Goal: Task Accomplishment & Management: Contribute content

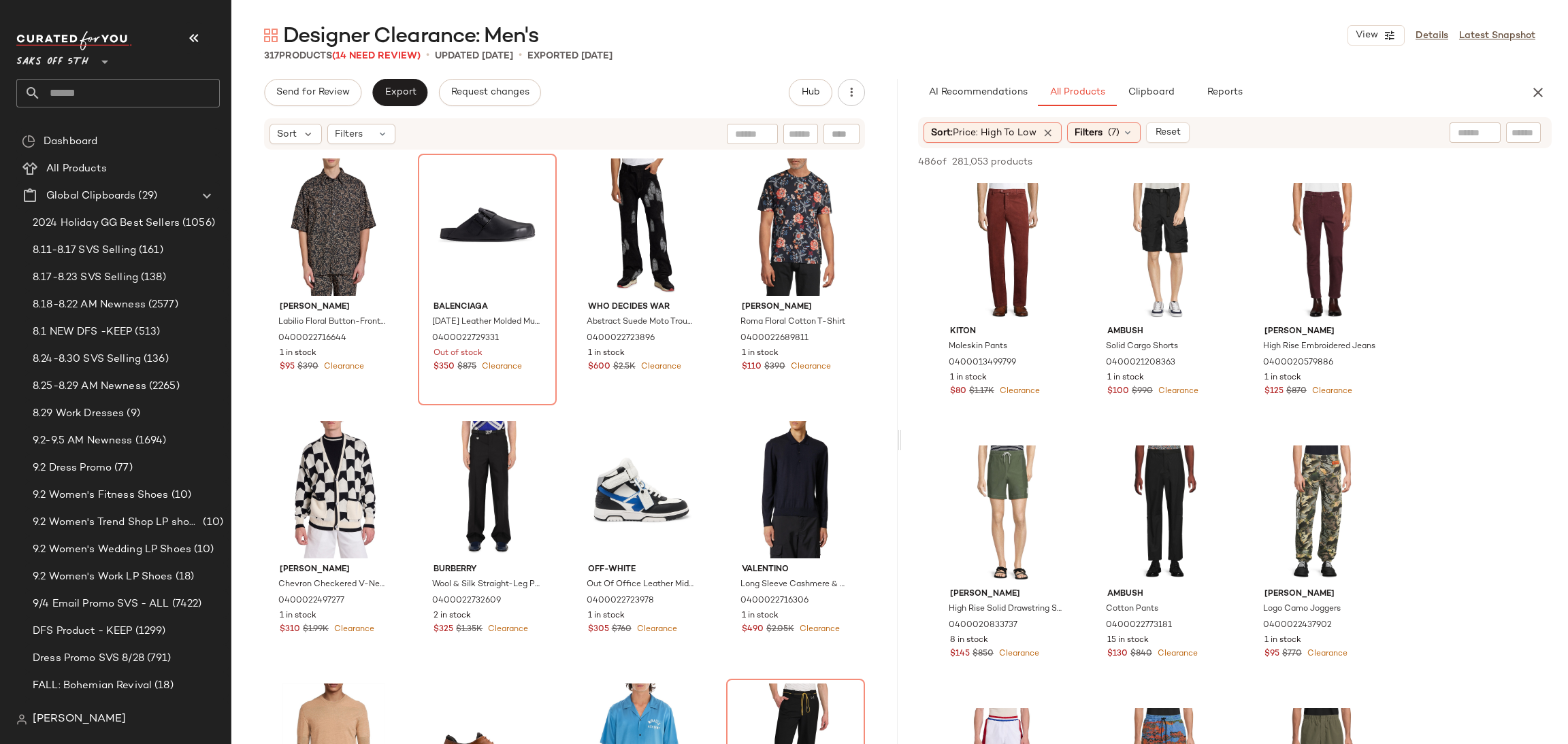
click at [1202, 43] on div "Designer Clearance: Men's View Details Latest Snapshot" at bounding box center [900, 35] width 1337 height 27
click at [1211, 67] on div "Designer Clearance: Men's View Details Latest Snapshot 317 Products (14 Need Re…" at bounding box center [900, 383] width 1337 height 722
click at [1097, 142] on div "Filters (7)" at bounding box center [1103, 132] width 73 height 20
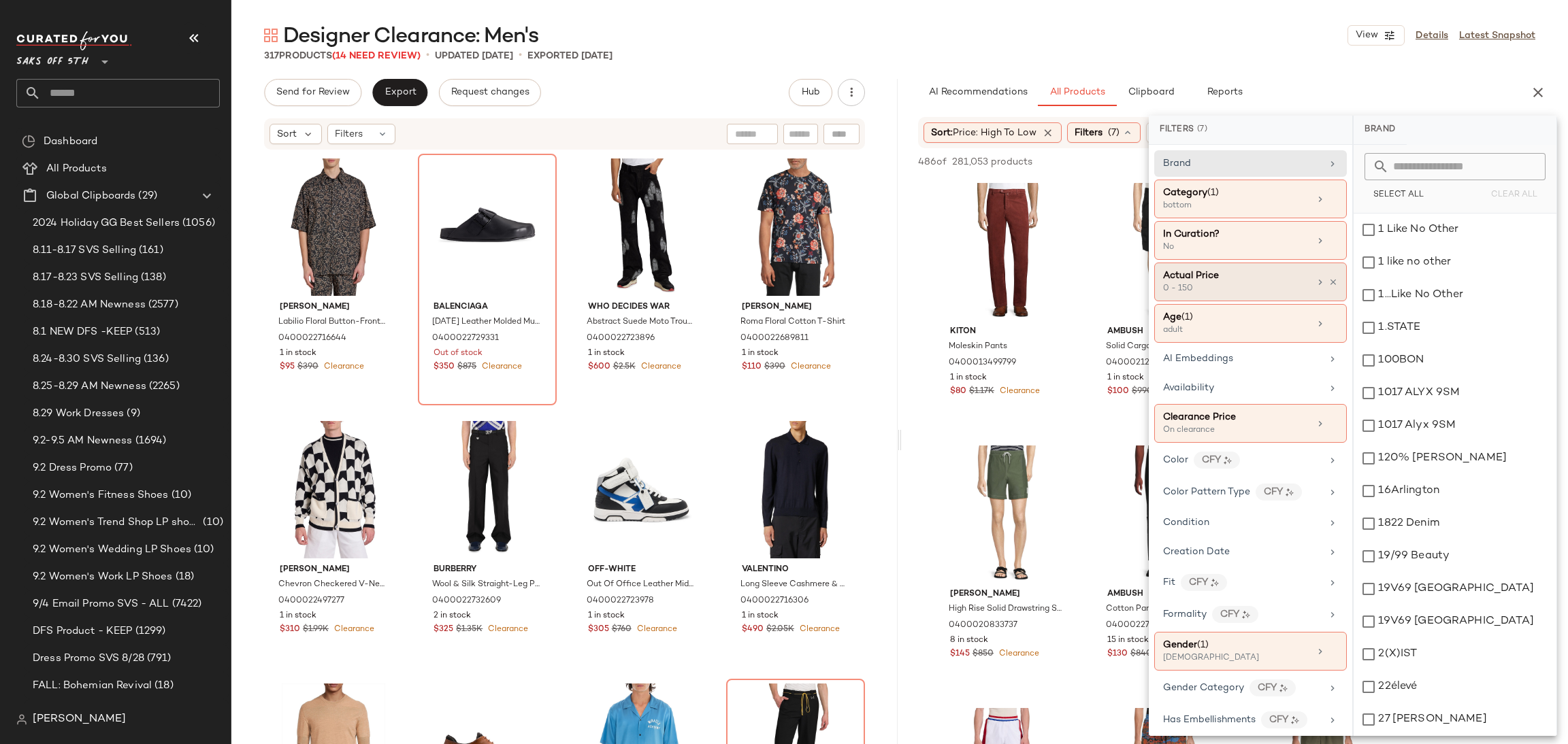
click at [1239, 291] on div "0 - 150" at bounding box center [1231, 289] width 136 height 12
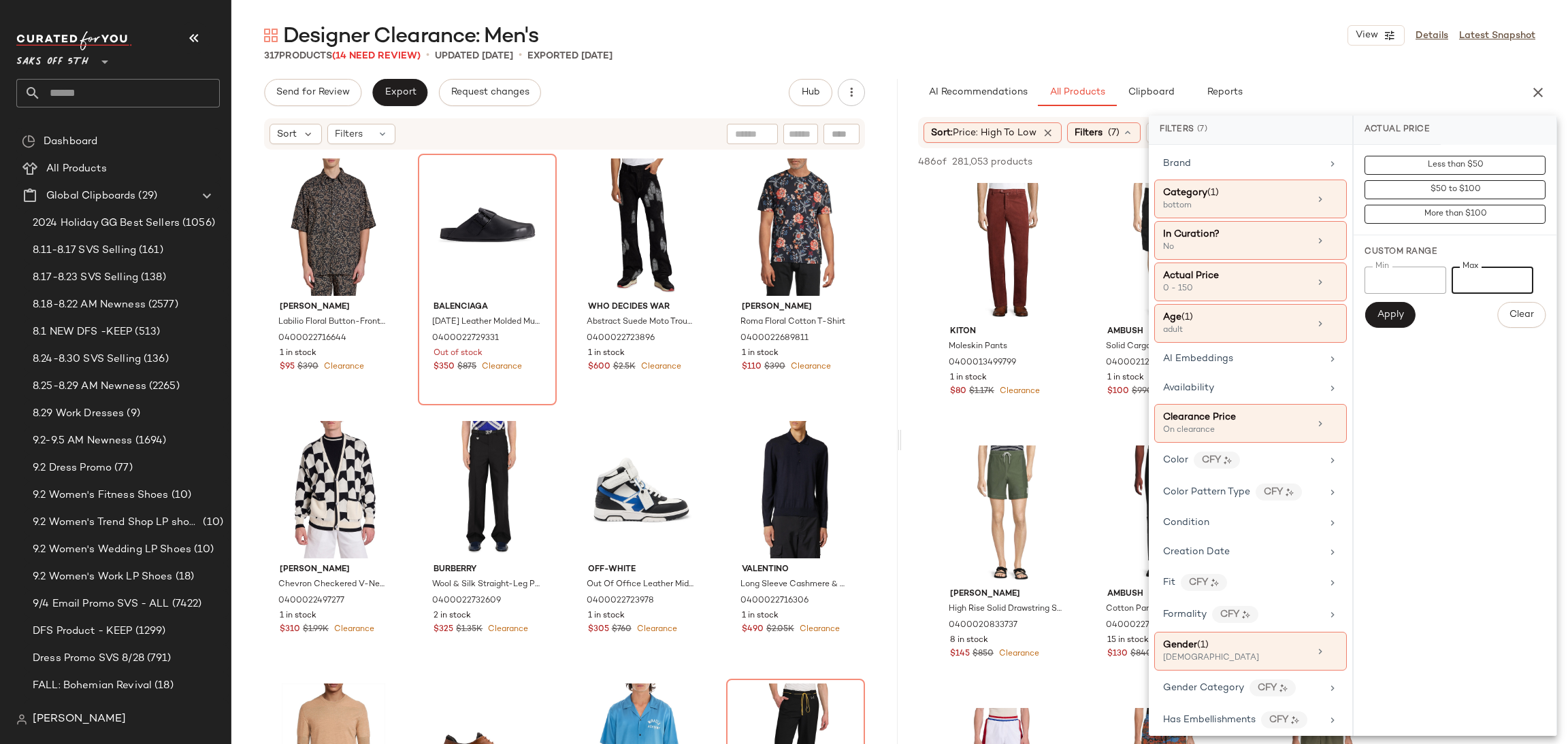
drag, startPoint x: 1495, startPoint y: 278, endPoint x: 1365, endPoint y: 286, distance: 130.2
click at [1365, 286] on div "Min * Min Max *** Max" at bounding box center [1455, 280] width 181 height 27
drag, startPoint x: 1388, startPoint y: 279, endPoint x: 1279, endPoint y: 278, distance: 109.0
click at [1279, 278] on div "Filters (7) Brand Category (1) bottom In Curation? No Actual Price 0 - 150 Age …" at bounding box center [1353, 426] width 408 height 620
type input "***"
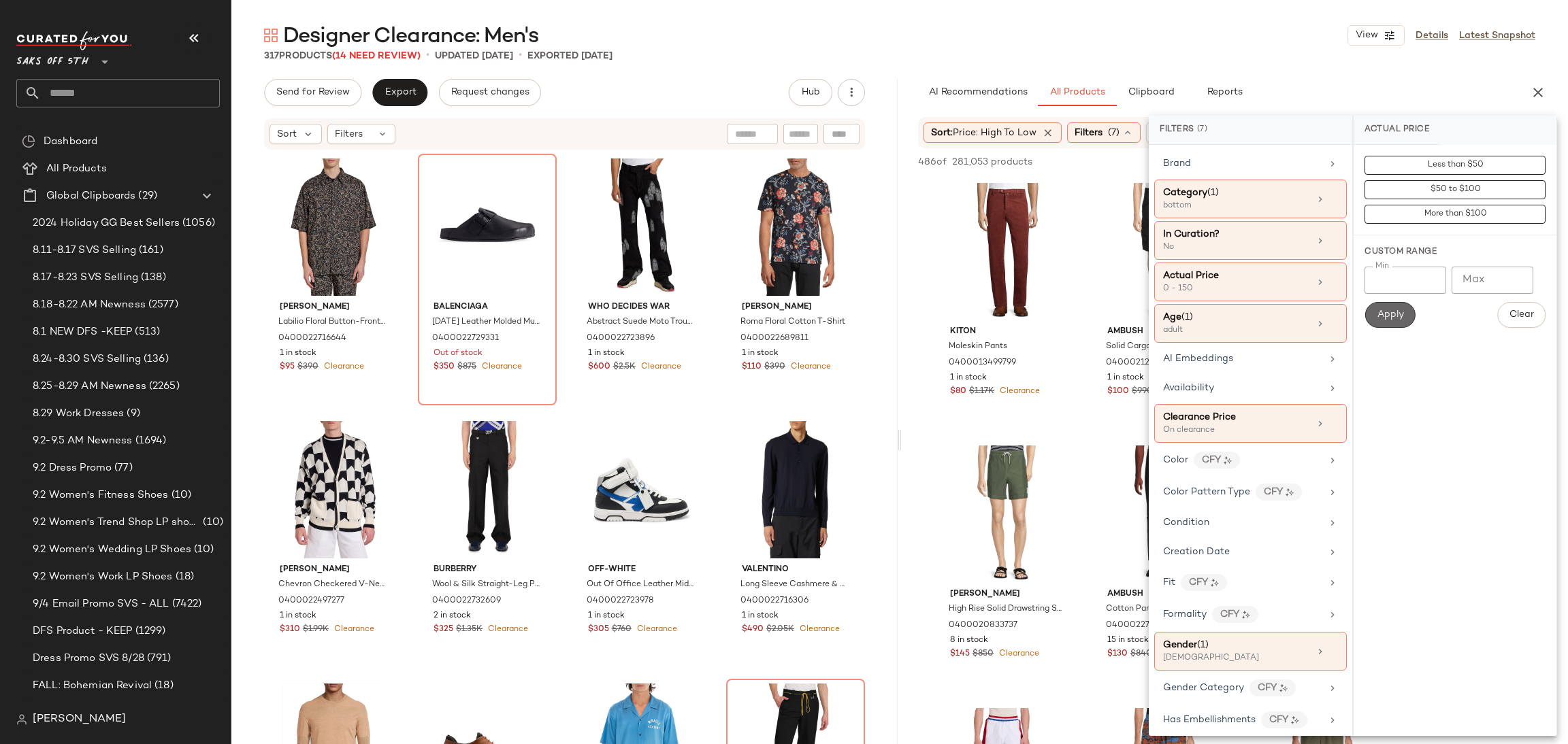
click at [1378, 323] on button "Apply" at bounding box center [1389, 315] width 50 height 26
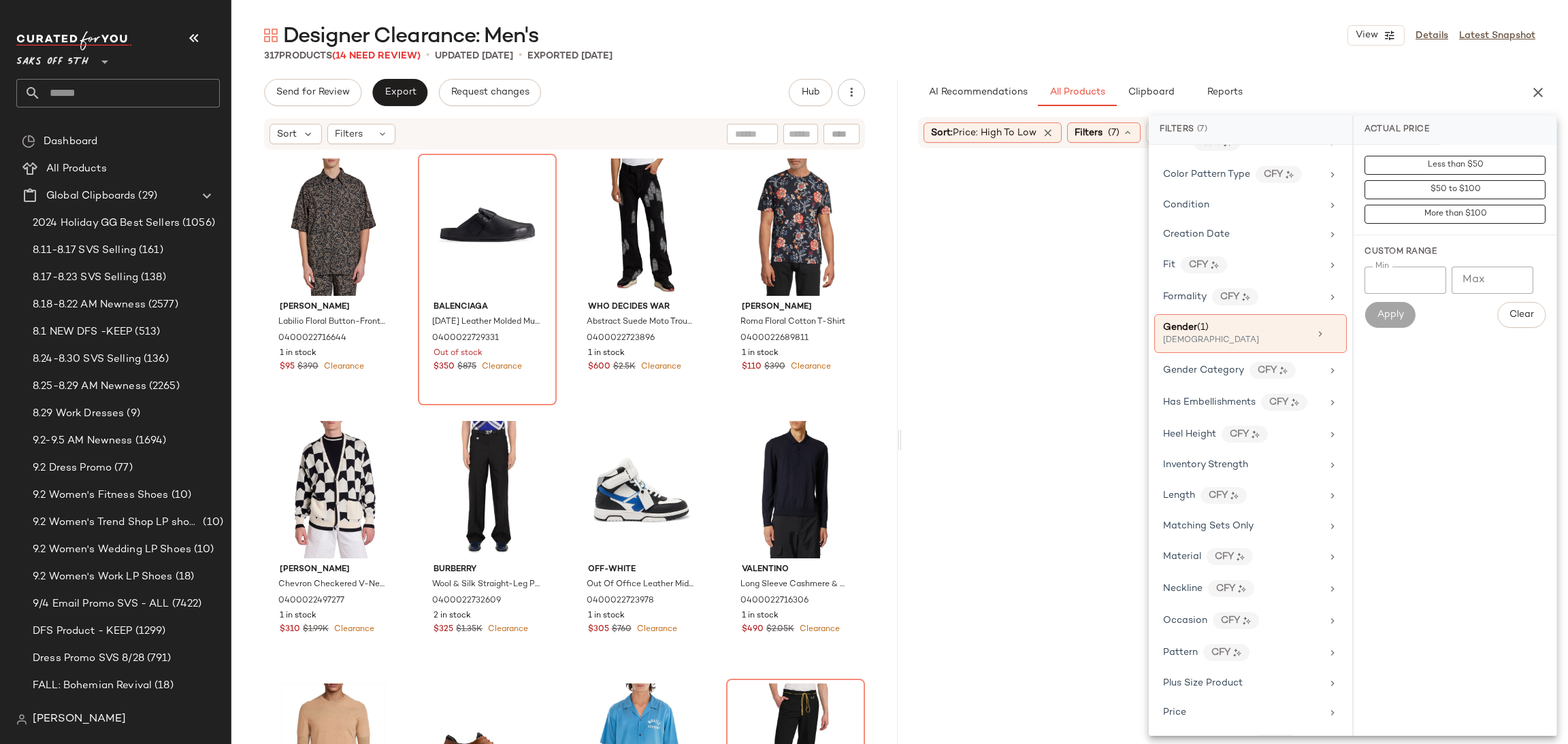
scroll to position [647, 0]
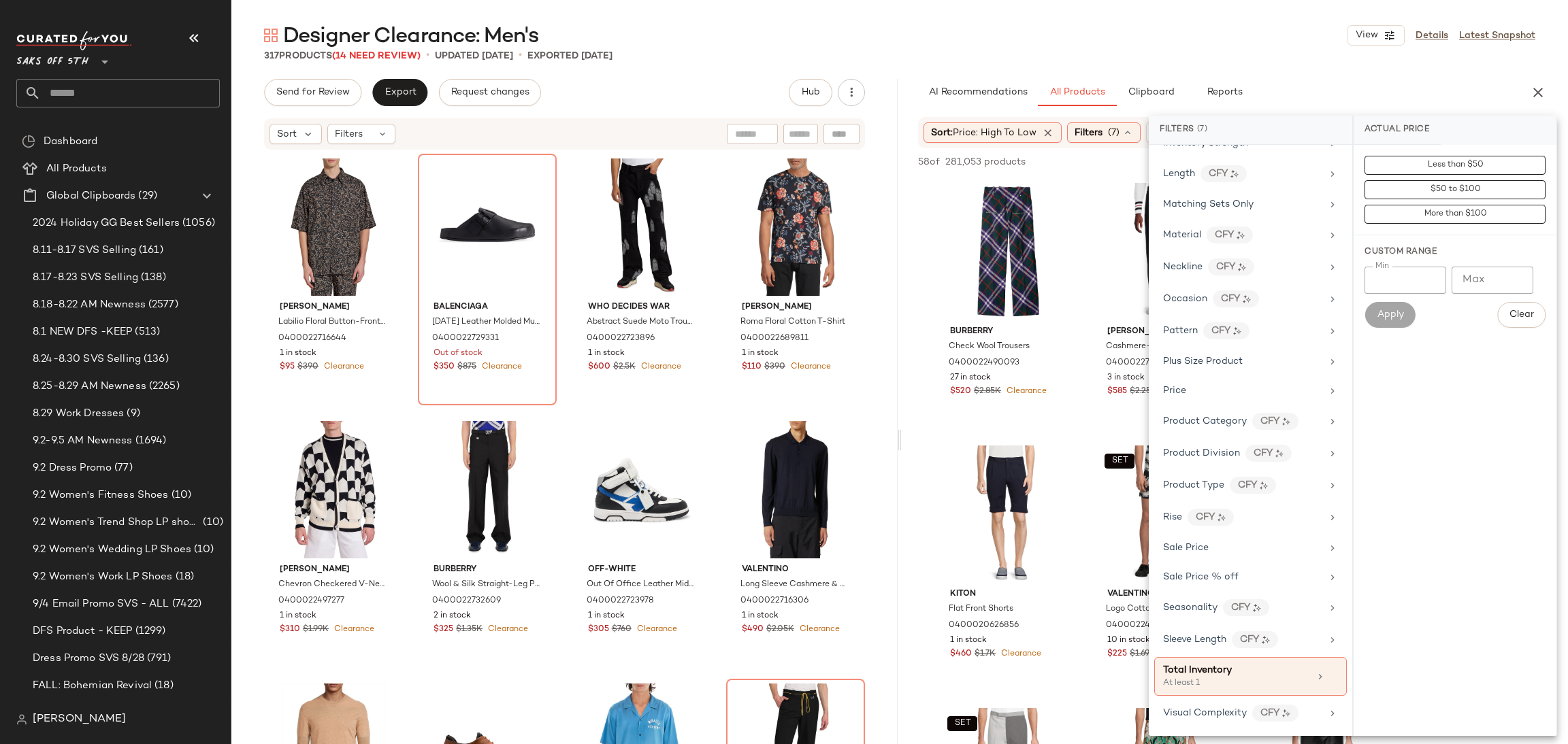
click at [1170, 46] on div "Designer Clearance: Men's View Details Latest Snapshot" at bounding box center [900, 35] width 1337 height 27
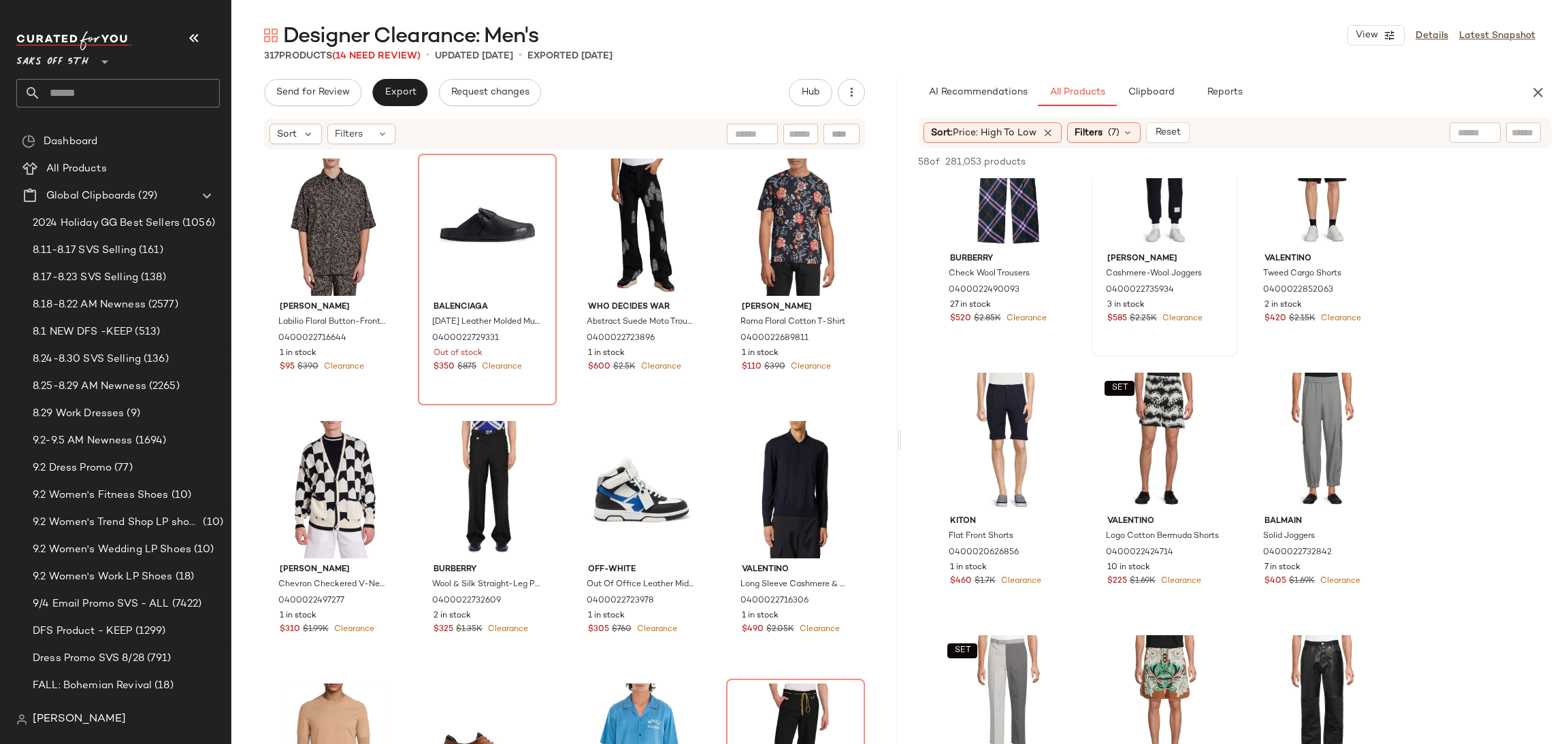
scroll to position [0, 0]
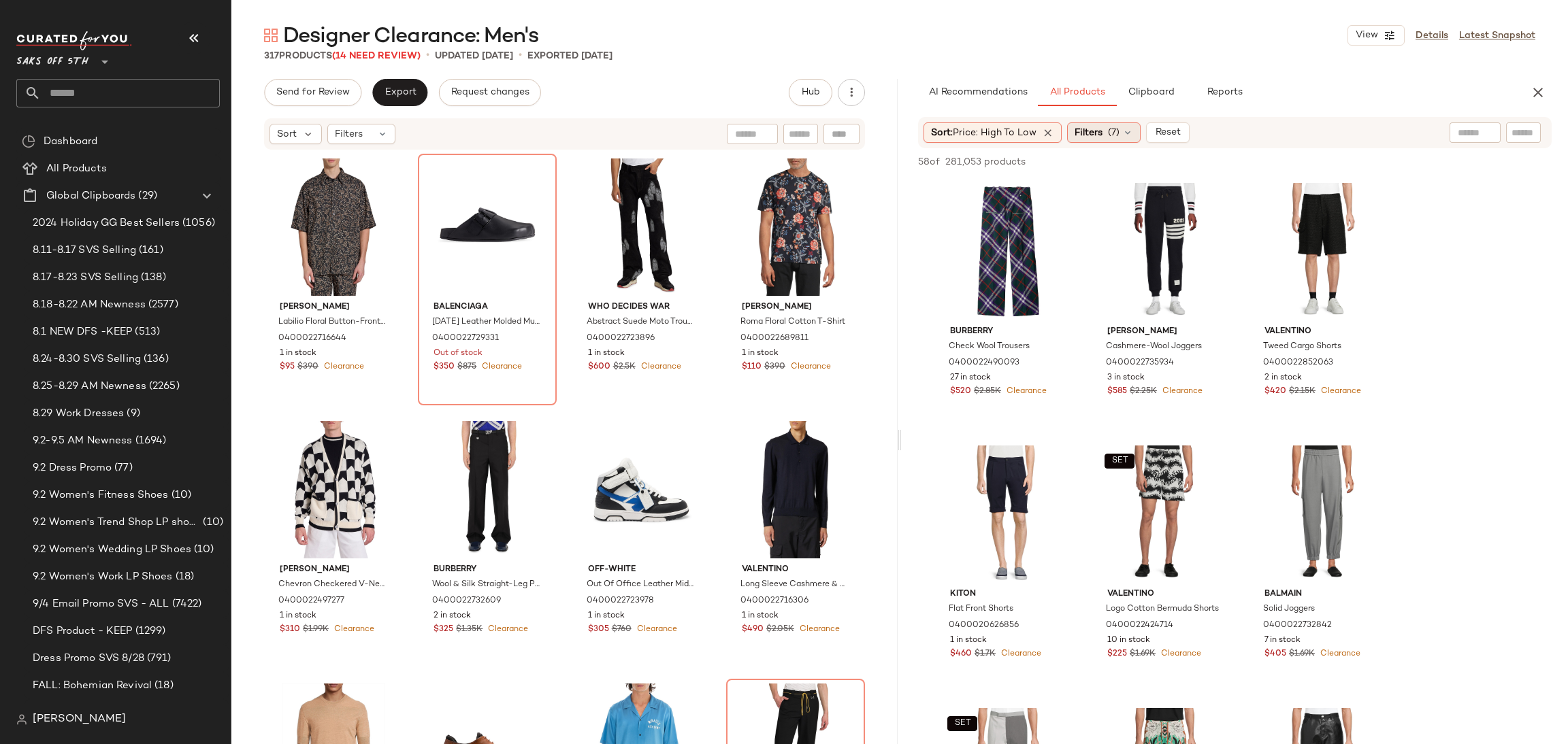
click at [1117, 133] on span "(7)" at bounding box center [1113, 133] width 12 height 14
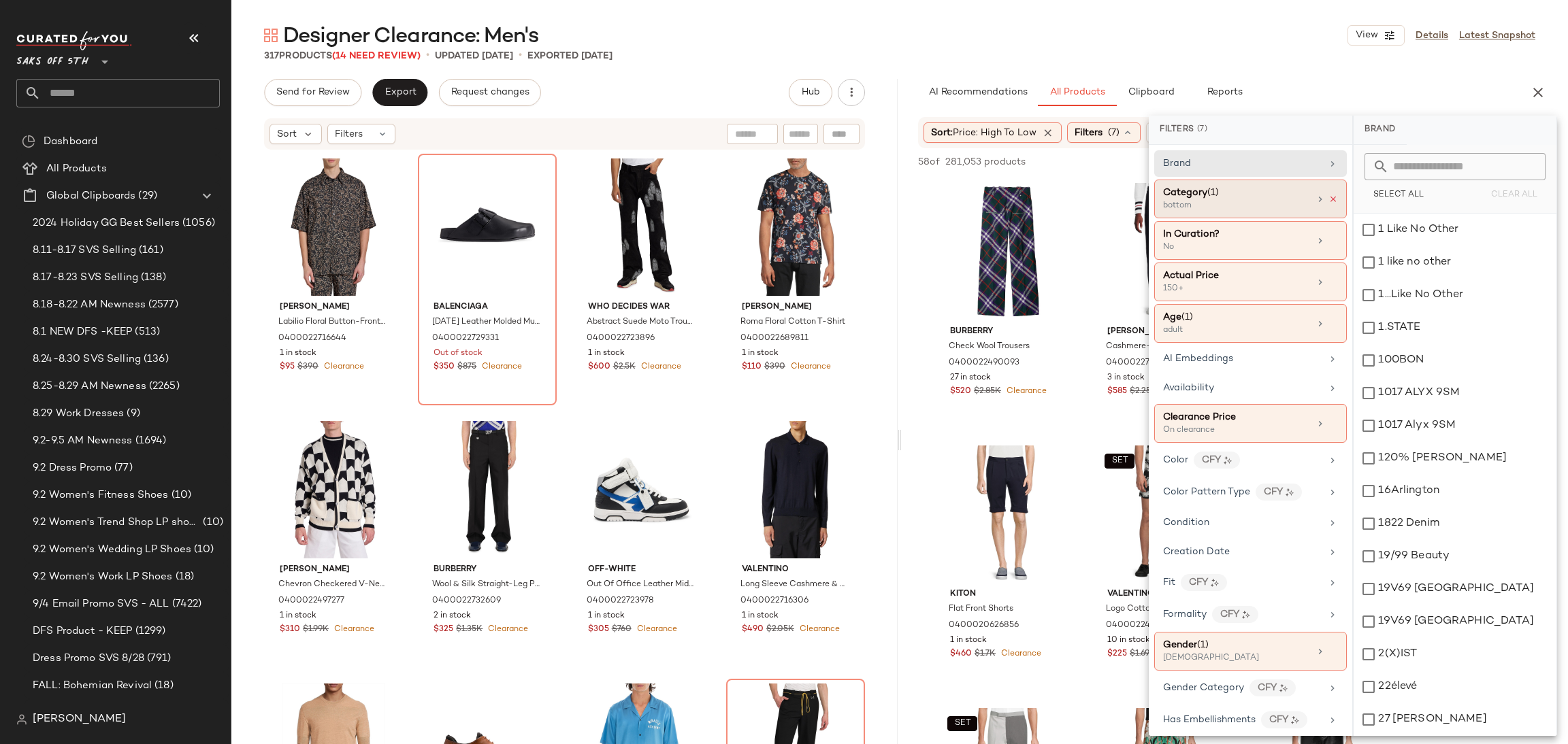
click at [1329, 200] on icon at bounding box center [1333, 200] width 9 height 9
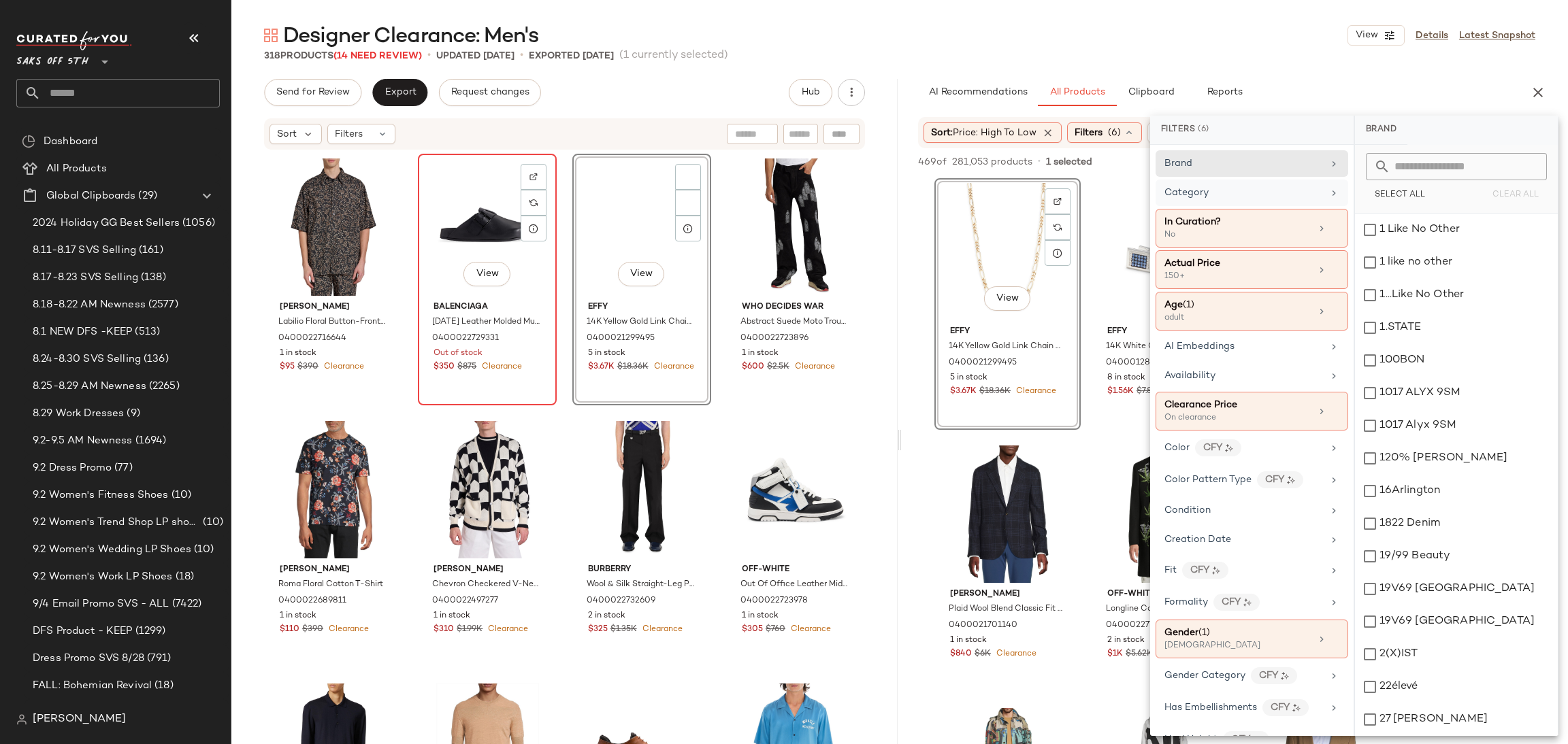
click at [501, 234] on div "View" at bounding box center [487, 227] width 129 height 138
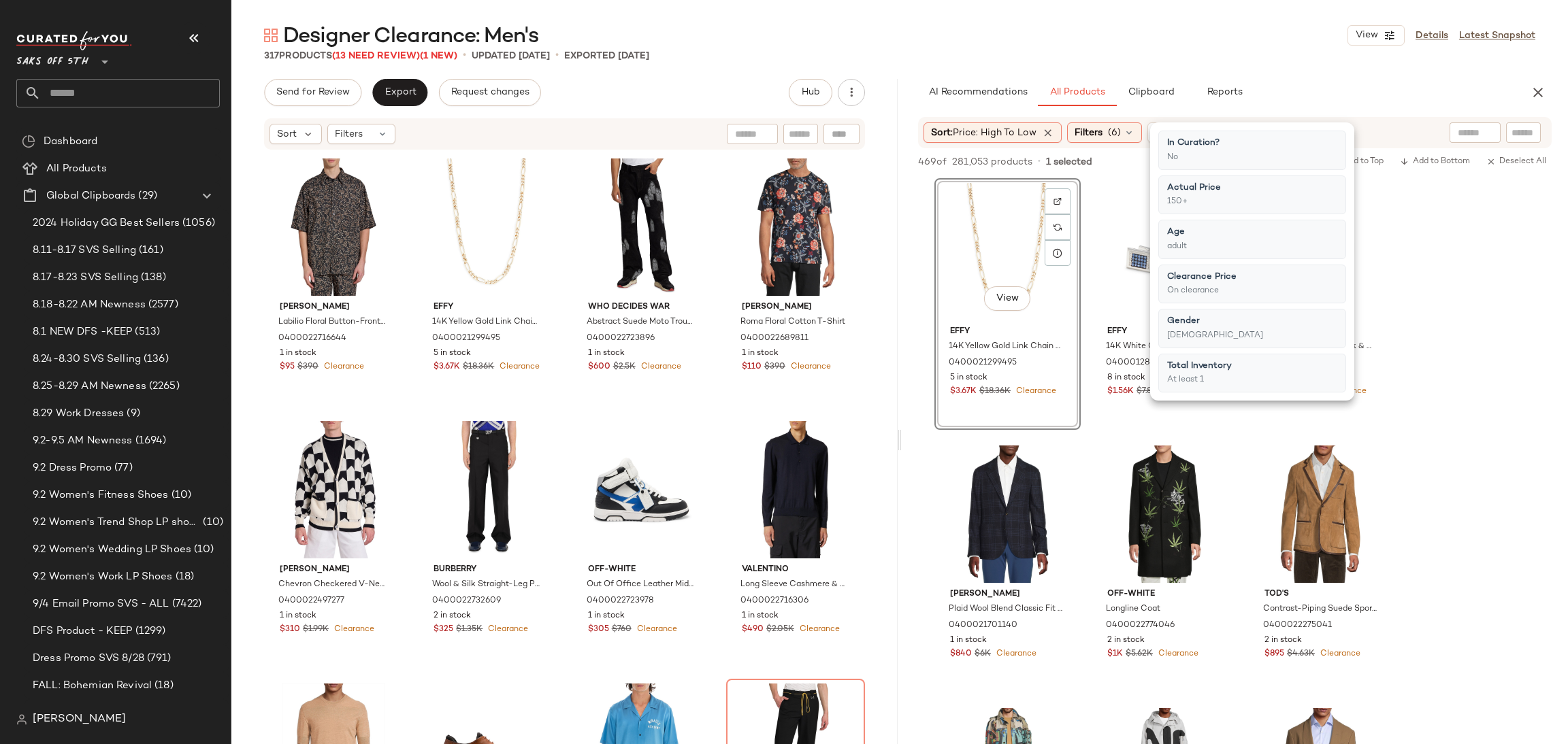
click at [982, 40] on div "Designer Clearance: Men's View Details Latest Snapshot" at bounding box center [900, 35] width 1337 height 27
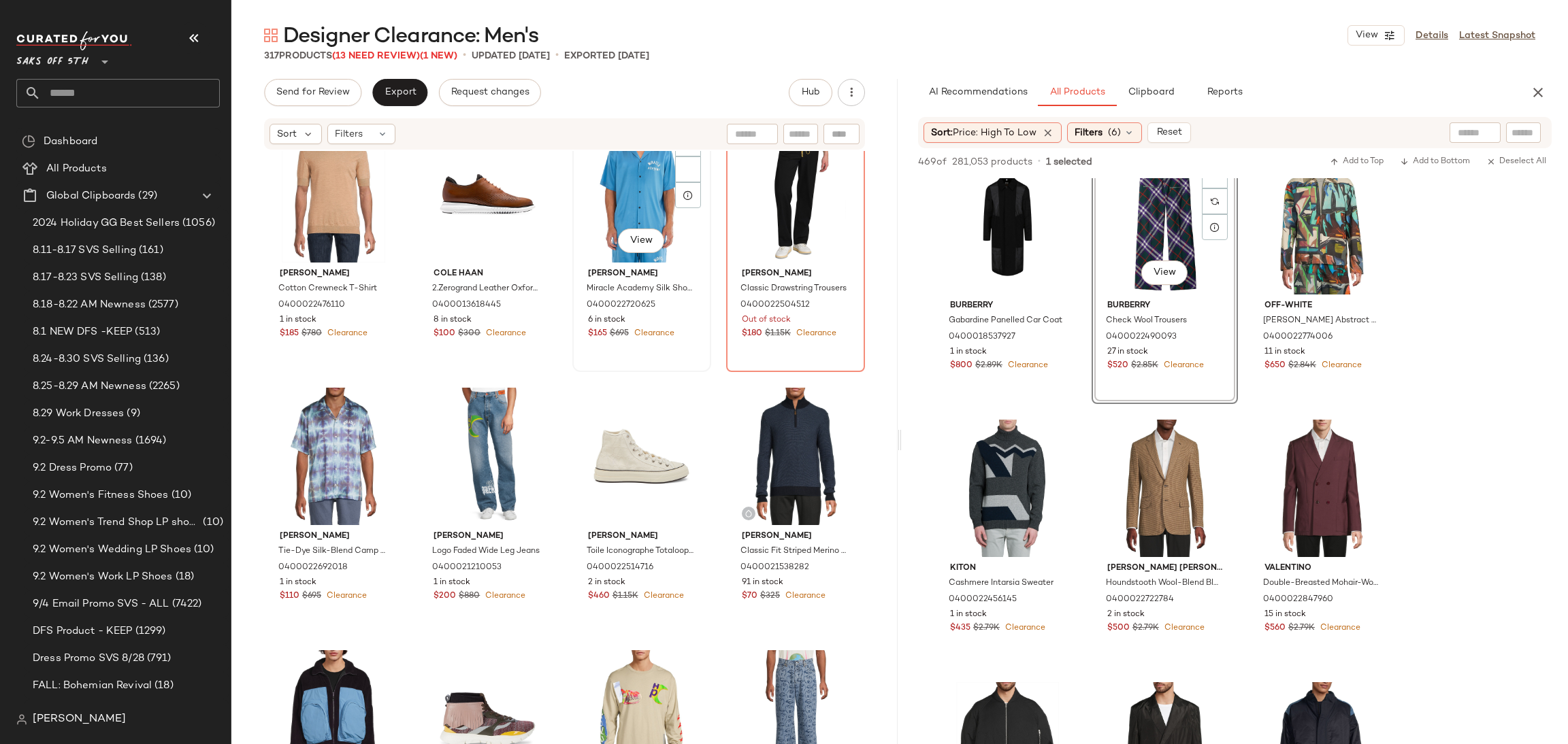
scroll to position [568, 0]
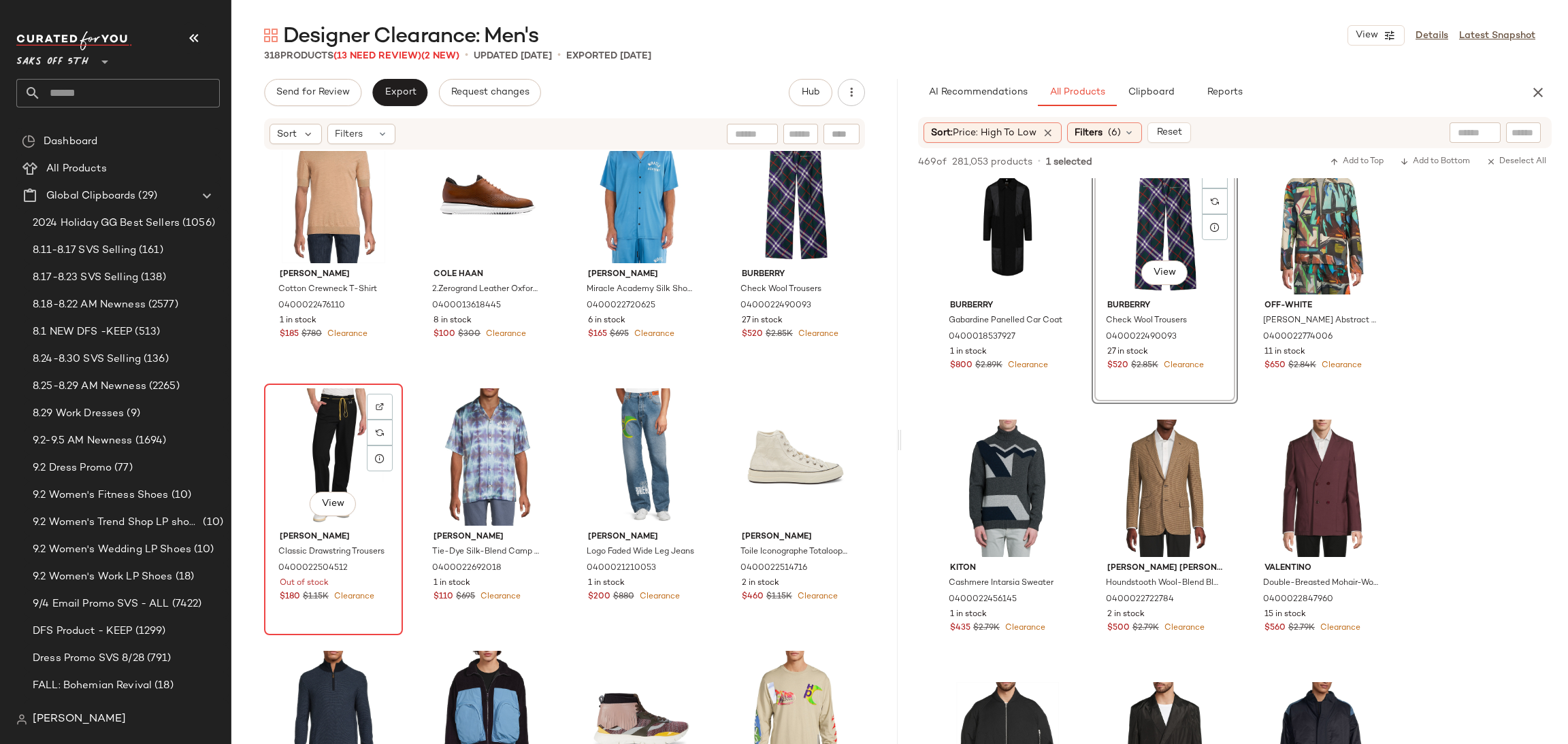
click at [317, 439] on div "View" at bounding box center [333, 457] width 129 height 138
click at [321, 411] on div "View" at bounding box center [333, 457] width 129 height 138
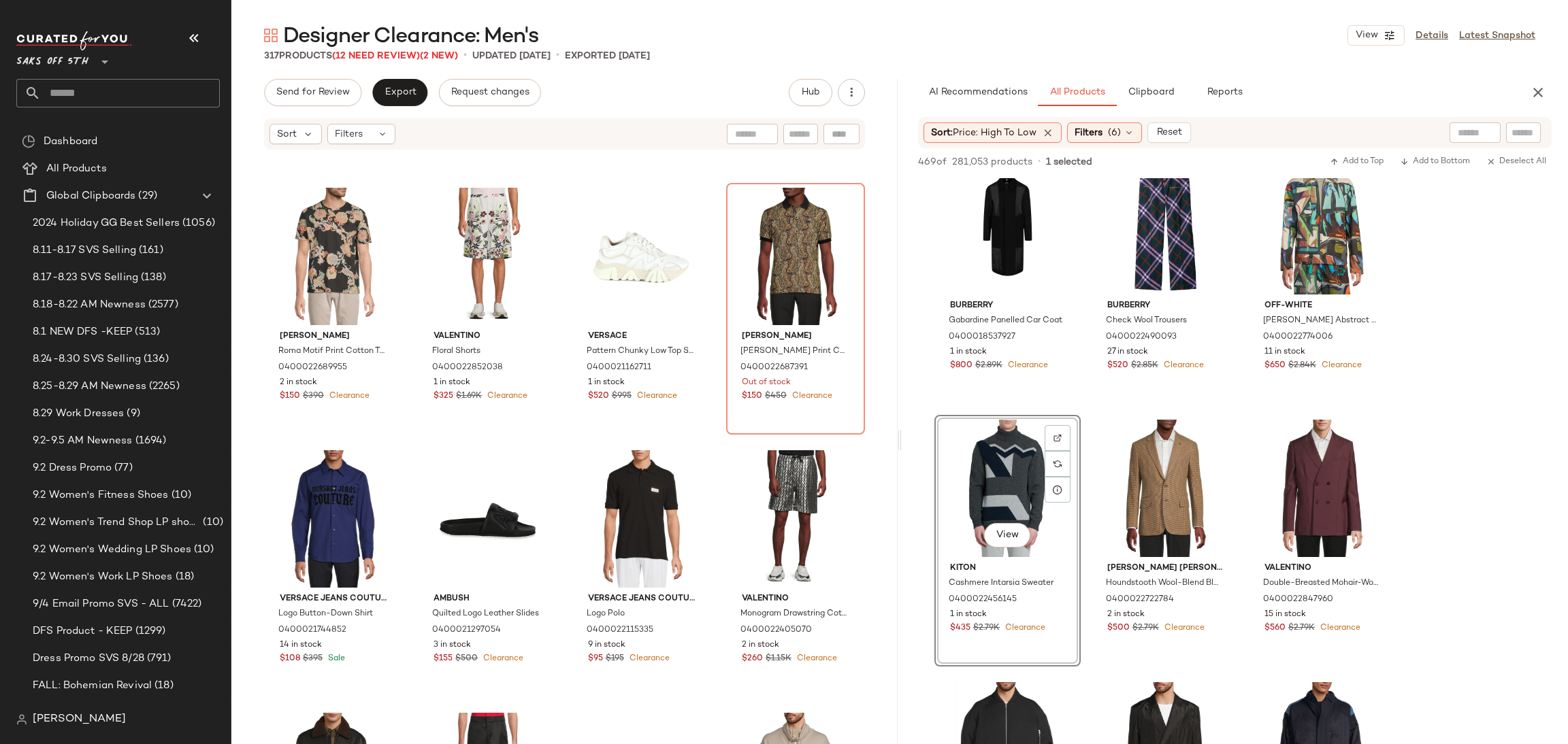
scroll to position [2346, 0]
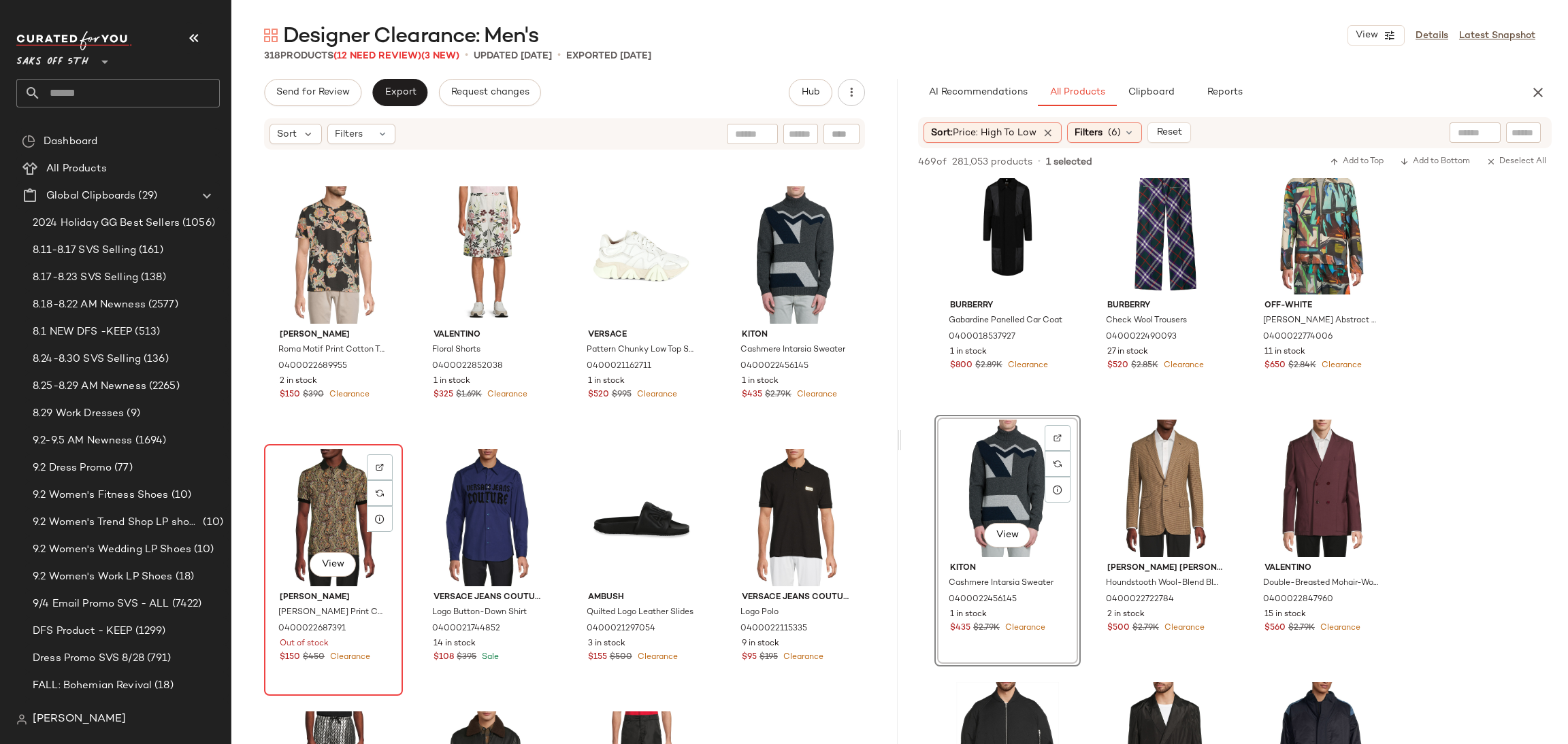
click at [297, 495] on div "View" at bounding box center [333, 518] width 129 height 138
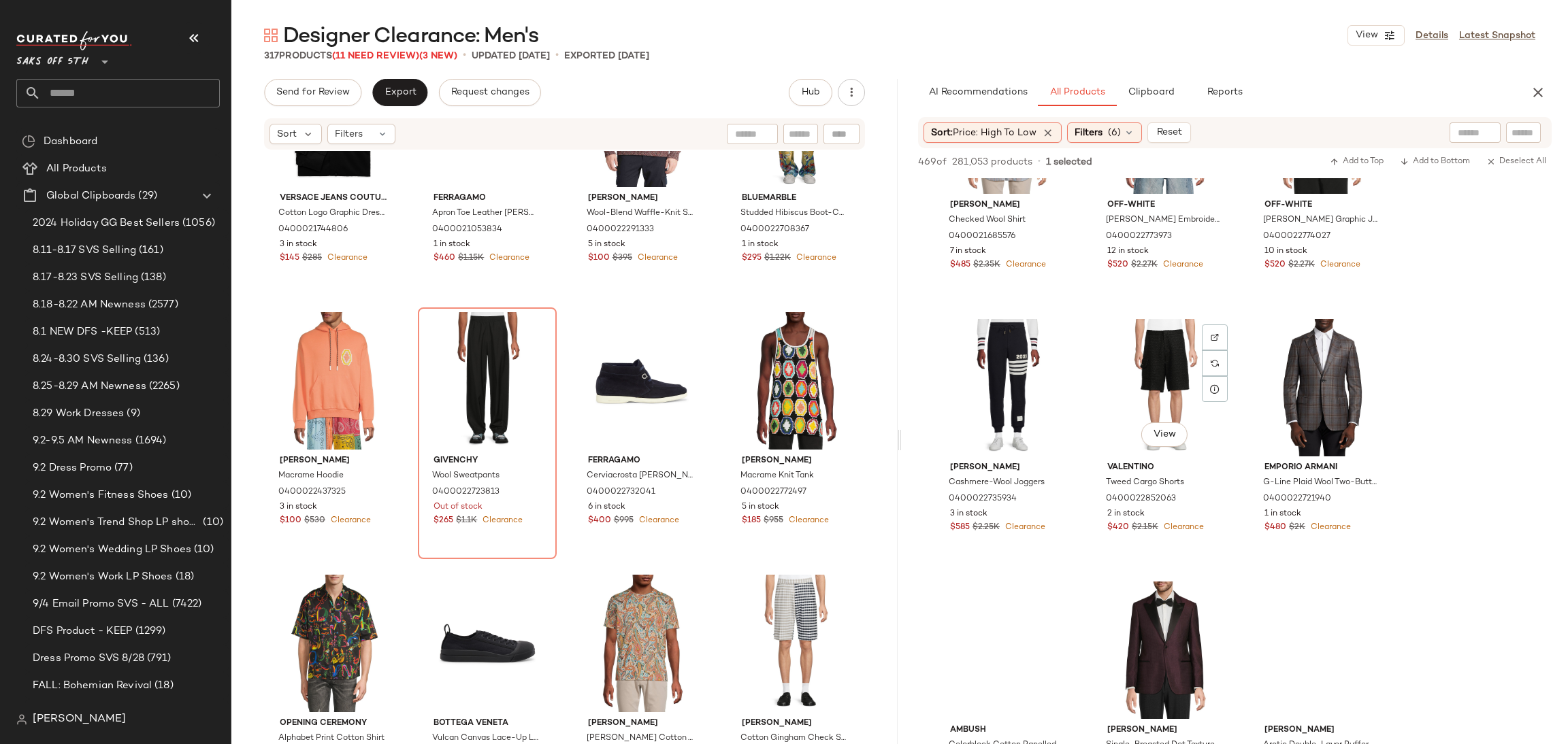
scroll to position [3285, 0]
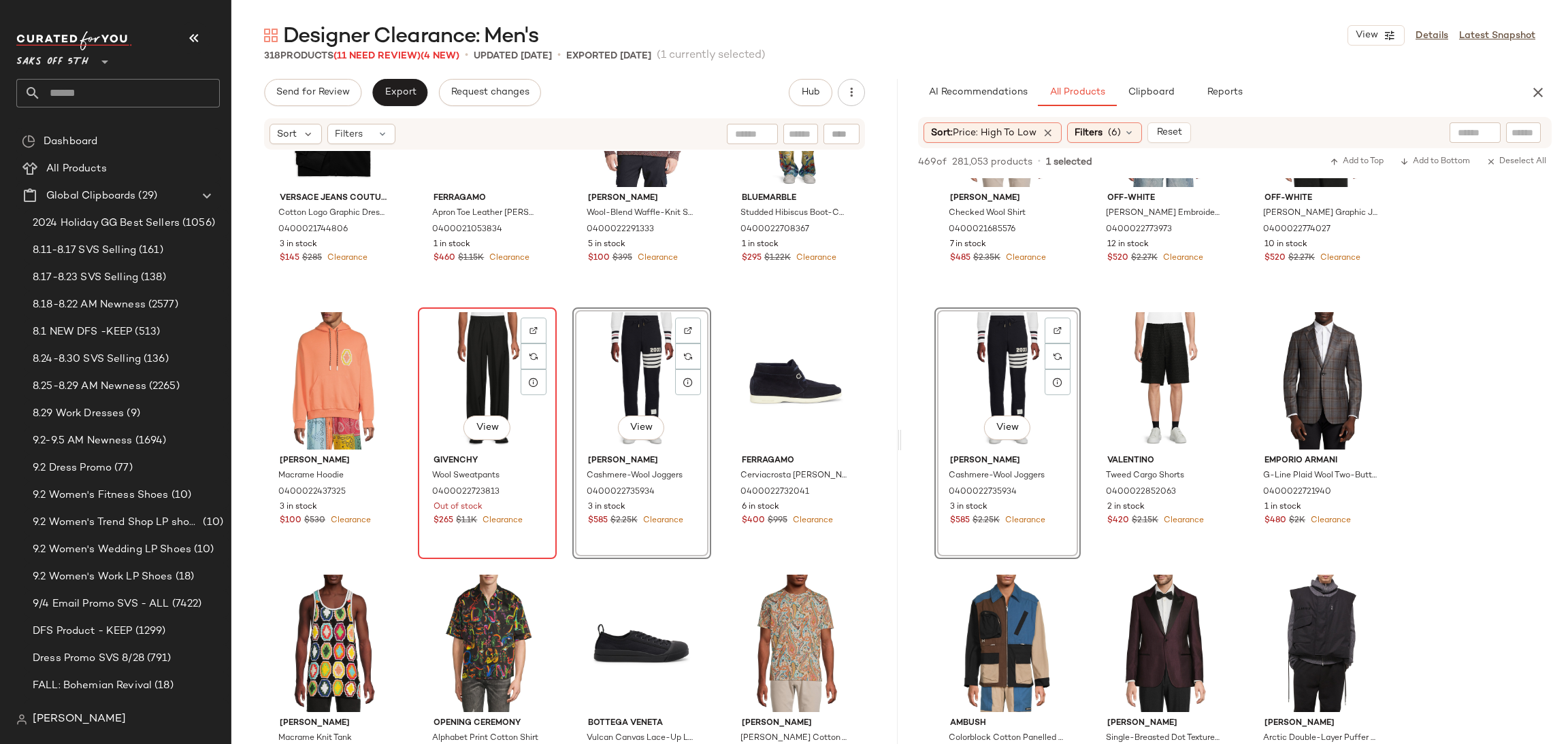
click at [483, 374] on div "View" at bounding box center [487, 381] width 129 height 138
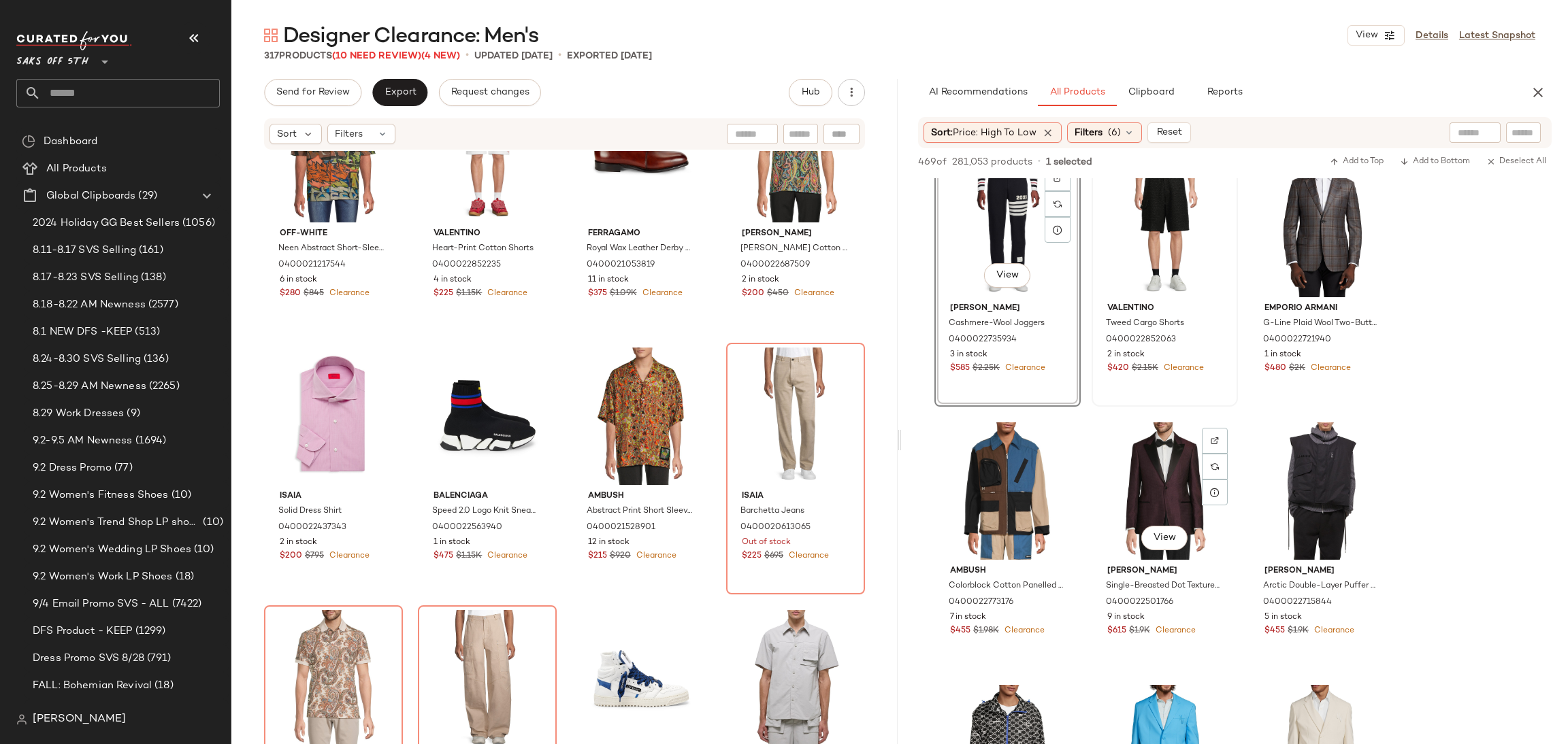
scroll to position [3434, 0]
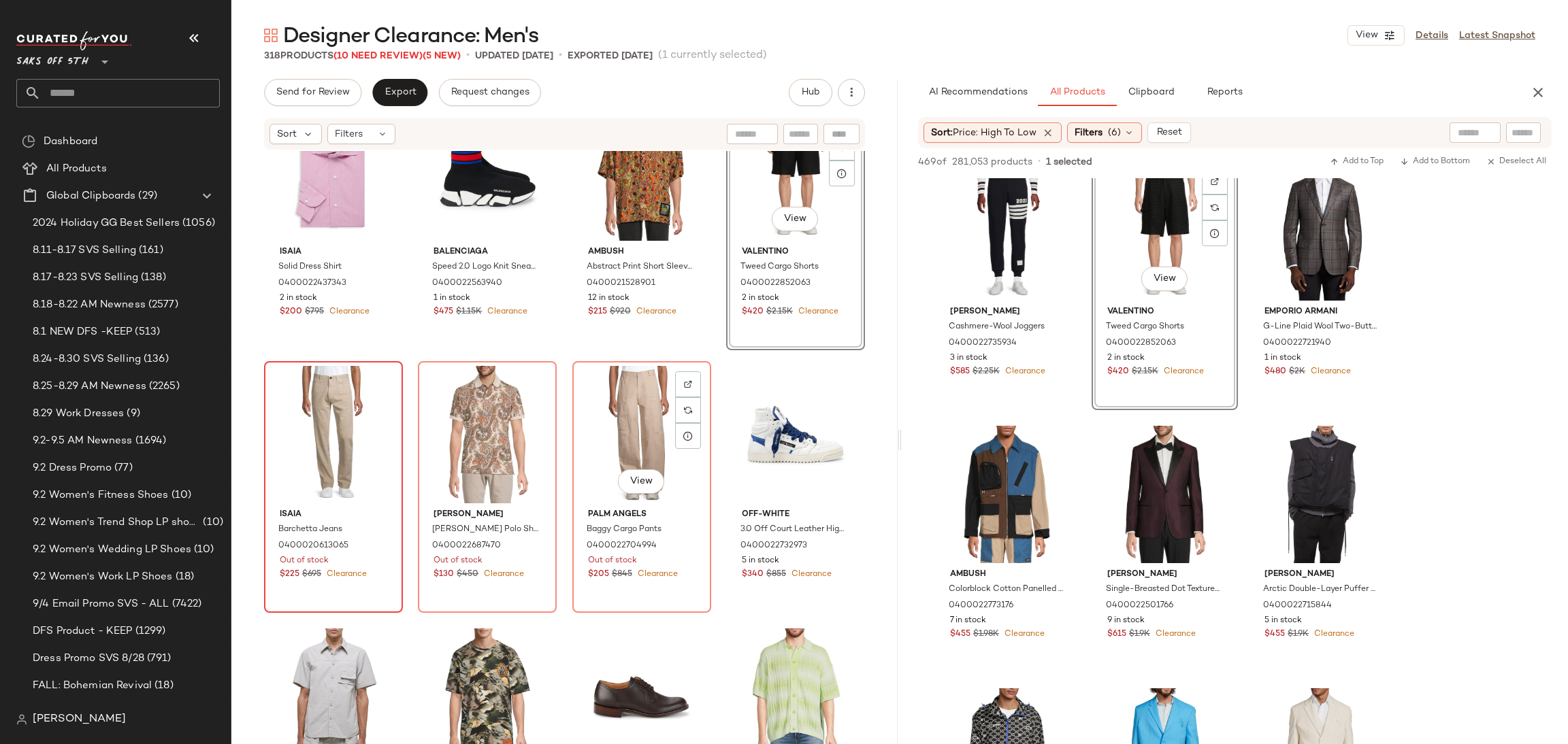
scroll to position [4814, 0]
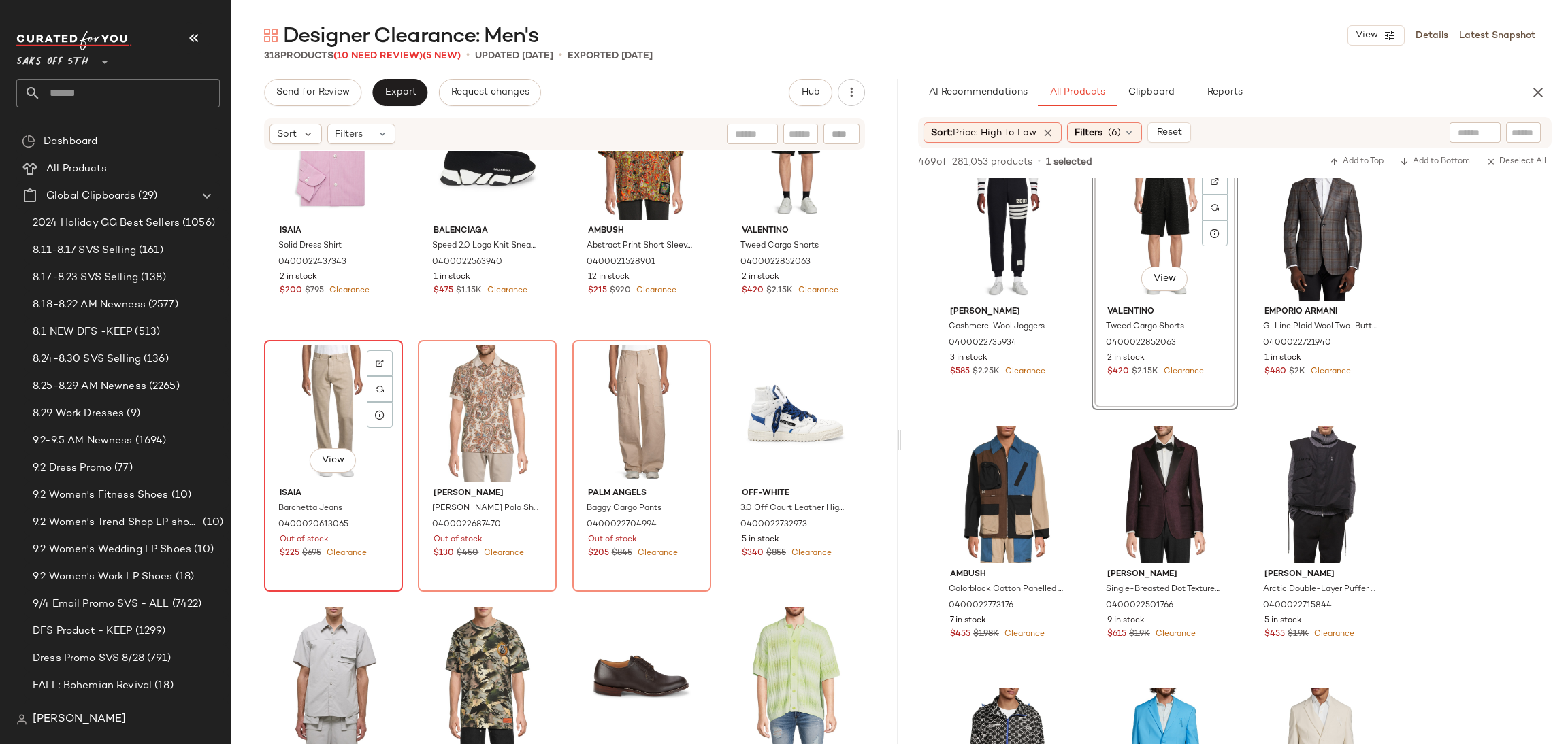
click at [324, 381] on div "View" at bounding box center [333, 414] width 129 height 138
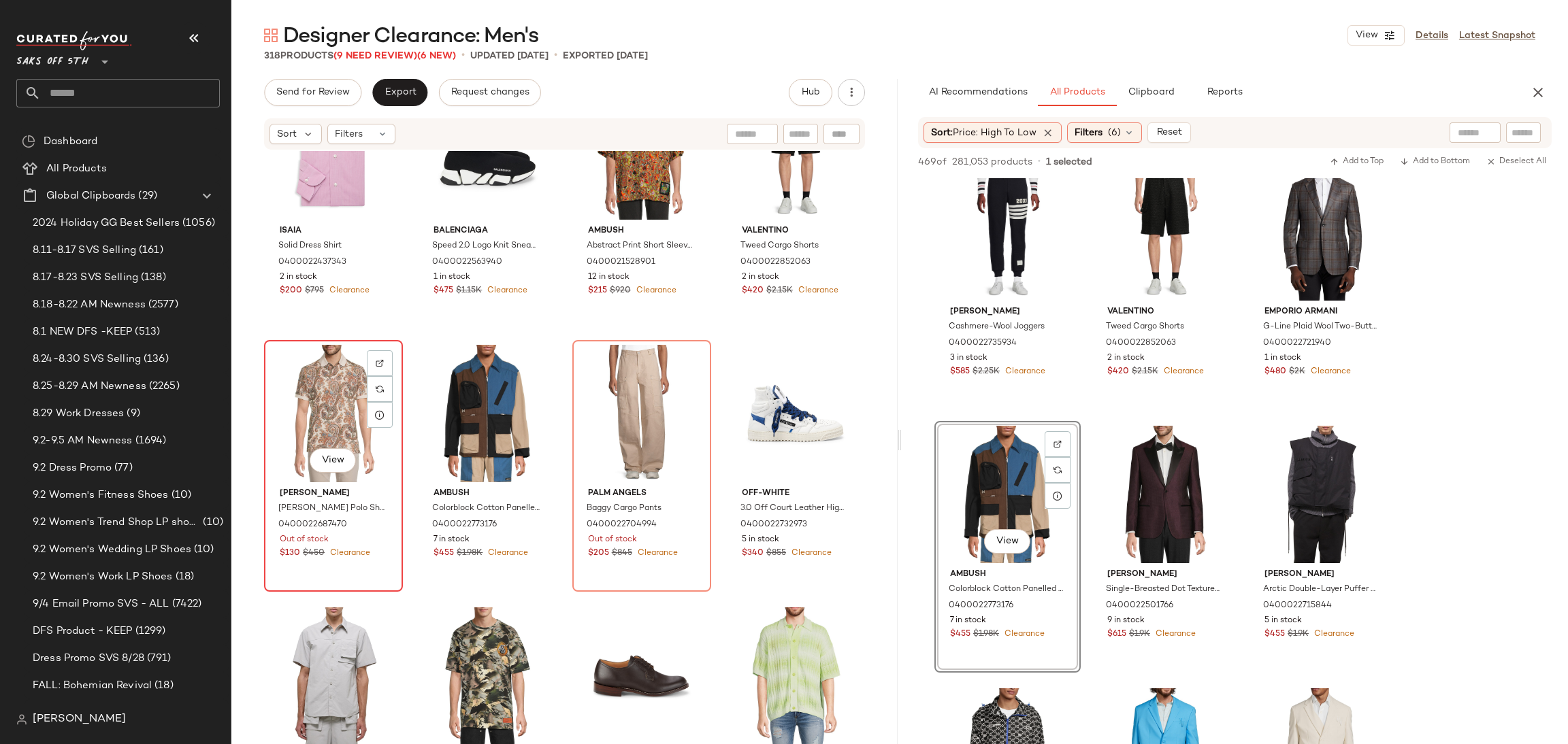
click at [354, 410] on div "View" at bounding box center [333, 414] width 129 height 138
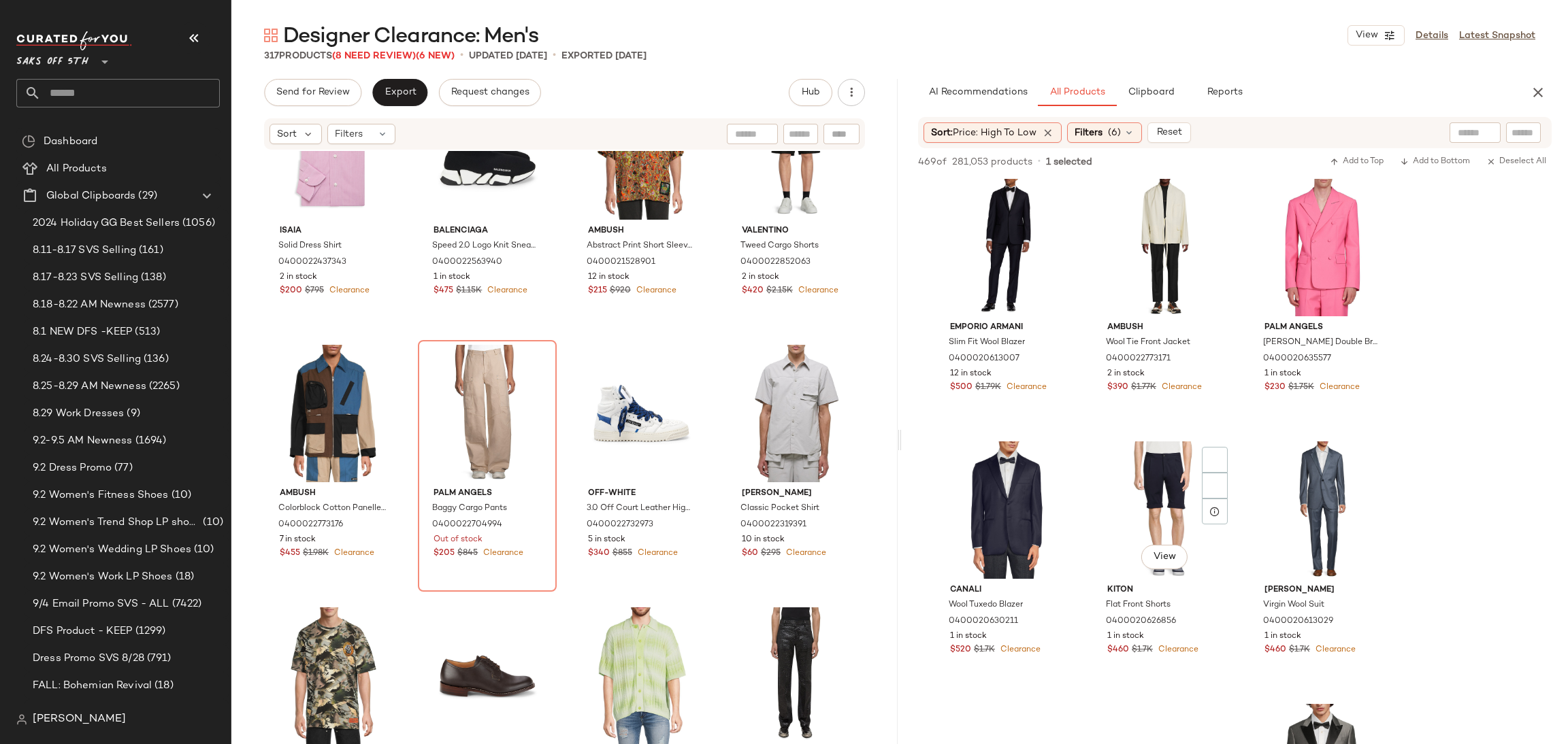
scroll to position [4481, 0]
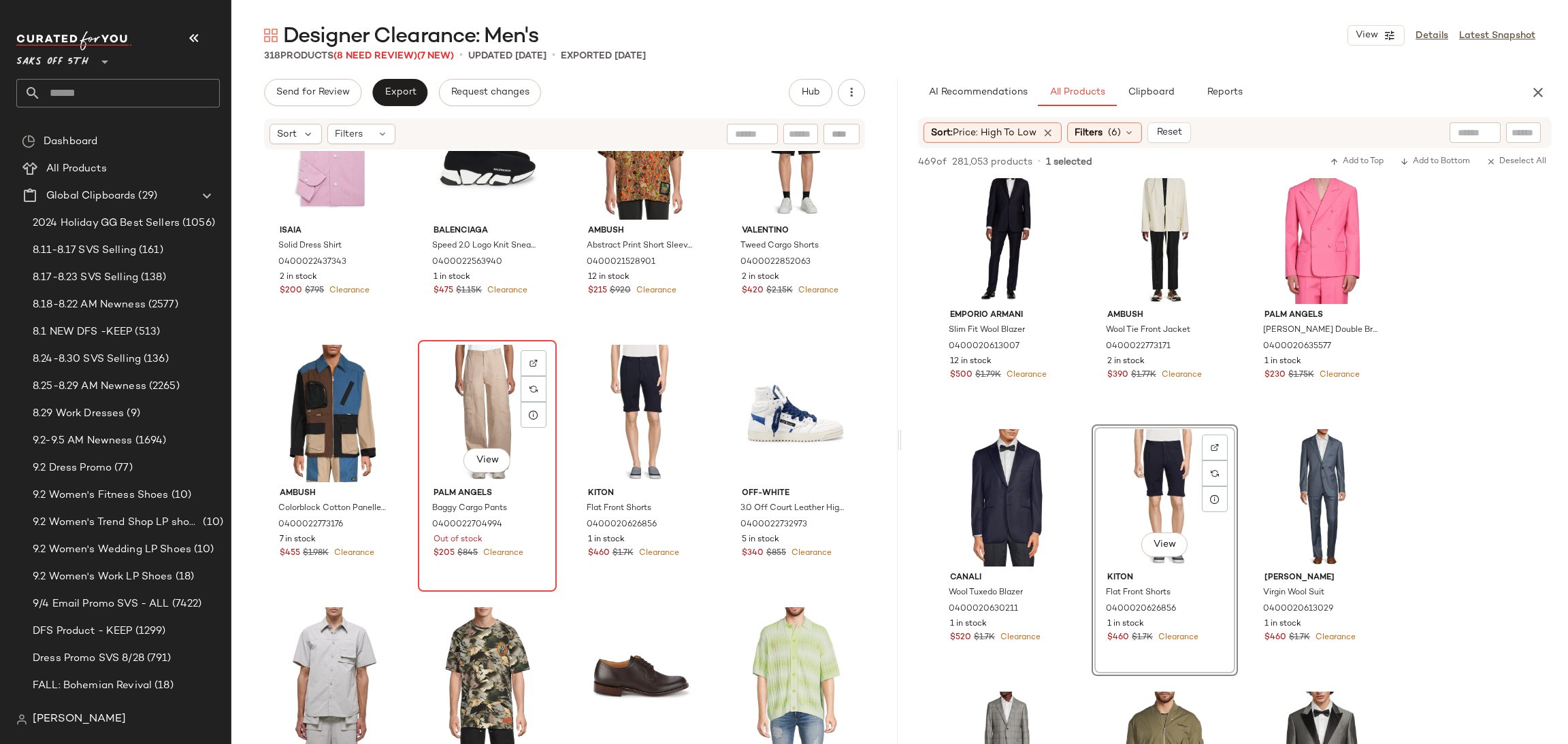
click at [483, 401] on div "View" at bounding box center [487, 414] width 129 height 138
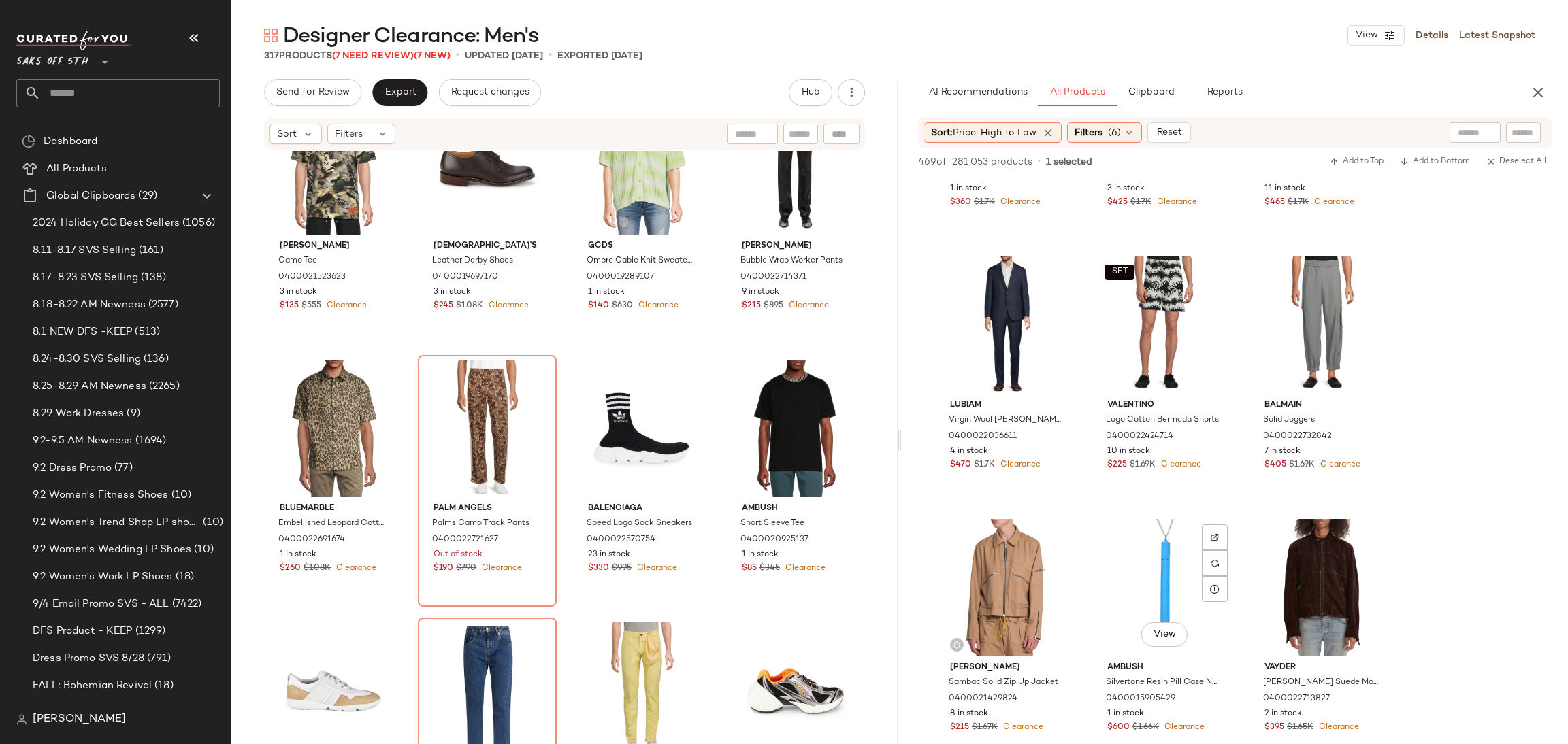
scroll to position [5240, 0]
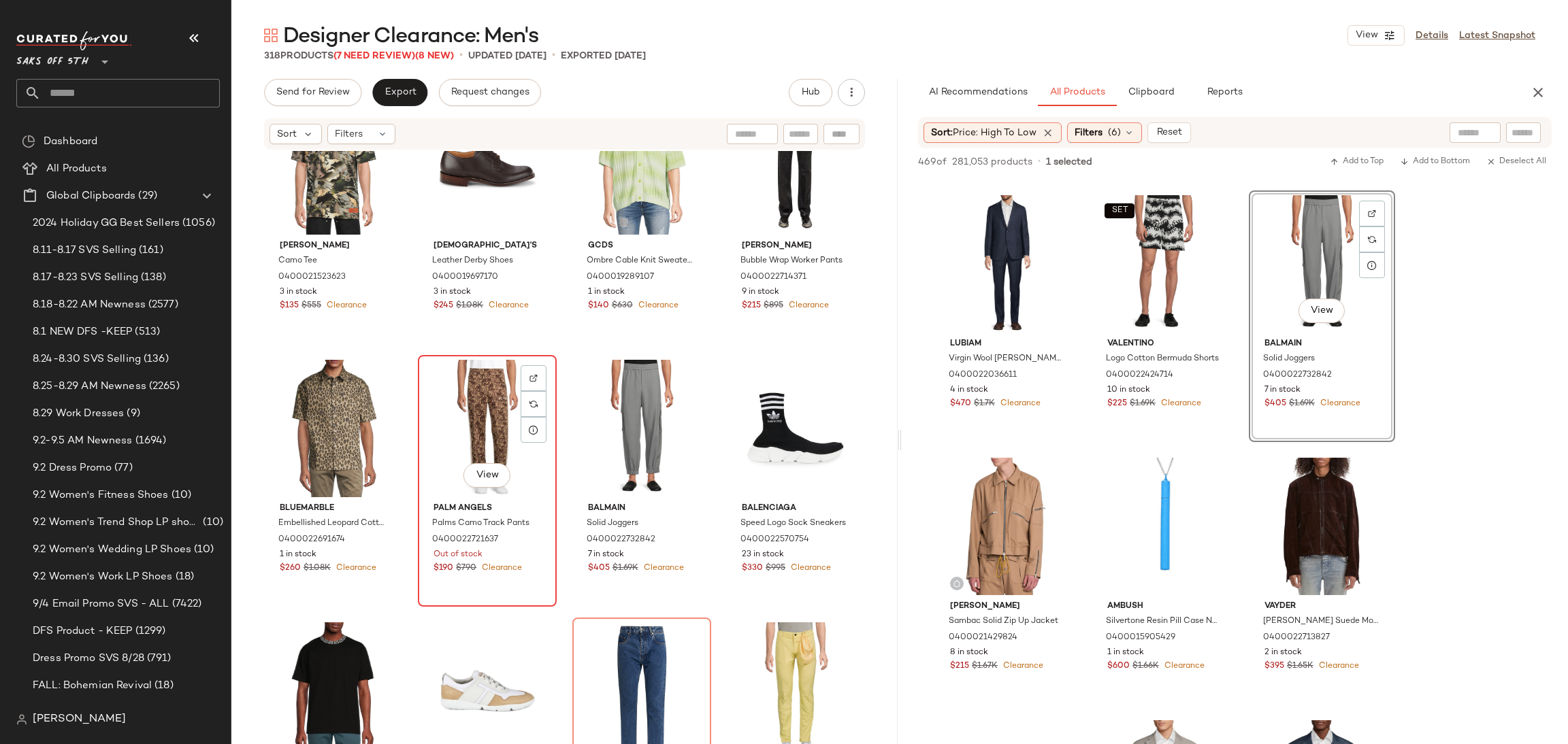
click at [475, 396] on div "View" at bounding box center [487, 428] width 129 height 138
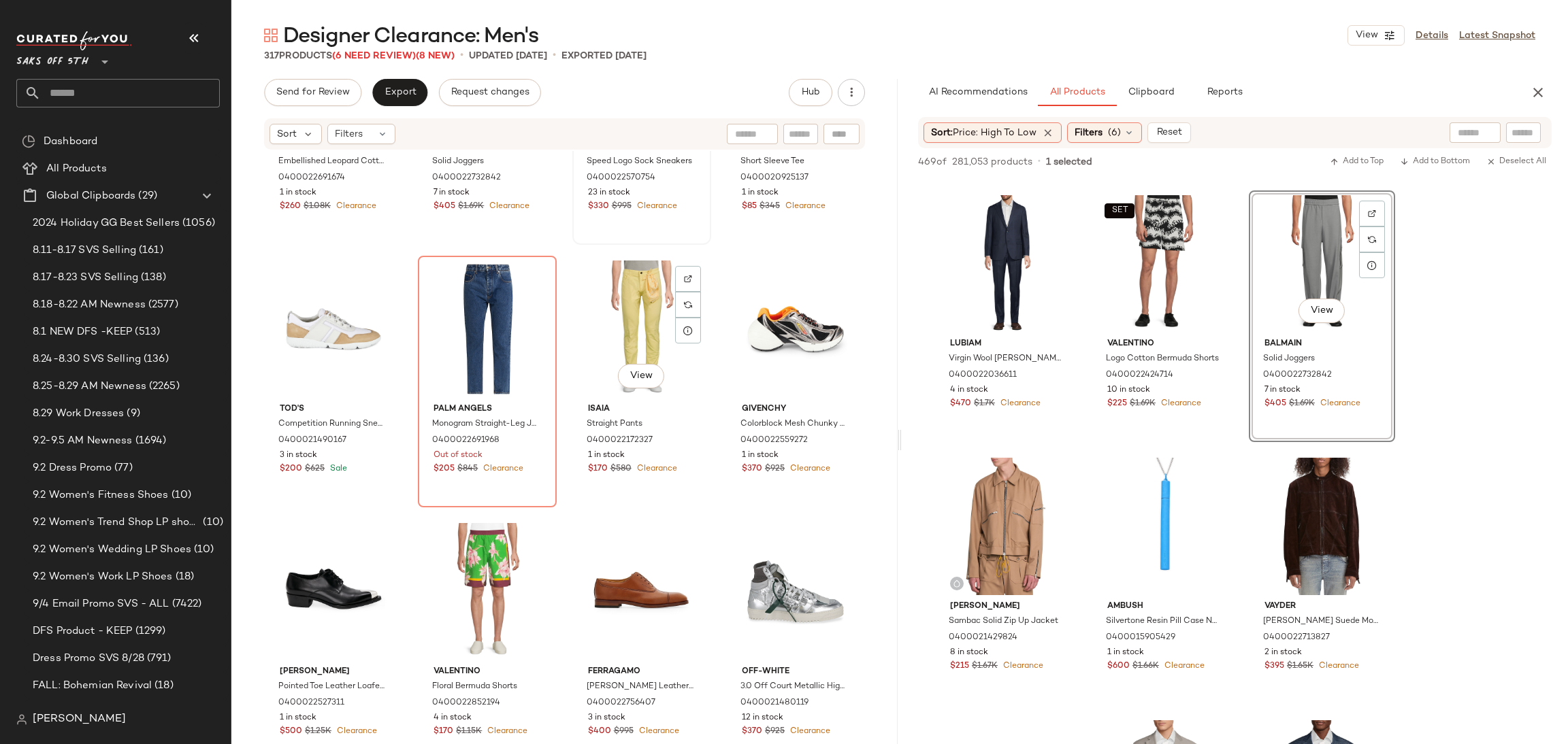
scroll to position [5691, 0]
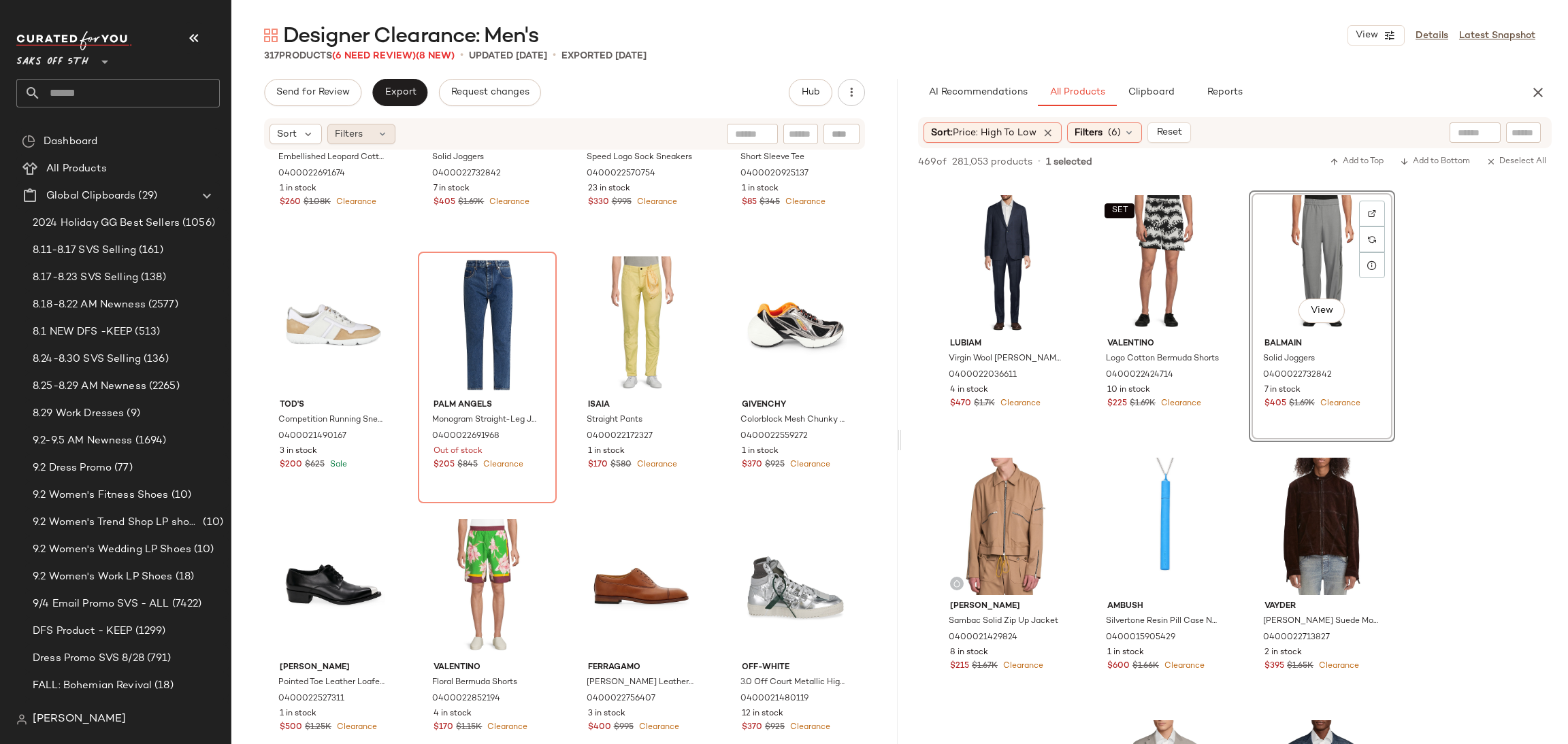
click at [366, 141] on div "Filters" at bounding box center [361, 134] width 68 height 20
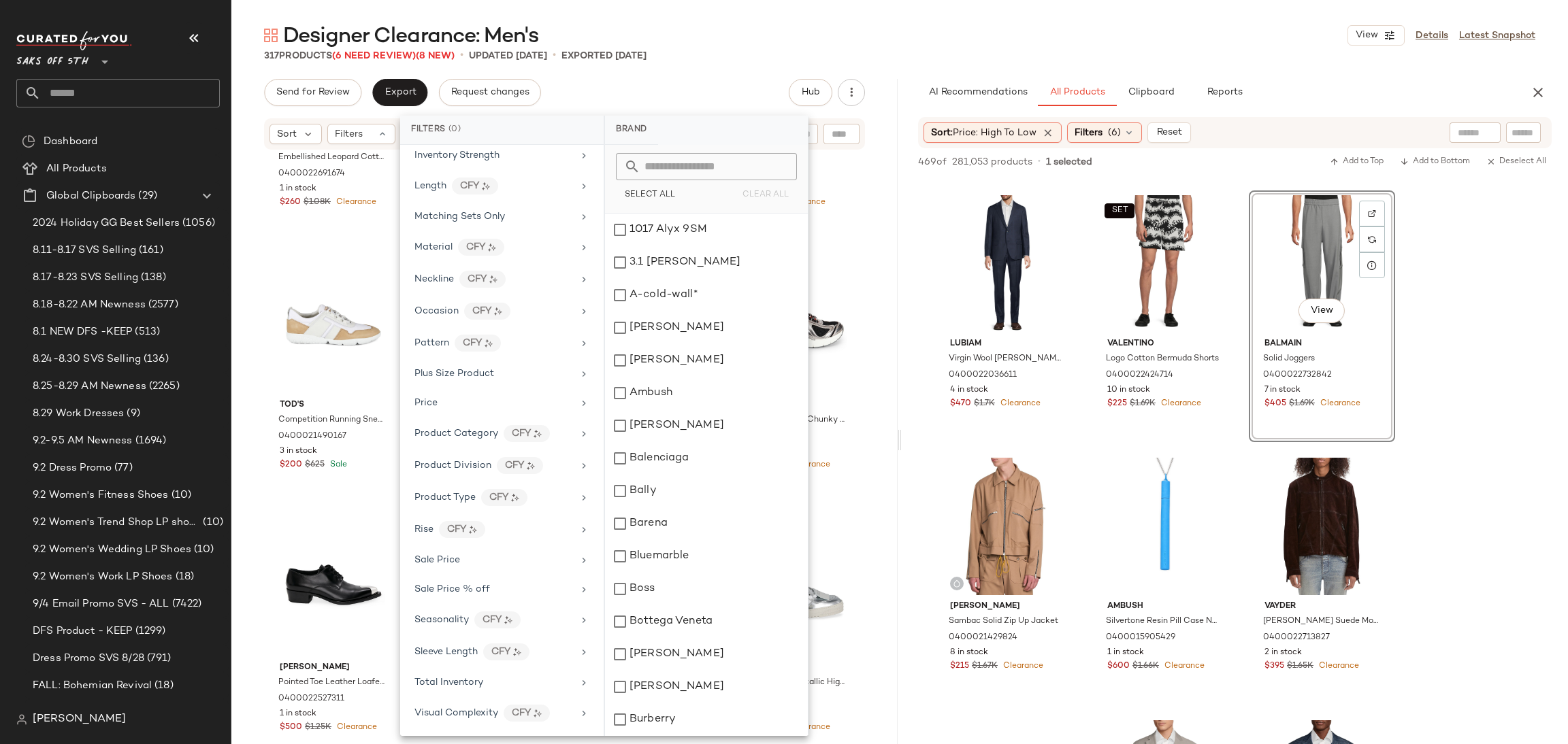
scroll to position [562, 0]
click at [481, 682] on span "Total Inventory" at bounding box center [449, 682] width 69 height 10
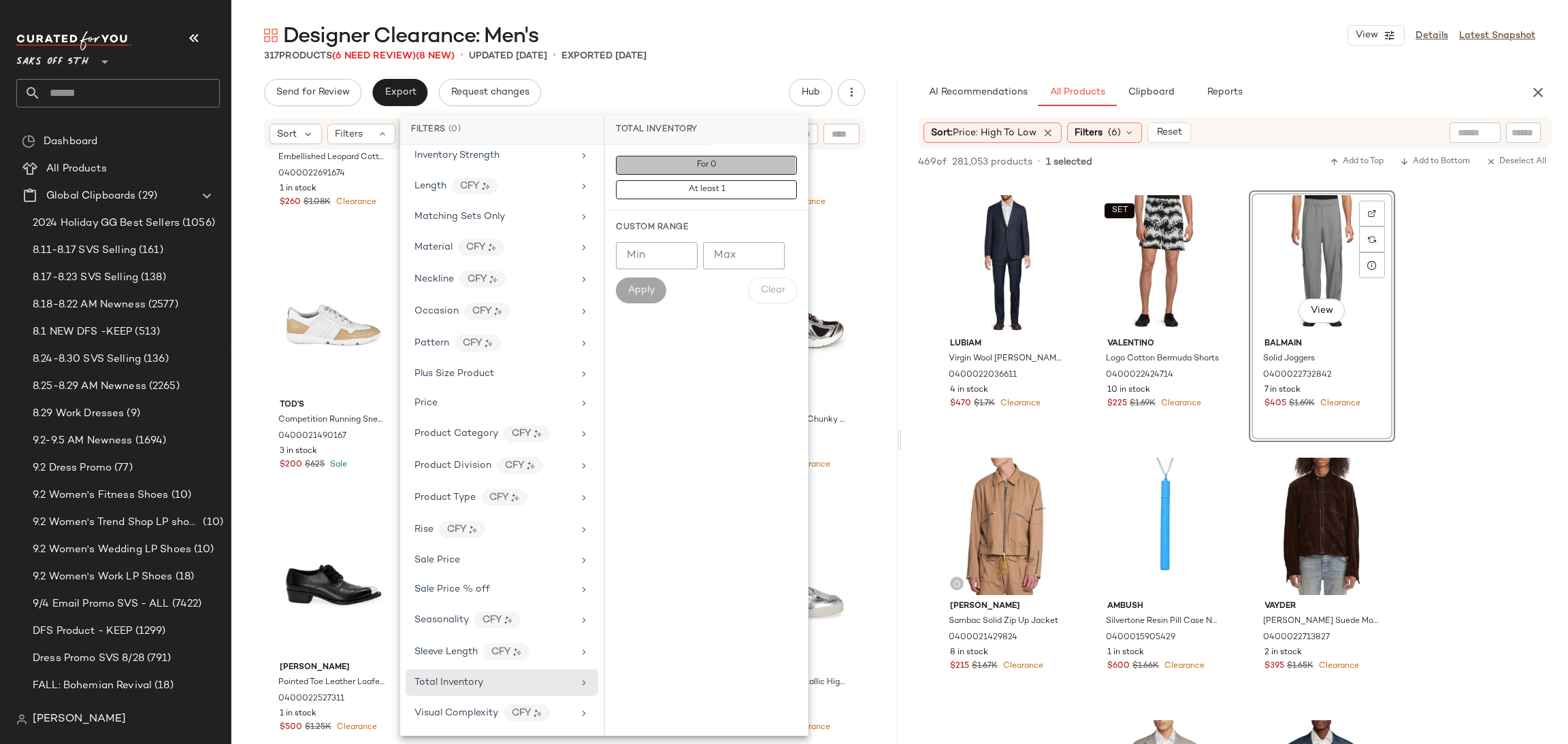
click at [733, 161] on button "For 0" at bounding box center [706, 165] width 181 height 19
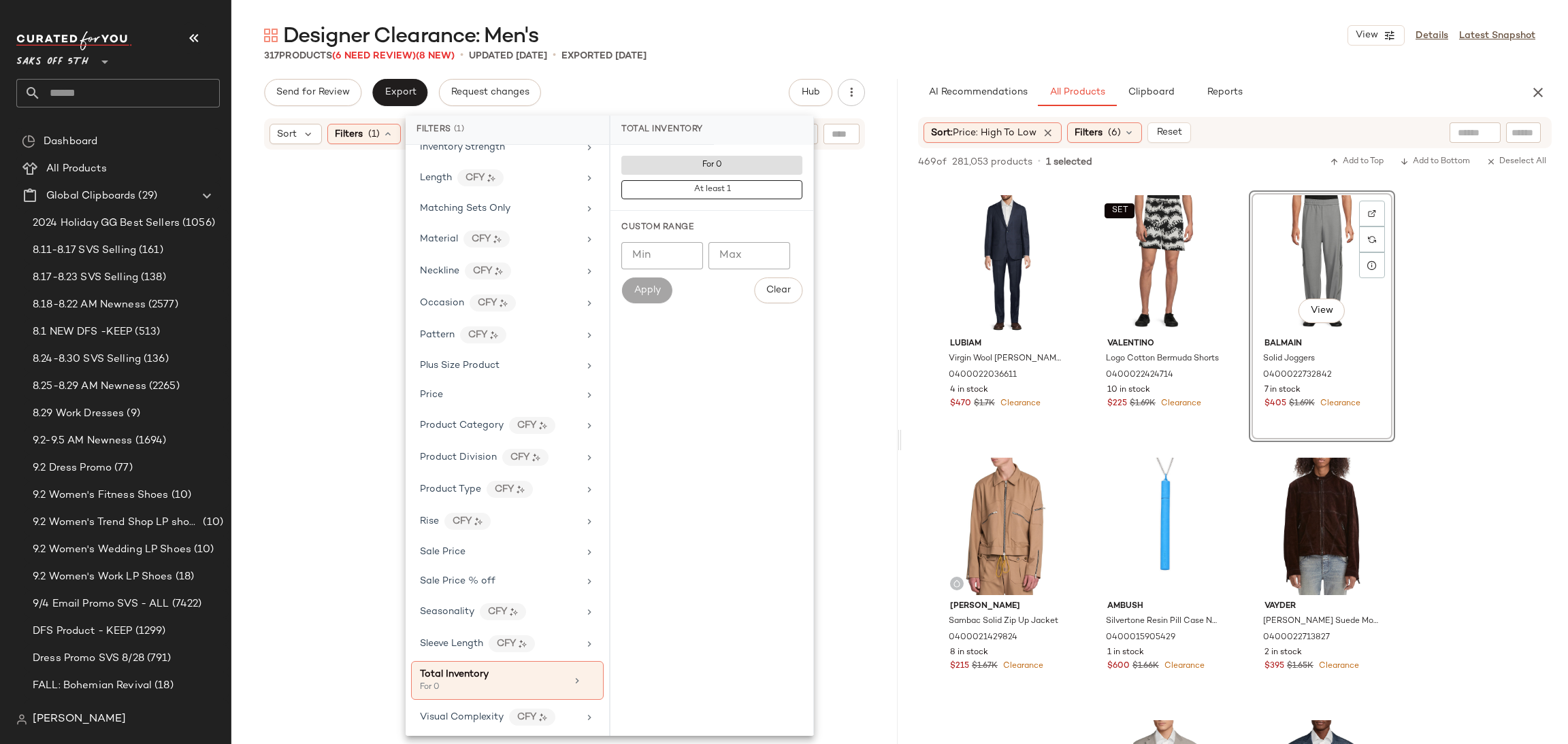
click at [746, 47] on div "Designer Clearance: Men's View Details Latest Snapshot" at bounding box center [900, 35] width 1337 height 27
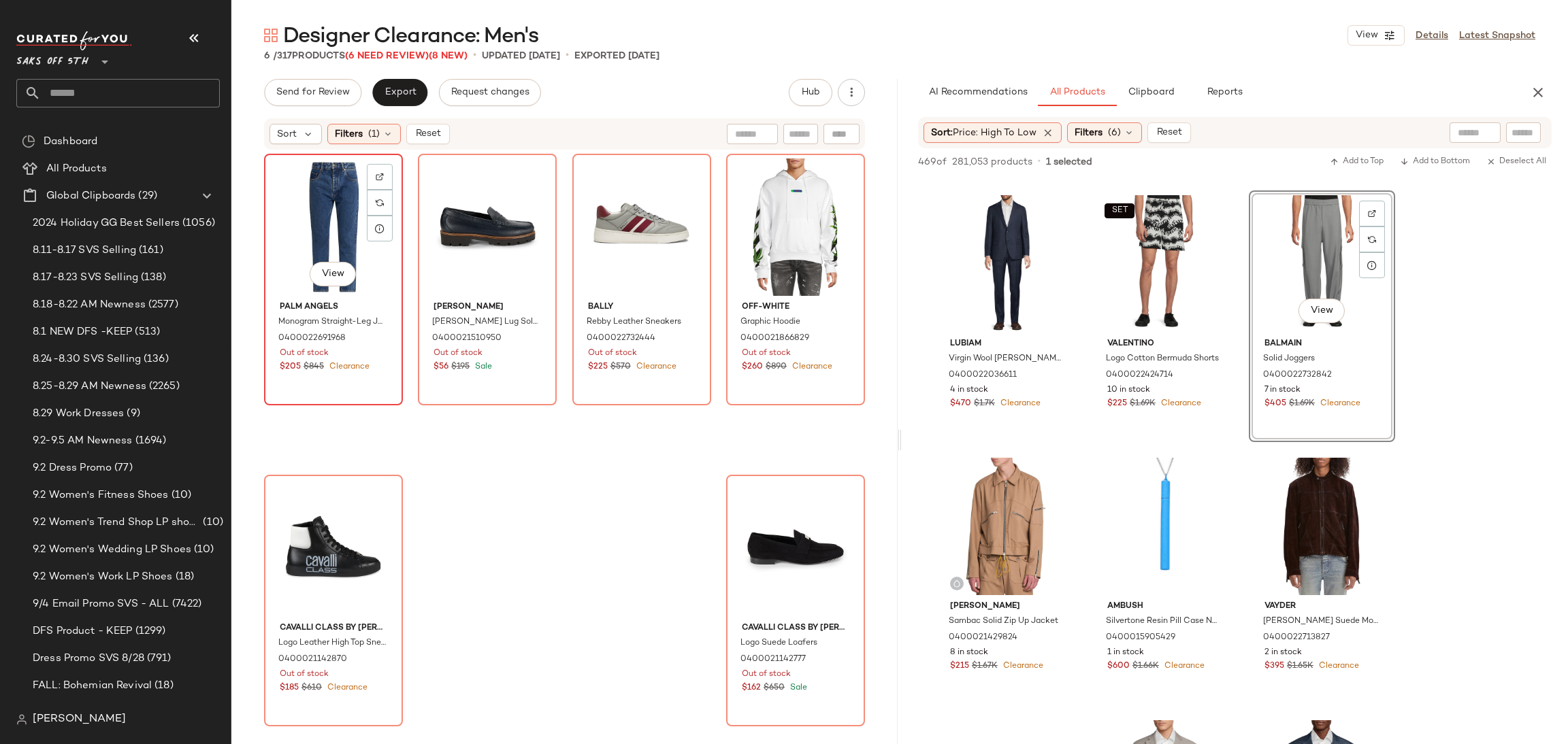
click at [323, 206] on div "View" at bounding box center [333, 227] width 129 height 138
click at [731, 522] on div "View" at bounding box center [795, 548] width 129 height 138
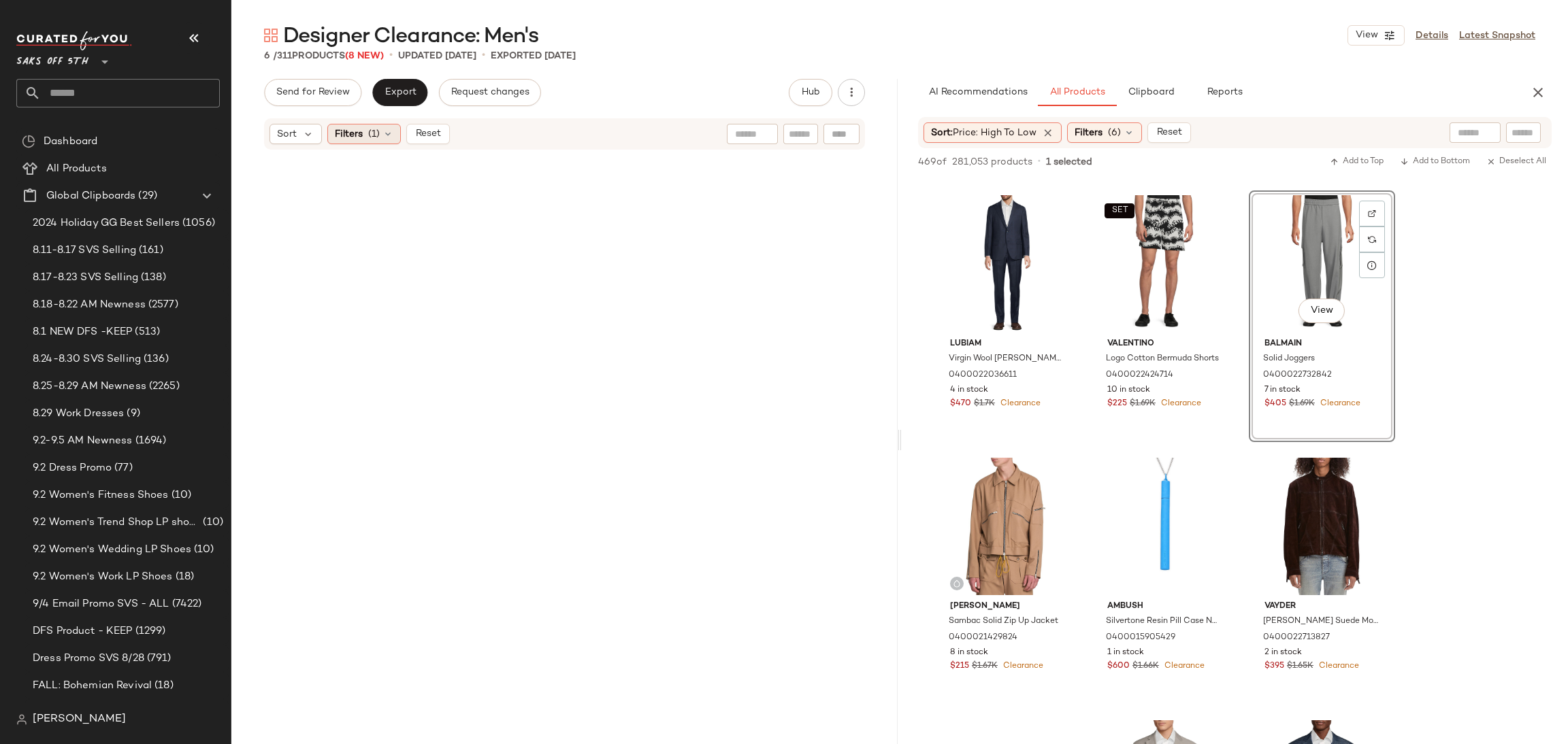
click at [348, 138] on span "Filters" at bounding box center [349, 135] width 28 height 14
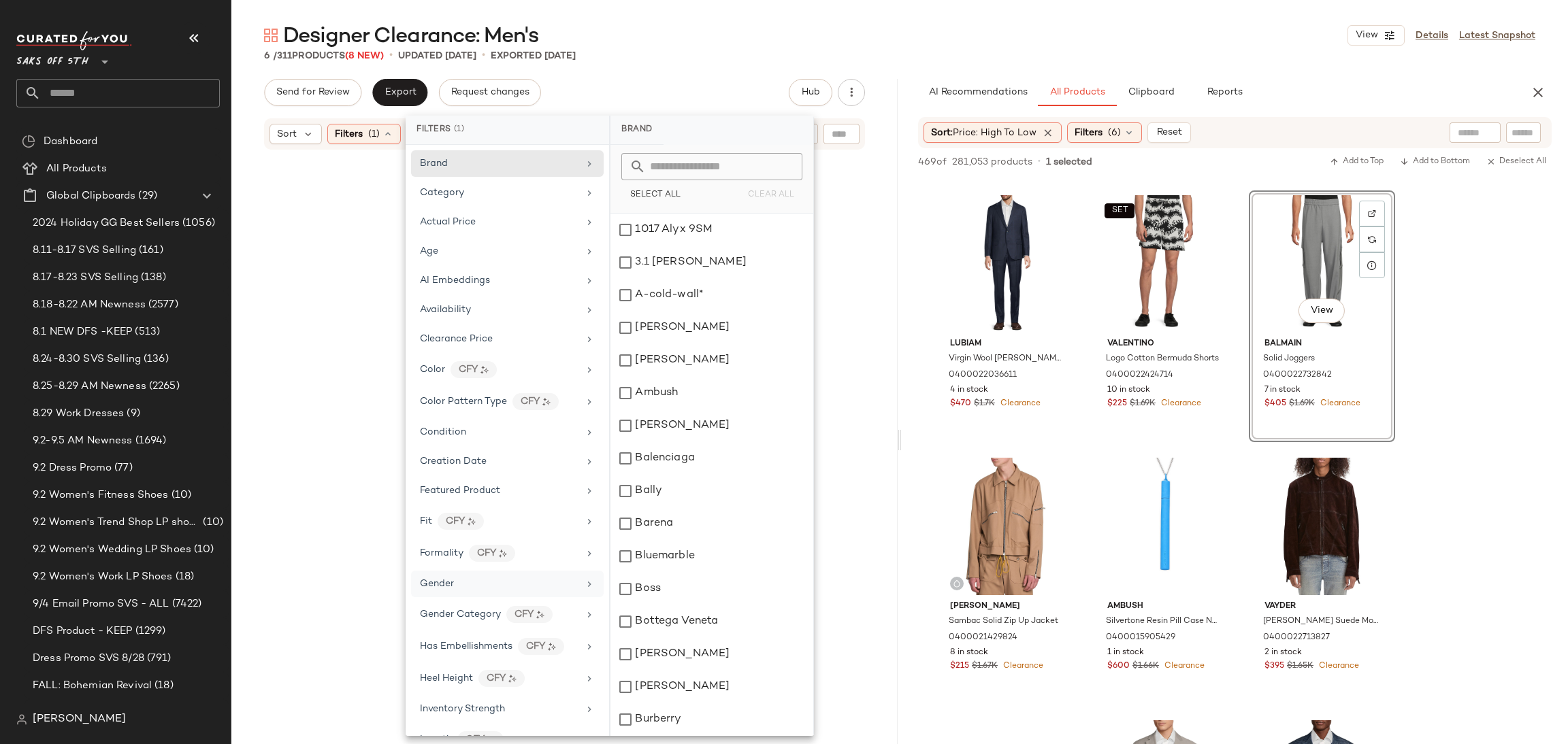
scroll to position [574, 0]
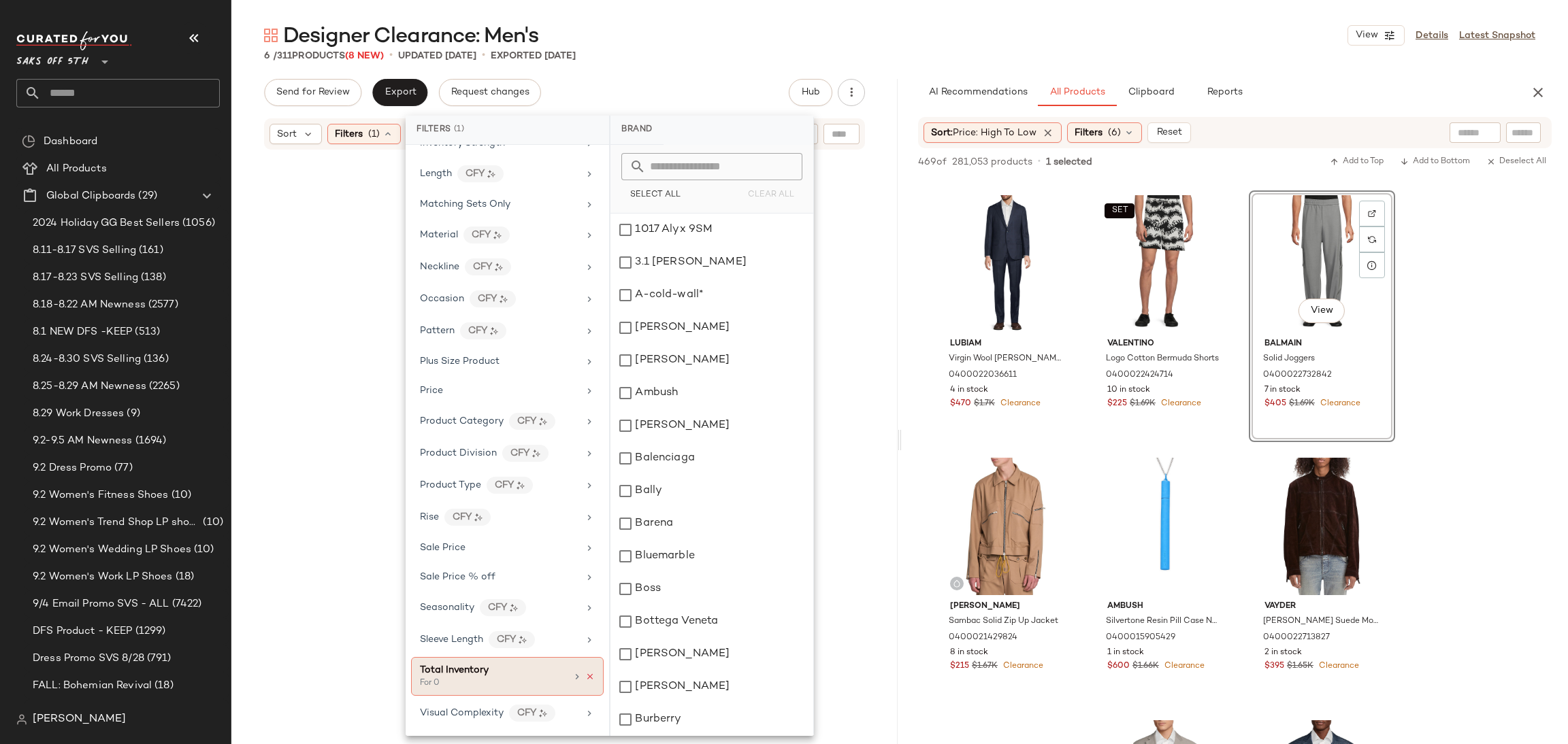
click at [586, 676] on icon at bounding box center [590, 677] width 9 height 9
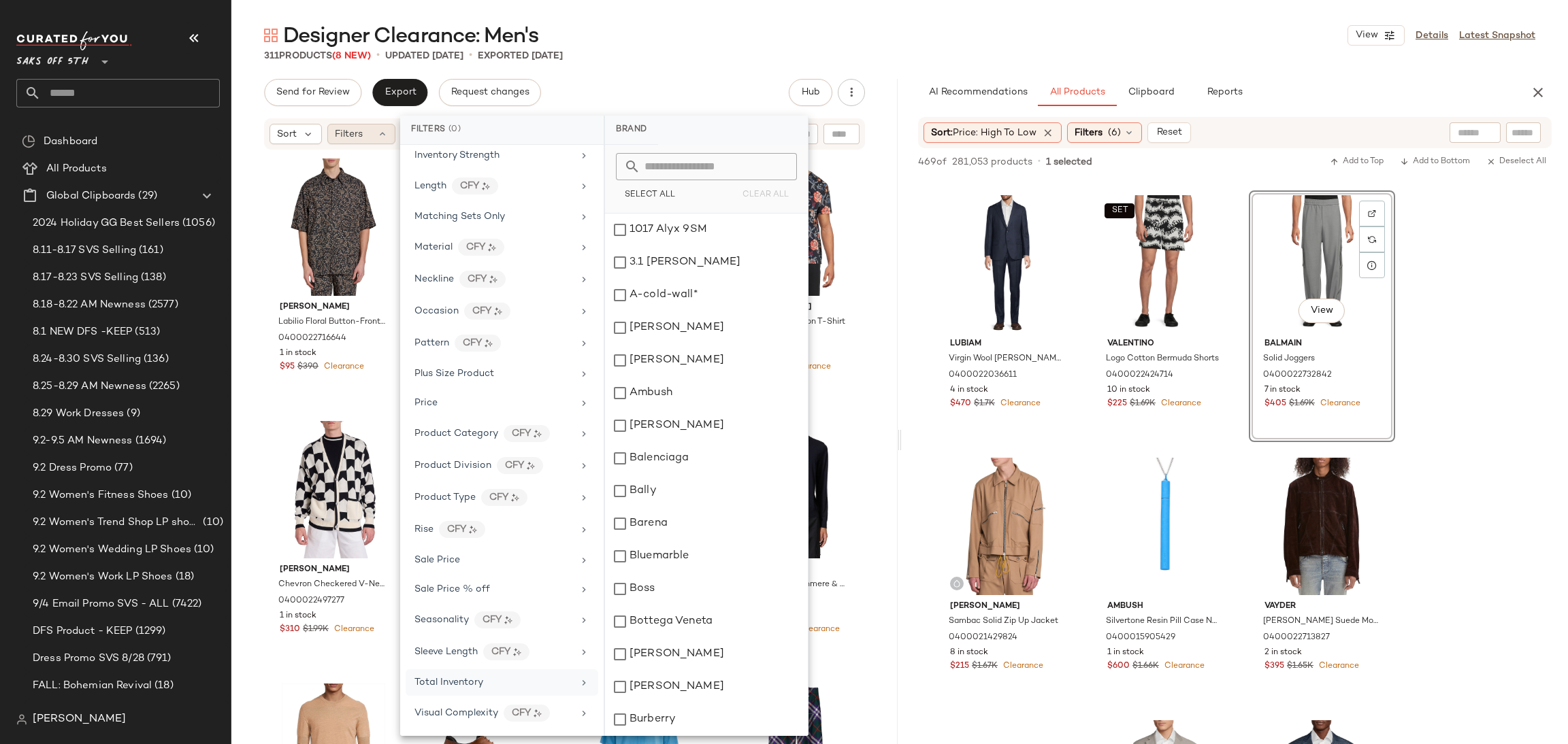
click at [356, 131] on span "Filters" at bounding box center [349, 135] width 28 height 14
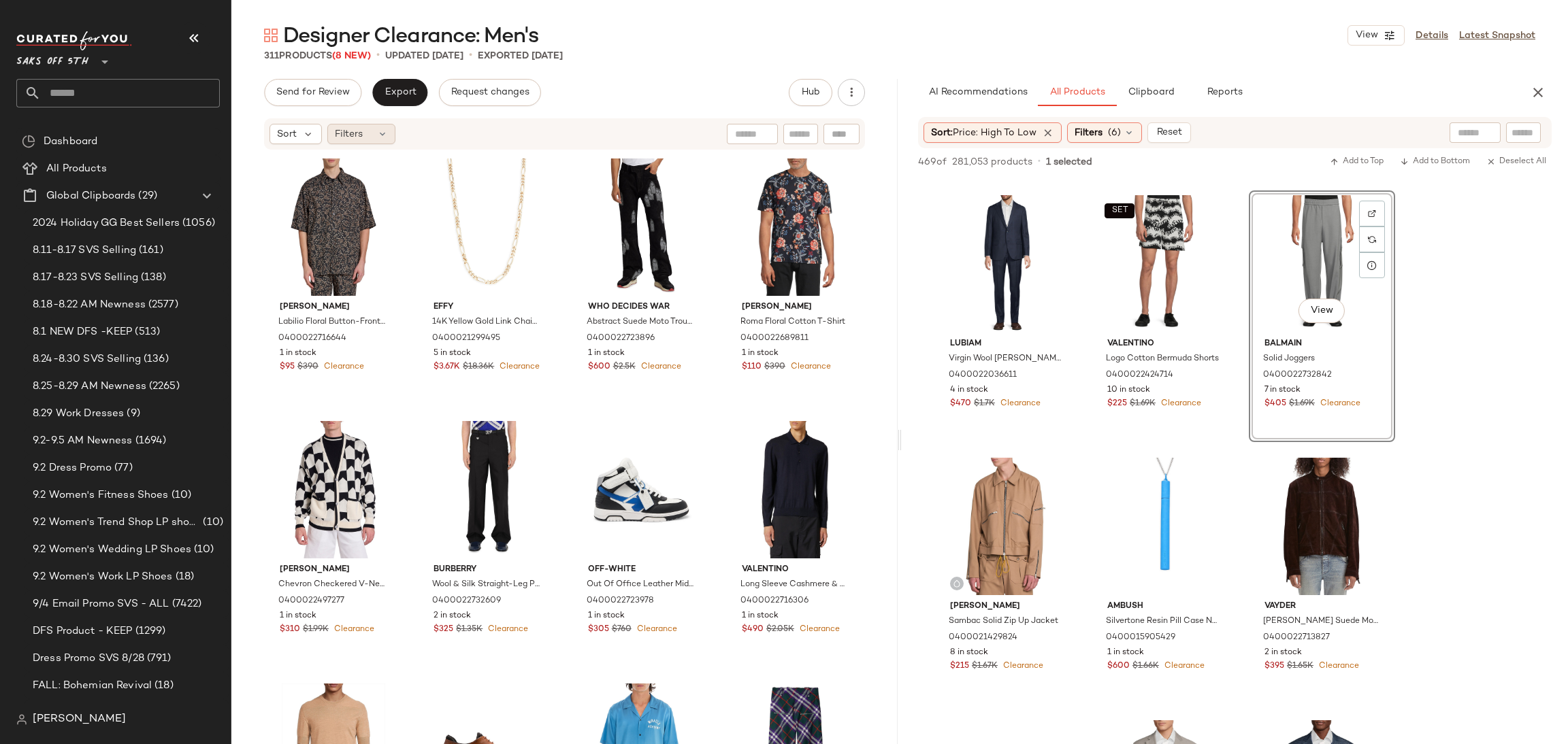
click at [384, 136] on icon at bounding box center [382, 134] width 11 height 11
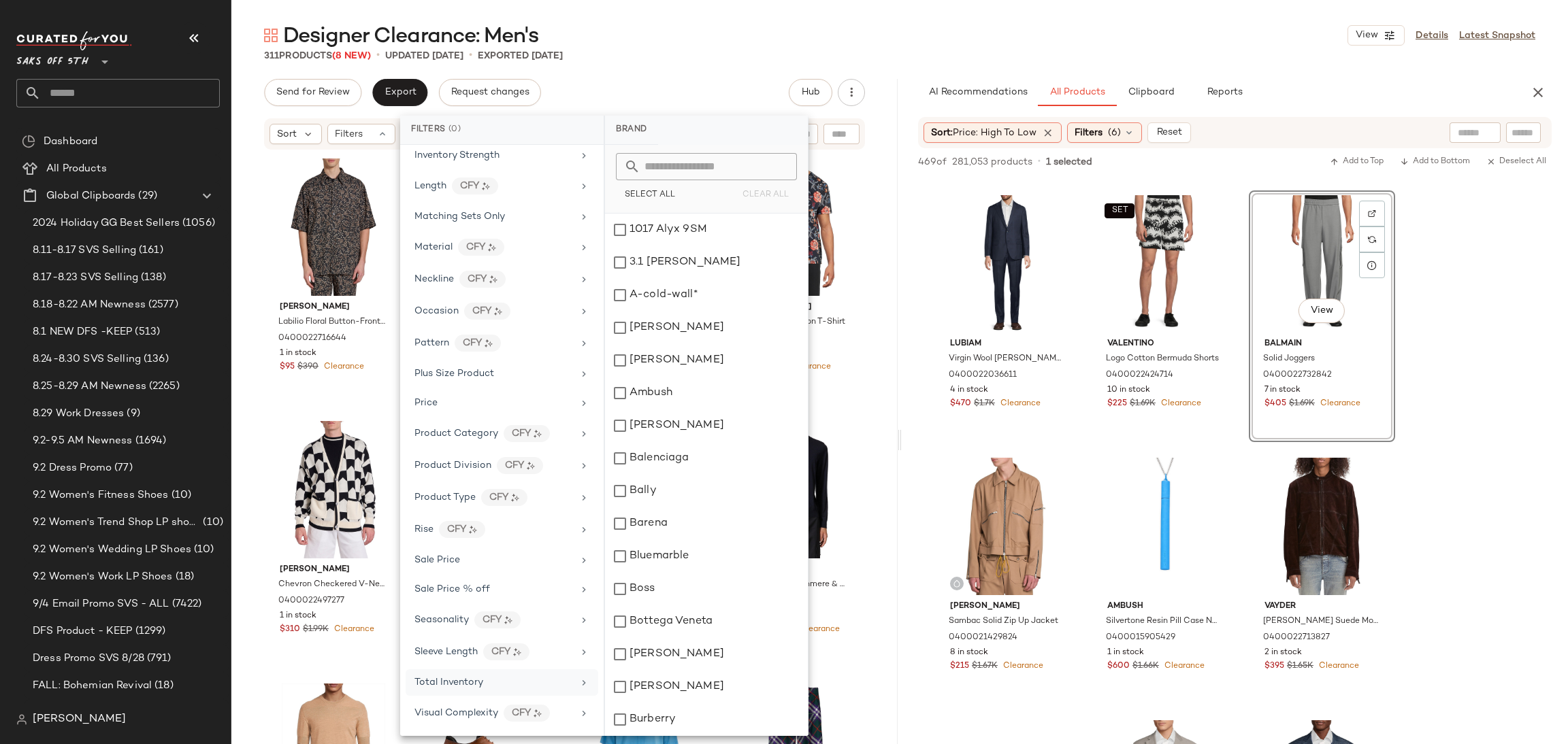
click at [473, 679] on span "Total Inventory" at bounding box center [449, 682] width 69 height 10
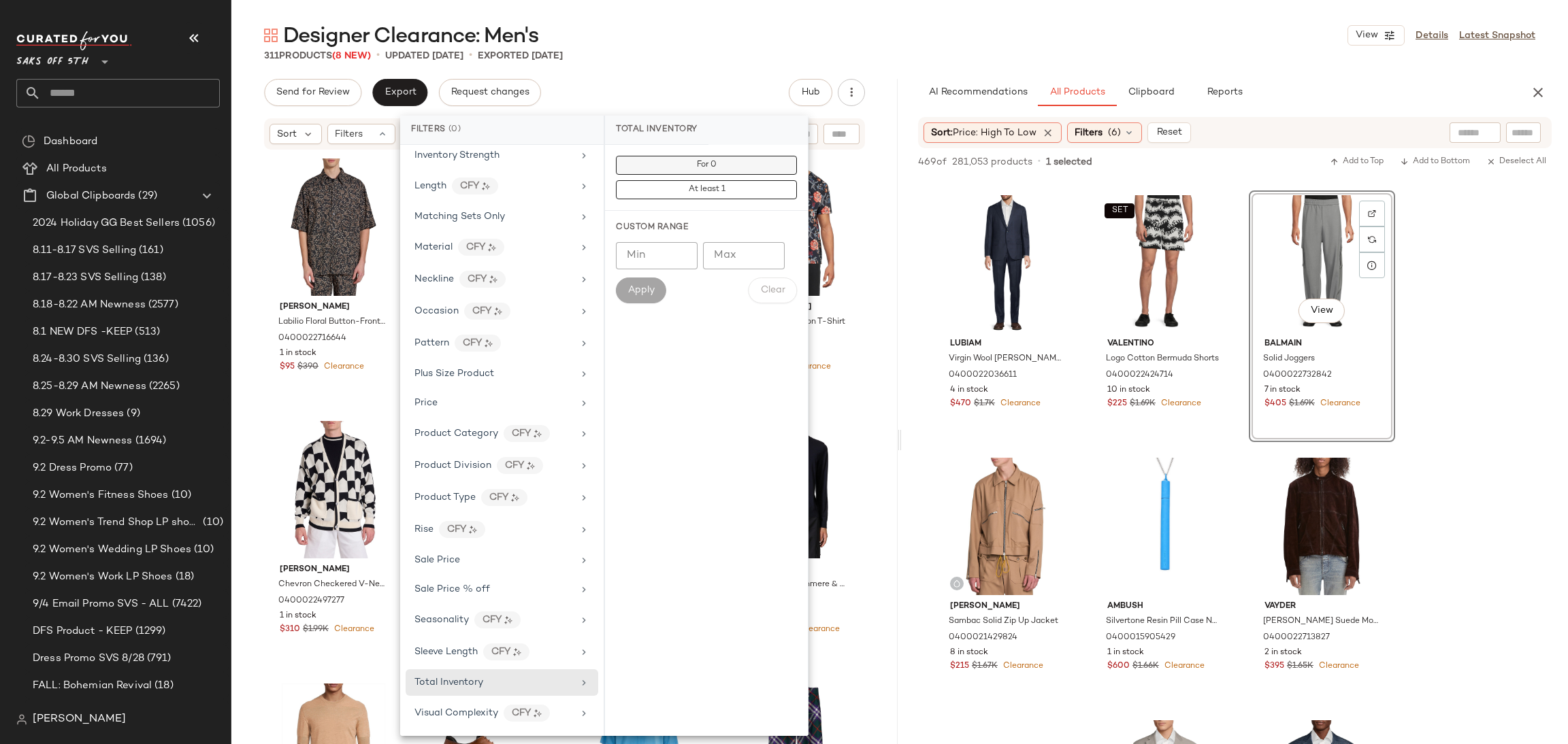
click at [725, 166] on button "For 0" at bounding box center [706, 165] width 181 height 19
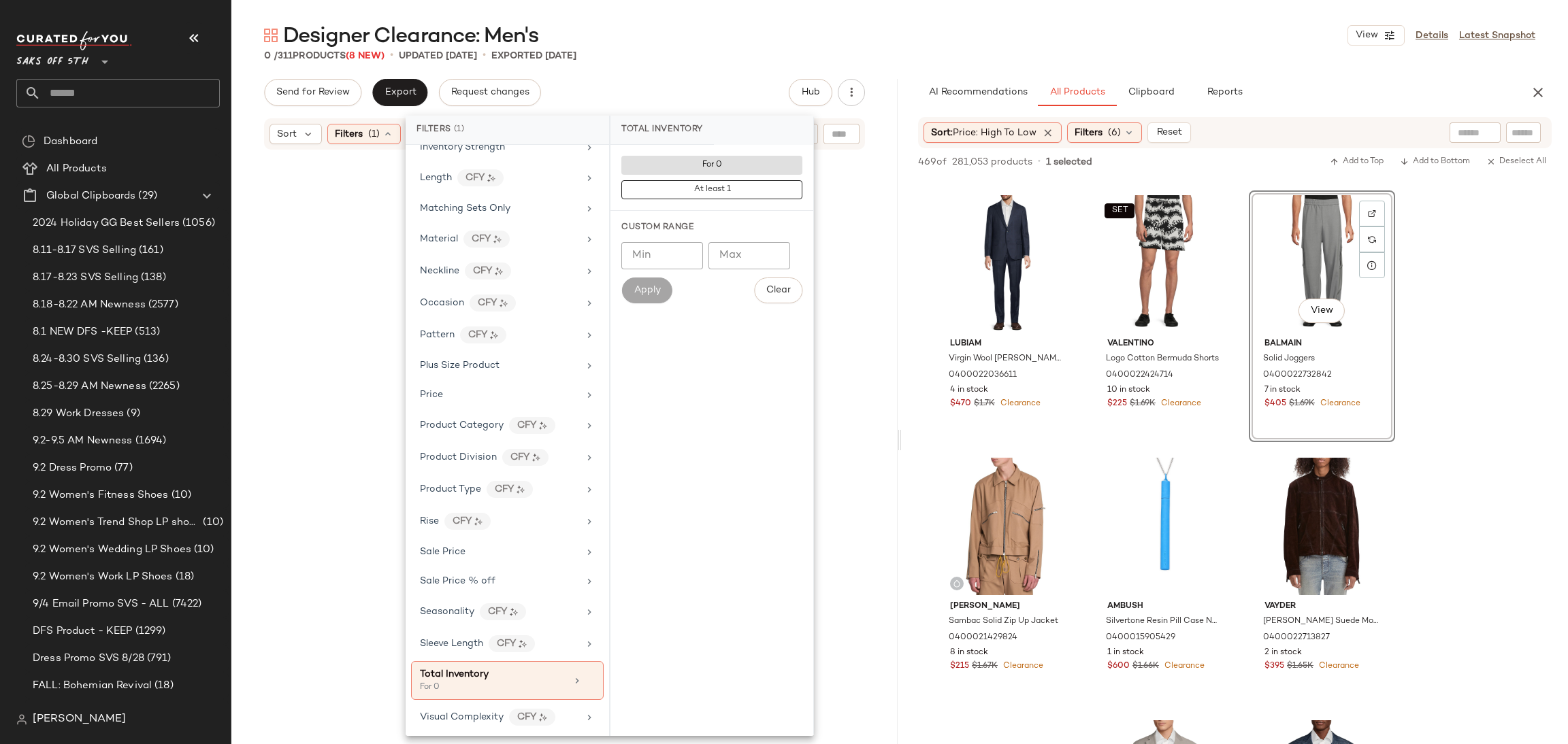
click at [787, 26] on div "Designer Clearance: Men's View Details Latest Snapshot" at bounding box center [900, 35] width 1337 height 27
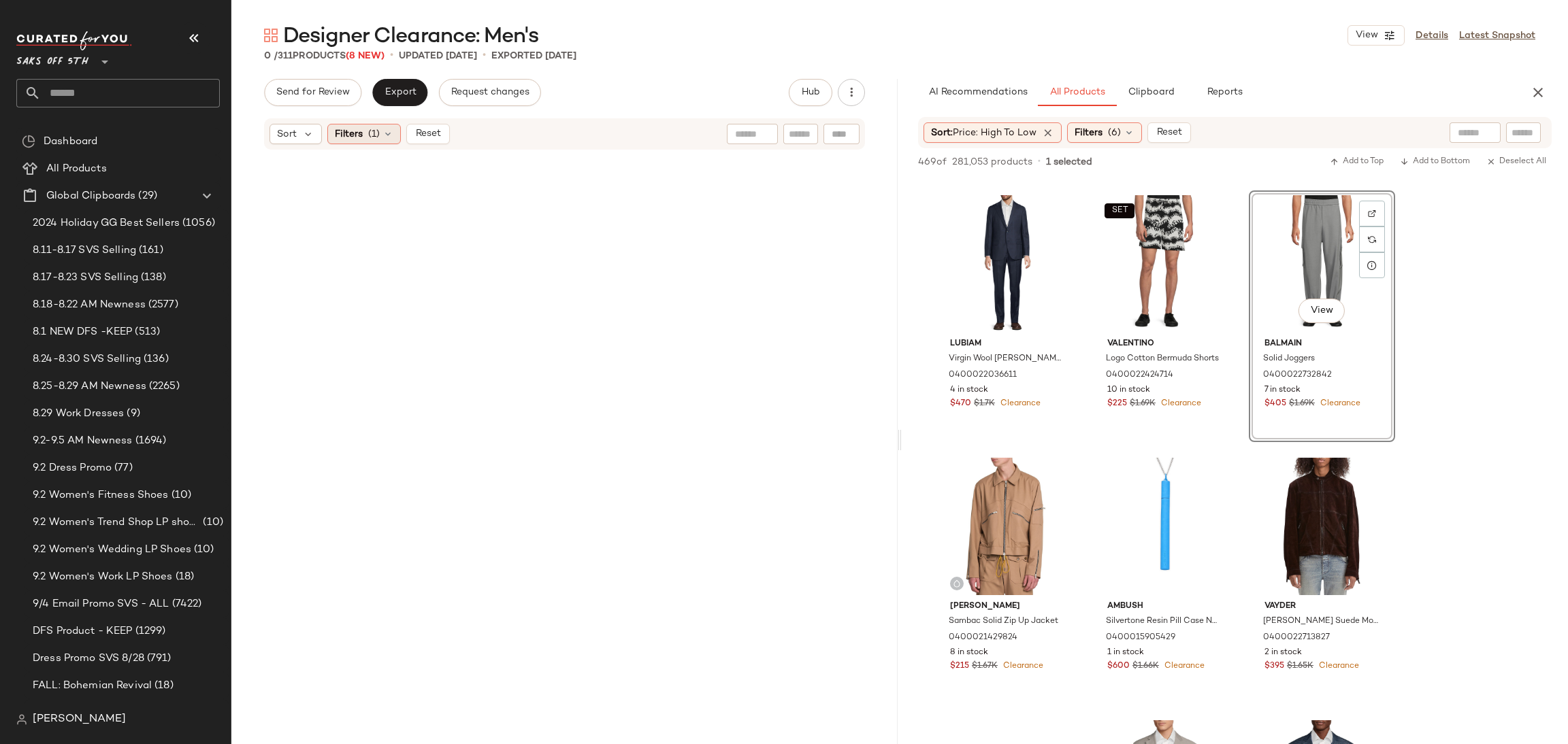
click at [390, 135] on icon at bounding box center [388, 134] width 11 height 11
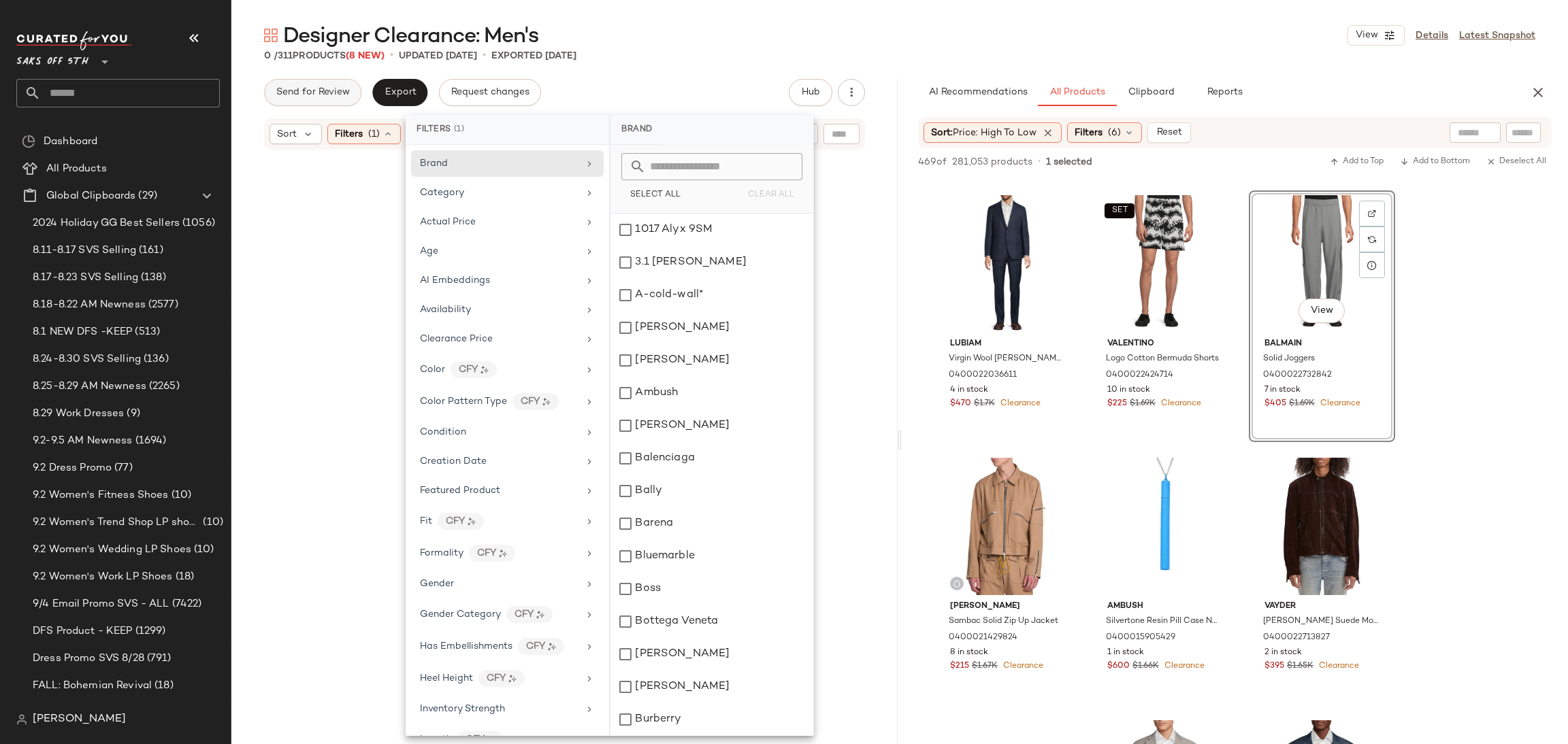
scroll to position [574, 0]
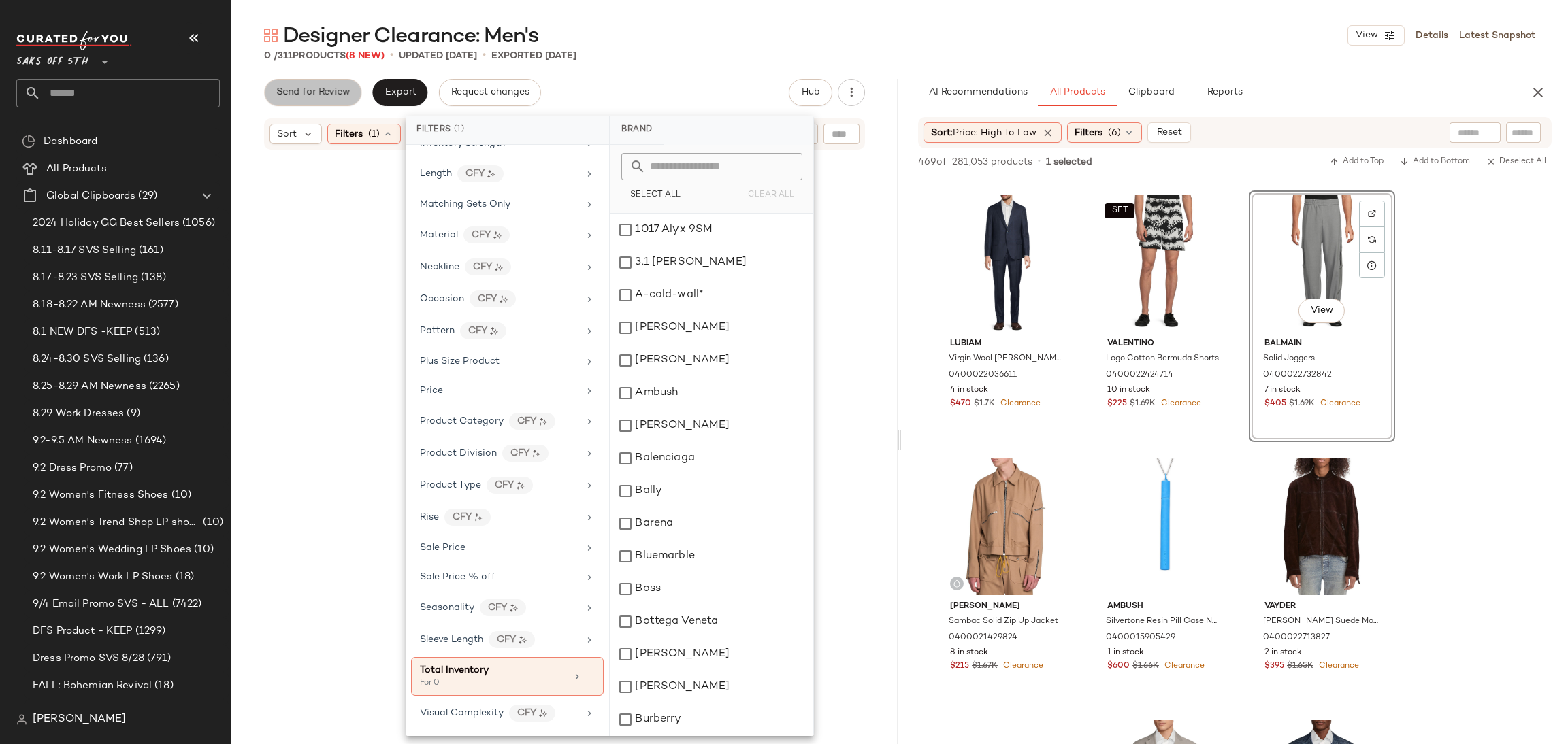
click at [312, 97] on span "Send for Review" at bounding box center [313, 93] width 74 height 11
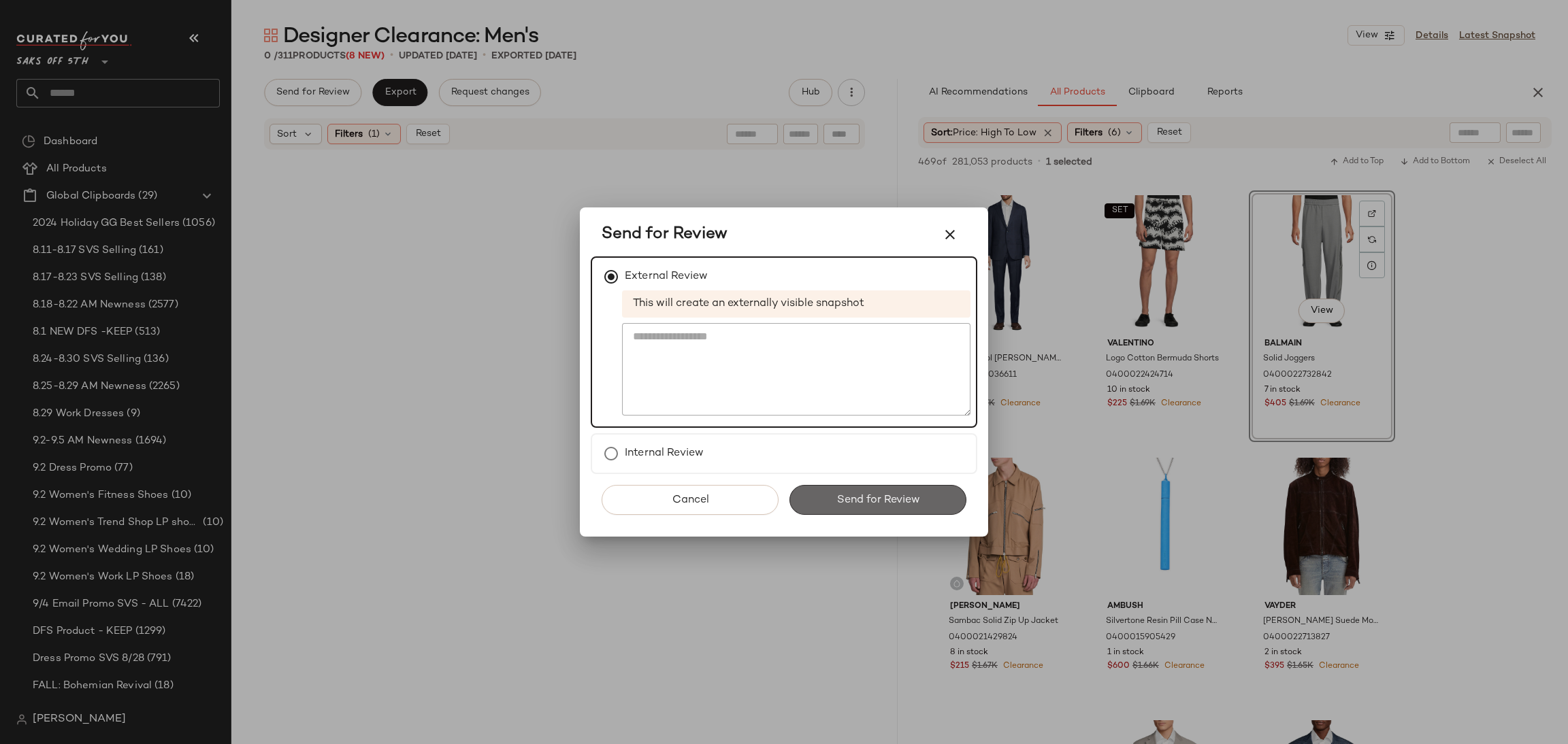
click at [876, 494] on span "Send for Review" at bounding box center [877, 500] width 84 height 13
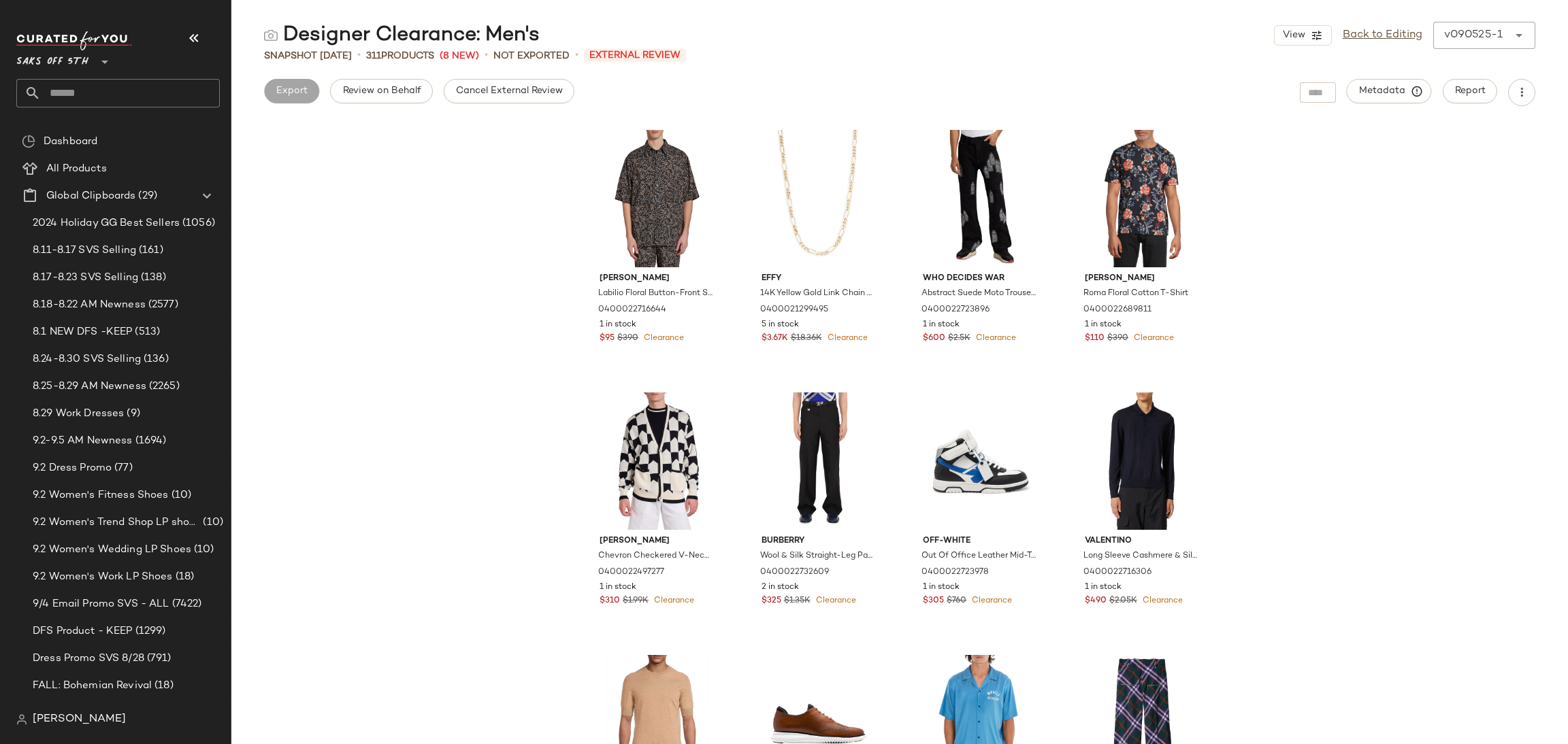
click at [529, 98] on button "Cancel External Review" at bounding box center [509, 91] width 131 height 25
click at [405, 98] on button "Export" at bounding box center [399, 91] width 55 height 25
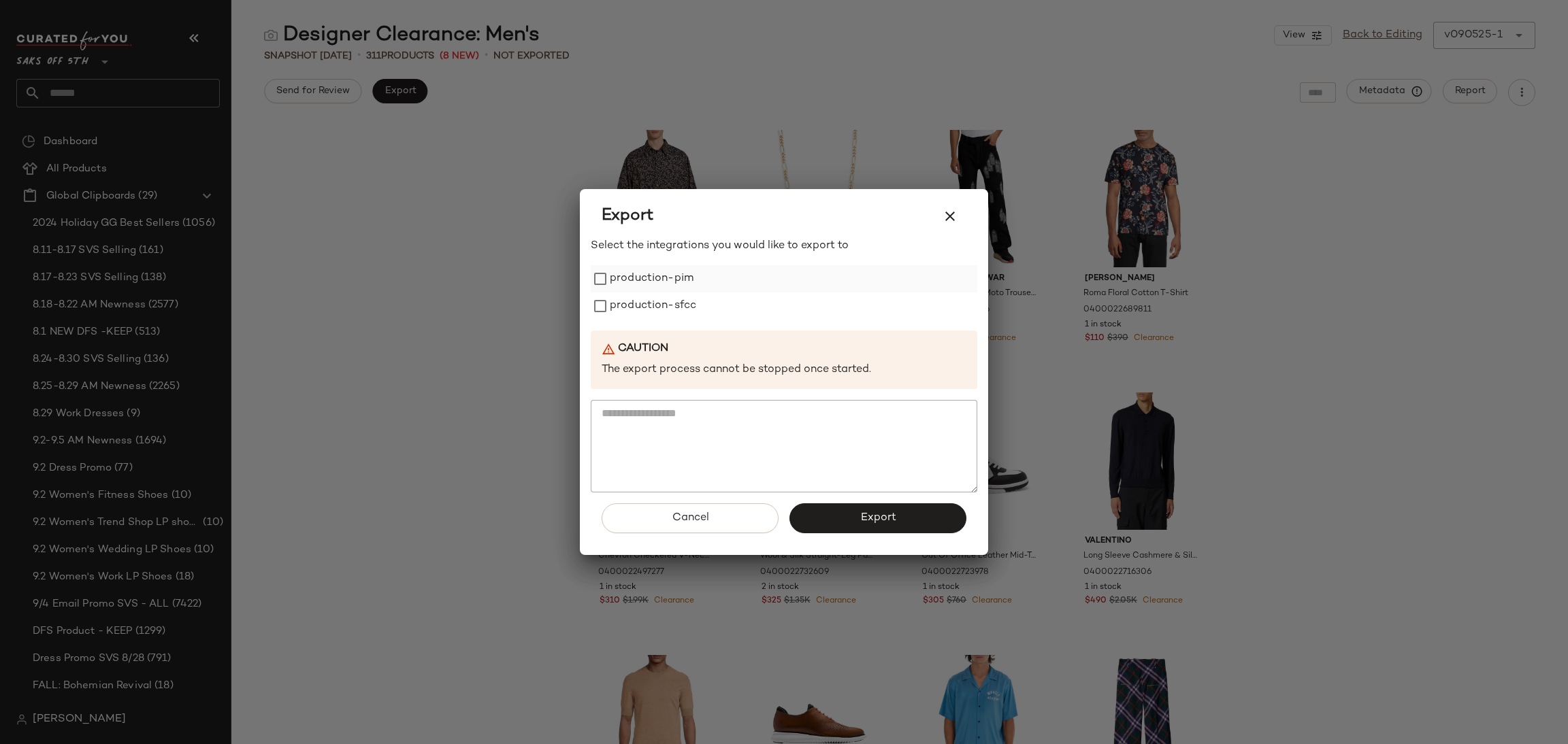
click at [618, 280] on label "production-pim" at bounding box center [651, 278] width 84 height 27
click at [620, 304] on label "production-sfcc" at bounding box center [653, 305] width 87 height 27
click at [822, 510] on button "Export" at bounding box center [877, 518] width 177 height 30
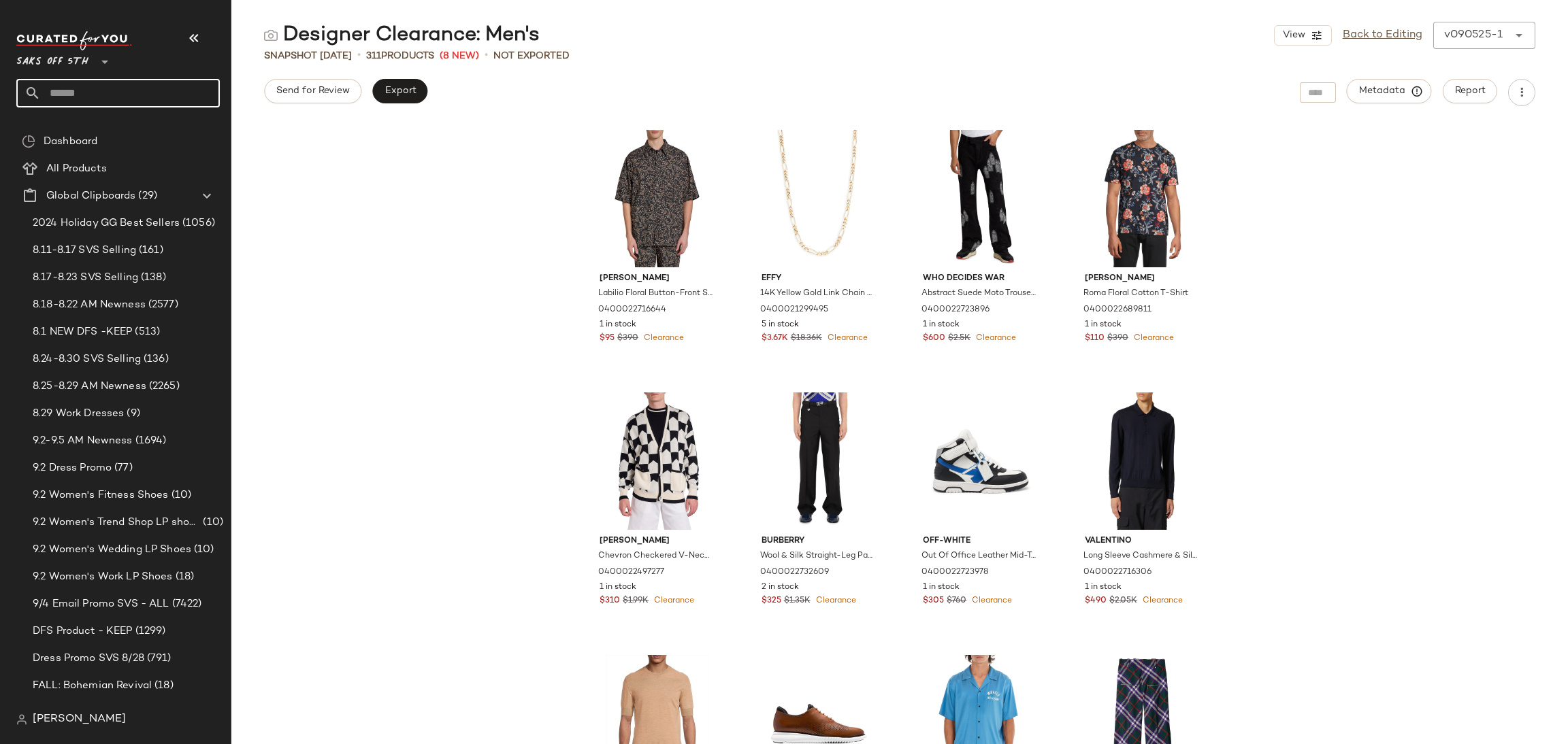
click at [129, 92] on input "text" at bounding box center [130, 93] width 179 height 29
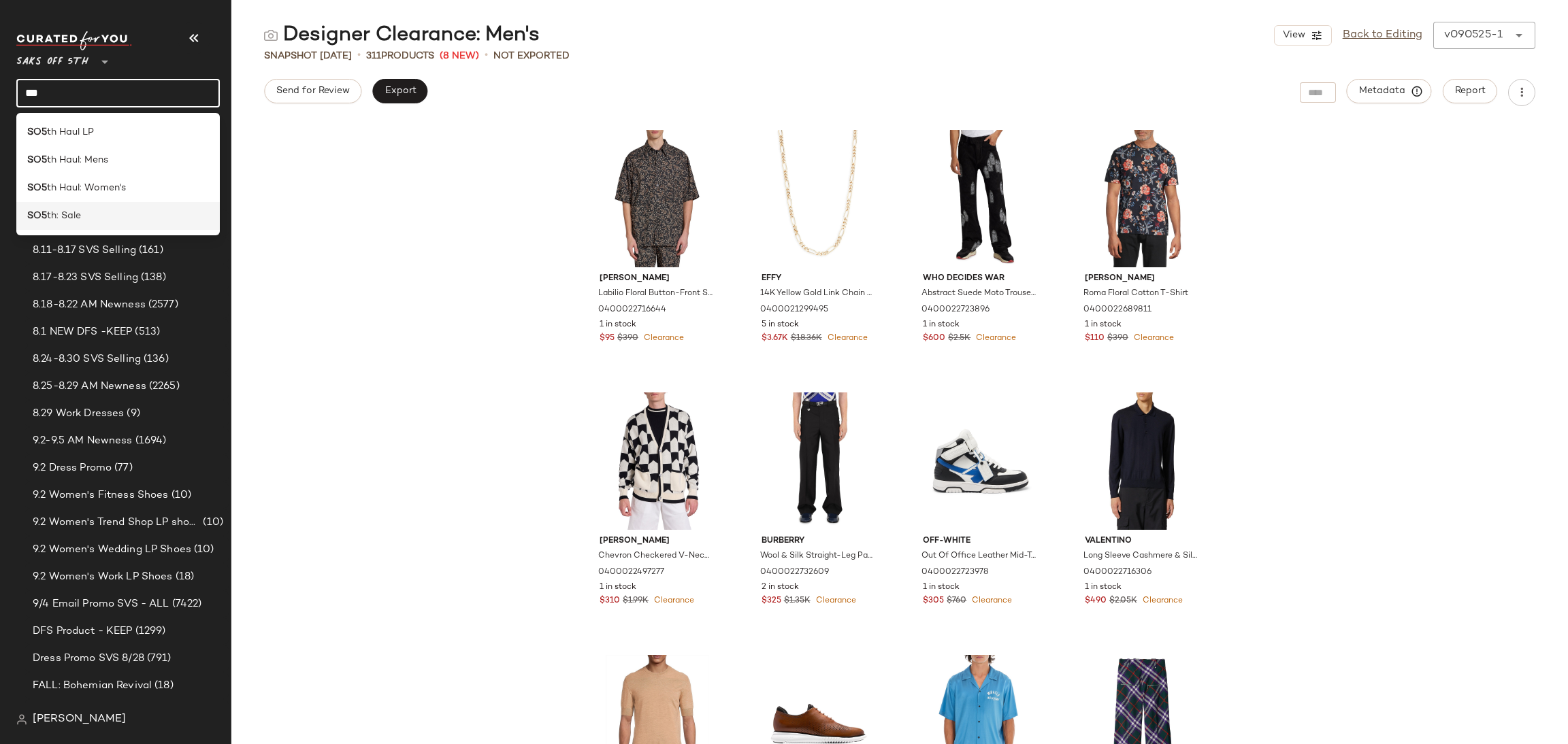
type input "***"
click at [104, 210] on div "SO5 th: Sale" at bounding box center [118, 216] width 182 height 14
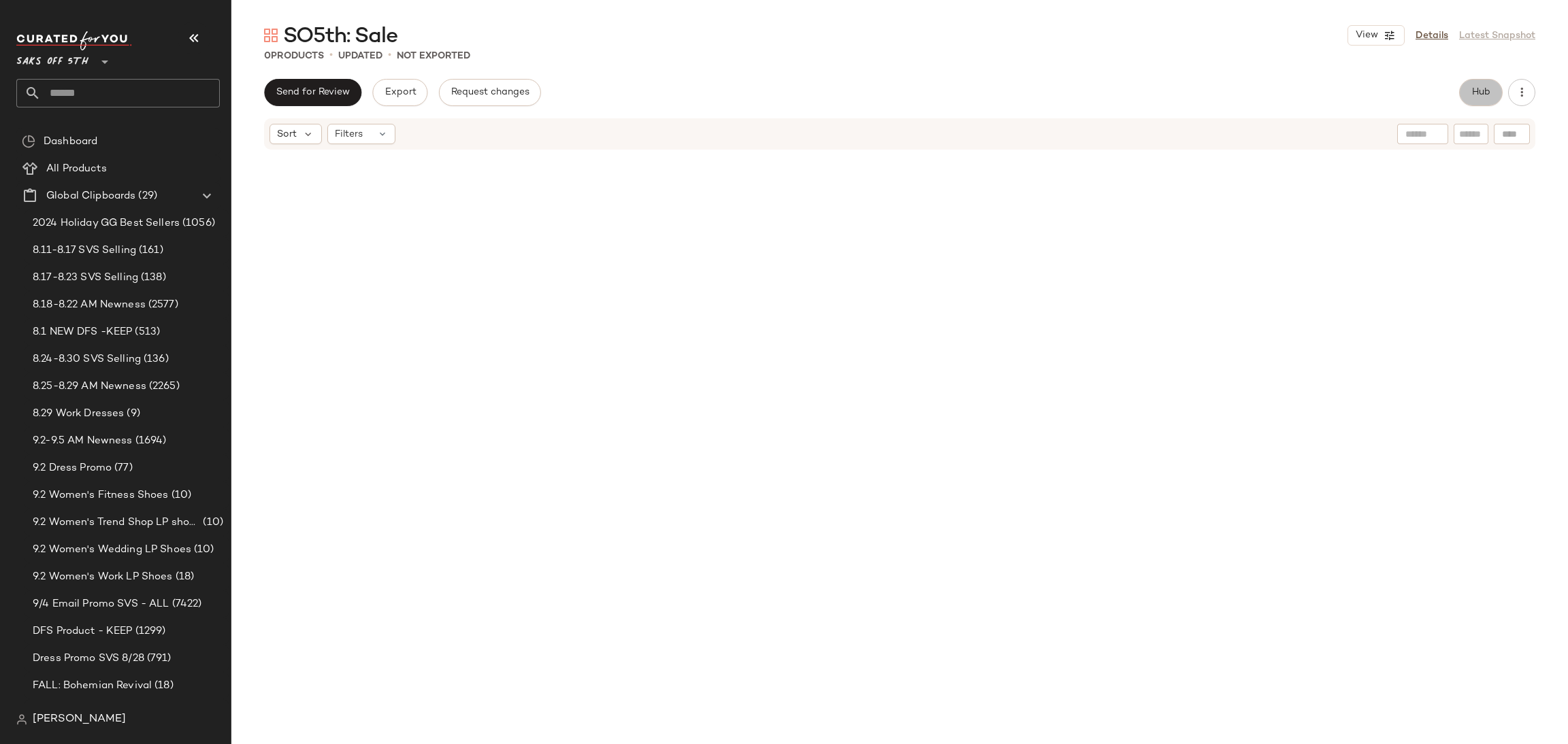
click at [1488, 99] on button "Hub" at bounding box center [1481, 92] width 43 height 27
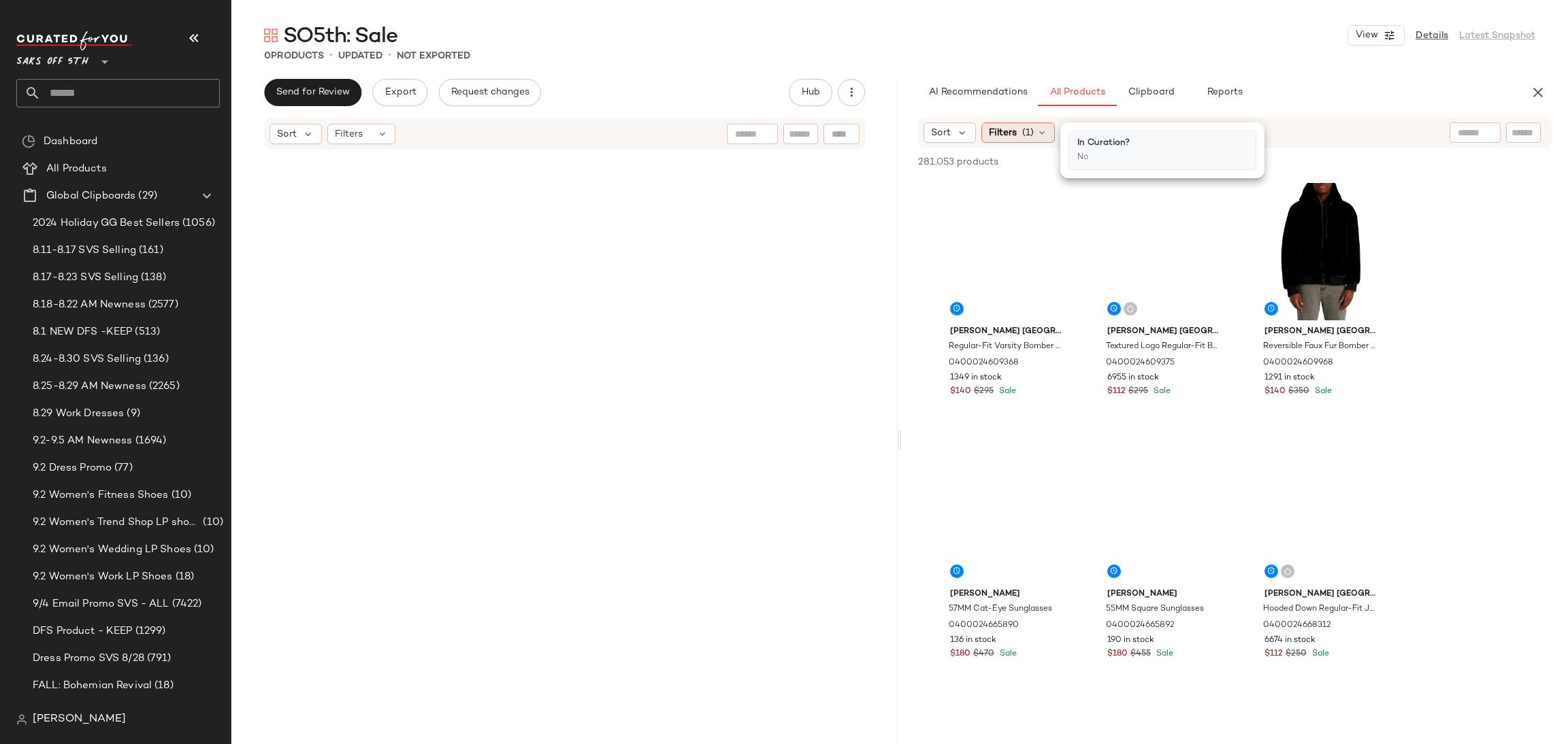
click at [1003, 138] on span "Filters" at bounding box center [1003, 133] width 28 height 14
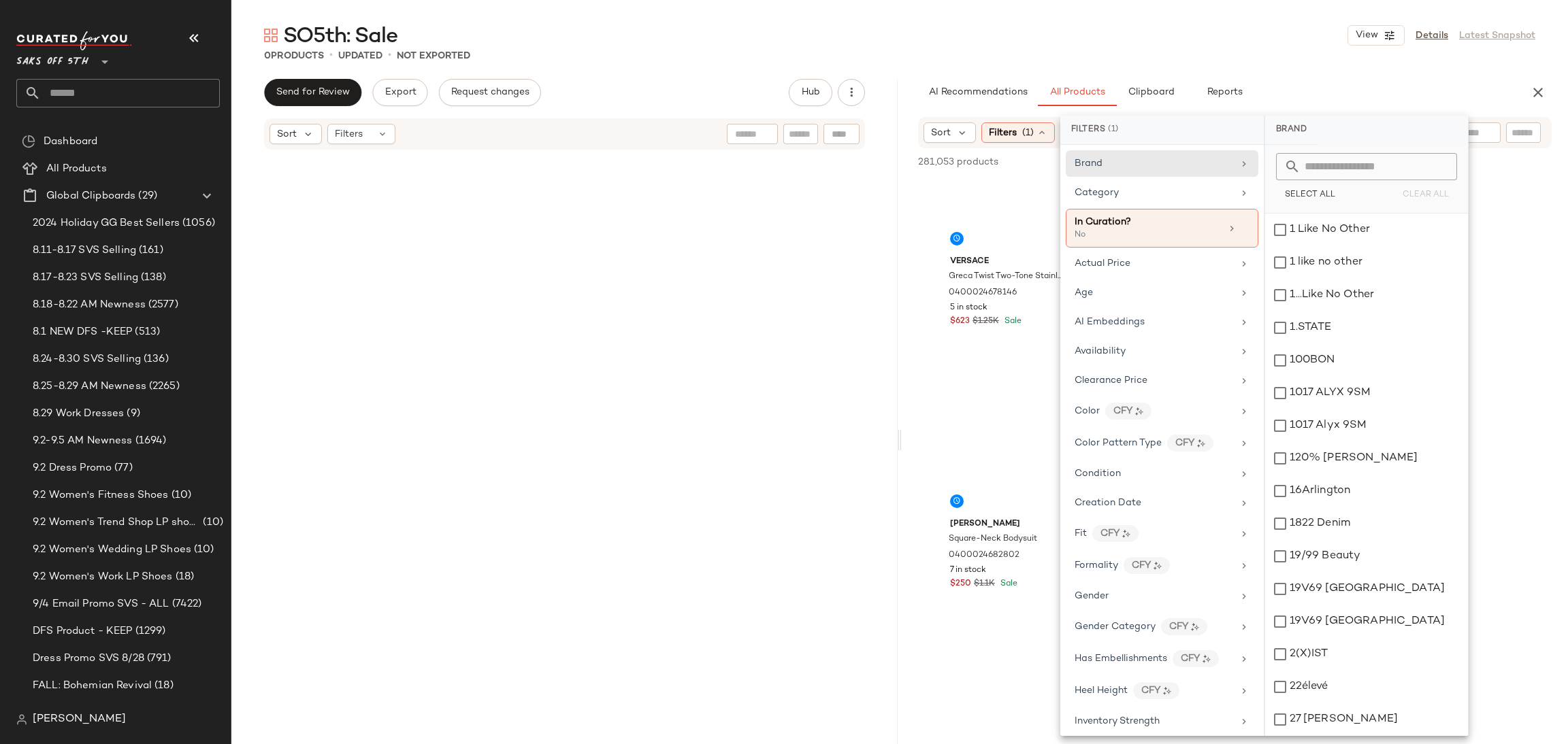
scroll to position [574, 0]
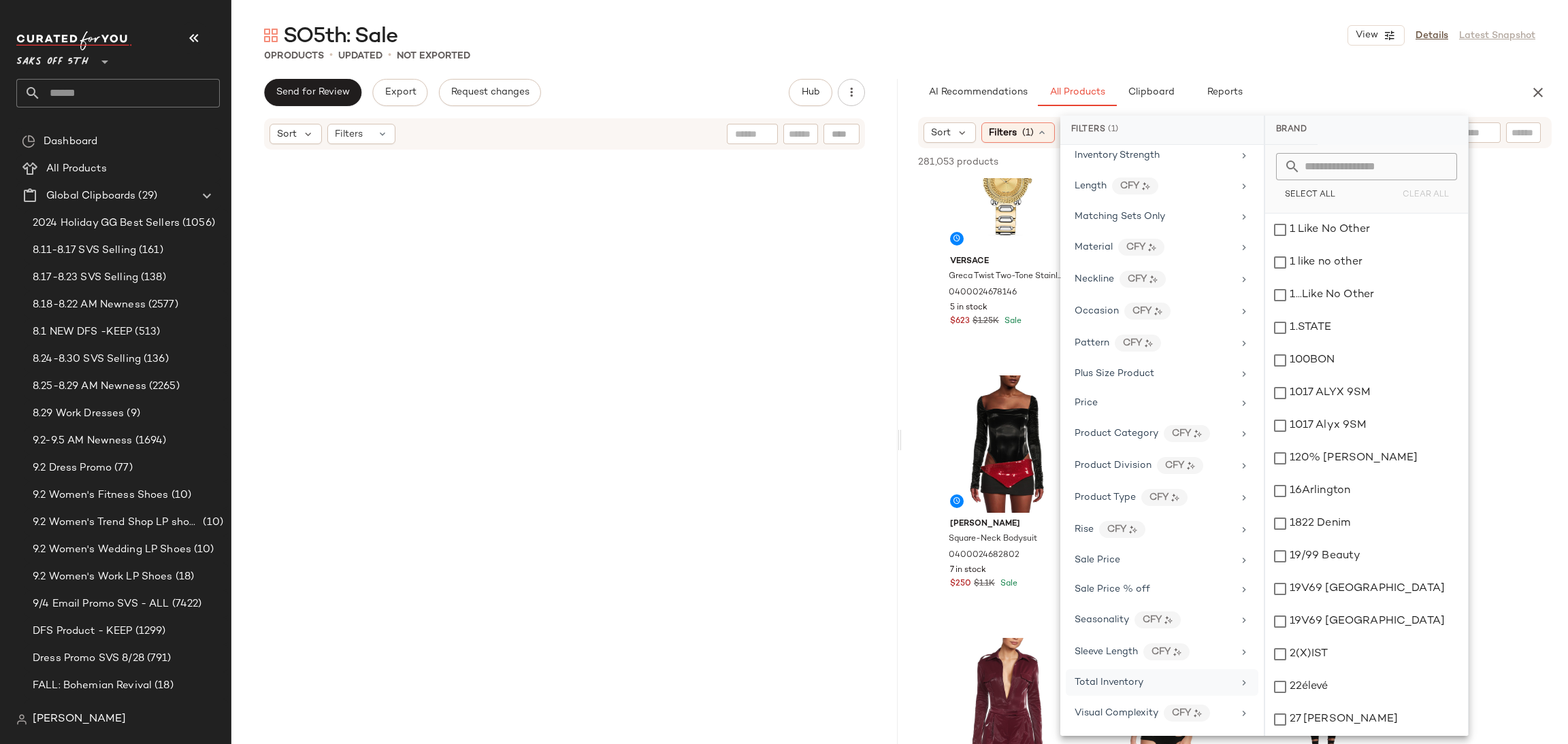
click at [1122, 687] on span "Total Inventory" at bounding box center [1109, 682] width 69 height 10
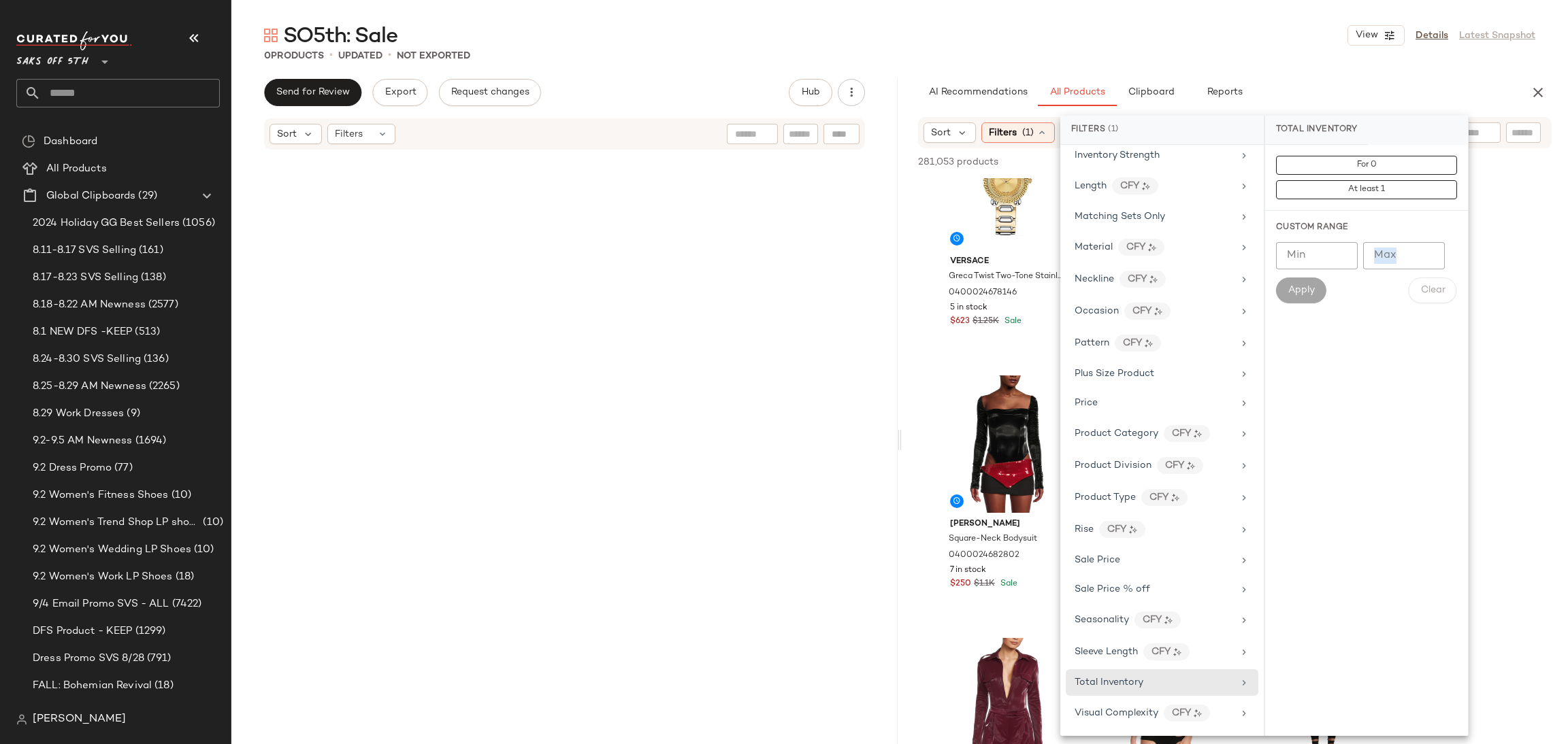
drag, startPoint x: 1305, startPoint y: 275, endPoint x: 1307, endPoint y: 261, distance: 14.1
click at [1307, 261] on div "Min Min Max Max Apply Clear" at bounding box center [1366, 272] width 181 height 61
click at [1307, 261] on input "Min" at bounding box center [1317, 255] width 82 height 27
type input "**"
click at [1306, 292] on span "Apply" at bounding box center [1300, 291] width 27 height 11
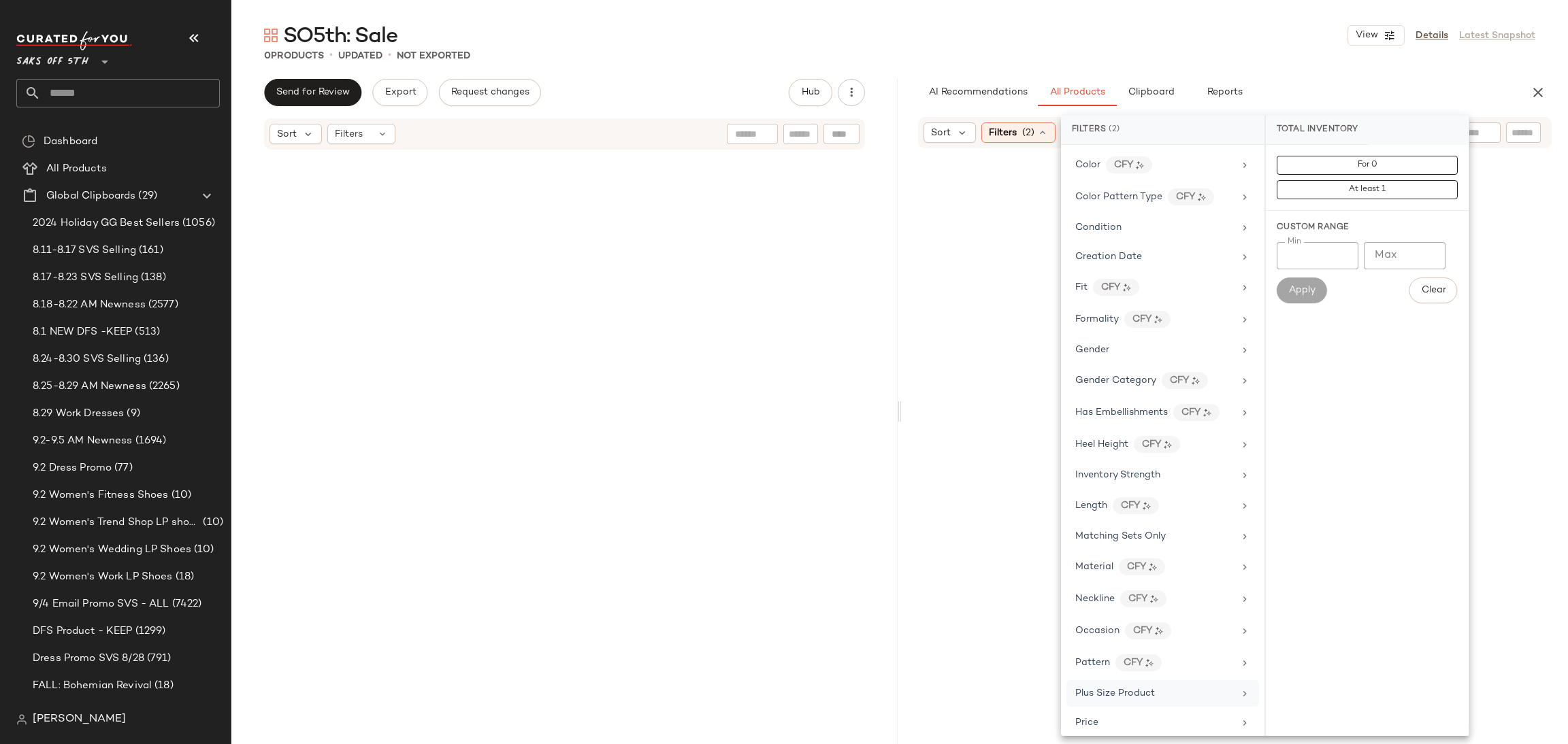
scroll to position [244, 0]
click at [1004, 265] on div "View" at bounding box center [1007, 252] width 137 height 138
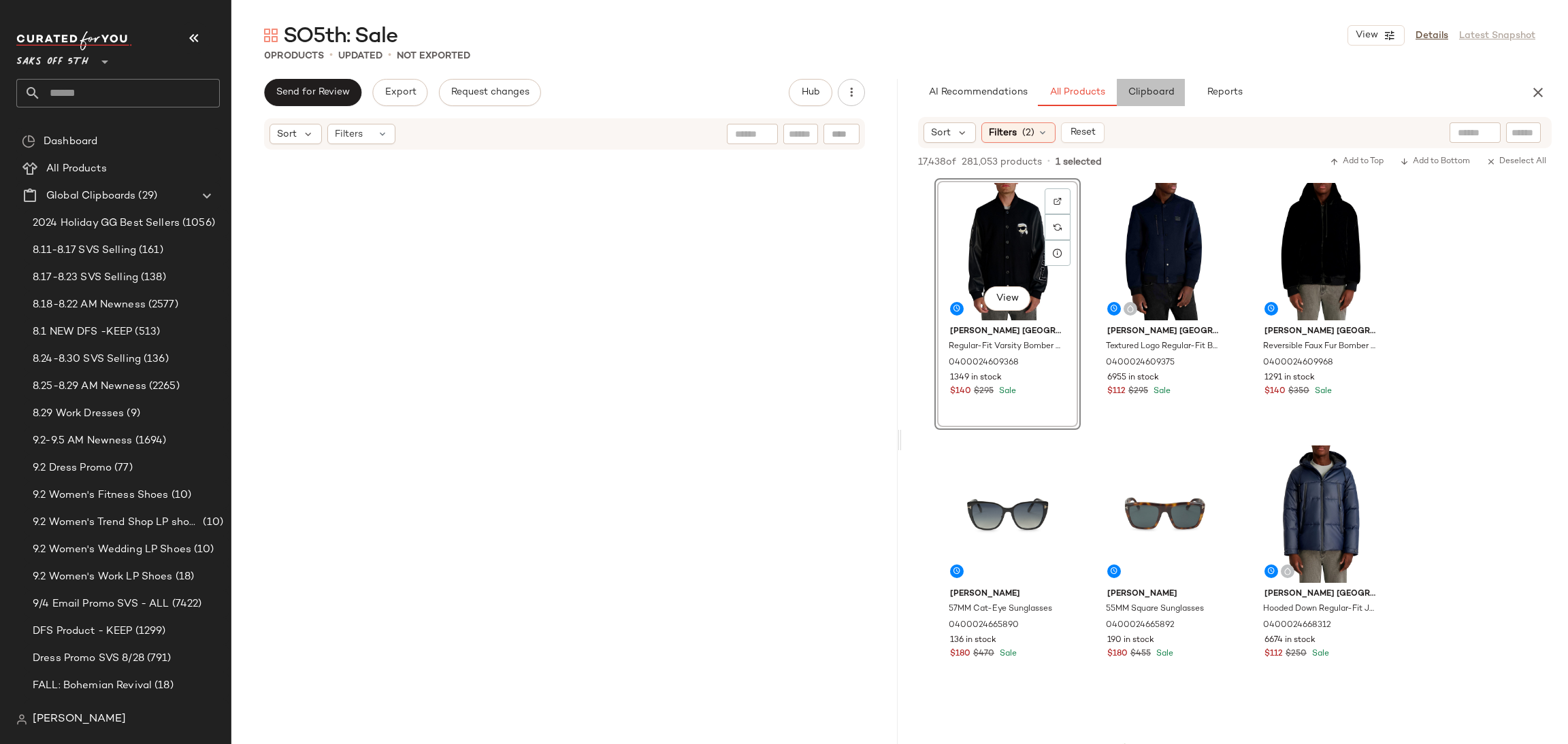
click at [1153, 91] on span "Clipboard" at bounding box center [1150, 93] width 47 height 11
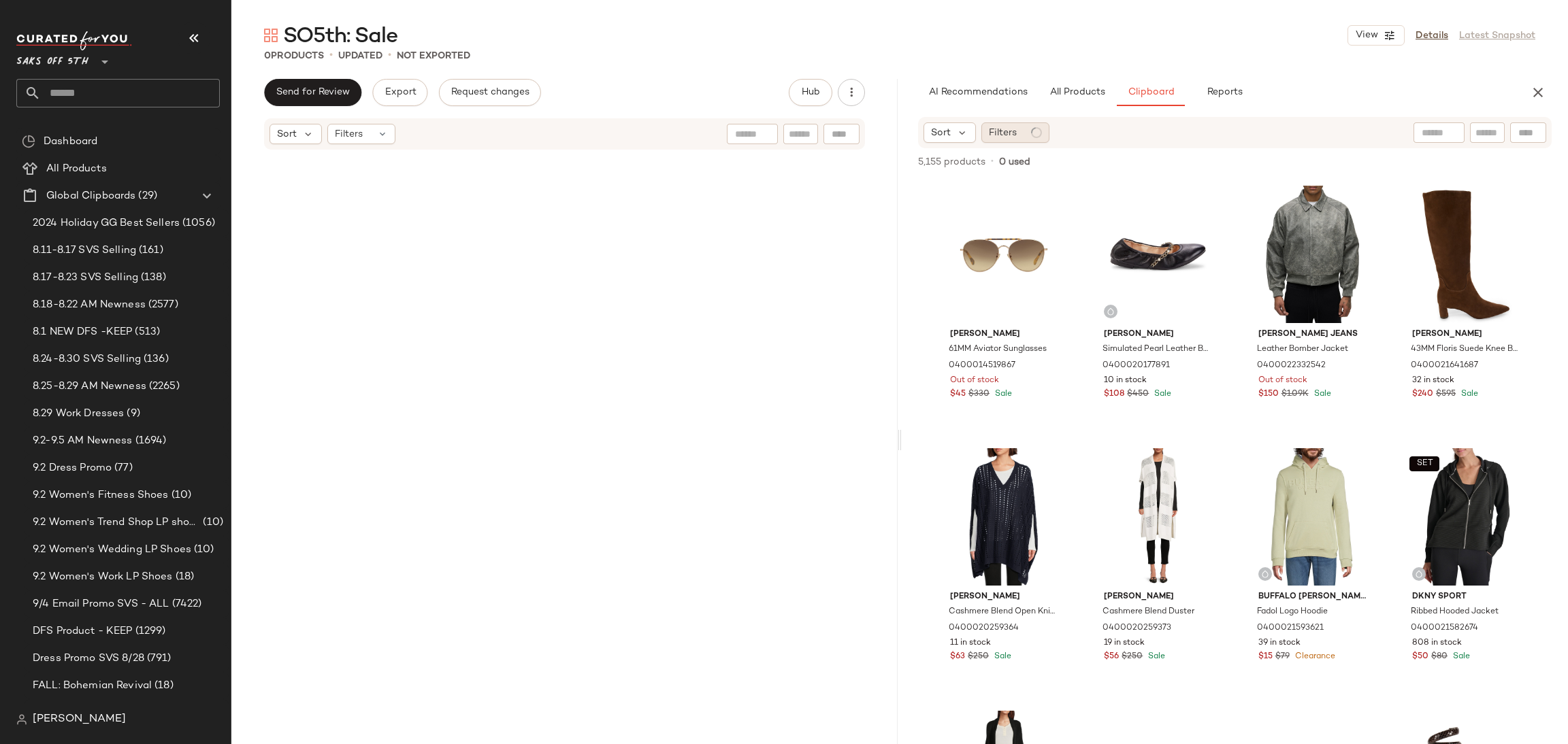
click at [1021, 136] on div "Filters" at bounding box center [1016, 132] width 68 height 20
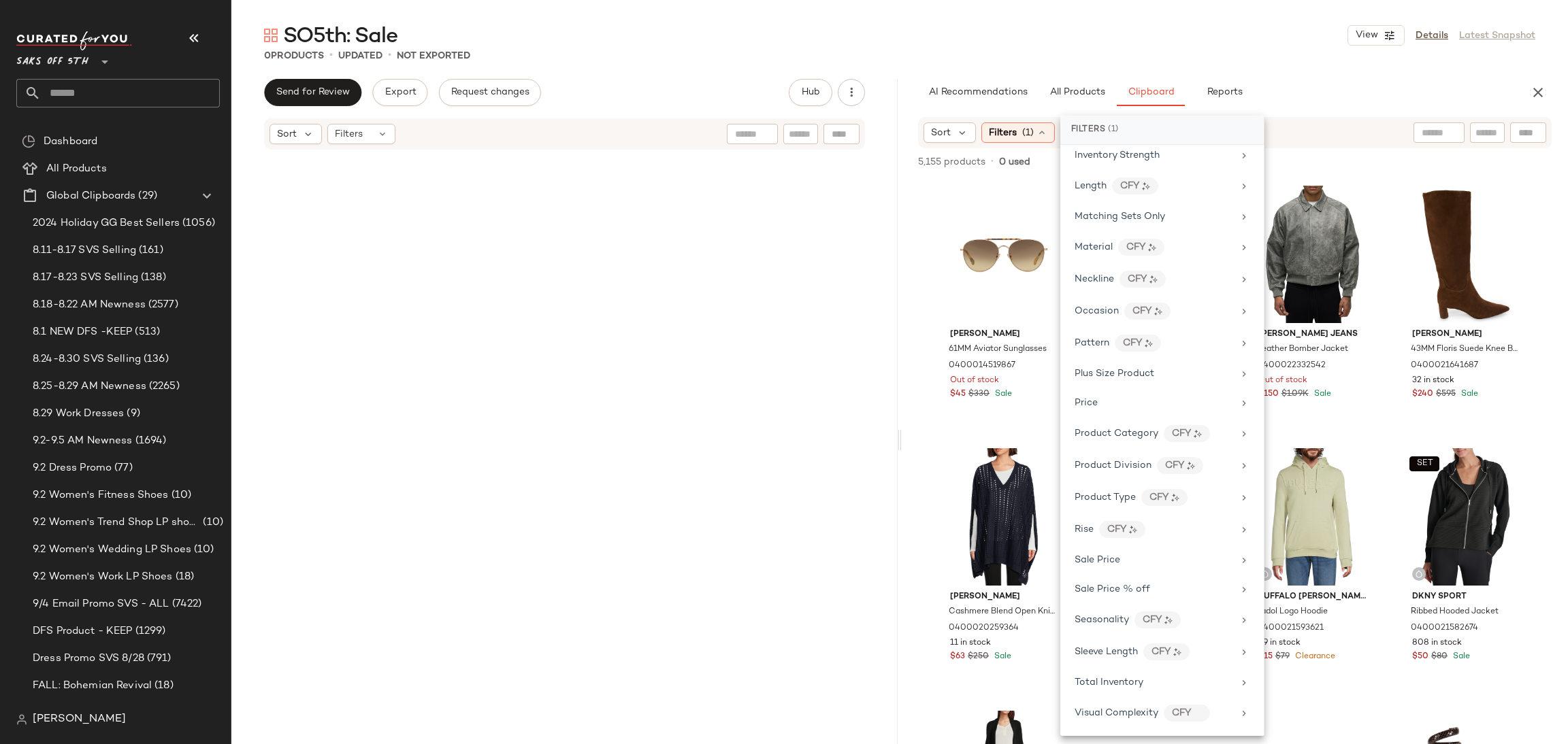
scroll to position [605, 0]
click at [1134, 686] on span "Total Inventory" at bounding box center [1109, 682] width 69 height 10
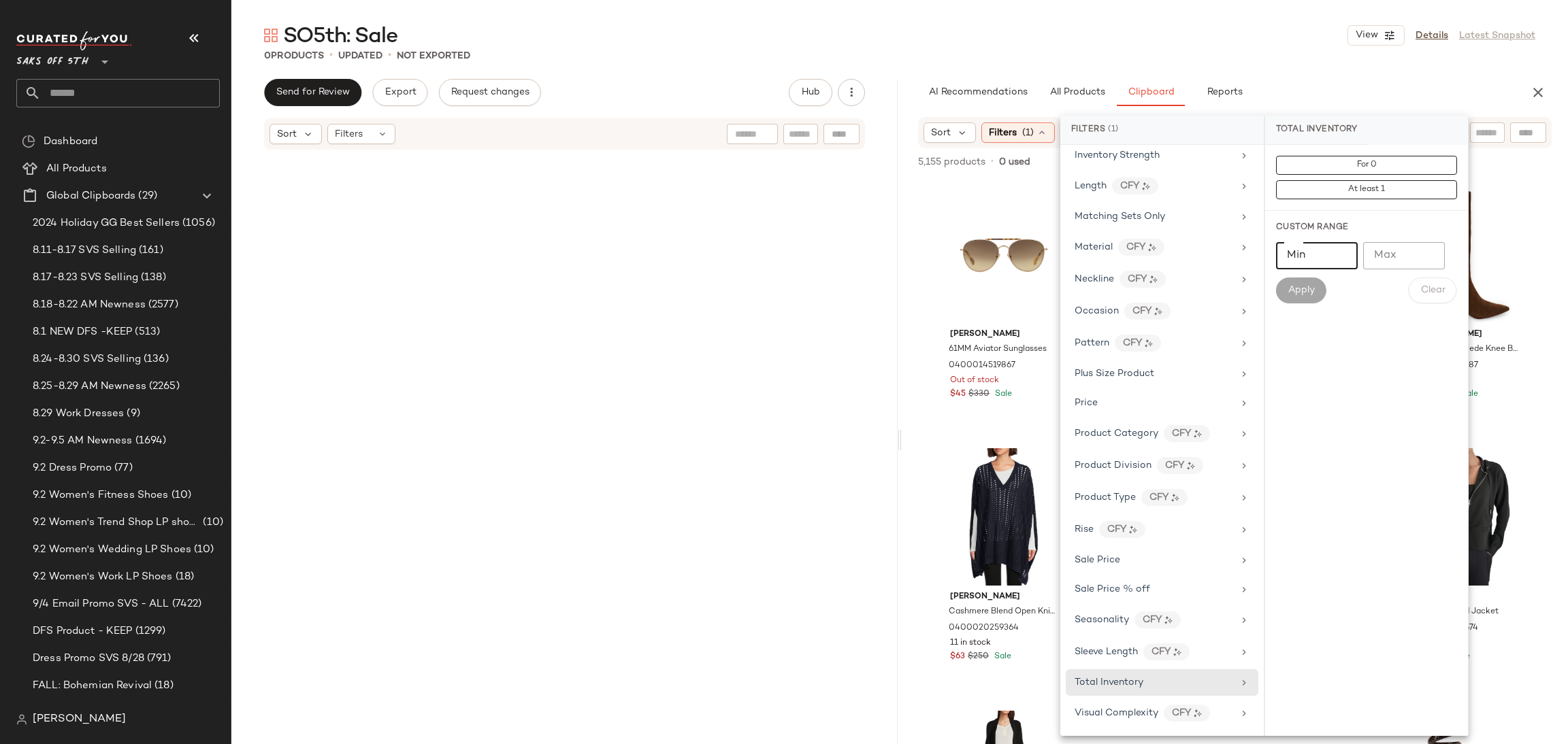
click at [1303, 259] on input "Min" at bounding box center [1317, 255] width 82 height 27
type input "**"
click at [1307, 302] on button "Apply" at bounding box center [1300, 290] width 50 height 26
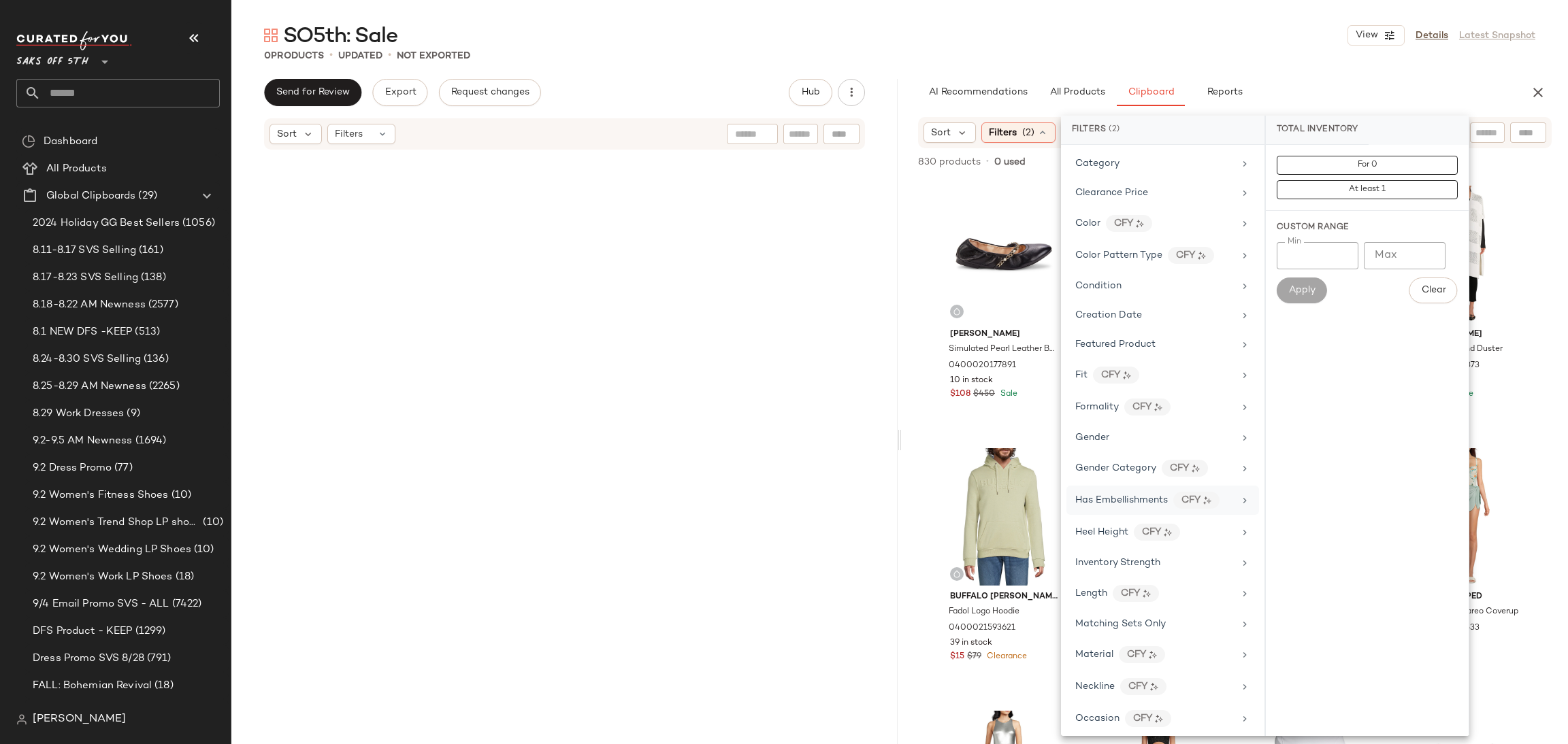
scroll to position [186, 0]
click at [1133, 198] on span "Clearance Price" at bounding box center [1112, 194] width 73 height 10
click at [1310, 187] on button "Not on clearance" at bounding box center [1367, 189] width 181 height 19
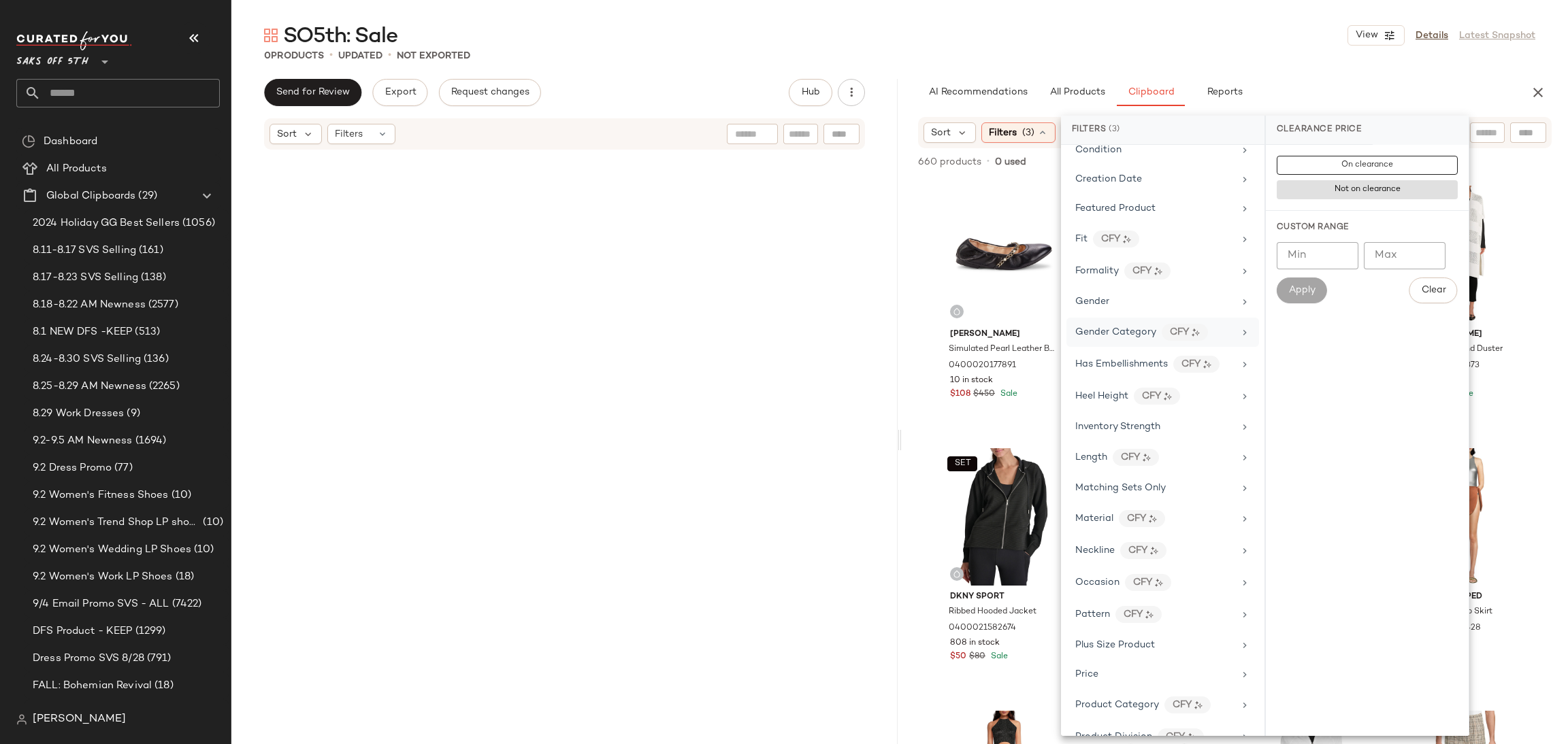
scroll to position [336, 0]
click at [1133, 302] on div "Gender" at bounding box center [1154, 302] width 159 height 14
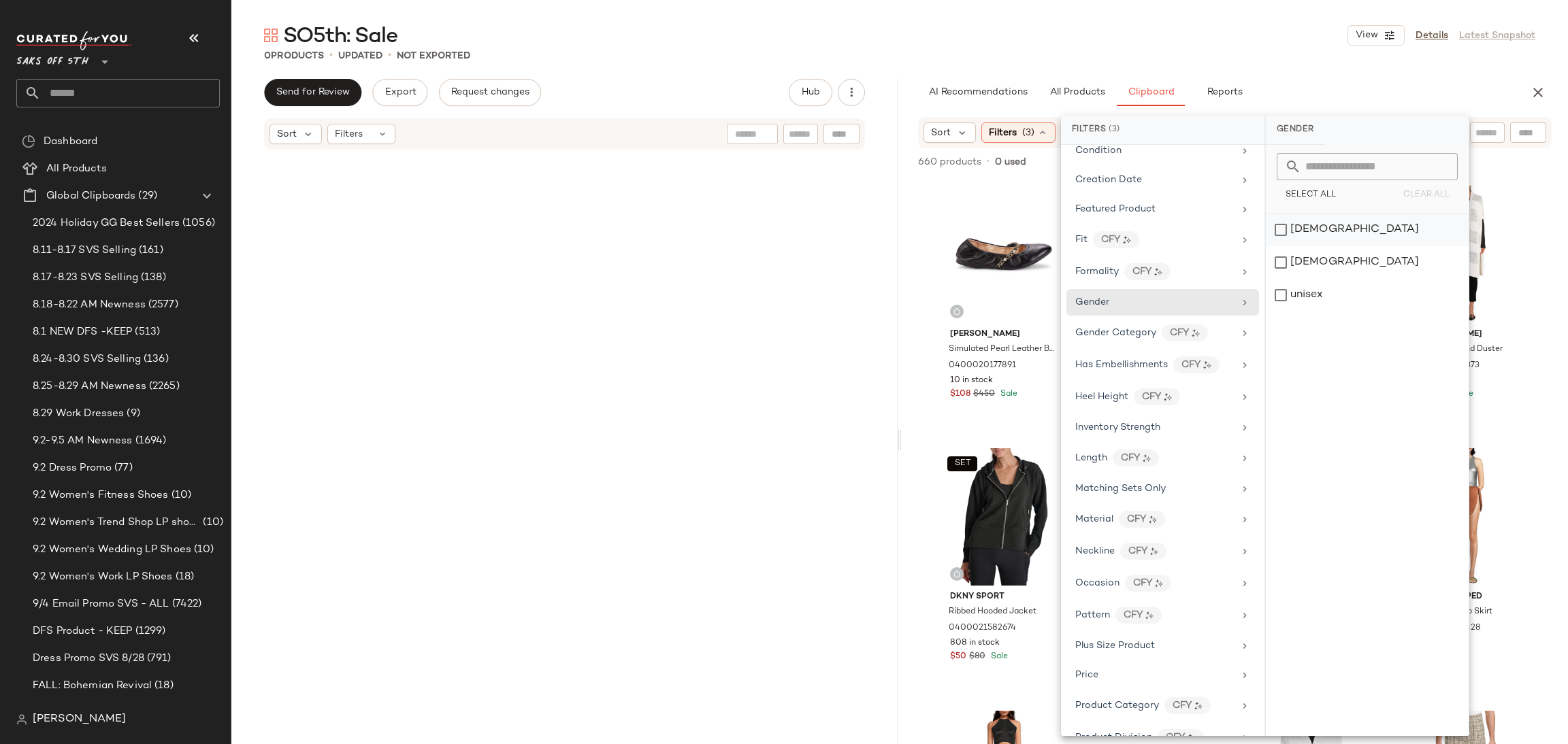
click at [1283, 234] on div "[DEMOGRAPHIC_DATA]" at bounding box center [1367, 230] width 203 height 32
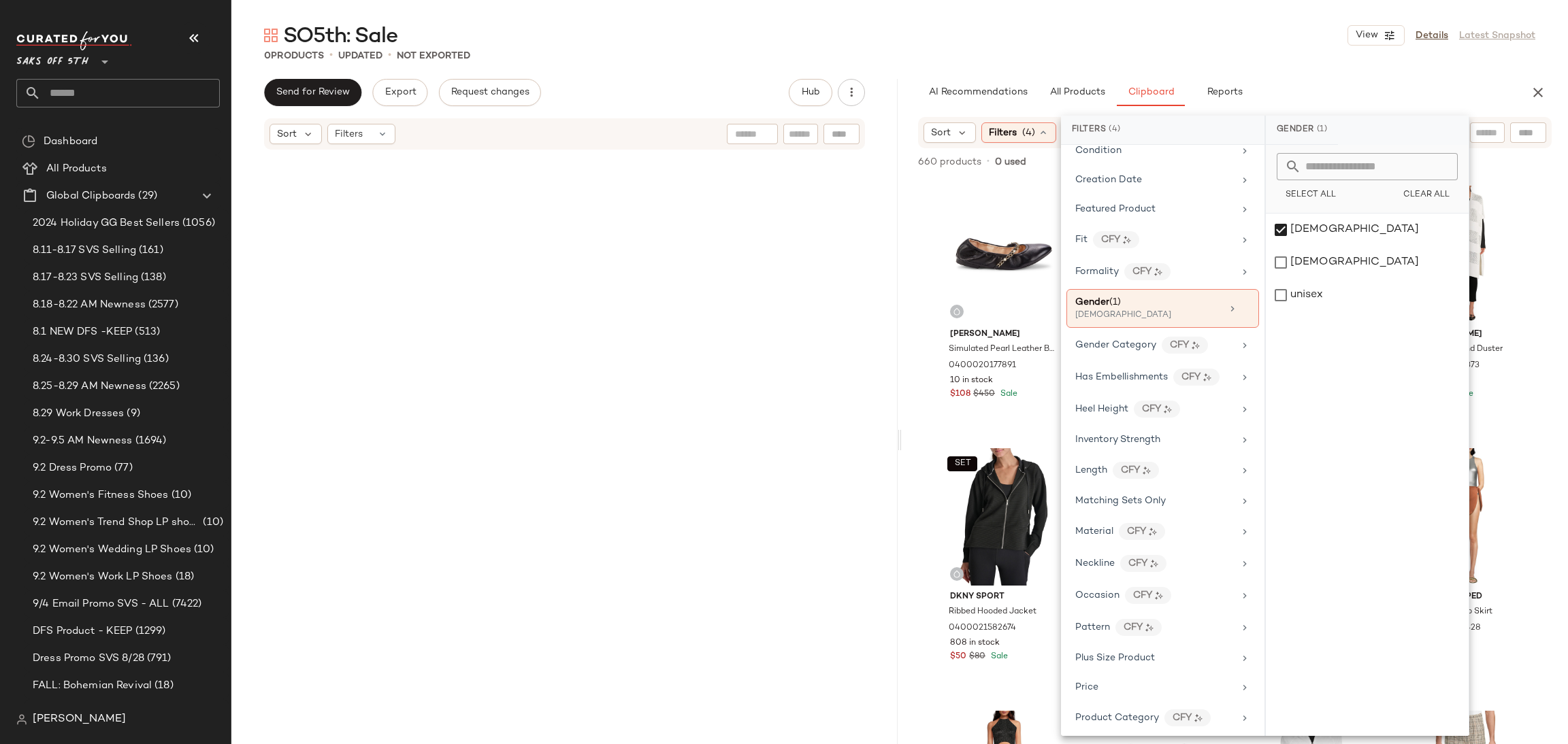
click at [1310, 82] on div "AI Recommendations All Products Clipboard Reports" at bounding box center [1213, 92] width 590 height 27
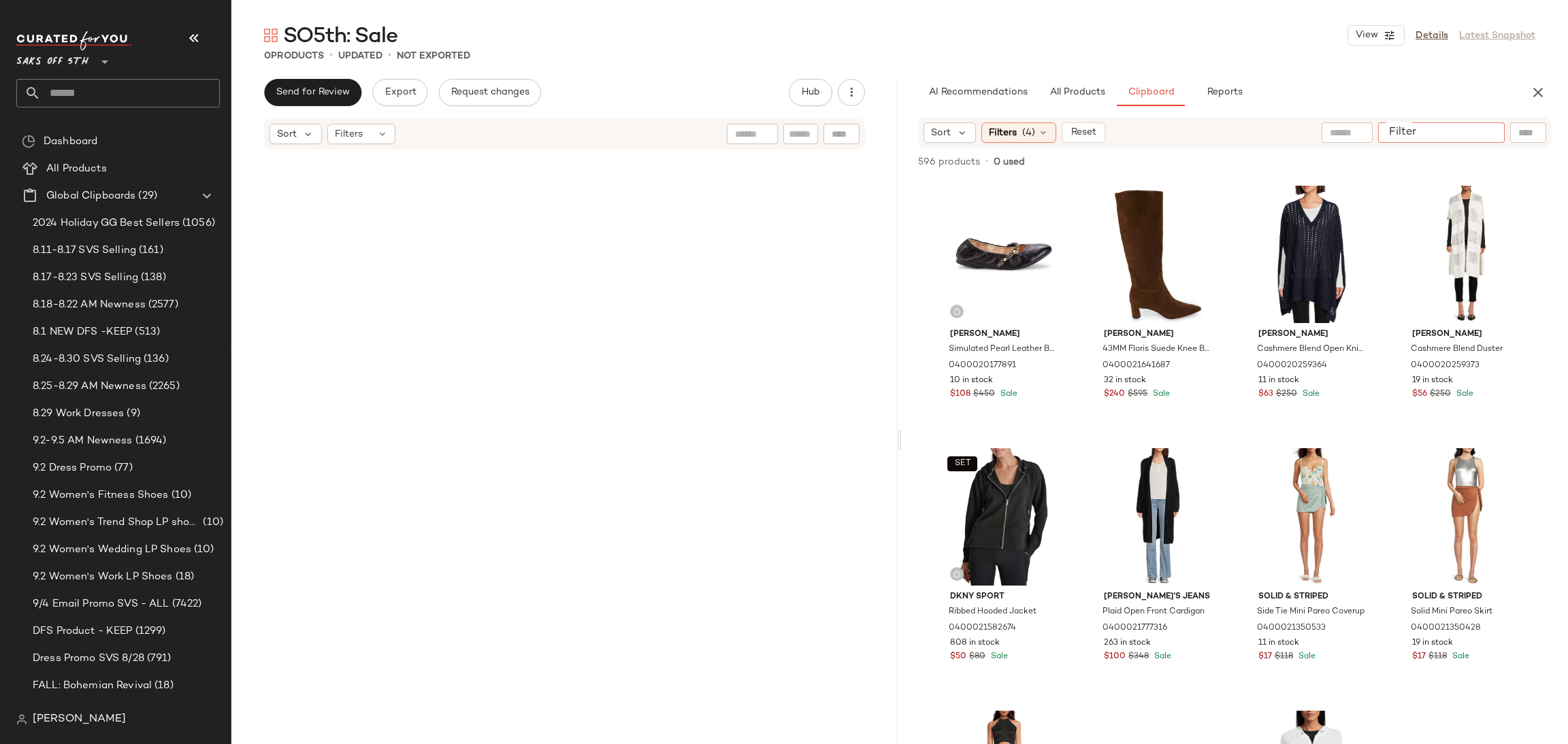
click at [1487, 131] on input "Filter" at bounding box center [1441, 133] width 116 height 14
click at [1340, 132] on input "text" at bounding box center [1379, 133] width 118 height 14
type input "****"
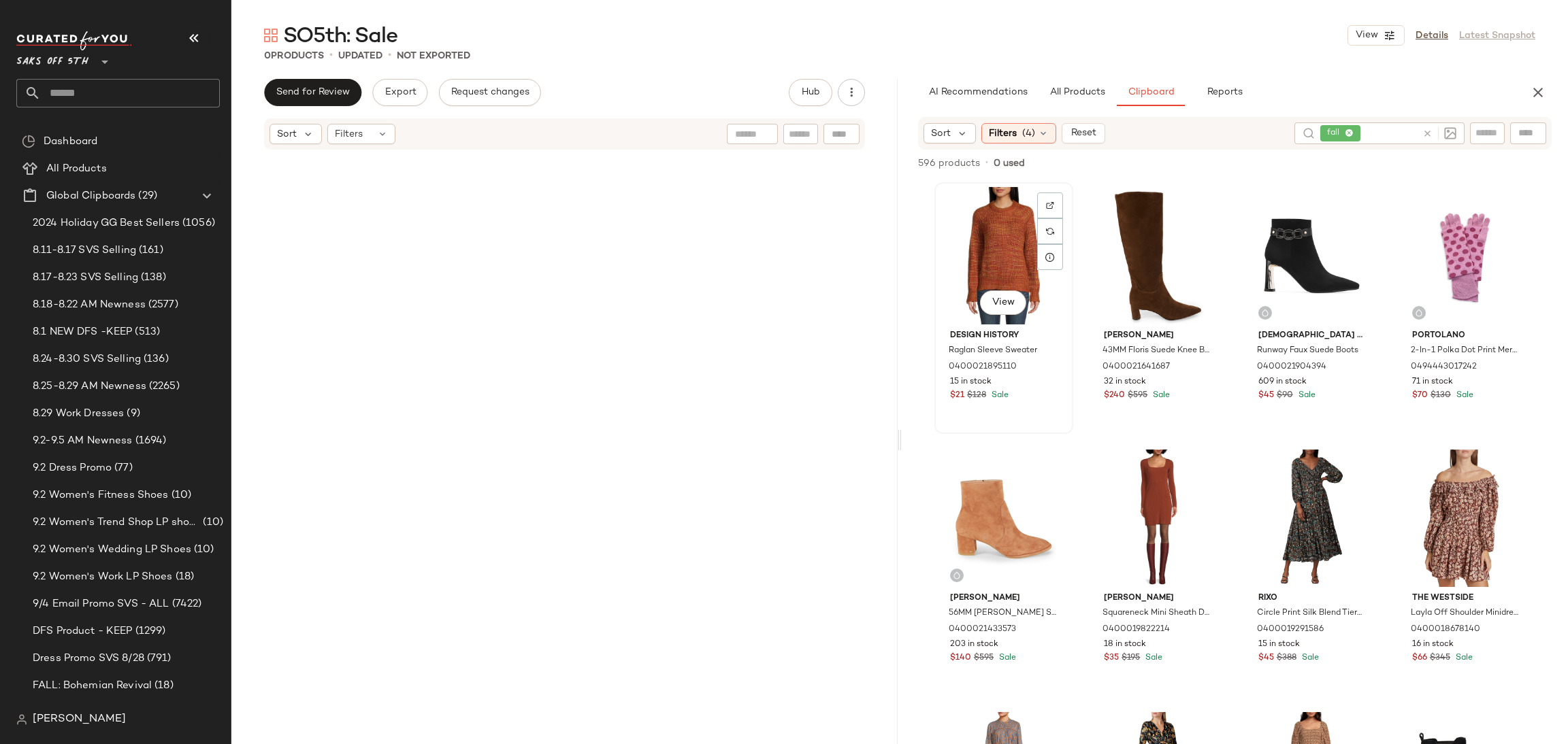
click at [992, 266] on div "View" at bounding box center [1003, 256] width 129 height 138
click at [1341, 161] on span "Add to Top" at bounding box center [1356, 163] width 53 height 9
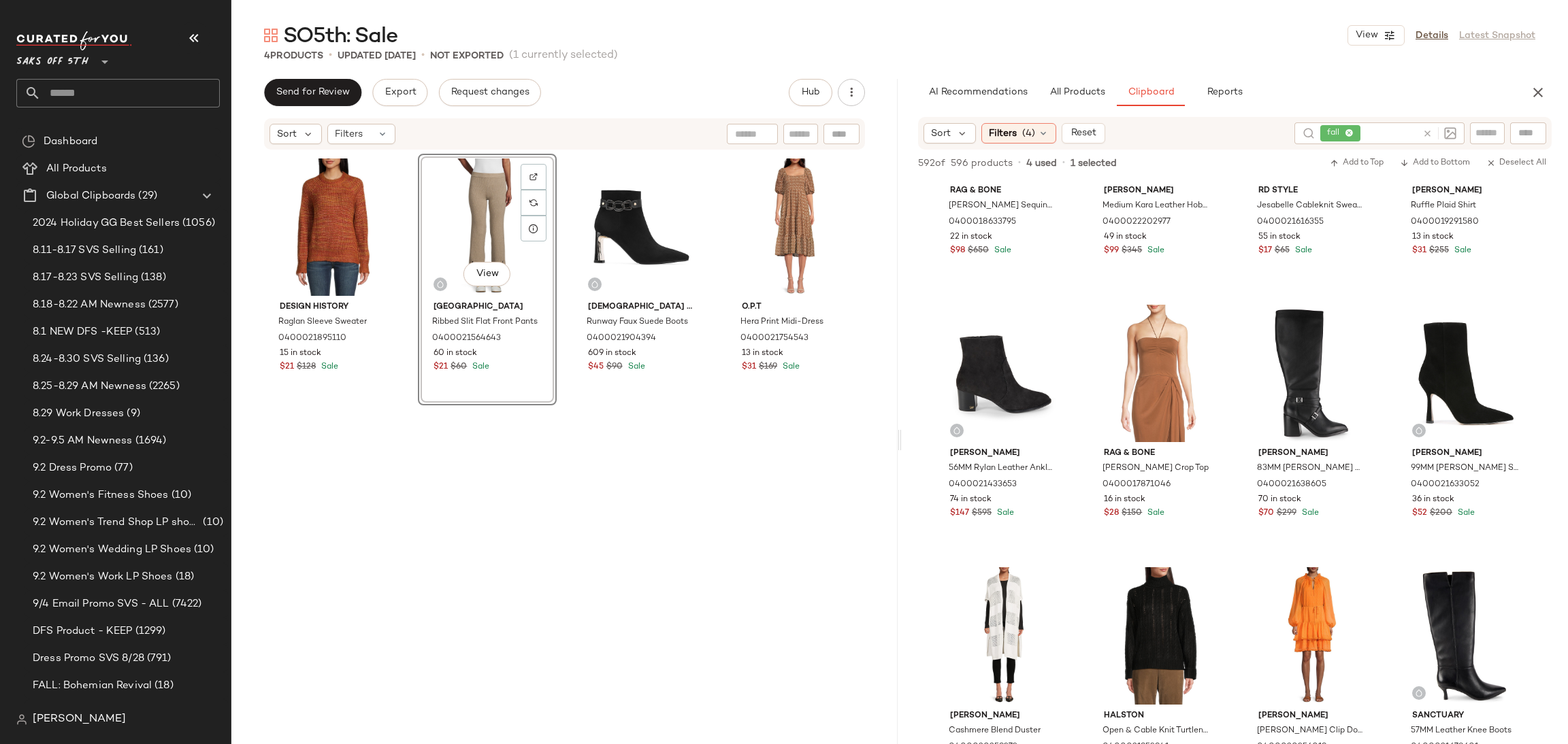
scroll to position [4626, 0]
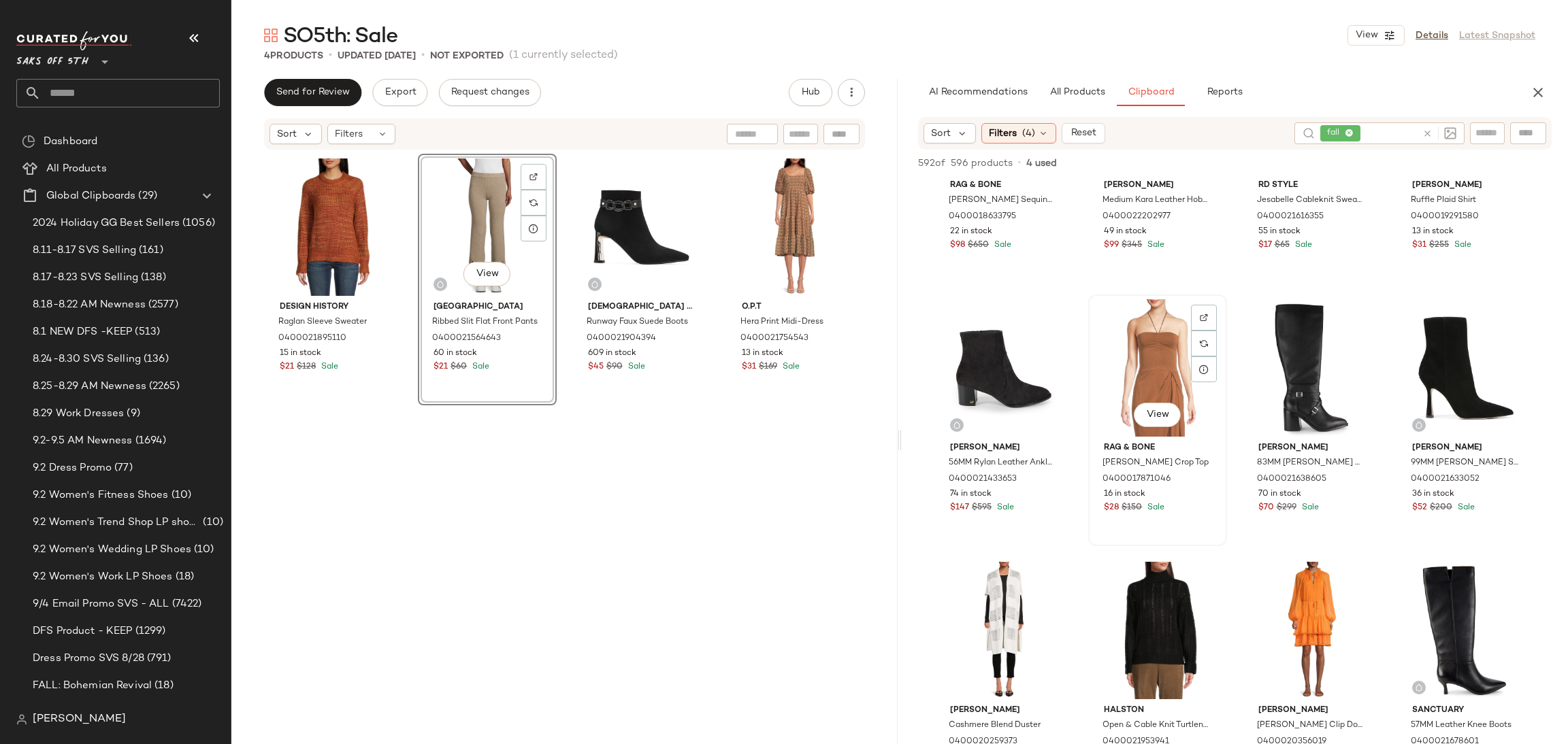
click at [1157, 380] on div "View" at bounding box center [1157, 368] width 129 height 138
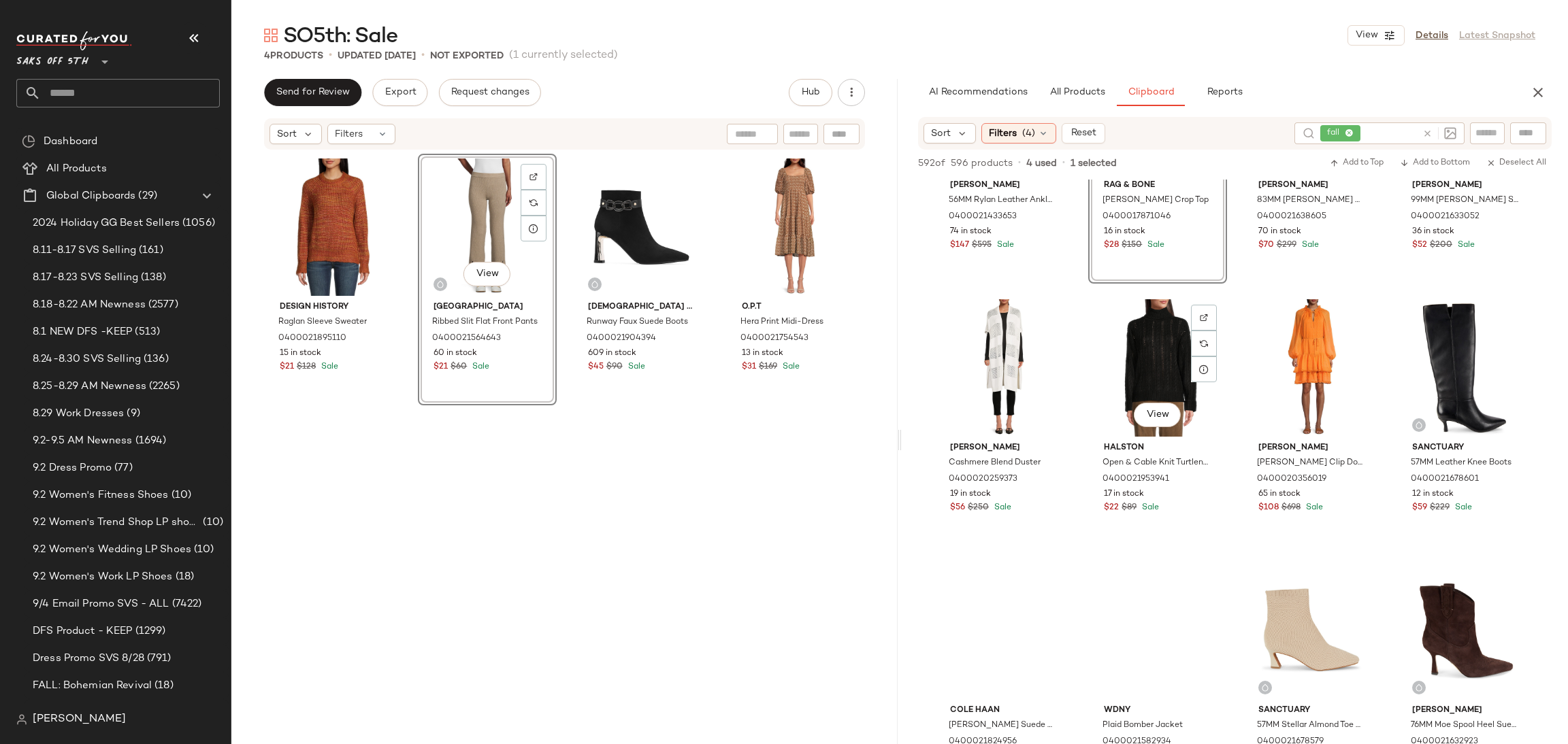
scroll to position [4889, 0]
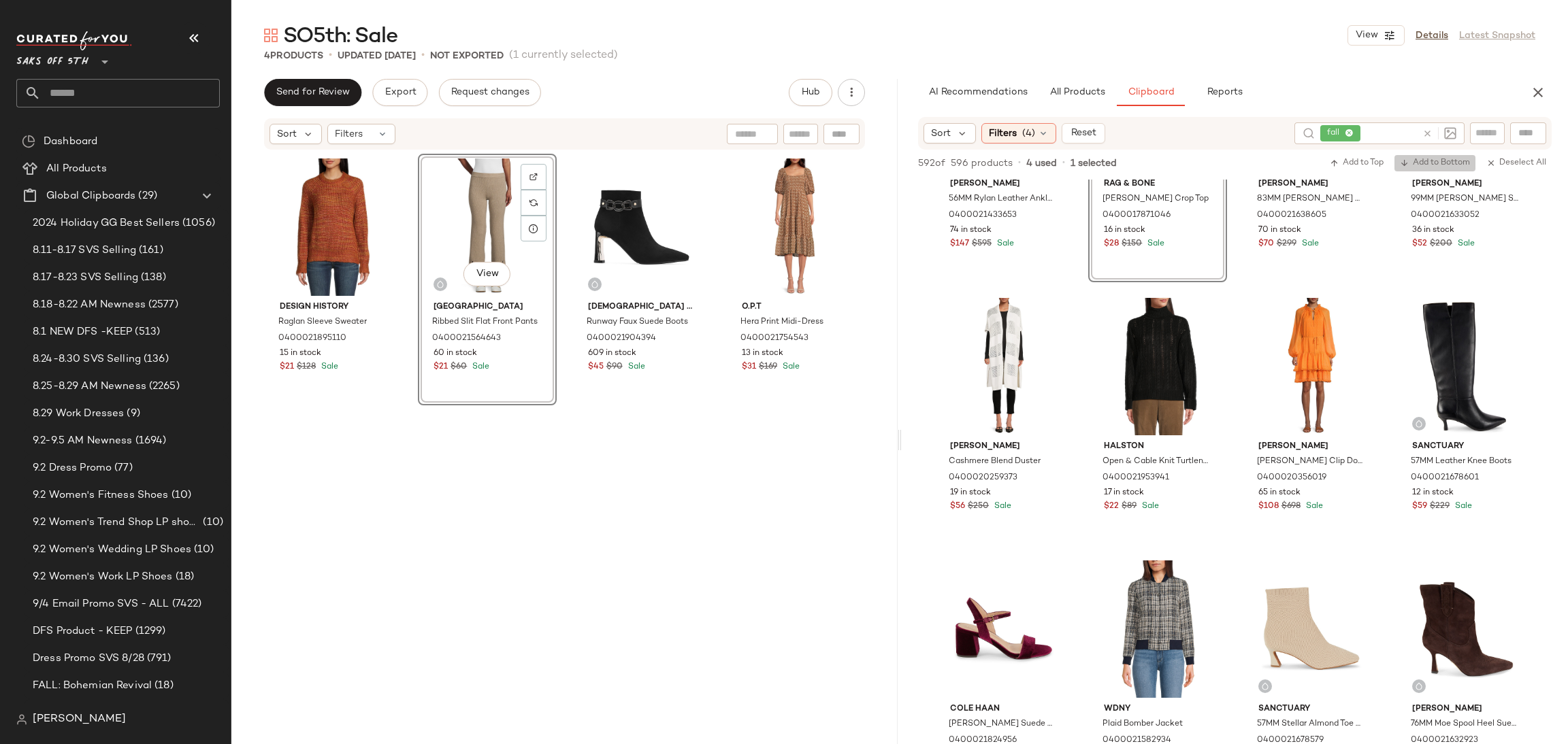
click at [1413, 161] on span "Add to Bottom" at bounding box center [1435, 163] width 70 height 9
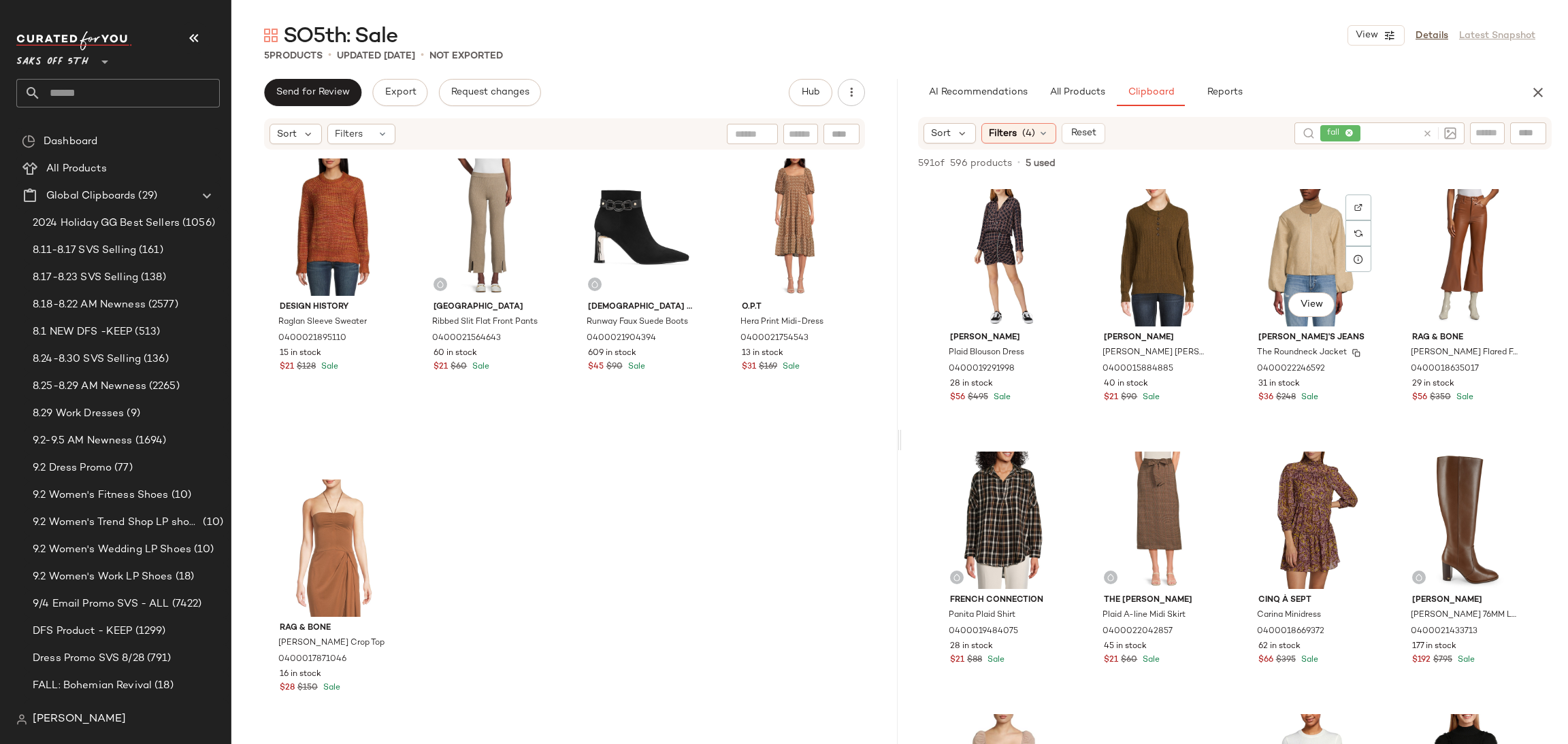
scroll to position [1076, 0]
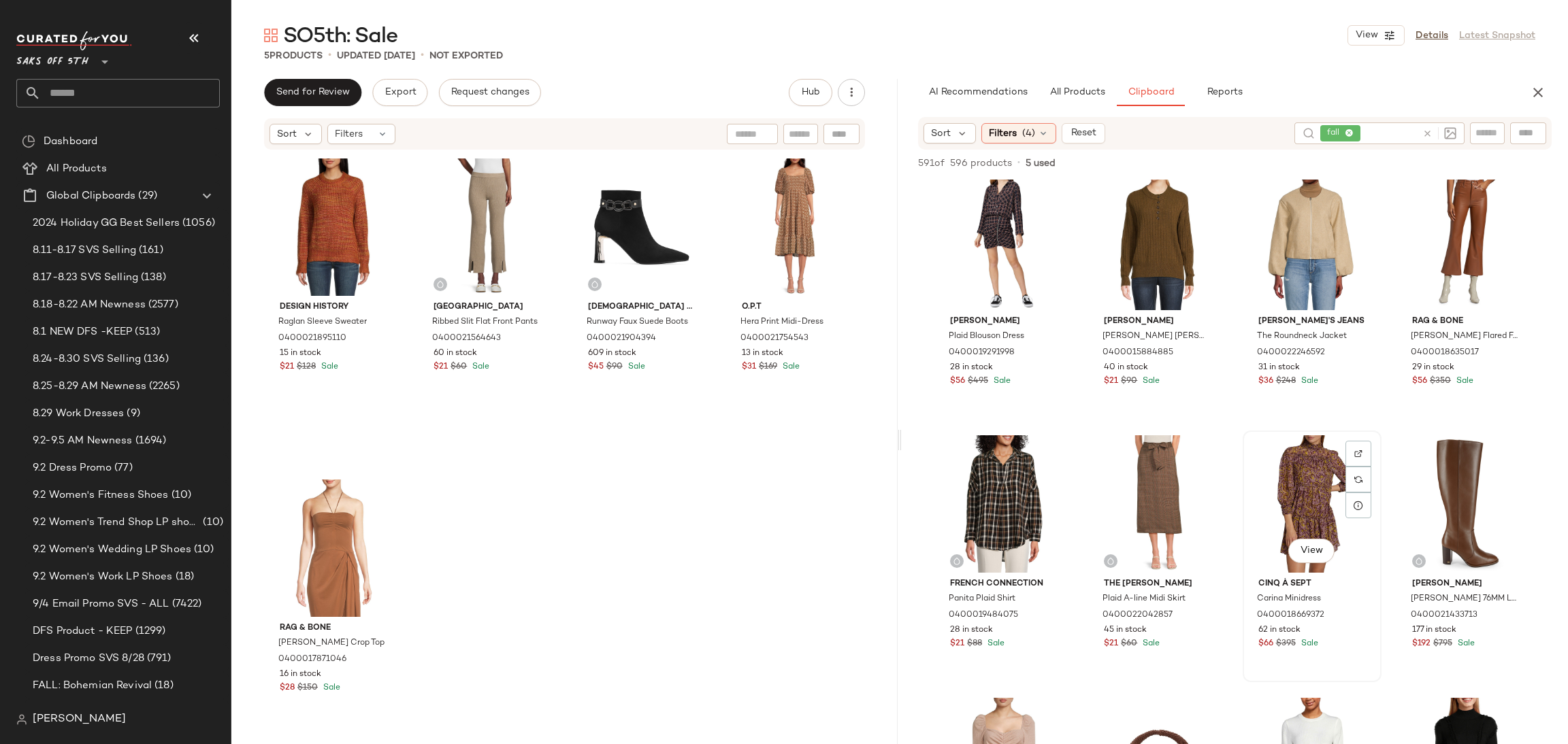
click at [1296, 462] on div "View" at bounding box center [1311, 504] width 129 height 138
click at [1411, 159] on span "Add to Bottom" at bounding box center [1435, 163] width 70 height 9
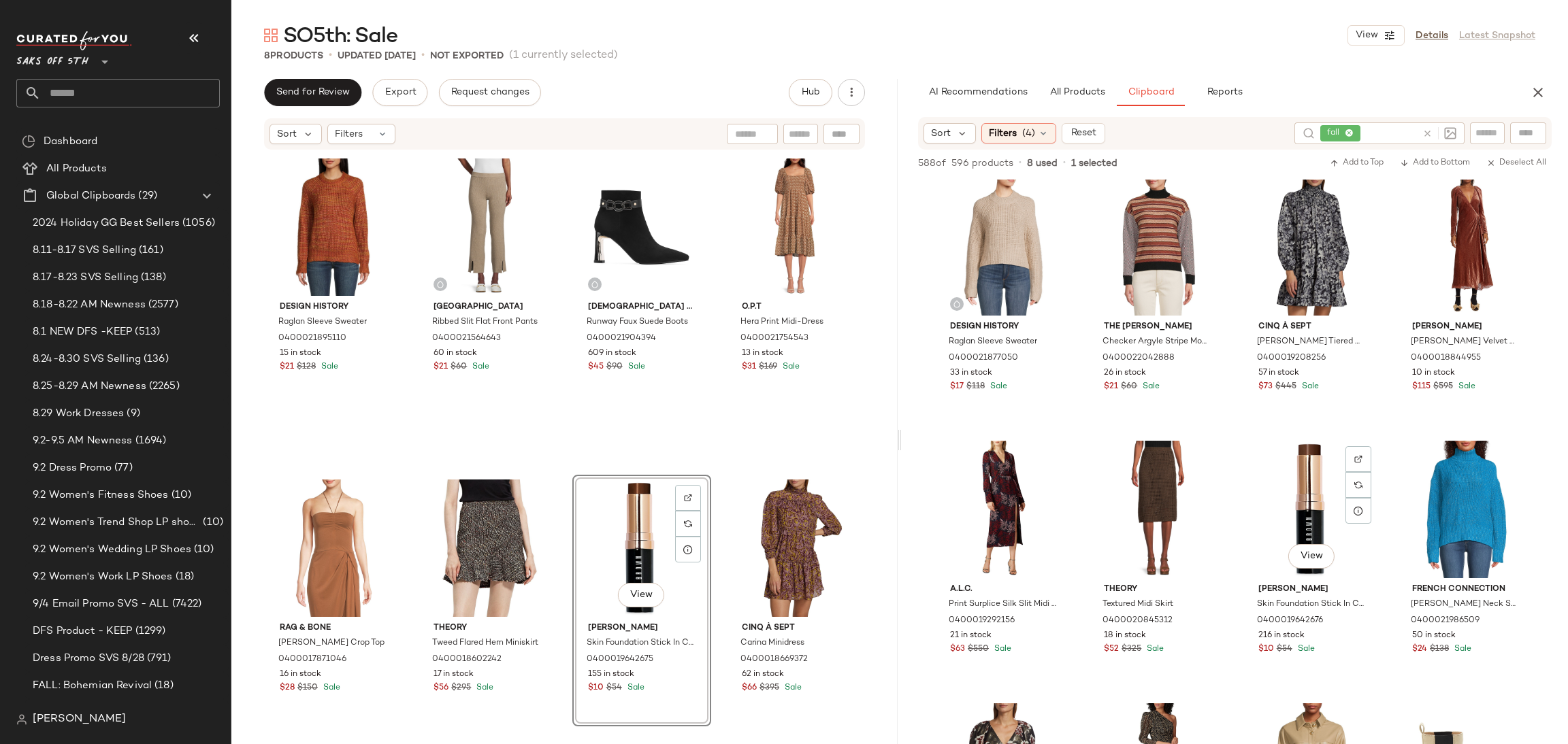
scroll to position [2910, 0]
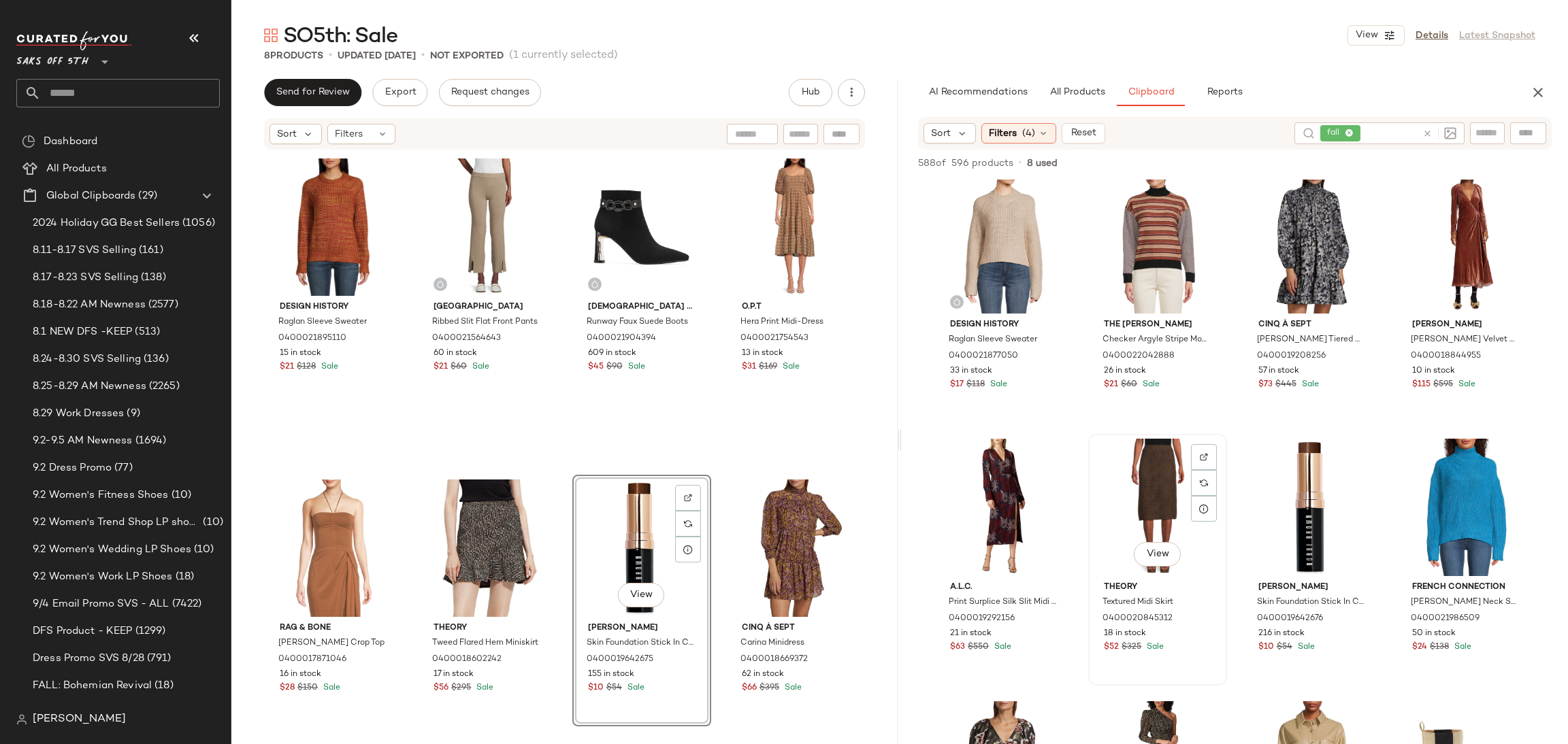
click at [1154, 479] on div "View" at bounding box center [1157, 507] width 129 height 138
click at [1448, 167] on div "588 of 596 products • 8 used • 1 selected Add to Top Add to Bottom Deselect All" at bounding box center [1235, 165] width 666 height 30
click at [1448, 167] on span "Add to Bottom" at bounding box center [1435, 163] width 70 height 9
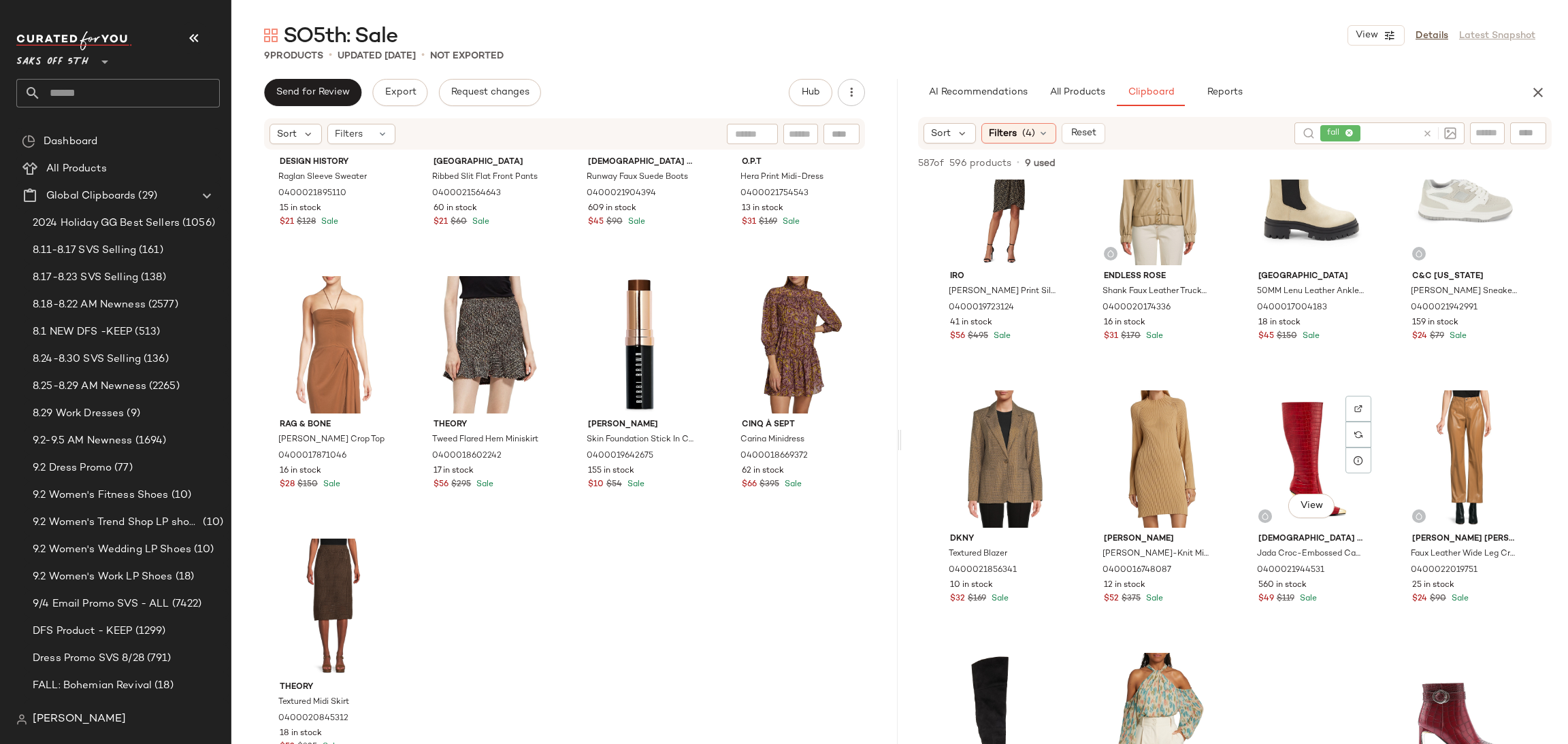
scroll to position [3486, 0]
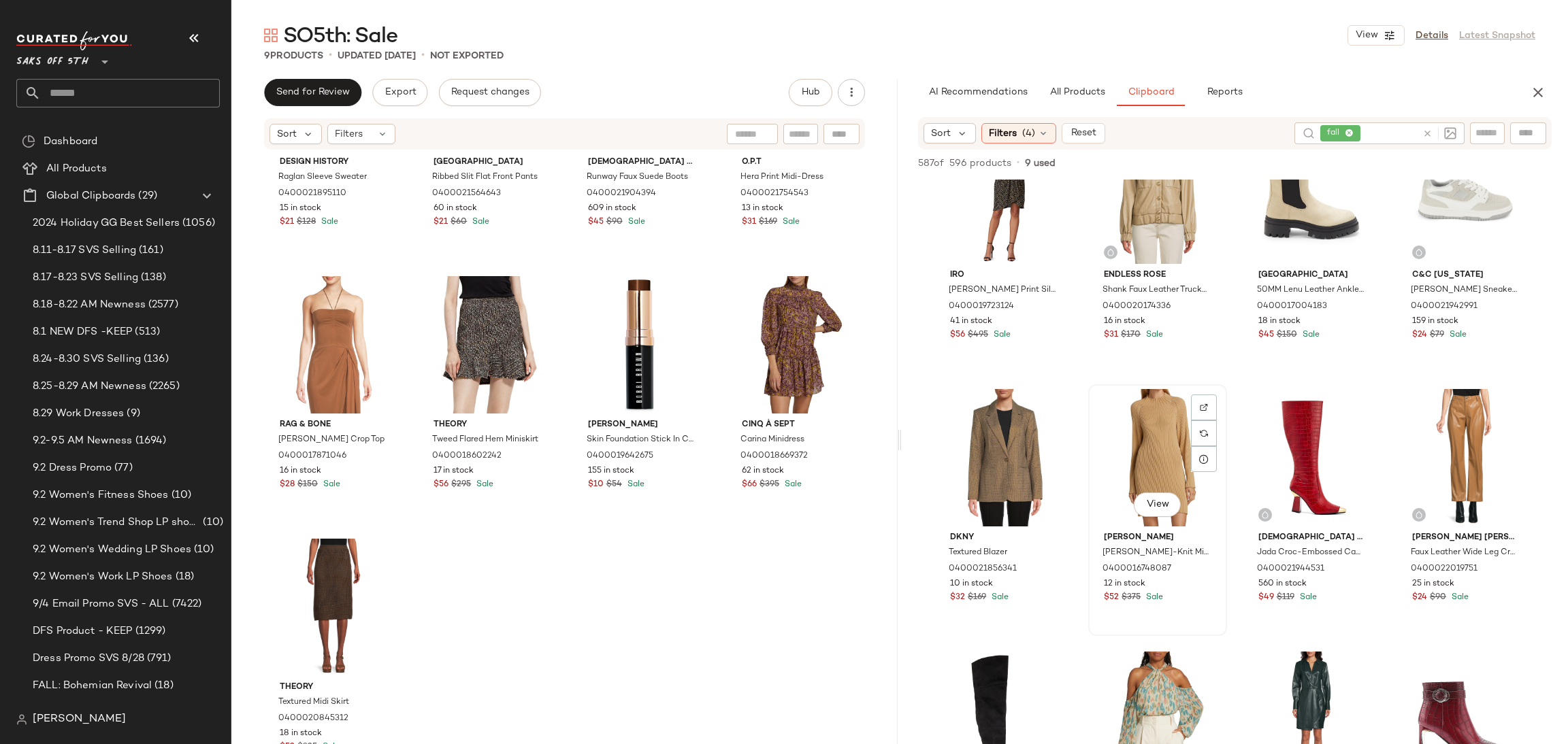
click at [1151, 441] on div "View" at bounding box center [1157, 458] width 129 height 138
click at [1417, 159] on span "Add to Bottom" at bounding box center [1435, 163] width 70 height 9
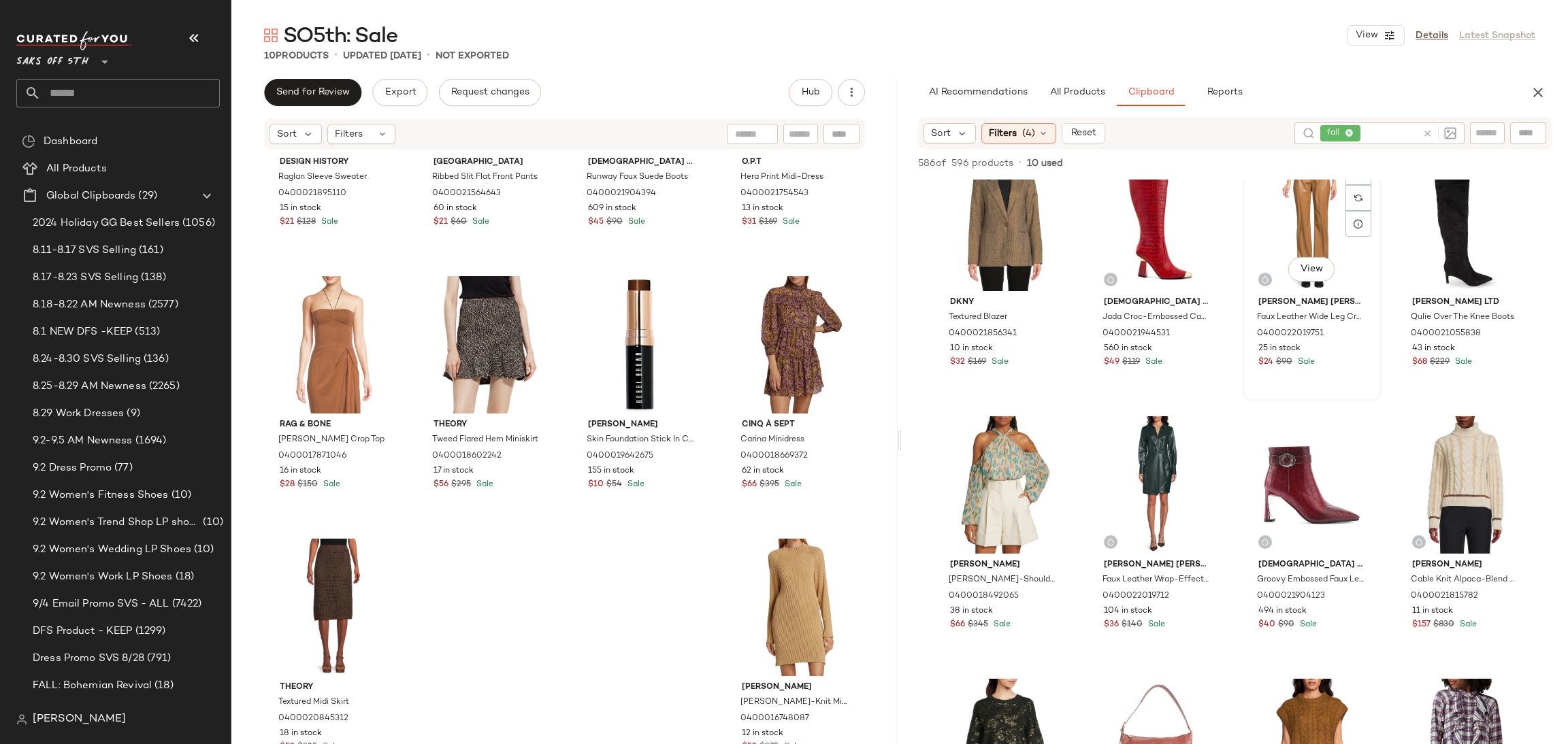
scroll to position [3722, 0]
click at [1281, 444] on div "View" at bounding box center [1311, 484] width 129 height 138
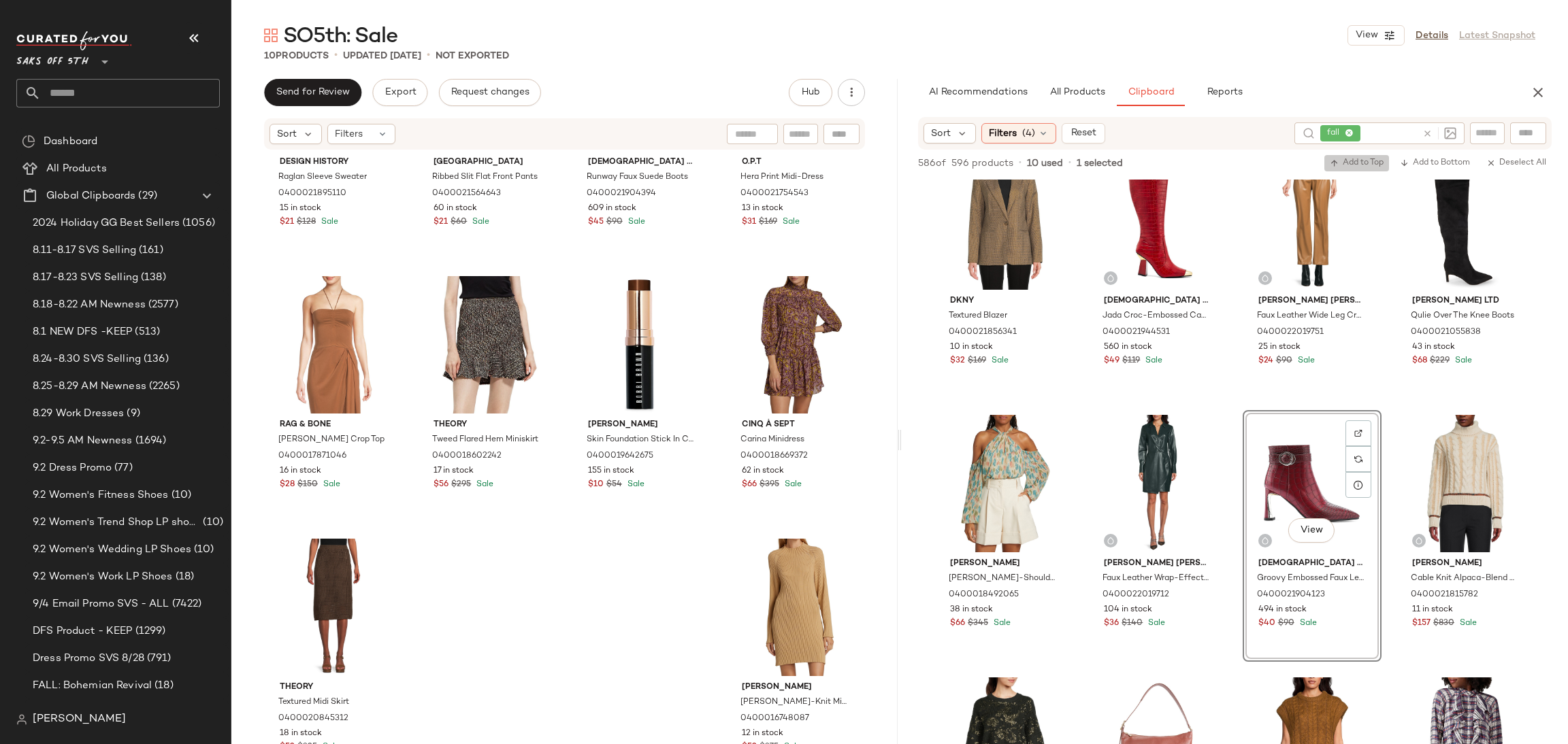
click at [1344, 161] on span "Add to Top" at bounding box center [1356, 163] width 53 height 9
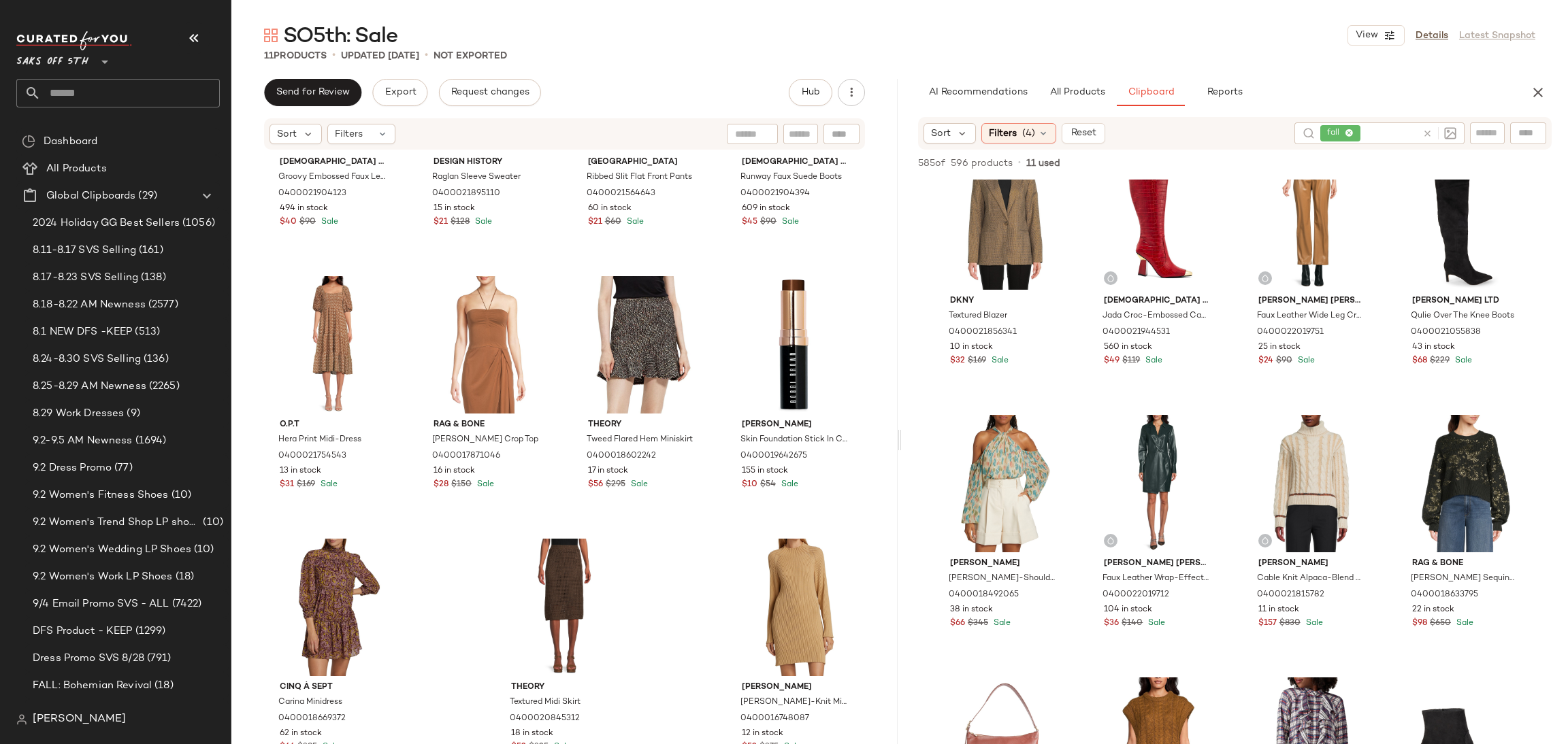
scroll to position [0, 0]
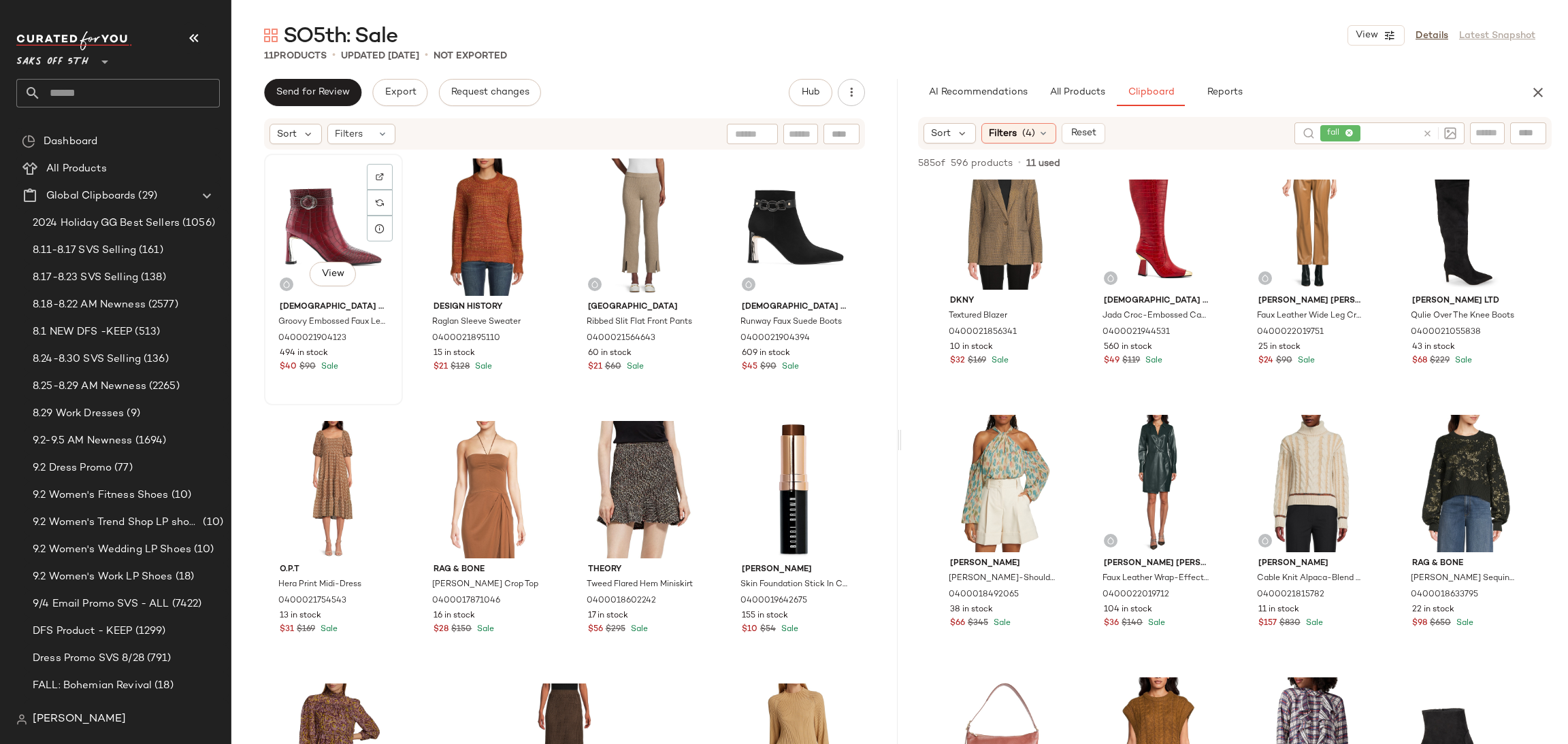
click at [316, 224] on div "View" at bounding box center [333, 227] width 129 height 138
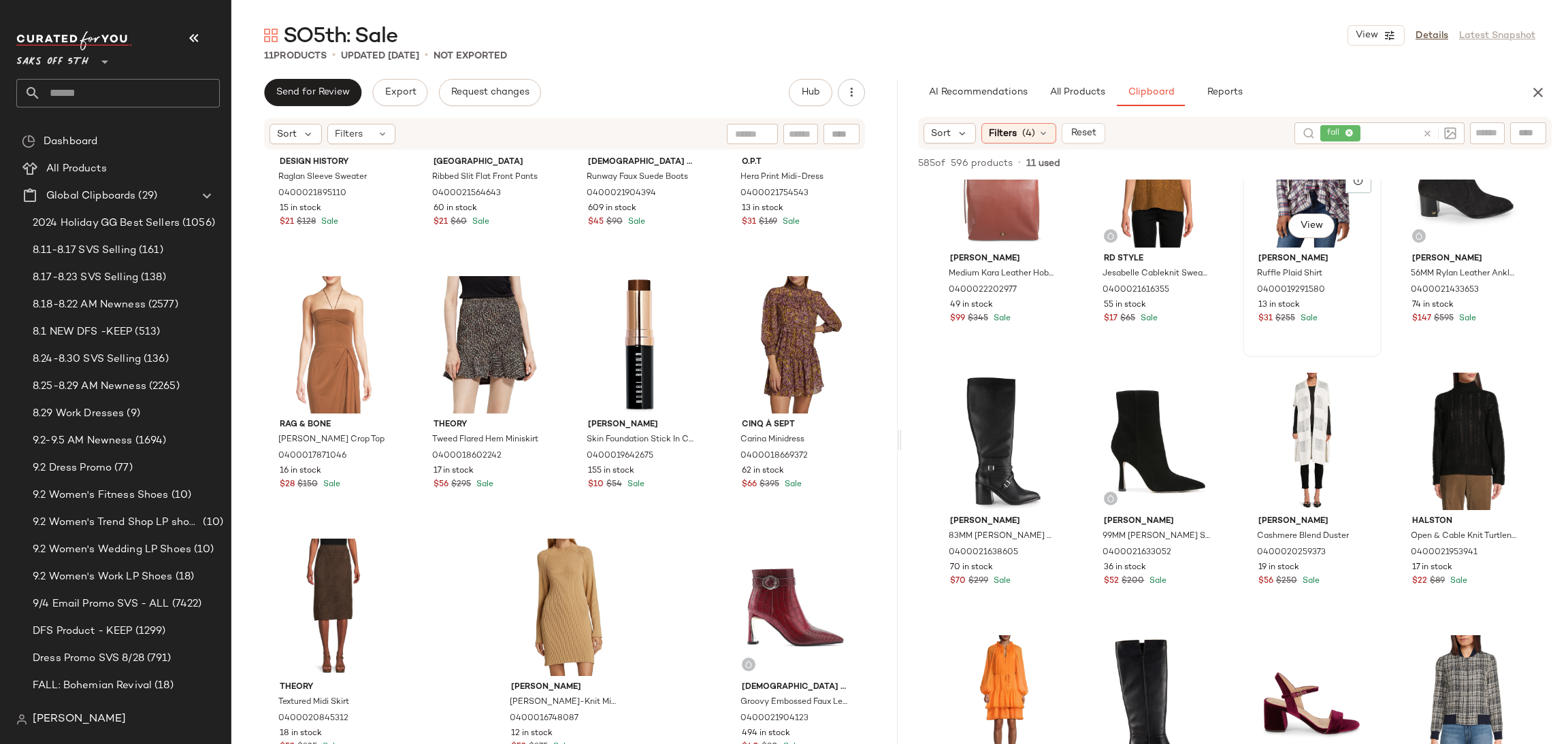
scroll to position [4308, 0]
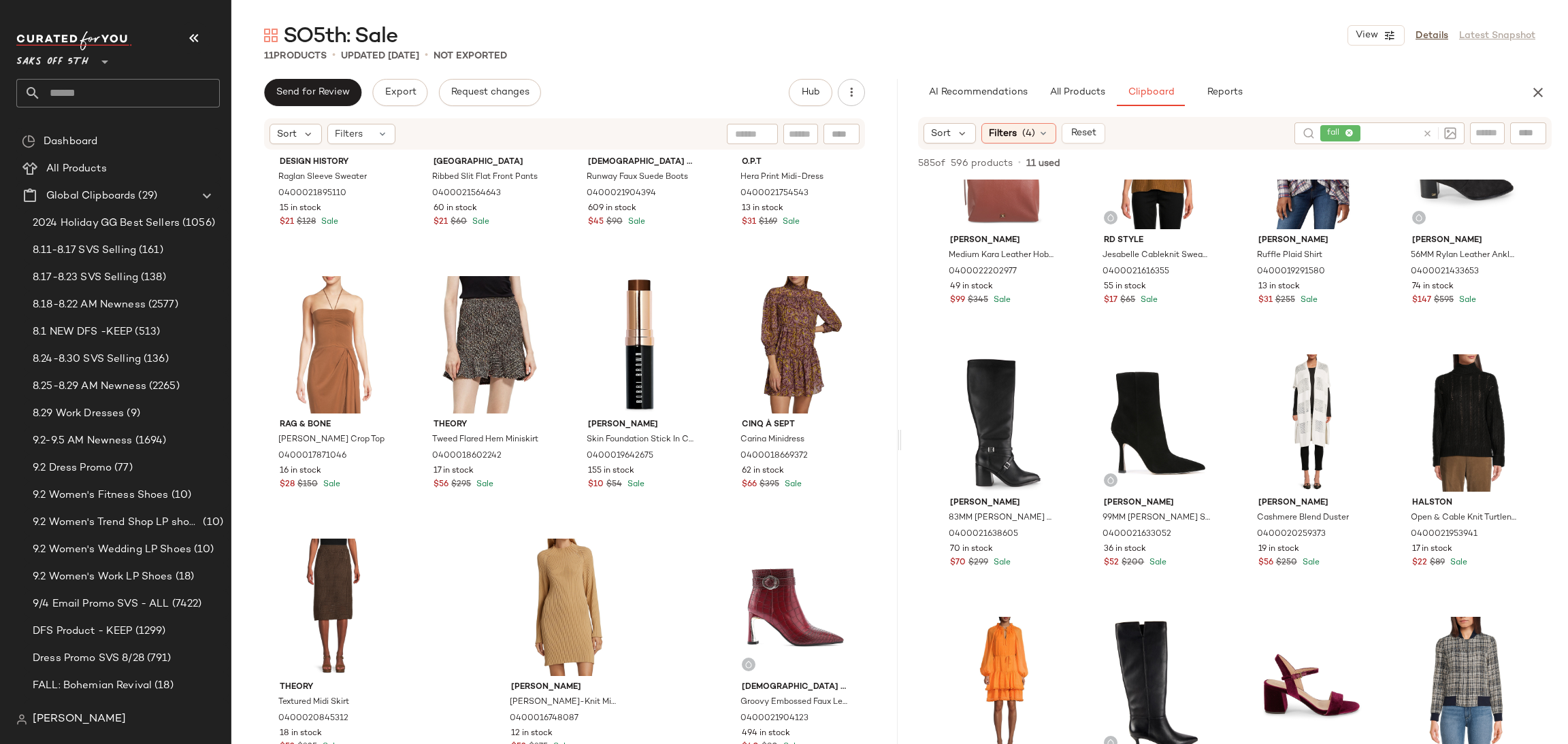
click at [1407, 342] on div "[PERSON_NAME] Medium Kara Leather Hobo Bag 0400022202977 49 in stock $99 $345 S…" at bounding box center [1235, 490] width 666 height 622
click at [1450, 389] on div "View" at bounding box center [1465, 423] width 129 height 138
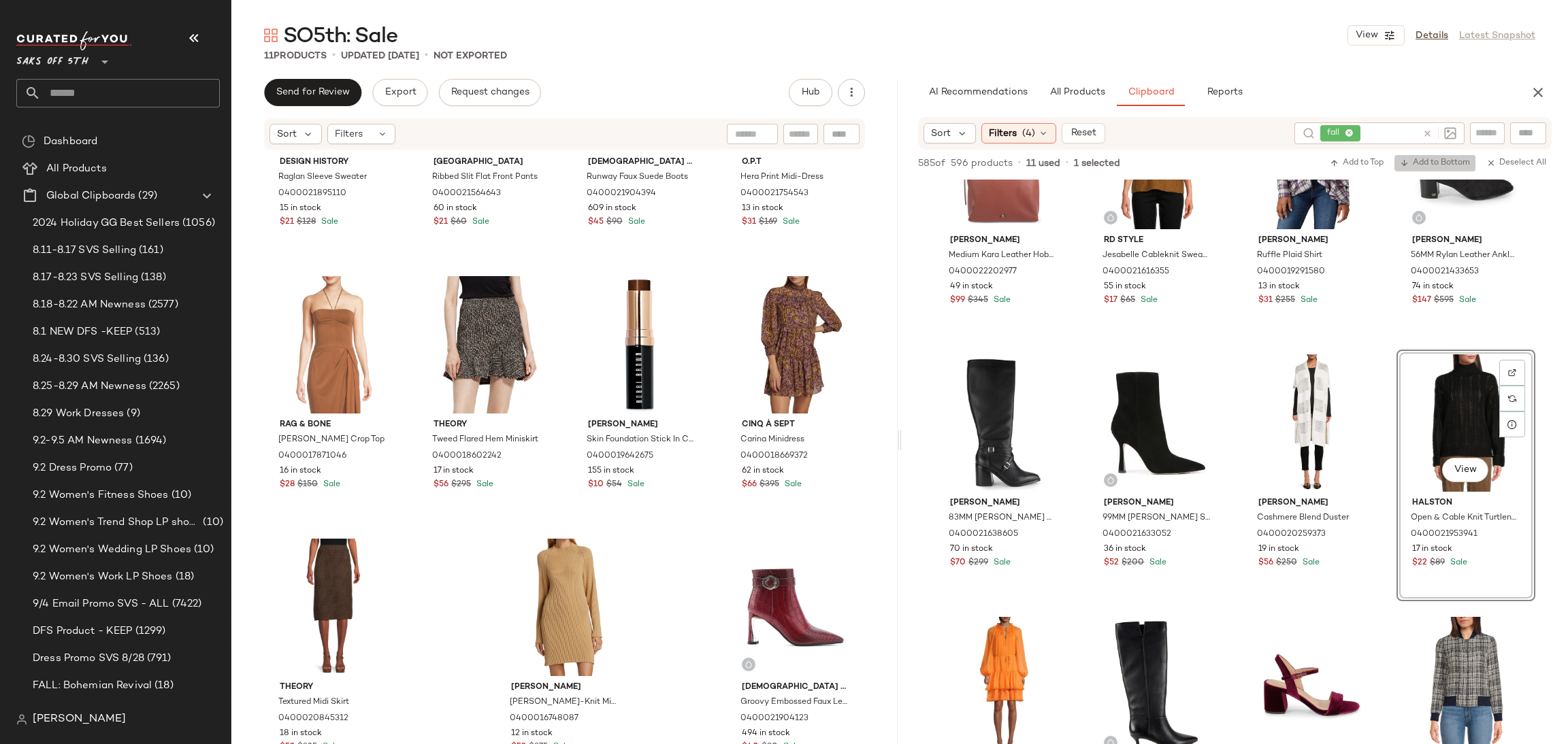
click at [1447, 169] on button "Add to Bottom" at bounding box center [1434, 163] width 81 height 16
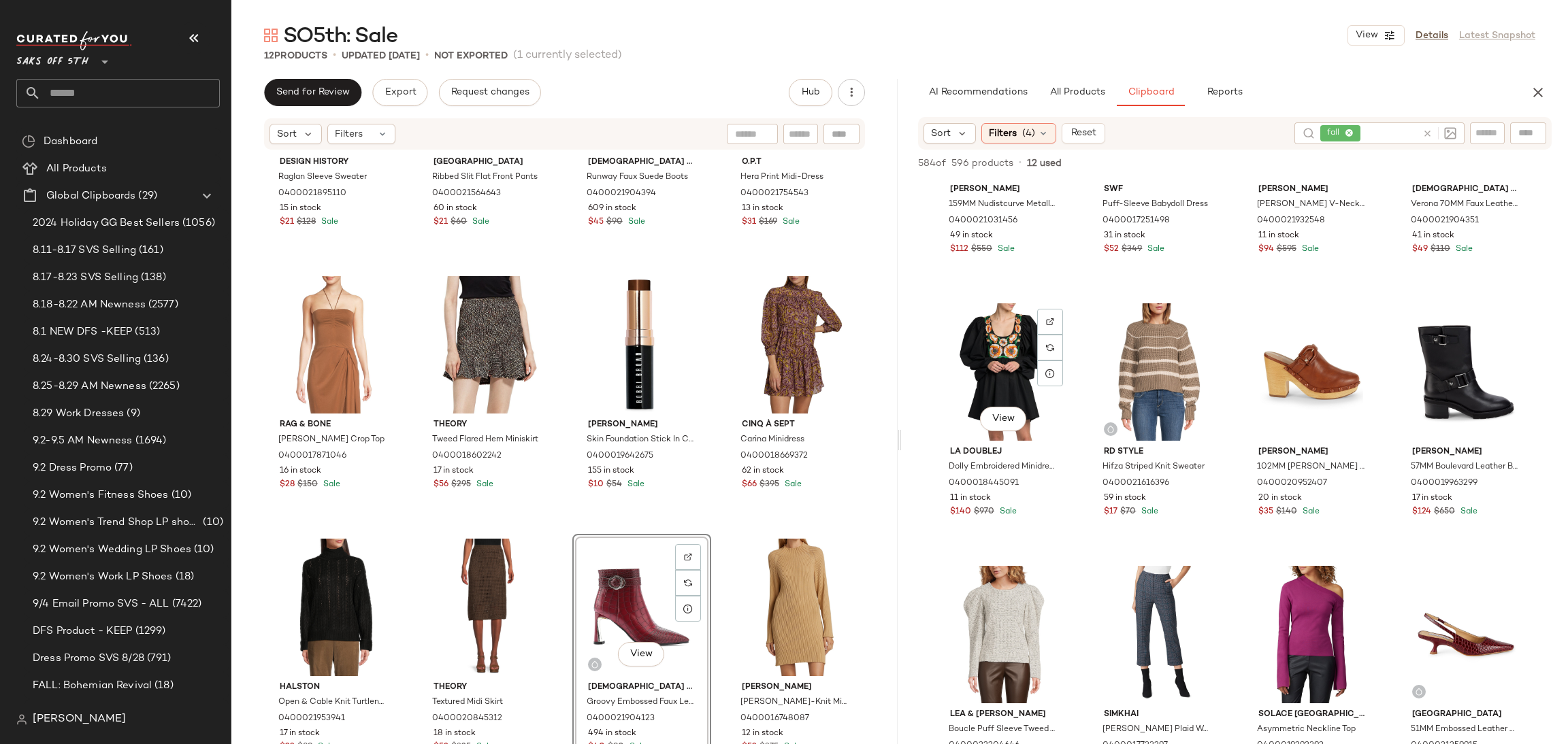
scroll to position [6199, 0]
click at [1377, 127] on input "text" at bounding box center [1389, 134] width 53 height 14
type input "***"
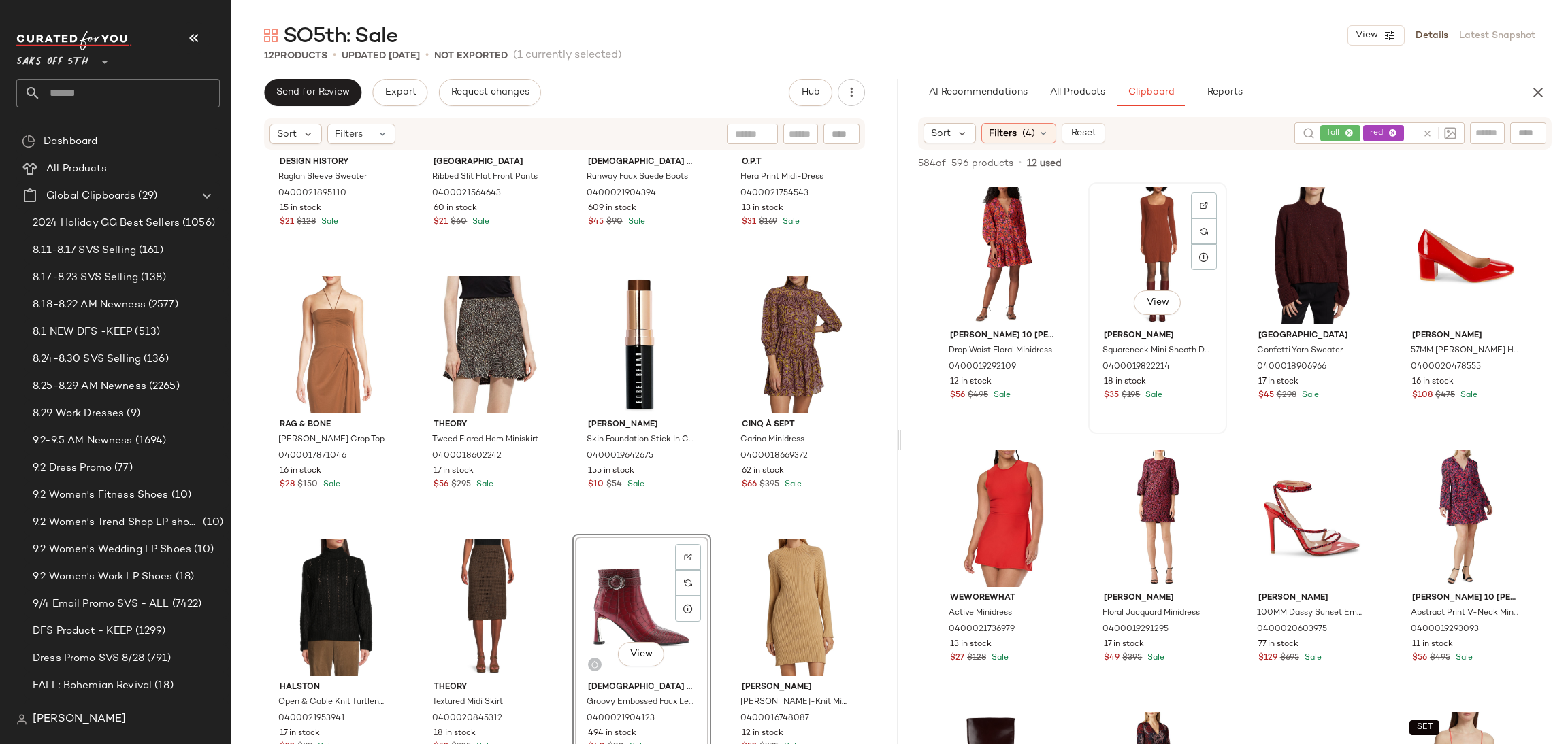
click at [1146, 246] on div "View" at bounding box center [1157, 256] width 129 height 138
click at [1428, 152] on div "584 of 596 products • 12 used • 1 selected Add to Top Add to Bottom Deselect All" at bounding box center [1235, 165] width 666 height 30
click at [1423, 155] on button "Add to Bottom" at bounding box center [1434, 163] width 81 height 16
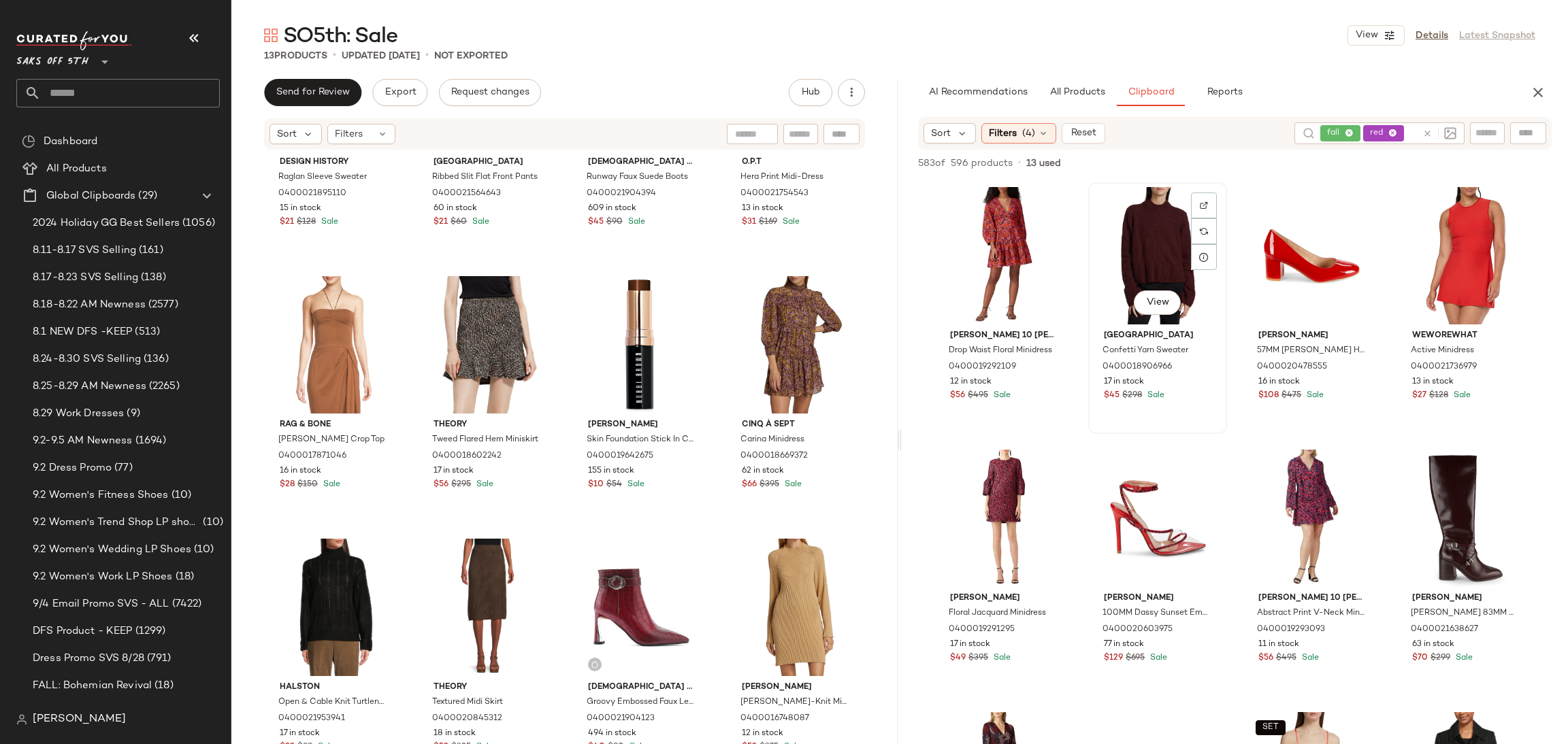
click at [1153, 224] on div "View" at bounding box center [1157, 256] width 129 height 138
click at [1419, 161] on span "Add to Bottom" at bounding box center [1435, 163] width 70 height 9
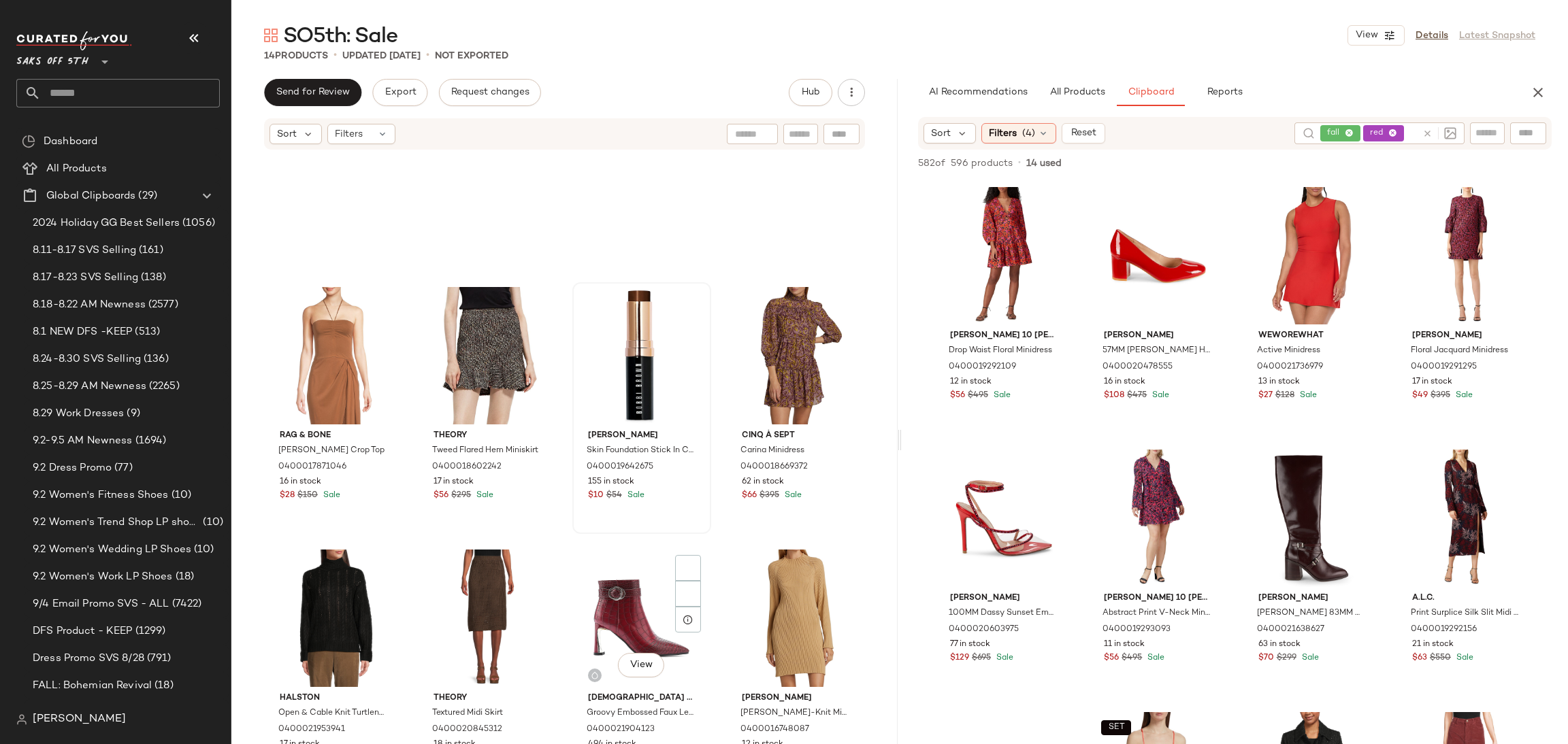
scroll to position [418, 0]
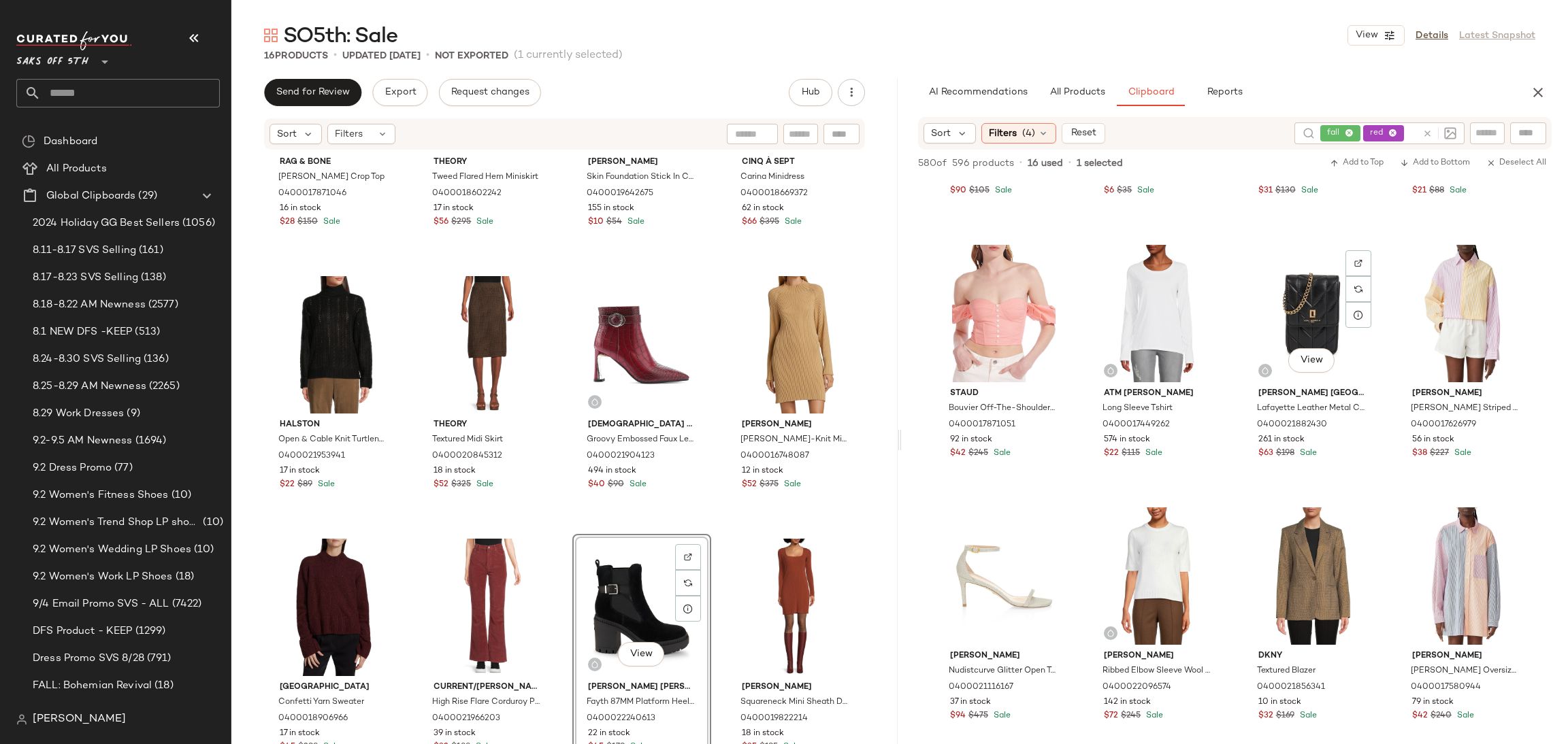
scroll to position [9150, 0]
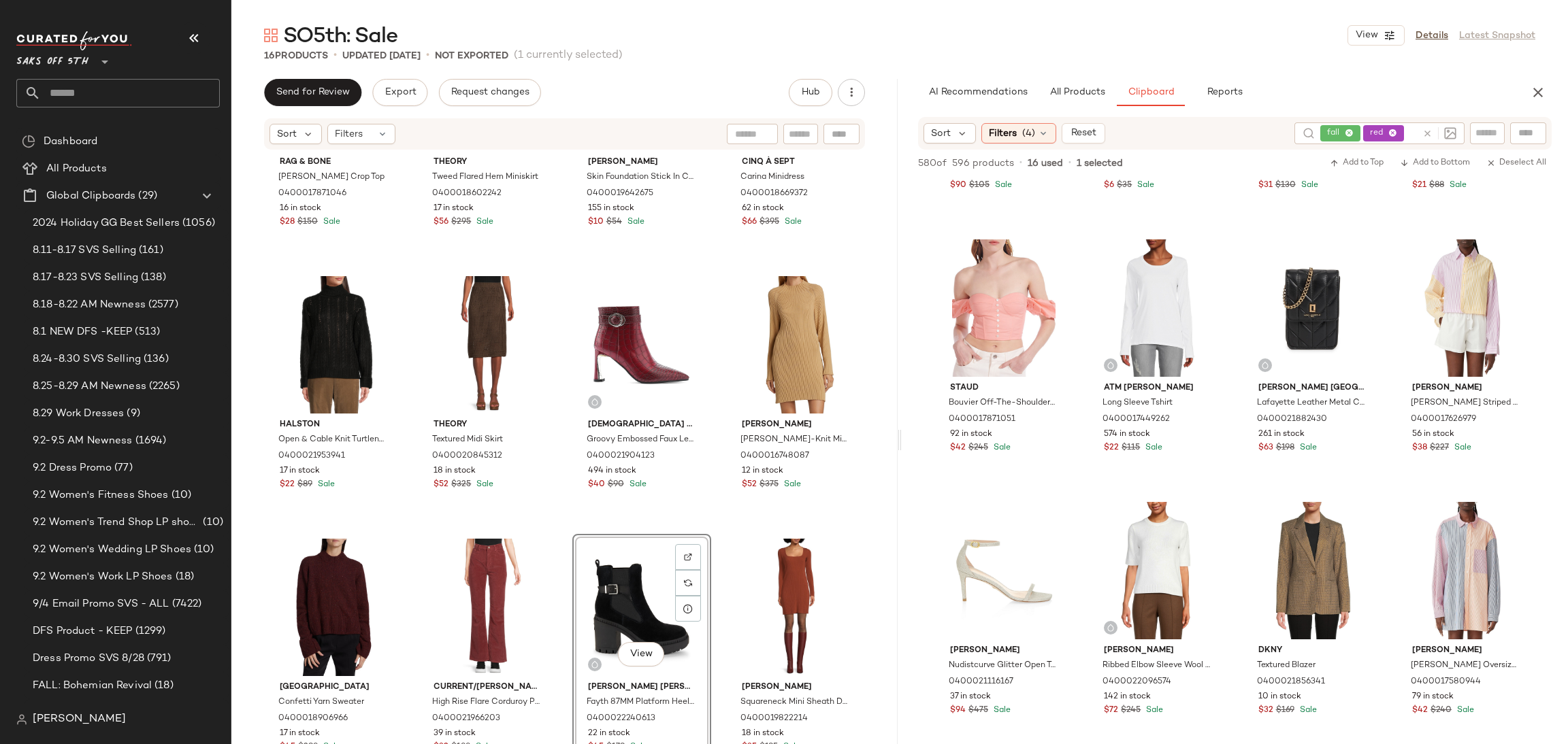
click at [610, 596] on div "View" at bounding box center [641, 608] width 129 height 138
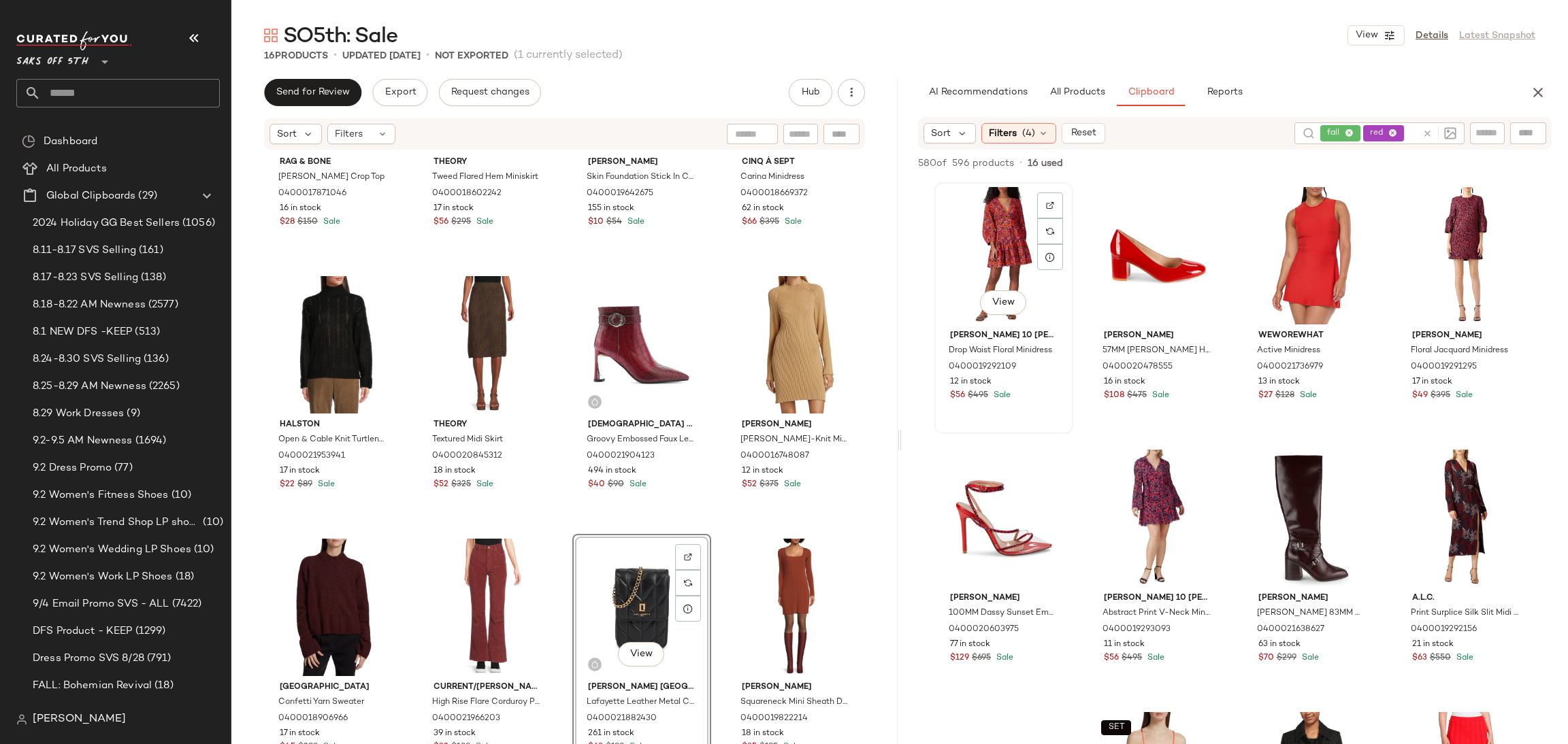
click at [997, 226] on div "View" at bounding box center [1003, 256] width 129 height 138
click at [1415, 155] on button "Add to Bottom" at bounding box center [1434, 163] width 81 height 16
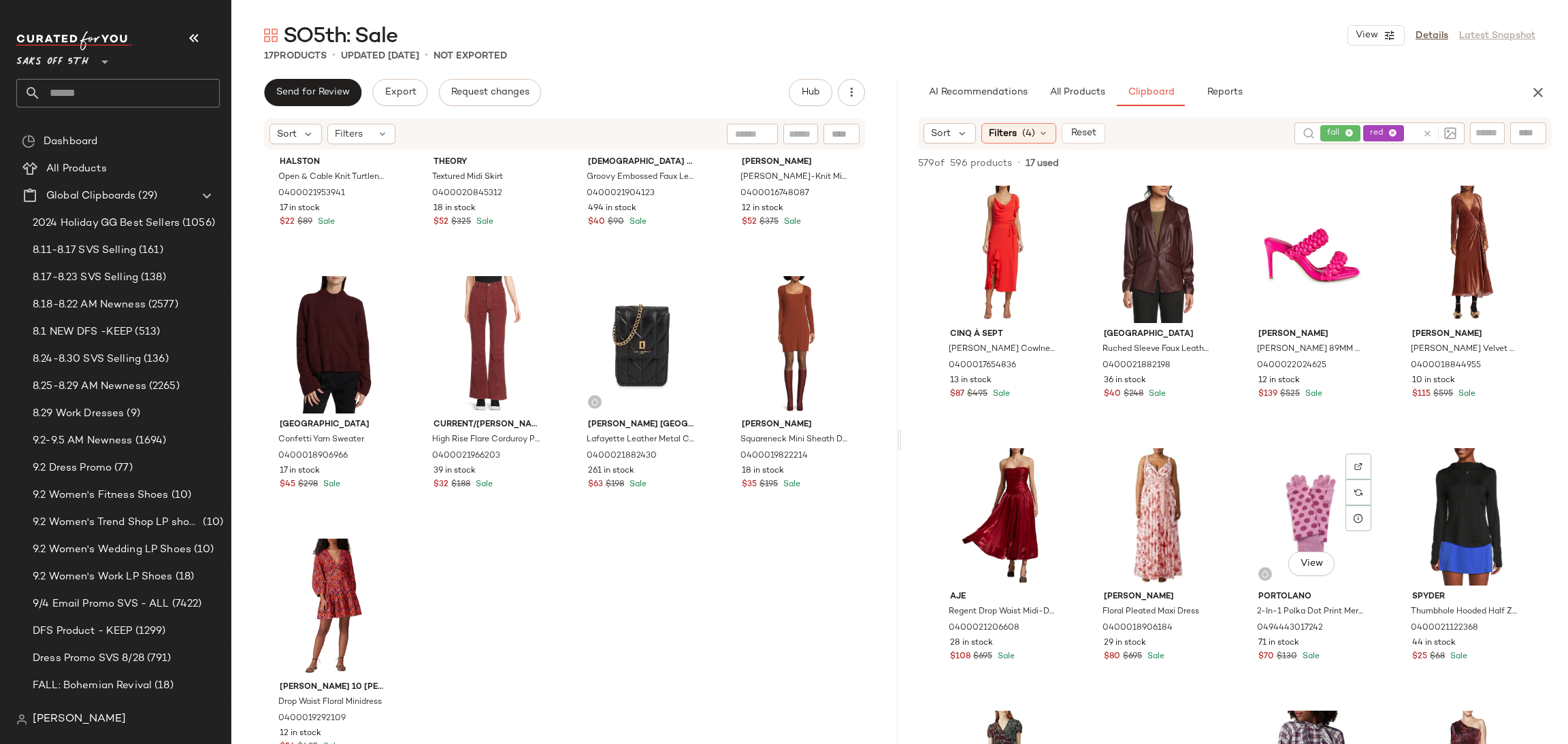
scroll to position [2121, 0]
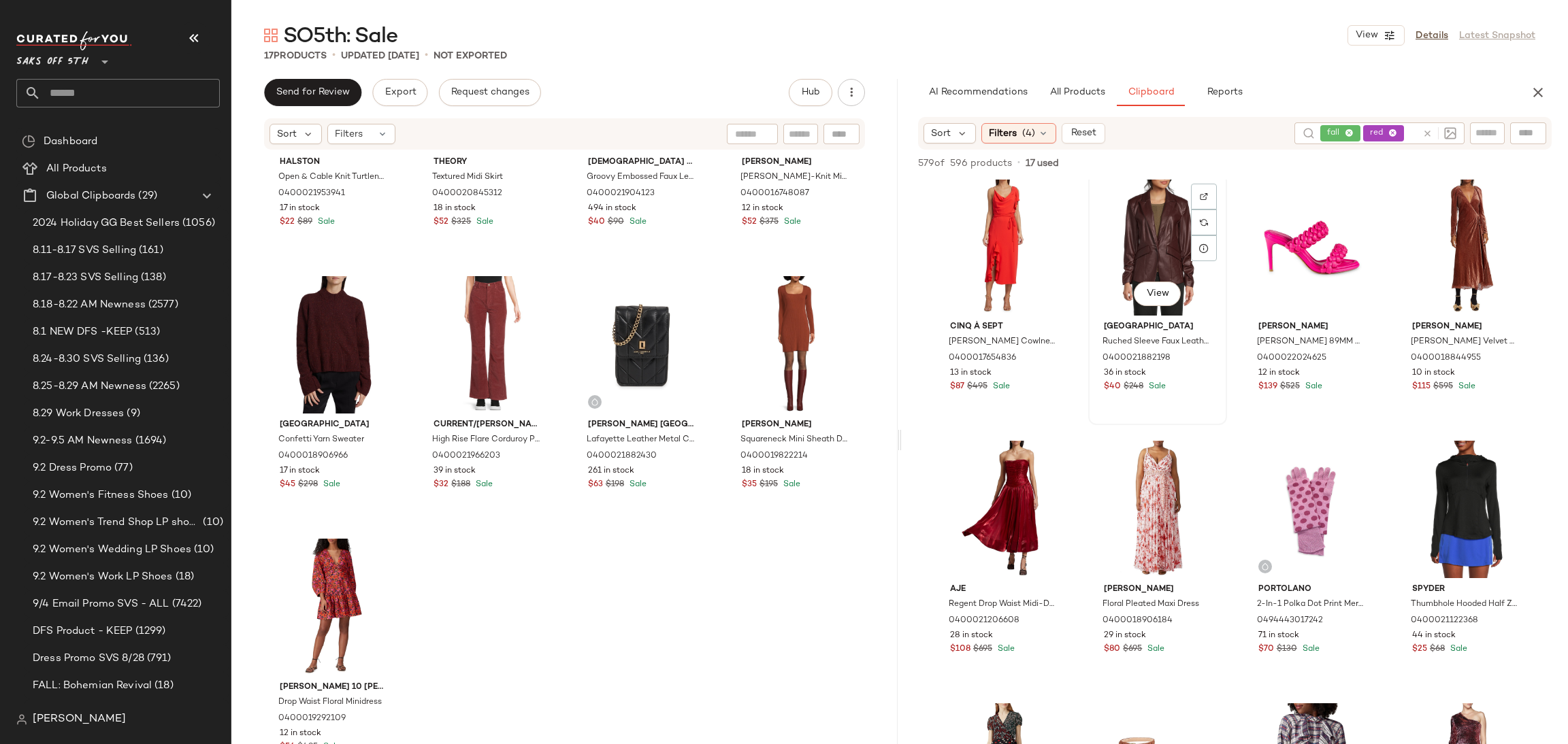
click at [1144, 230] on div "View" at bounding box center [1157, 247] width 129 height 138
click at [1440, 167] on span "Add to Bottom" at bounding box center [1435, 163] width 70 height 9
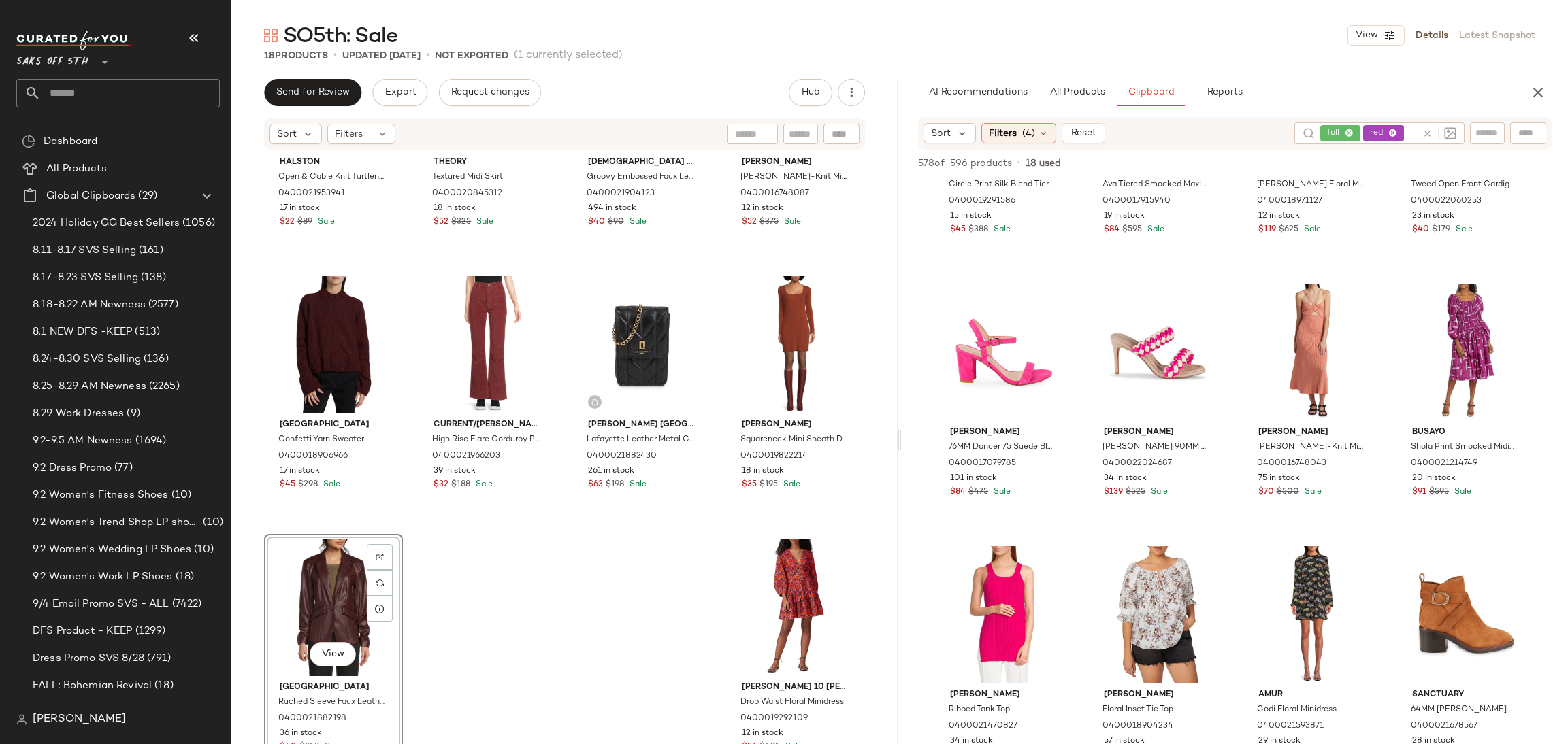
scroll to position [4382, 0]
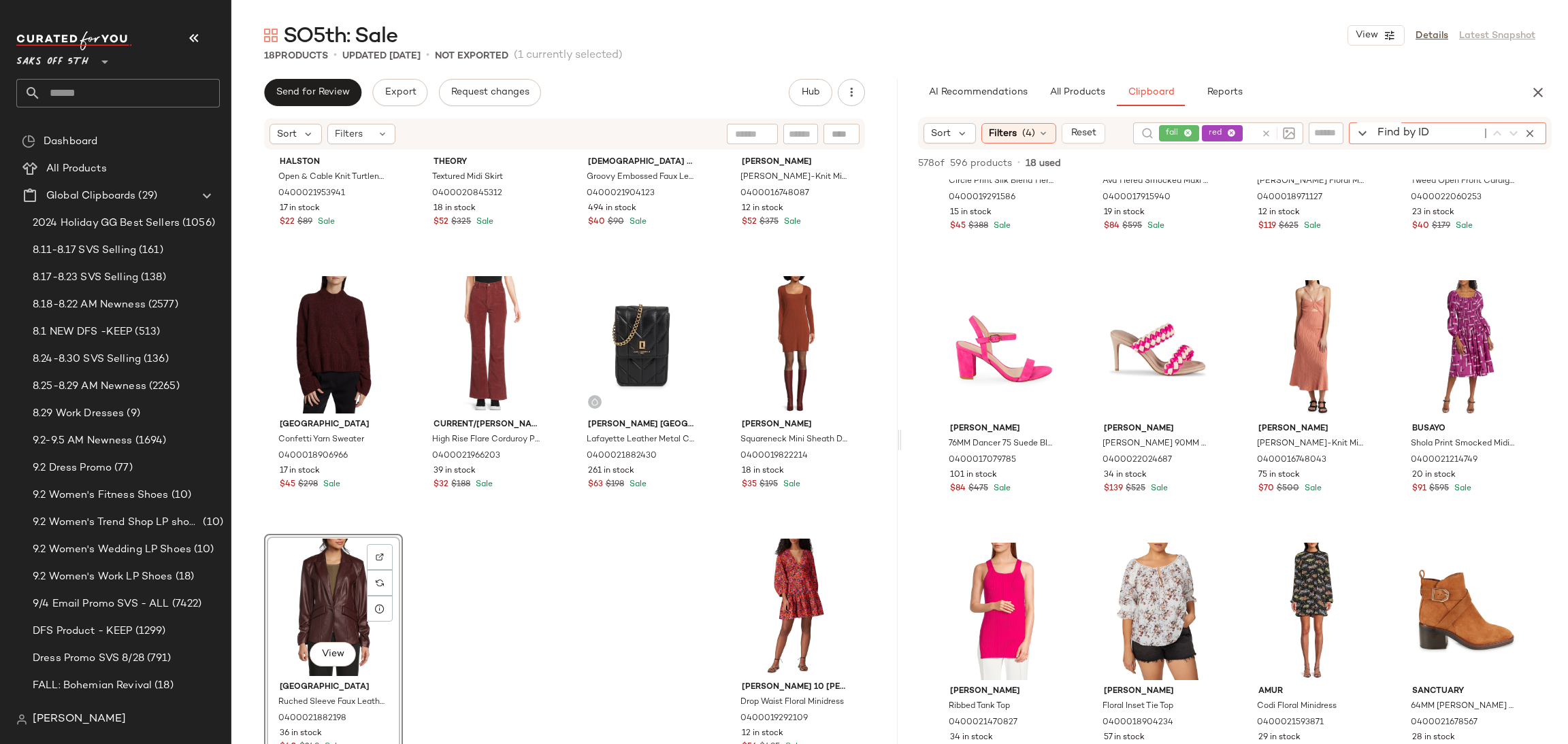
click at [1520, 131] on div "Find by ID Find by ID" at bounding box center [1447, 133] width 197 height 22
type input "*****"
click at [1525, 136] on icon "button" at bounding box center [1530, 134] width 12 height 12
click at [1324, 131] on div "fall red Filter Filter" at bounding box center [1374, 133] width 343 height 22
type input "*****"
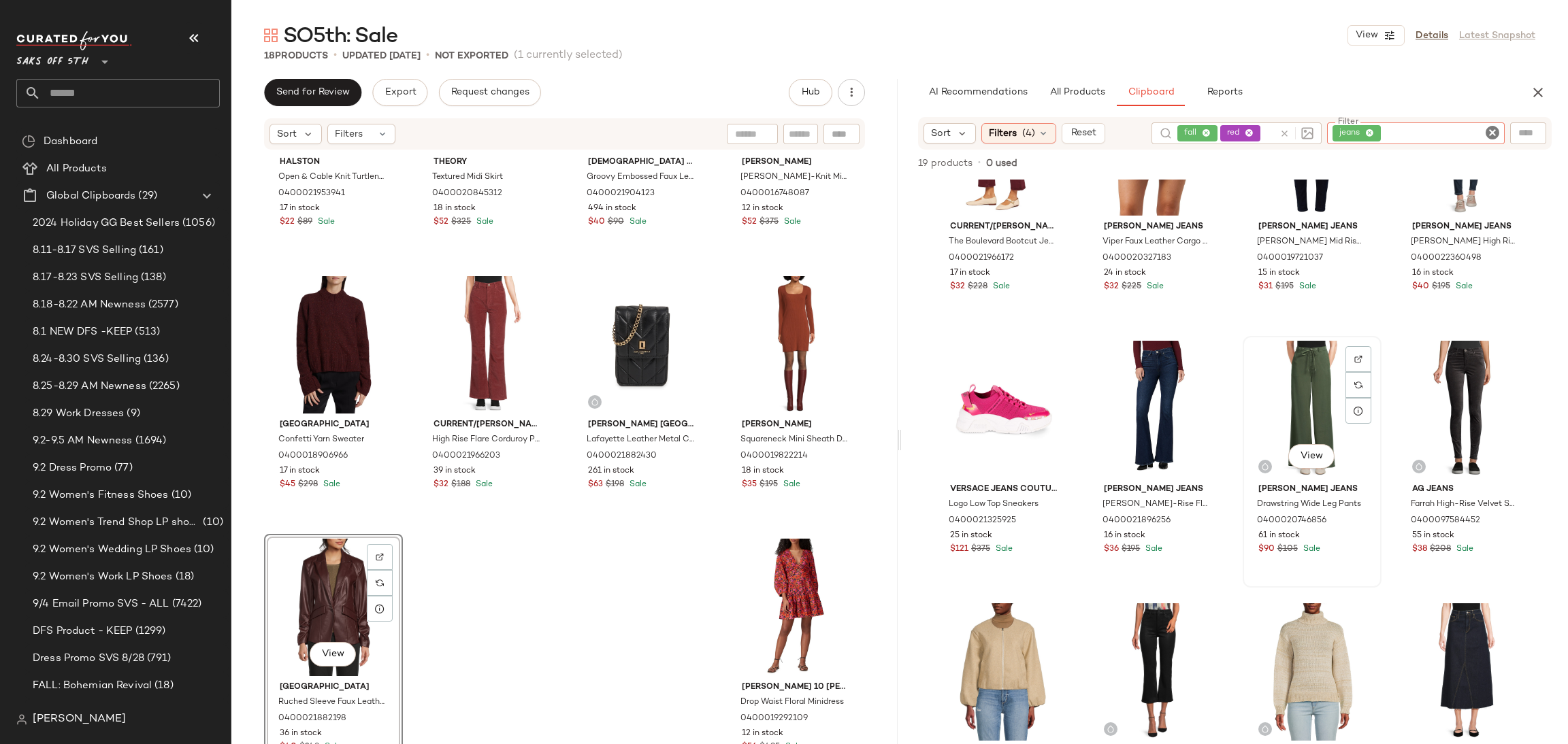
scroll to position [111, 0]
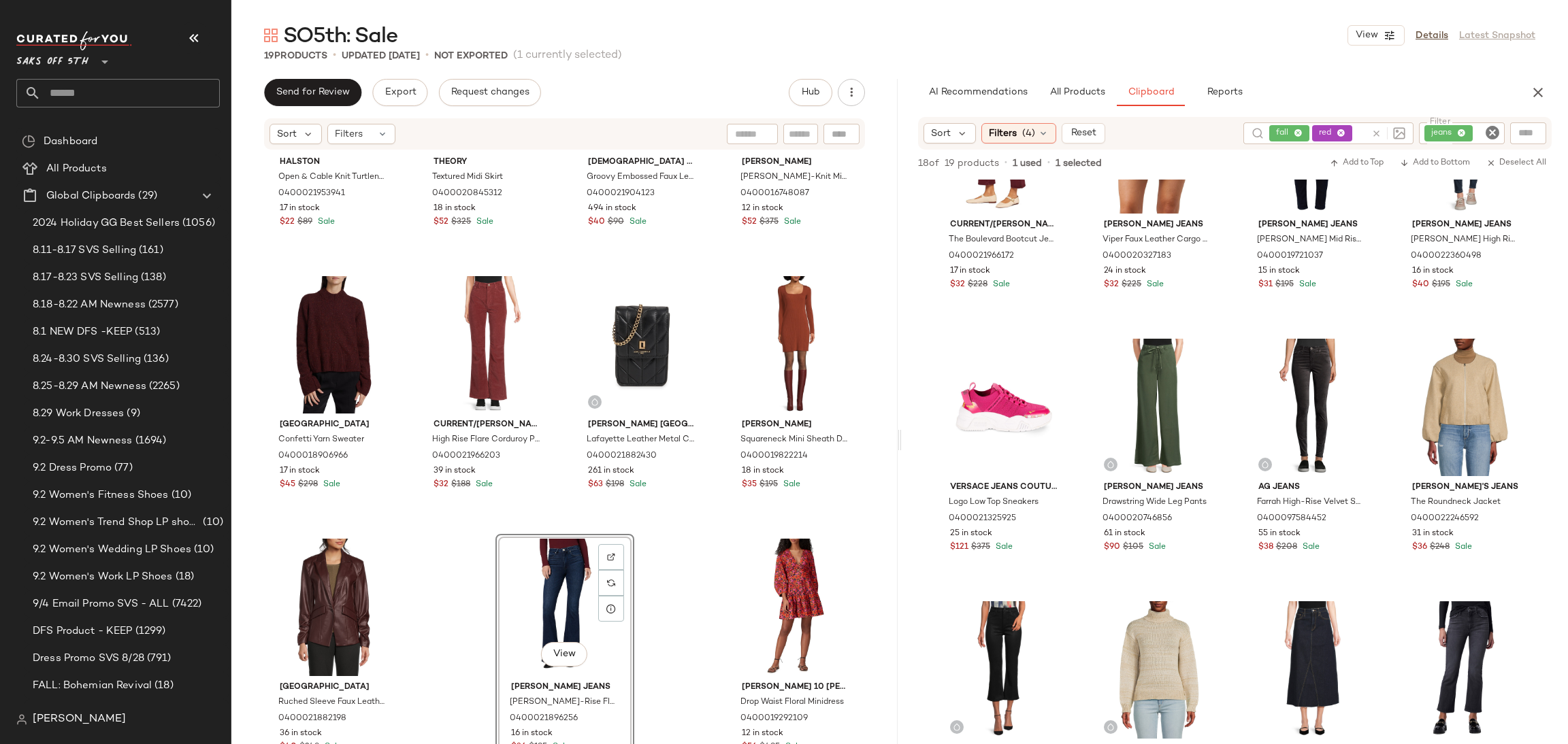
click at [1490, 128] on icon "Clear Filter" at bounding box center [1492, 132] width 16 height 16
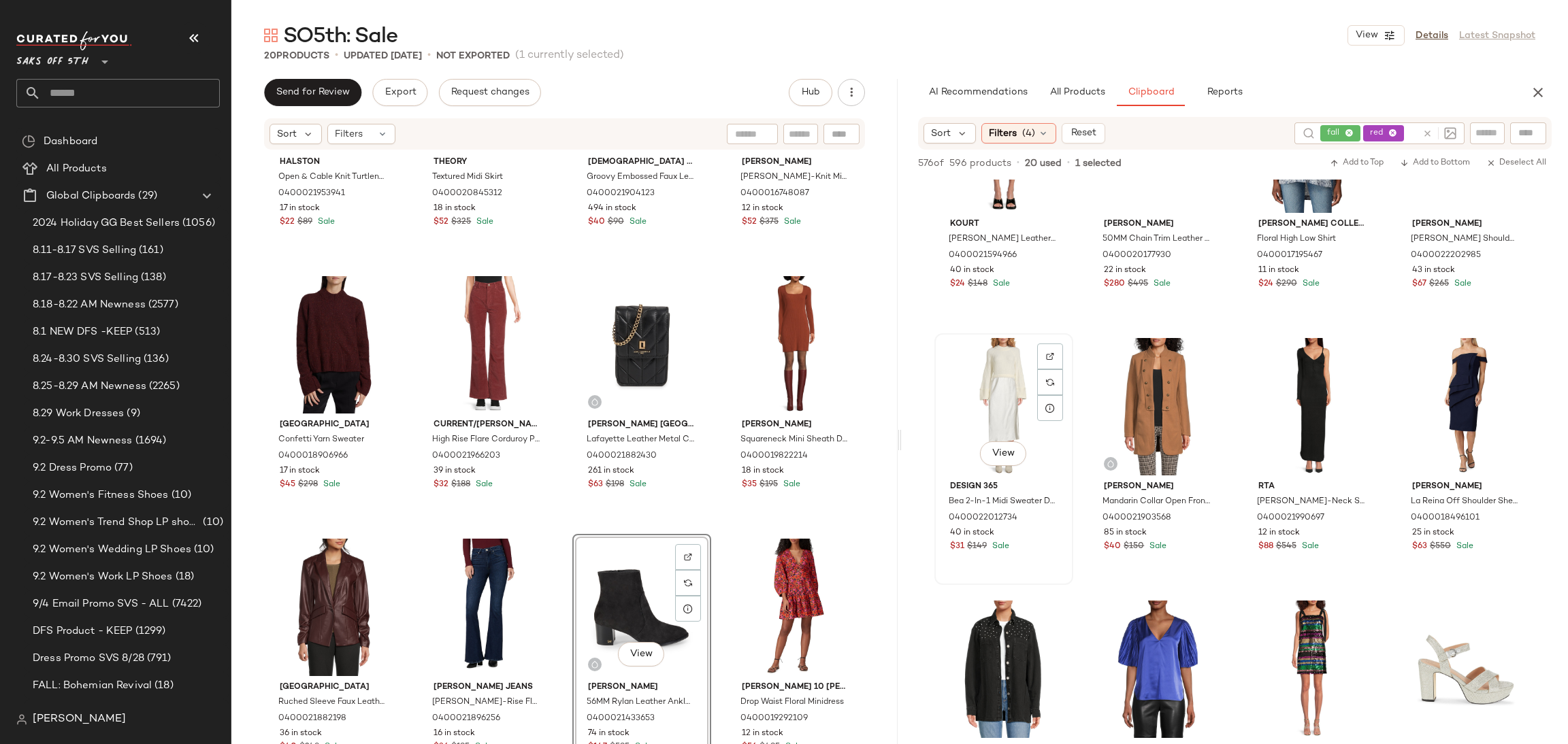
scroll to position [19099, 0]
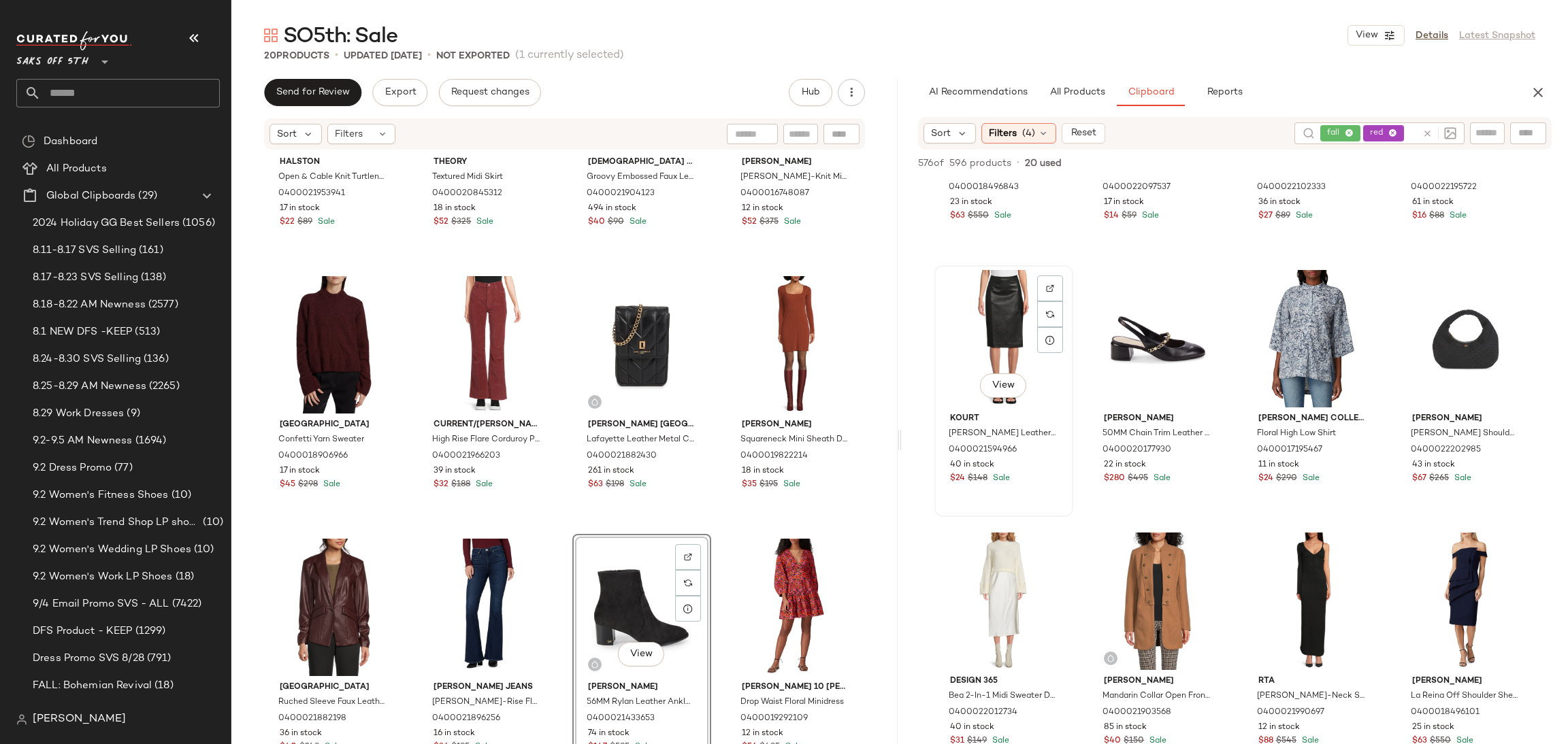
click at [991, 325] on div "View" at bounding box center [1003, 339] width 129 height 138
click at [1423, 163] on span "Add to Bottom" at bounding box center [1435, 163] width 70 height 9
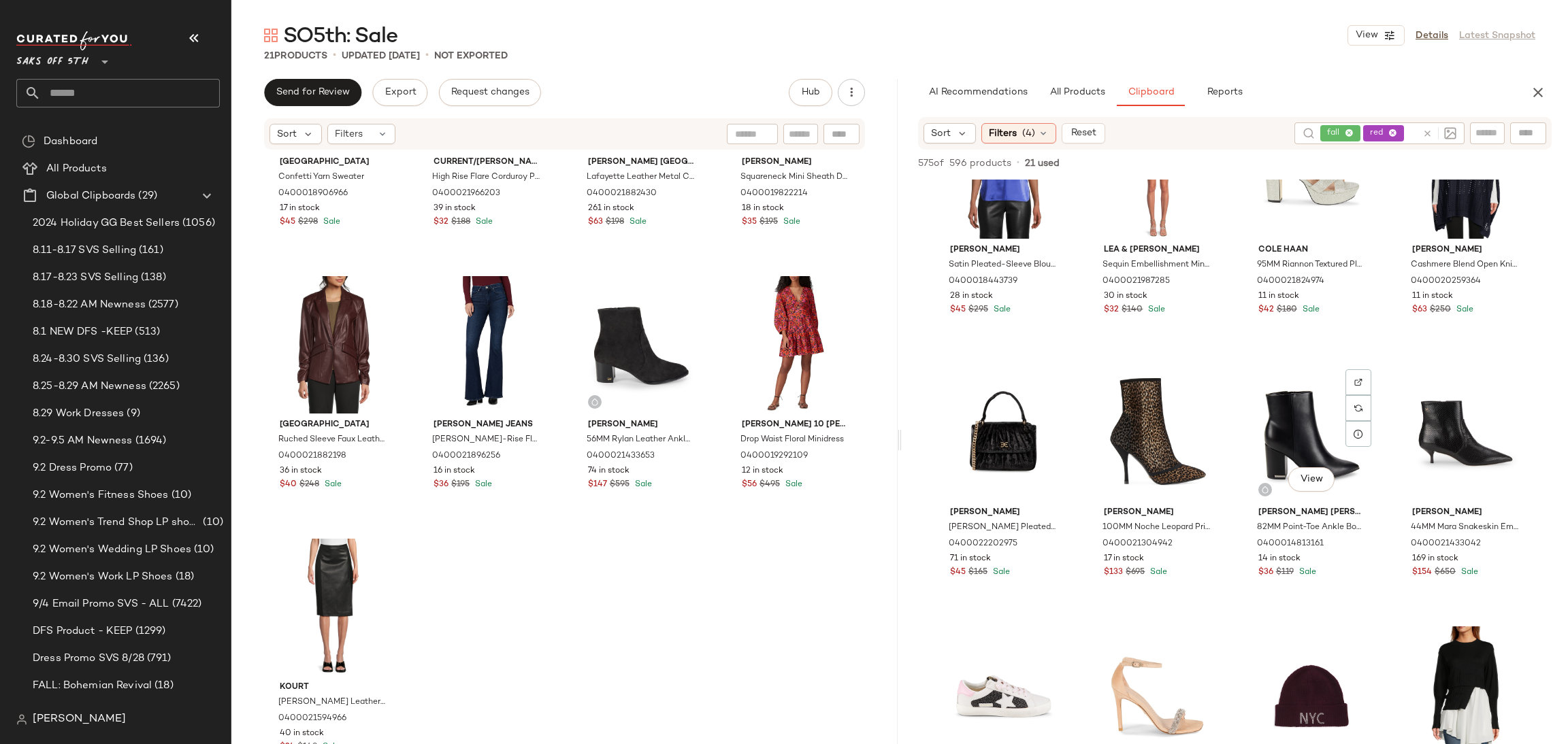
scroll to position [19796, 0]
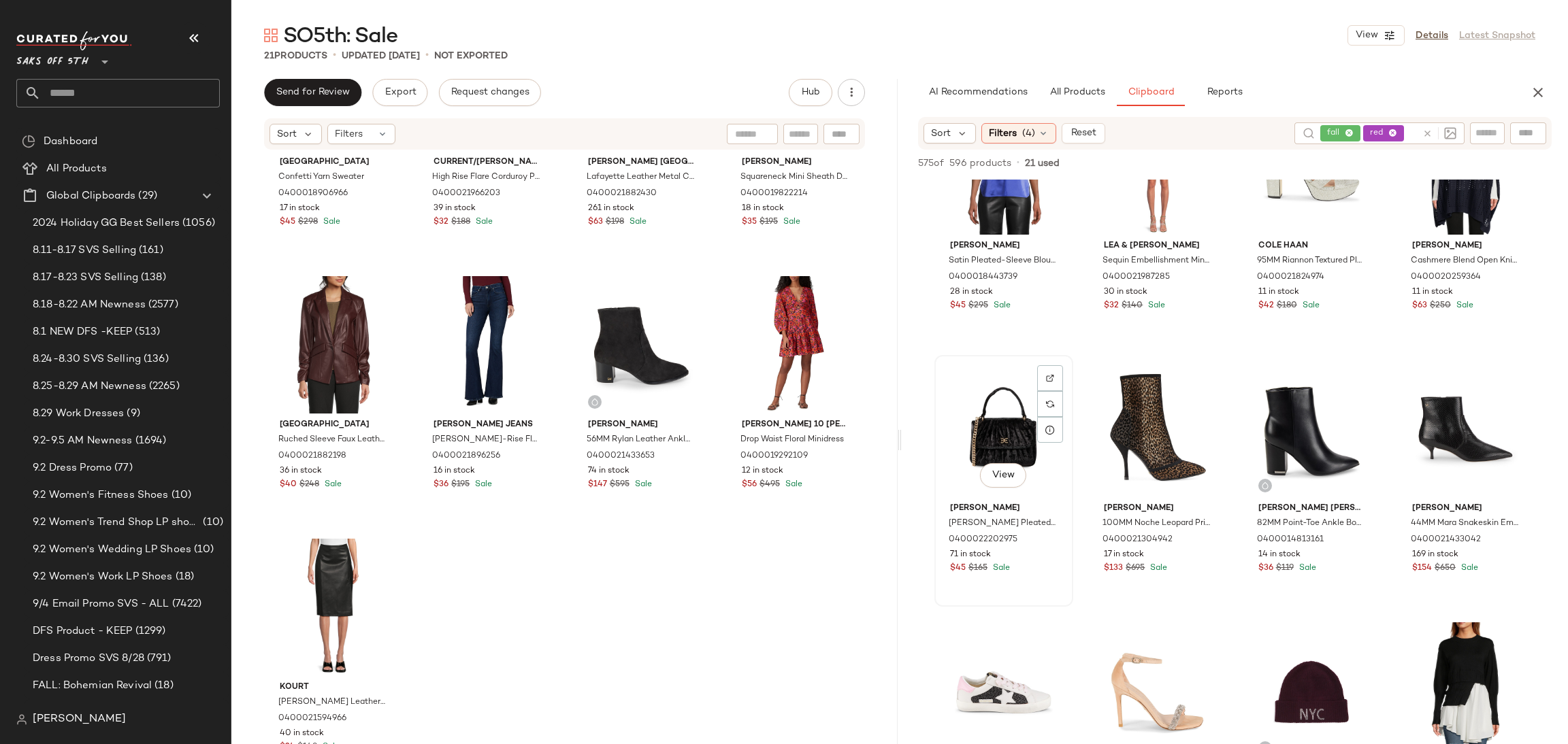
click at [1001, 418] on div "View" at bounding box center [1003, 428] width 129 height 138
click at [1448, 159] on span "Add to Bottom" at bounding box center [1435, 163] width 70 height 9
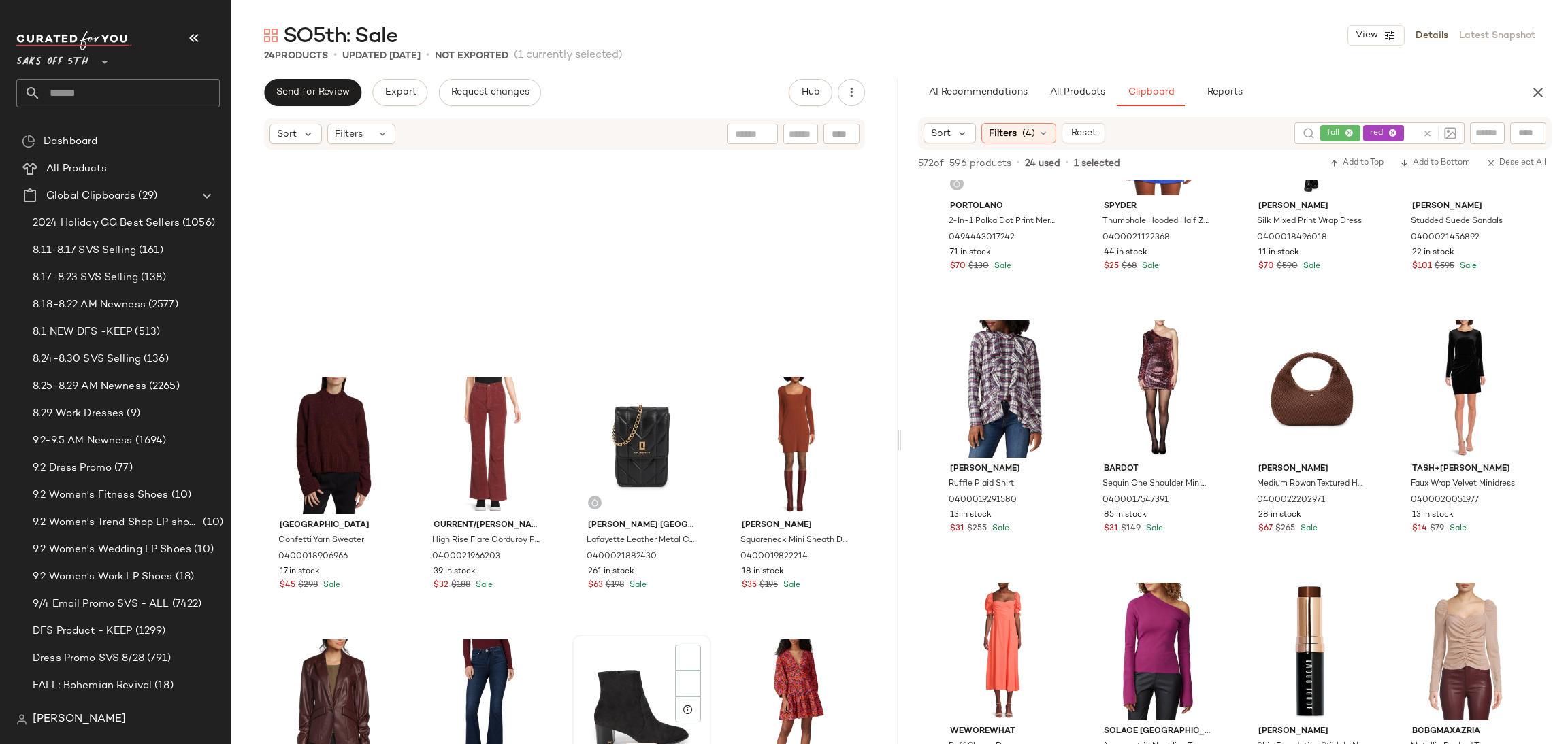
scroll to position [944, 0]
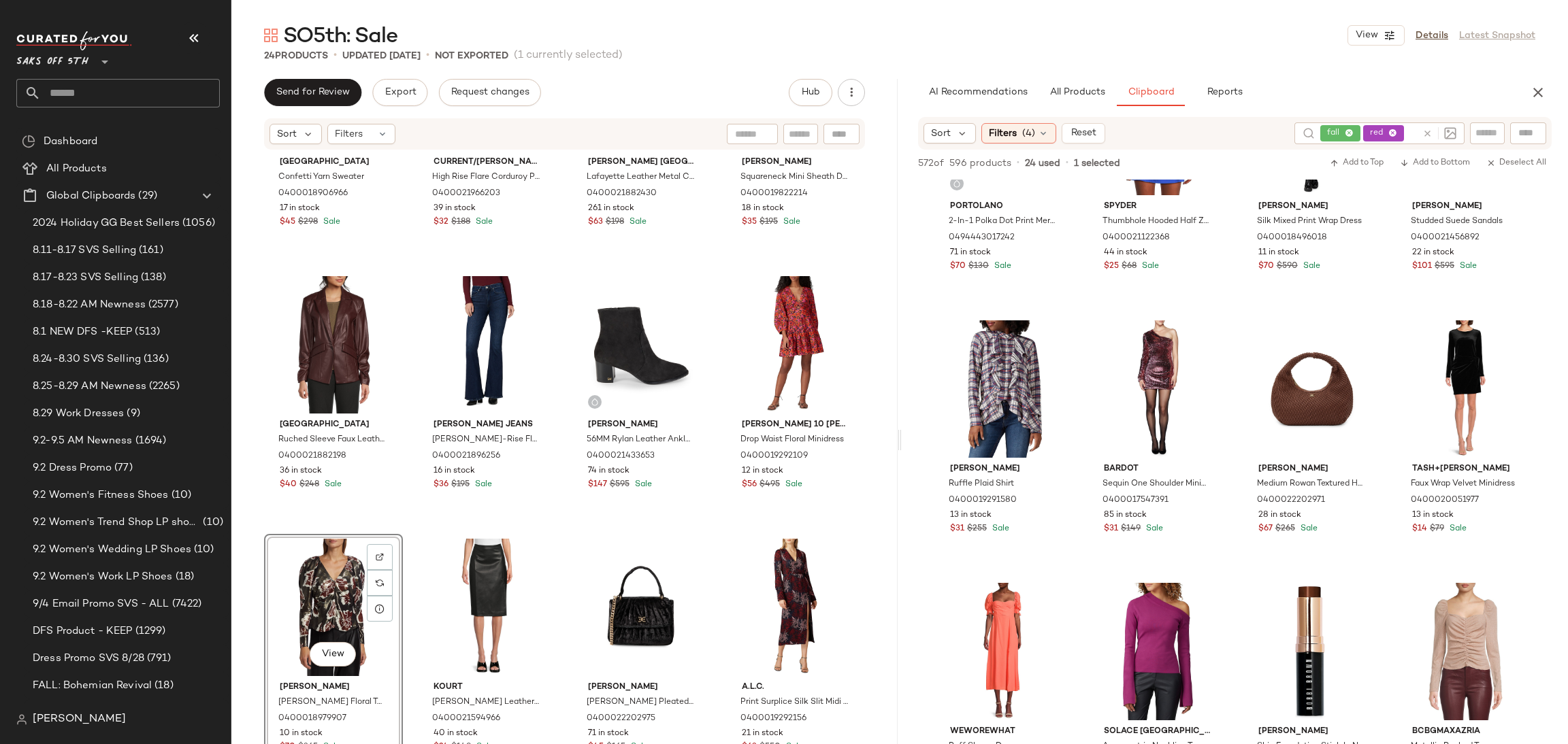
click at [1406, 131] on input "text" at bounding box center [1411, 134] width 10 height 14
click at [1361, 135] on icon at bounding box center [1358, 133] width 9 height 9
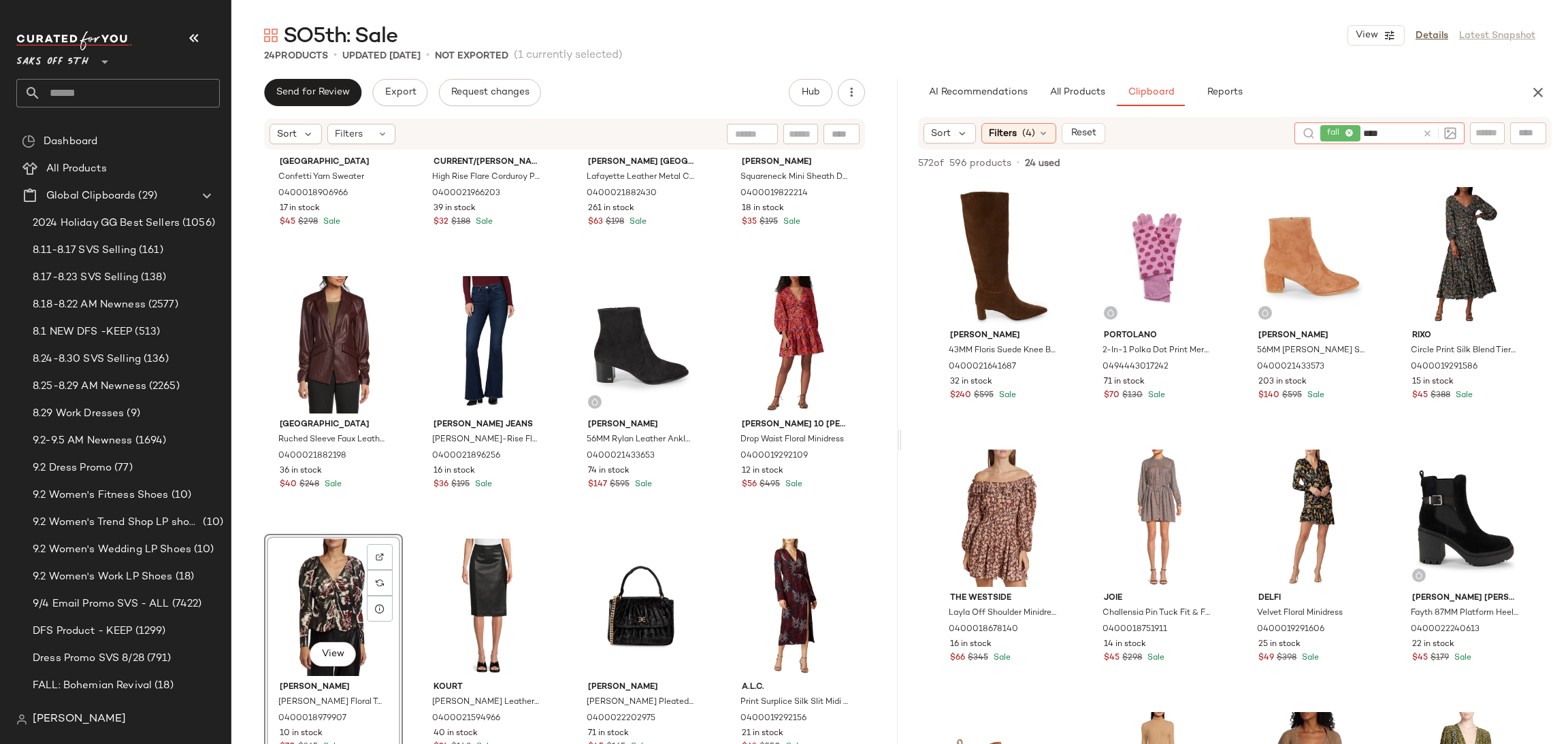
type input "*****"
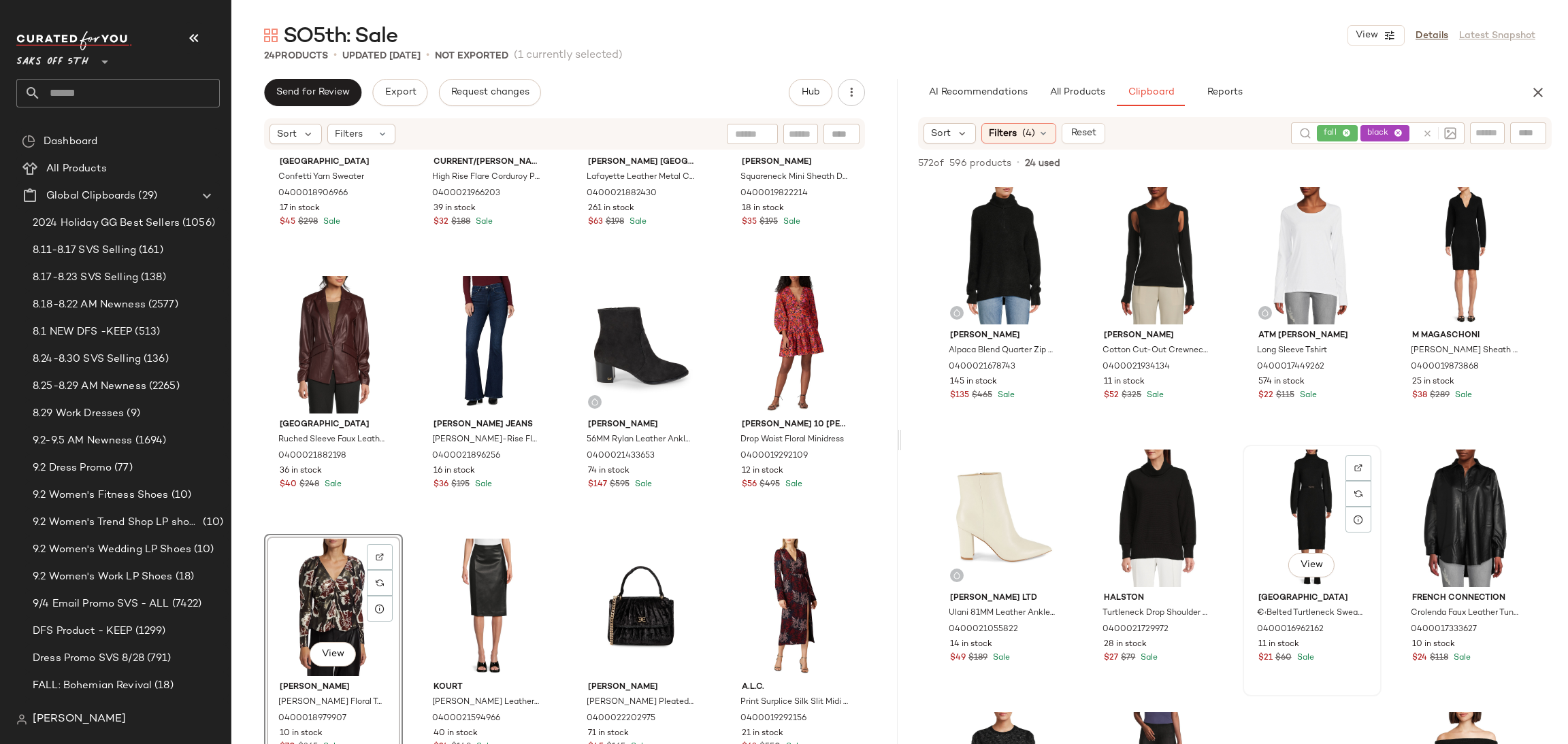
click at [1301, 482] on div "View" at bounding box center [1311, 518] width 129 height 138
click at [1430, 166] on span "Add to Bottom" at bounding box center [1435, 163] width 70 height 9
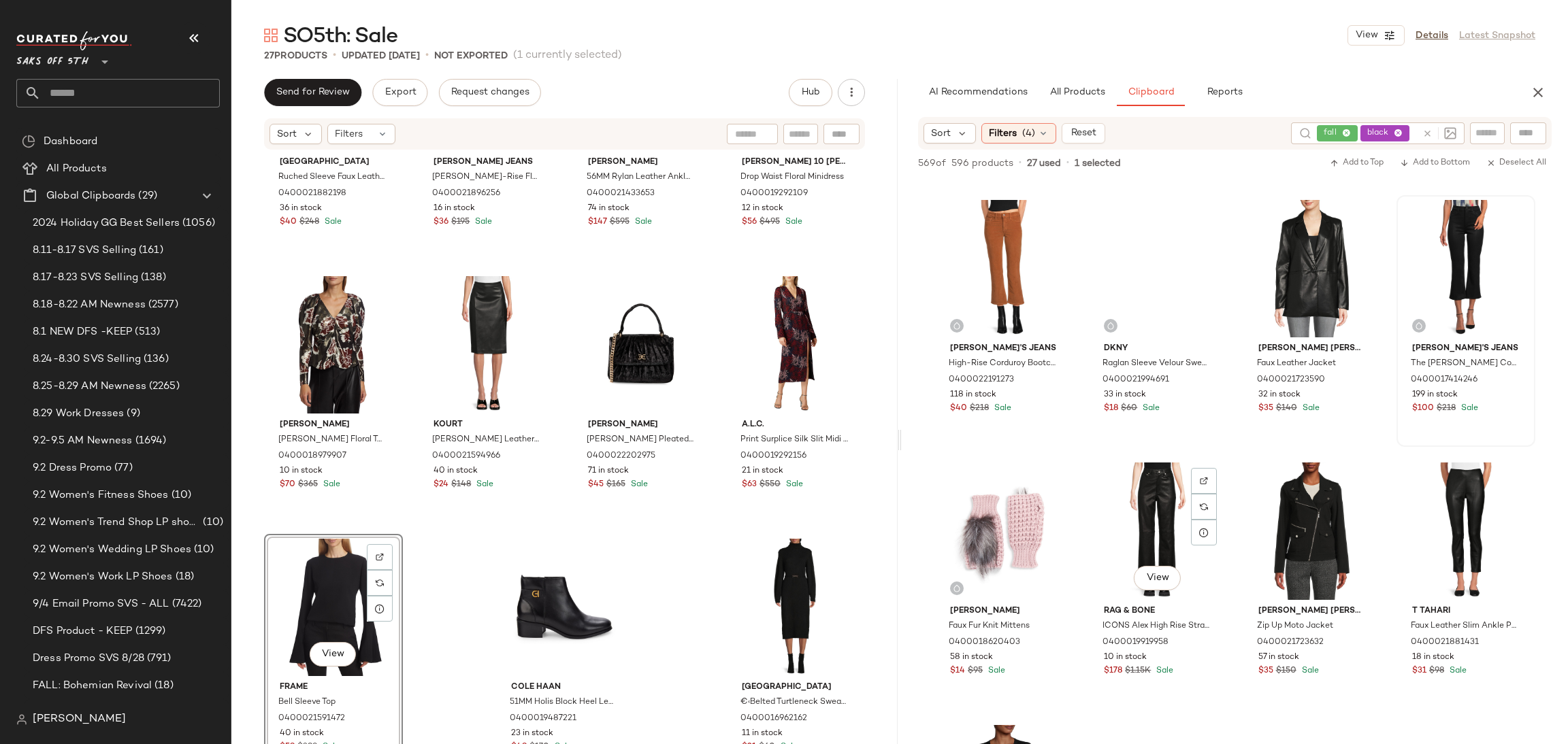
scroll to position [4744, 0]
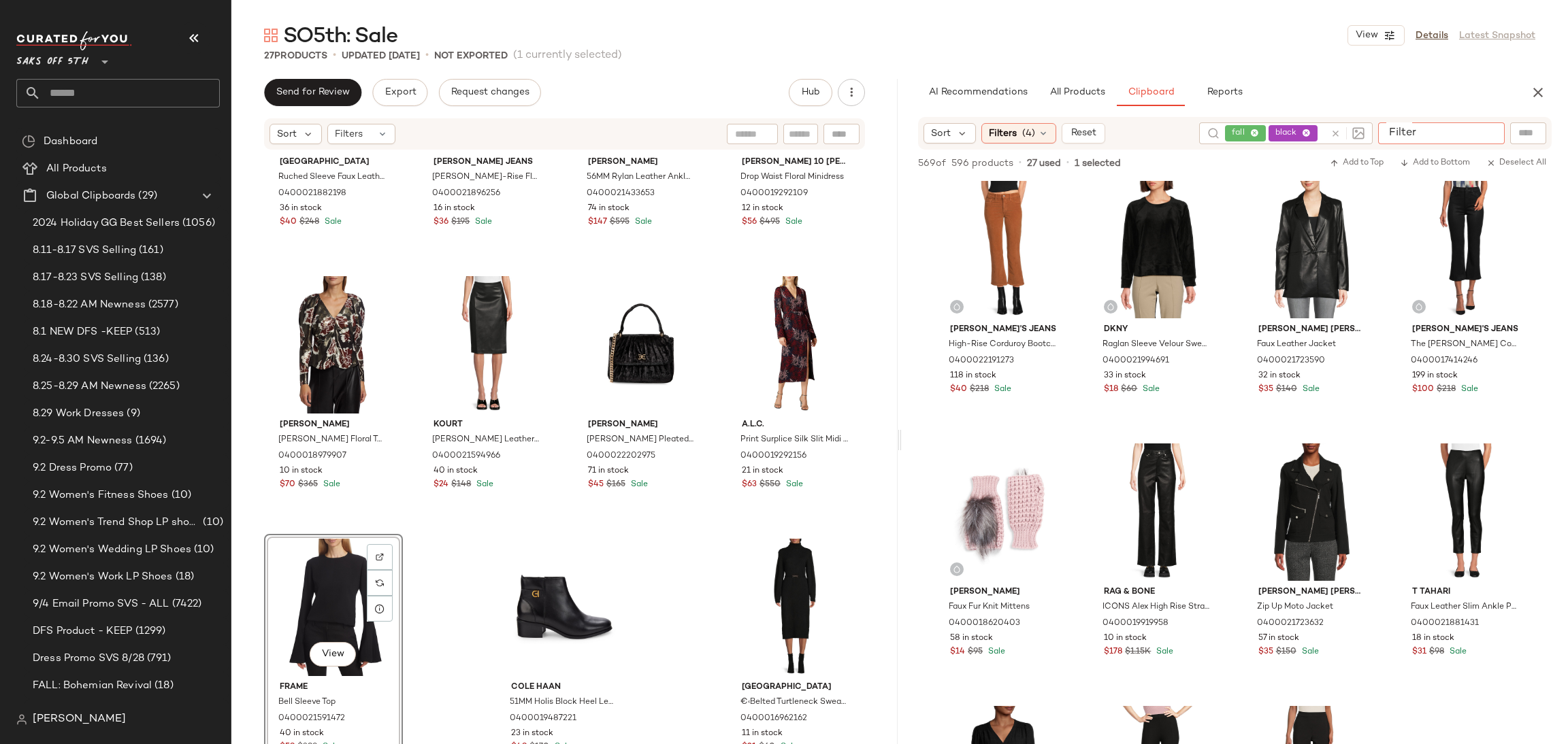
click at [1485, 126] on input "Filter" at bounding box center [1441, 133] width 116 height 14
type input "*****"
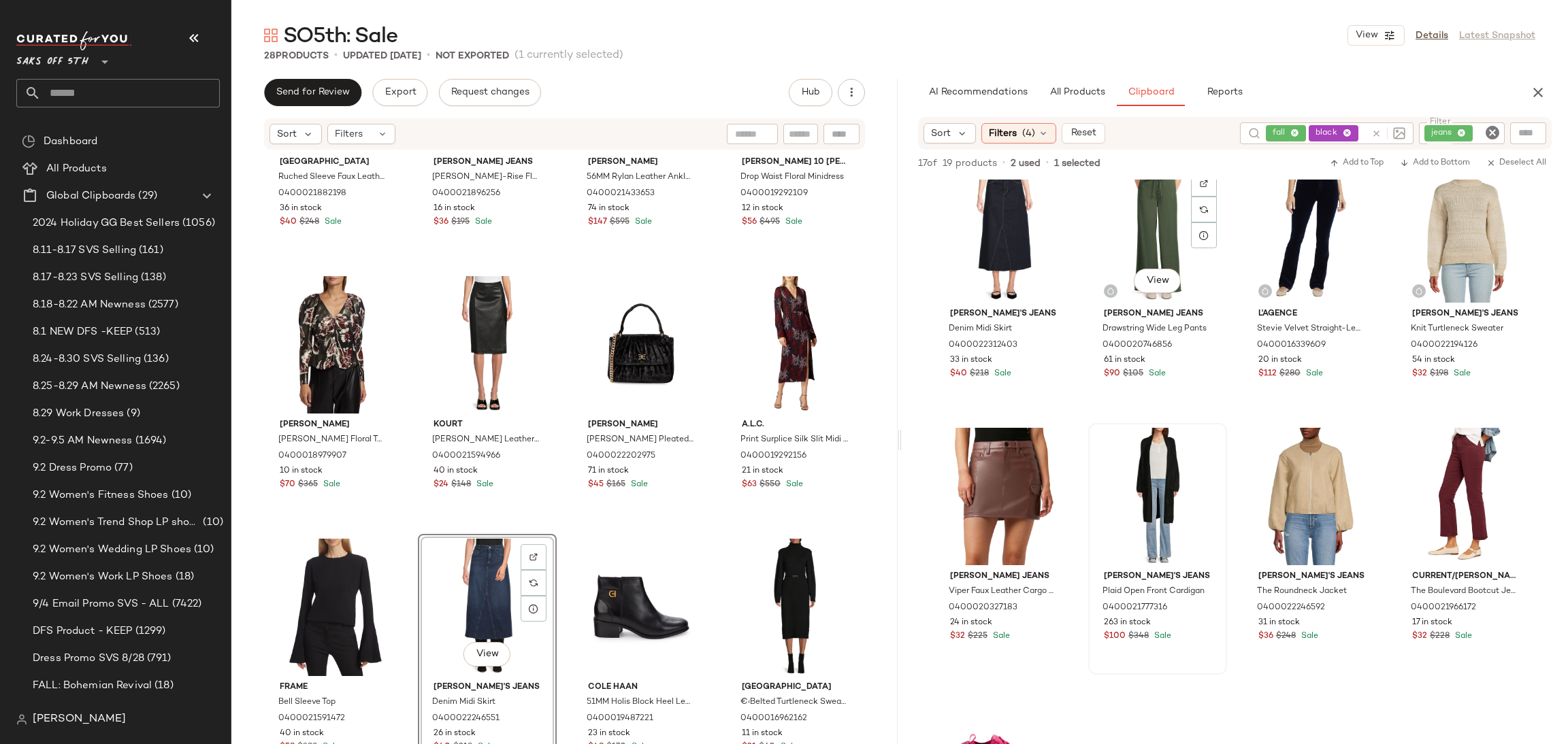
scroll to position [693, 0]
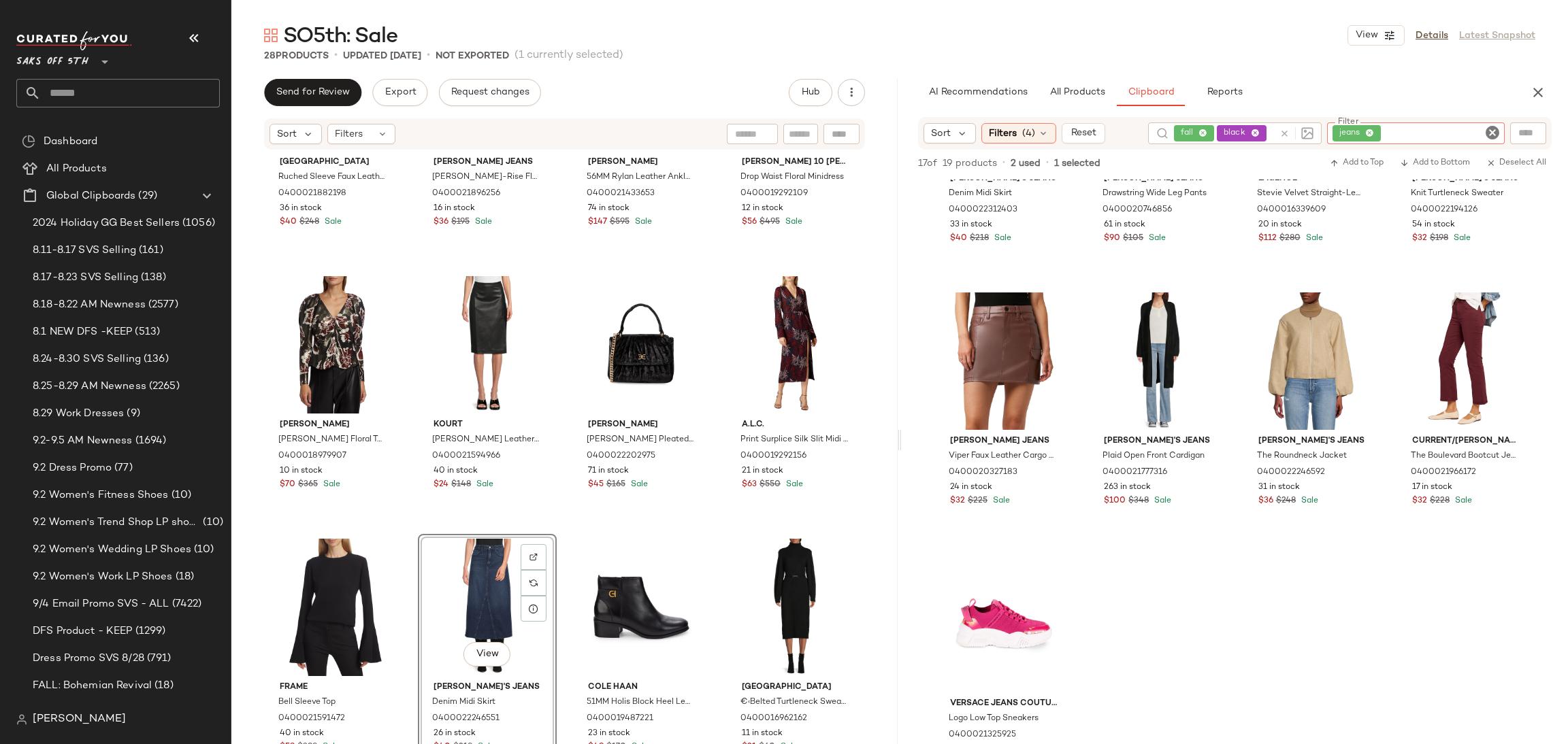
click at [1458, 135] on div "jeans" at bounding box center [1416, 133] width 178 height 22
click at [1371, 133] on icon at bounding box center [1369, 133] width 9 height 9
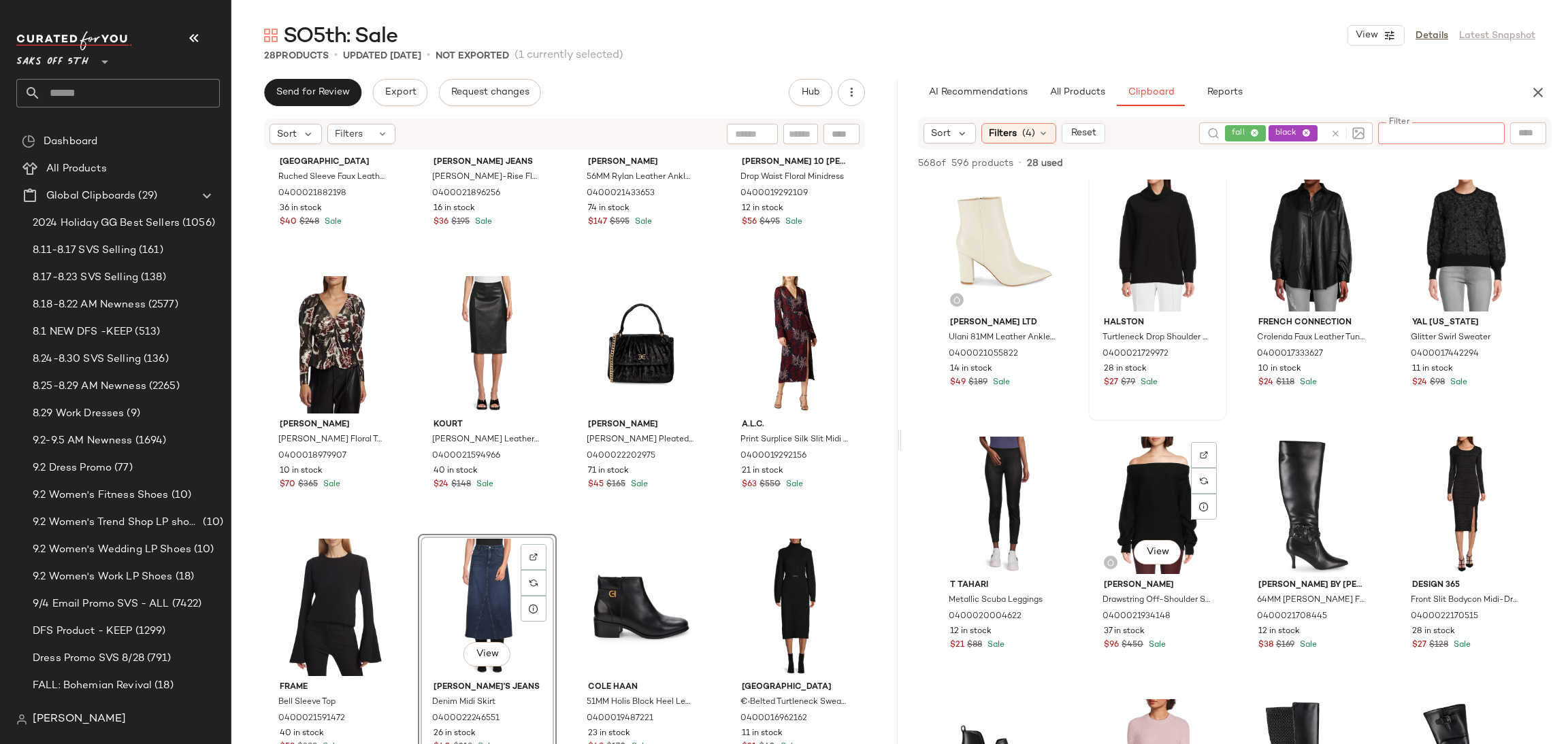
scroll to position [284, 0]
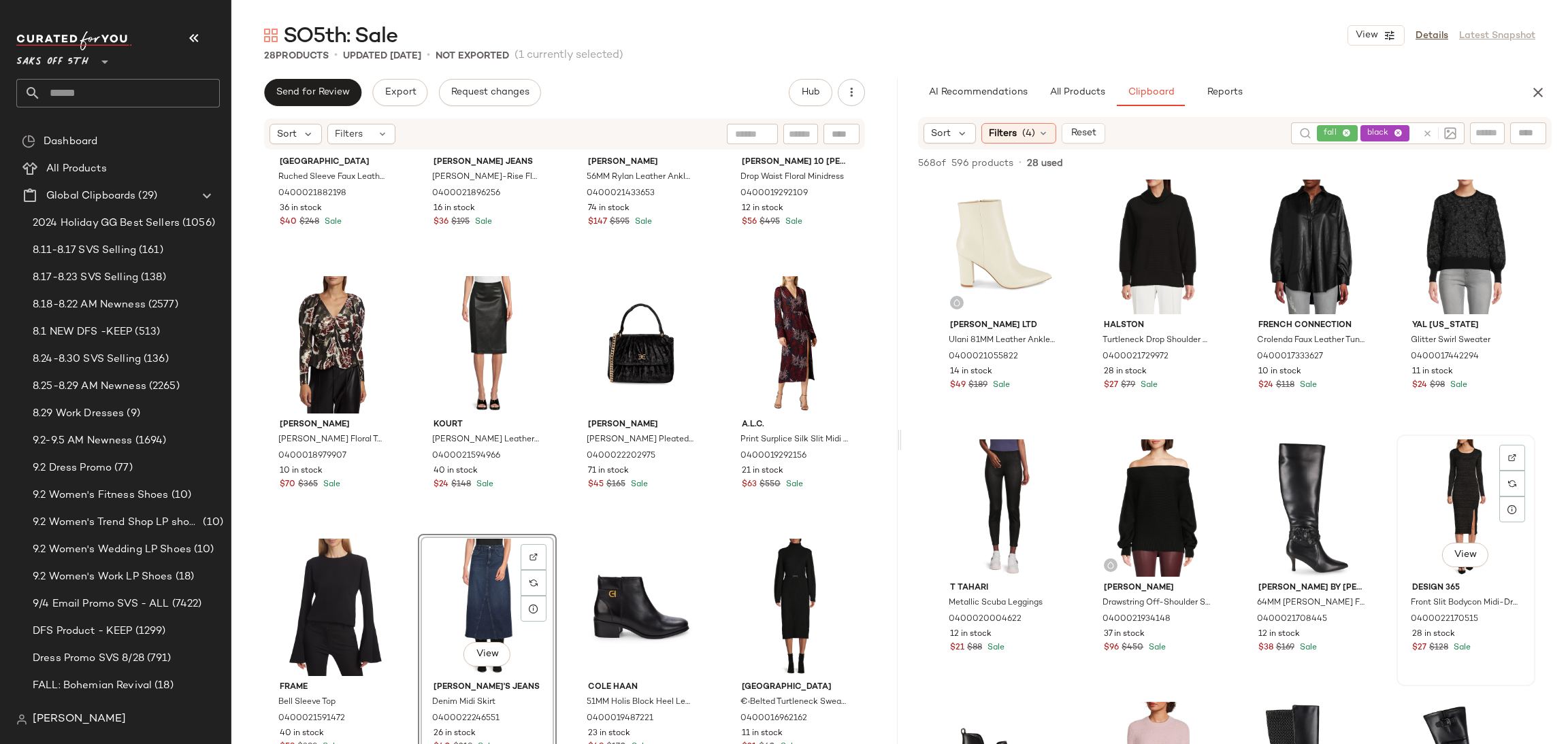
click at [1424, 470] on div "View" at bounding box center [1465, 508] width 129 height 138
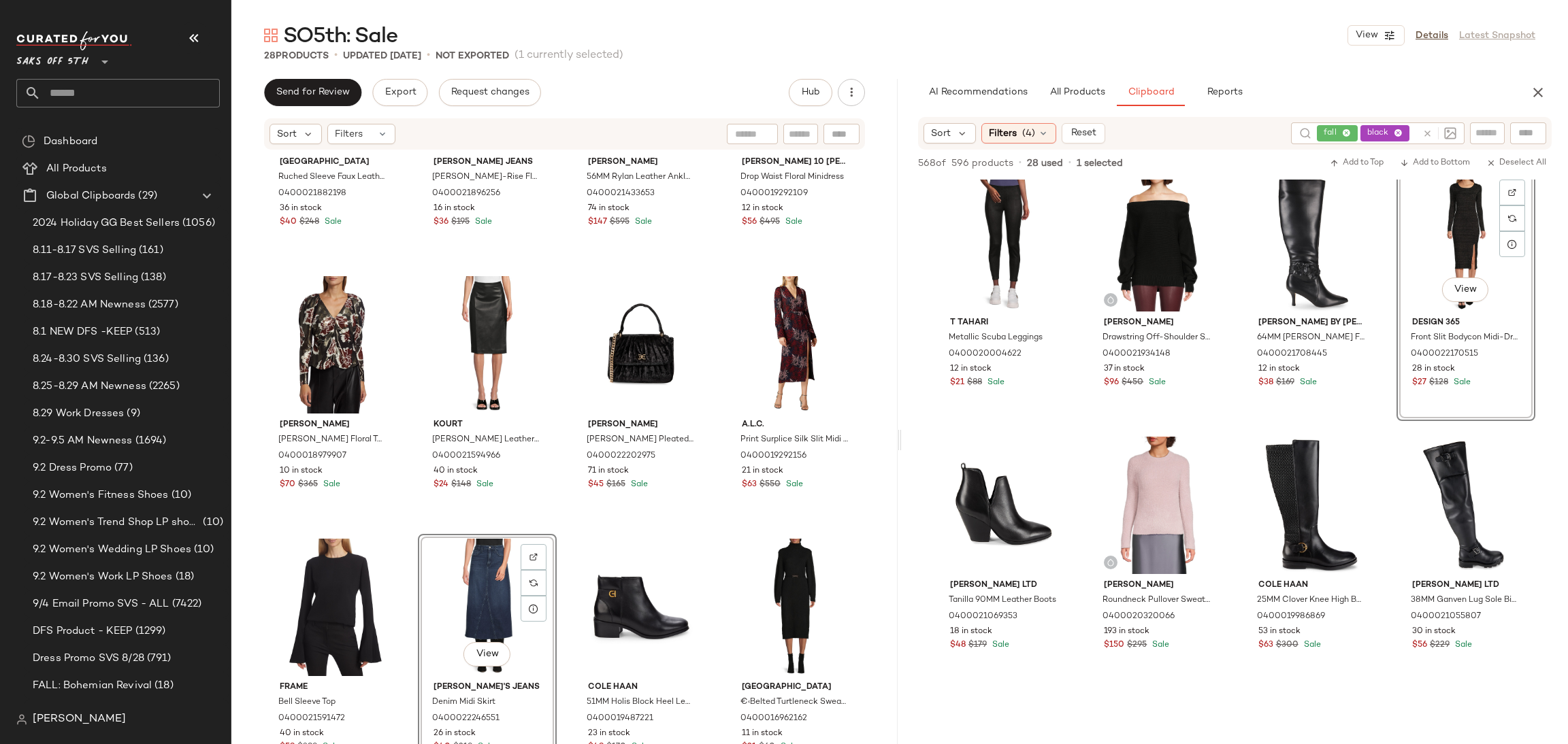
scroll to position [552, 0]
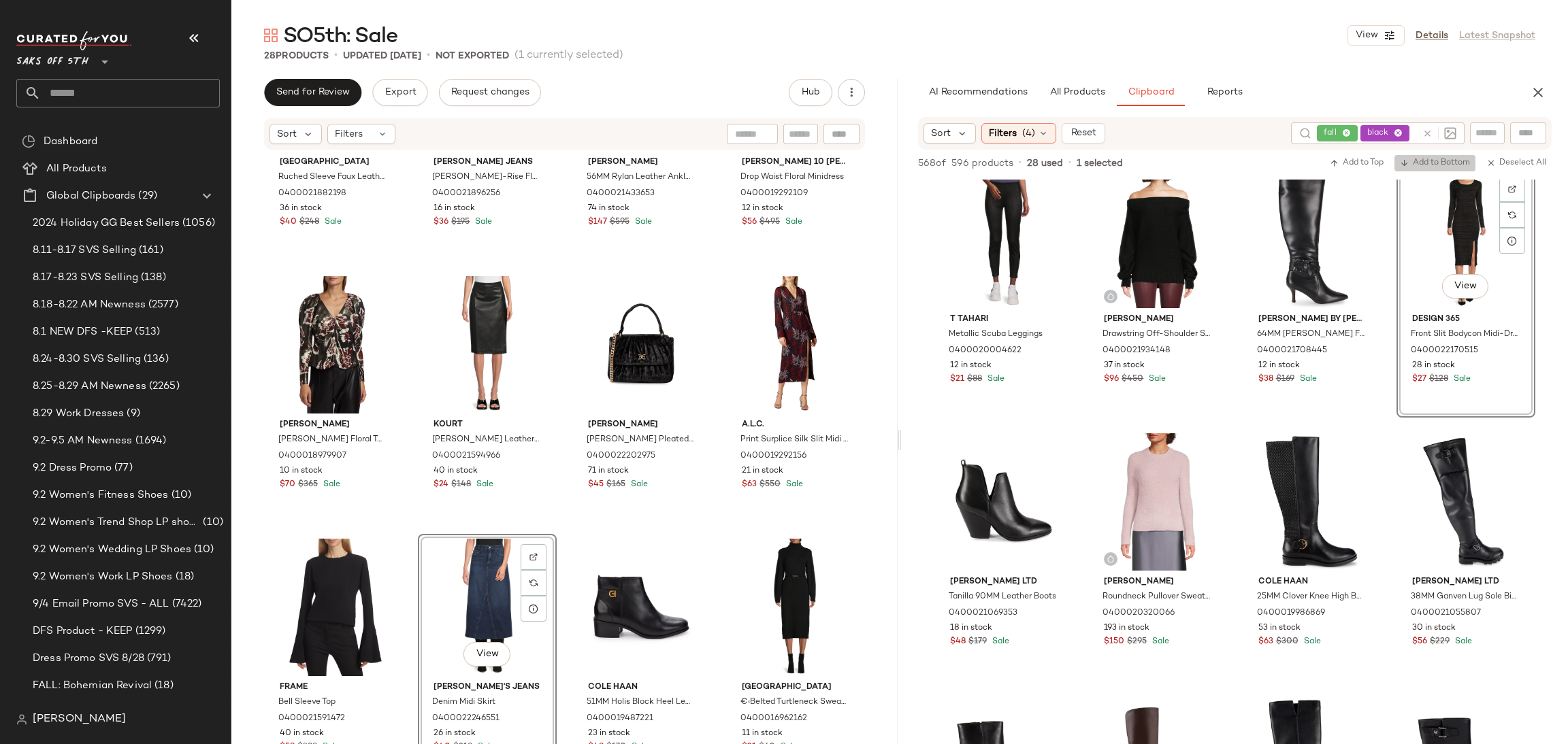
click at [1438, 159] on span "Add to Bottom" at bounding box center [1435, 163] width 70 height 9
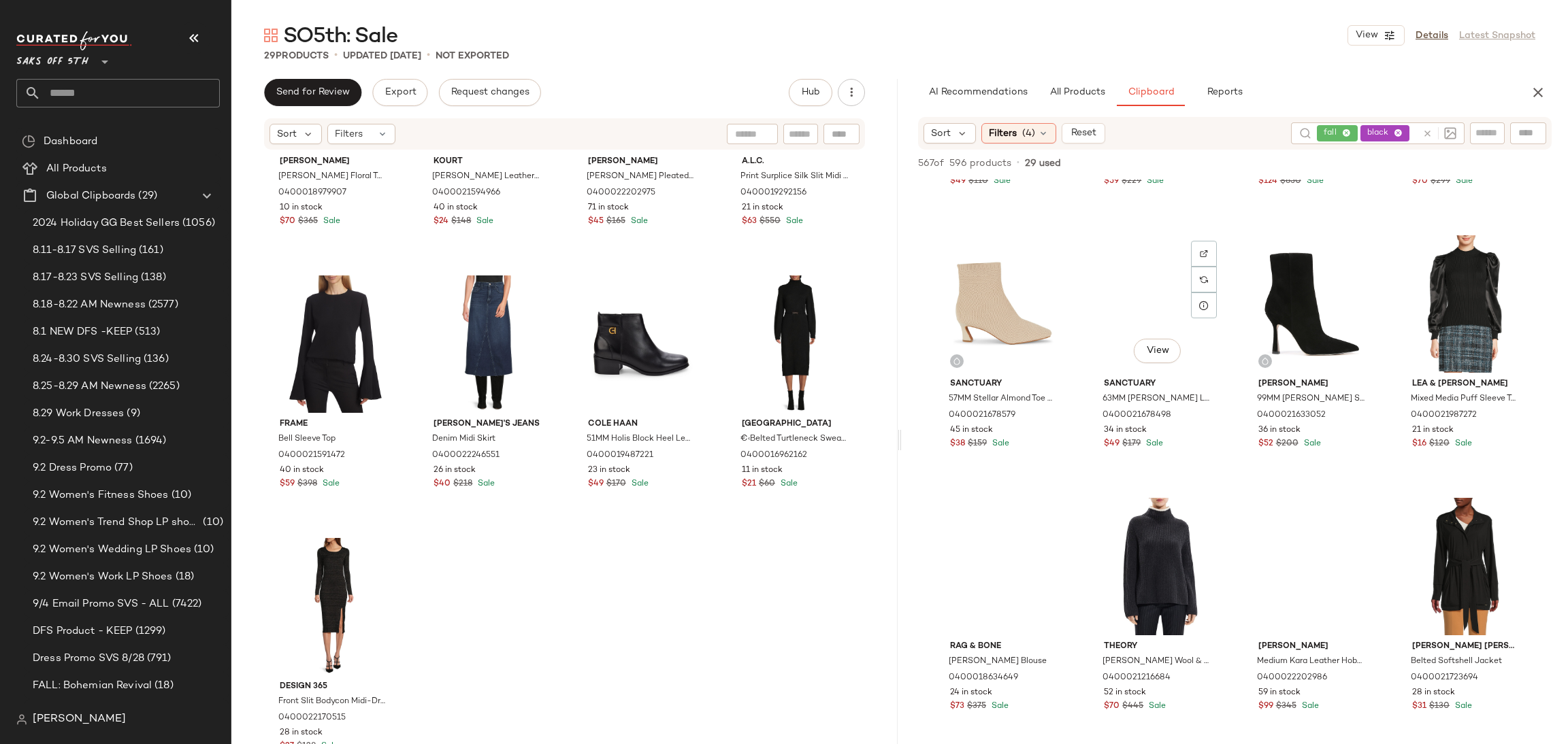
scroll to position [1283, 0]
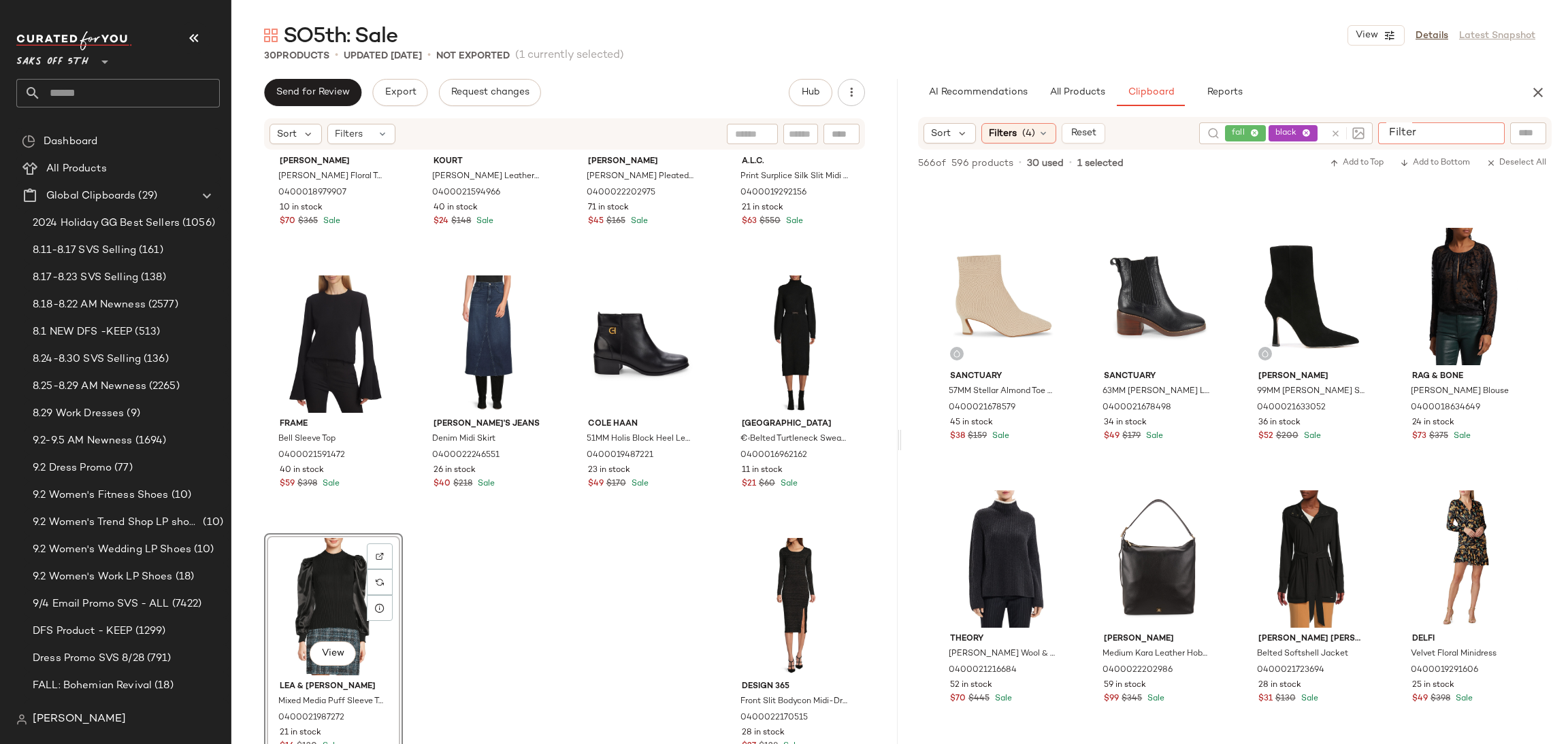
click at [1477, 134] on input "Filter" at bounding box center [1441, 133] width 116 height 14
type input "*****"
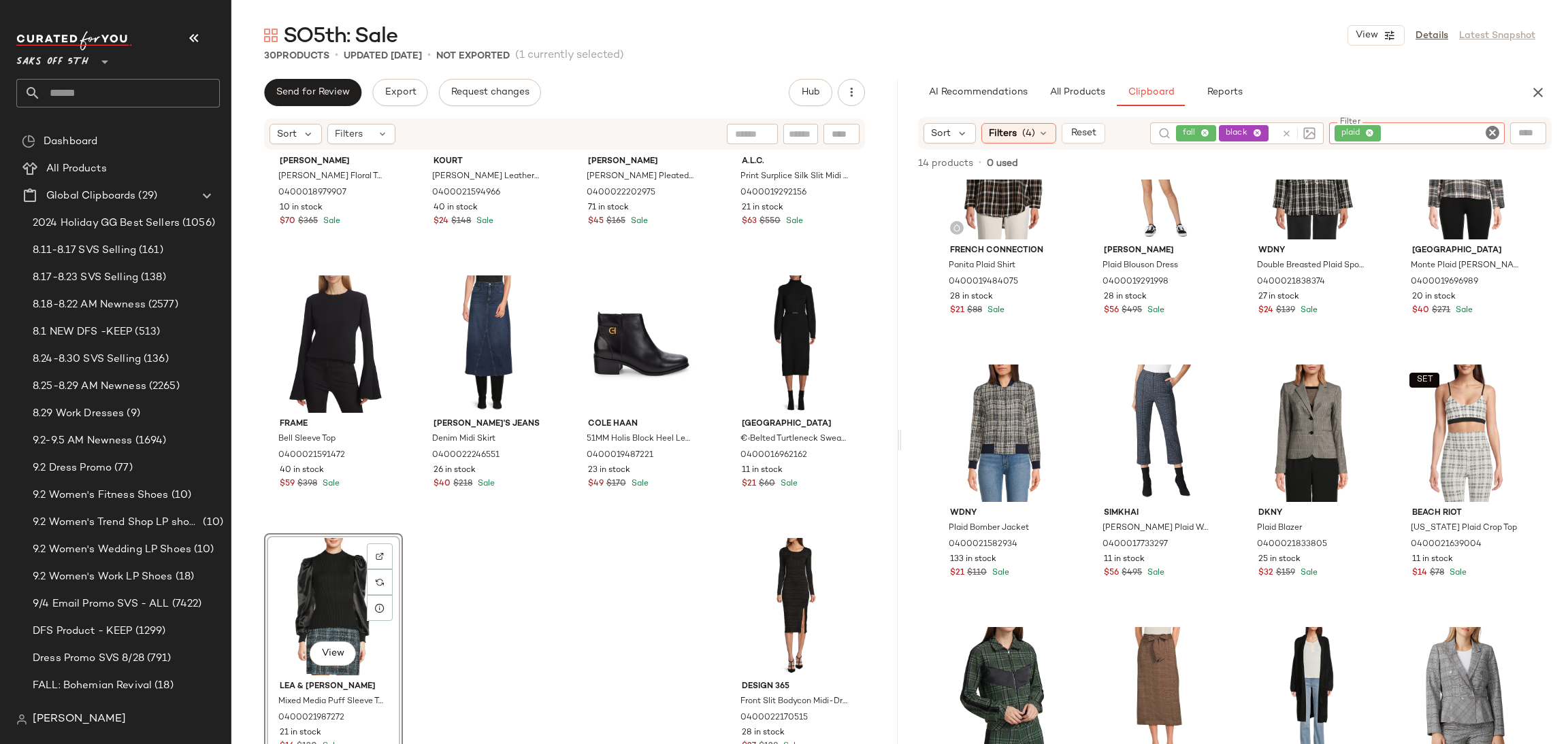
scroll to position [0, 0]
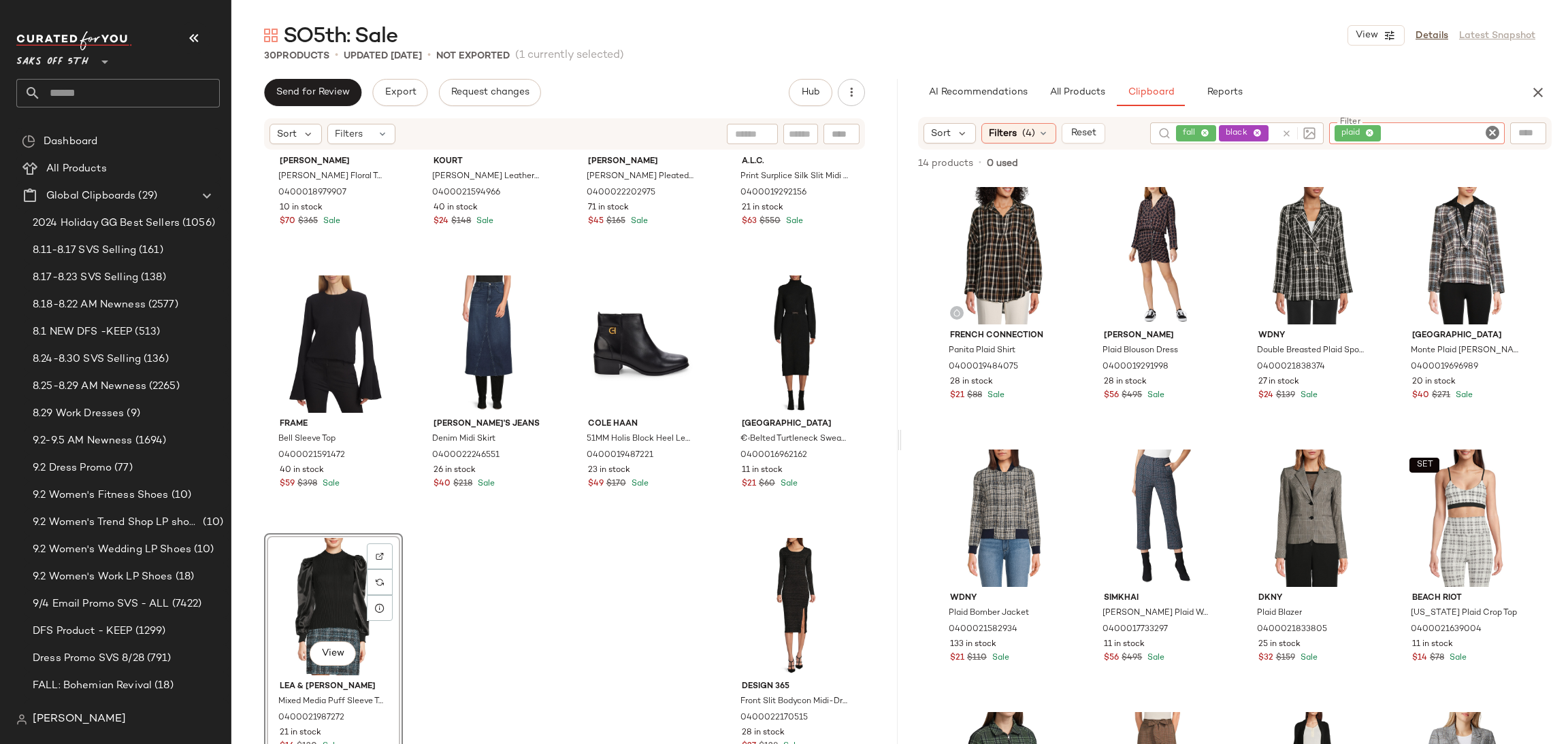
click at [1367, 136] on icon at bounding box center [1369, 133] width 9 height 9
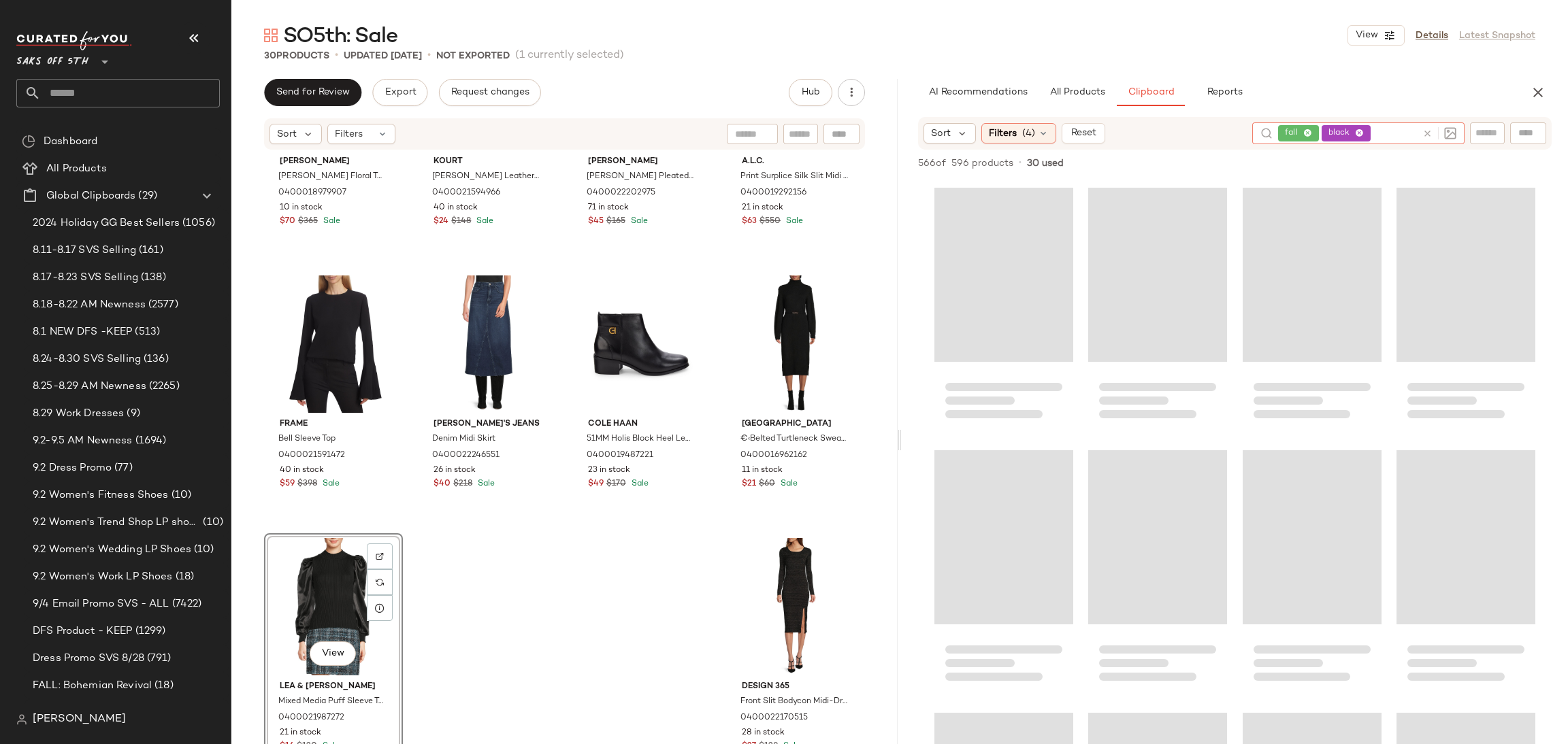
click at [1295, 132] on div "fall black" at bounding box center [1347, 133] width 138 height 22
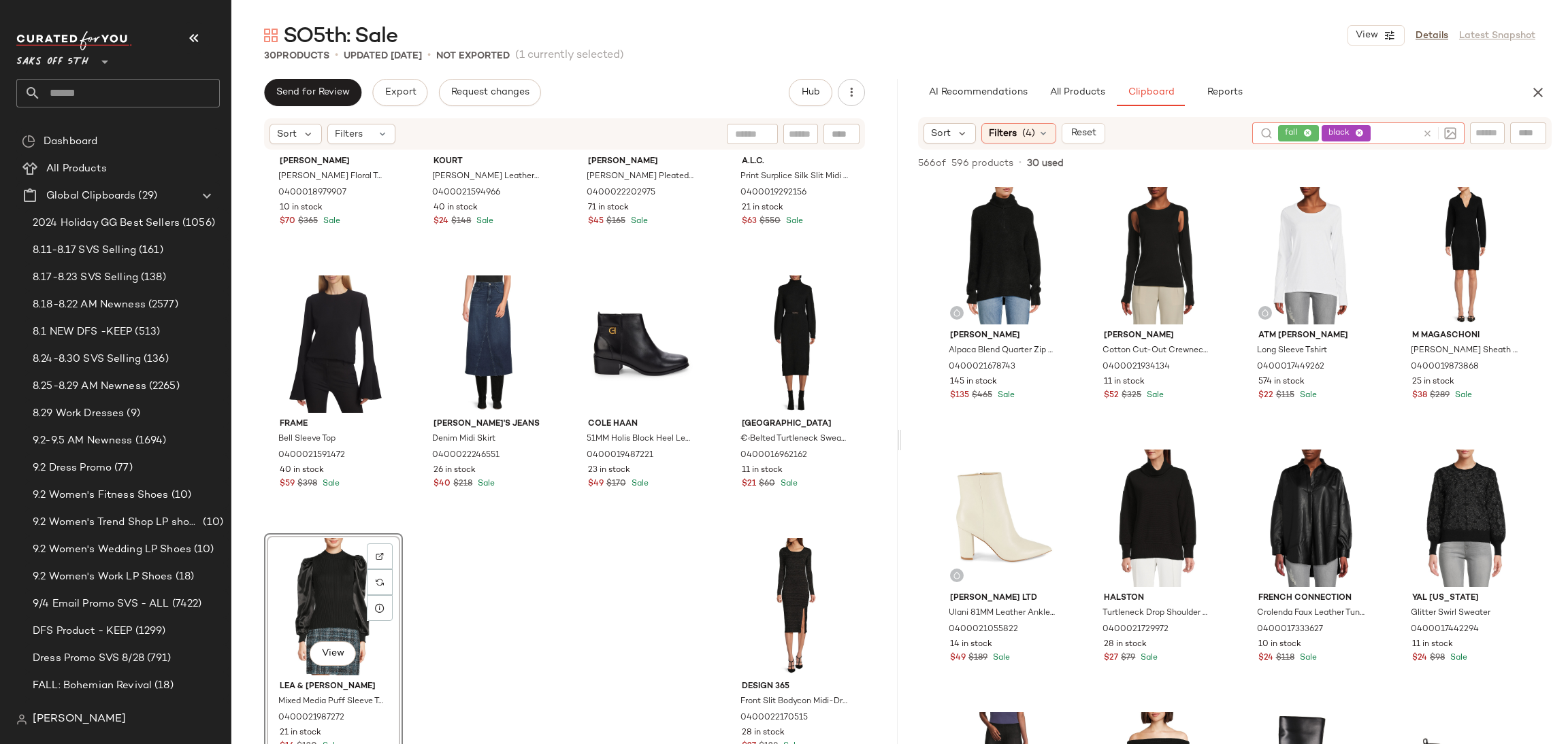
click at [1361, 129] on icon at bounding box center [1358, 133] width 9 height 9
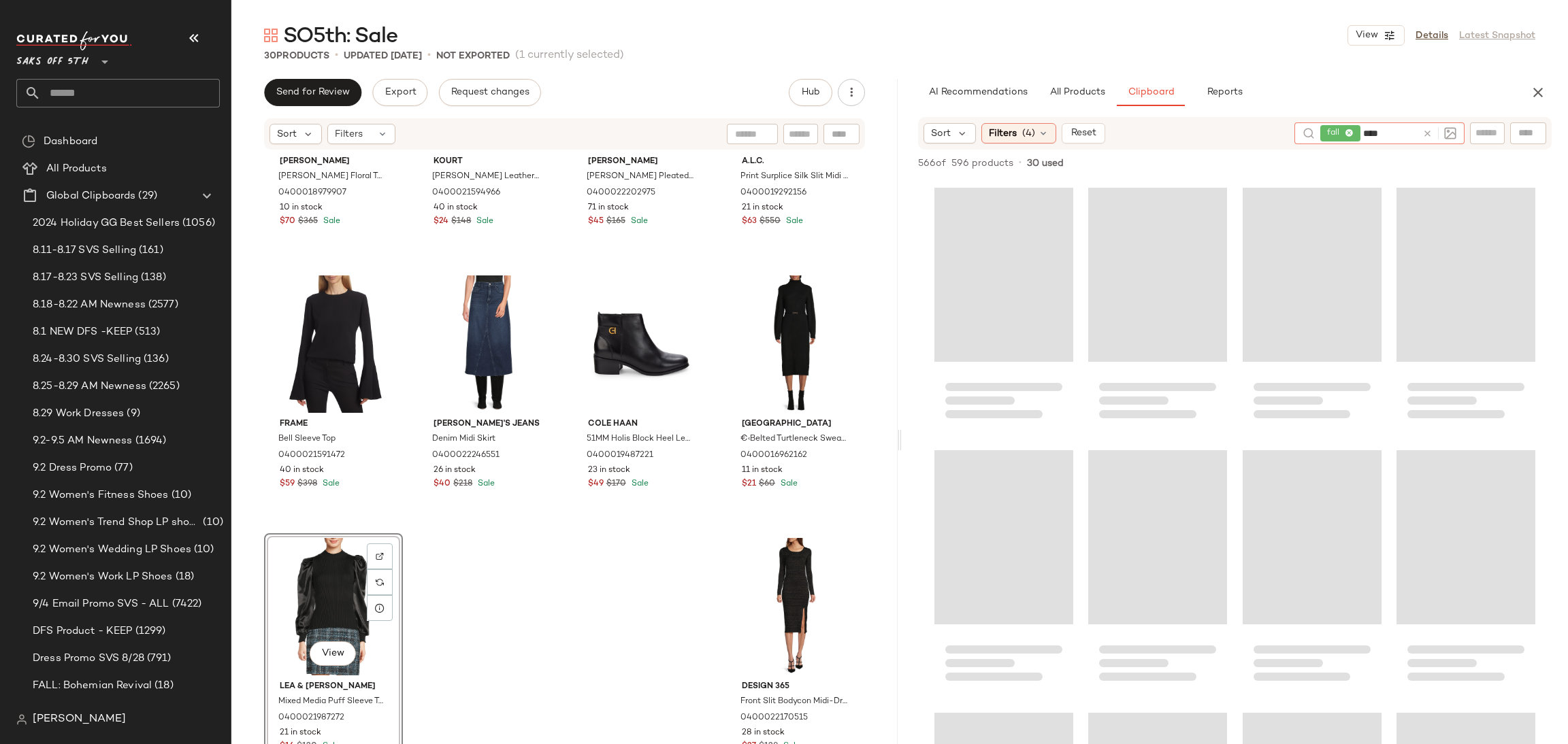
type input "*****"
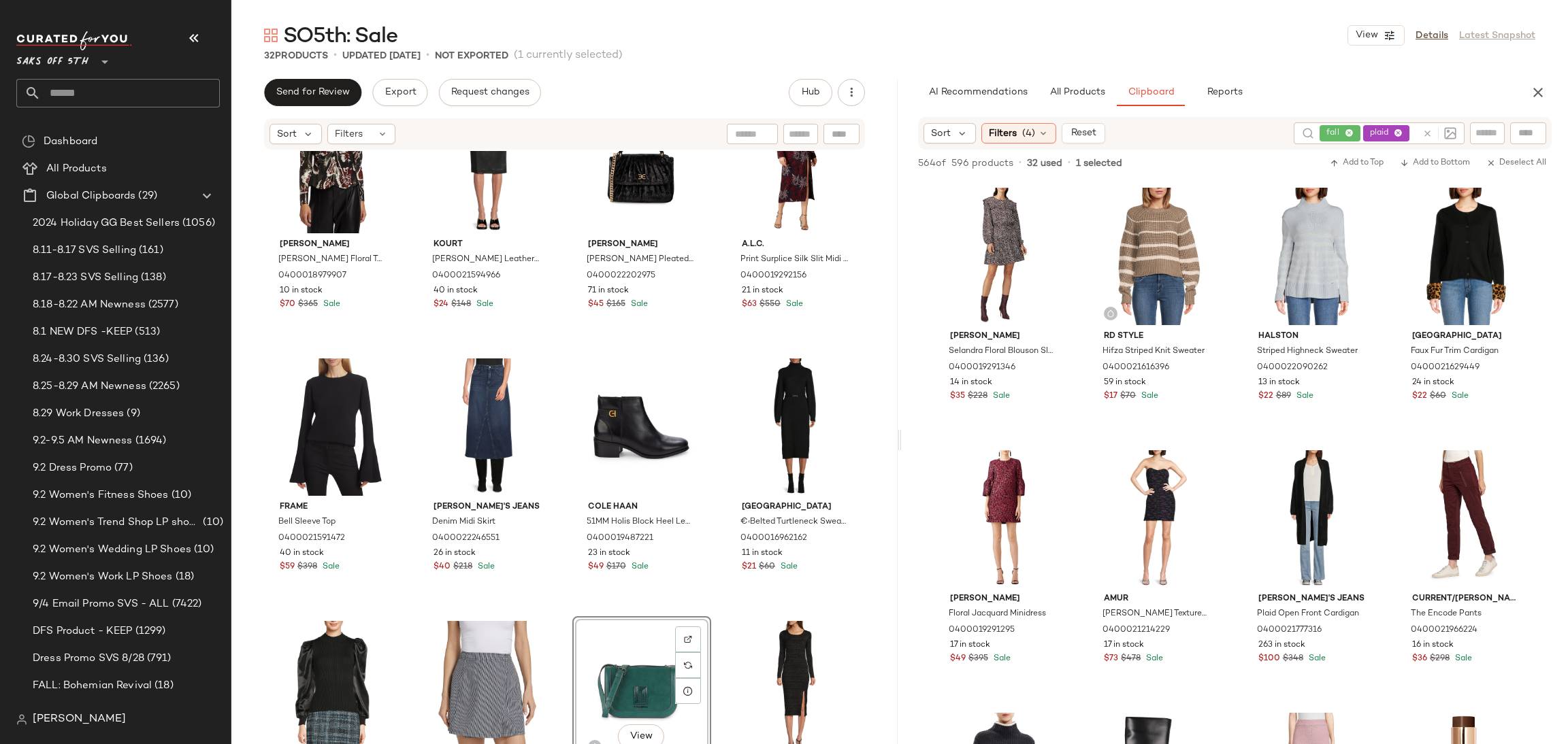
scroll to position [1469, 0]
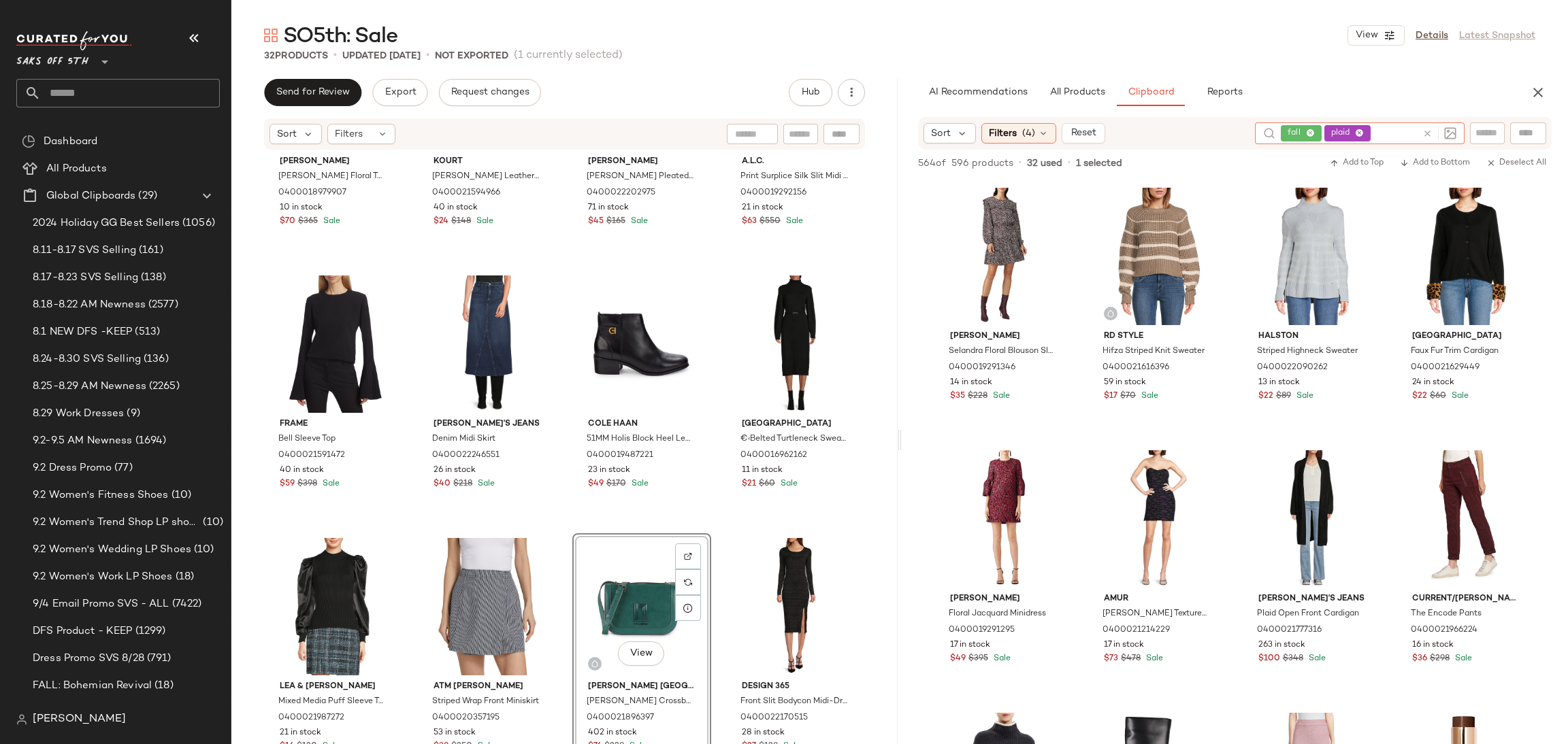
click at [1383, 135] on div "fall plaid" at bounding box center [1349, 133] width 136 height 22
click at [1361, 133] on icon at bounding box center [1358, 133] width 9 height 9
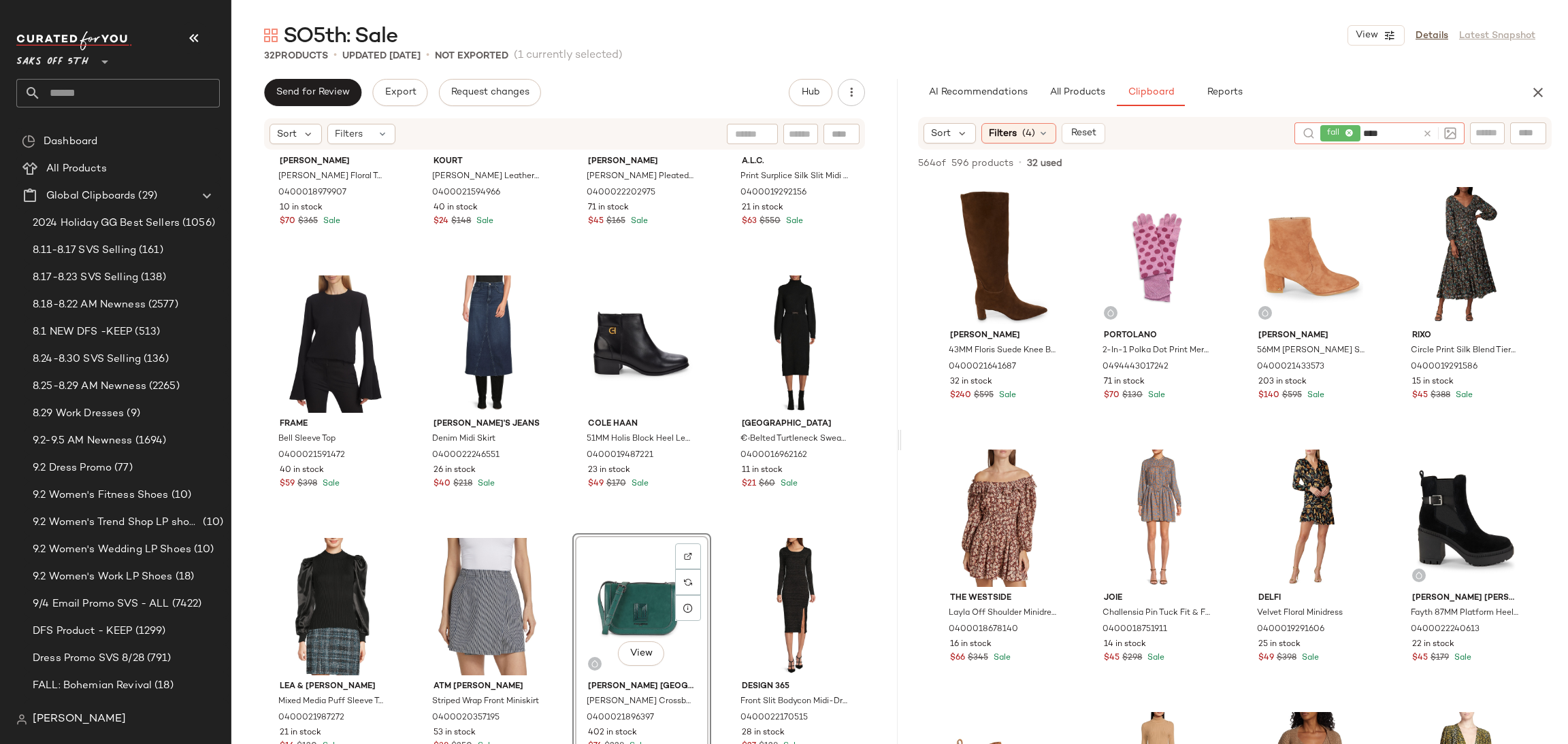
type input "*****"
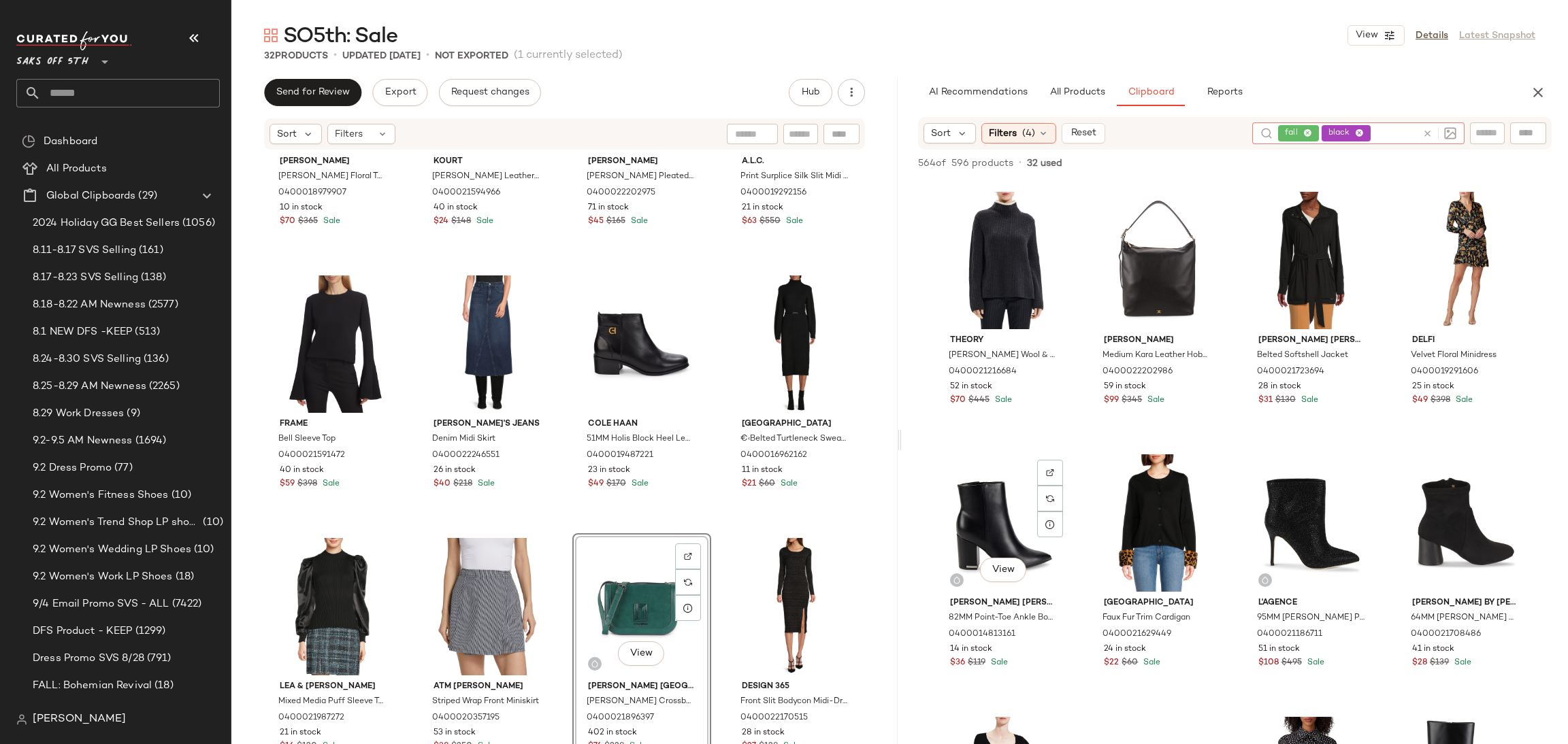
scroll to position [1585, 0]
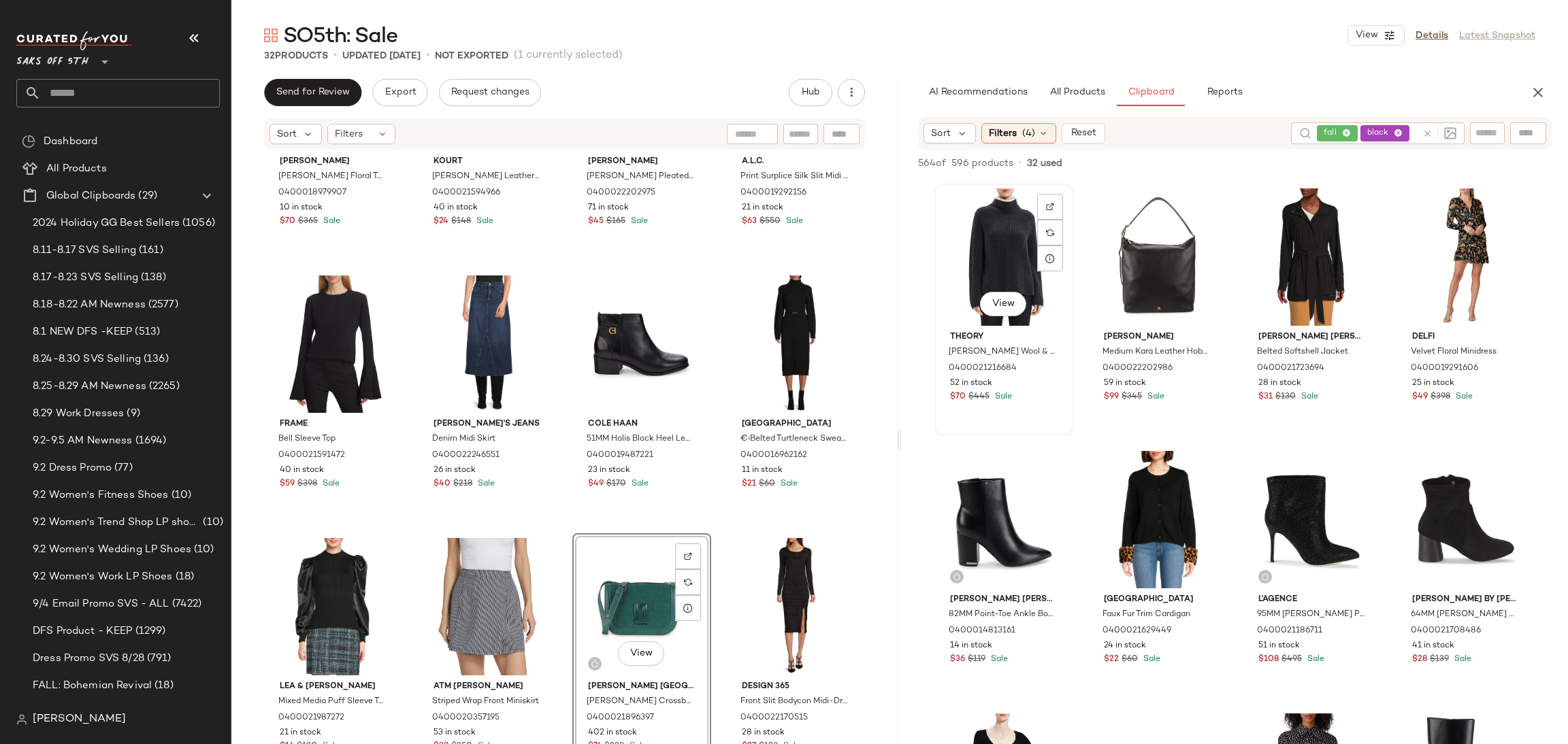
click at [1006, 275] on div "View" at bounding box center [1003, 258] width 129 height 138
click at [1443, 168] on span "Add to Bottom" at bounding box center [1435, 163] width 70 height 9
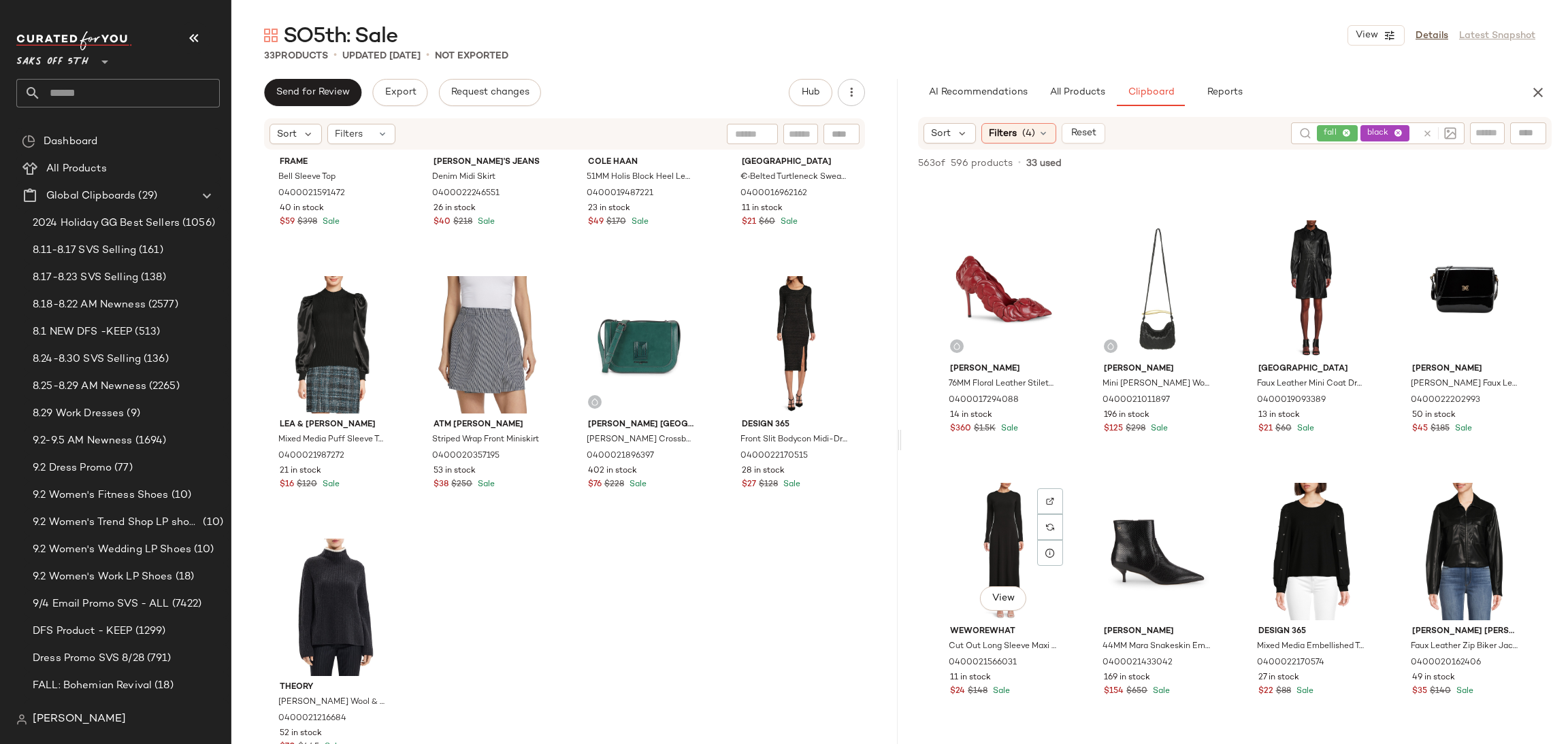
scroll to position [2871, 0]
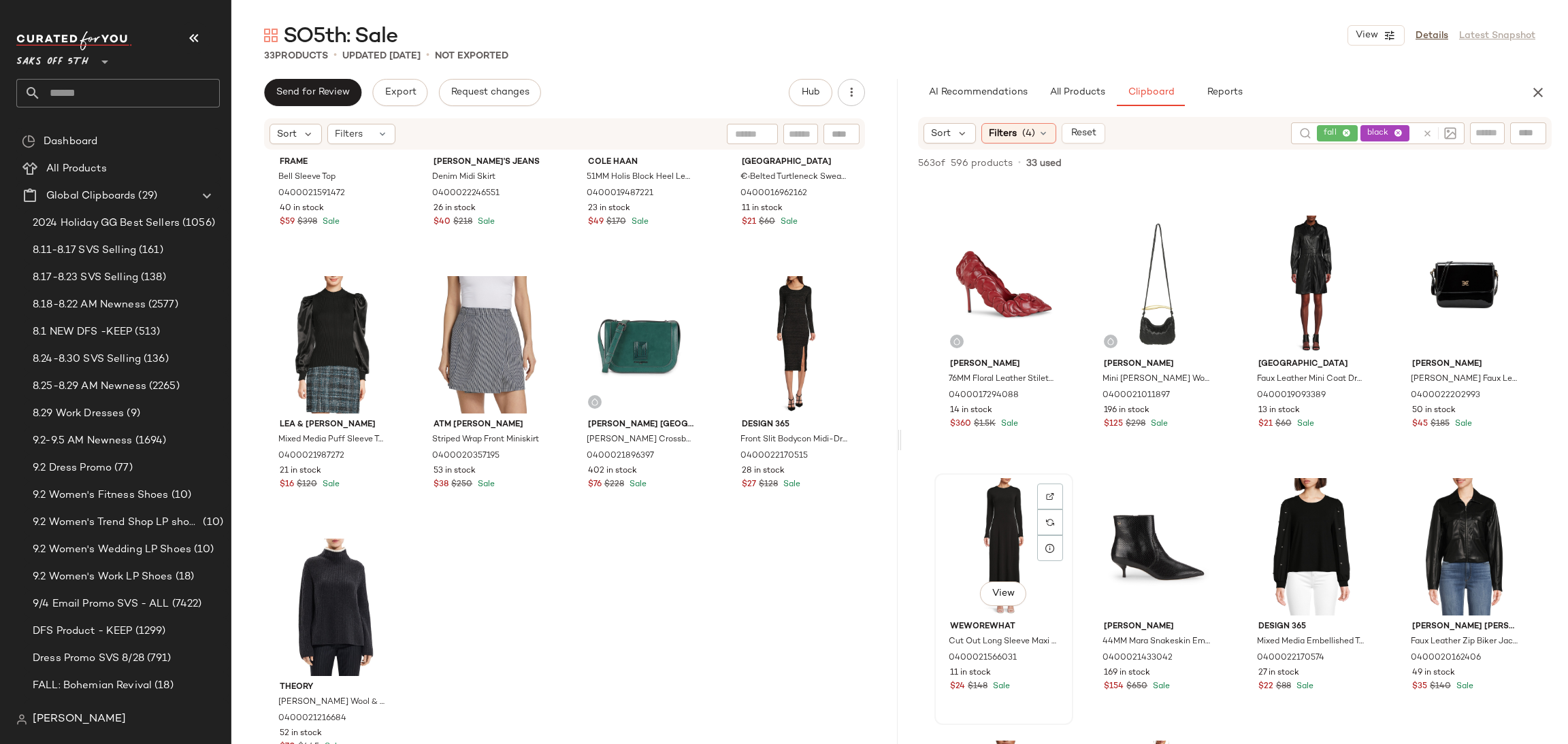
click at [994, 540] on div "View" at bounding box center [1003, 547] width 129 height 138
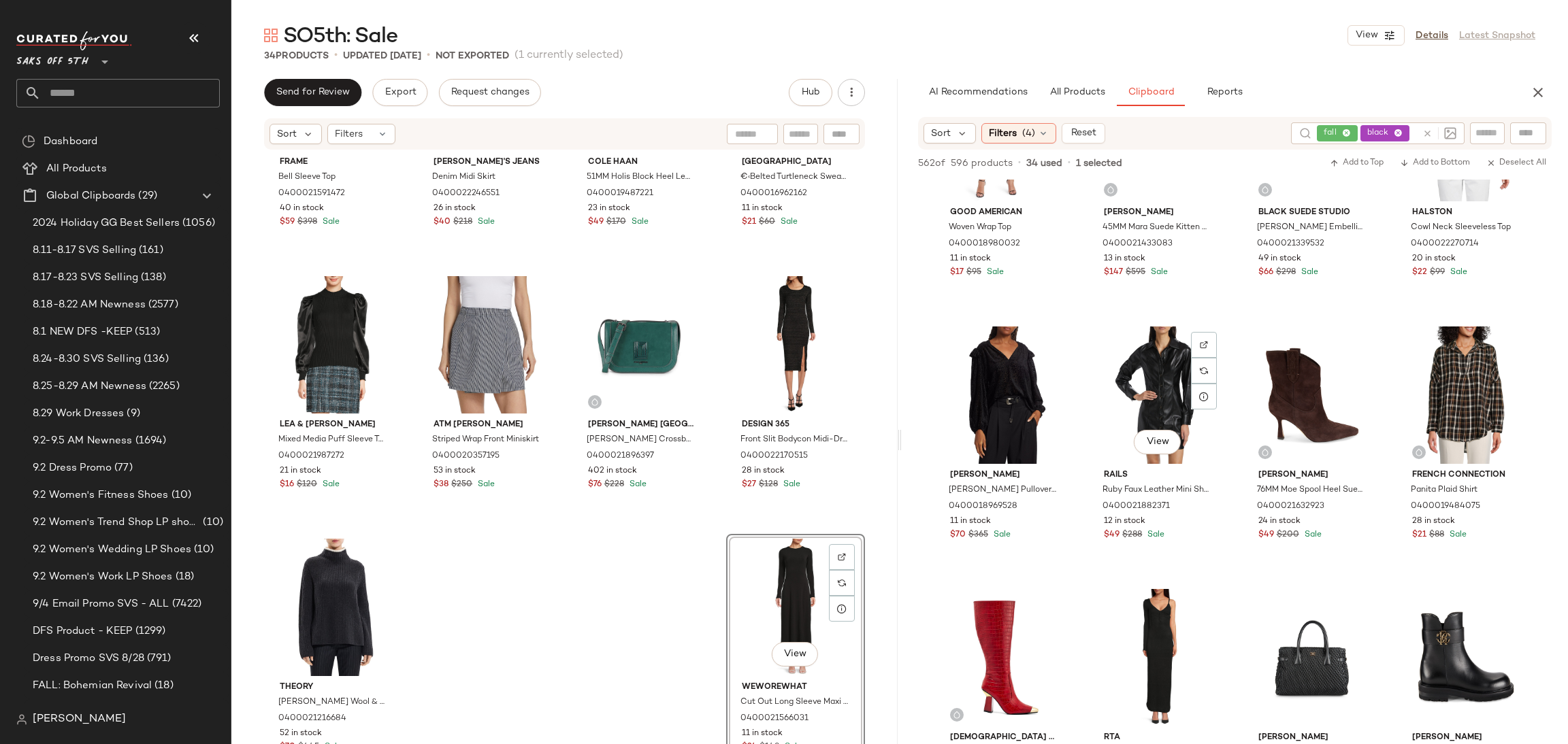
scroll to position [3548, 0]
click at [1387, 132] on div "fall black" at bounding box center [1347, 133] width 138 height 22
click at [1361, 134] on icon at bounding box center [1358, 133] width 9 height 9
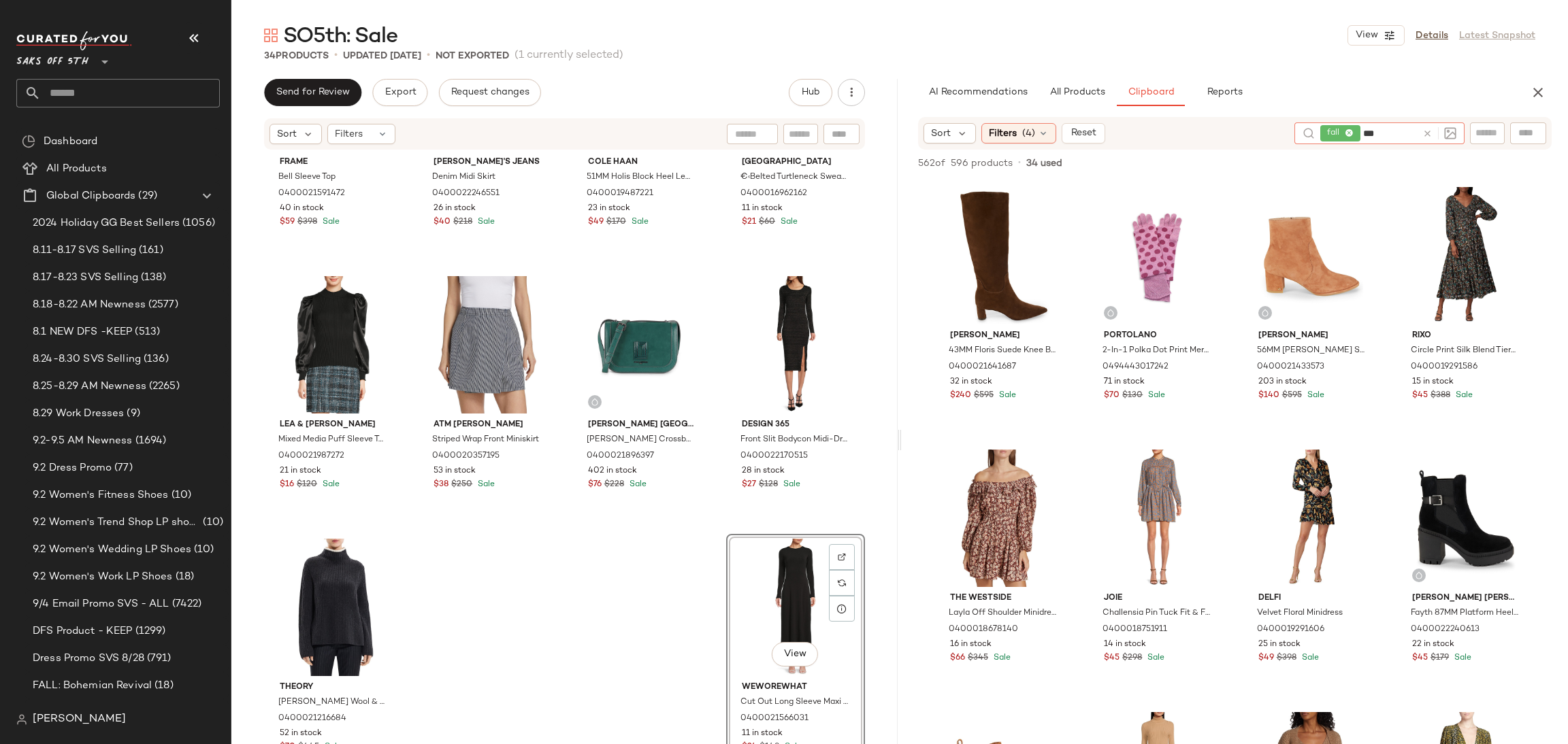
type input "****"
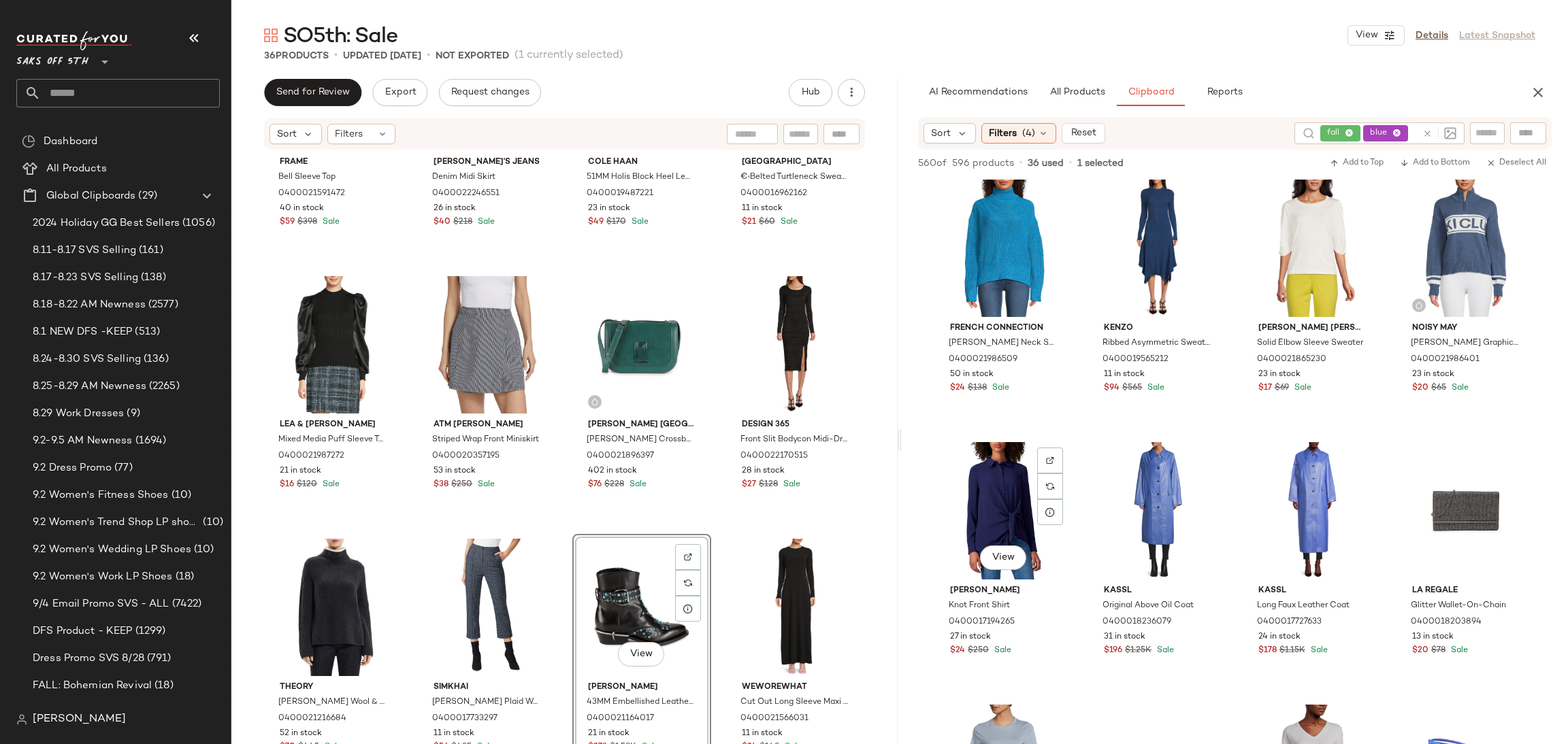
scroll to position [0, 0]
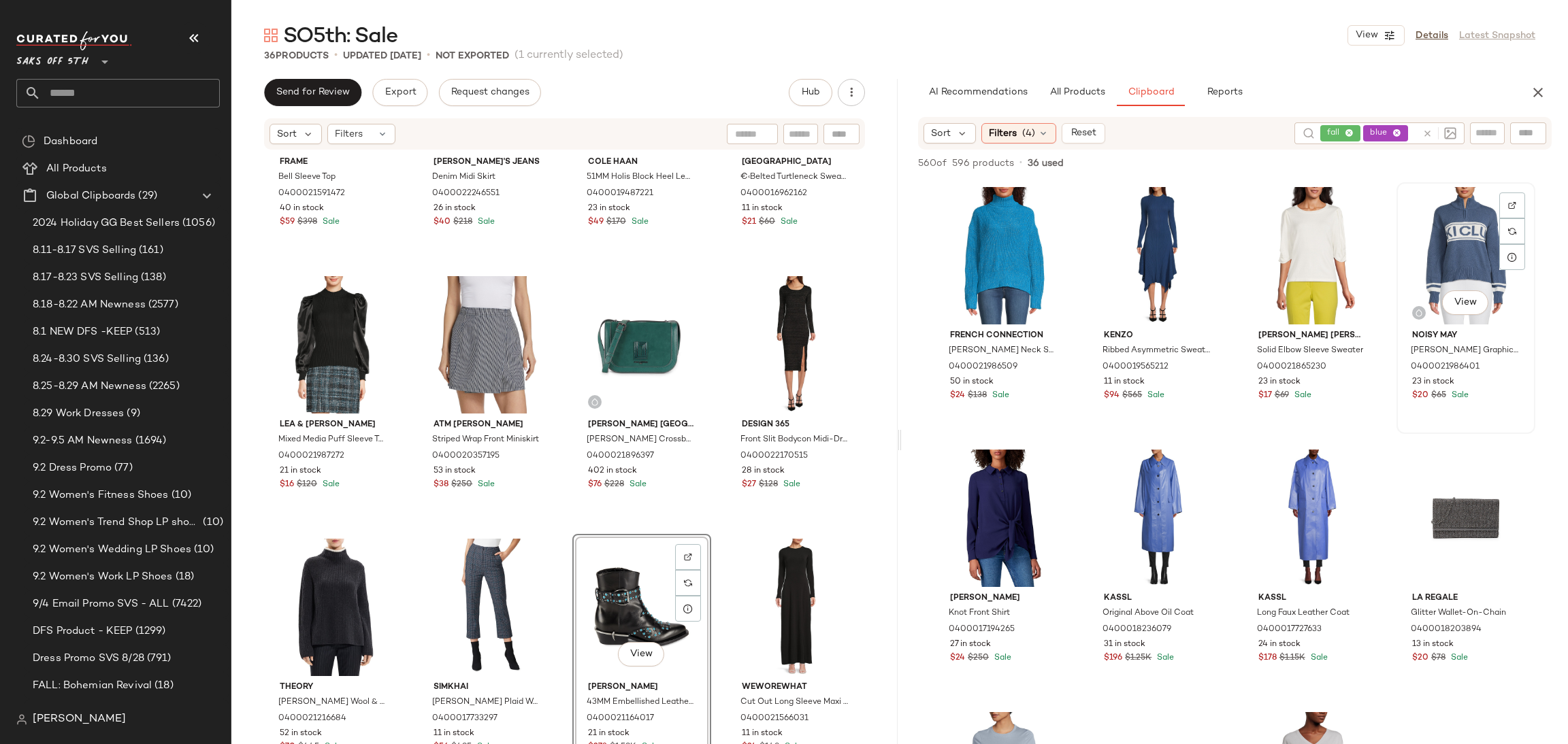
click at [1449, 242] on div "View" at bounding box center [1465, 256] width 129 height 138
click at [1439, 166] on span "Add to Bottom" at bounding box center [1435, 163] width 70 height 9
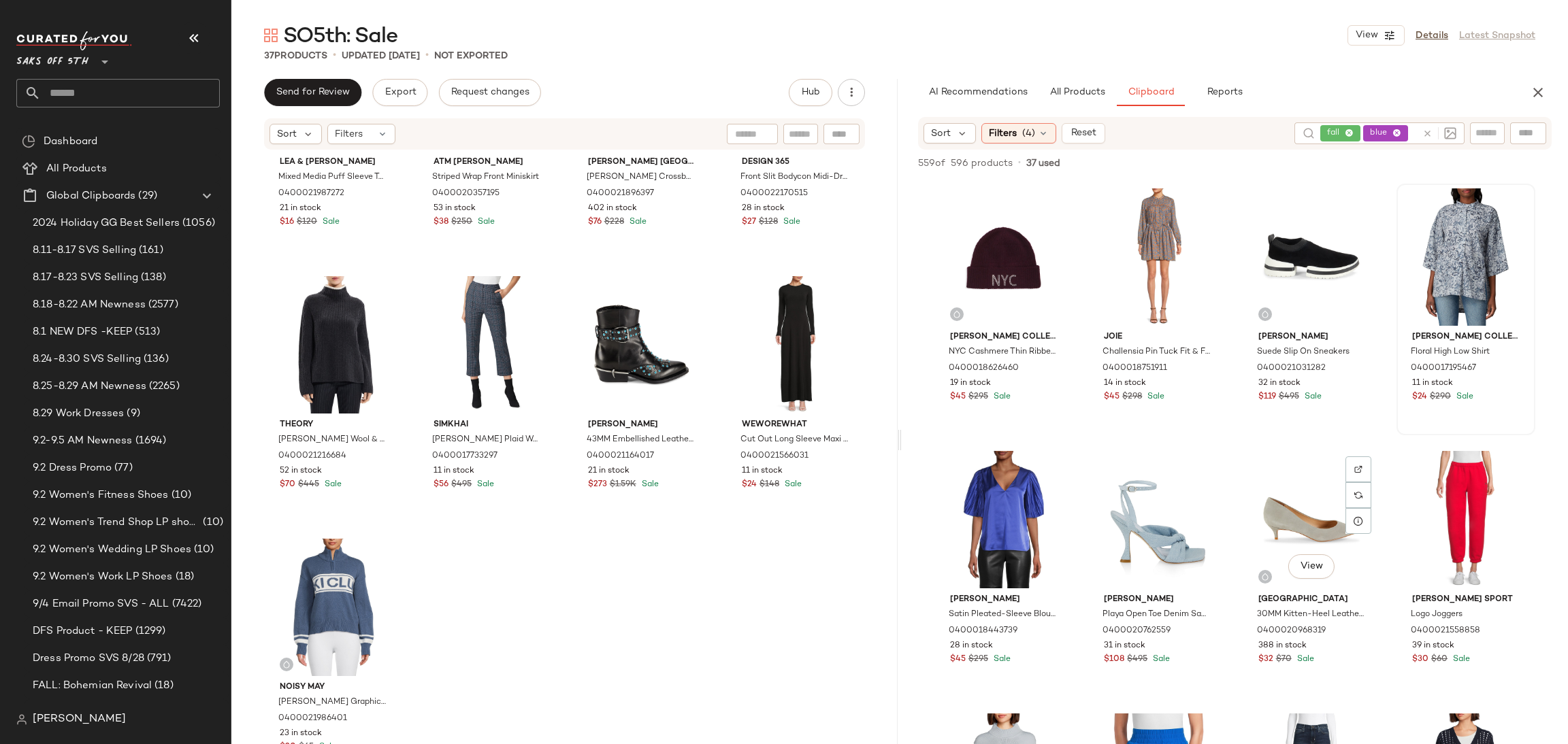
scroll to position [800, 0]
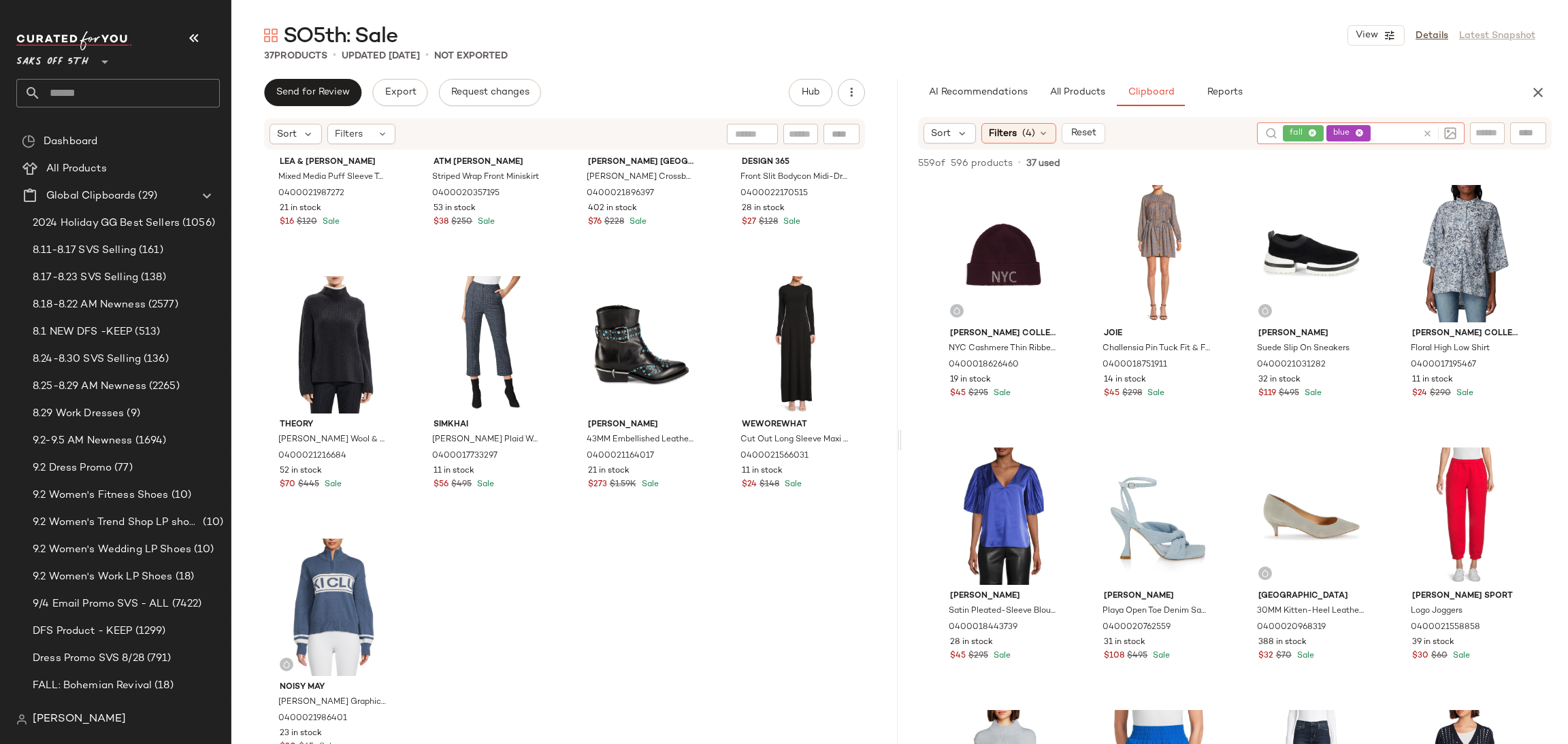
click at [1386, 131] on div "fall blue" at bounding box center [1349, 133] width 134 height 22
click at [1359, 135] on icon at bounding box center [1358, 133] width 9 height 9
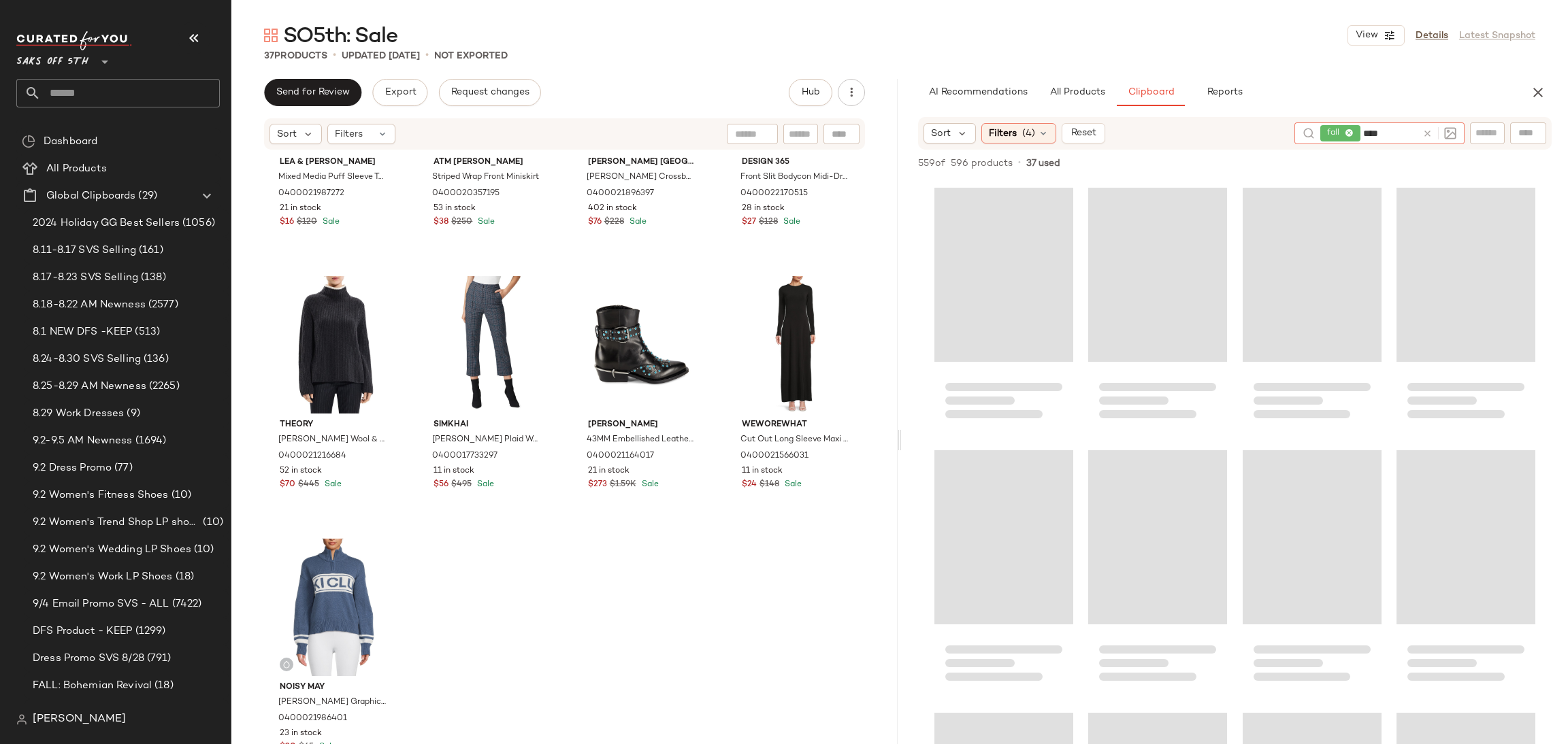
type input "*****"
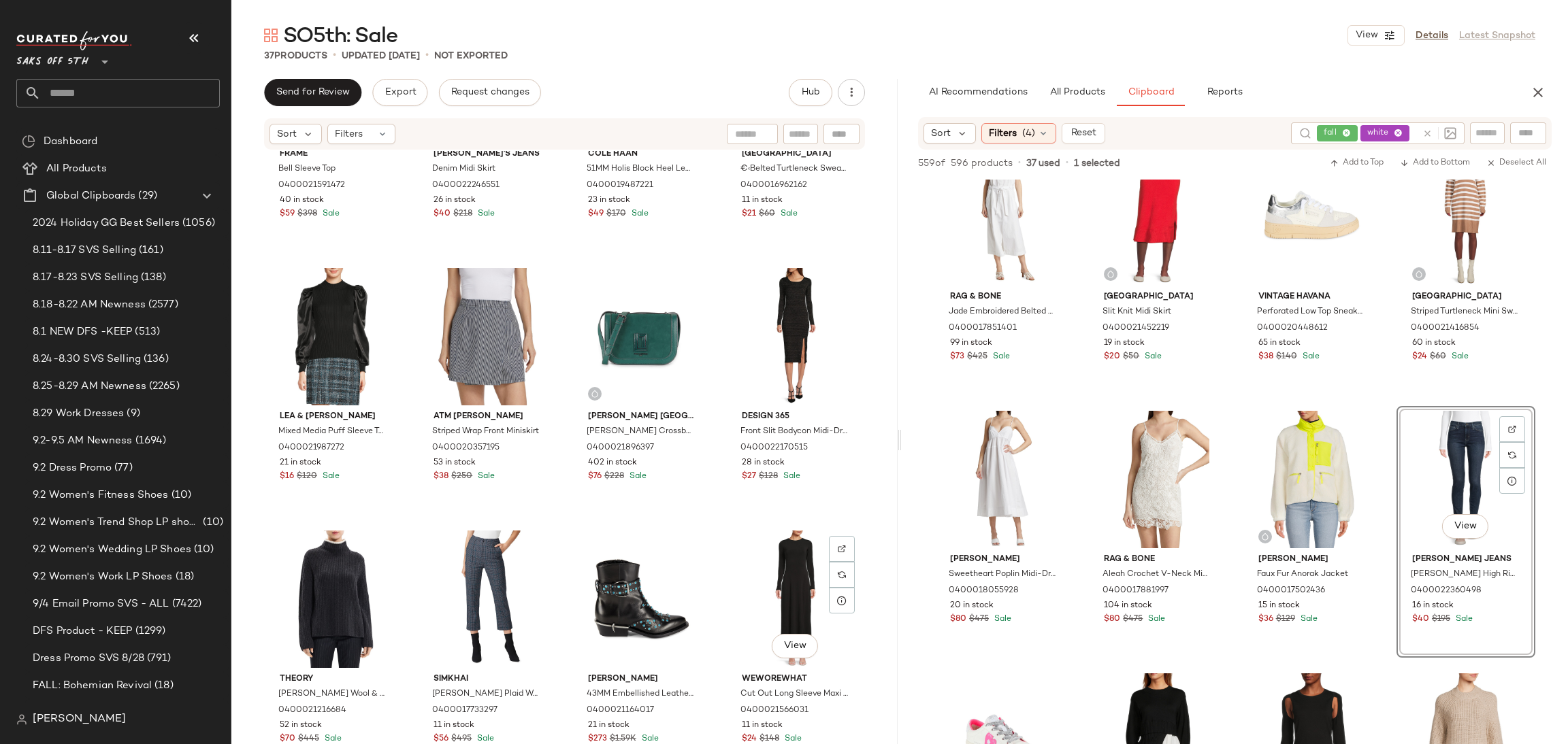
scroll to position [1994, 0]
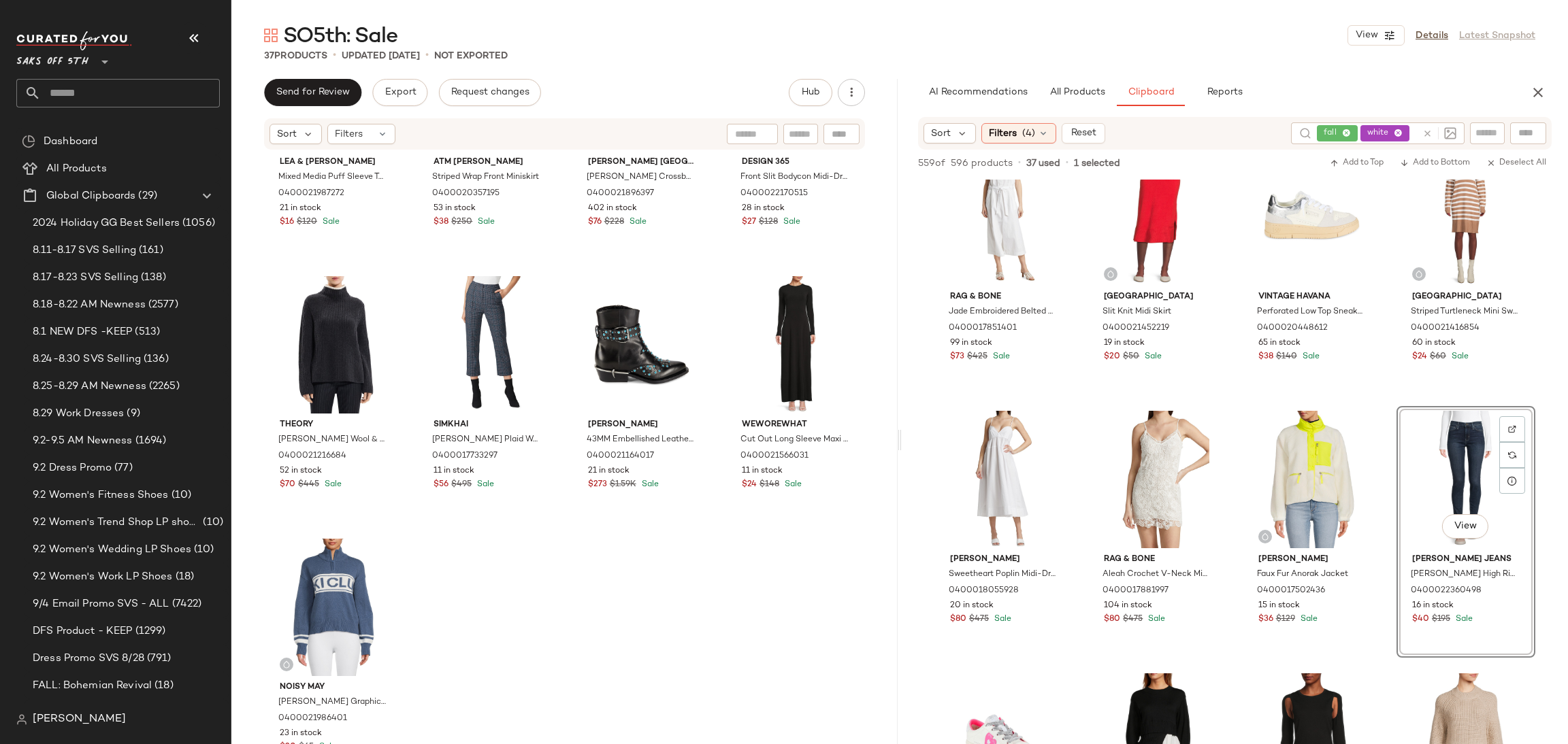
click at [1465, 480] on div "View" at bounding box center [1465, 480] width 129 height 138
click at [1438, 155] on button "Add to Bottom" at bounding box center [1434, 163] width 81 height 16
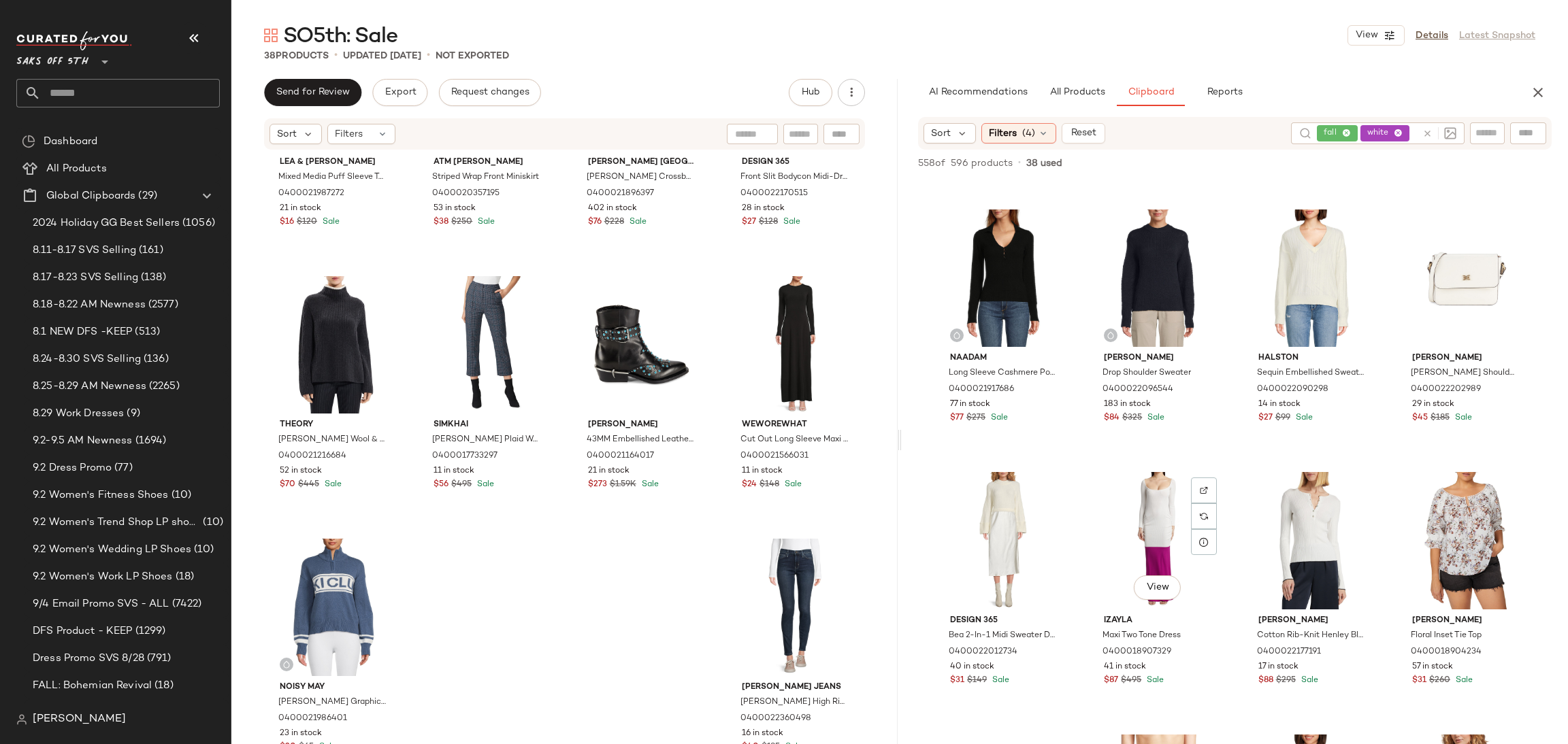
scroll to position [251, 0]
click at [989, 524] on div "View" at bounding box center [1003, 541] width 129 height 138
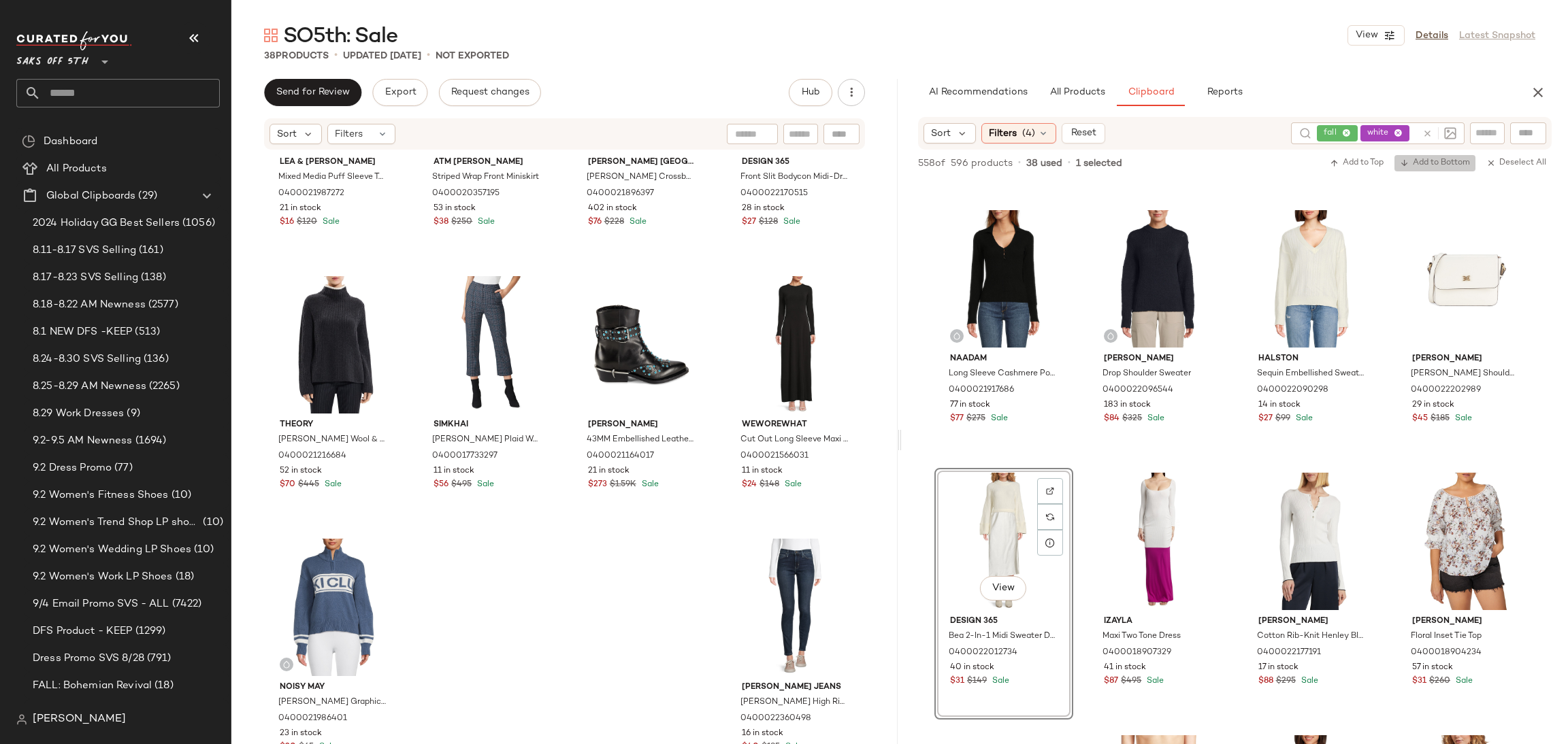
click at [1424, 163] on span "Add to Bottom" at bounding box center [1435, 163] width 70 height 9
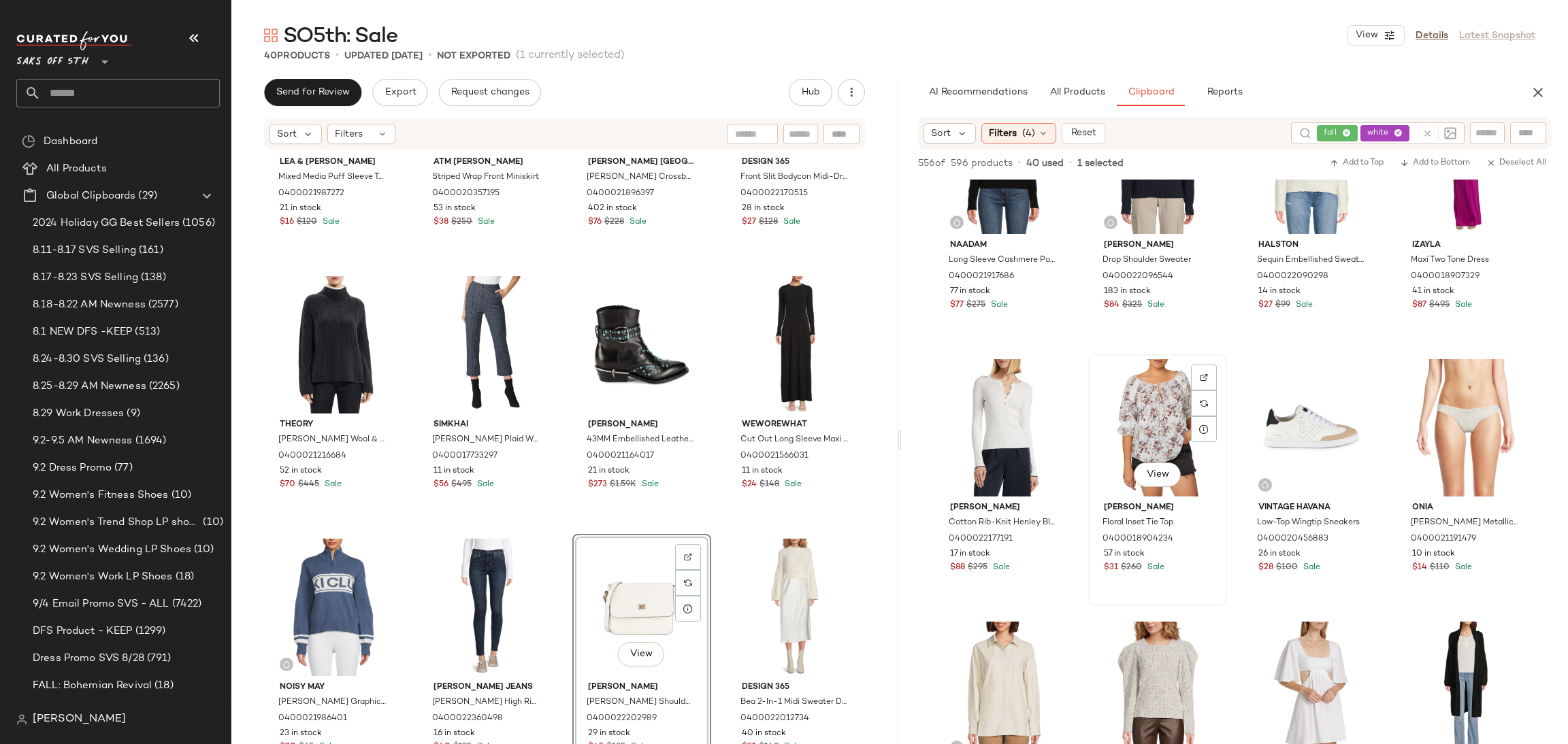
scroll to position [369, 0]
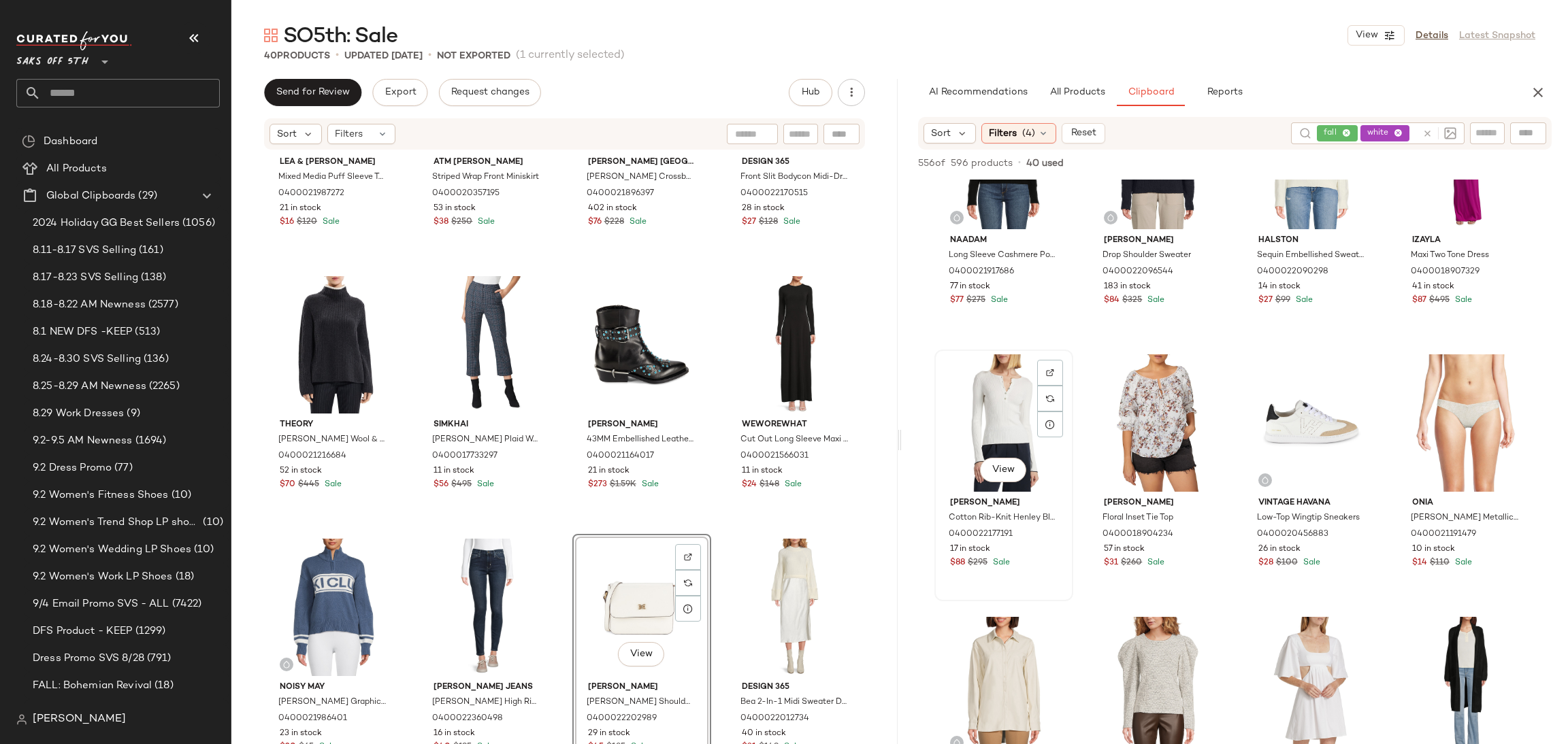
click at [1033, 417] on div "View" at bounding box center [1003, 423] width 129 height 138
click at [1422, 168] on span "Add to Bottom" at bounding box center [1435, 163] width 70 height 9
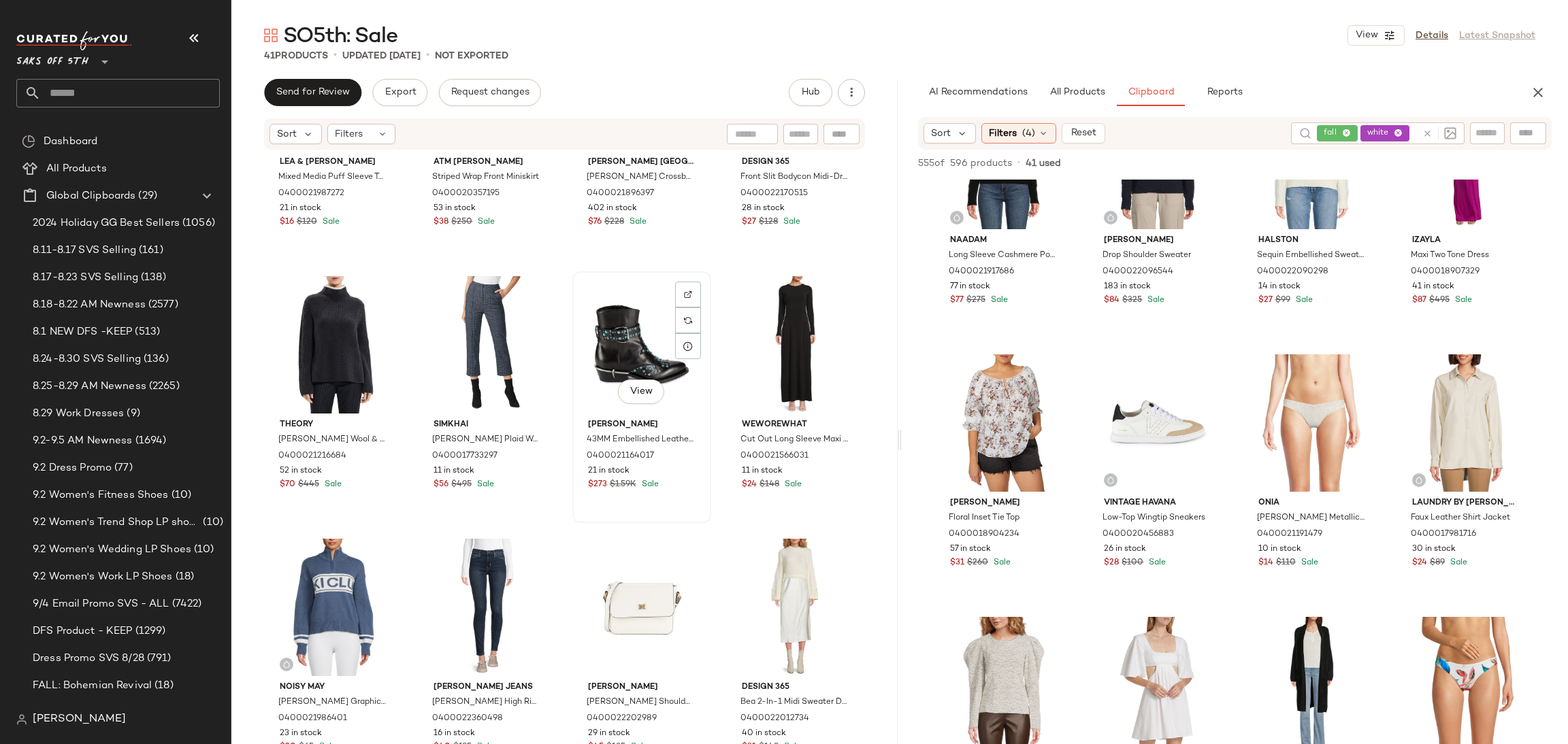
scroll to position [2257, 0]
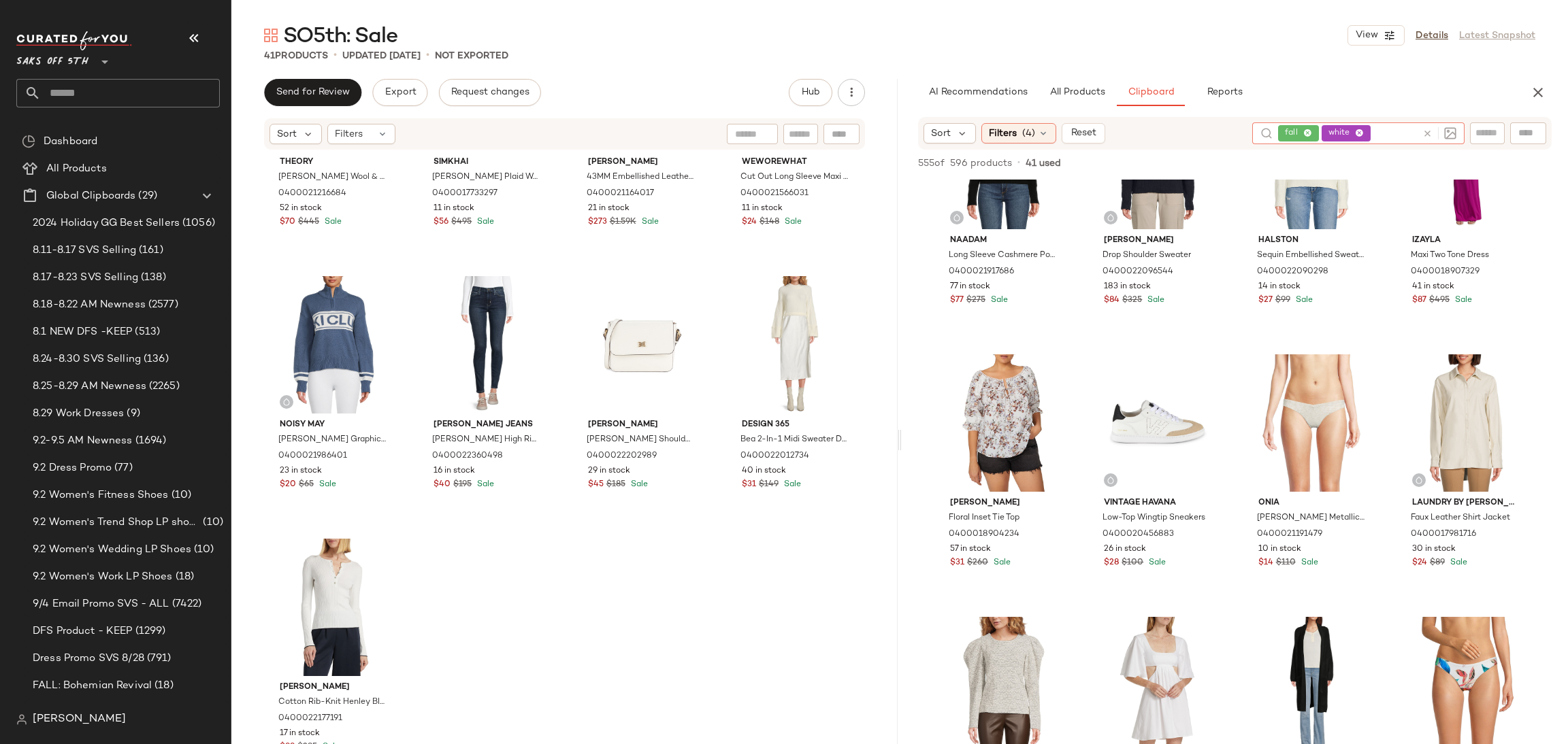
click at [1385, 134] on div "fall white" at bounding box center [1347, 133] width 138 height 22
click at [1358, 132] on icon at bounding box center [1358, 133] width 9 height 9
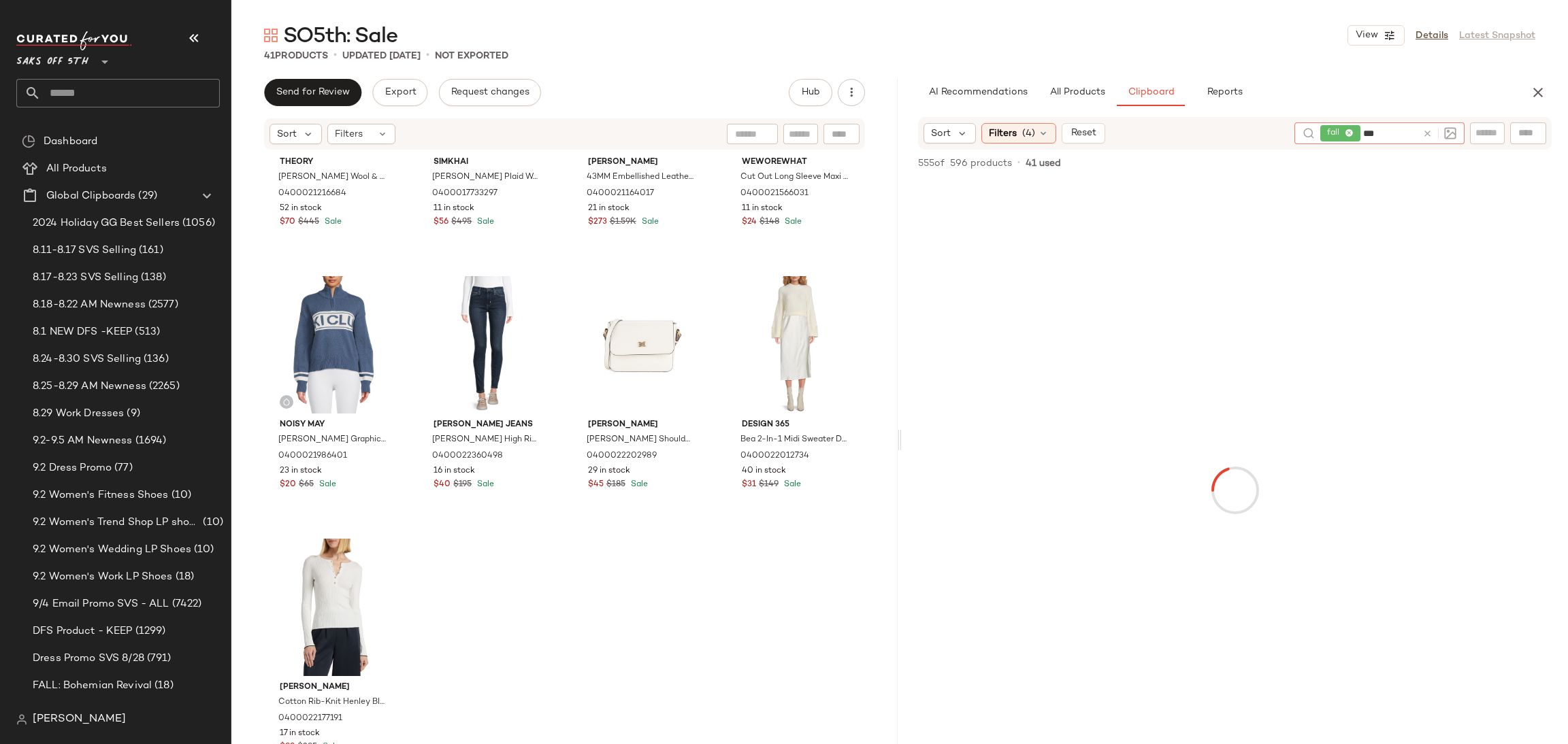
type input "****"
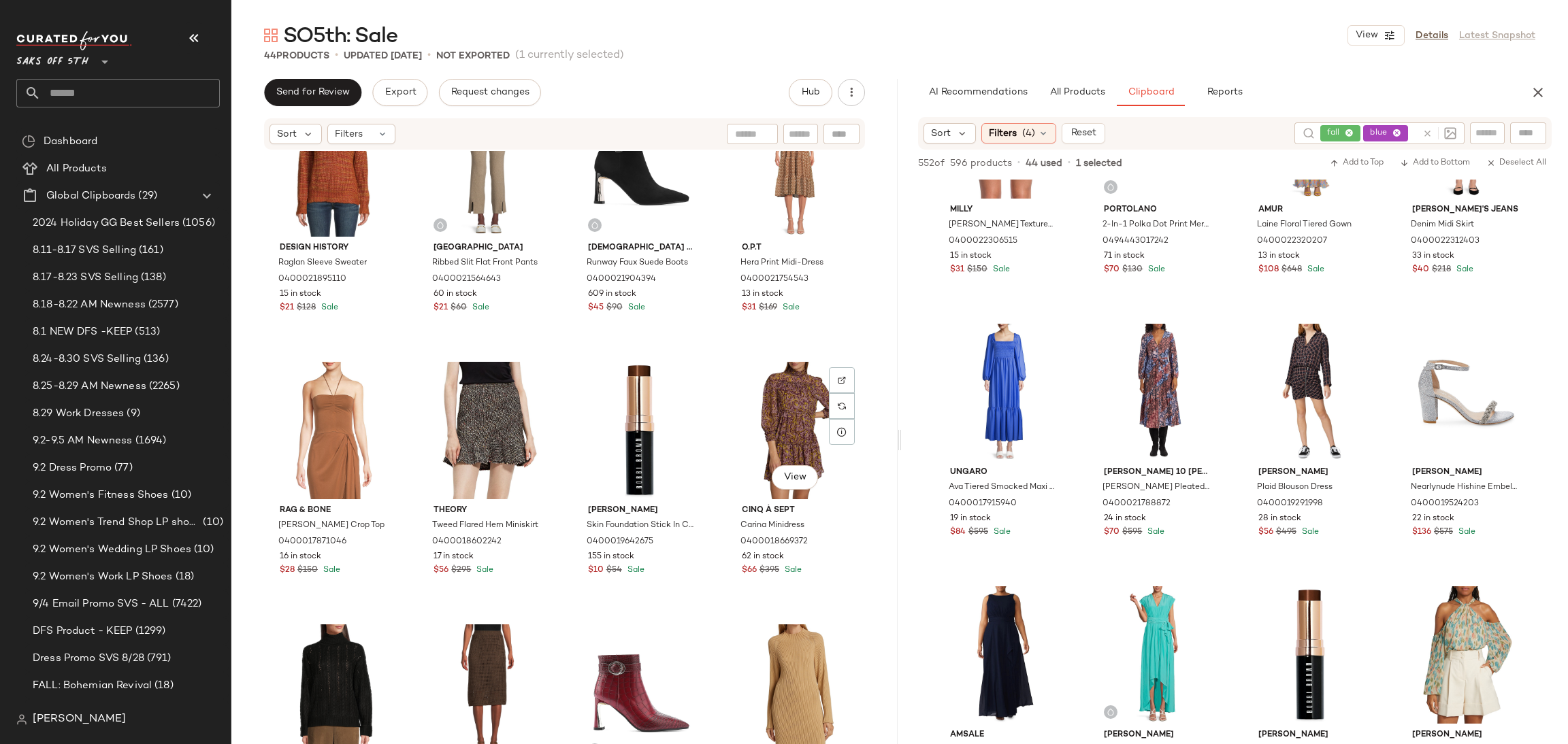
scroll to position [0, 0]
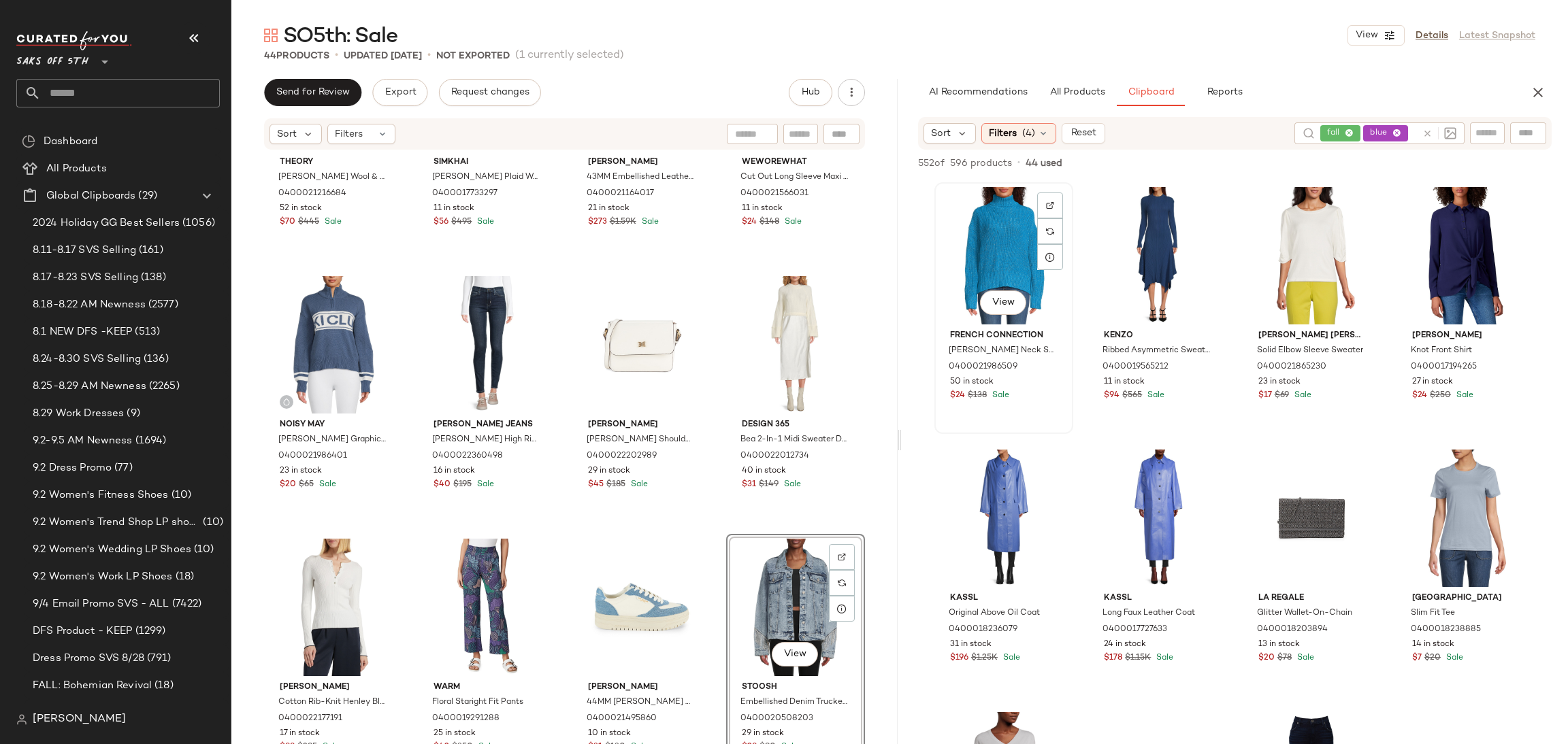
click at [1009, 252] on div "View" at bounding box center [1003, 256] width 129 height 138
click at [1443, 163] on span "Add to Bottom" at bounding box center [1435, 163] width 70 height 9
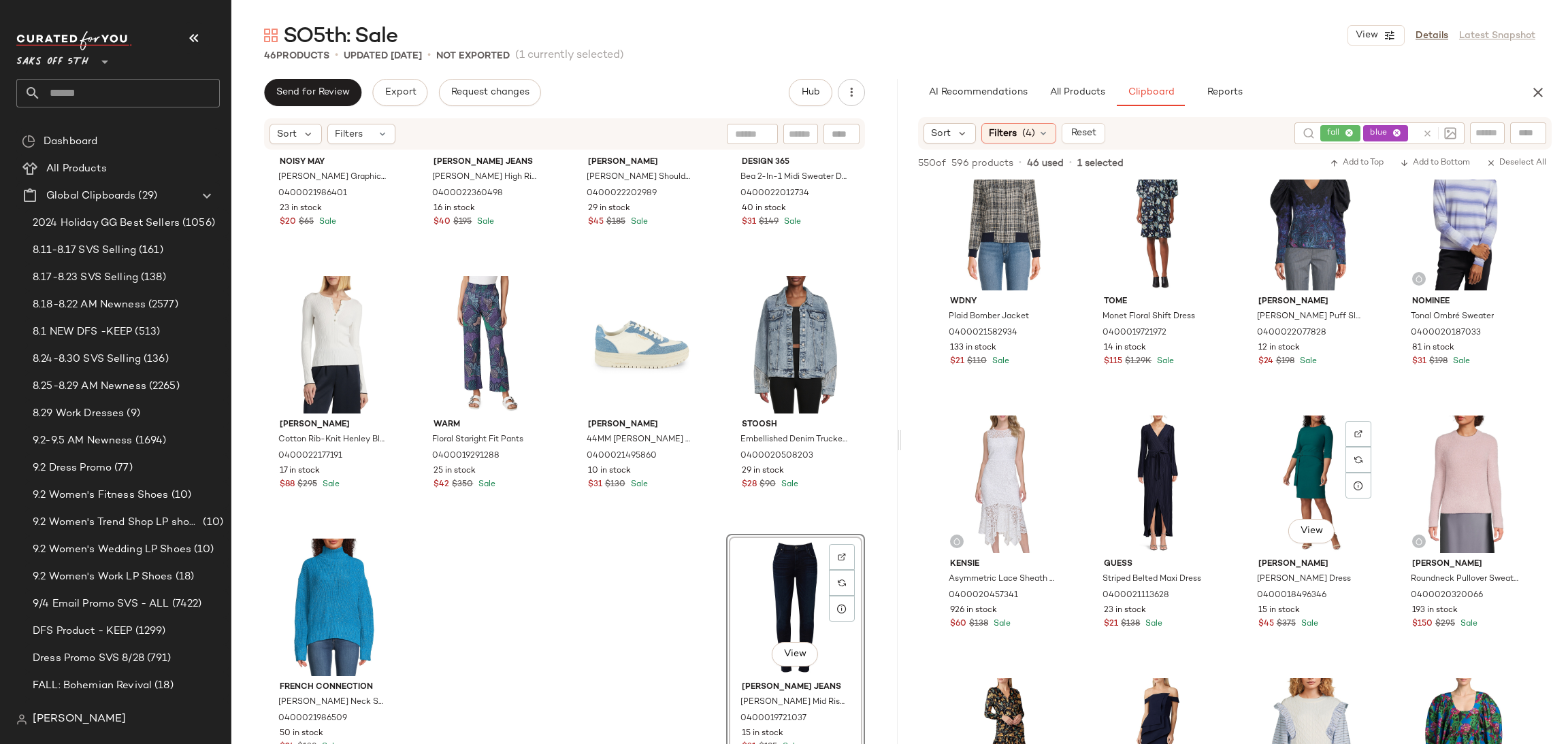
scroll to position [1364, 0]
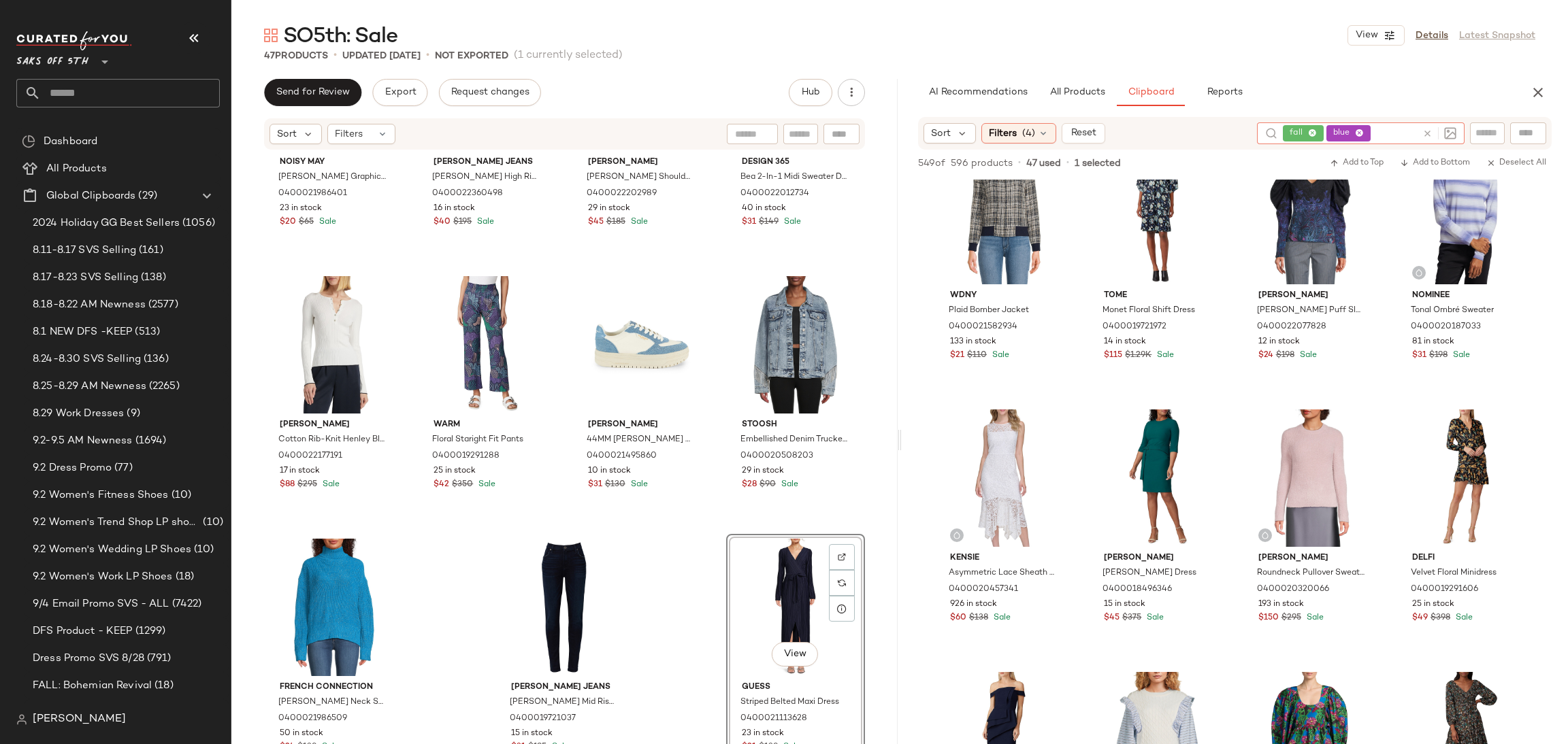
click at [1387, 132] on div "fall blue" at bounding box center [1349, 133] width 134 height 22
click at [1354, 131] on icon at bounding box center [1358, 133] width 9 height 9
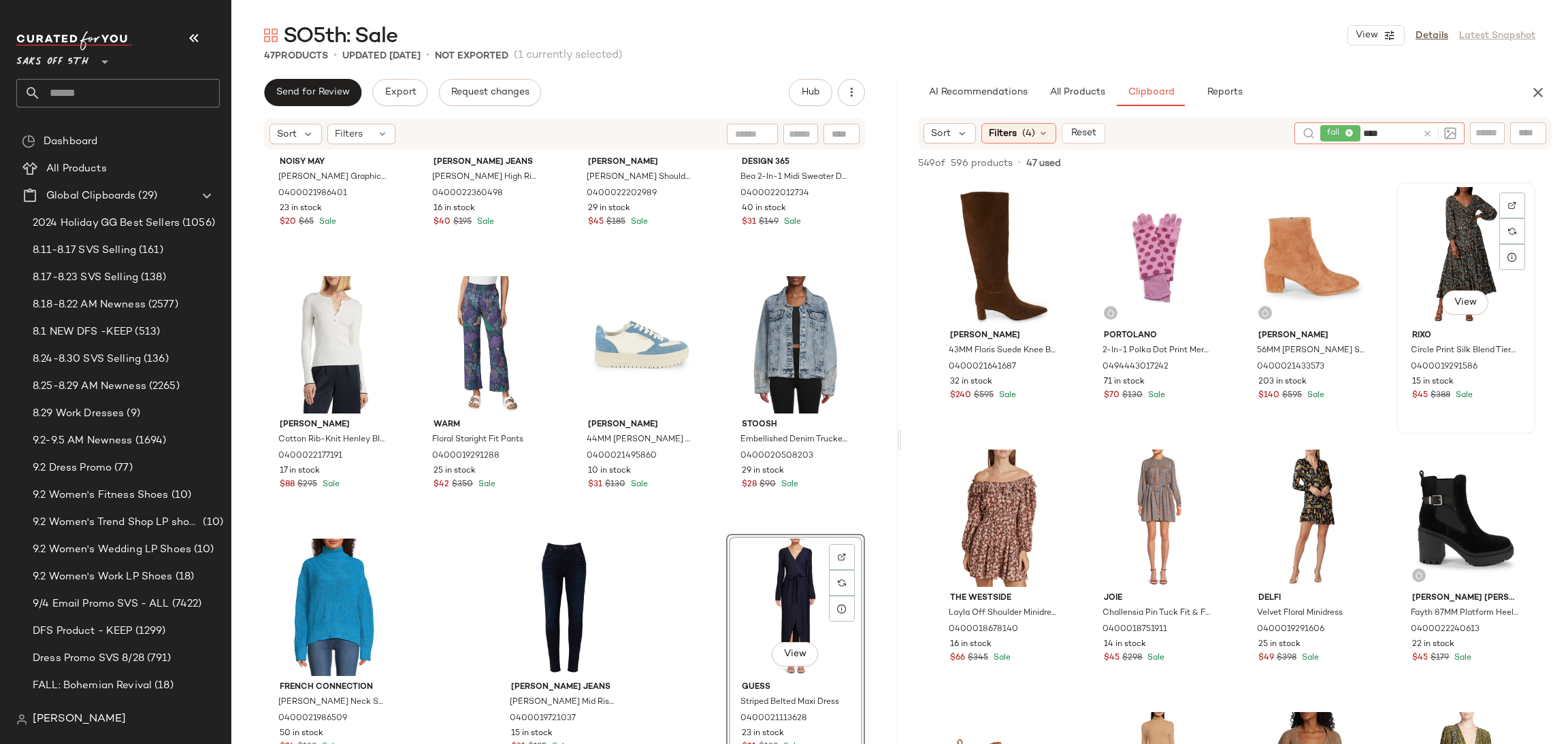
type input "*****"
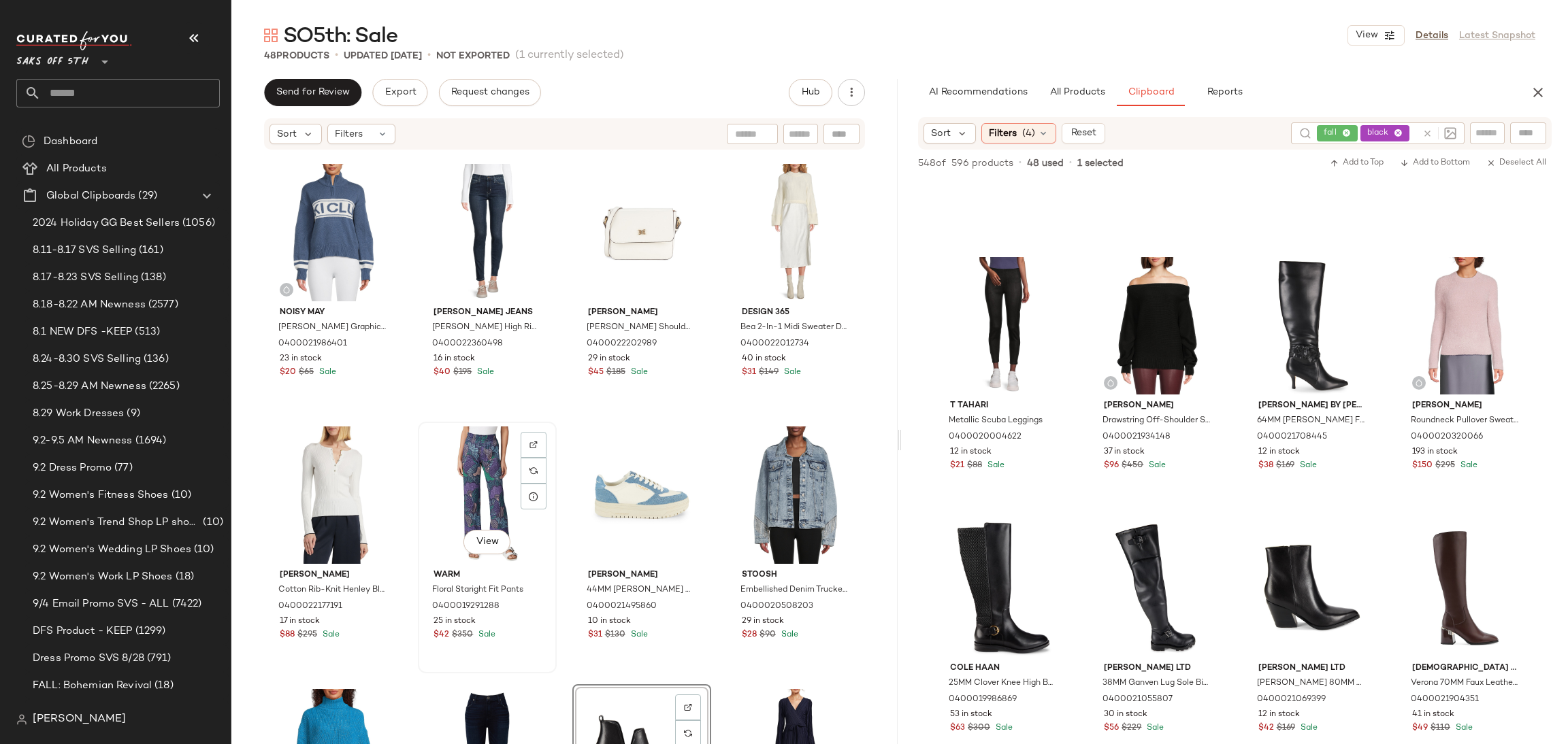
scroll to position [2519, 0]
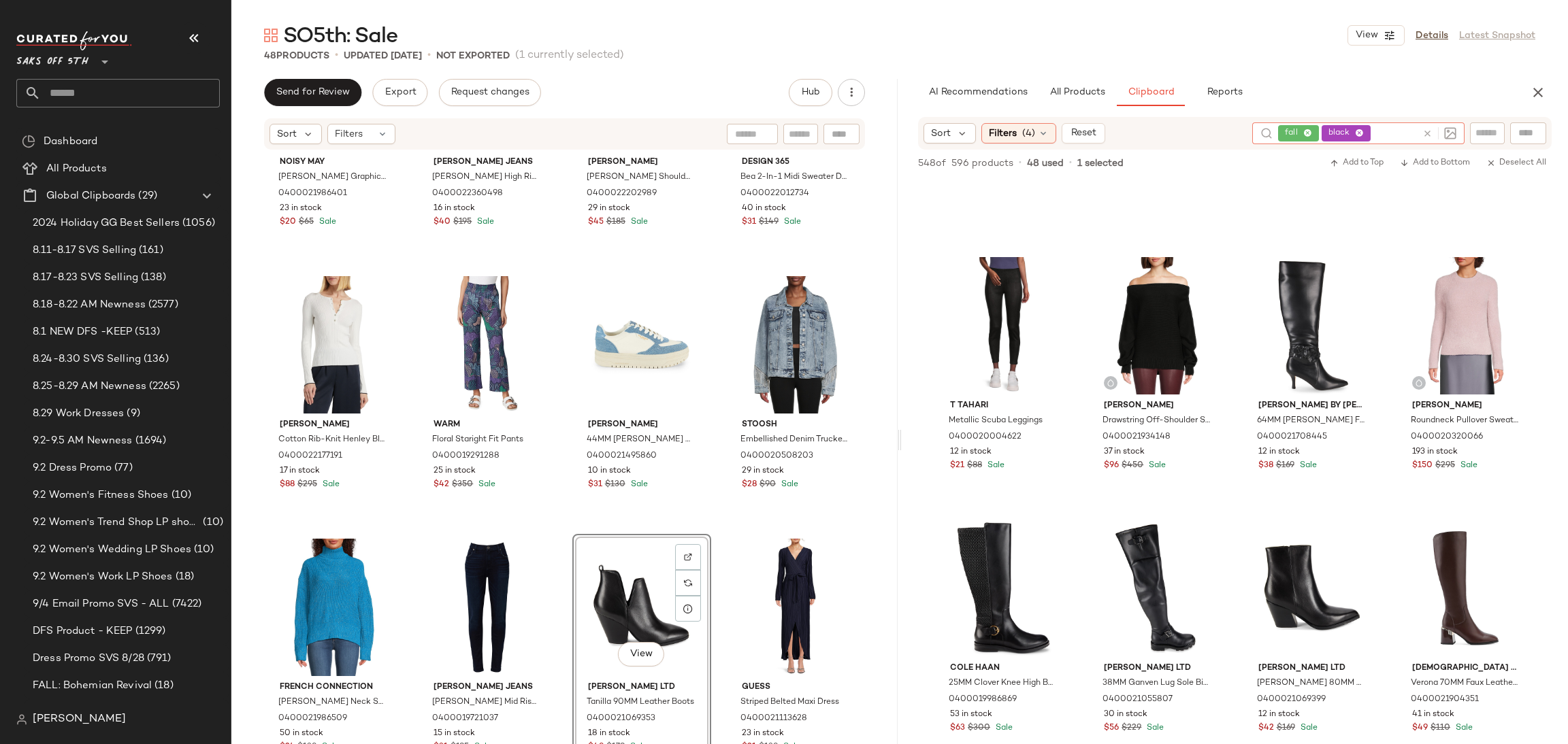
click at [1385, 131] on div "fall black" at bounding box center [1347, 133] width 138 height 22
click at [1358, 135] on icon at bounding box center [1358, 133] width 9 height 9
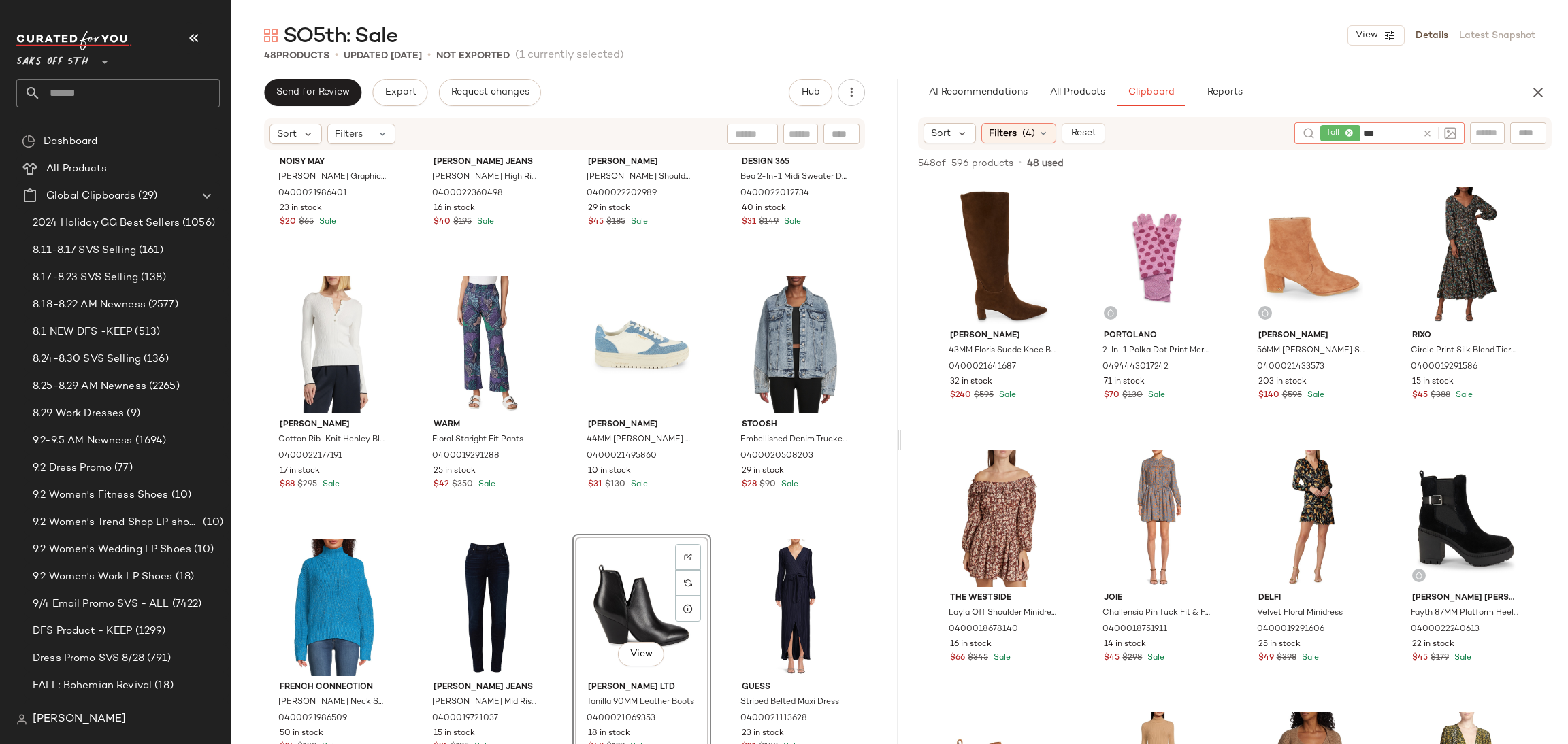
type input "****"
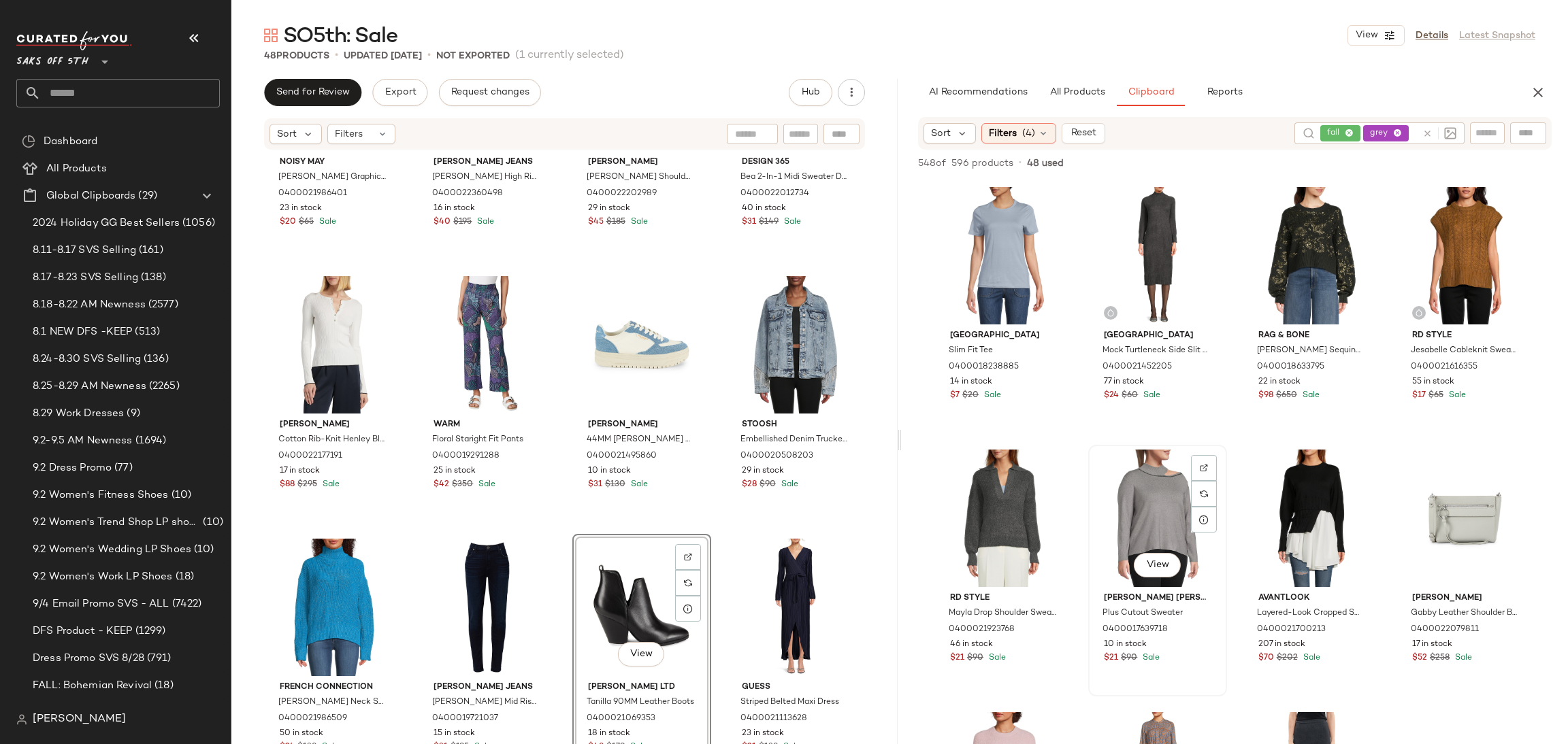
click at [1146, 490] on div "View" at bounding box center [1157, 518] width 129 height 138
click at [1427, 162] on span "Add to Bottom" at bounding box center [1435, 163] width 70 height 9
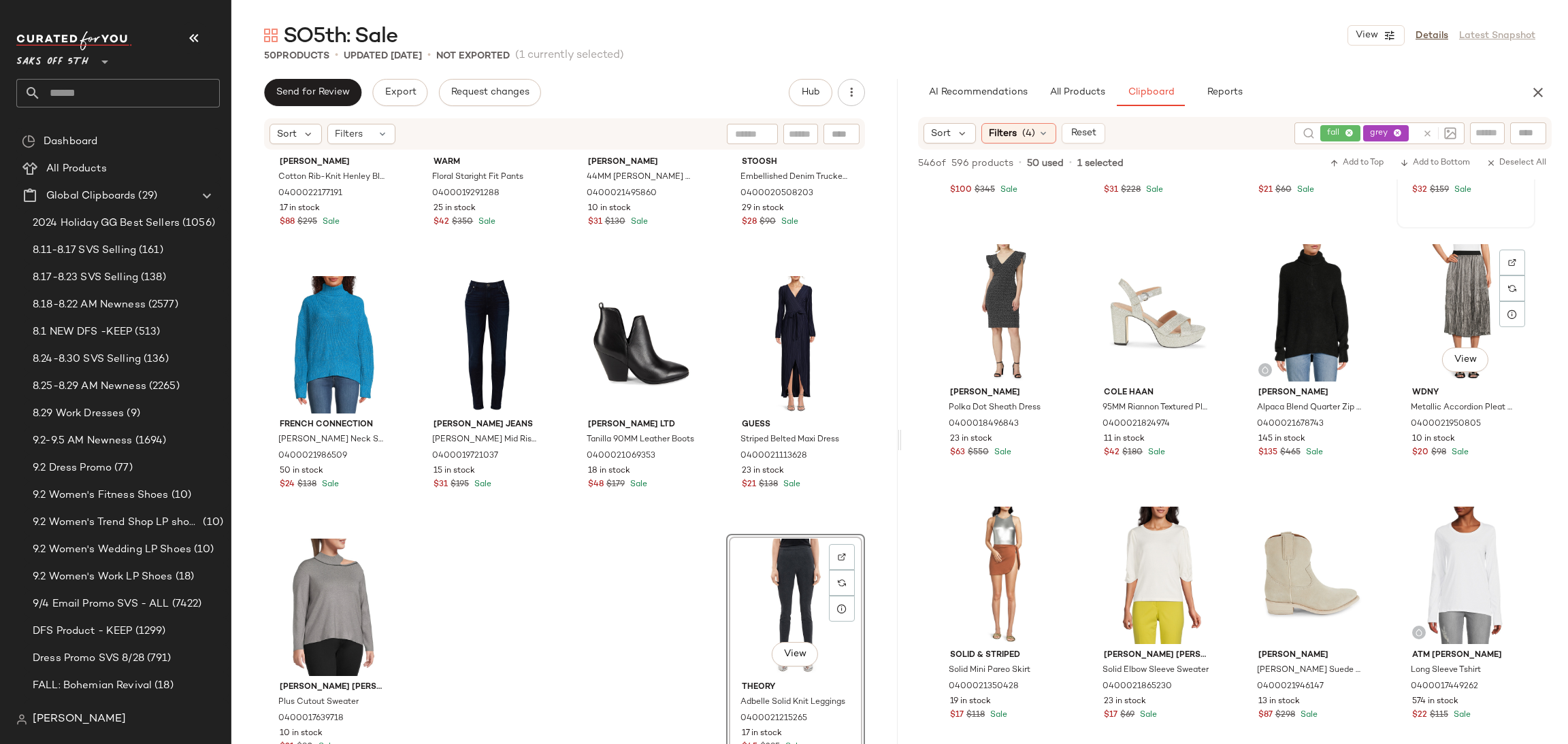
scroll to position [2319, 0]
click at [1020, 302] on div "View" at bounding box center [1003, 311] width 129 height 138
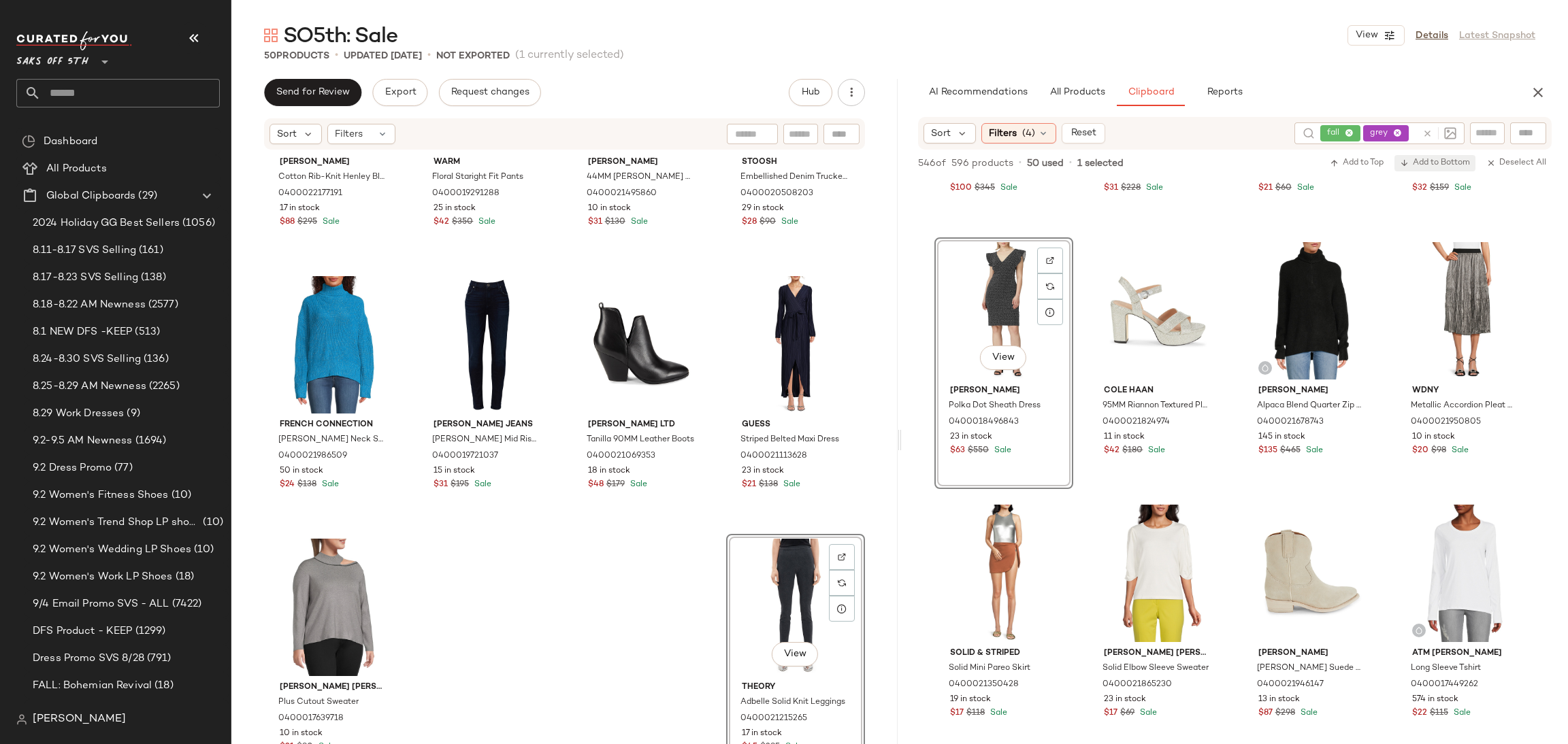
click at [1422, 165] on span "Add to Bottom" at bounding box center [1435, 163] width 70 height 9
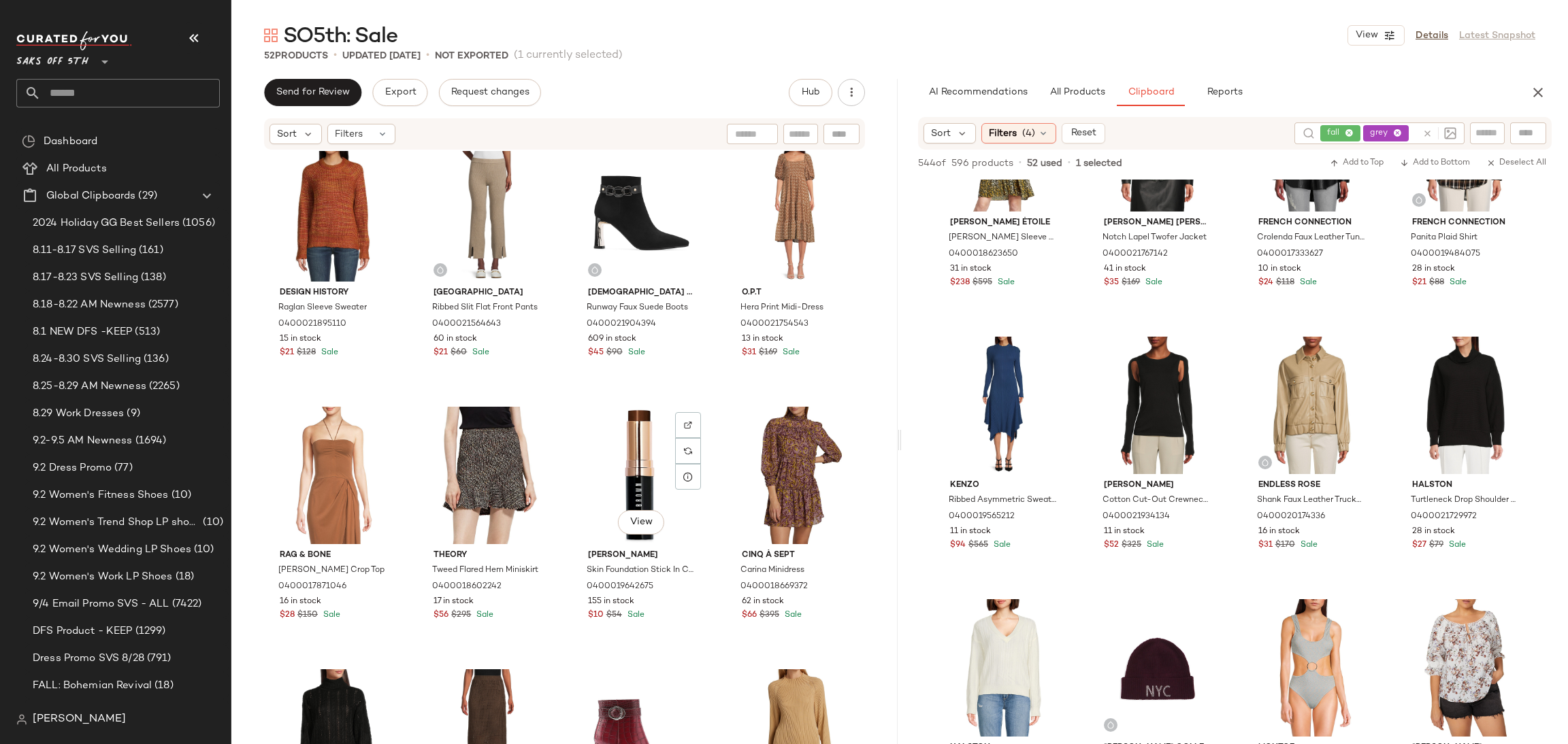
scroll to position [0, 0]
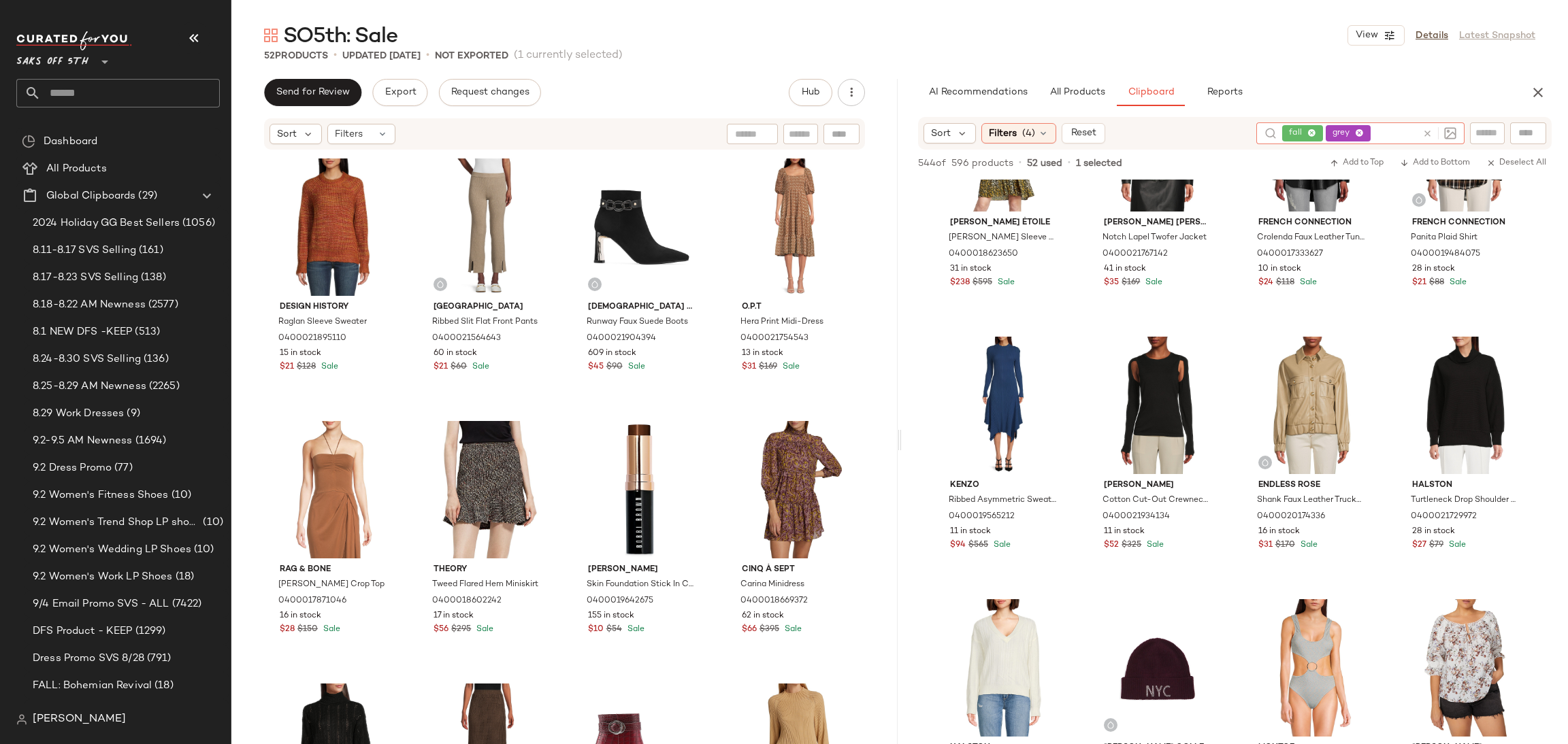
click at [1386, 133] on div "fall grey" at bounding box center [1349, 133] width 135 height 22
click at [1361, 130] on icon at bounding box center [1358, 133] width 9 height 9
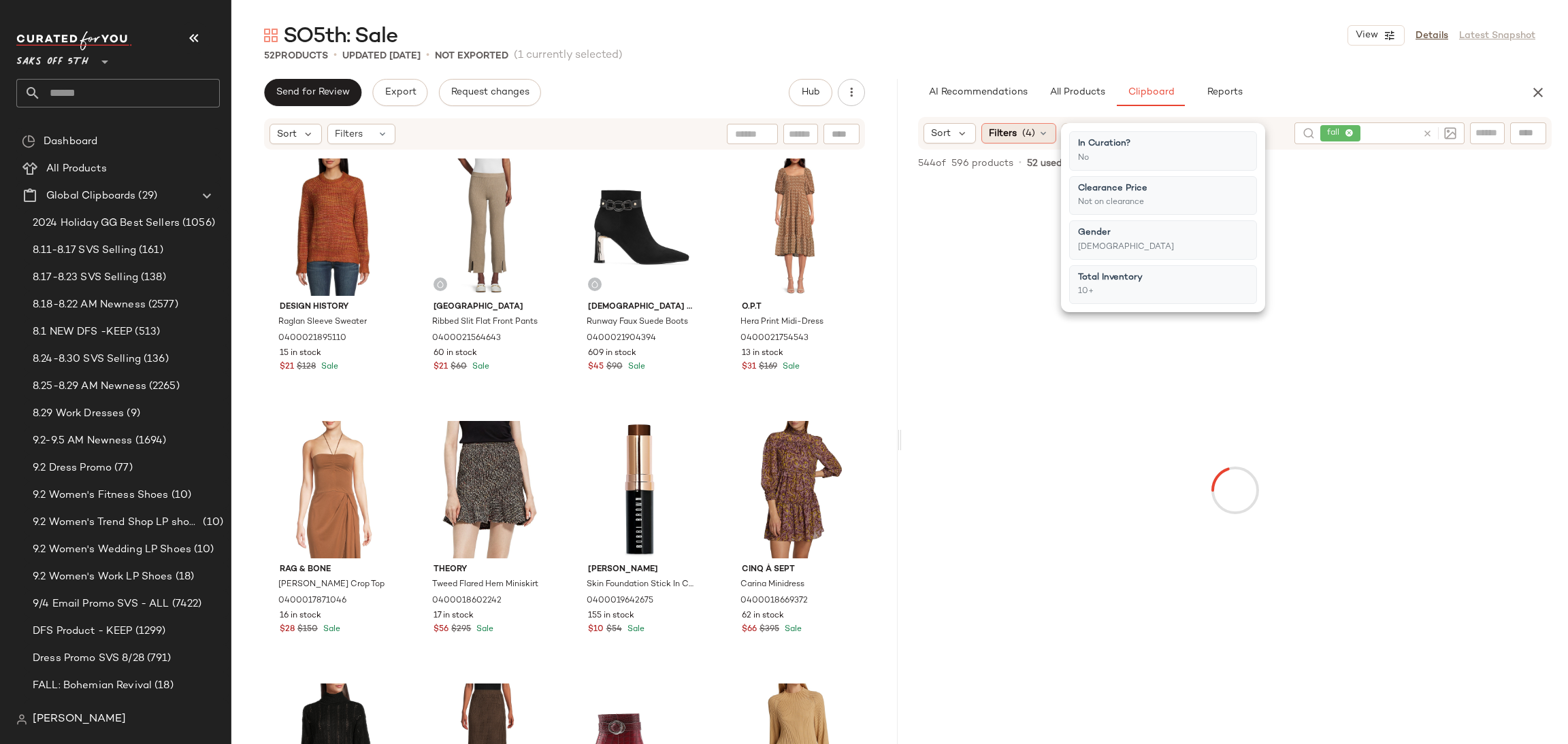
click at [1030, 133] on span "(4)" at bounding box center [1028, 134] width 13 height 14
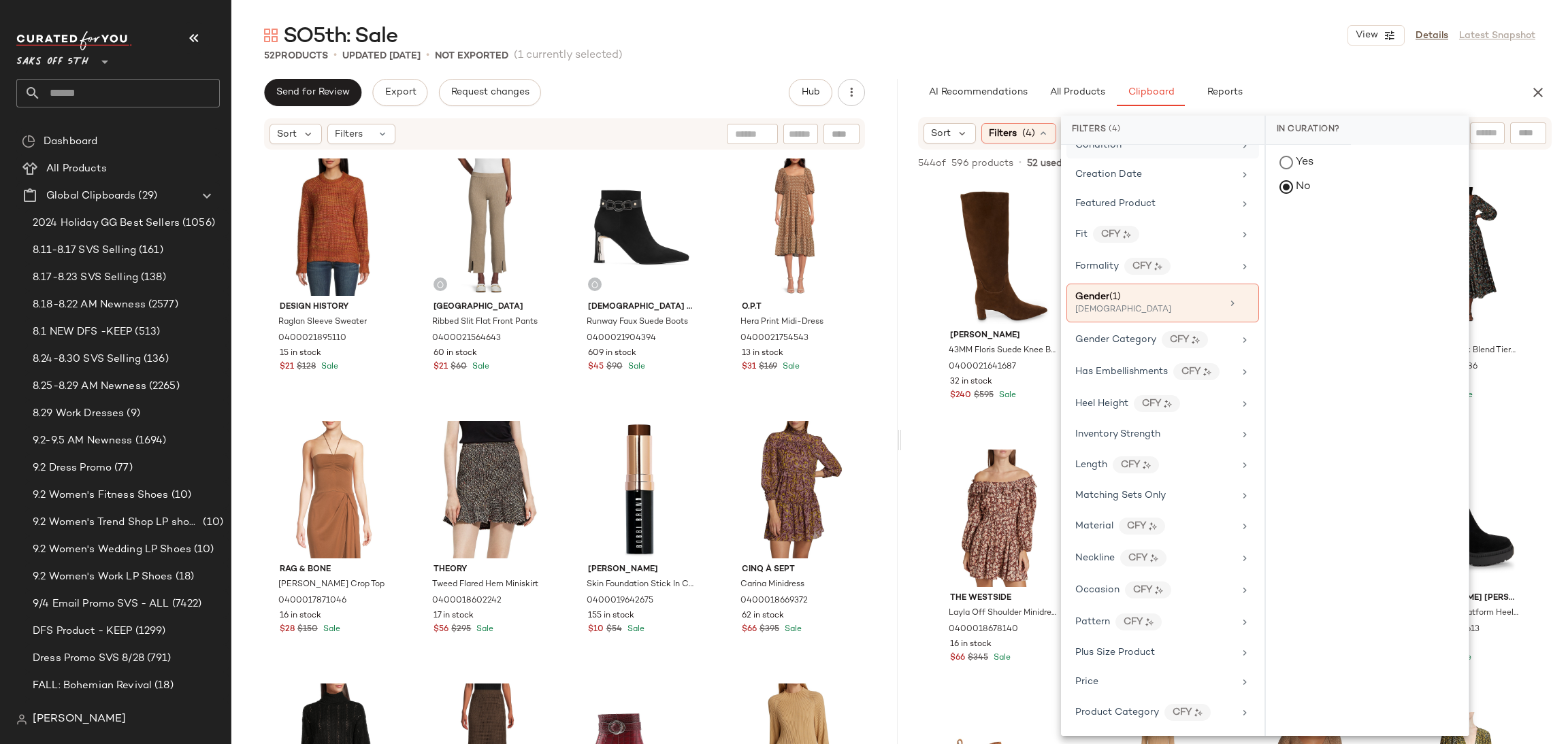
scroll to position [317, 0]
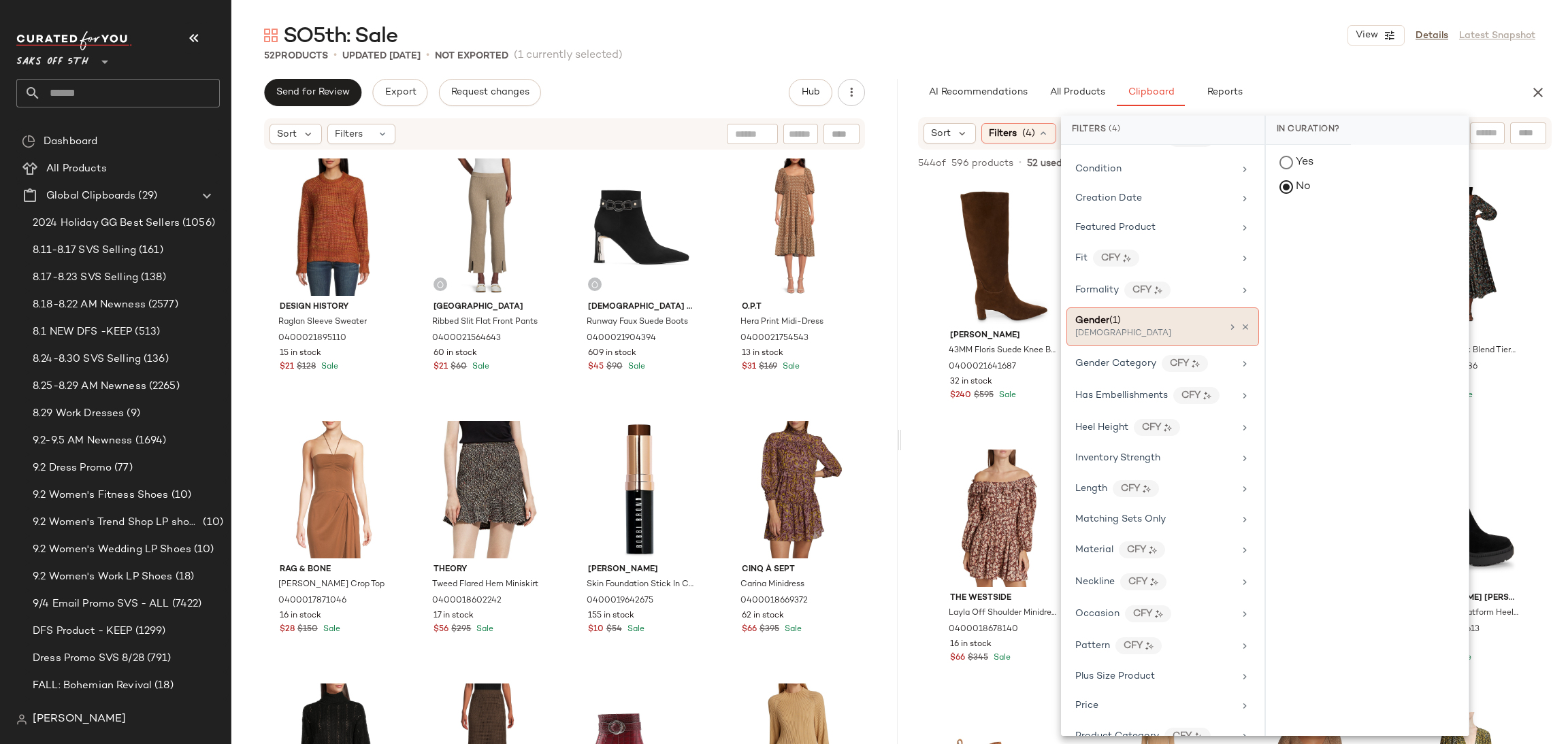
click at [1143, 332] on div "[DEMOGRAPHIC_DATA]" at bounding box center [1143, 334] width 136 height 12
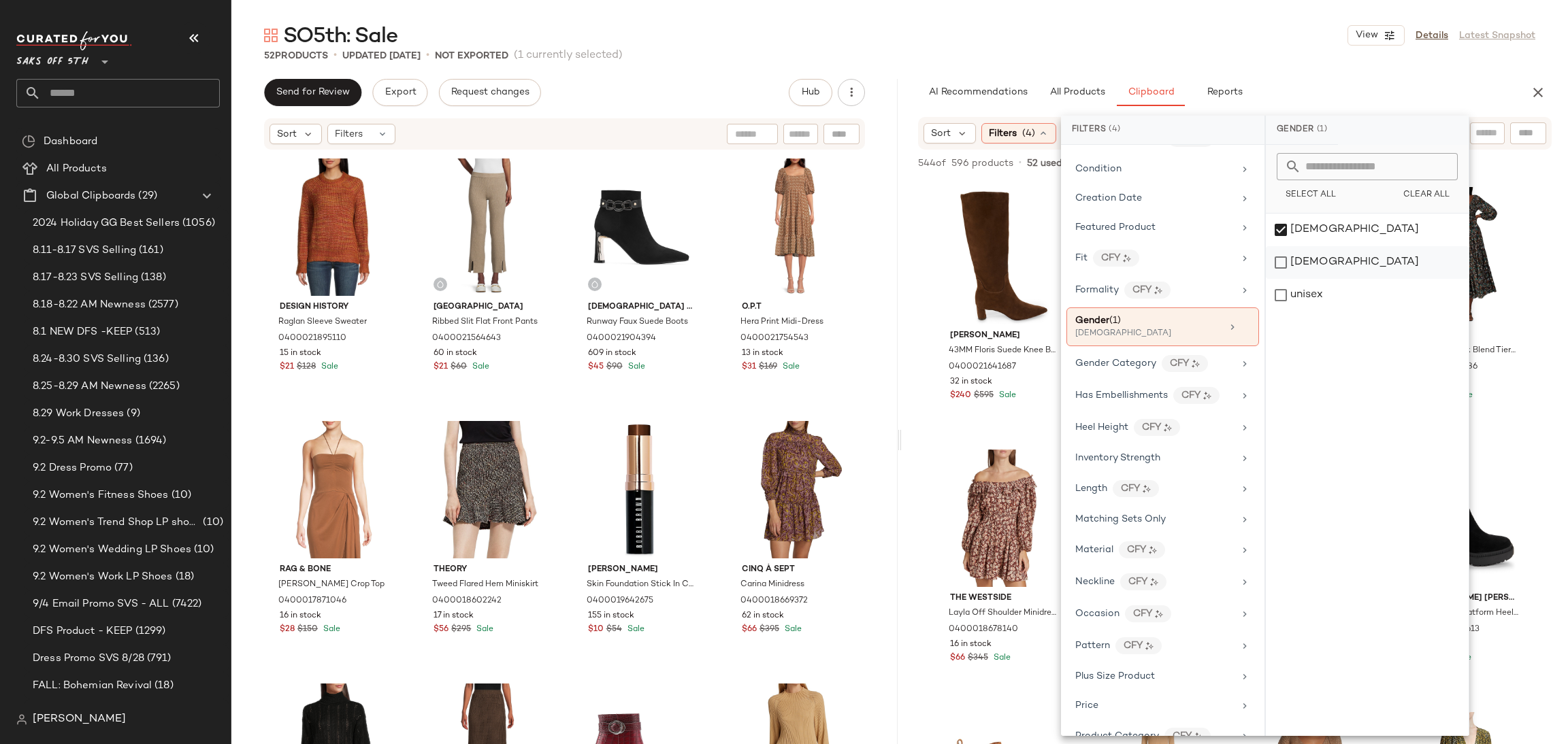
click at [1284, 269] on div "[DEMOGRAPHIC_DATA]" at bounding box center [1367, 262] width 203 height 32
click at [1281, 230] on div "[DEMOGRAPHIC_DATA]" at bounding box center [1367, 230] width 203 height 32
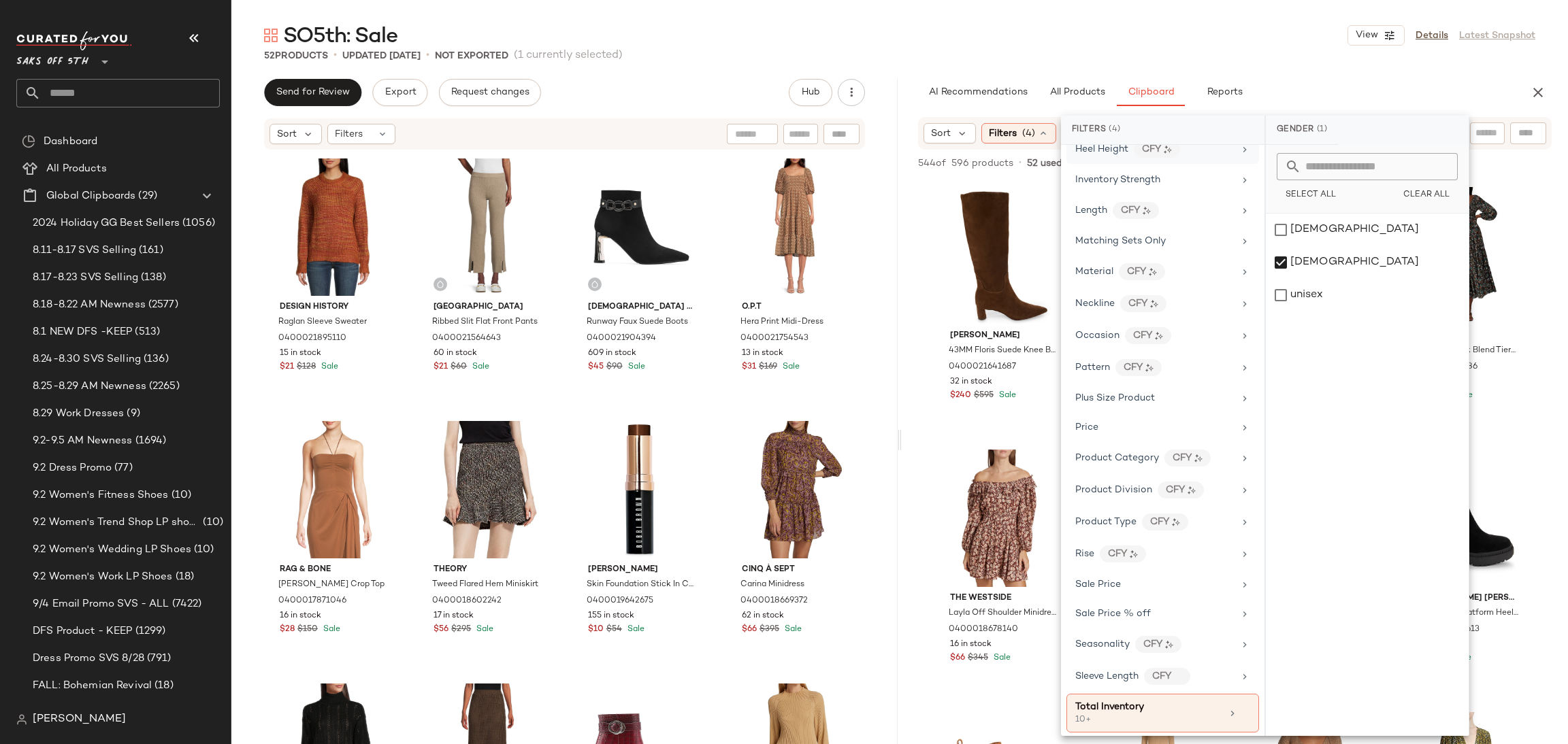
scroll to position [642, 0]
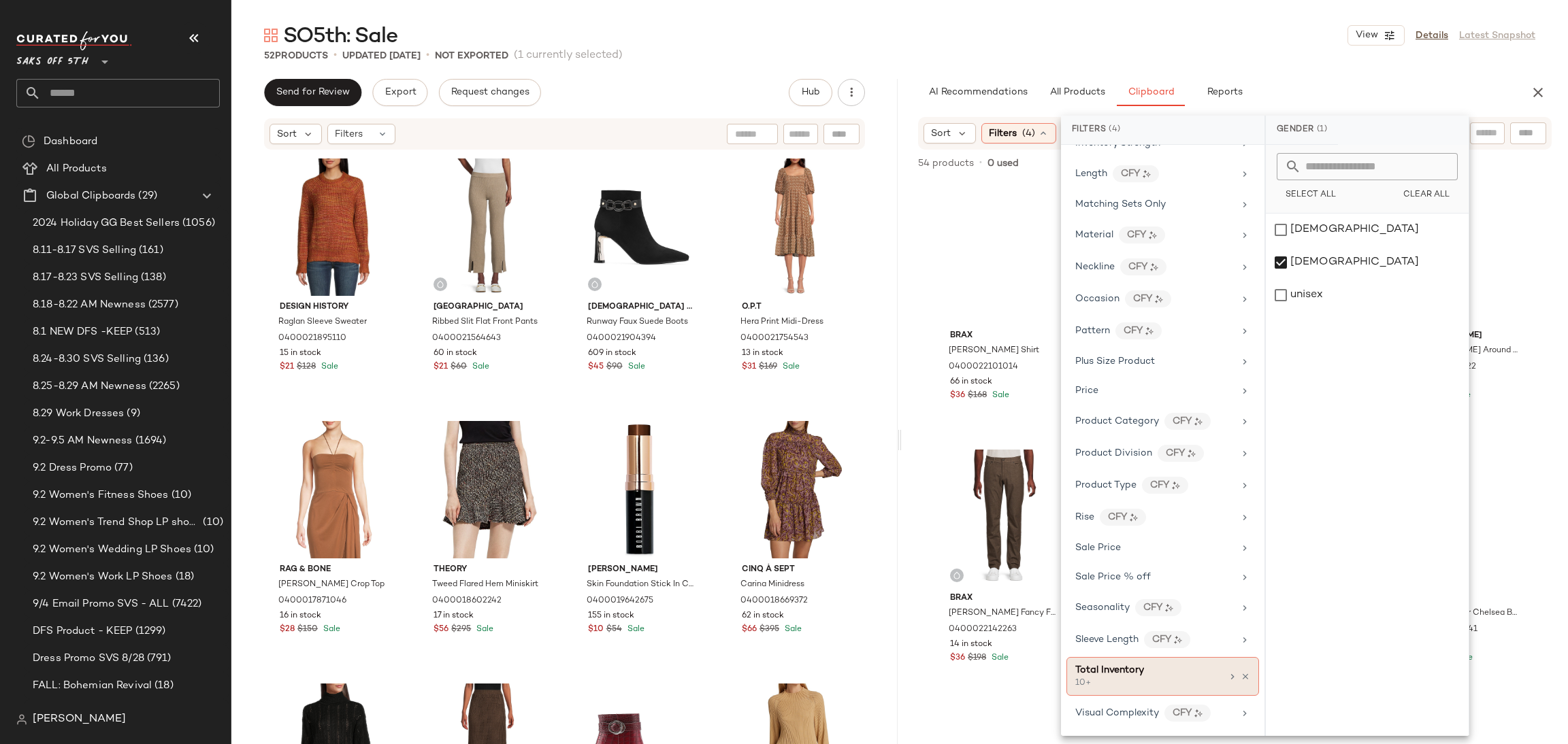
click at [1177, 679] on div "10+" at bounding box center [1143, 684] width 136 height 12
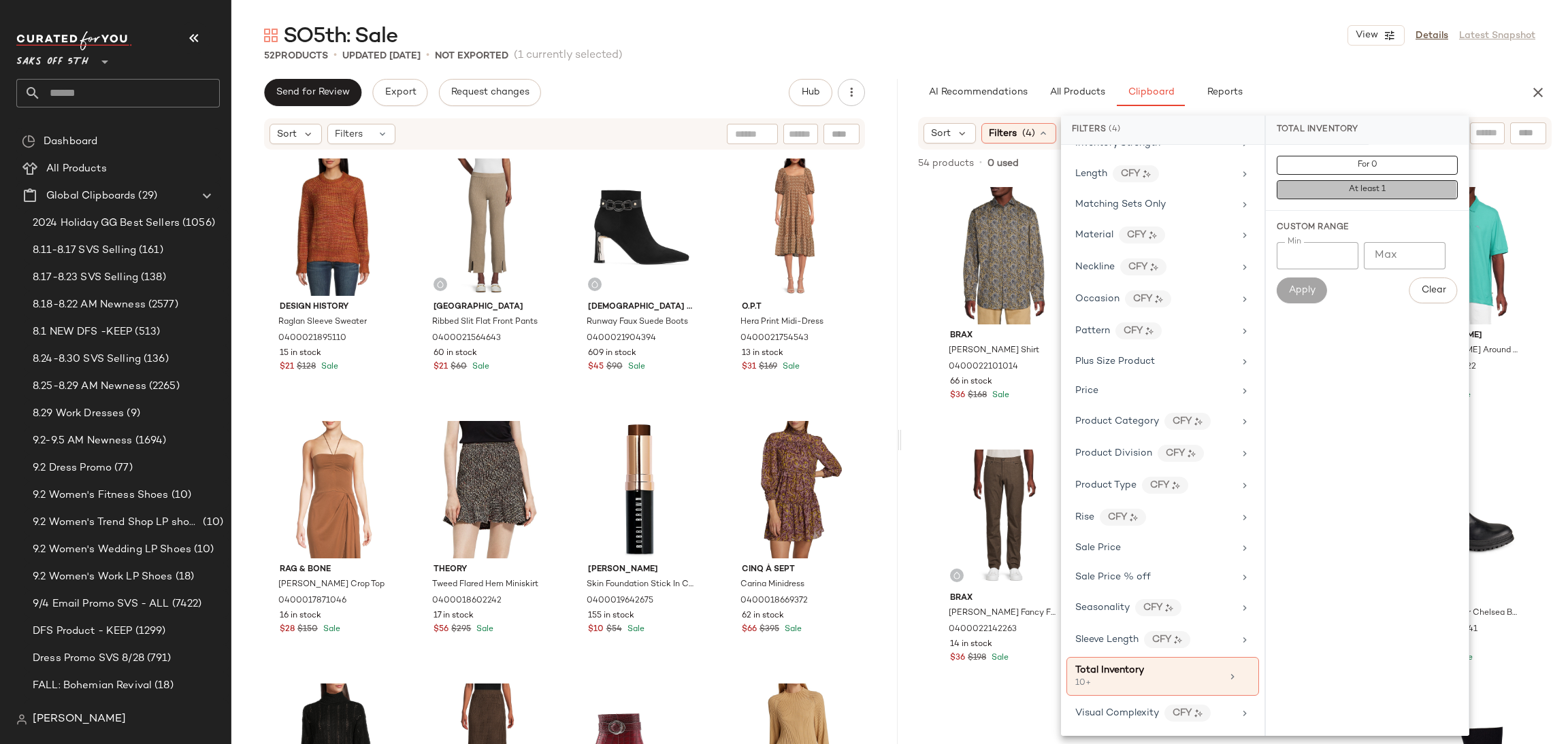
click at [1345, 182] on button "At least 1" at bounding box center [1367, 189] width 181 height 19
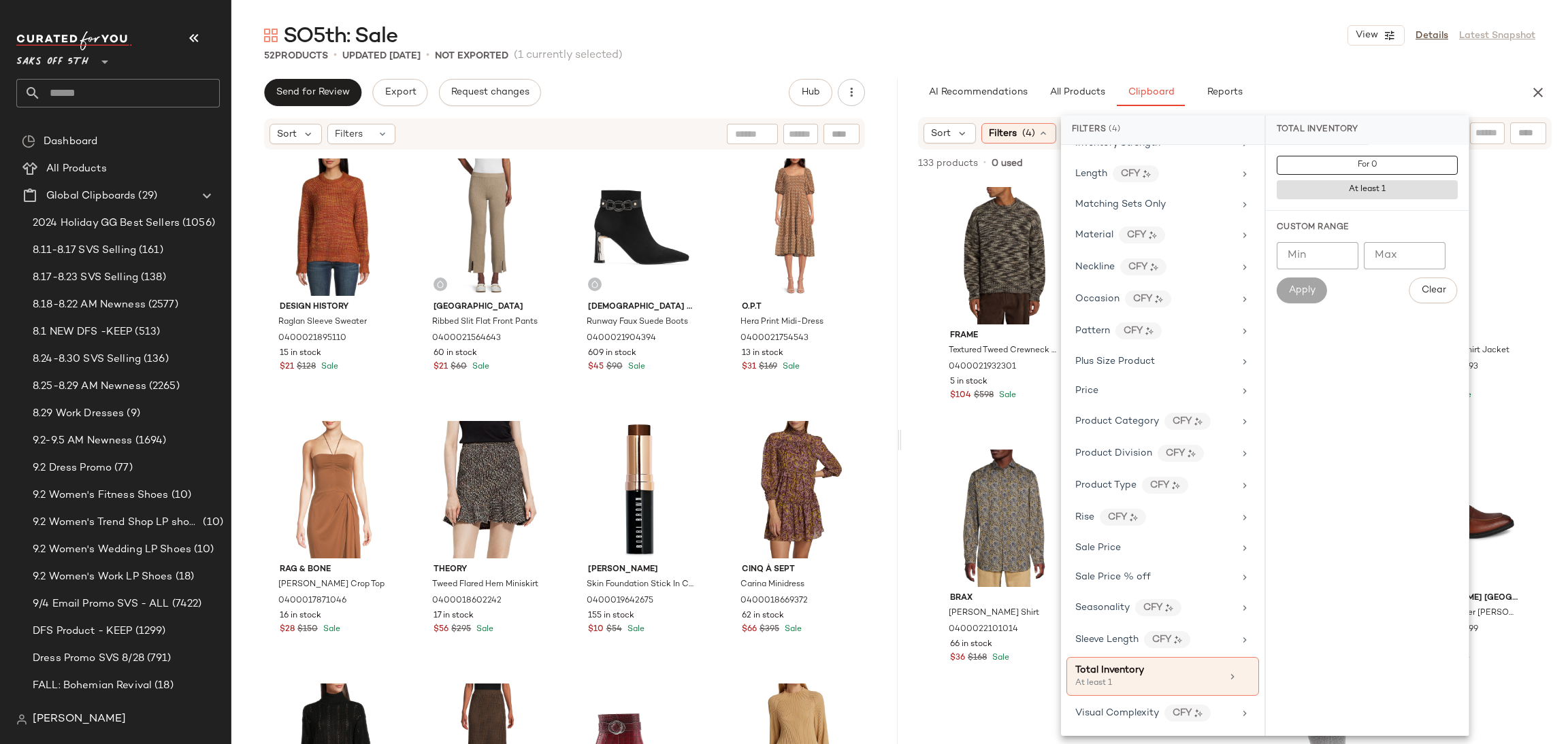
click at [1254, 58] on div "52 Products • updated Sep 5th • Not Exported (1 currently selected)" at bounding box center [900, 56] width 1337 height 14
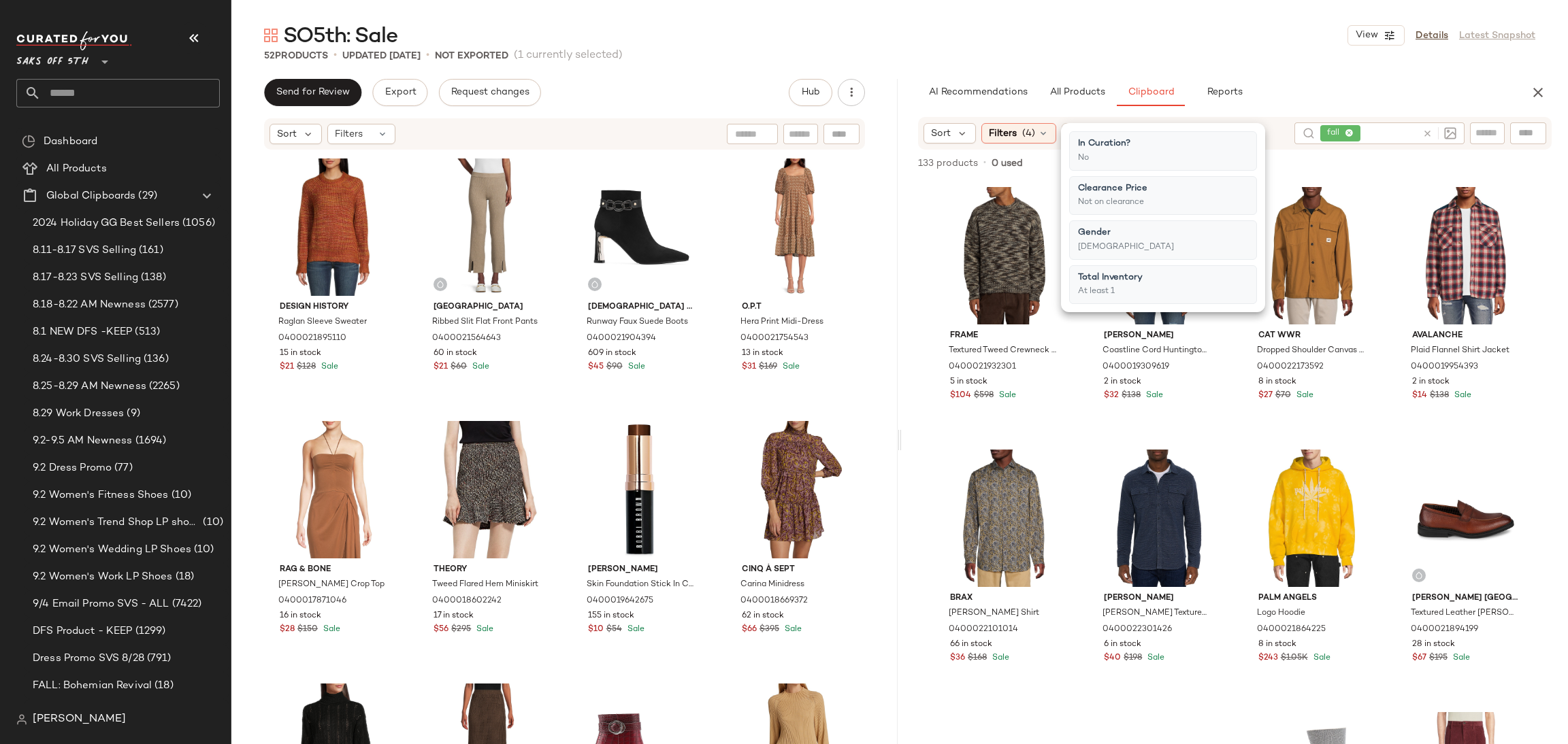
click at [1254, 58] on div "52 Products • updated Sep 5th • Not Exported (1 currently selected)" at bounding box center [900, 56] width 1337 height 14
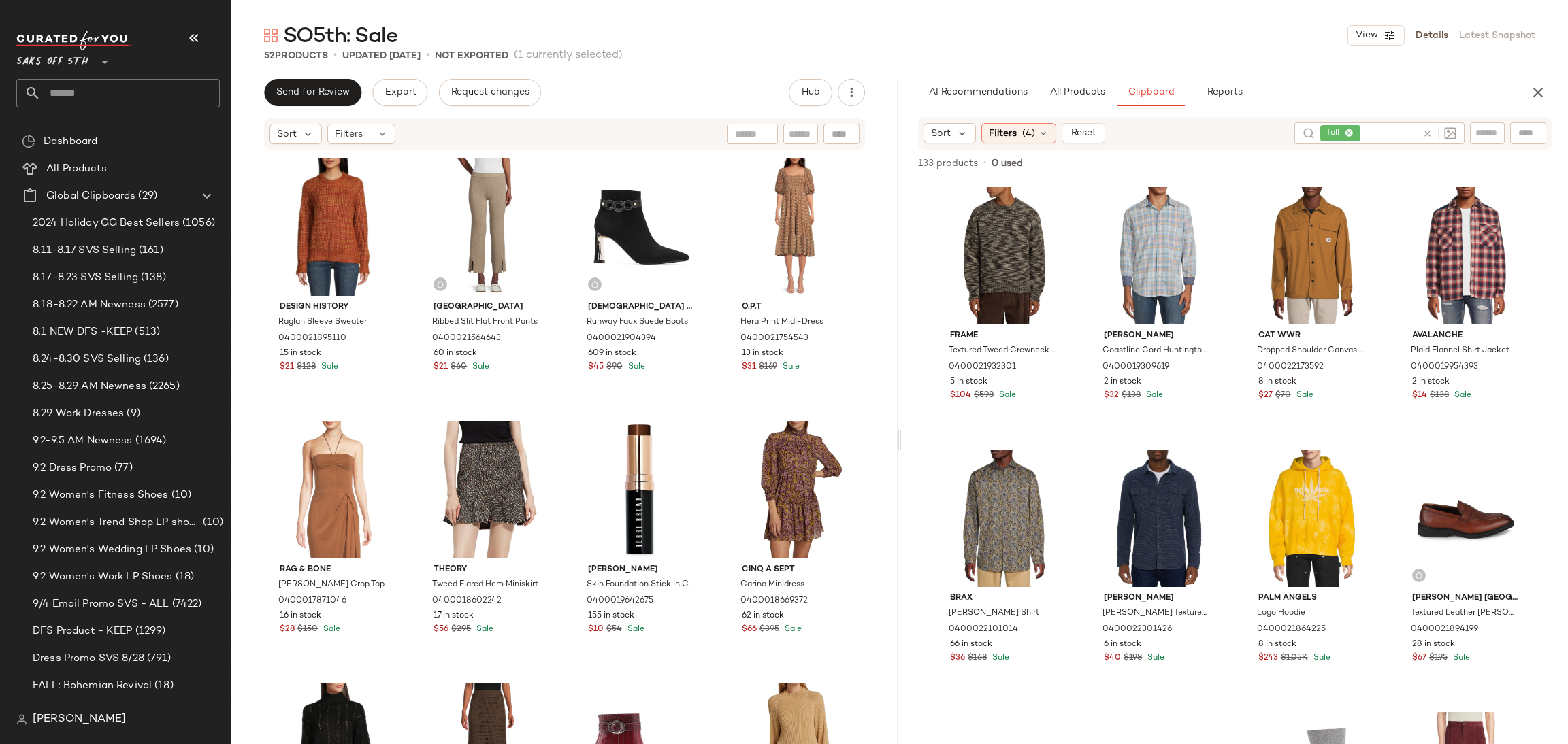
click at [1377, 140] on div "fall" at bounding box center [1368, 133] width 97 height 22
type input "*****"
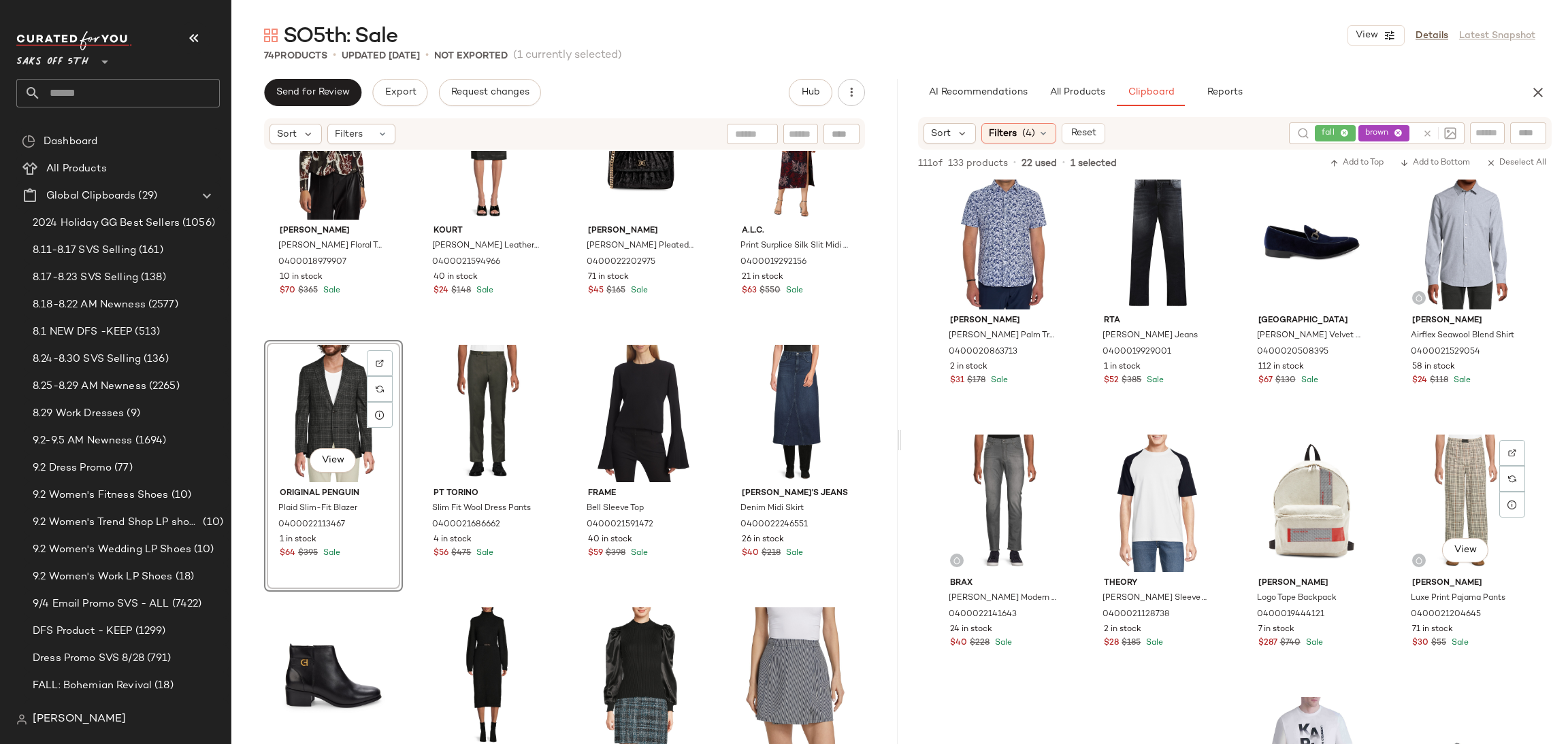
scroll to position [5541, 0]
click at [1410, 472] on div "View" at bounding box center [1465, 503] width 129 height 138
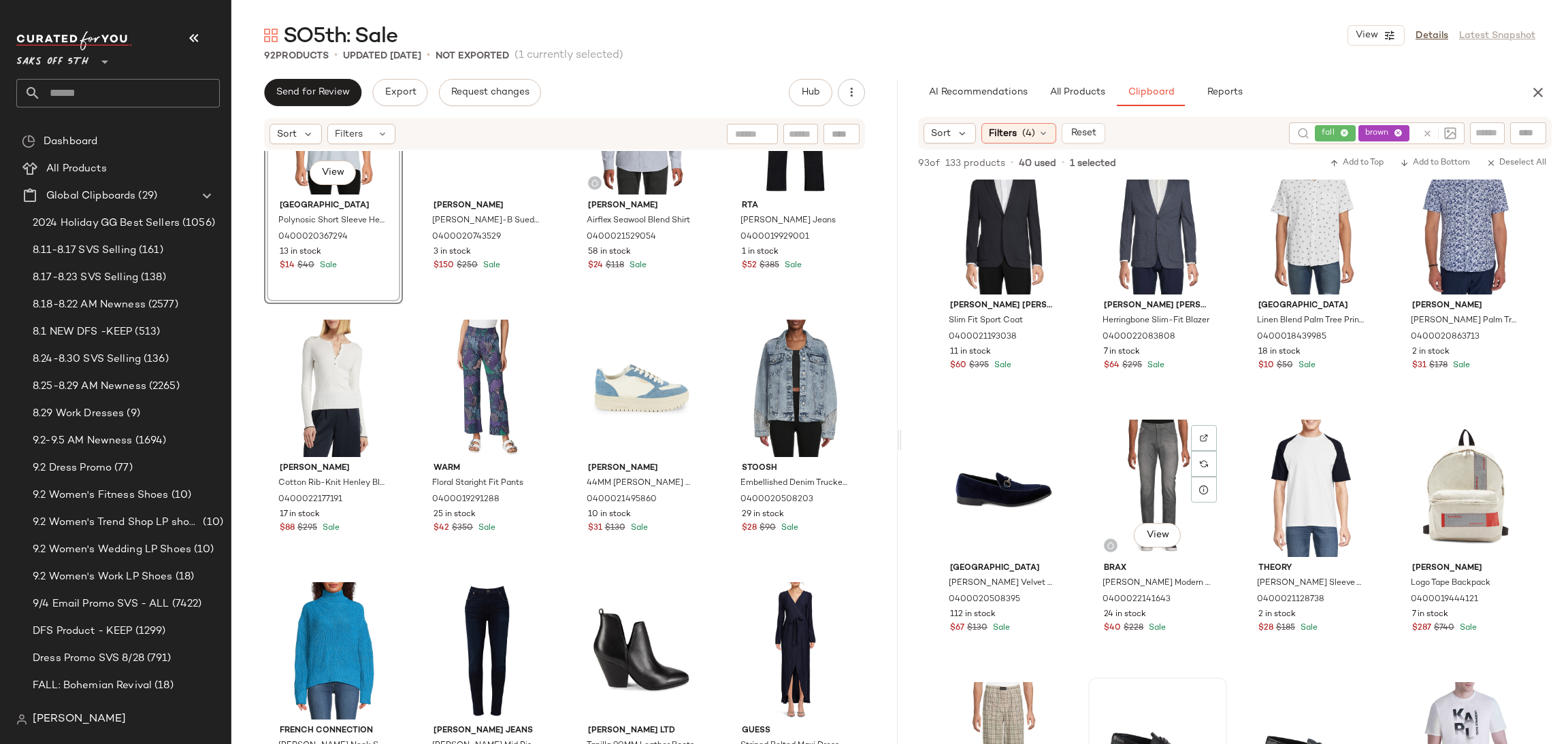
scroll to position [4503, 0]
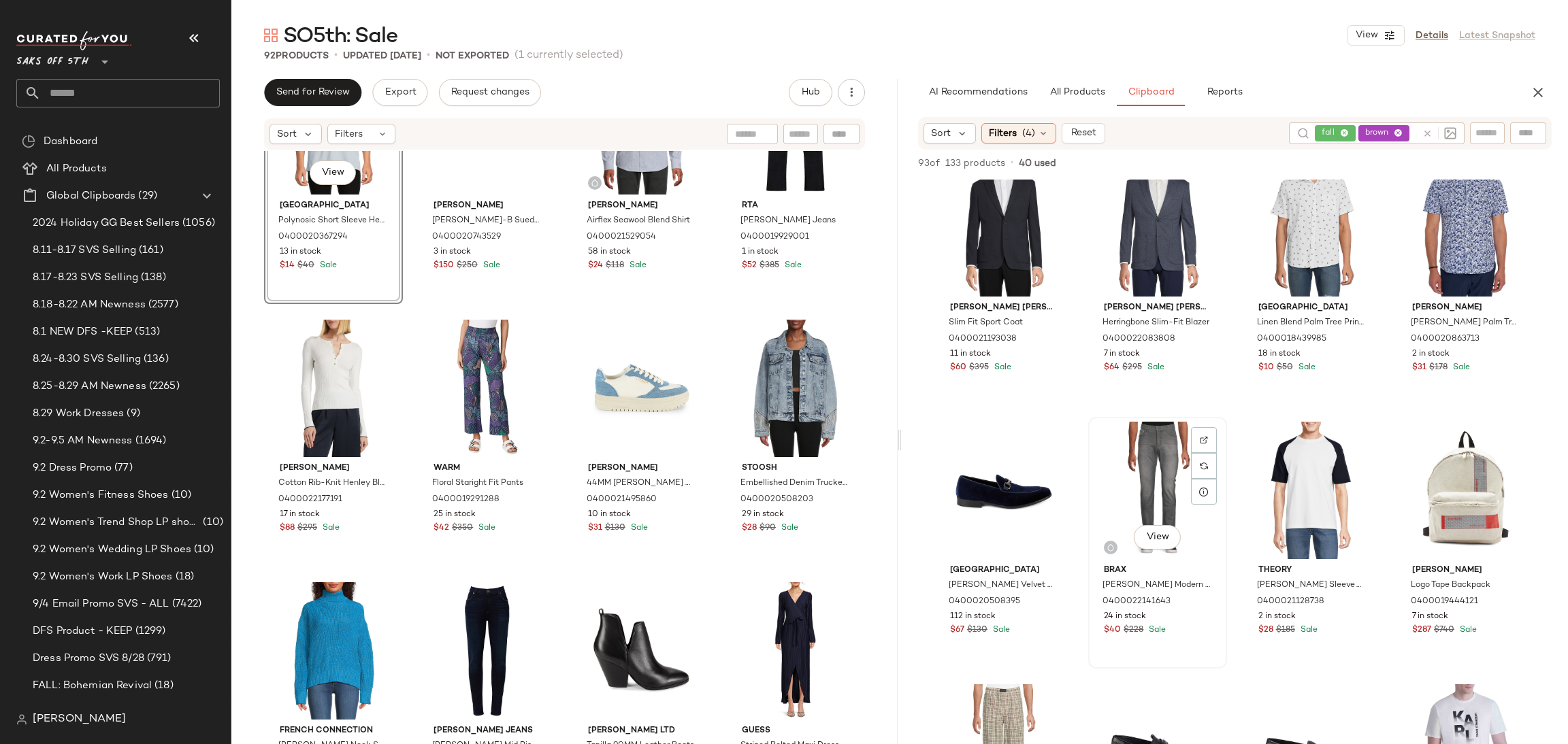
click at [1167, 466] on div "View" at bounding box center [1157, 490] width 129 height 138
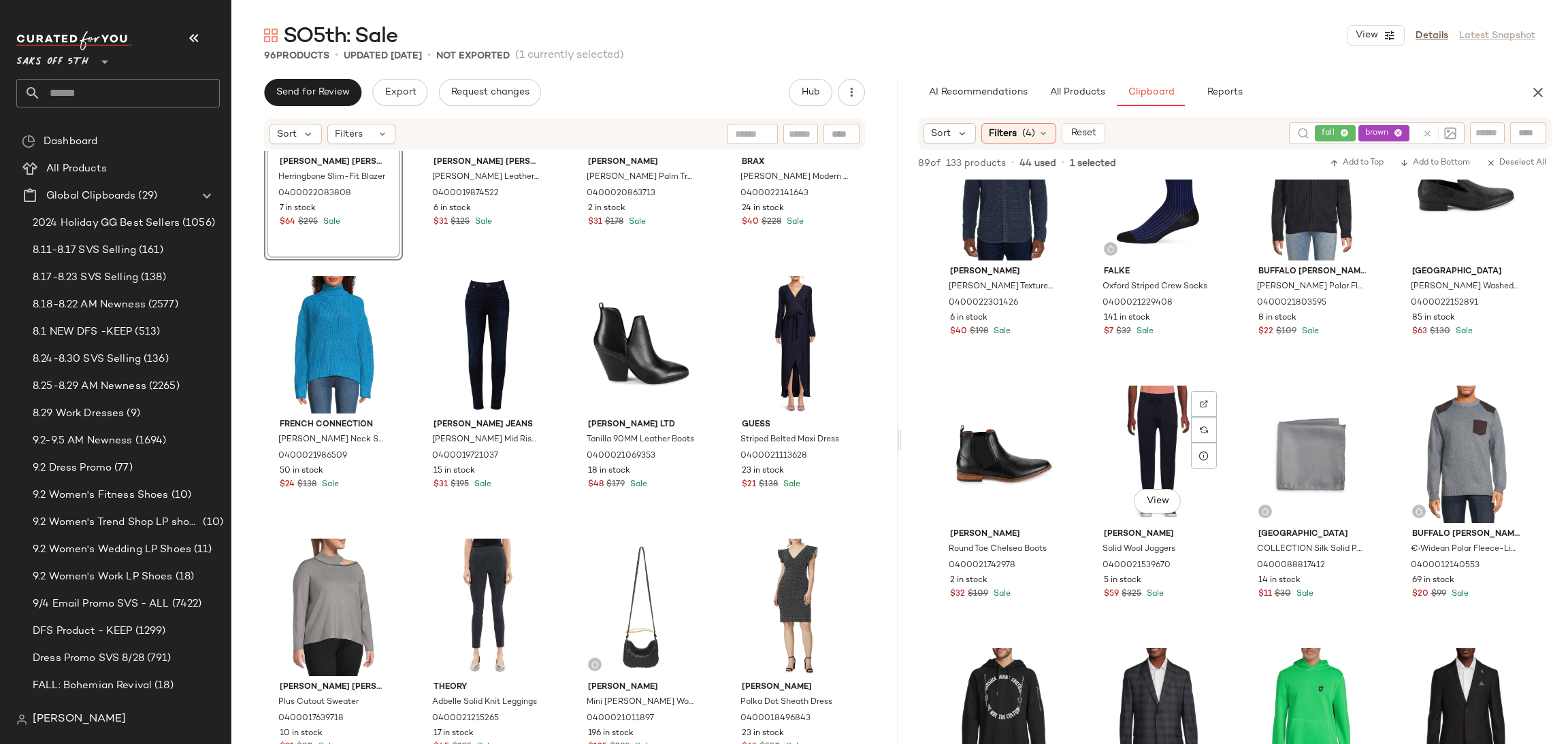
scroll to position [2571, 0]
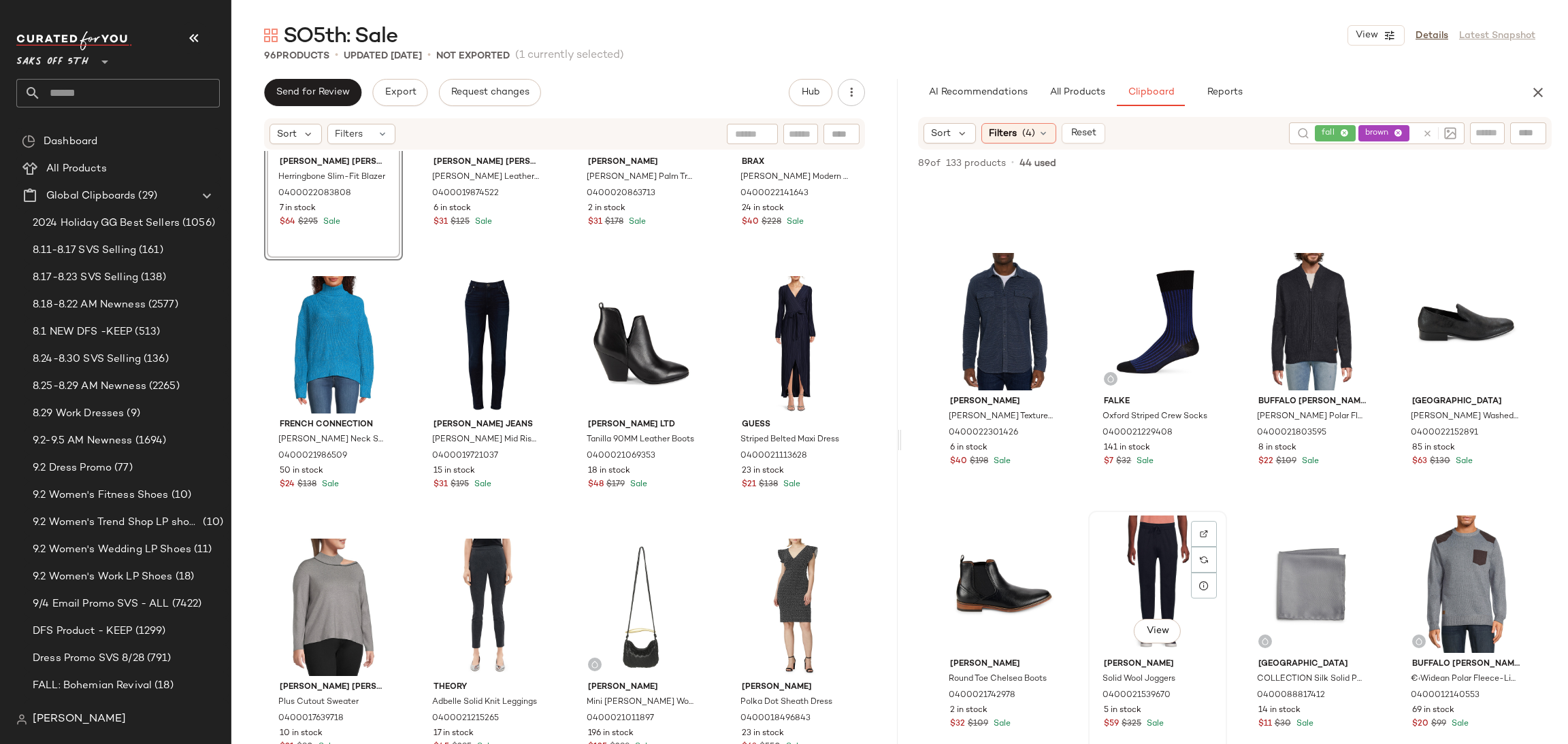
click at [1150, 555] on div "View" at bounding box center [1157, 585] width 129 height 138
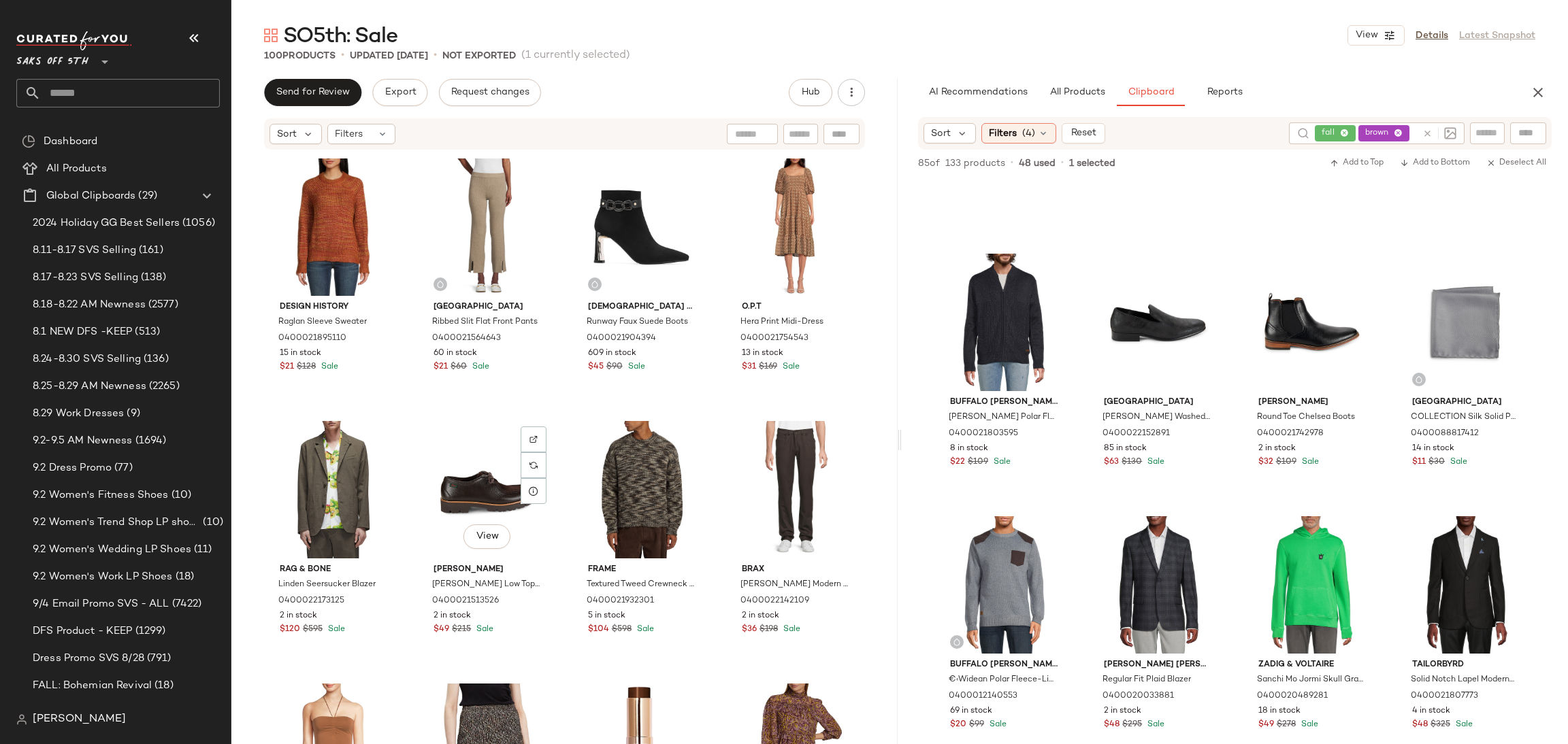
scroll to position [0, 0]
click at [1032, 136] on span "(4)" at bounding box center [1028, 134] width 13 height 14
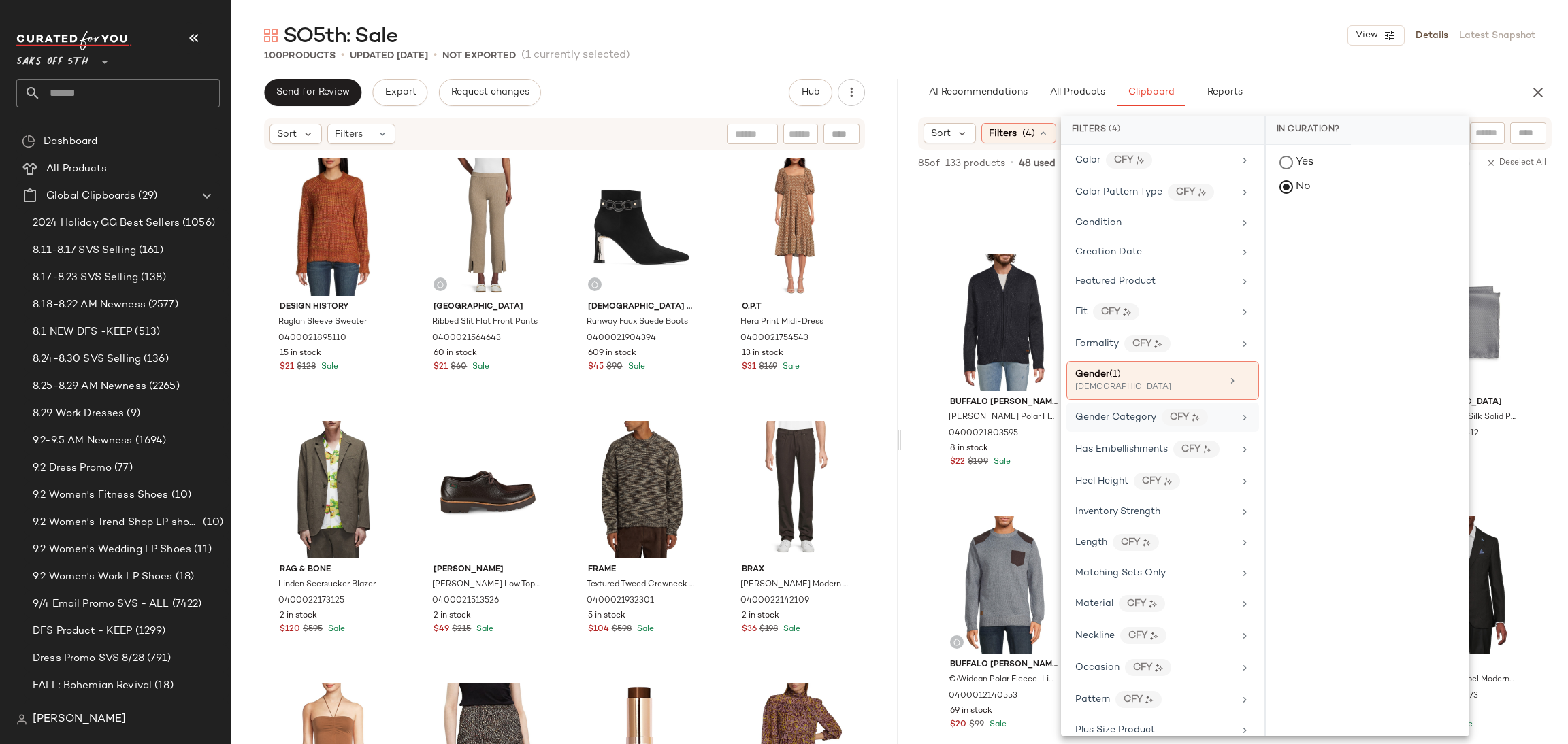
scroll to position [264, 0]
click at [1241, 383] on icon at bounding box center [1245, 381] width 9 height 9
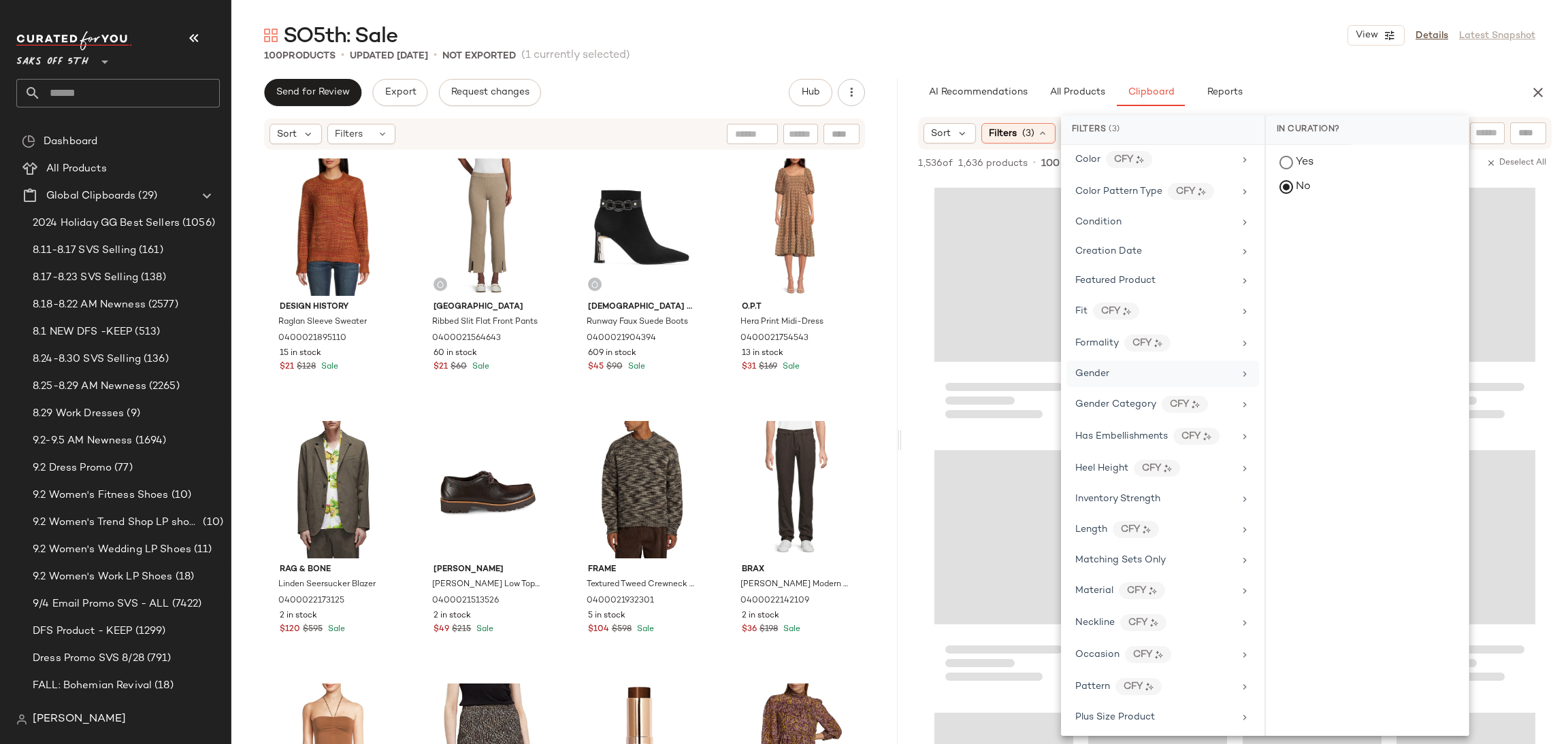
click at [1170, 38] on div "SO5th: Sale View Details Latest Snapshot" at bounding box center [900, 35] width 1337 height 27
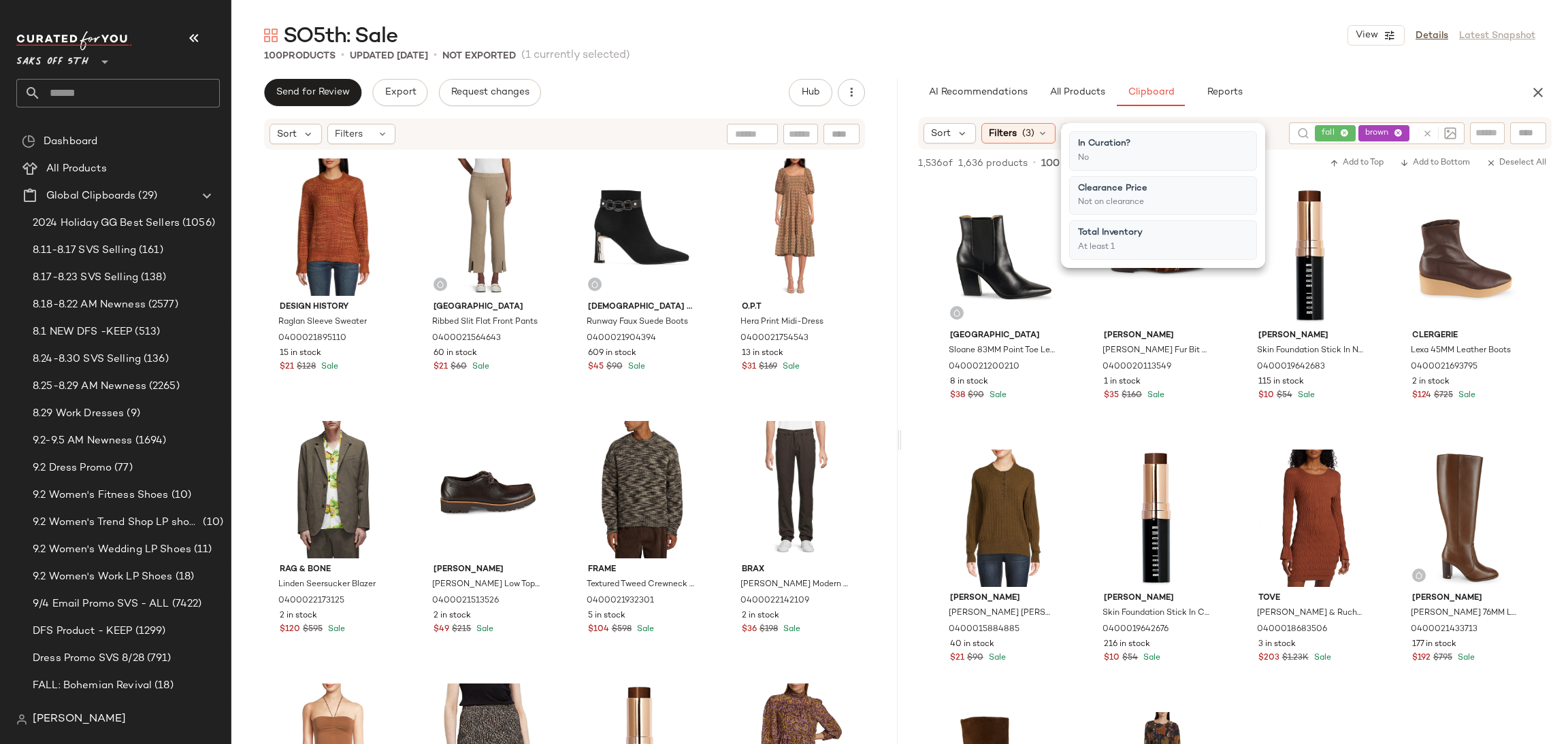
click at [1170, 38] on div "SO5th: Sale View Details Latest Snapshot" at bounding box center [900, 35] width 1337 height 27
click at [1385, 135] on div "fall brown" at bounding box center [1366, 133] width 102 height 22
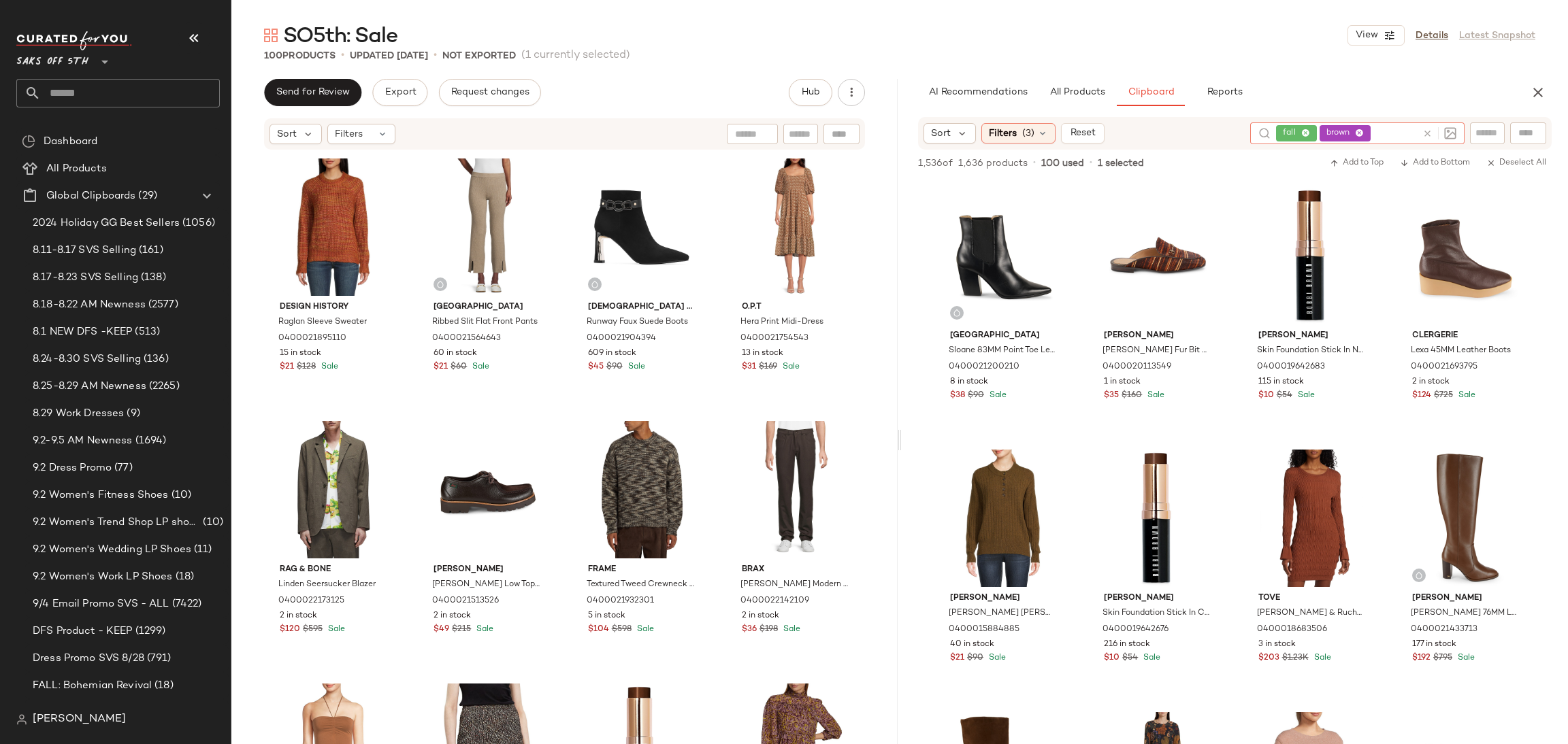
click at [1358, 133] on icon at bounding box center [1358, 133] width 9 height 9
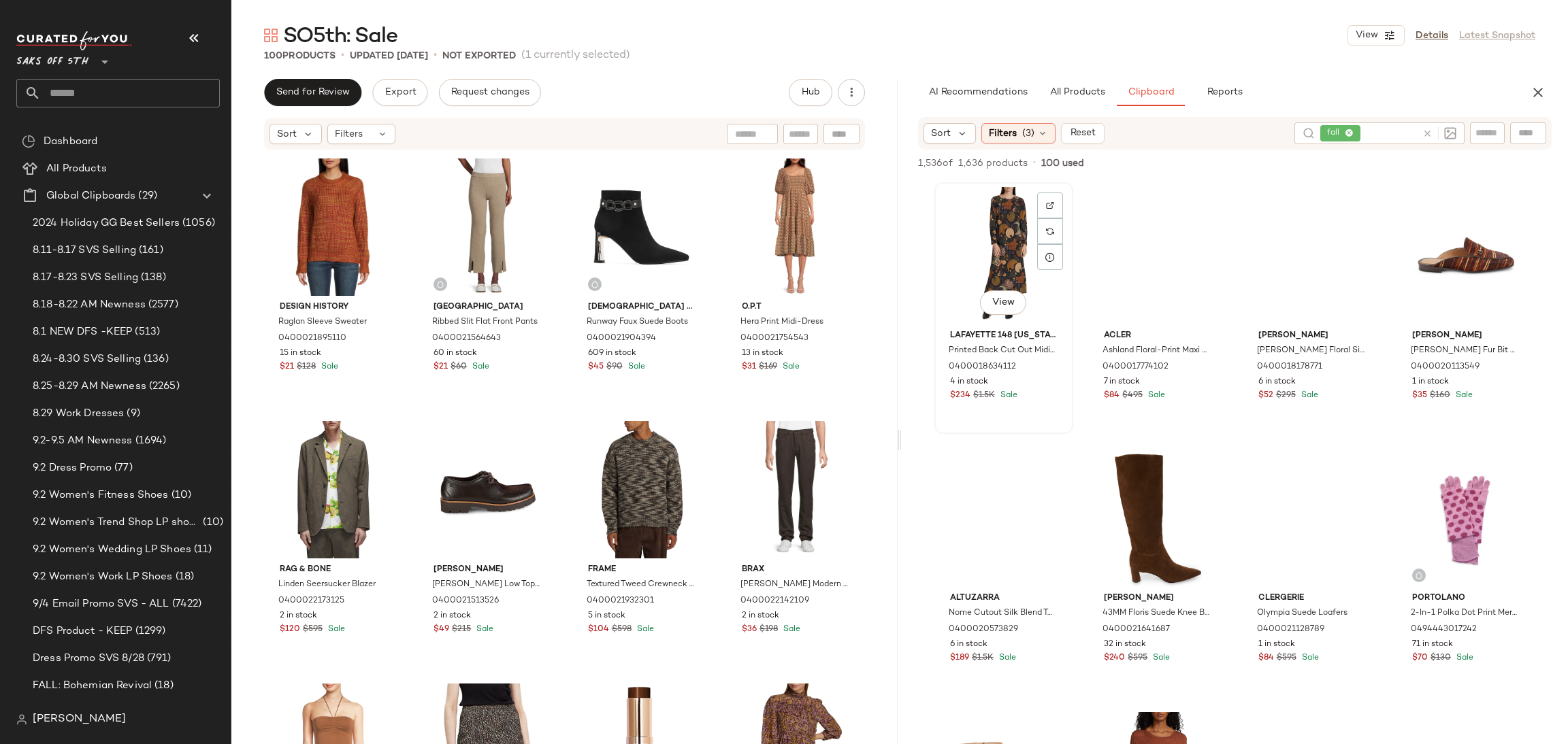
click at [995, 242] on div "View" at bounding box center [1003, 256] width 129 height 138
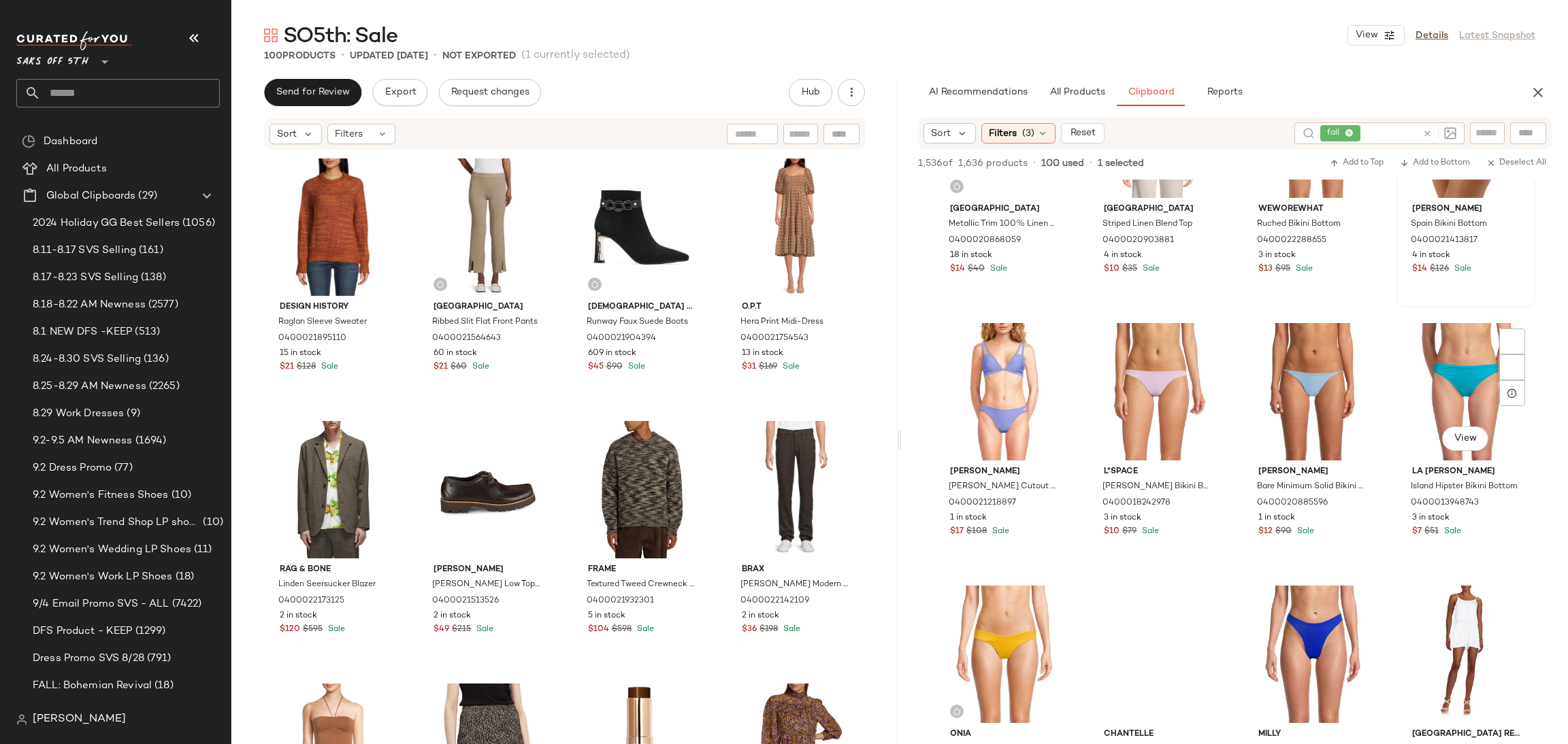
scroll to position [100223, 0]
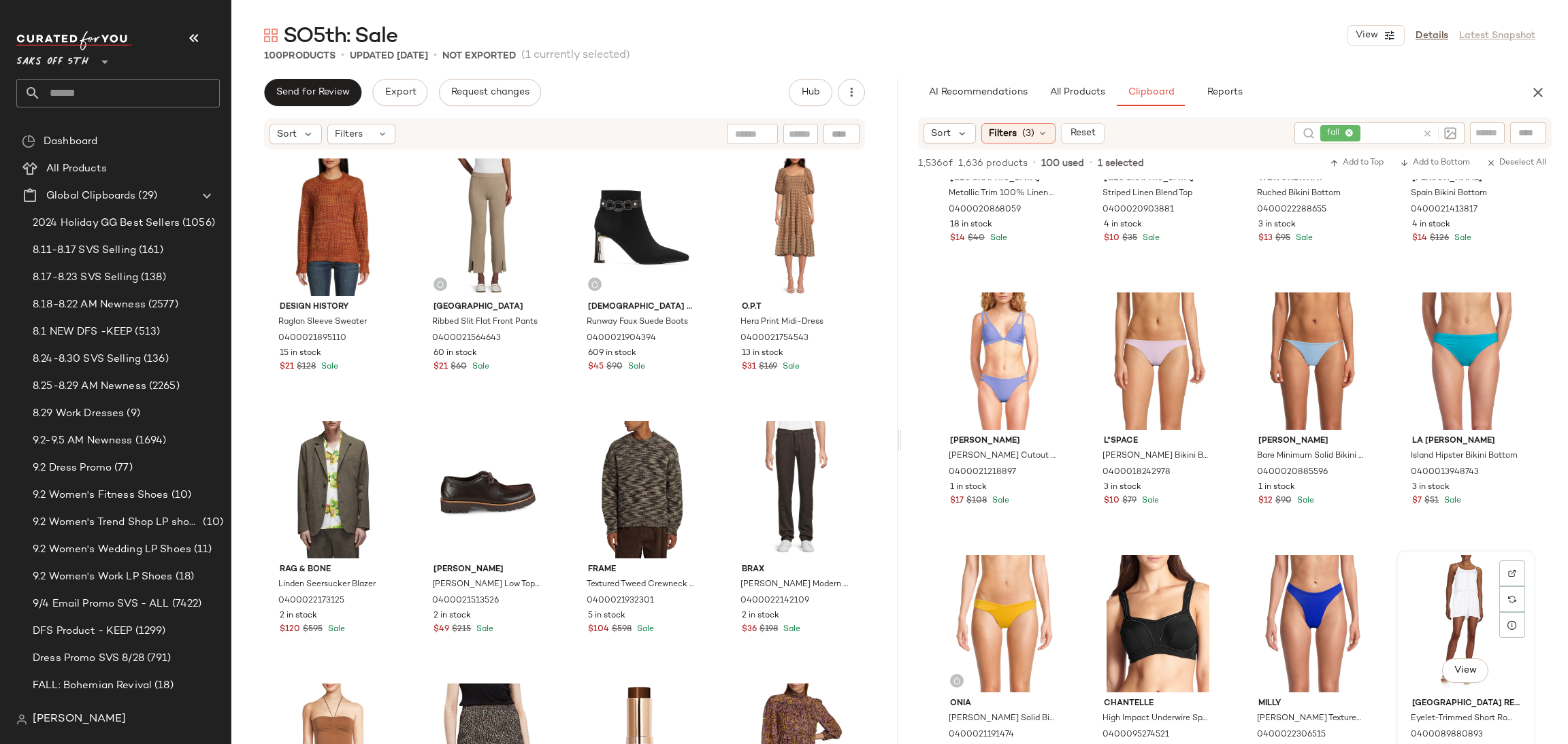
click at [1426, 574] on div "View" at bounding box center [1465, 624] width 129 height 138
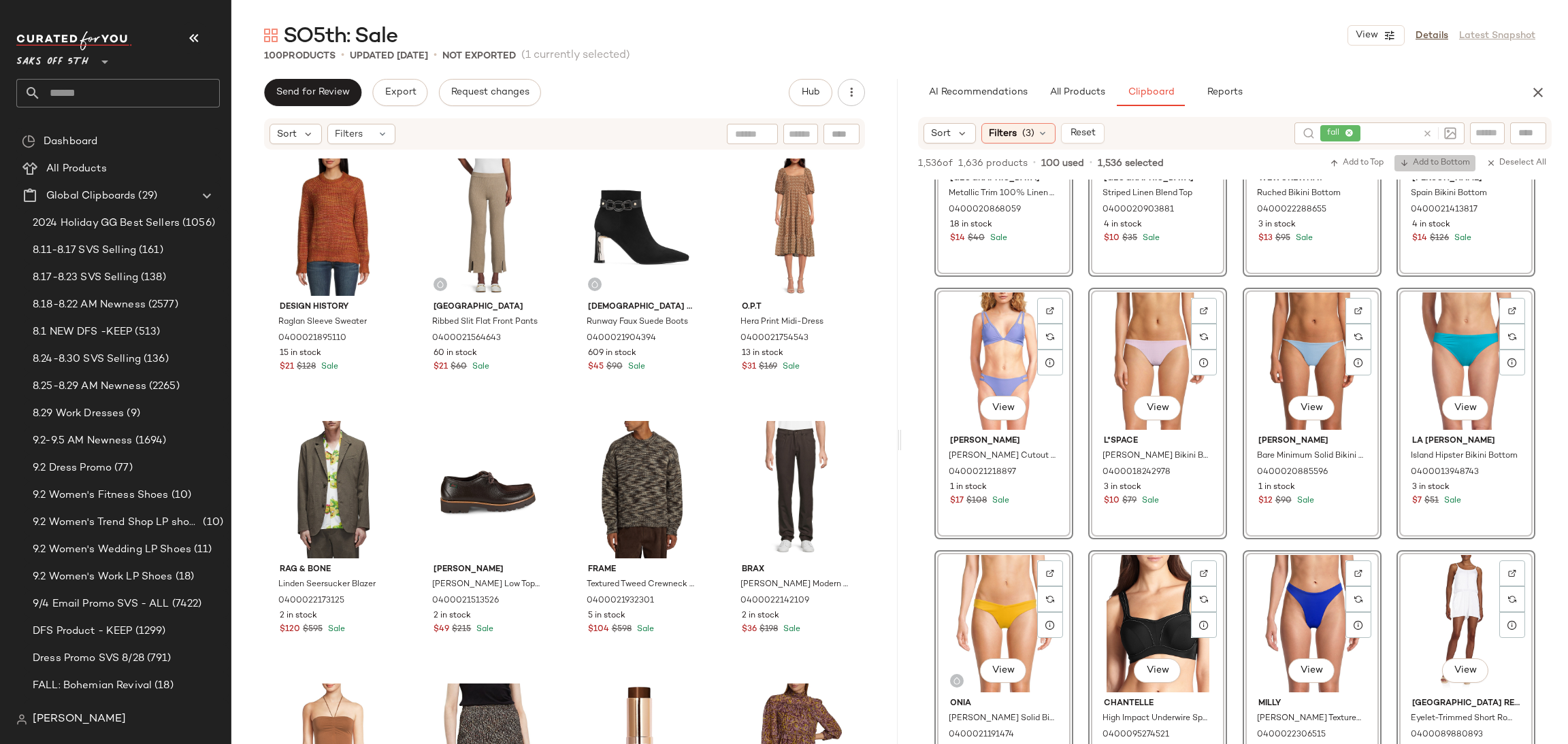
click at [1440, 161] on span "Add to Bottom" at bounding box center [1435, 163] width 70 height 9
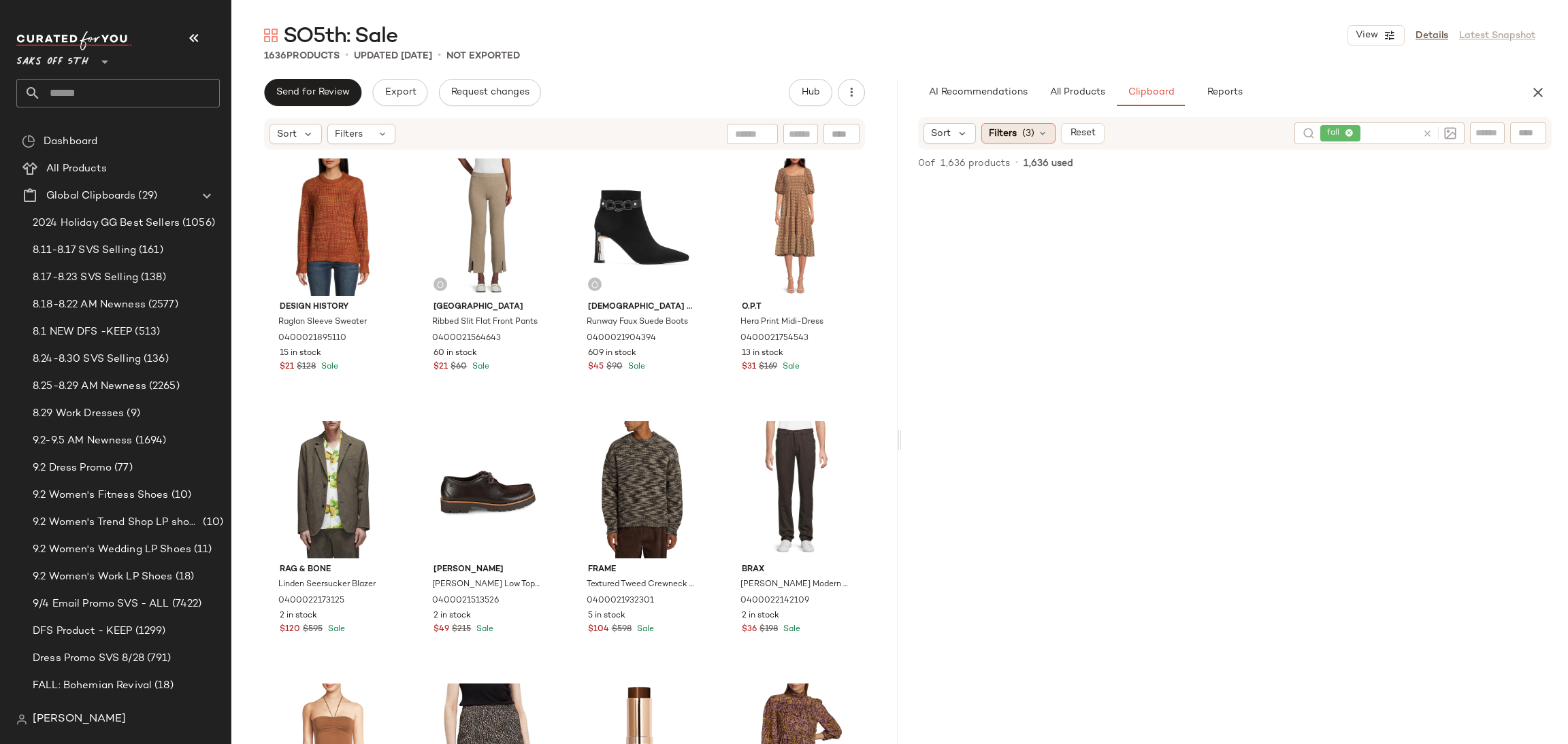
scroll to position [0, 0]
click at [1040, 135] on icon at bounding box center [1043, 133] width 11 height 11
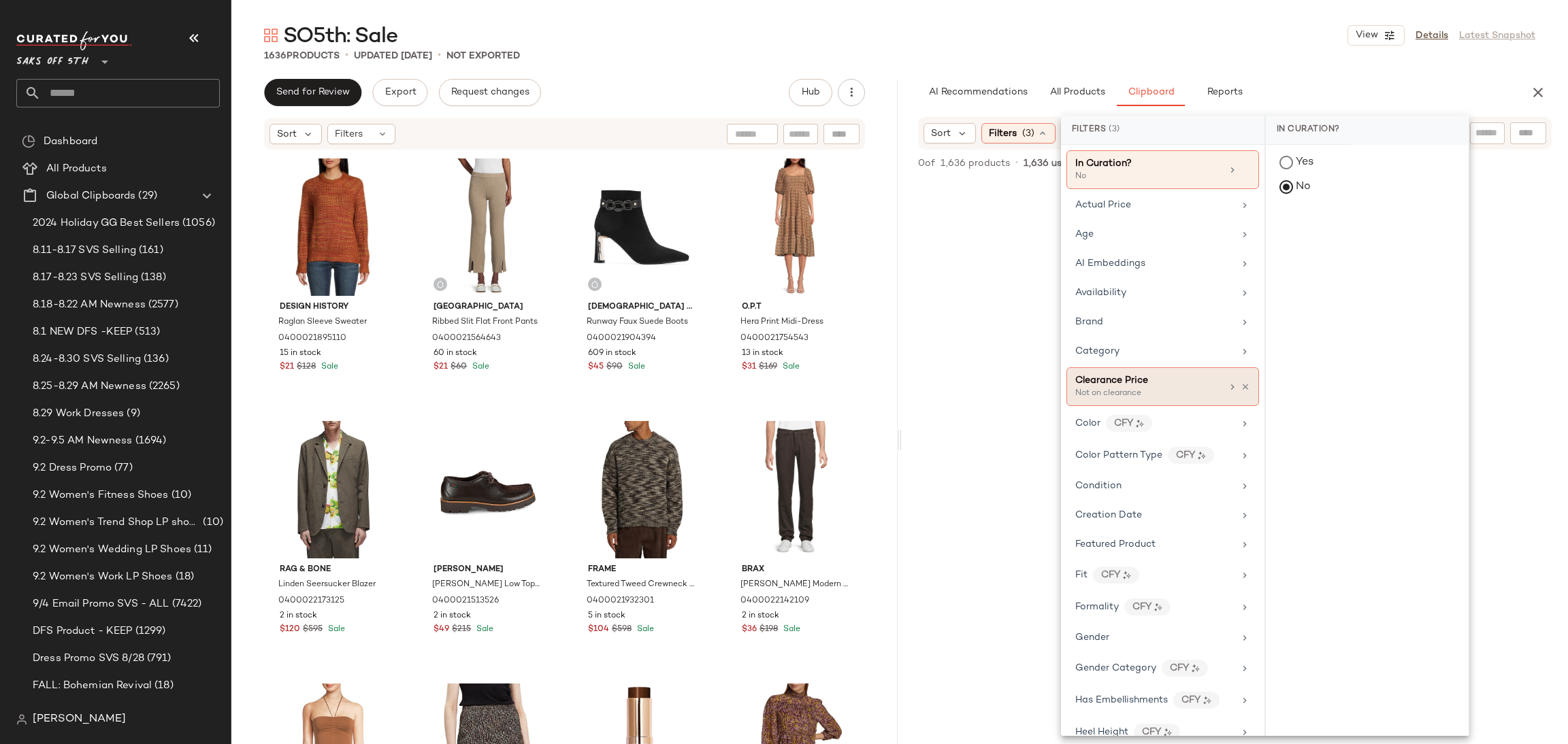
click at [1234, 381] on div "Clearance Price Not on clearance" at bounding box center [1162, 387] width 193 height 39
click at [1241, 389] on icon at bounding box center [1245, 387] width 9 height 9
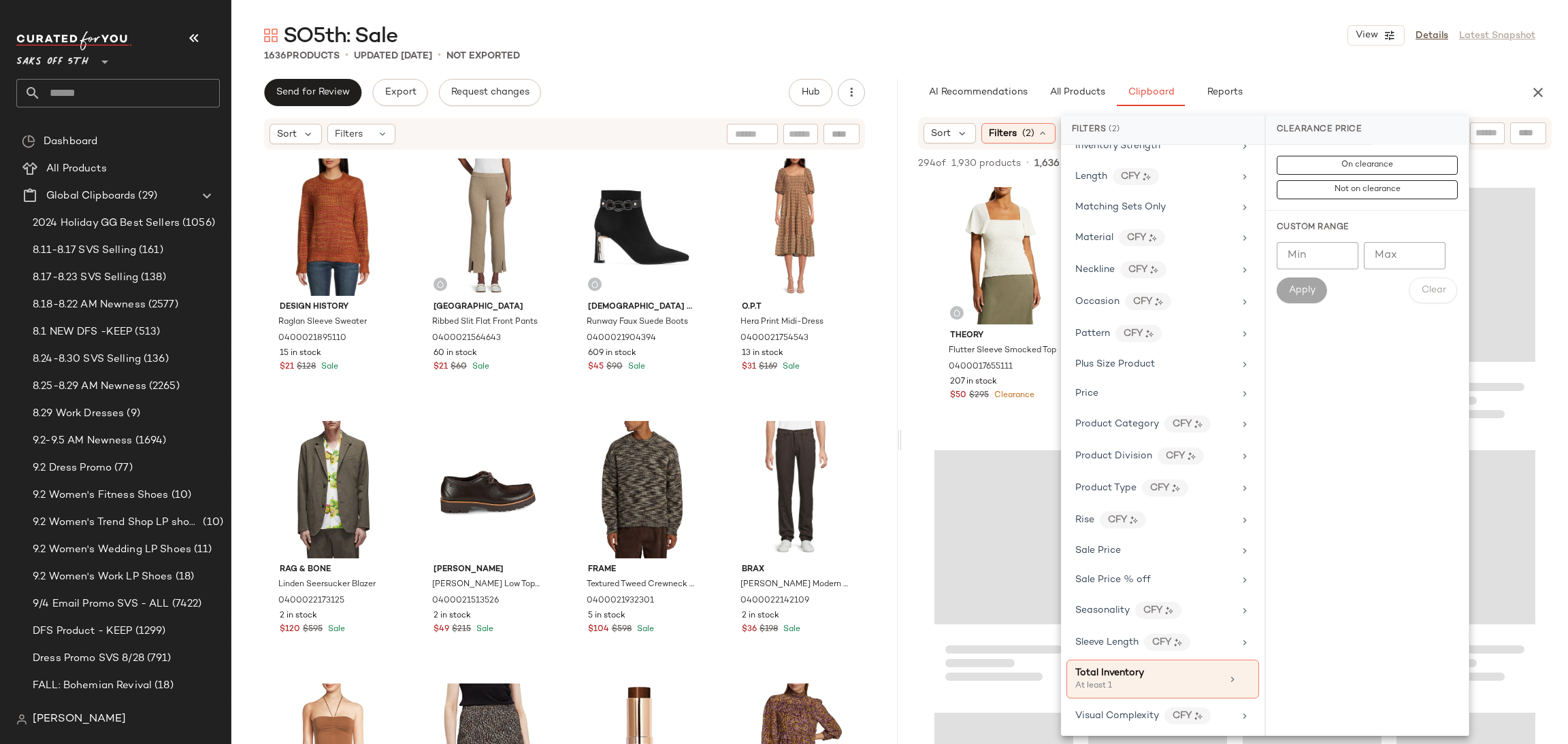
scroll to position [617, 0]
click at [996, 224] on div "View" at bounding box center [1003, 256] width 129 height 138
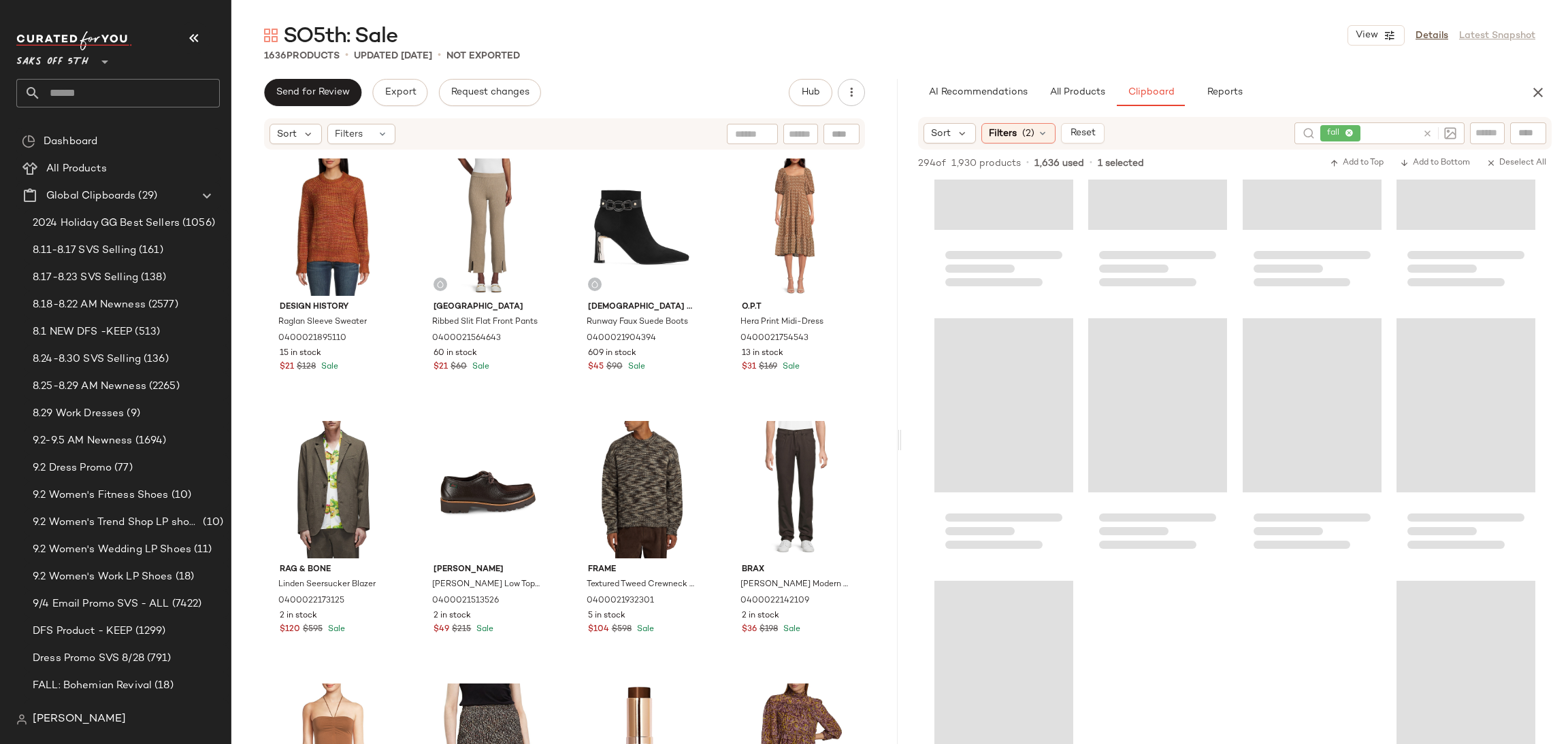
scroll to position [18813, 0]
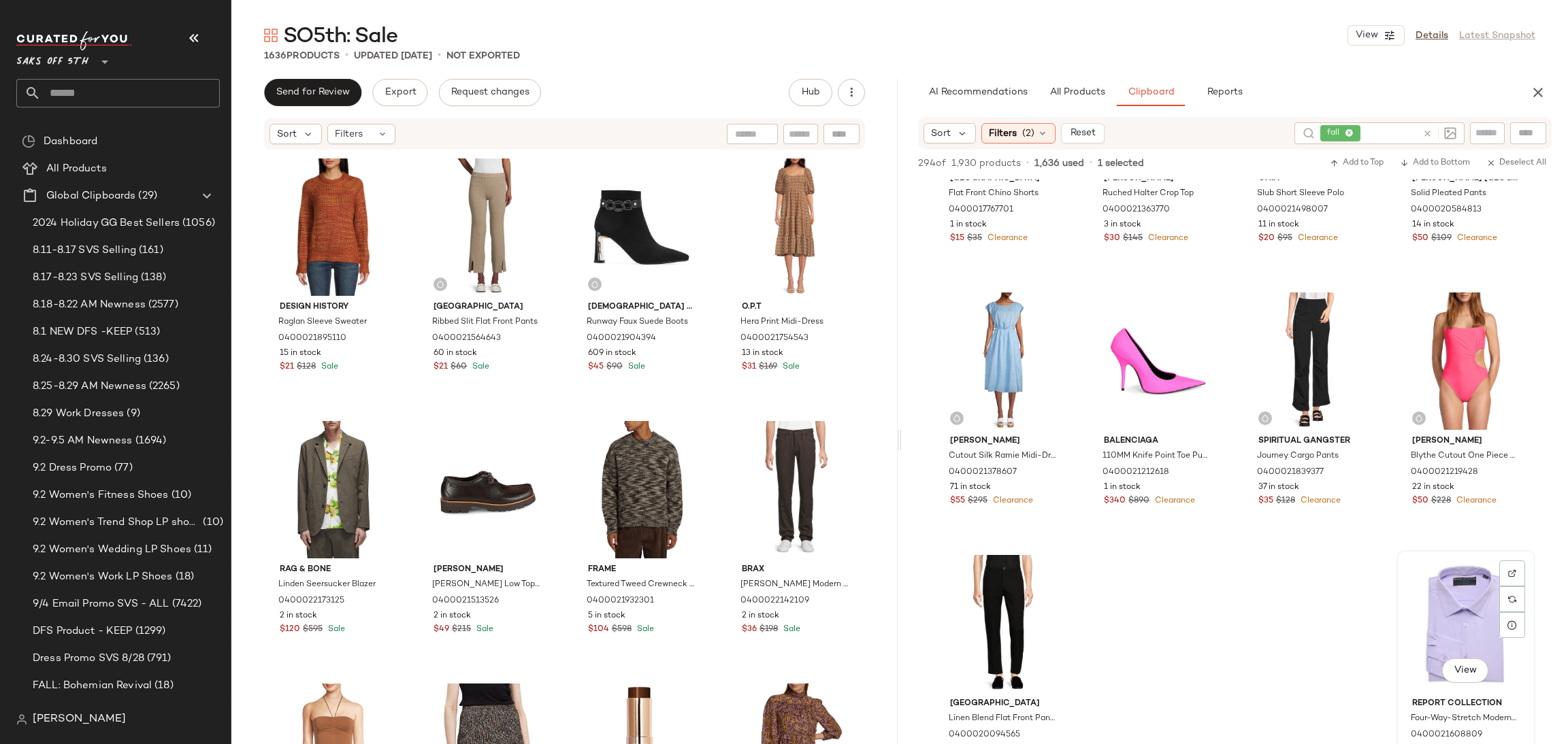
click at [1447, 587] on div "View" at bounding box center [1465, 624] width 129 height 138
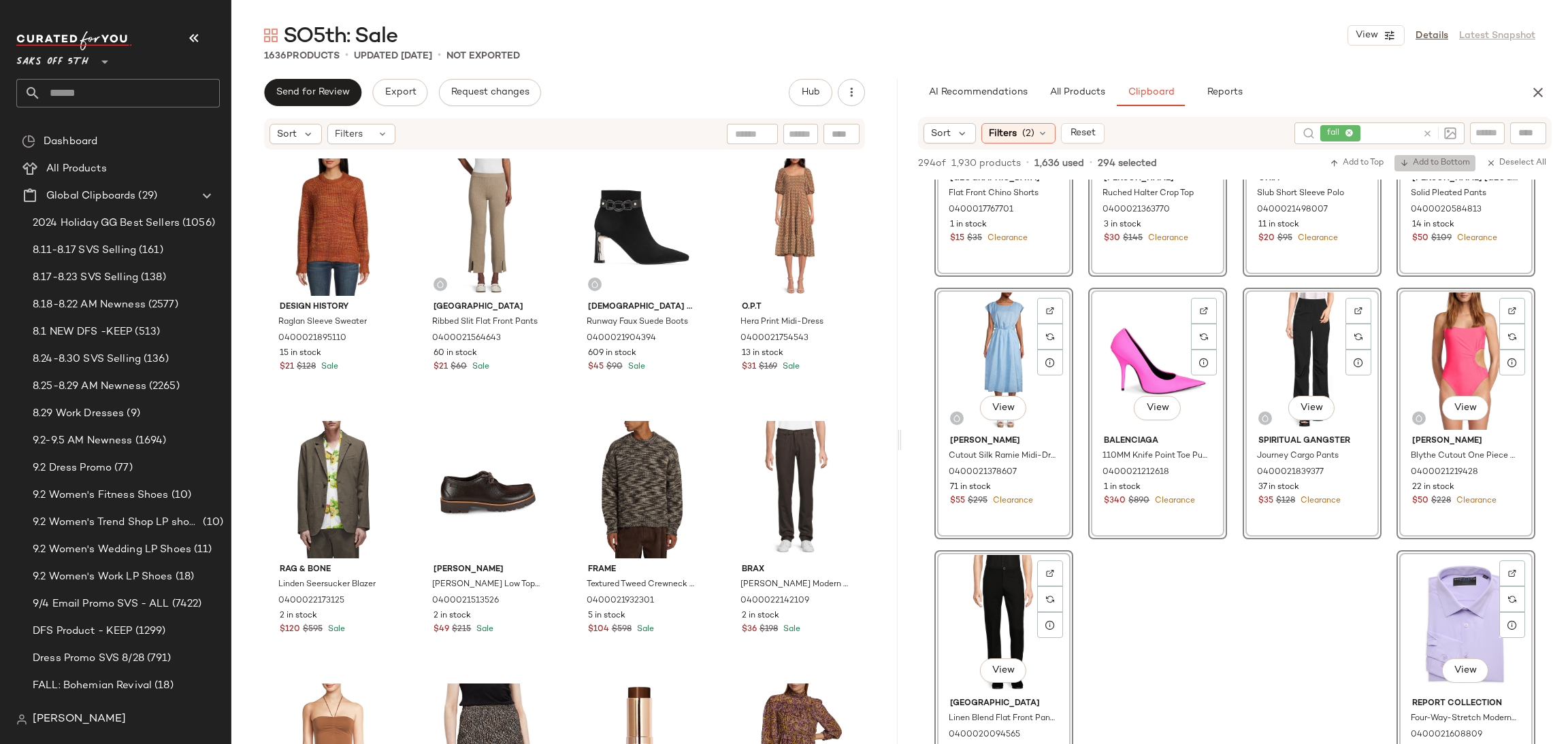
click at [1452, 159] on span "Add to Bottom" at bounding box center [1435, 163] width 70 height 9
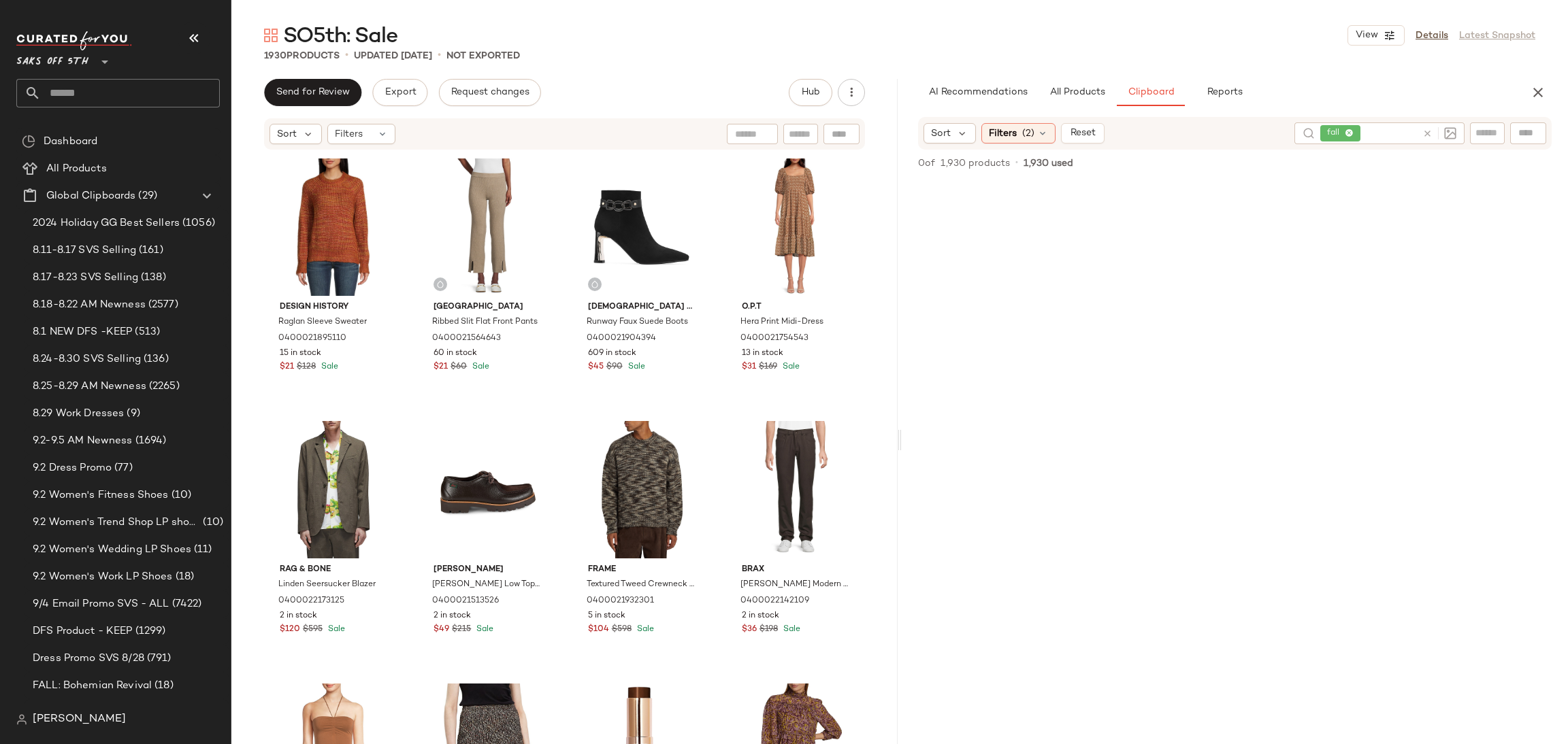
scroll to position [0, 0]
click at [1349, 133] on icon at bounding box center [1349, 133] width 9 height 9
click at [1005, 132] on span "Filters" at bounding box center [1003, 133] width 28 height 14
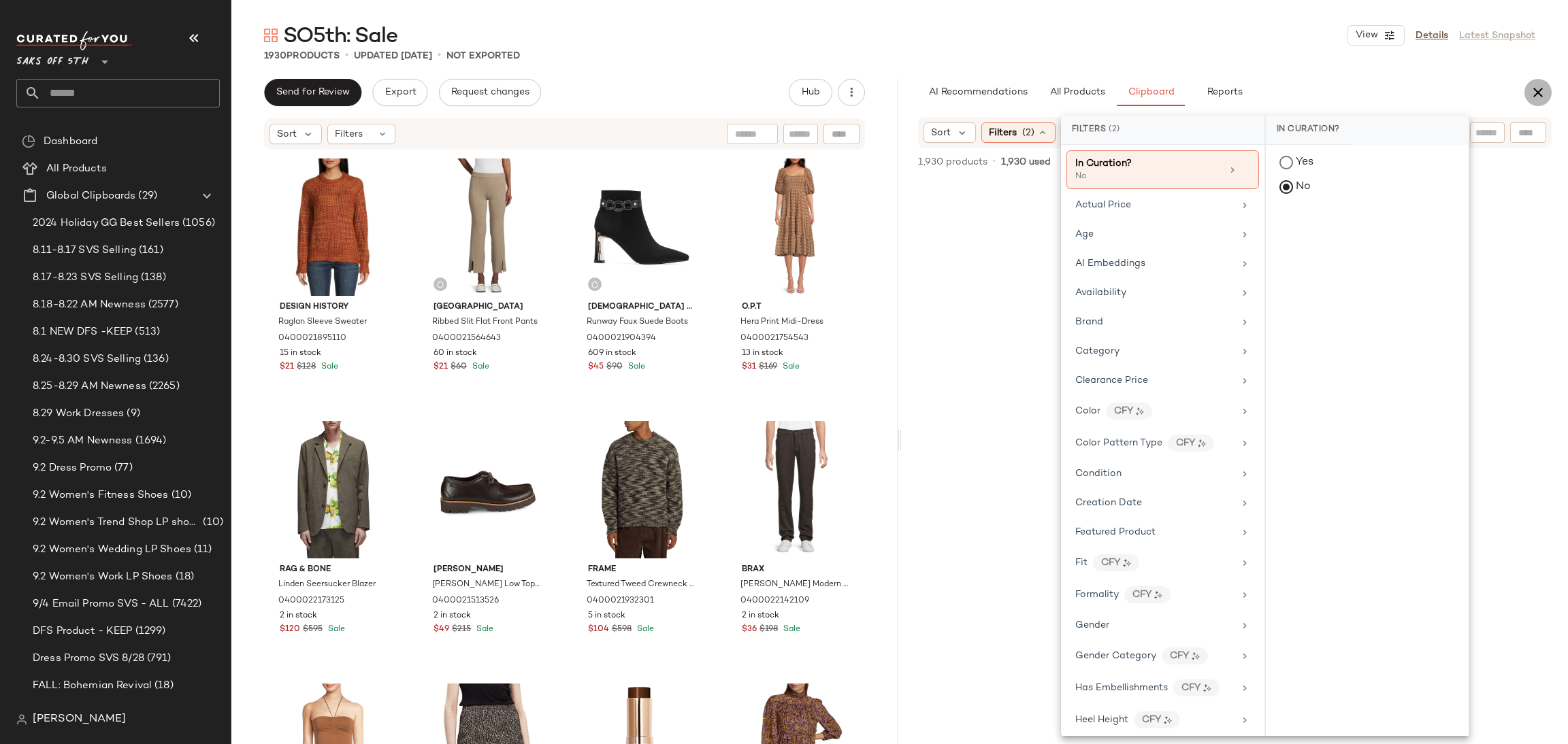
click at [1546, 96] on button "button" at bounding box center [1538, 92] width 27 height 27
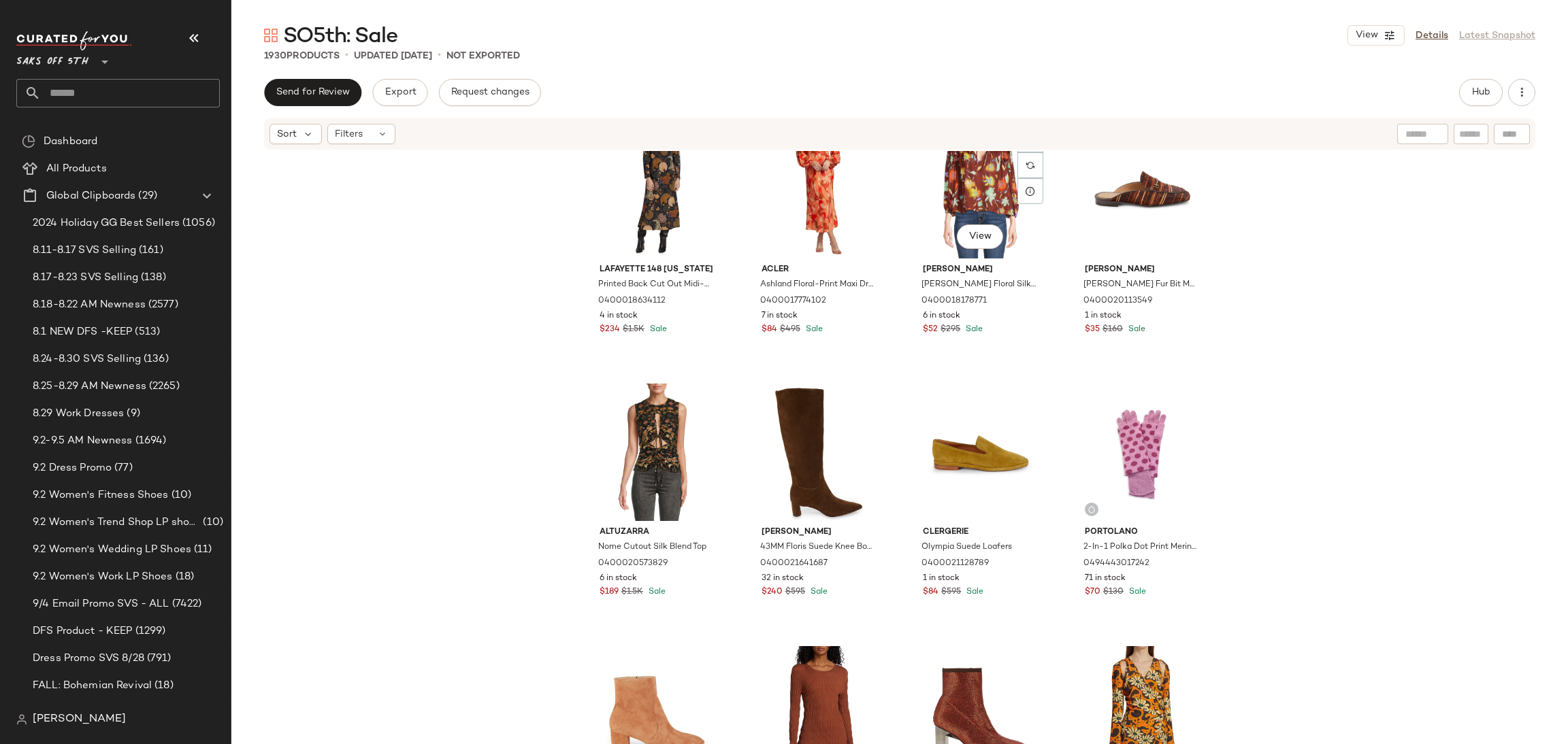
scroll to position [6614, 0]
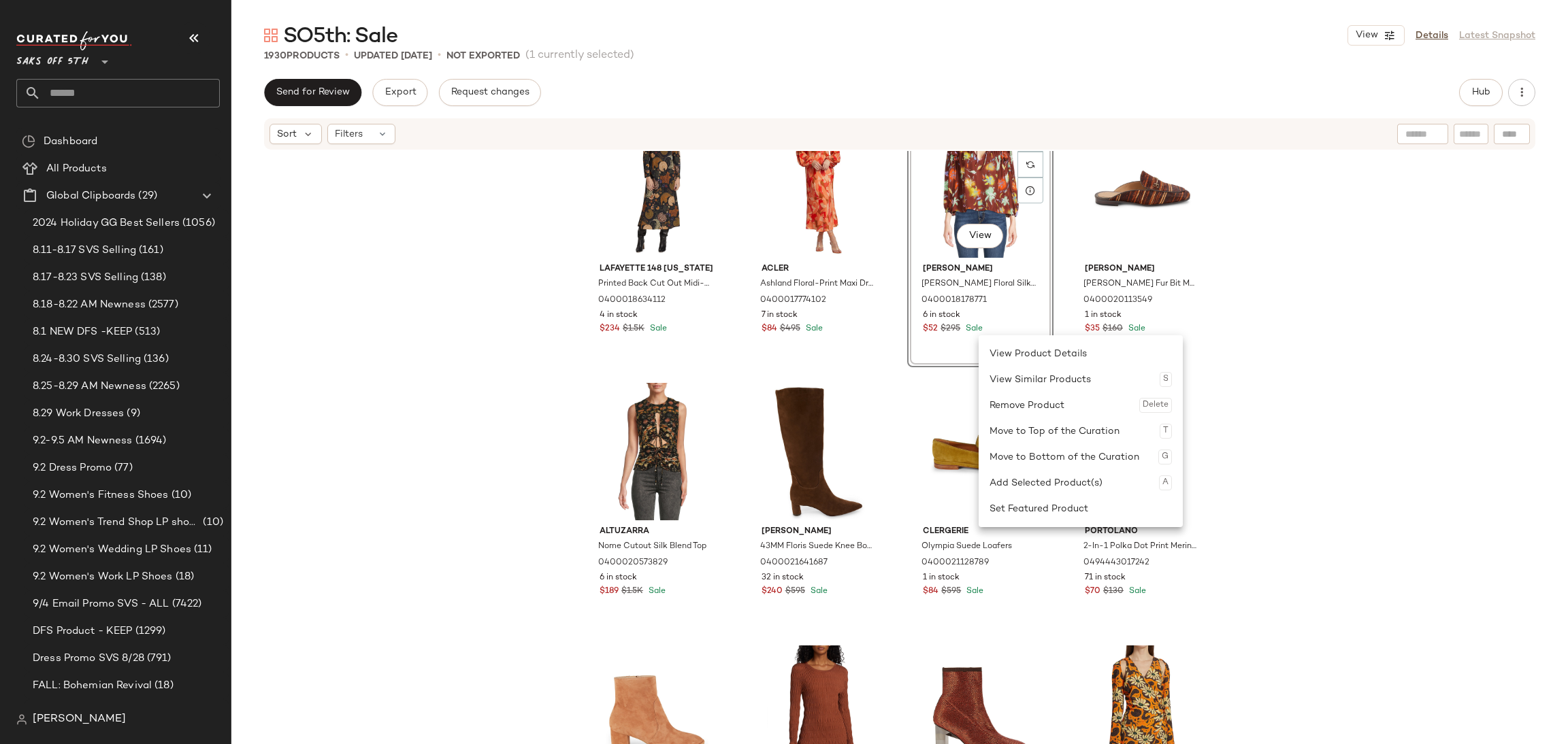
click at [536, 396] on div "Lafayette 148 New York Printed Back Cut Out Midi-Dress 0400018634112 4 in stock…" at bounding box center [900, 468] width 1337 height 634
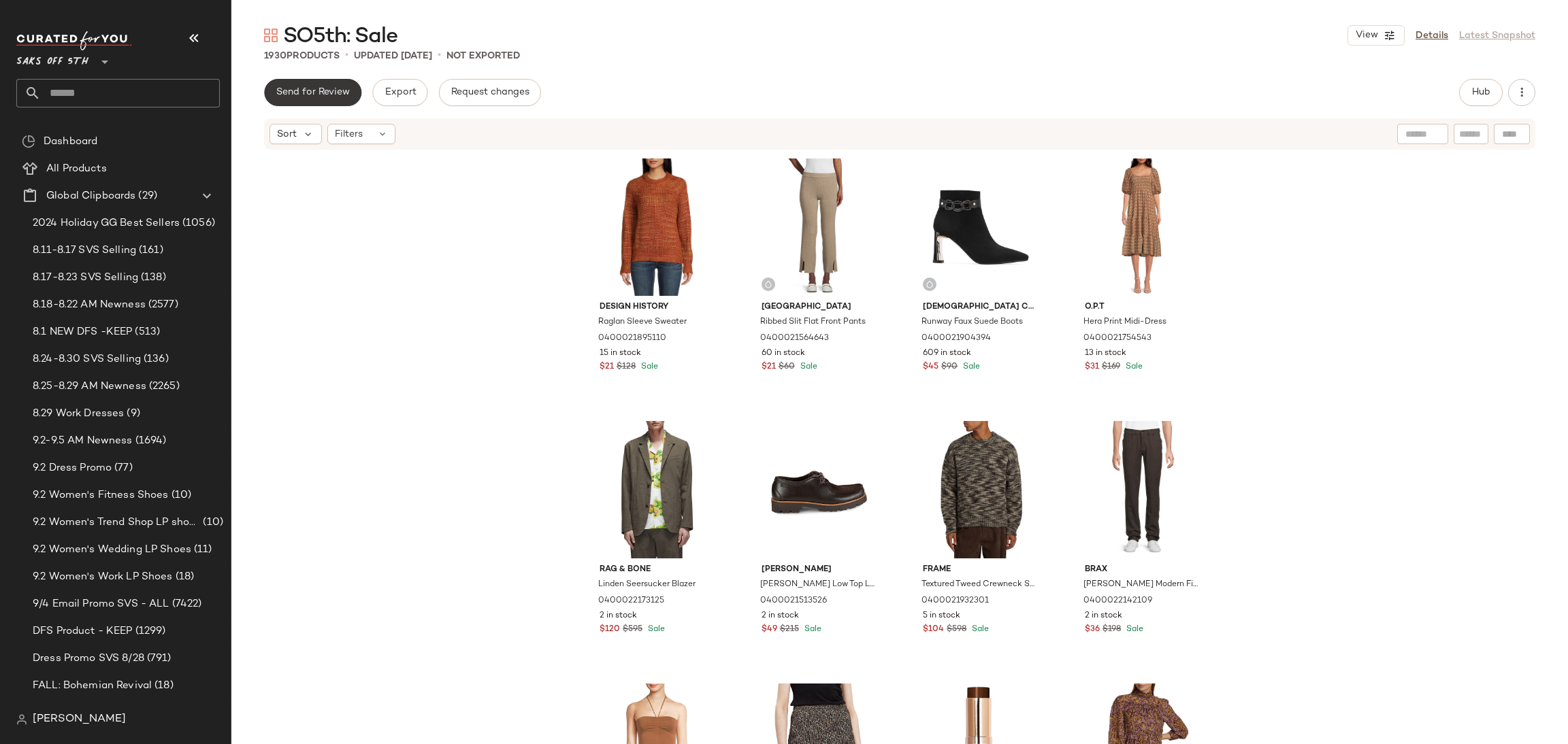
click at [306, 87] on span "Send for Review" at bounding box center [313, 93] width 74 height 11
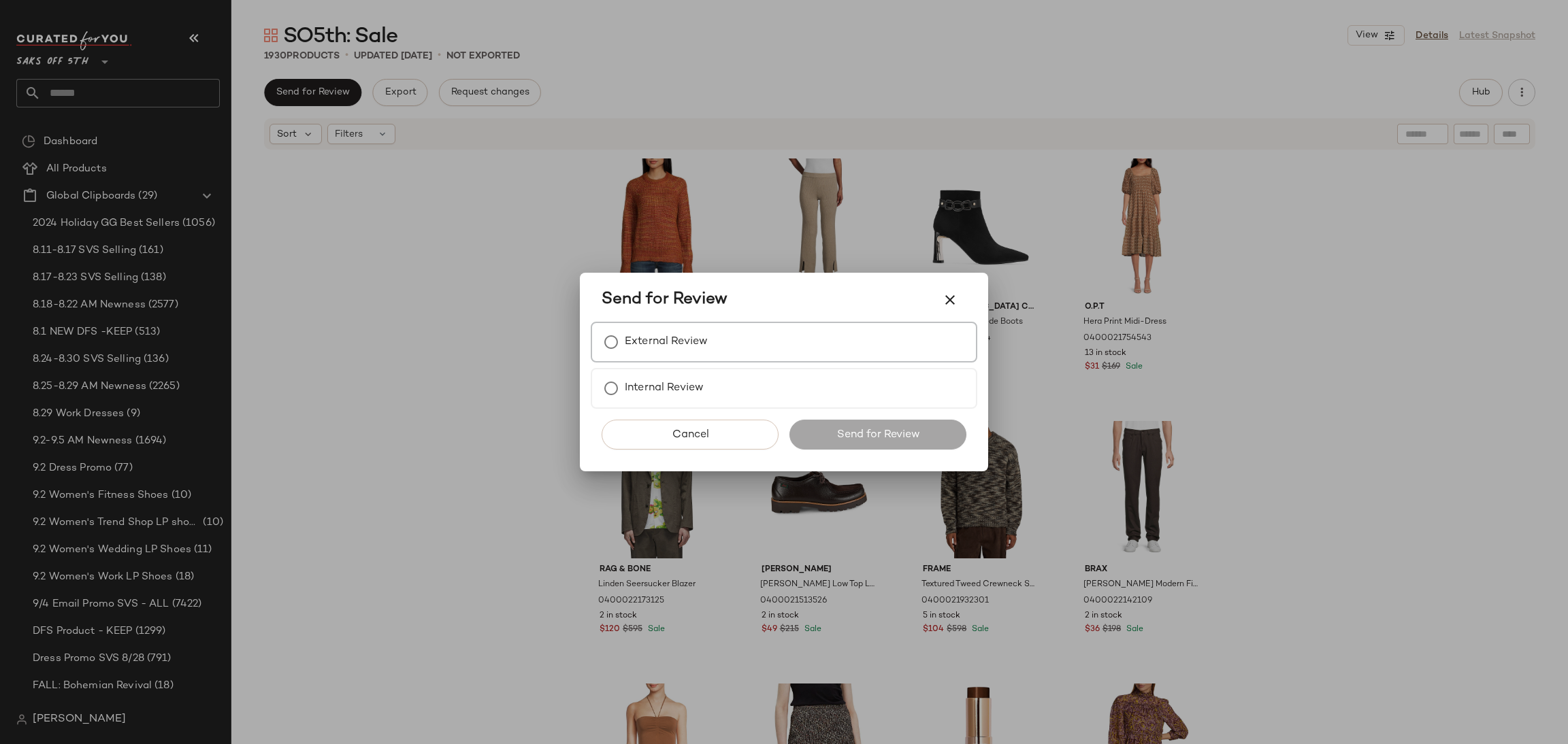
click at [688, 347] on label "External Review" at bounding box center [666, 342] width 83 height 27
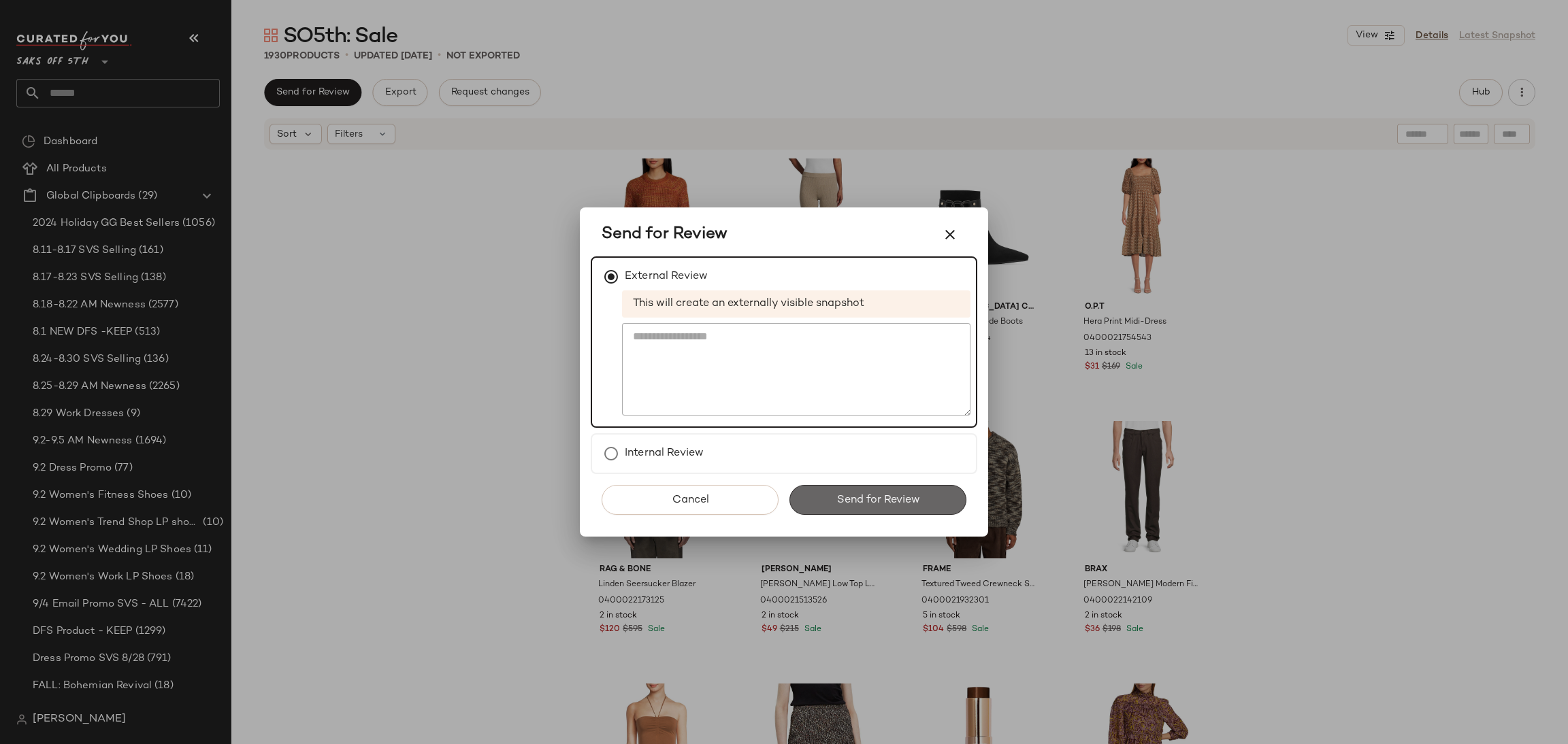
click at [893, 495] on span "Send for Review" at bounding box center [877, 500] width 84 height 13
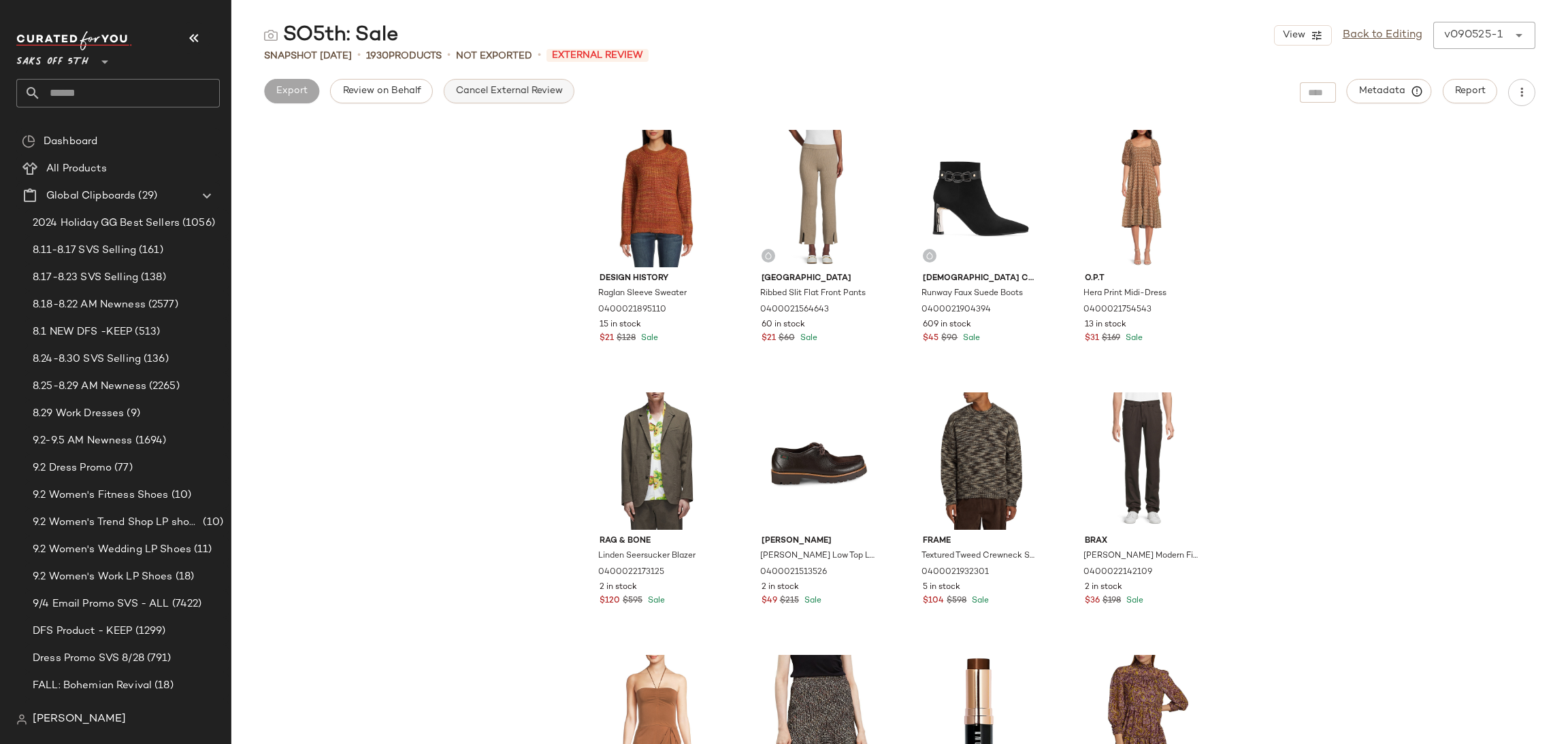
click at [518, 95] on span "Cancel External Review" at bounding box center [509, 91] width 108 height 11
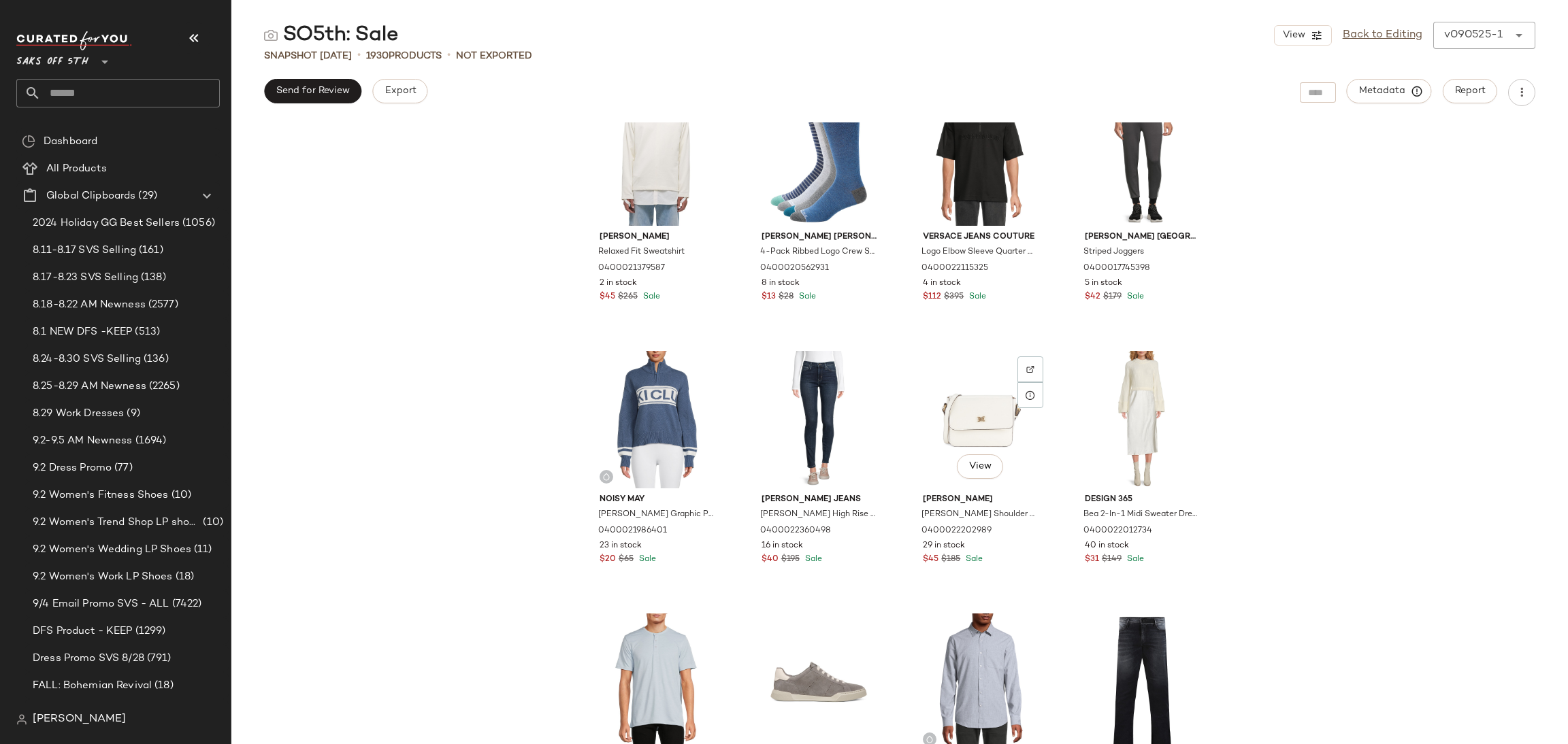
scroll to position [4517, 0]
click at [162, 86] on input "text" at bounding box center [130, 93] width 179 height 29
type input "*"
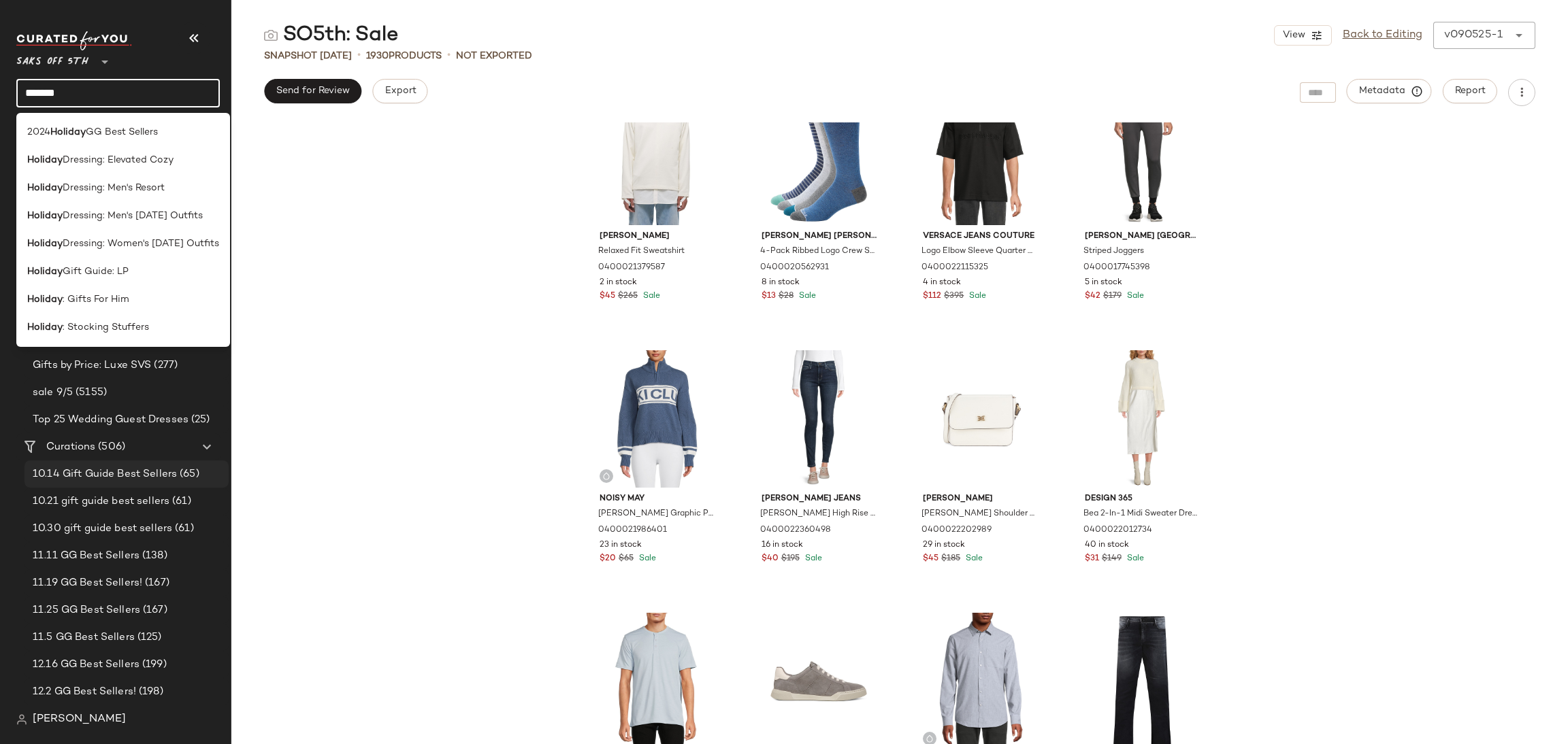
scroll to position [589, 0]
type input "*******"
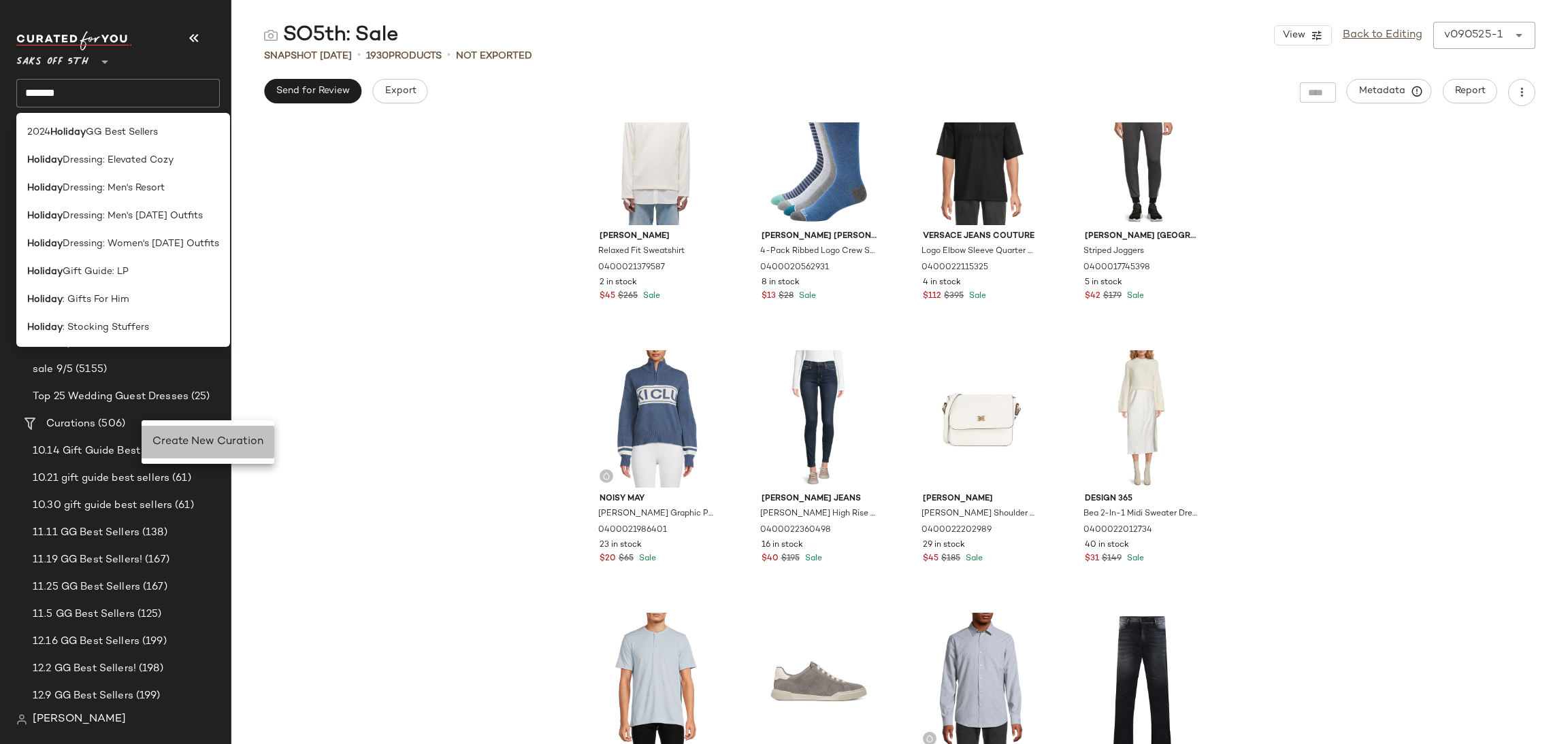
click at [185, 441] on span "Create New Curation" at bounding box center [207, 442] width 111 height 12
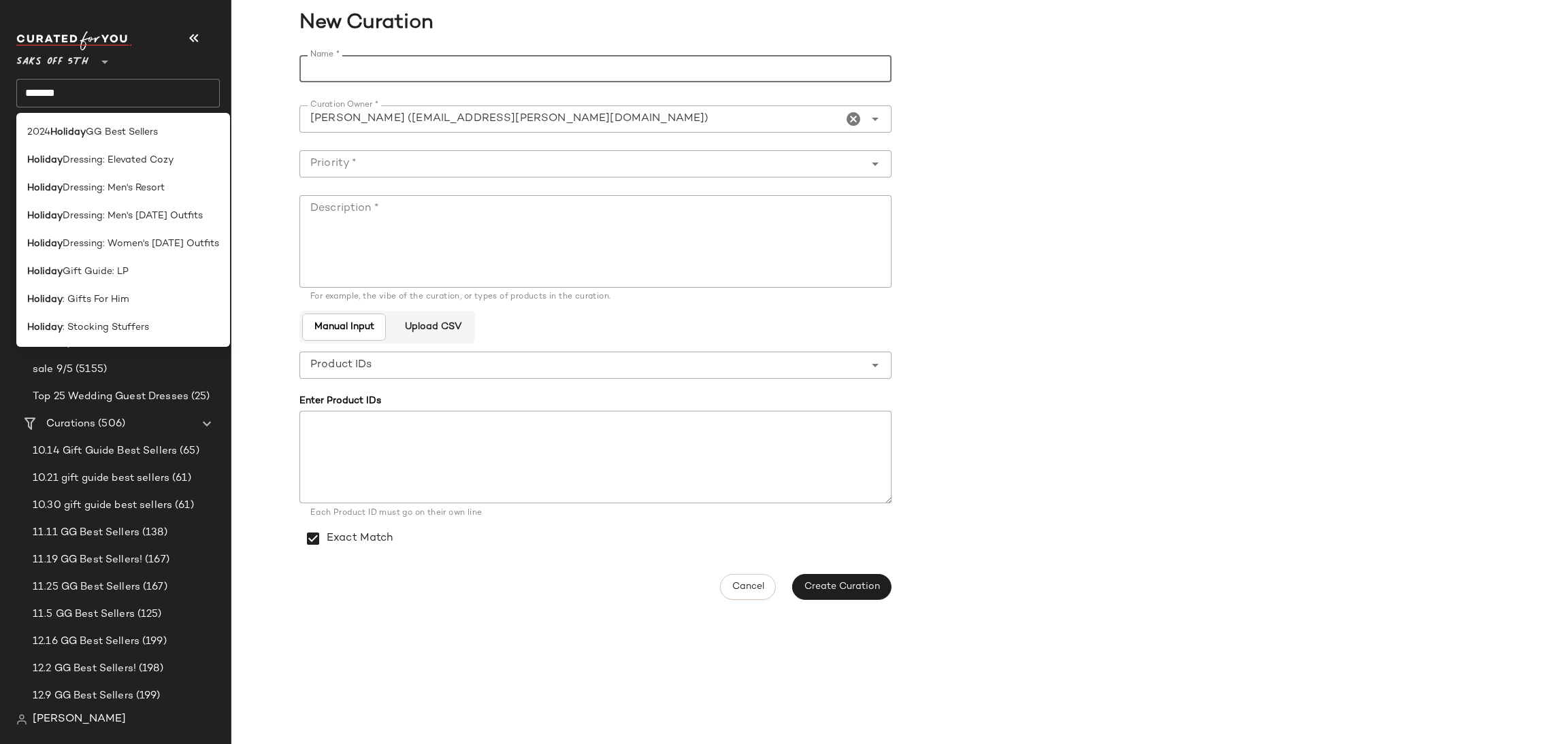
click at [484, 57] on input "Name *" at bounding box center [595, 68] width 592 height 27
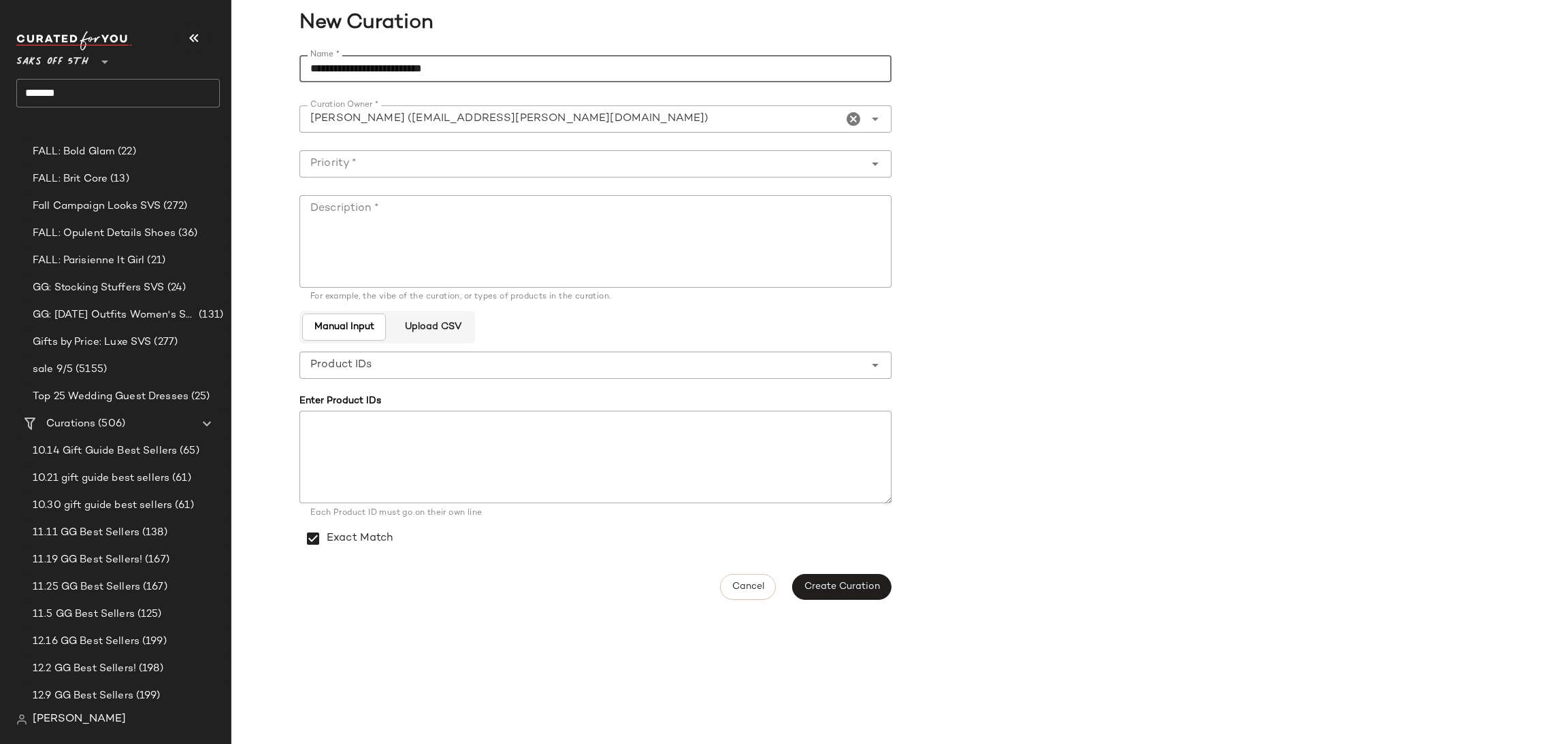
type input "**********"
click at [405, 166] on input "Priority *" at bounding box center [582, 163] width 565 height 16
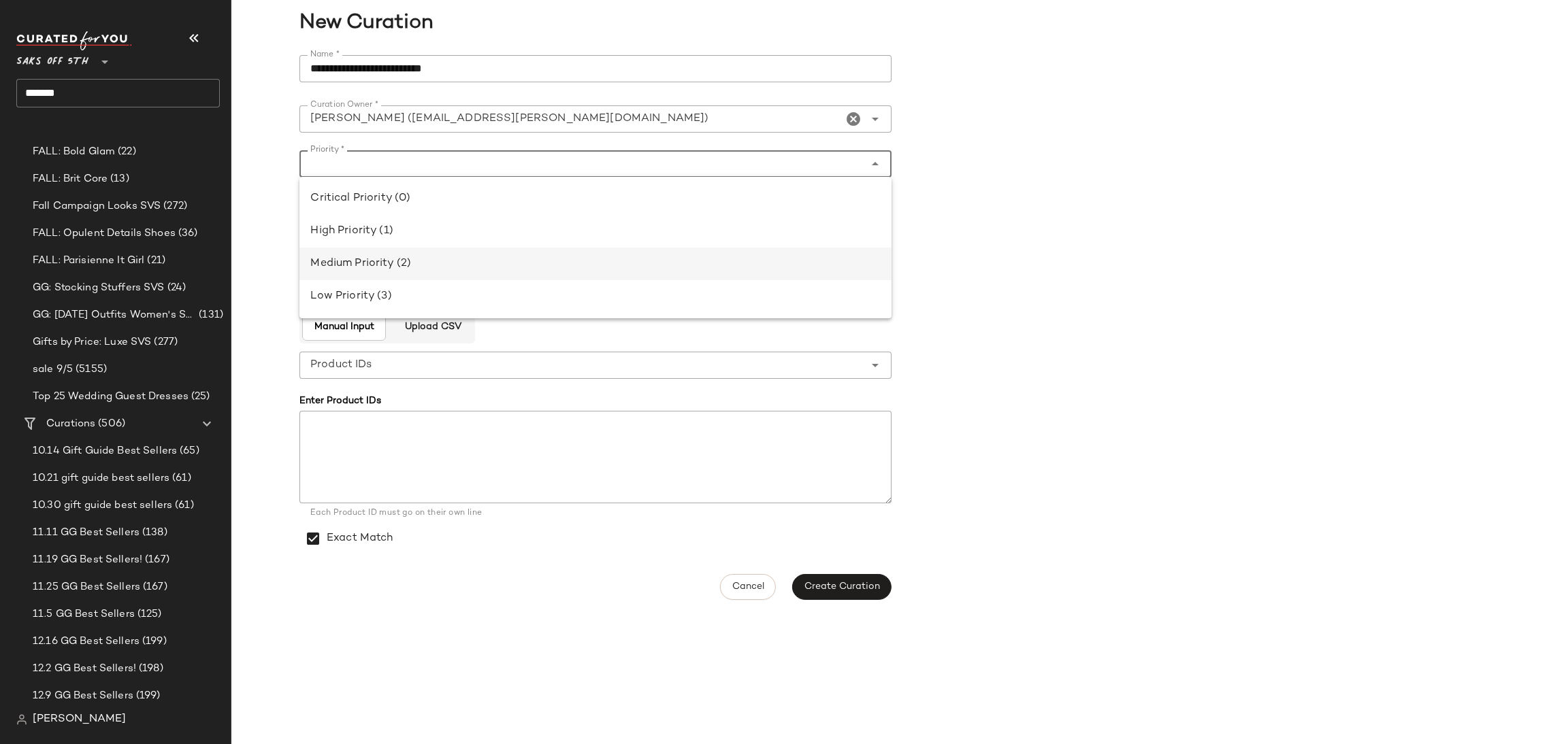
click at [401, 257] on div "Medium Priority (2)" at bounding box center [595, 264] width 570 height 16
type input "**********"
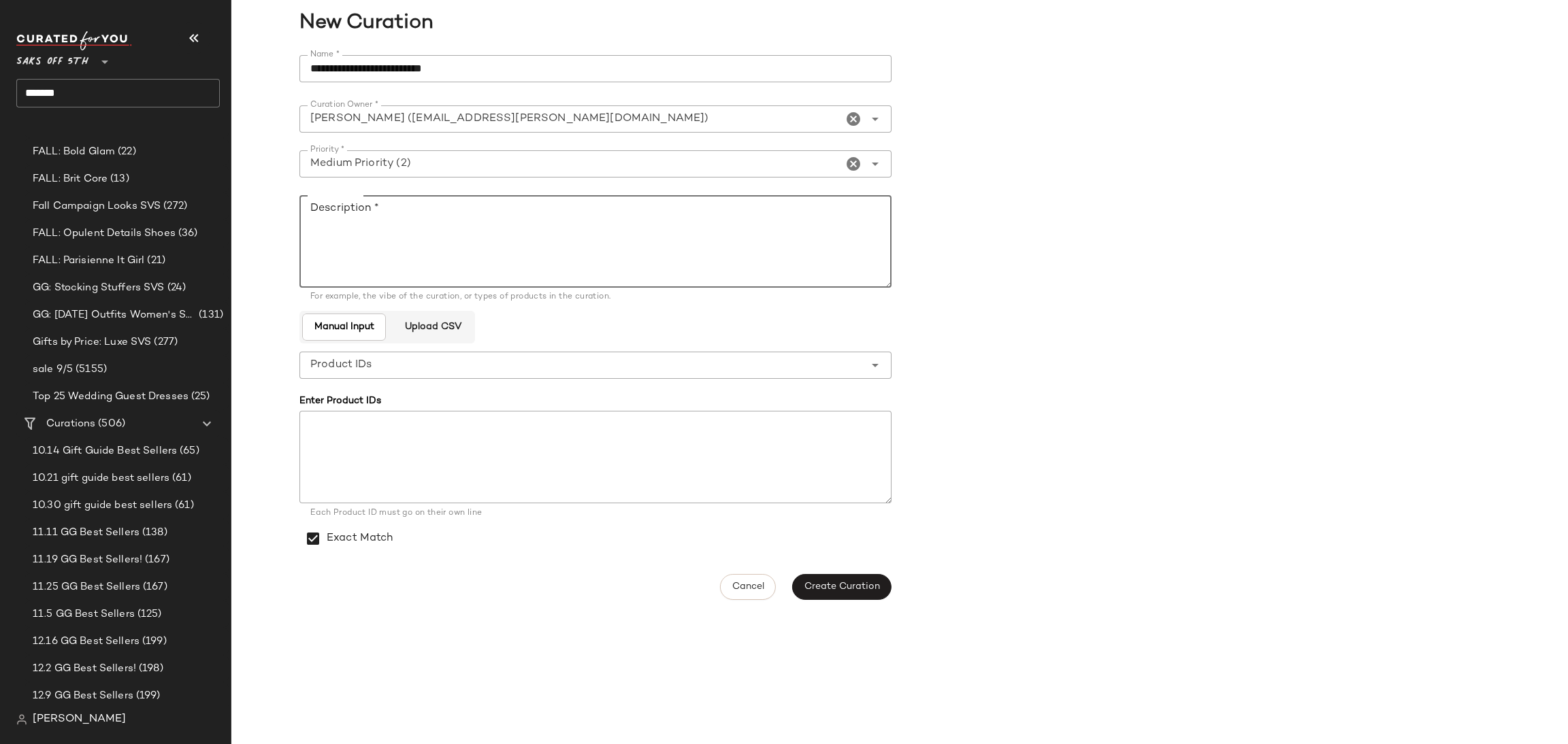
click at [401, 257] on textarea "Description *" at bounding box center [595, 241] width 592 height 93
type textarea "***"
click at [852, 590] on span "Create Curation" at bounding box center [842, 587] width 77 height 11
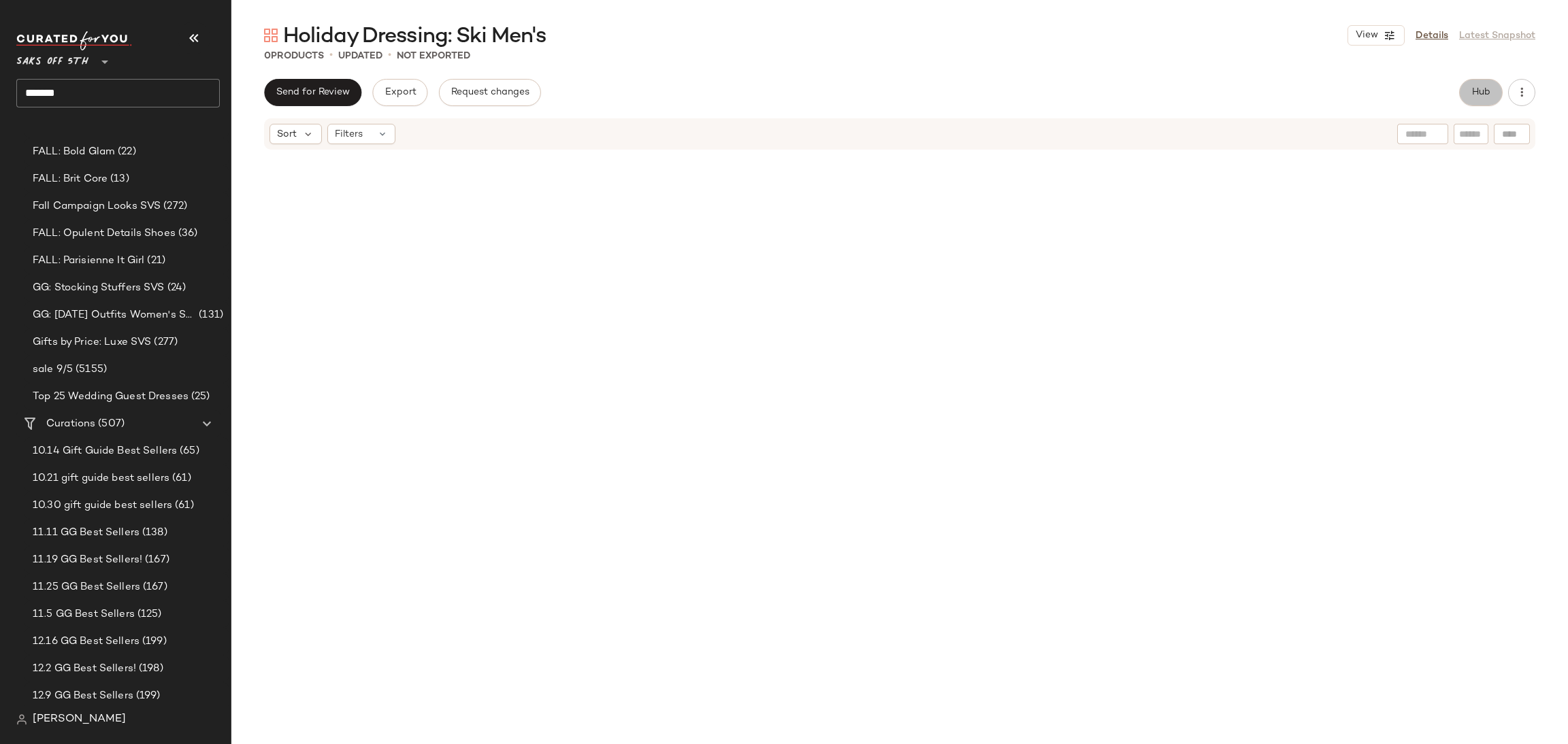
click at [1481, 92] on span "Hub" at bounding box center [1481, 93] width 19 height 11
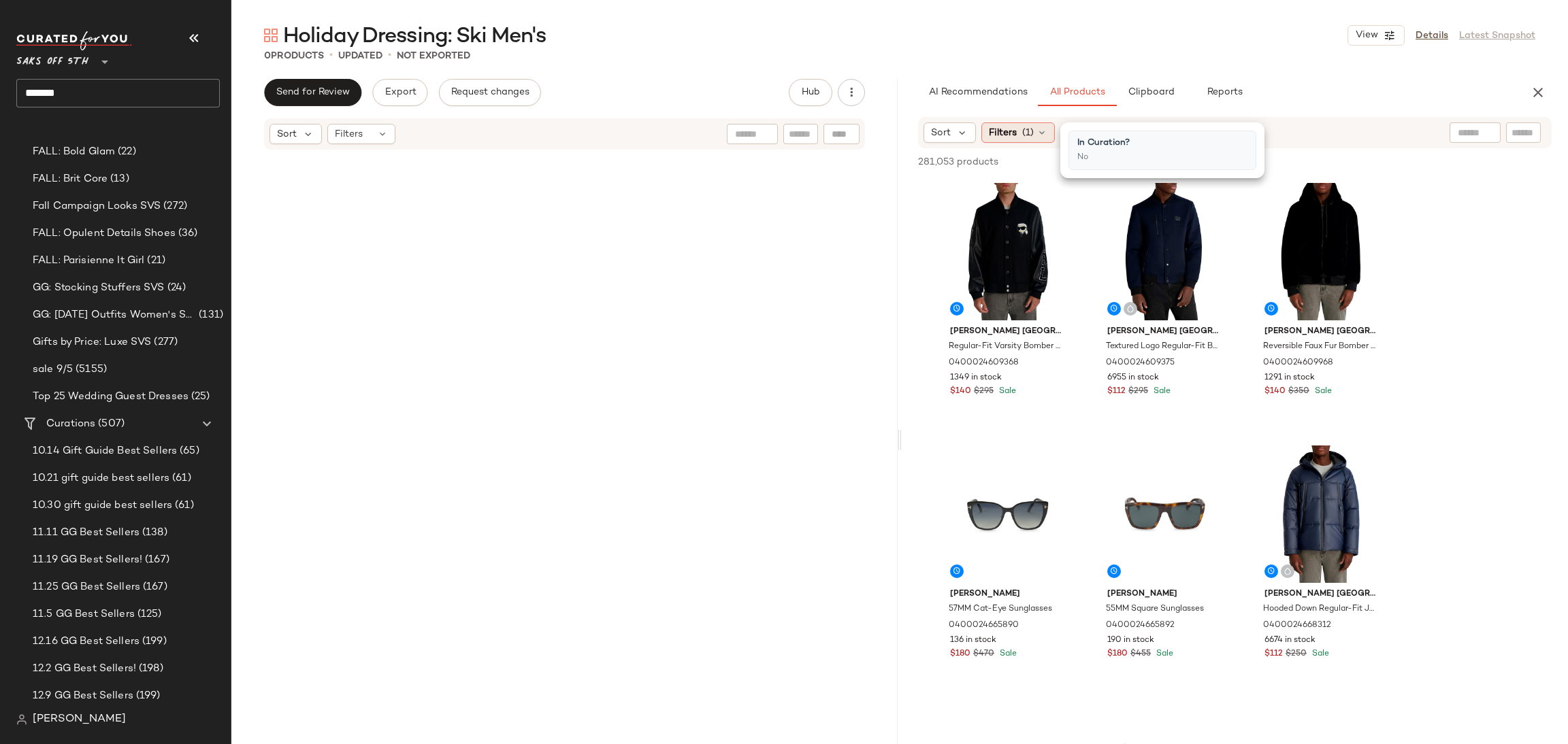
click at [1039, 134] on icon at bounding box center [1042, 133] width 11 height 11
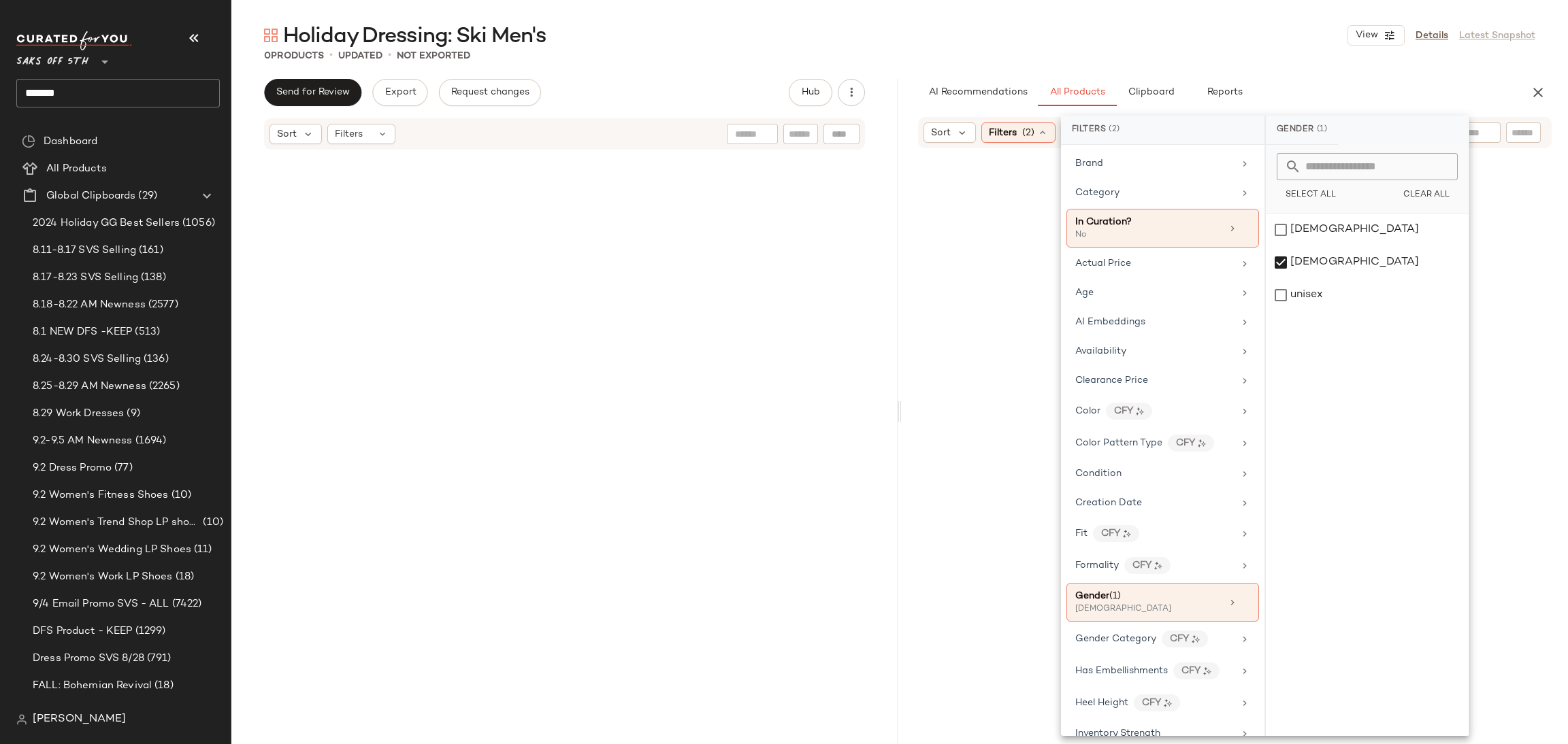
scroll to position [586, 0]
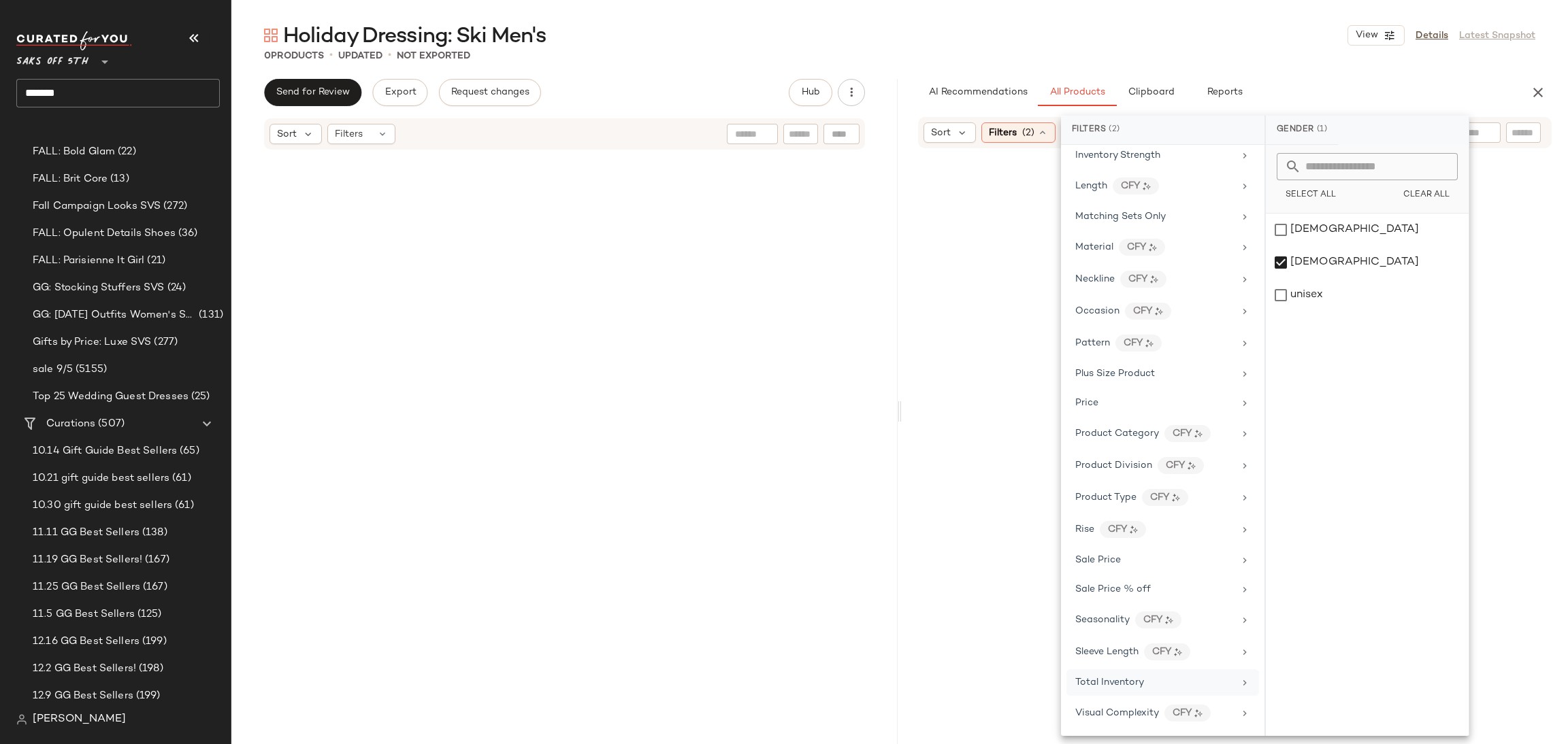
click at [1098, 681] on span "Total Inventory" at bounding box center [1109, 682] width 69 height 10
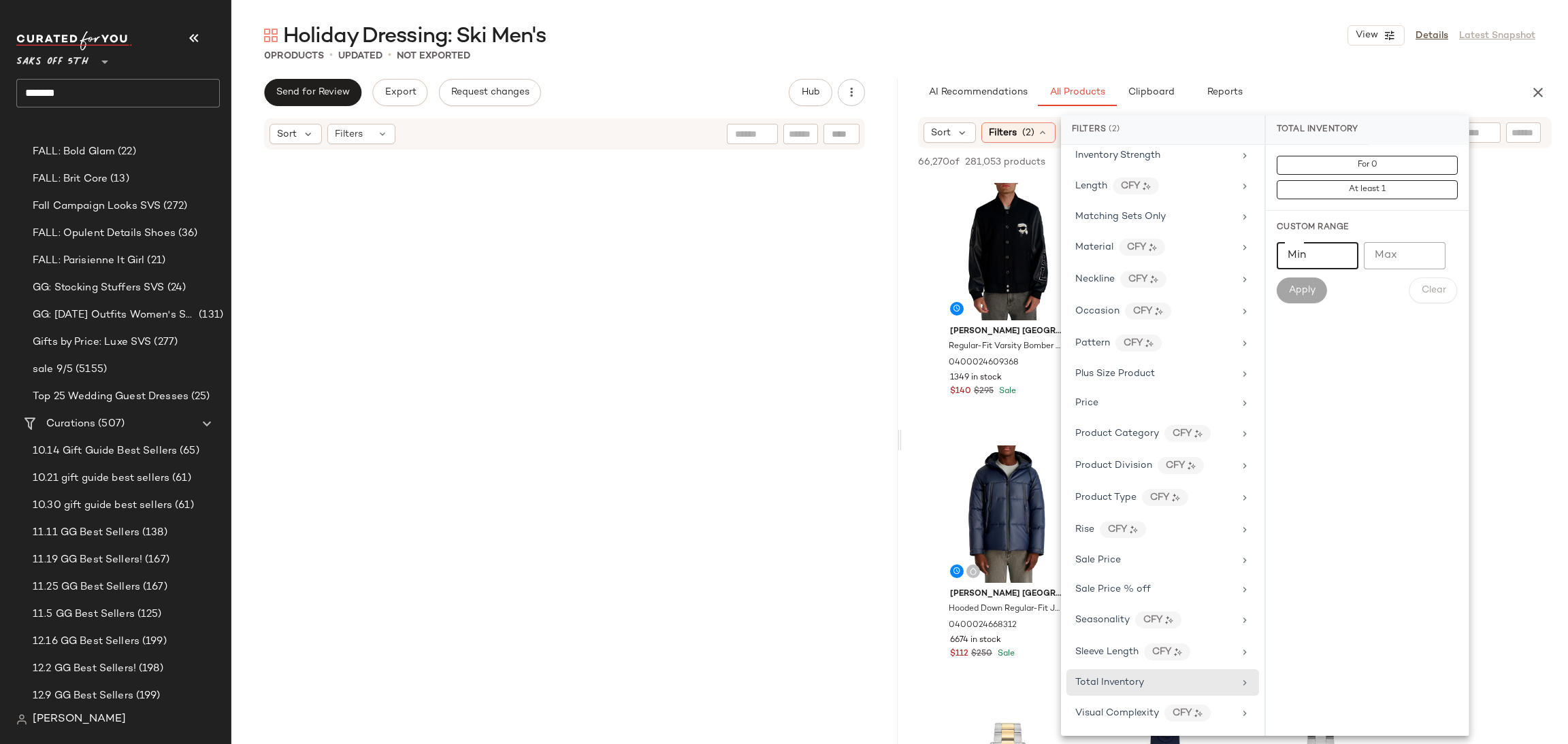
click at [1304, 255] on input "Min" at bounding box center [1317, 255] width 82 height 27
type input "*"
click at [1307, 290] on span "Apply" at bounding box center [1301, 291] width 27 height 11
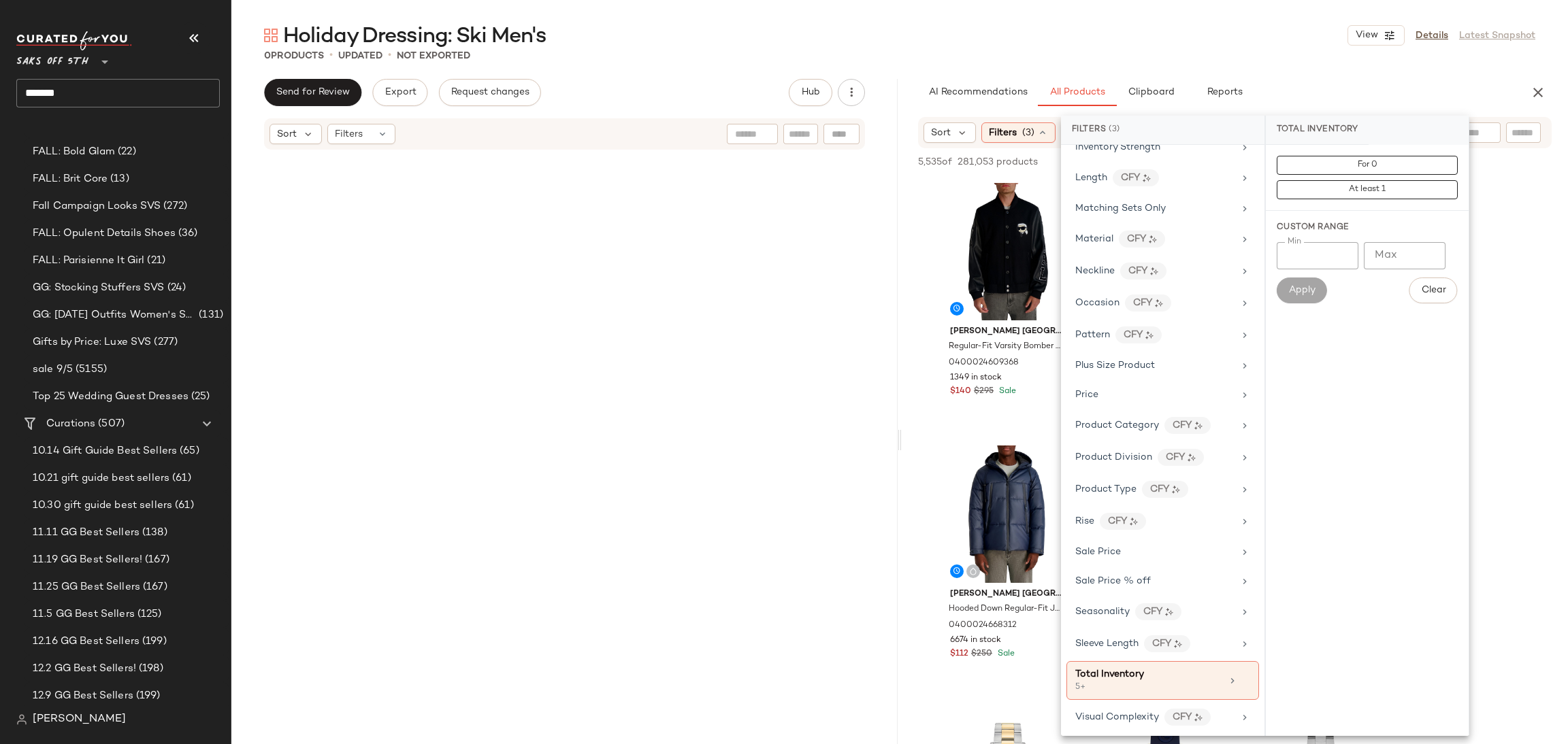
click at [1383, 49] on div "0 Products • updated • Not Exported" at bounding box center [900, 56] width 1337 height 14
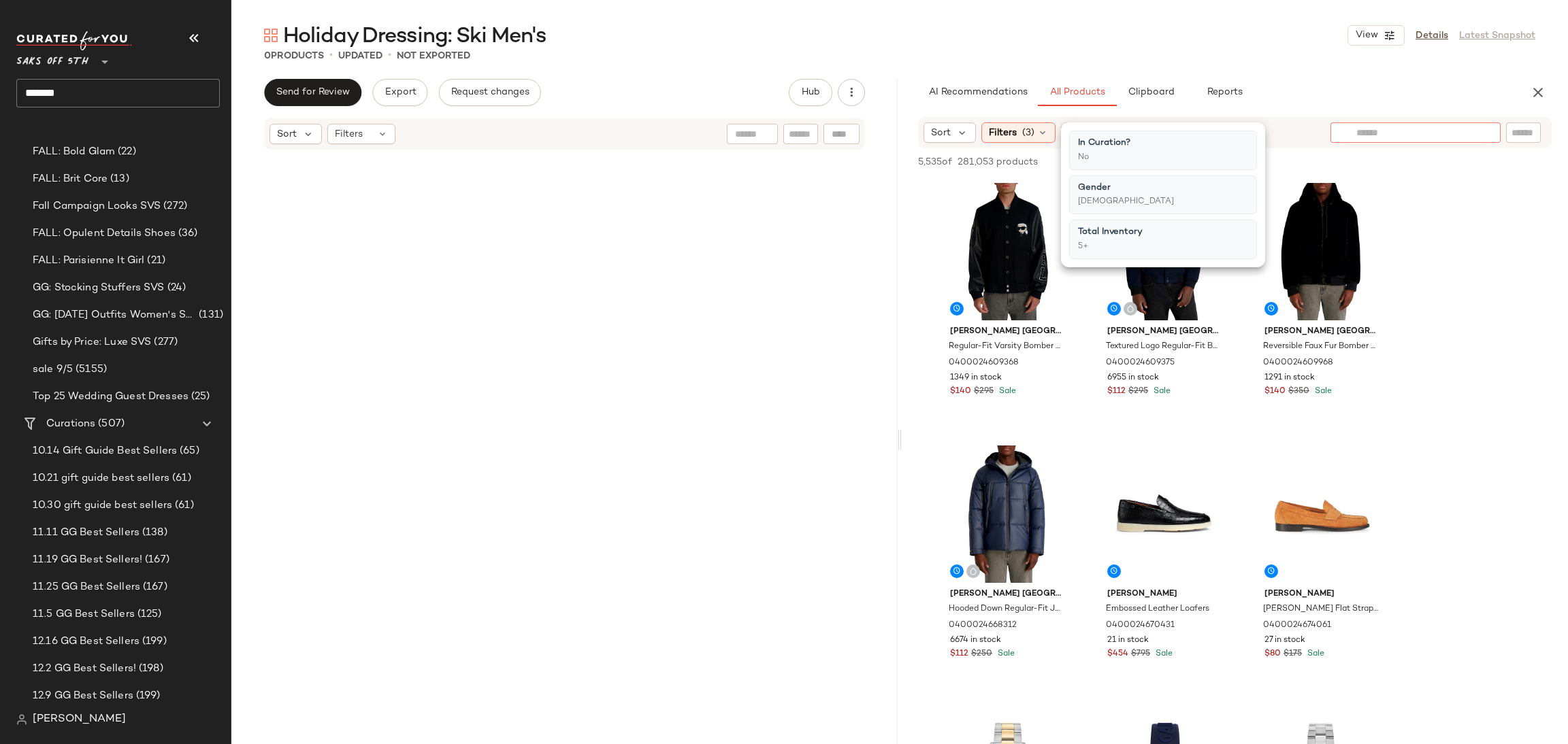
click at [1479, 131] on div at bounding box center [1416, 132] width 170 height 20
click at [1489, 132] on img at bounding box center [1486, 133] width 12 height 12
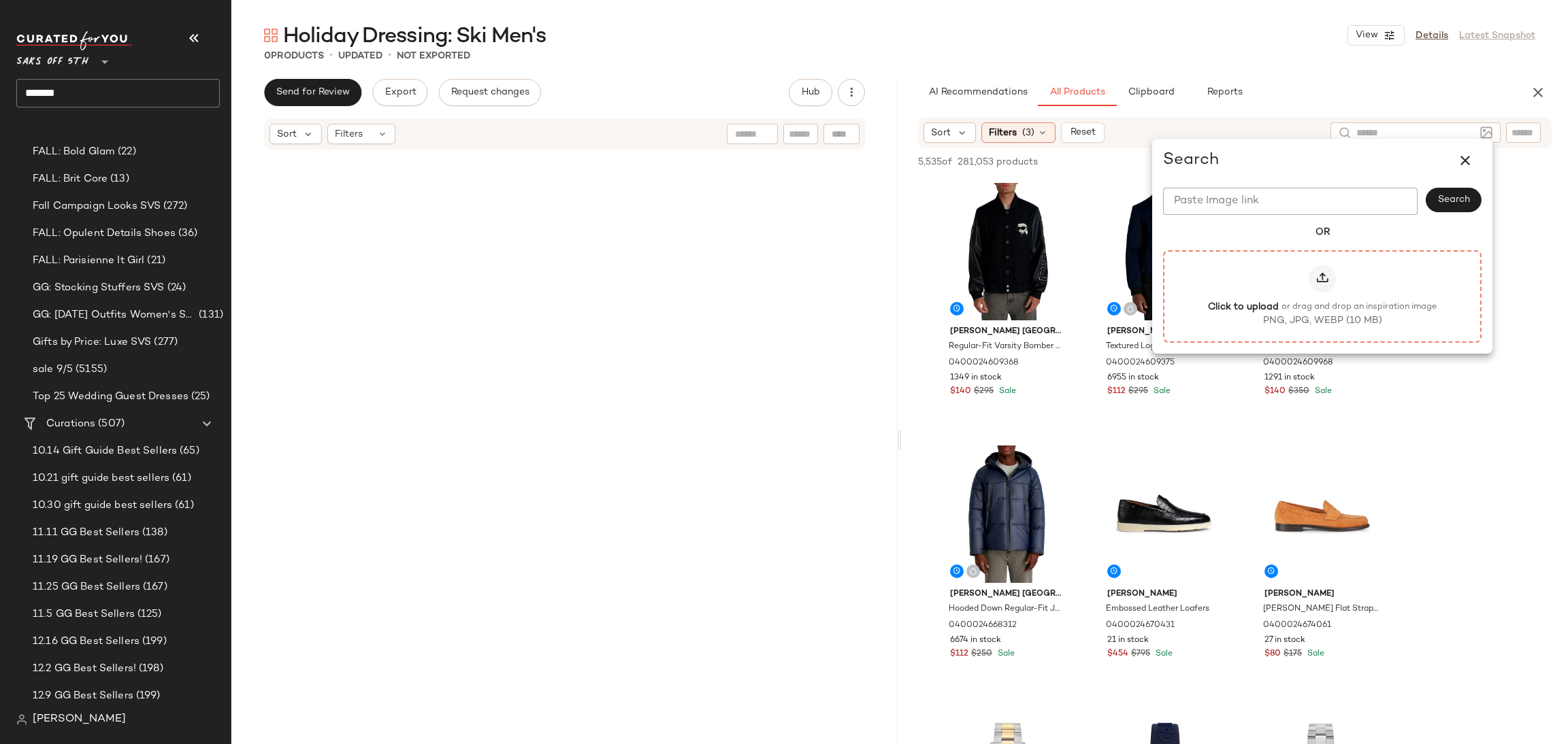
click at [1325, 285] on div at bounding box center [1322, 278] width 27 height 27
click at [1323, 296] on input "Click to upload or drag and drop an inspiration image PNG, JPG, WEBP (10 MB)" at bounding box center [1322, 296] width 1 height 1
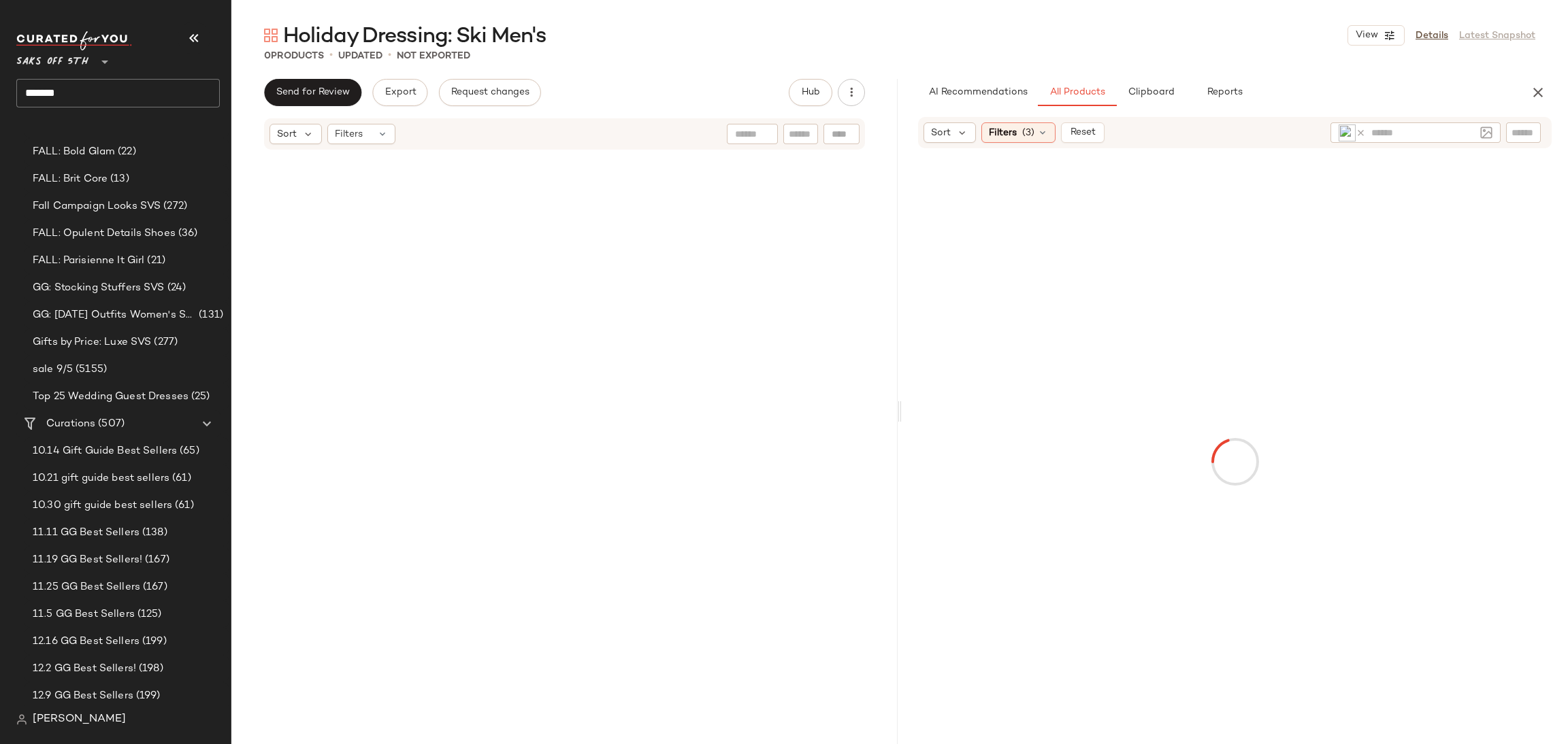
click at [1100, 60] on div "0 Products • updated • Not Exported" at bounding box center [900, 56] width 1337 height 14
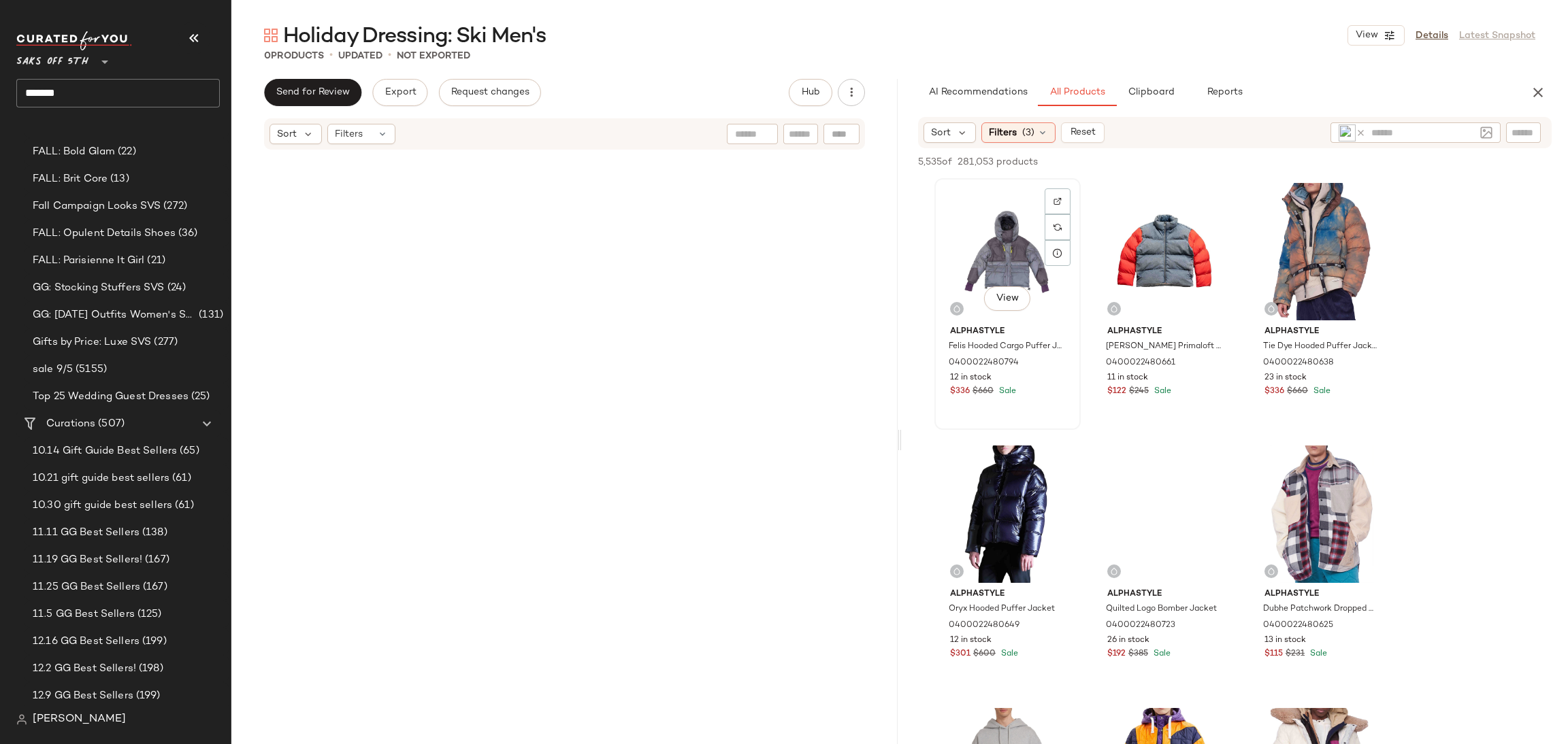
click at [1001, 243] on div "View" at bounding box center [1007, 252] width 137 height 138
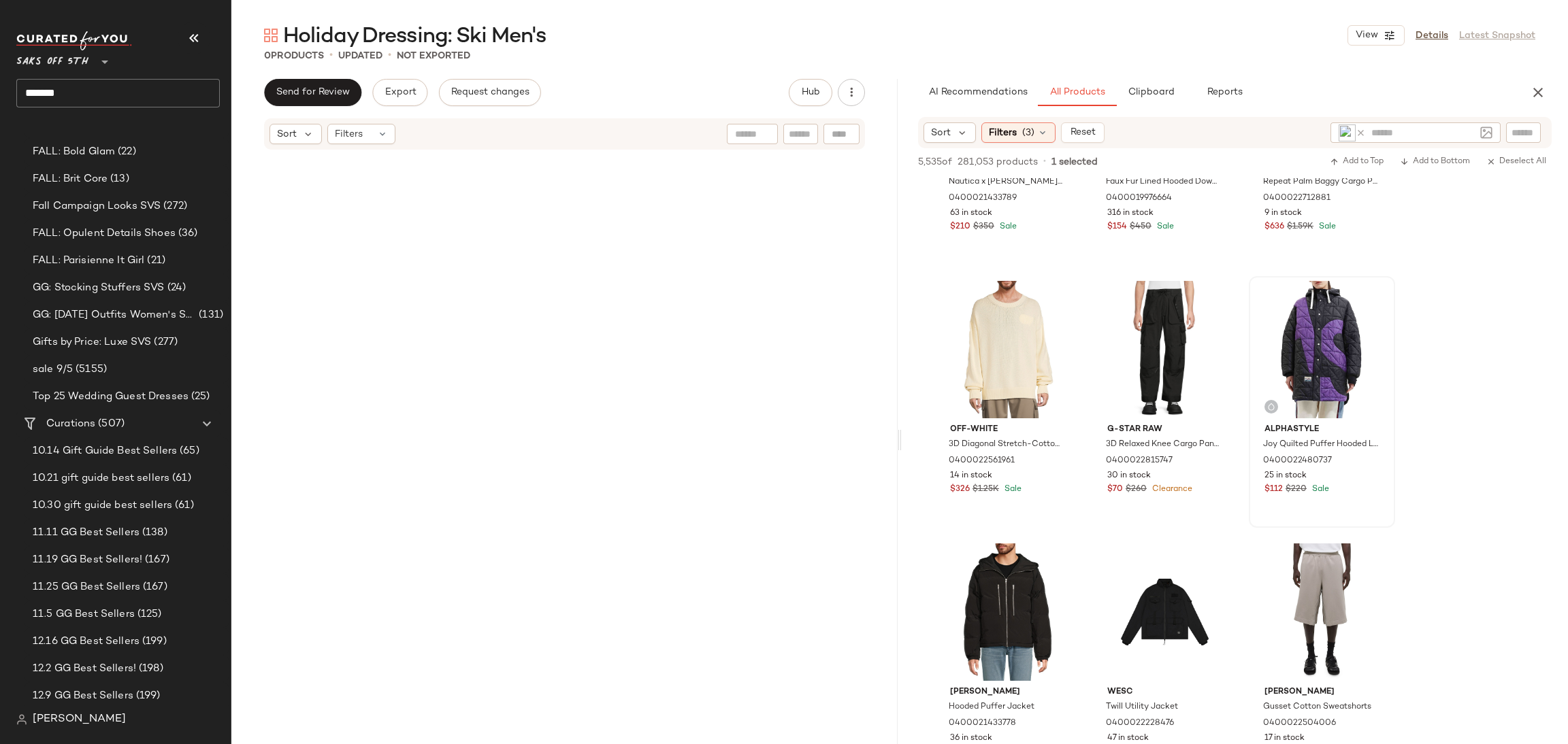
scroll to position [1496, 0]
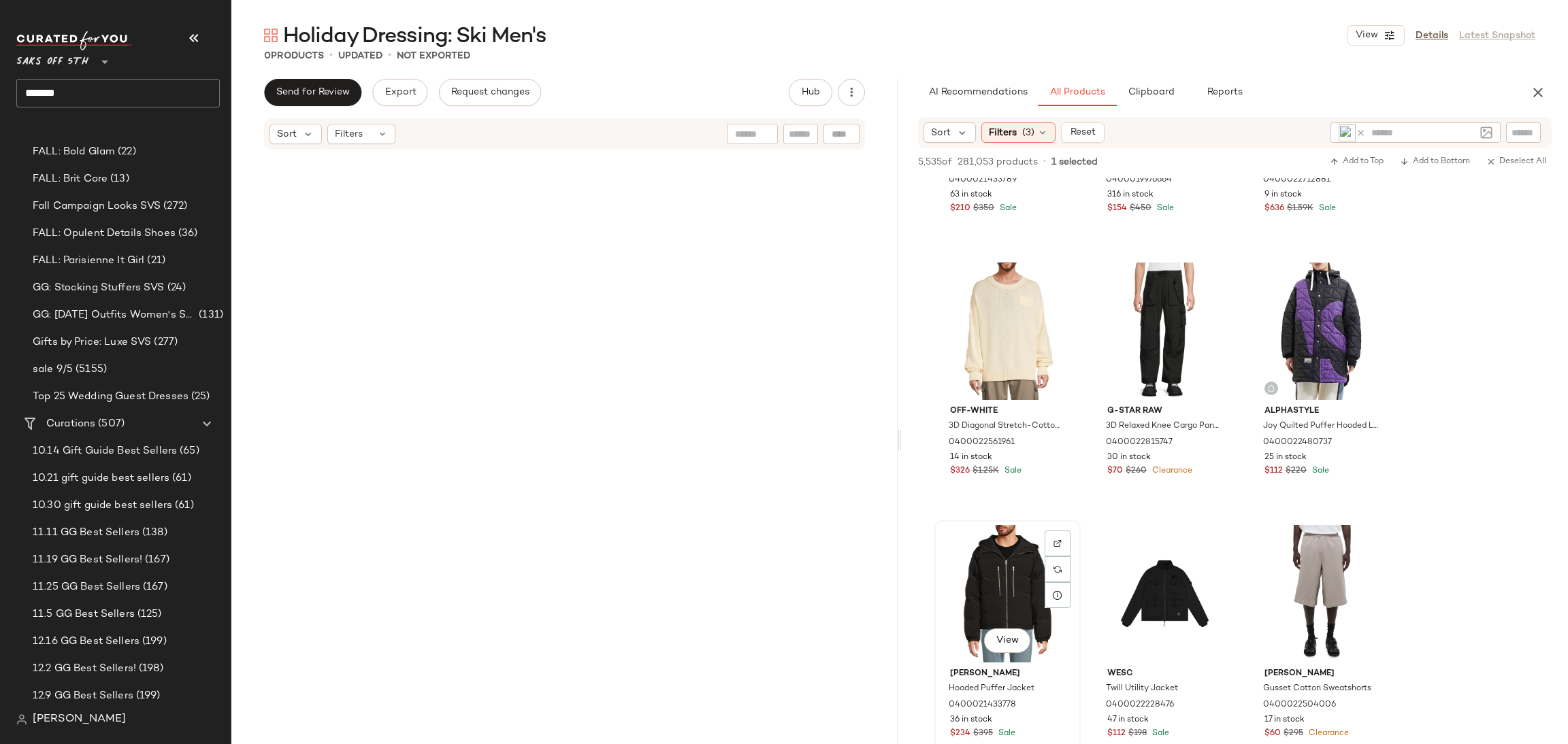
click at [985, 574] on div "View" at bounding box center [1007, 594] width 137 height 138
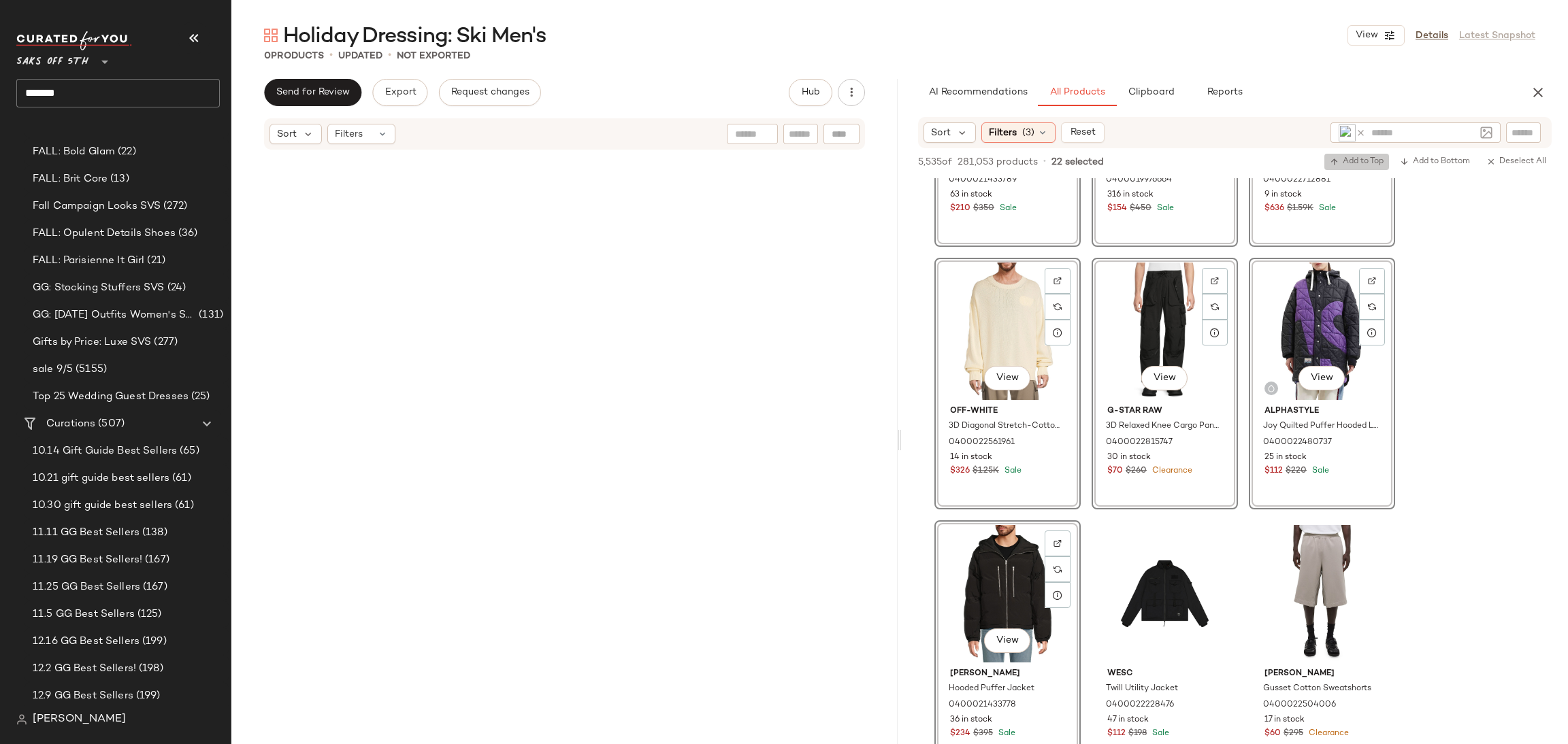
click at [1354, 160] on span "Add to Top" at bounding box center [1356, 162] width 53 height 9
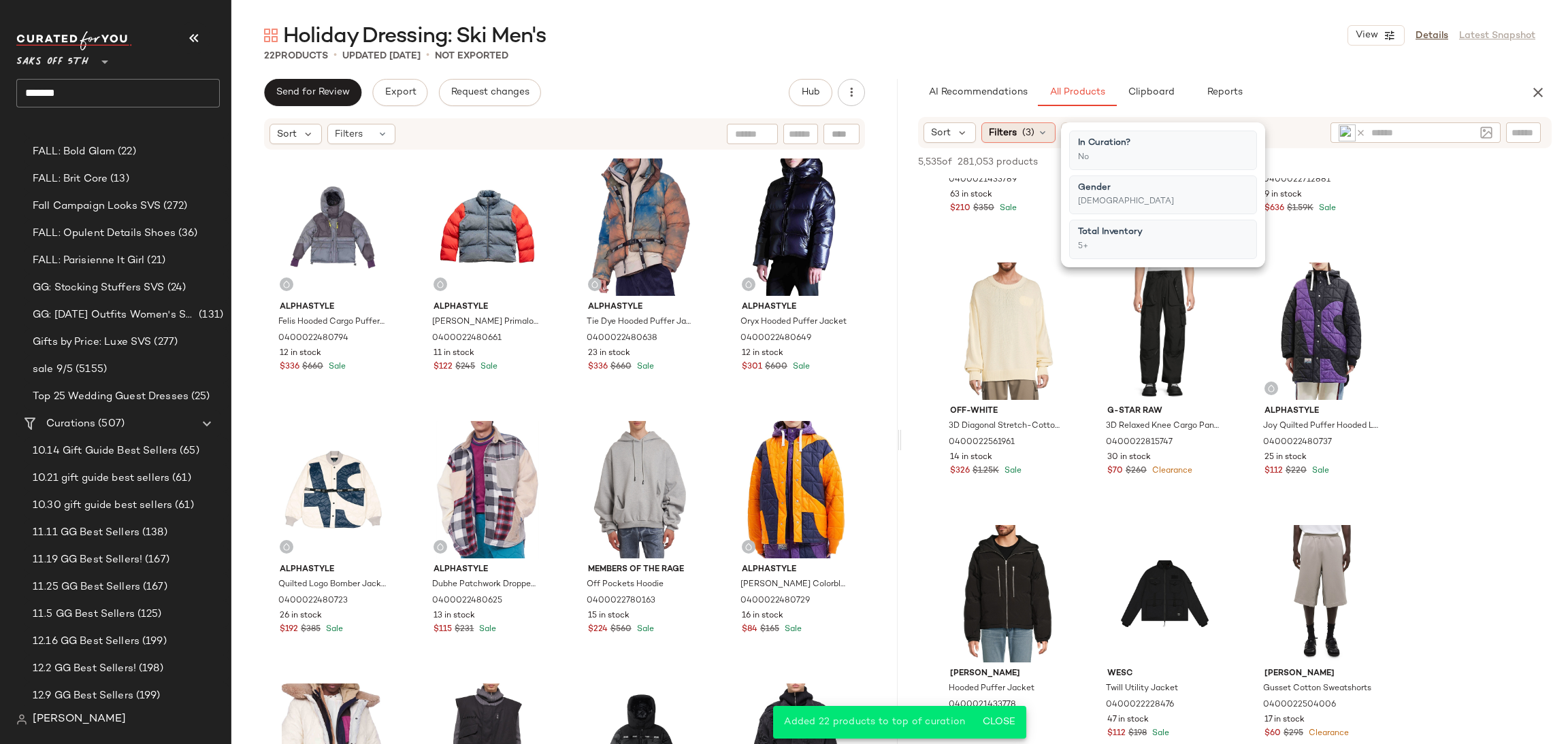
click at [1027, 128] on span "(3)" at bounding box center [1028, 133] width 12 height 14
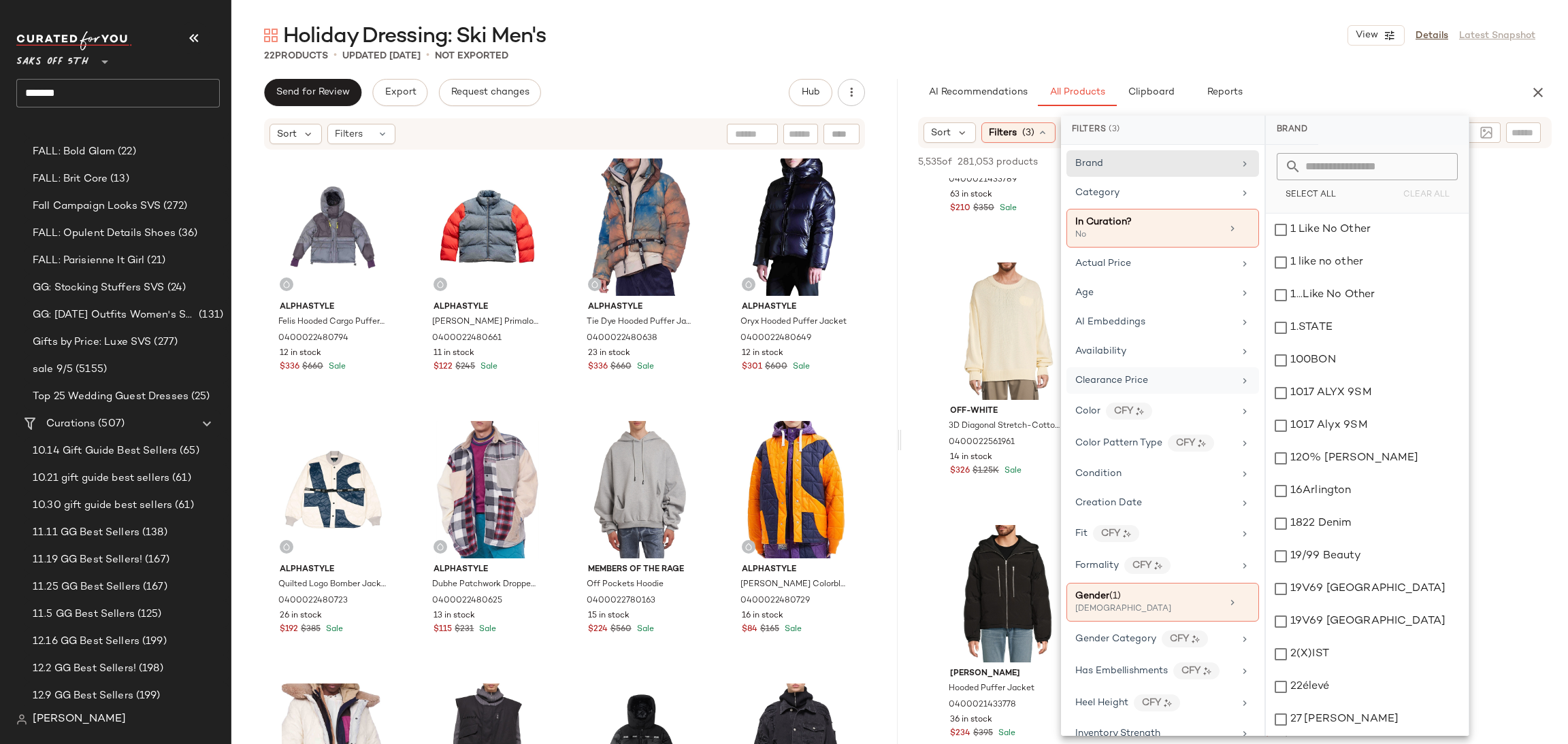
click at [1136, 379] on span "Clearance Price" at bounding box center [1112, 381] width 73 height 10
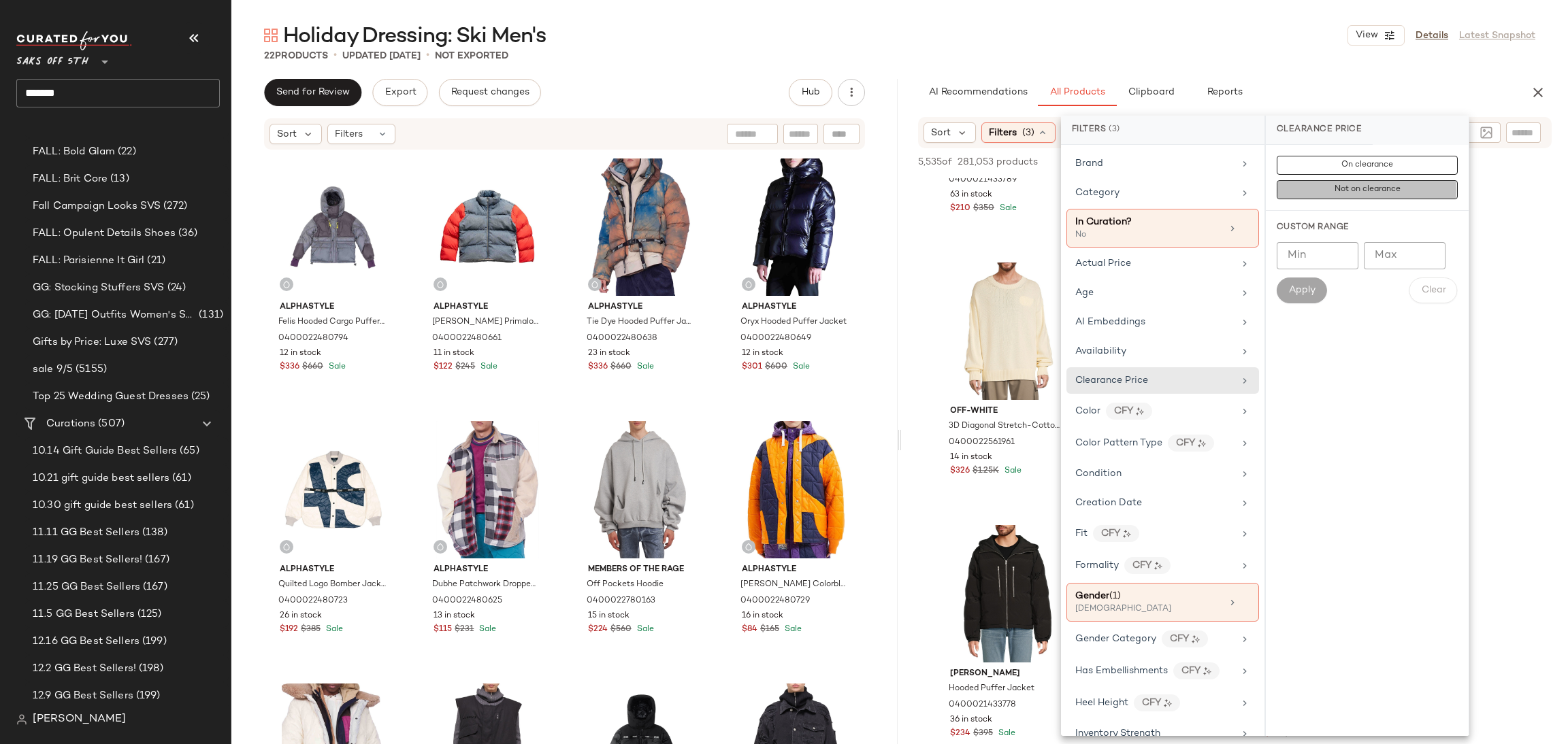
click at [1320, 189] on button "Not on clearance" at bounding box center [1367, 189] width 181 height 19
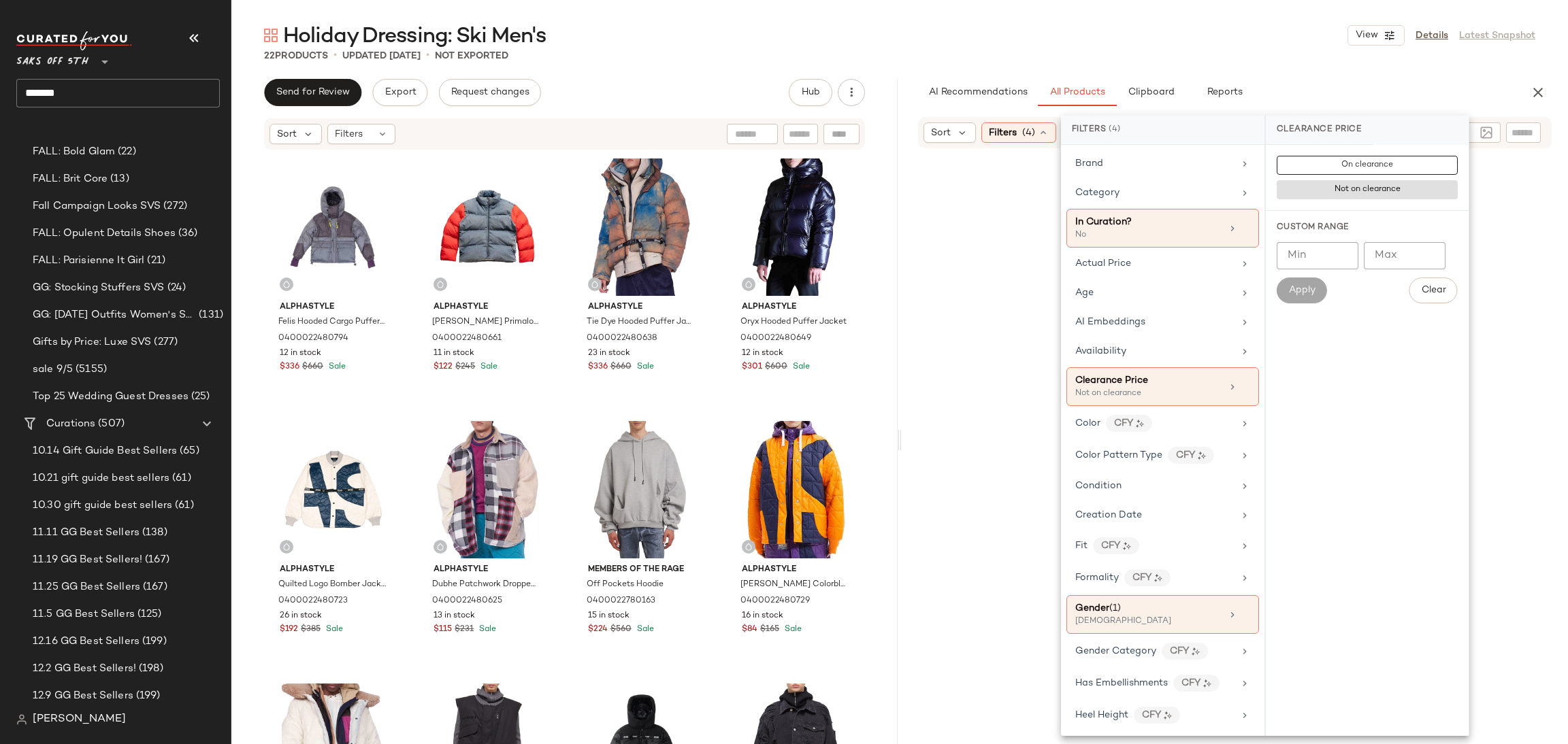
click at [1279, 61] on div "22 Products • updated Sep 5th • Not Exported" at bounding box center [900, 56] width 1337 height 14
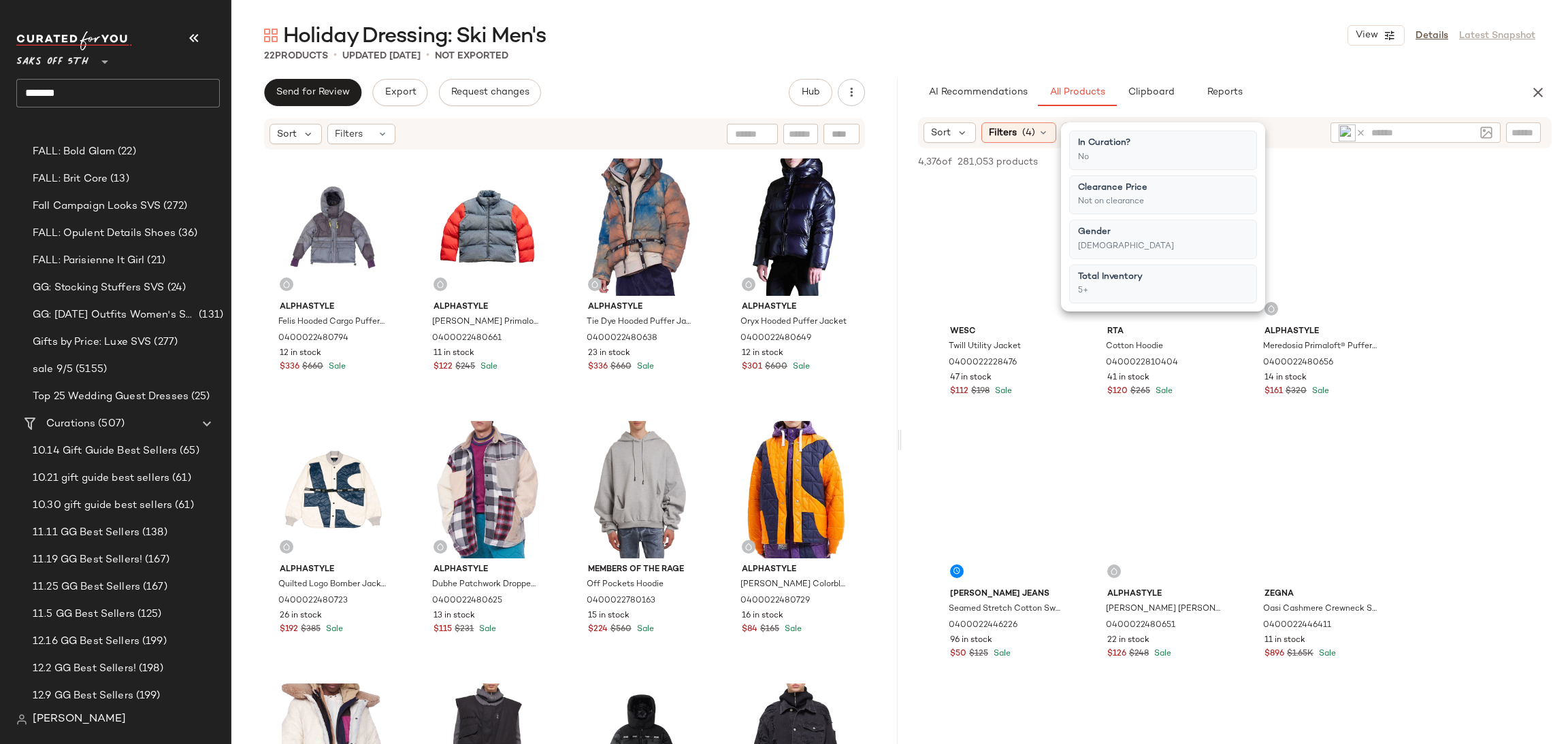
click at [1279, 61] on div "22 Products • updated Sep 5th • Not Exported" at bounding box center [900, 56] width 1337 height 14
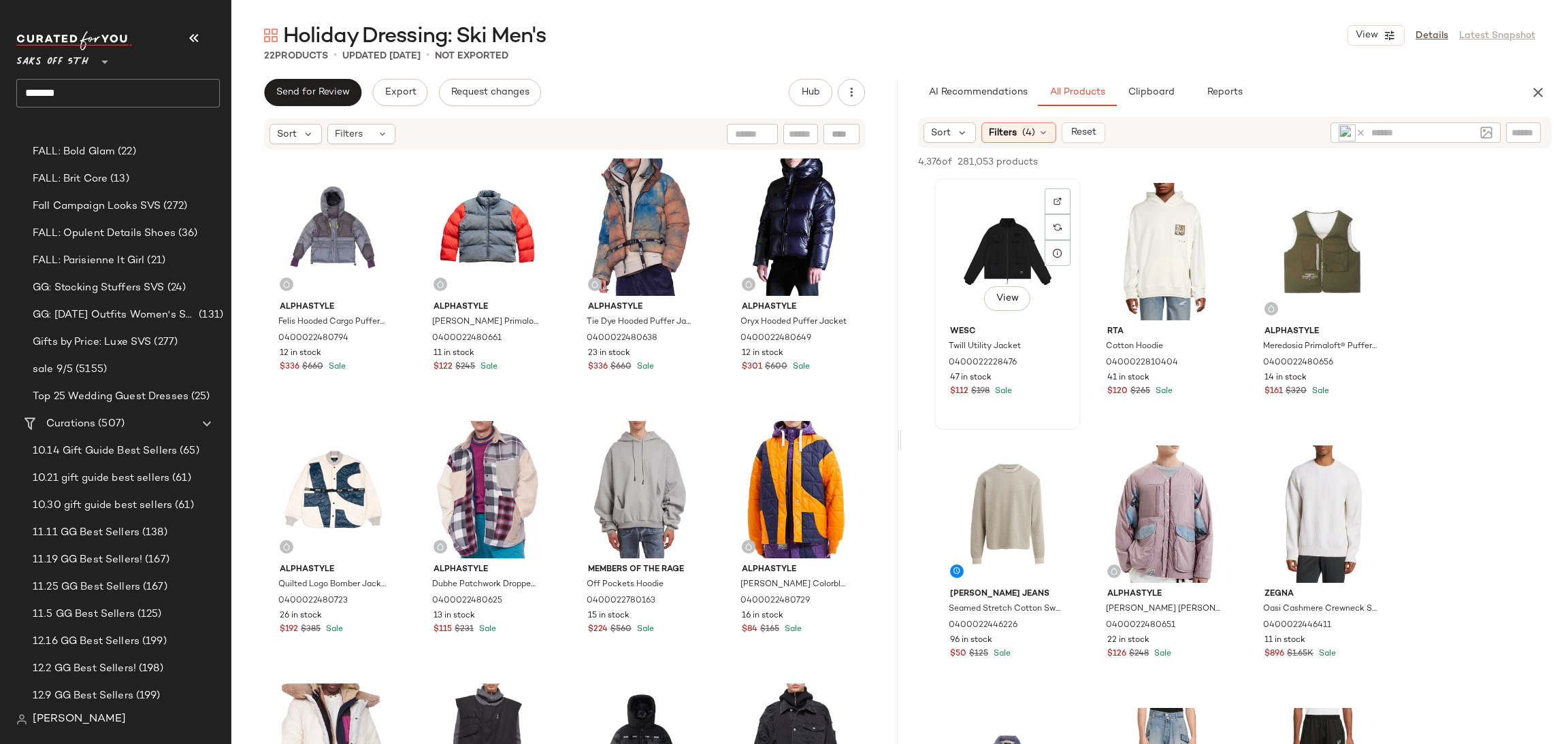
click at [1030, 221] on div "View" at bounding box center [1007, 252] width 137 height 138
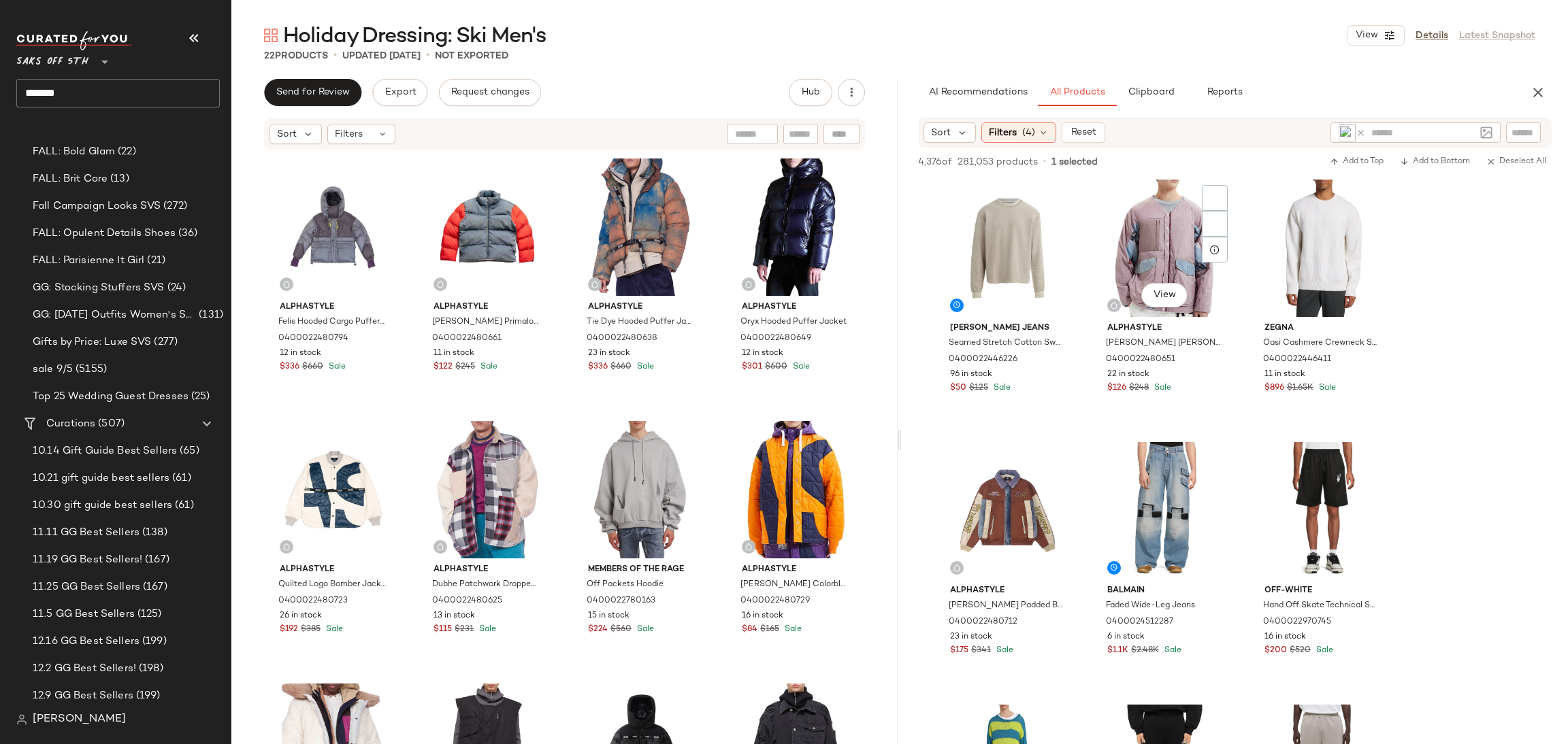
scroll to position [264, 0]
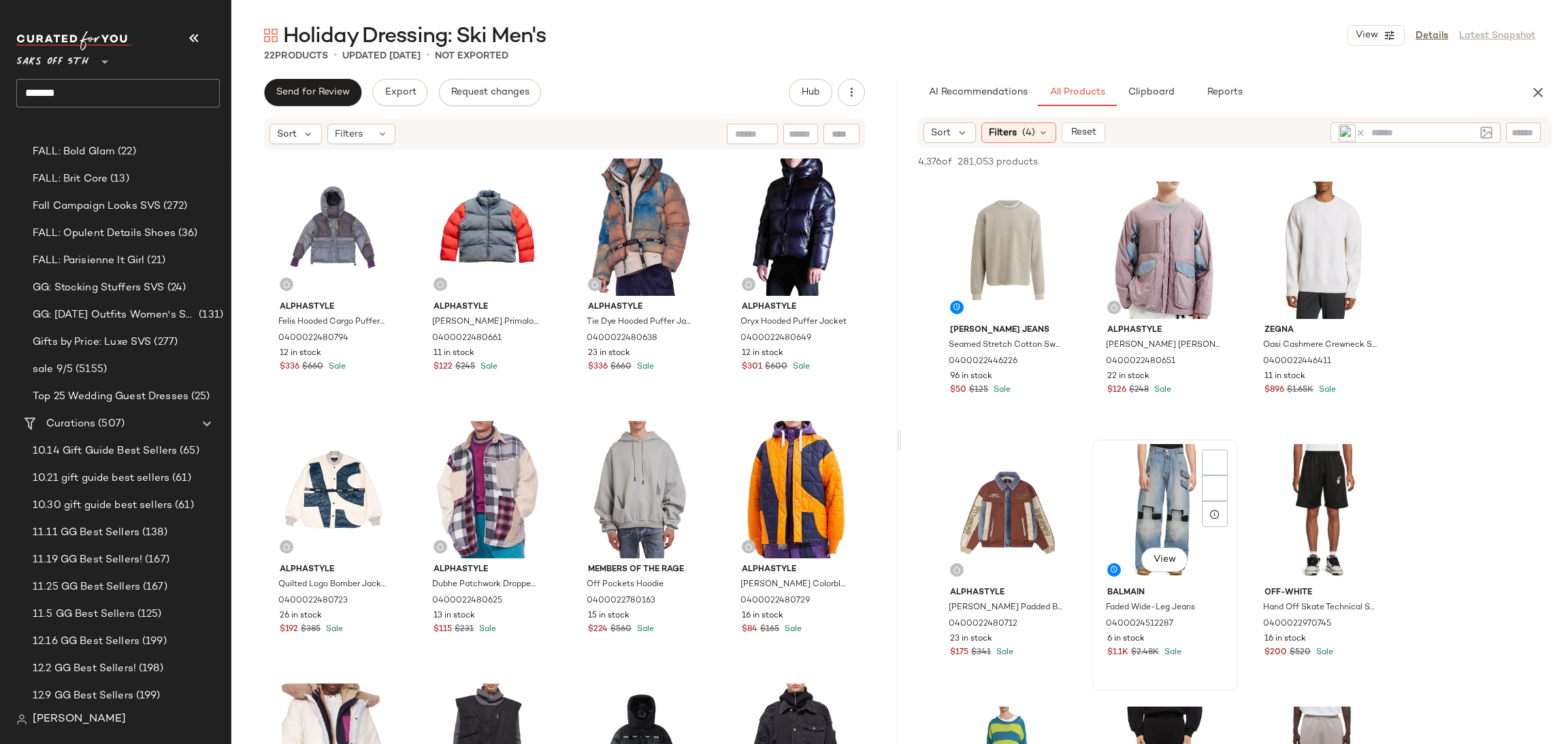
click at [1159, 480] on div "View" at bounding box center [1164, 513] width 137 height 138
click at [1156, 499] on div "View" at bounding box center [1164, 513] width 137 height 138
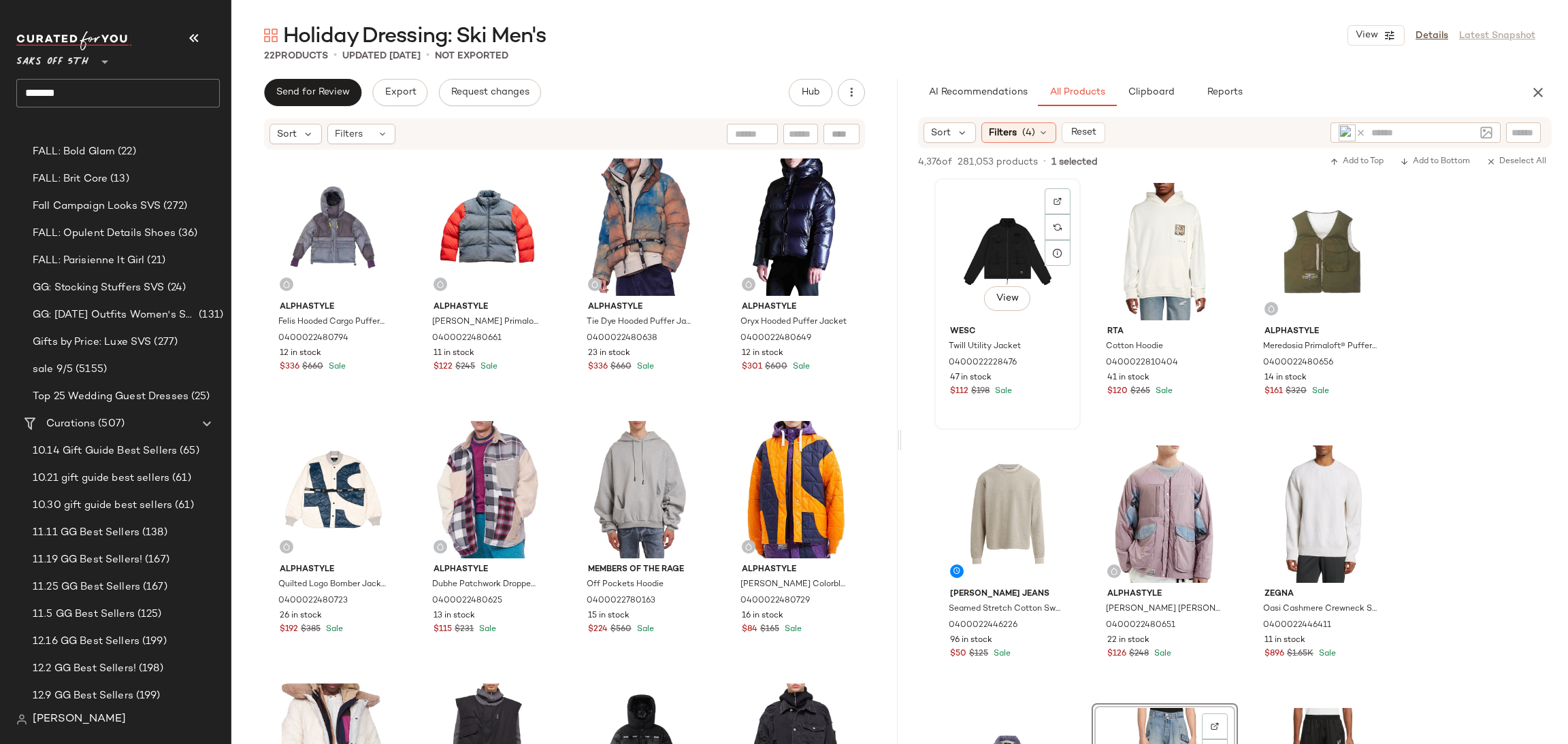
click at [1017, 241] on div "View" at bounding box center [1007, 252] width 137 height 138
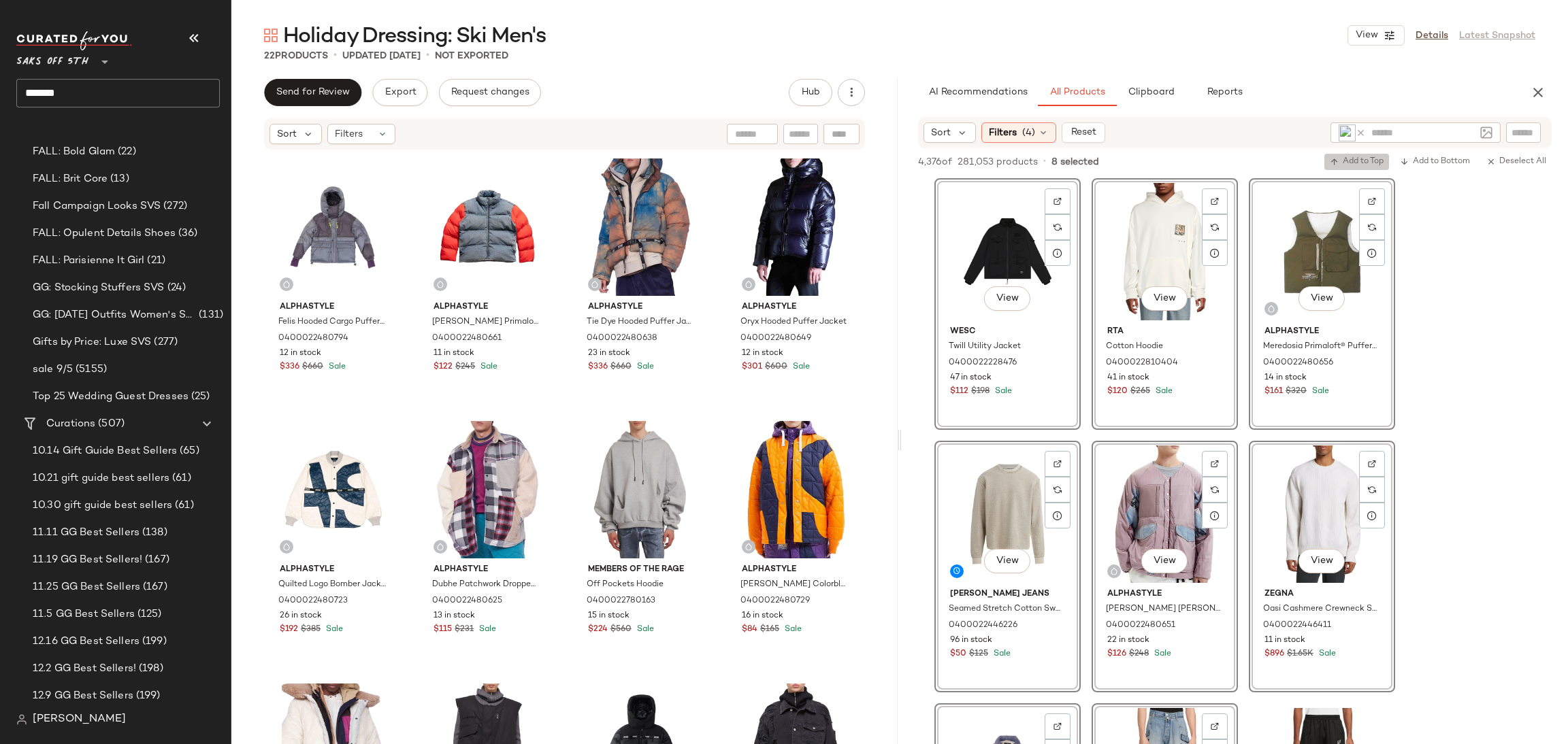
click at [1350, 162] on span "Add to Top" at bounding box center [1356, 162] width 53 height 9
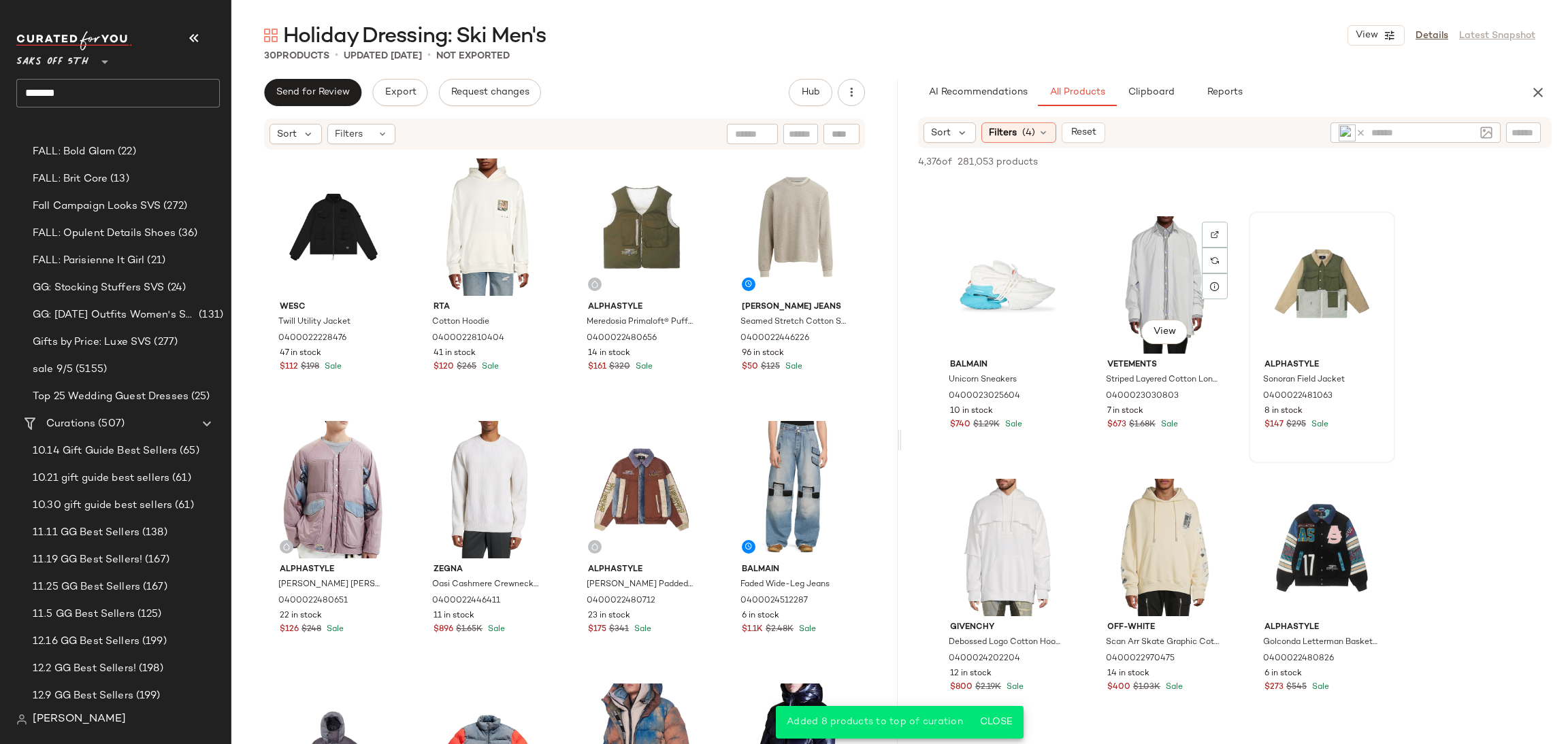
scroll to position [1019, 0]
click at [1302, 289] on div "View" at bounding box center [1321, 284] width 137 height 138
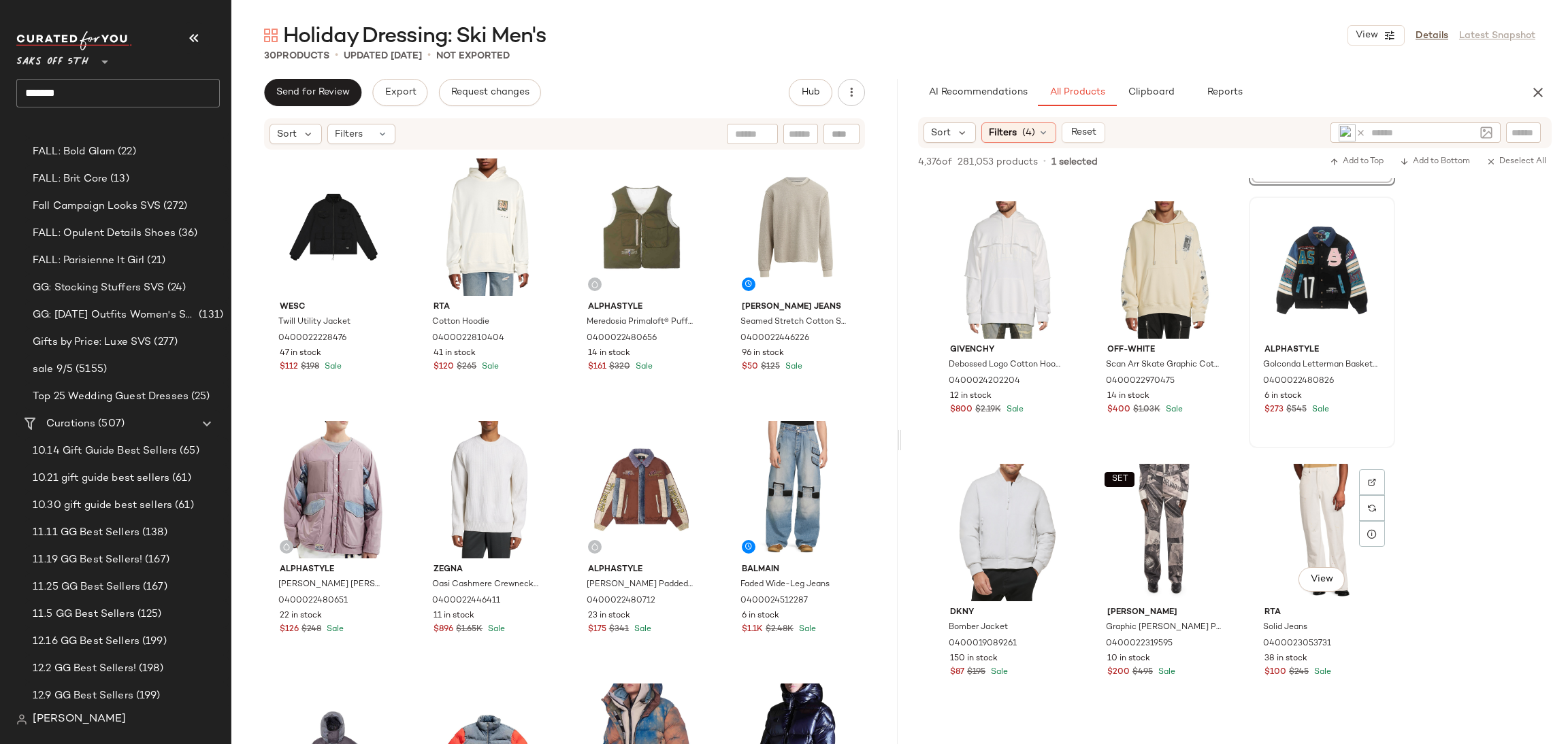
scroll to position [1296, 0]
click at [1013, 516] on div "View" at bounding box center [1007, 531] width 137 height 138
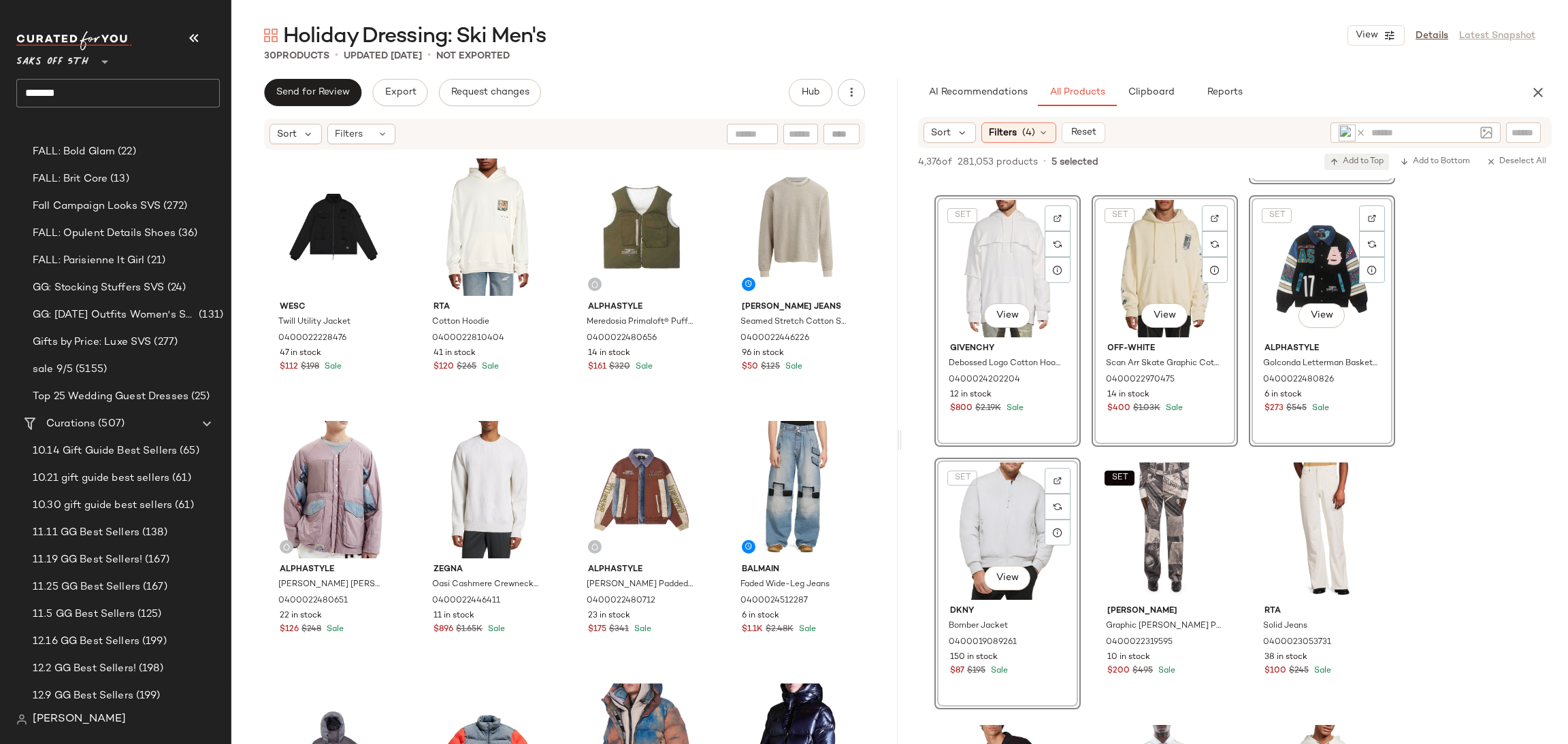
click at [1351, 157] on span "Add to Top" at bounding box center [1356, 162] width 53 height 9
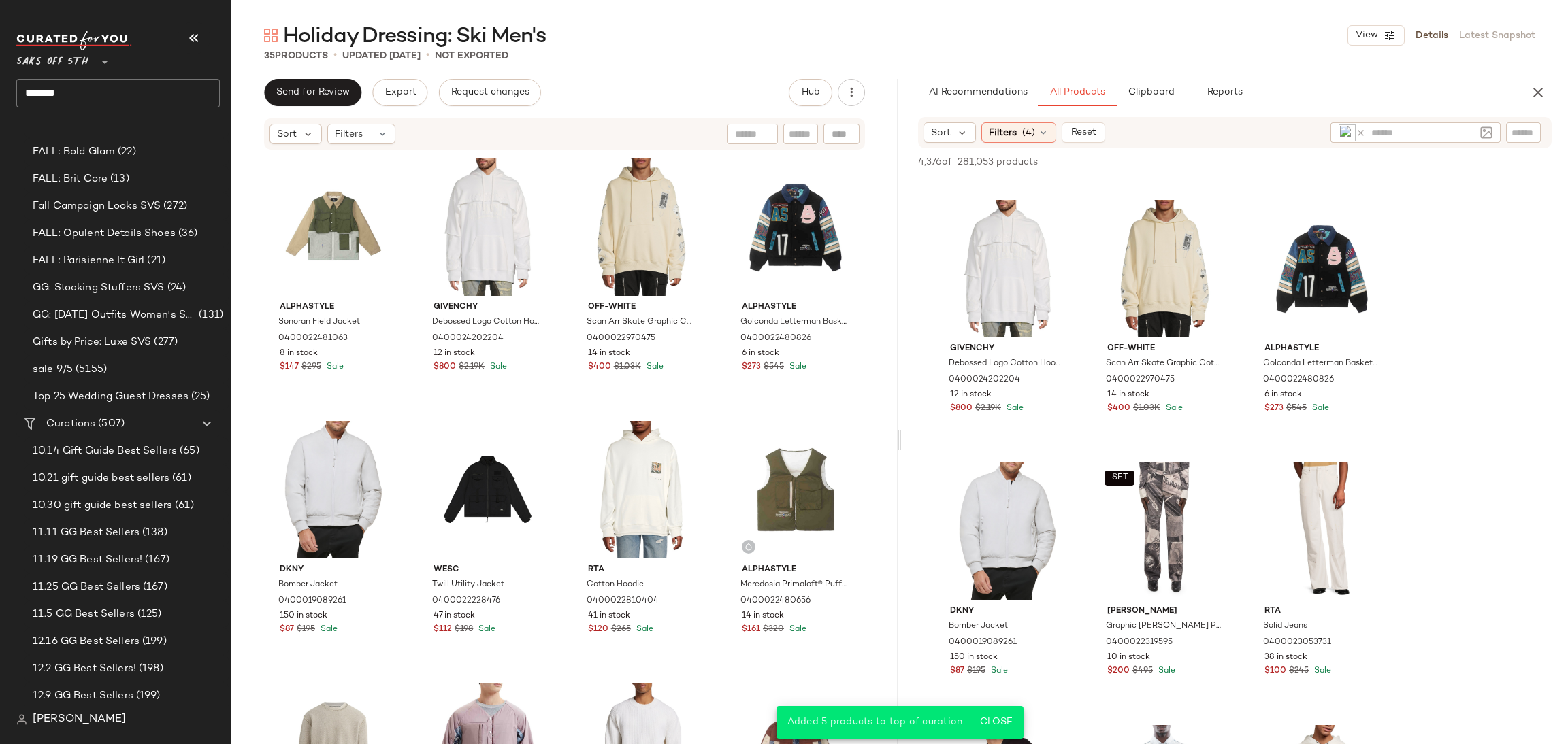
click at [1361, 131] on icon at bounding box center [1360, 132] width 10 height 10
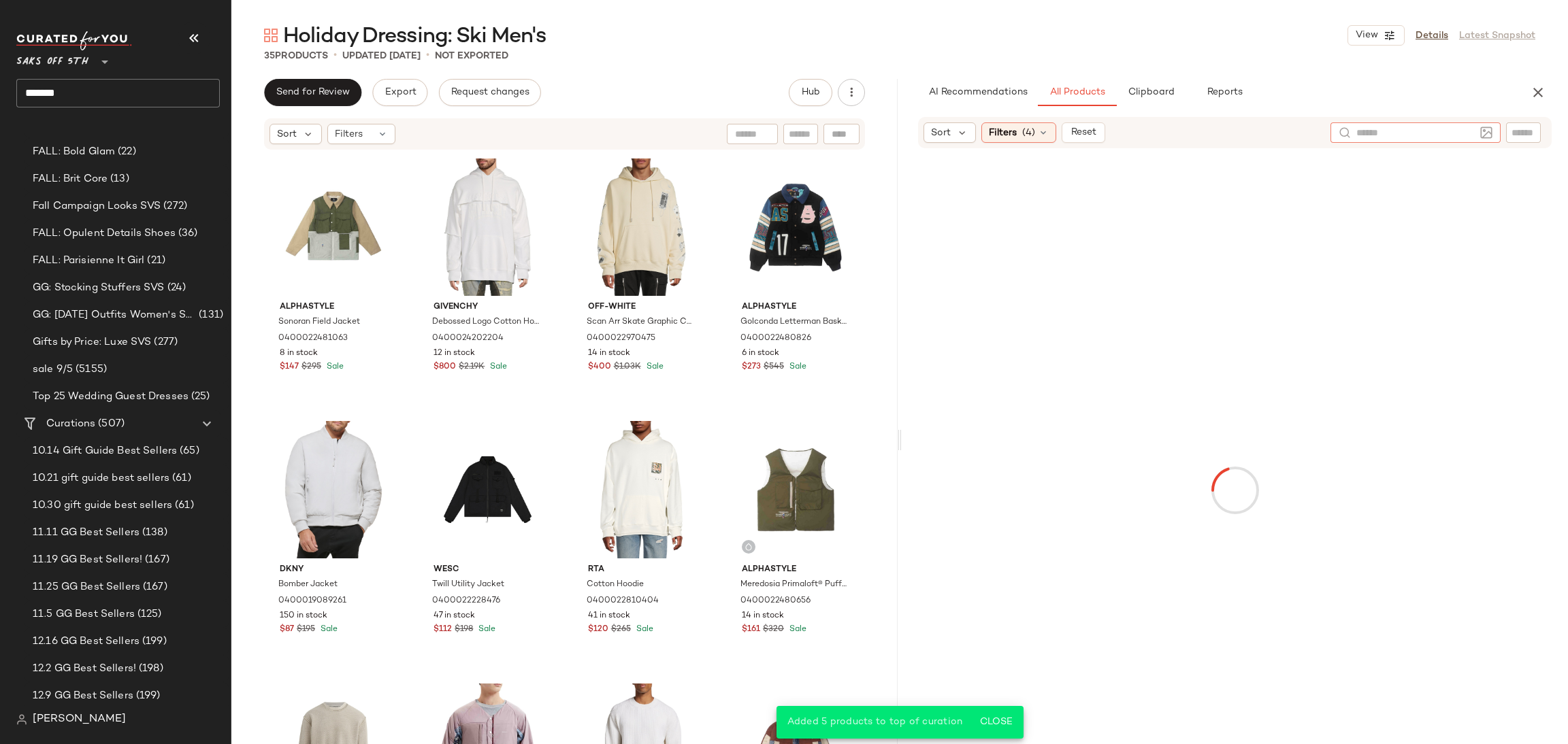
click at [1484, 134] on img at bounding box center [1486, 133] width 12 height 12
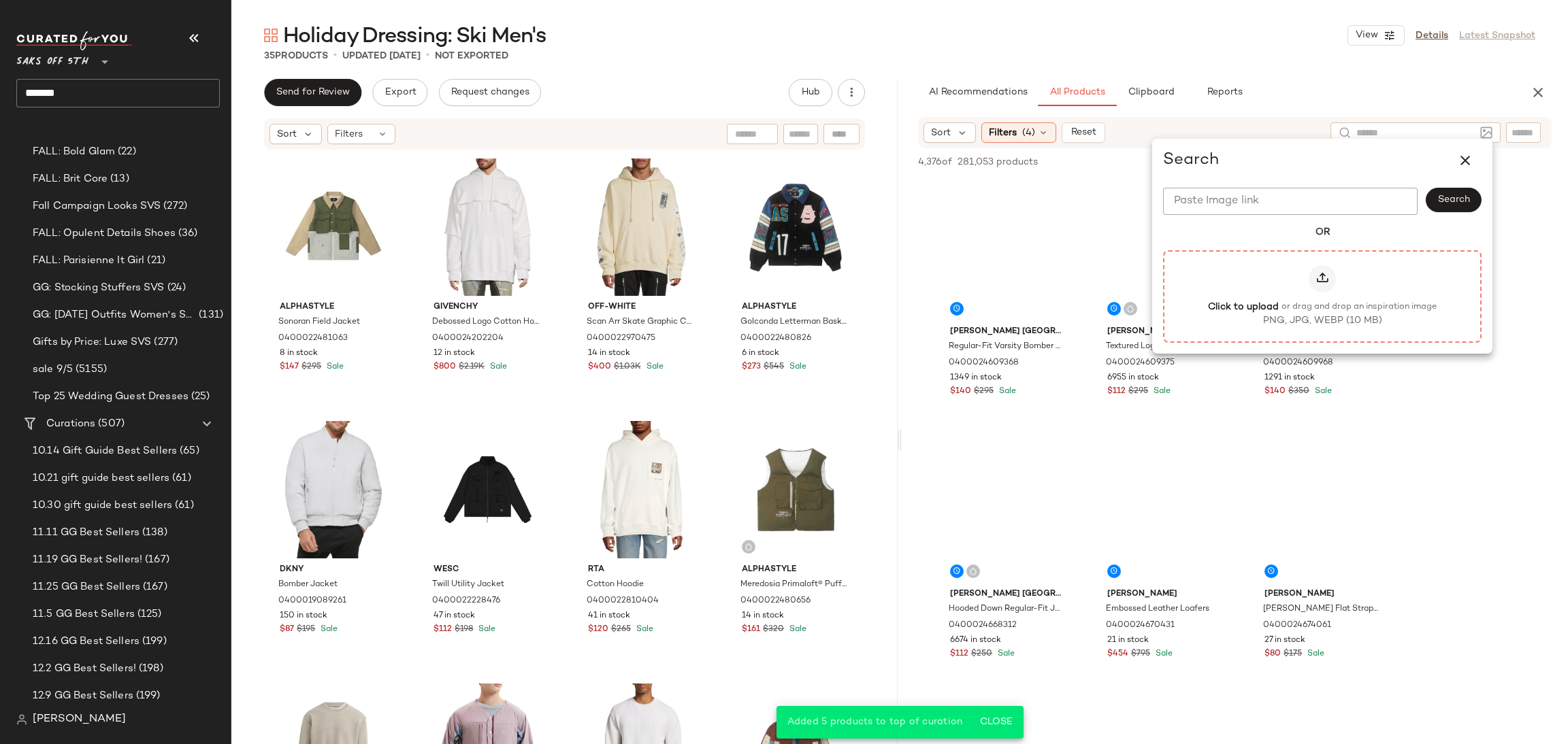
click at [1320, 272] on icon at bounding box center [1322, 279] width 14 height 14
click at [1322, 296] on input "Click to upload or drag and drop an inspiration image PNG, JPG, WEBP (10 MB)" at bounding box center [1322, 296] width 1 height 1
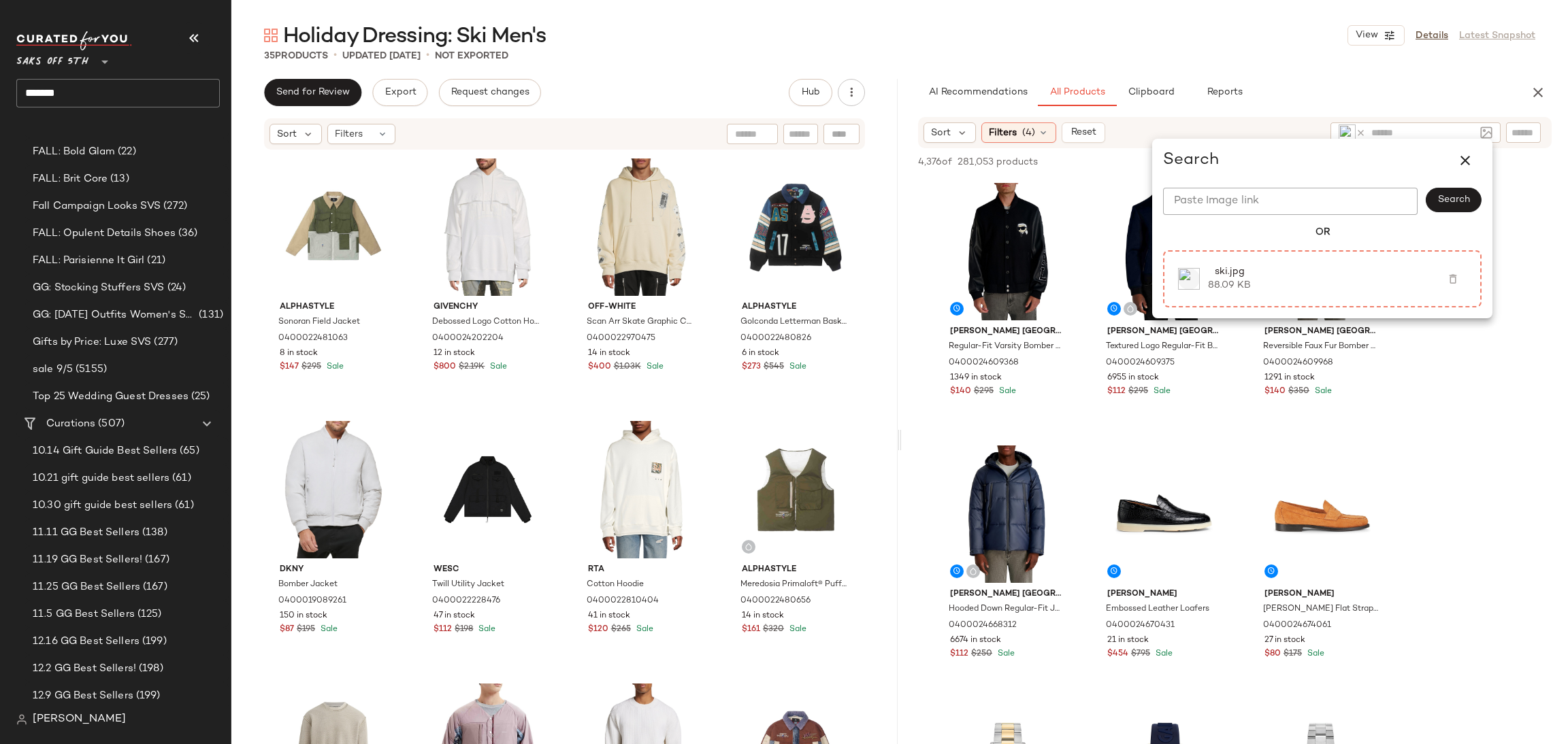
click at [1101, 62] on div "35 Products • updated Sep 5th • Not Exported" at bounding box center [900, 56] width 1337 height 14
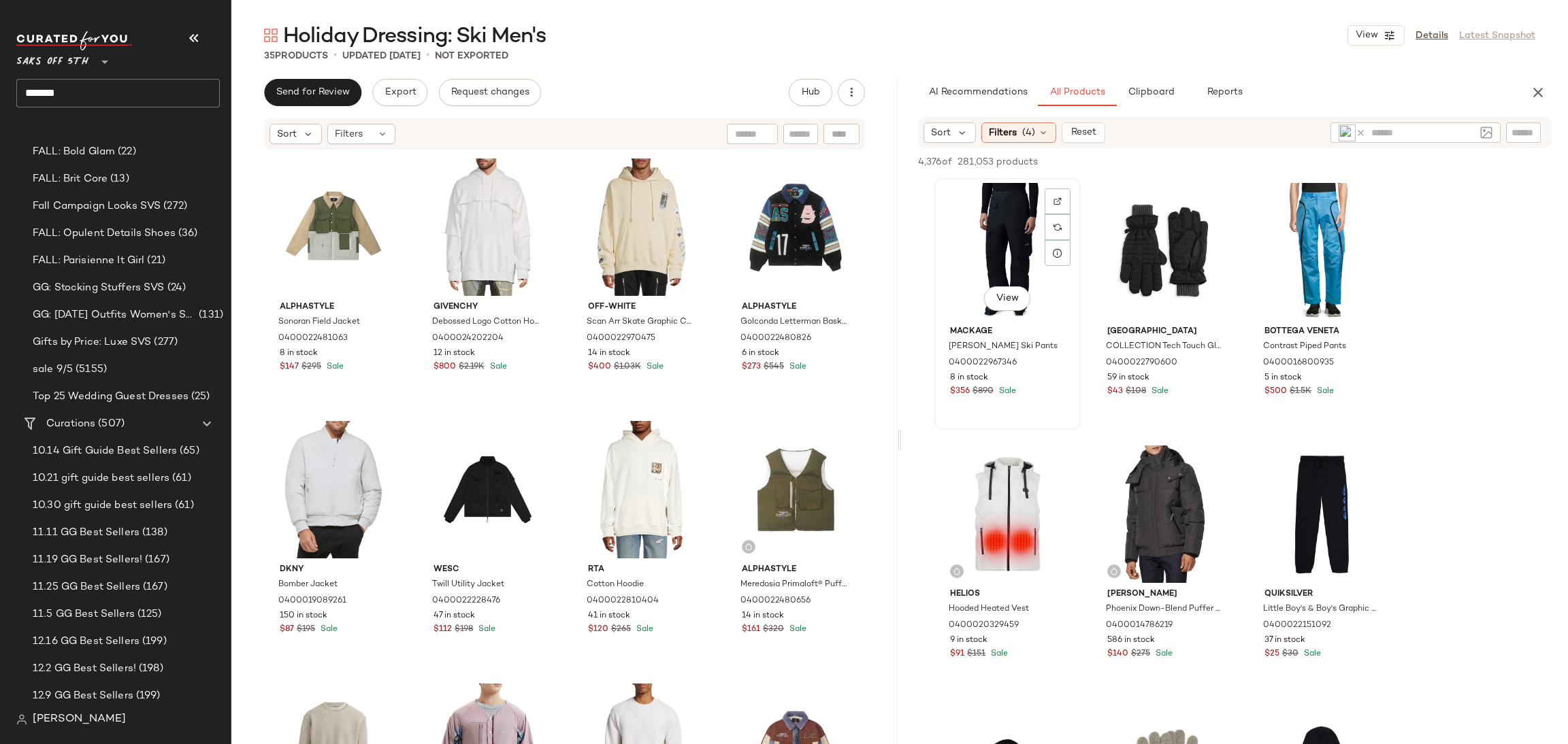
click at [1004, 210] on div "View" at bounding box center [1007, 252] width 137 height 138
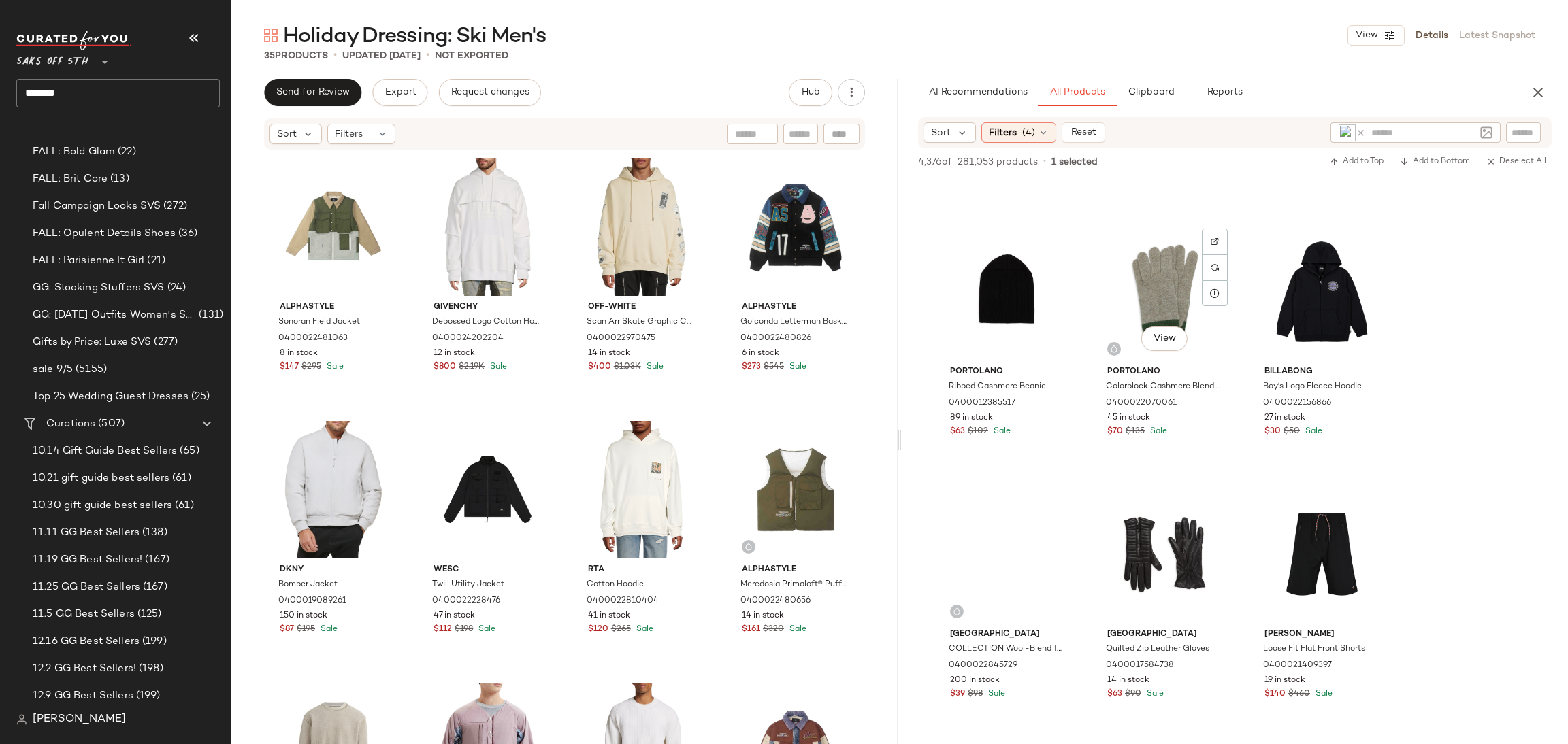
scroll to position [567, 0]
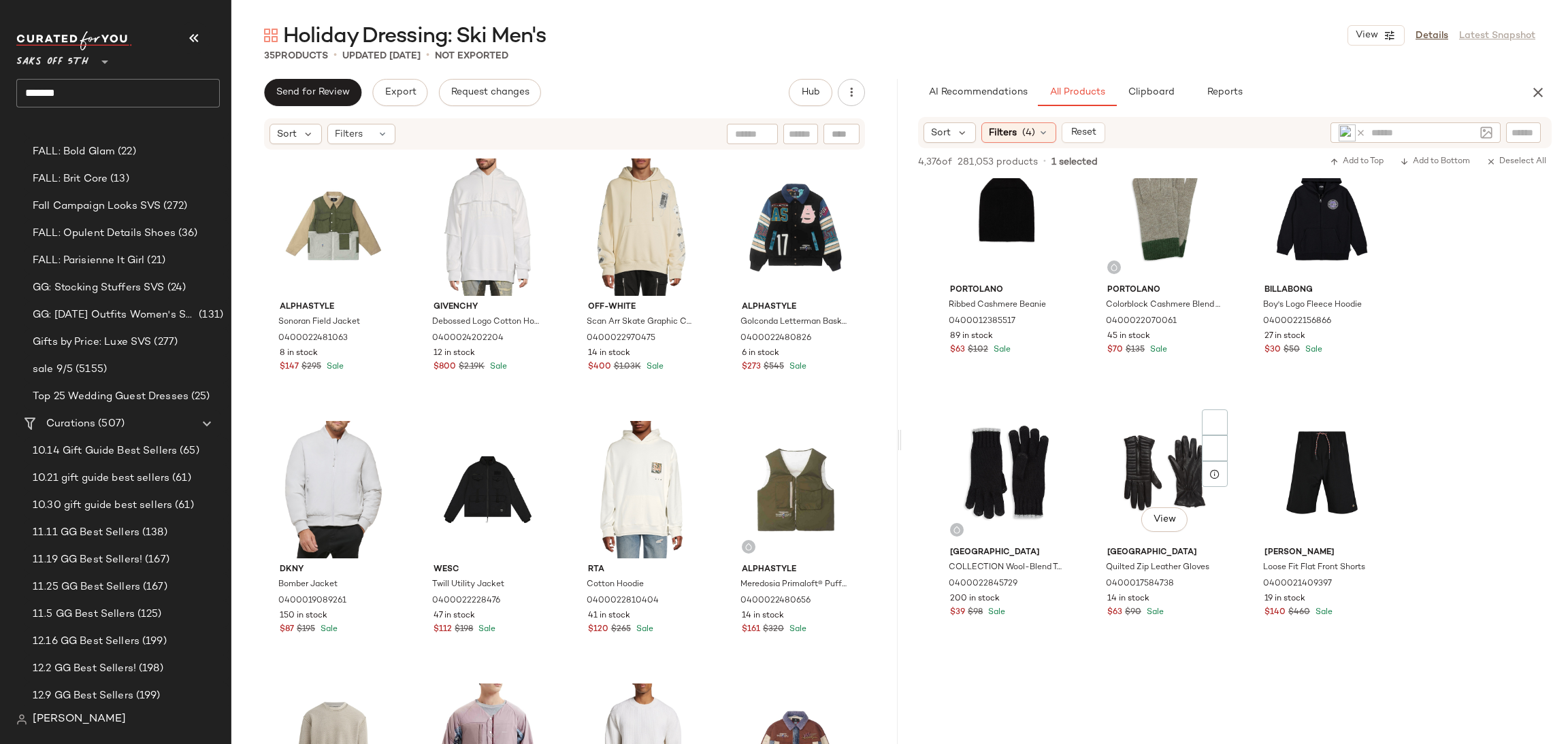
click at [1180, 507] on div "View" at bounding box center [1164, 520] width 46 height 27
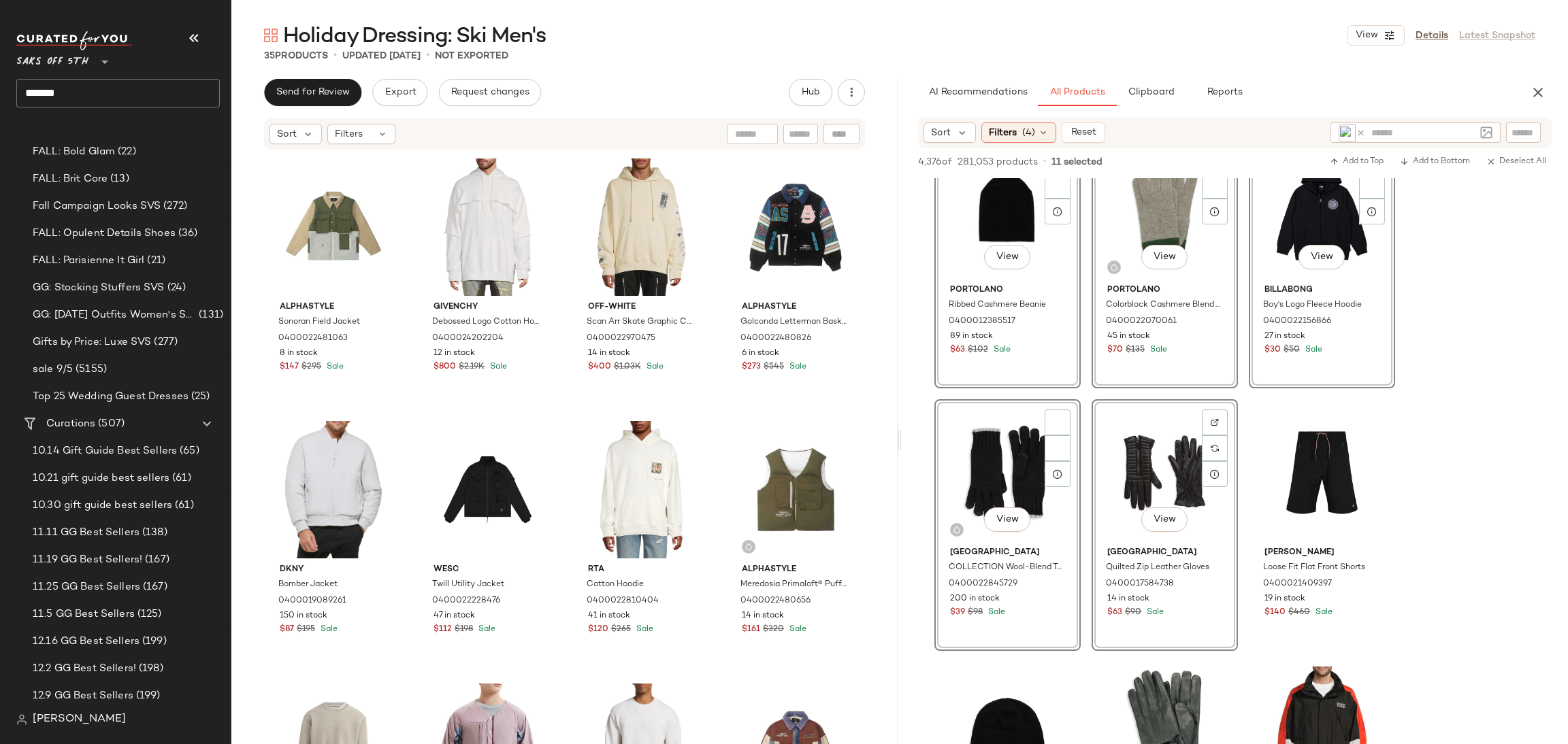
scroll to position [647, 0]
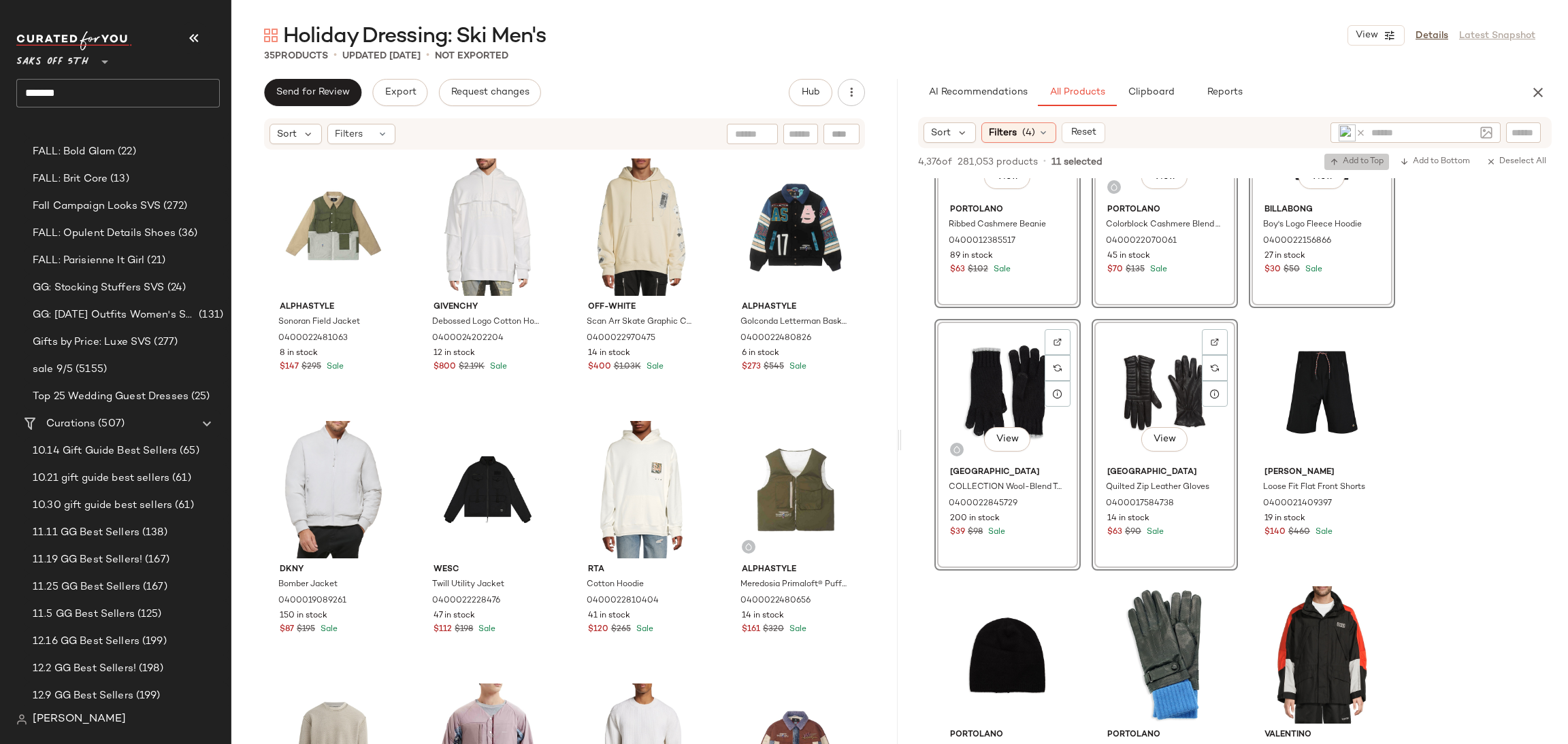
click at [1365, 161] on span "Add to Top" at bounding box center [1356, 162] width 53 height 9
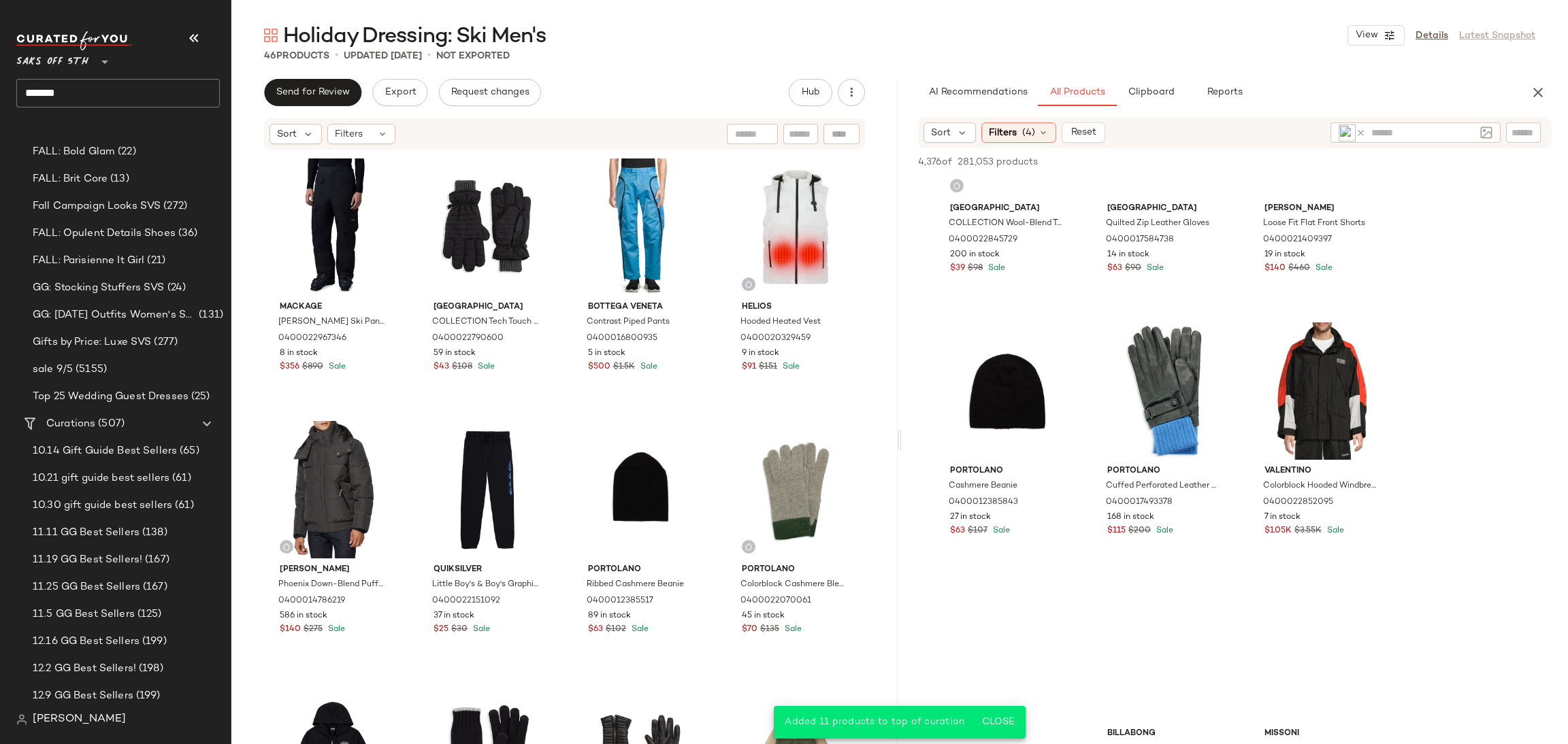
scroll to position [924, 0]
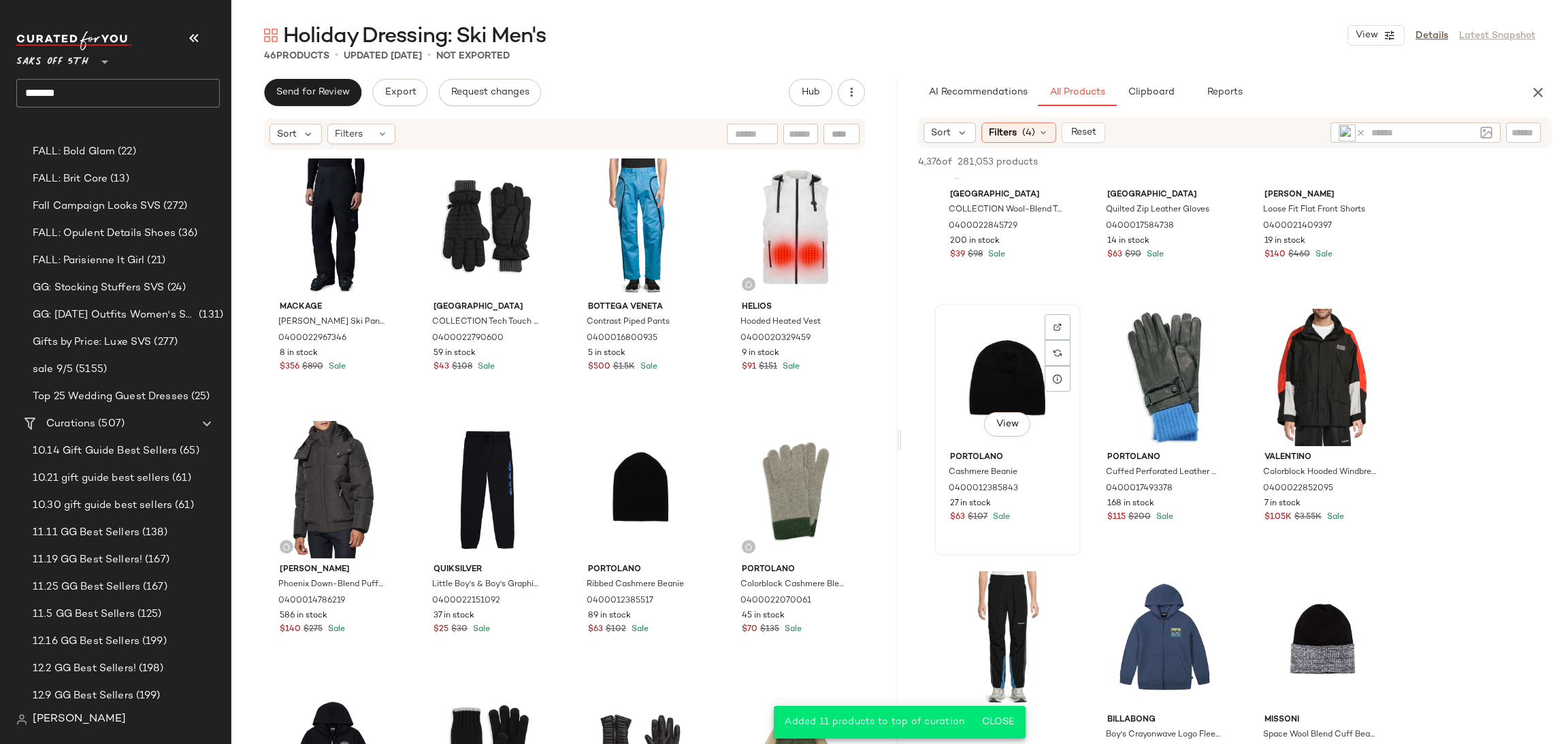
click at [1008, 353] on div "View" at bounding box center [1007, 377] width 137 height 138
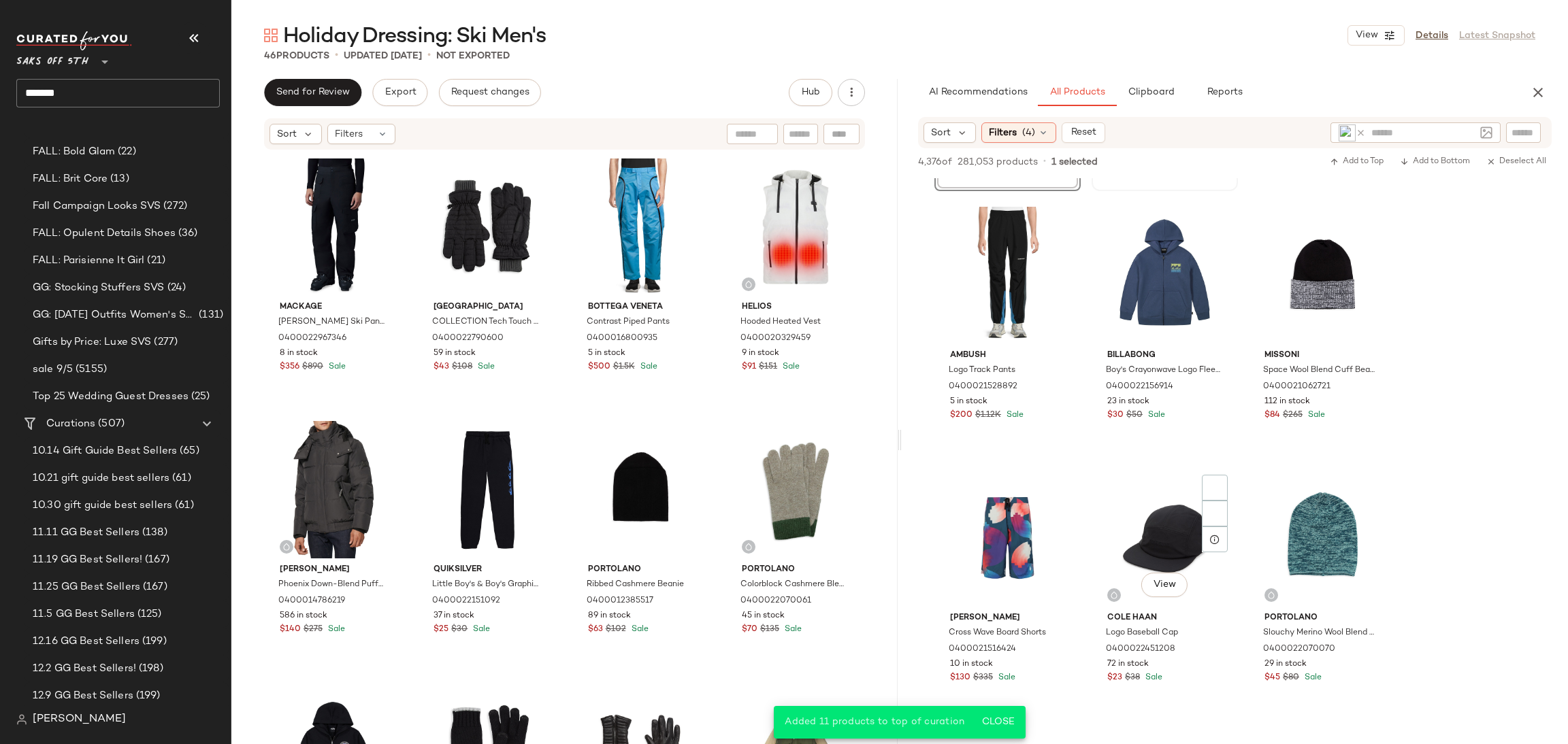
scroll to position [1297, 0]
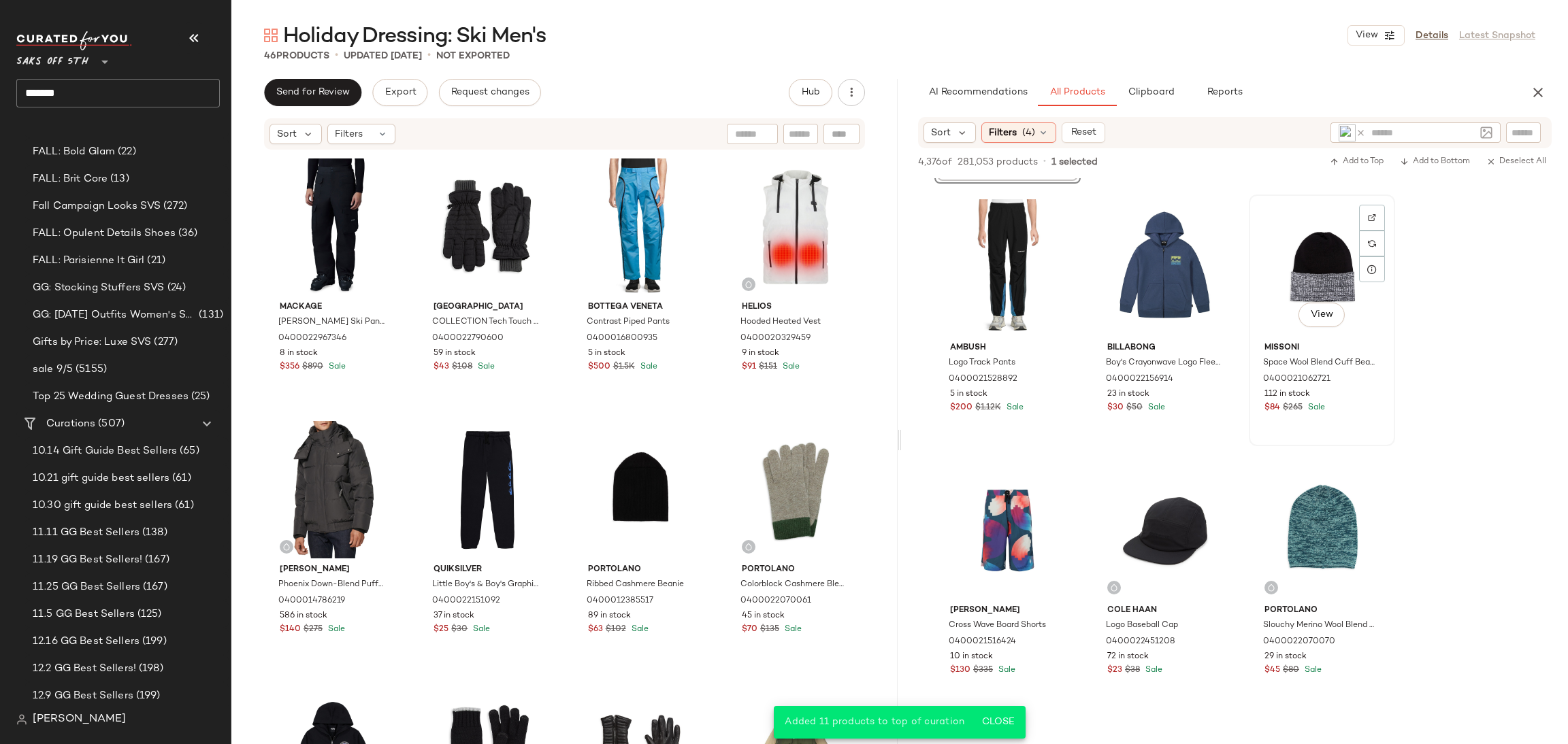
click at [1327, 259] on div "View" at bounding box center [1321, 268] width 137 height 138
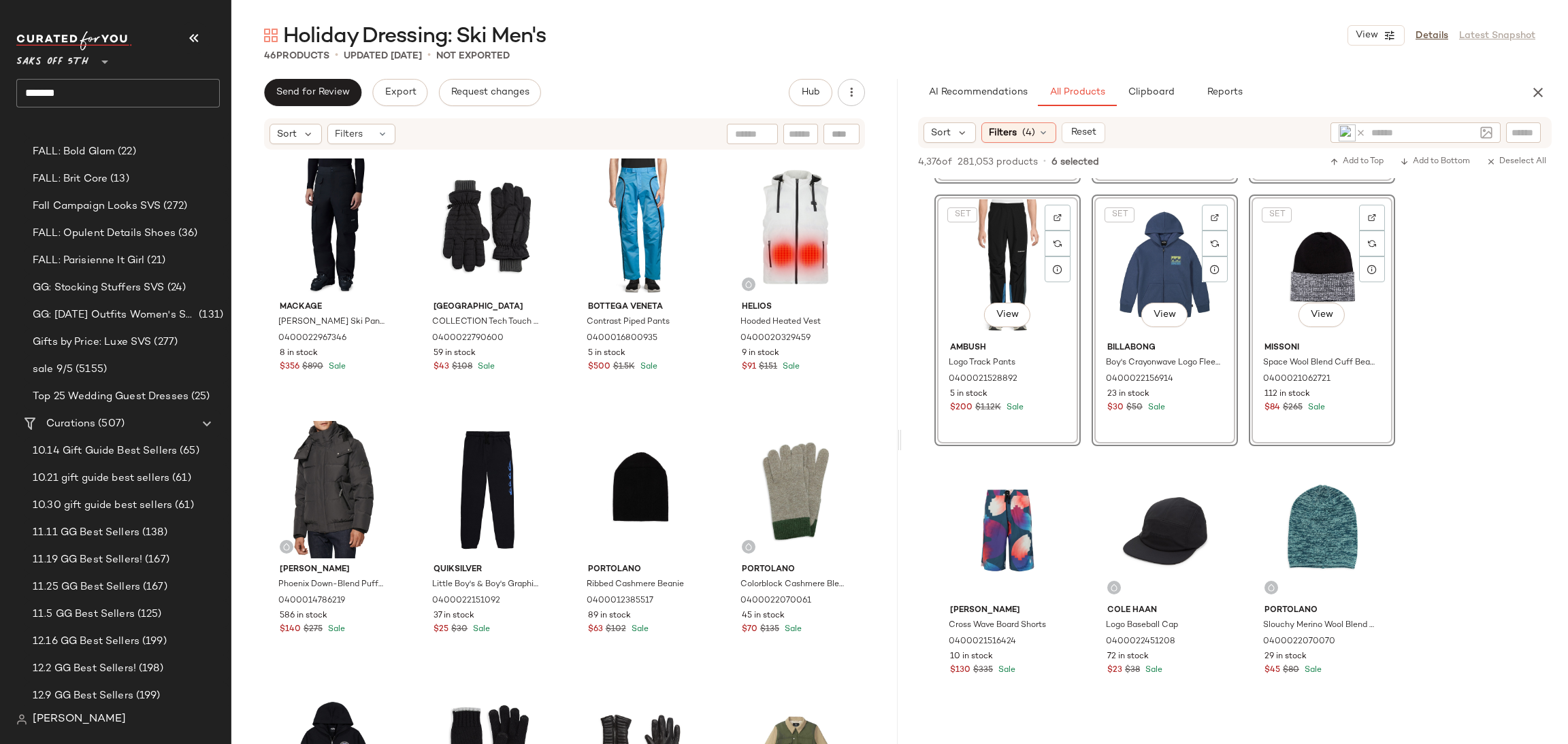
click at [1344, 152] on div "4,376 of 281,053 products • 6 selected Add to Top Add to Bottom Deselect All" at bounding box center [1235, 163] width 666 height 30
click at [1342, 161] on span "Add to Top" at bounding box center [1356, 162] width 53 height 9
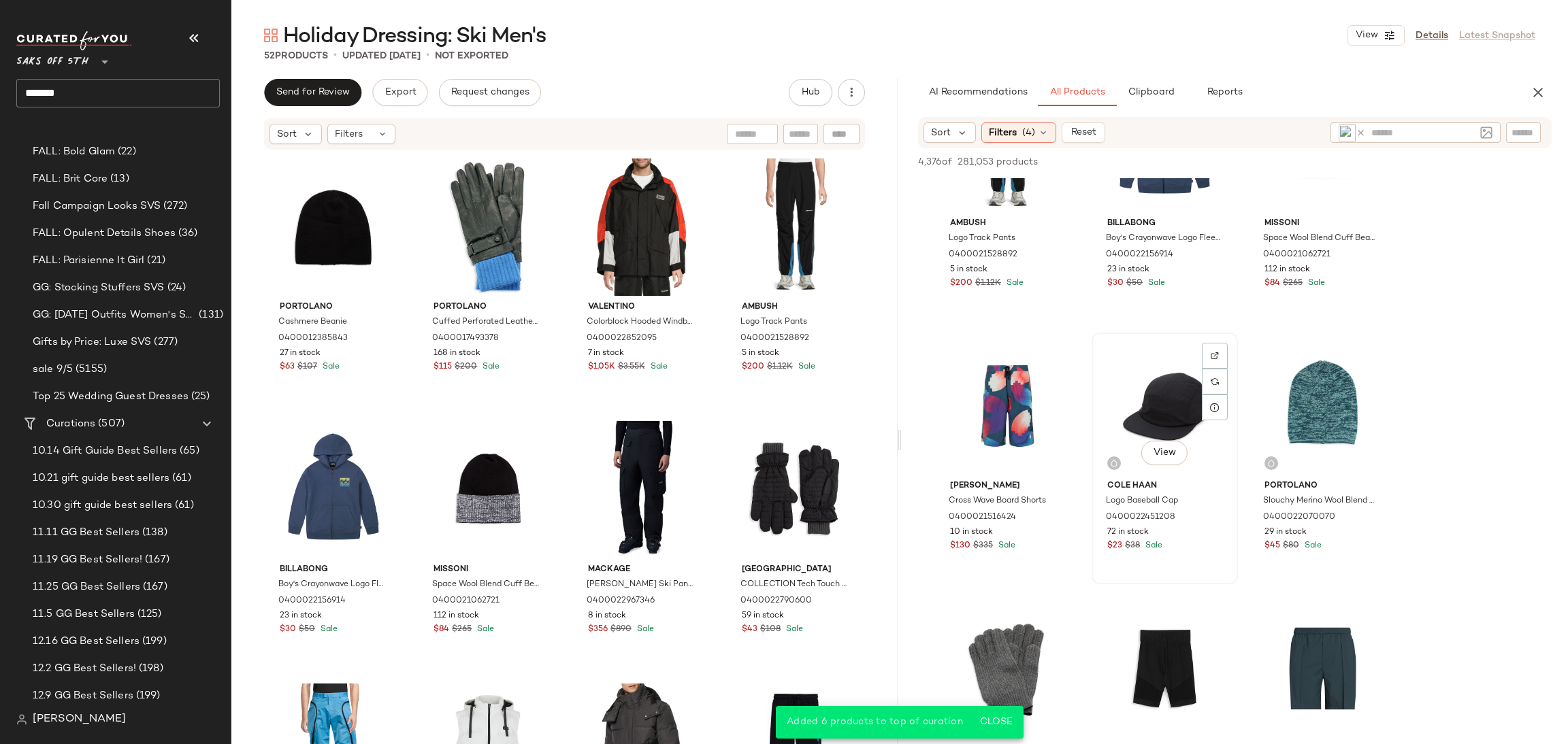
scroll to position [1451, 0]
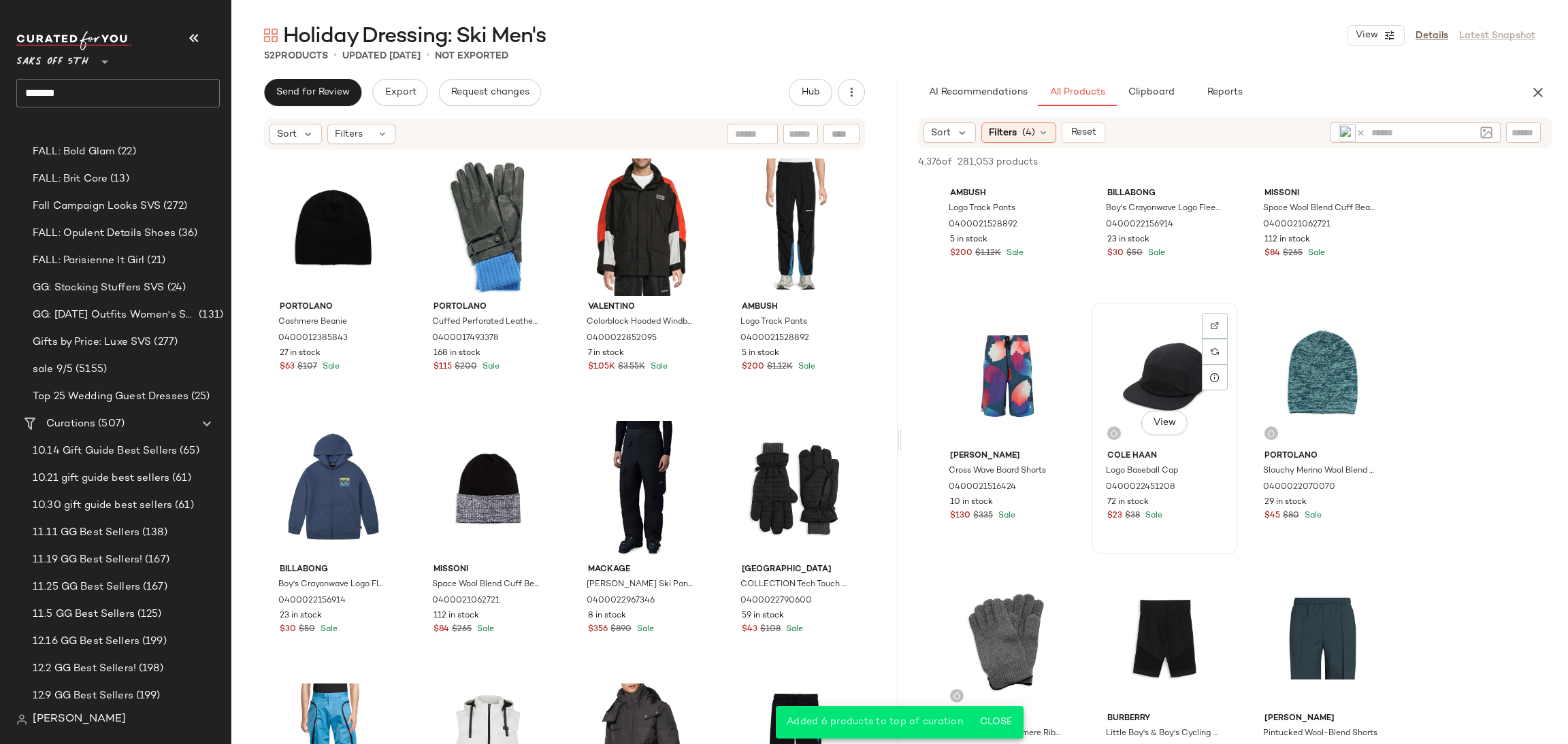
click at [1185, 360] on div "View" at bounding box center [1164, 377] width 137 height 138
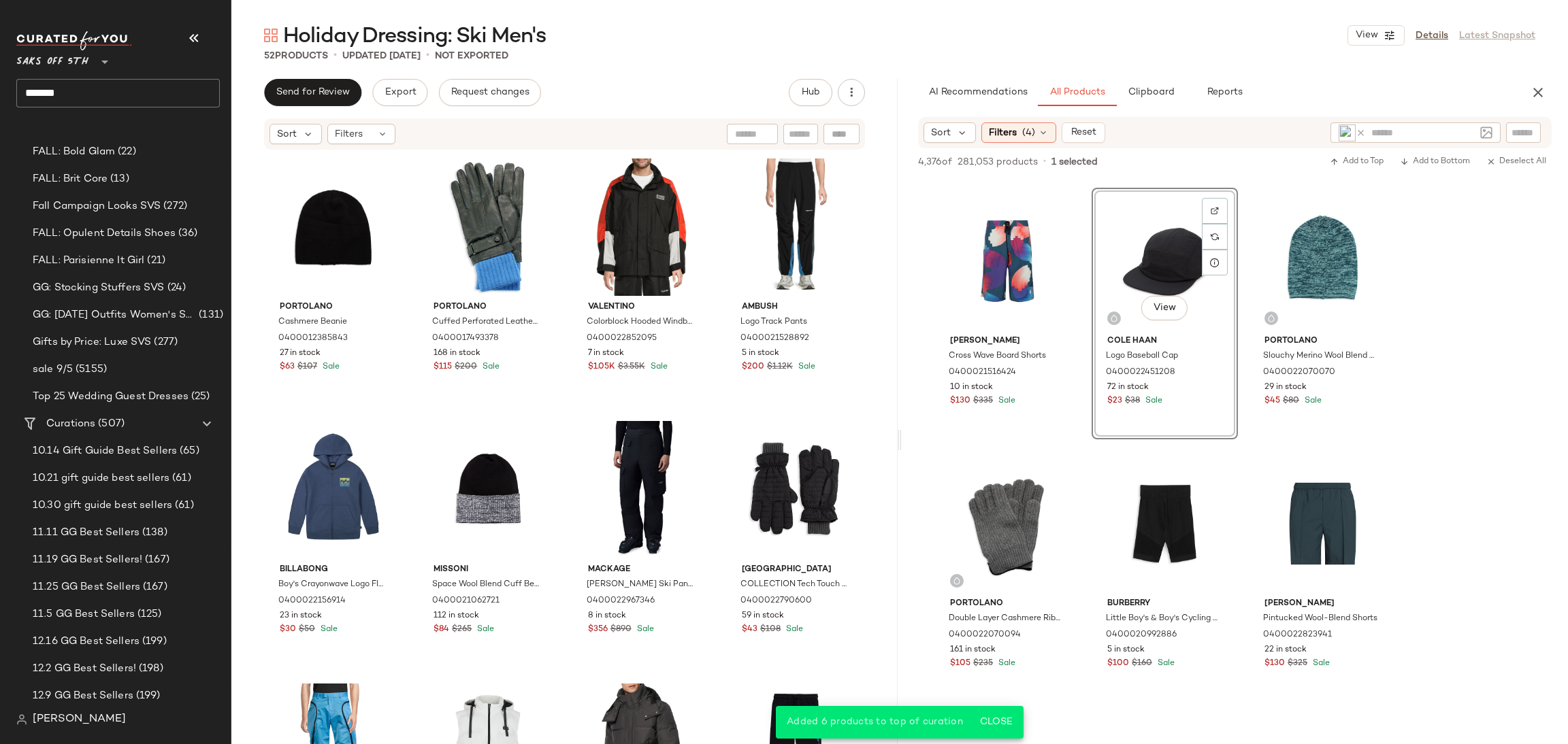
scroll to position [1570, 0]
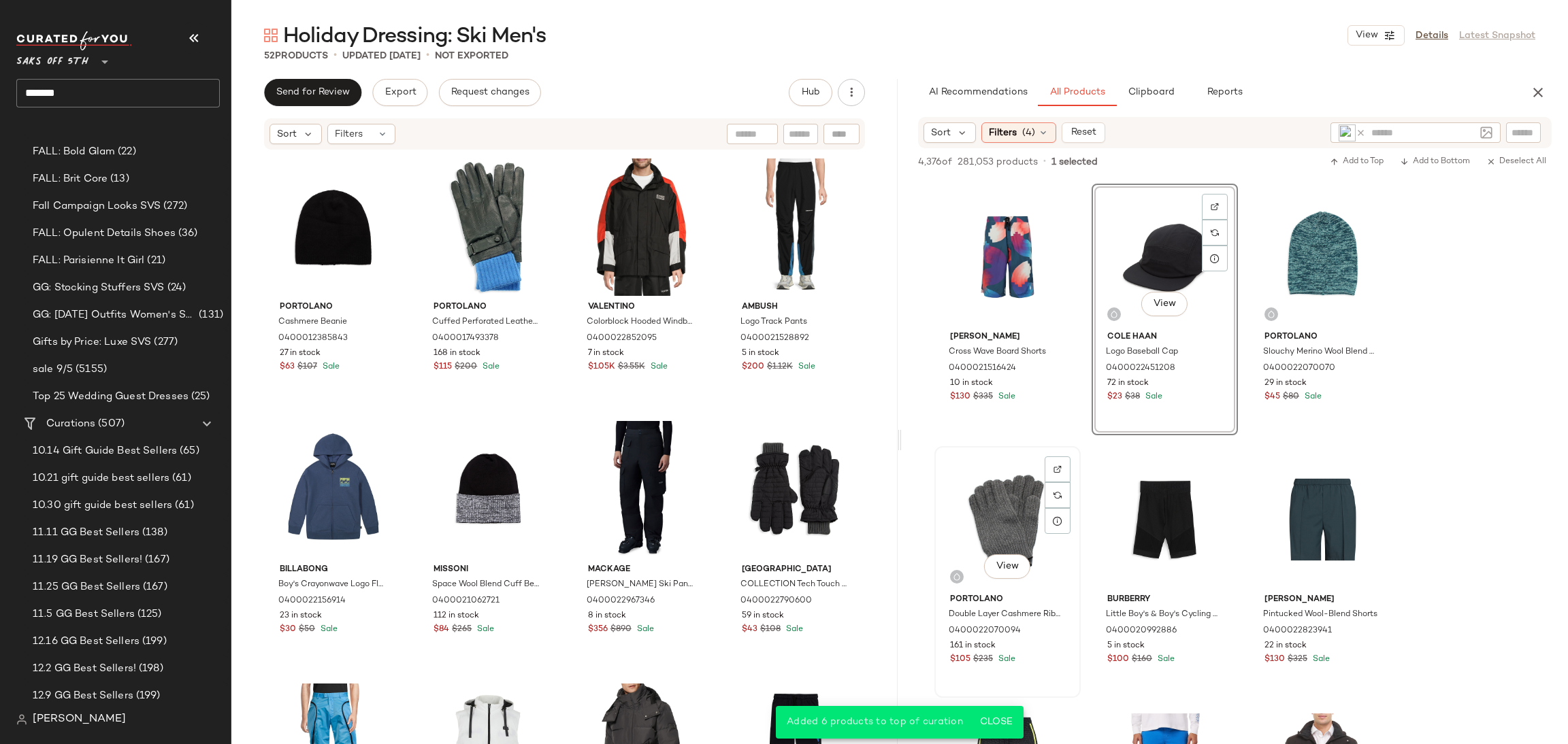
click at [995, 501] on div "View" at bounding box center [1007, 520] width 137 height 138
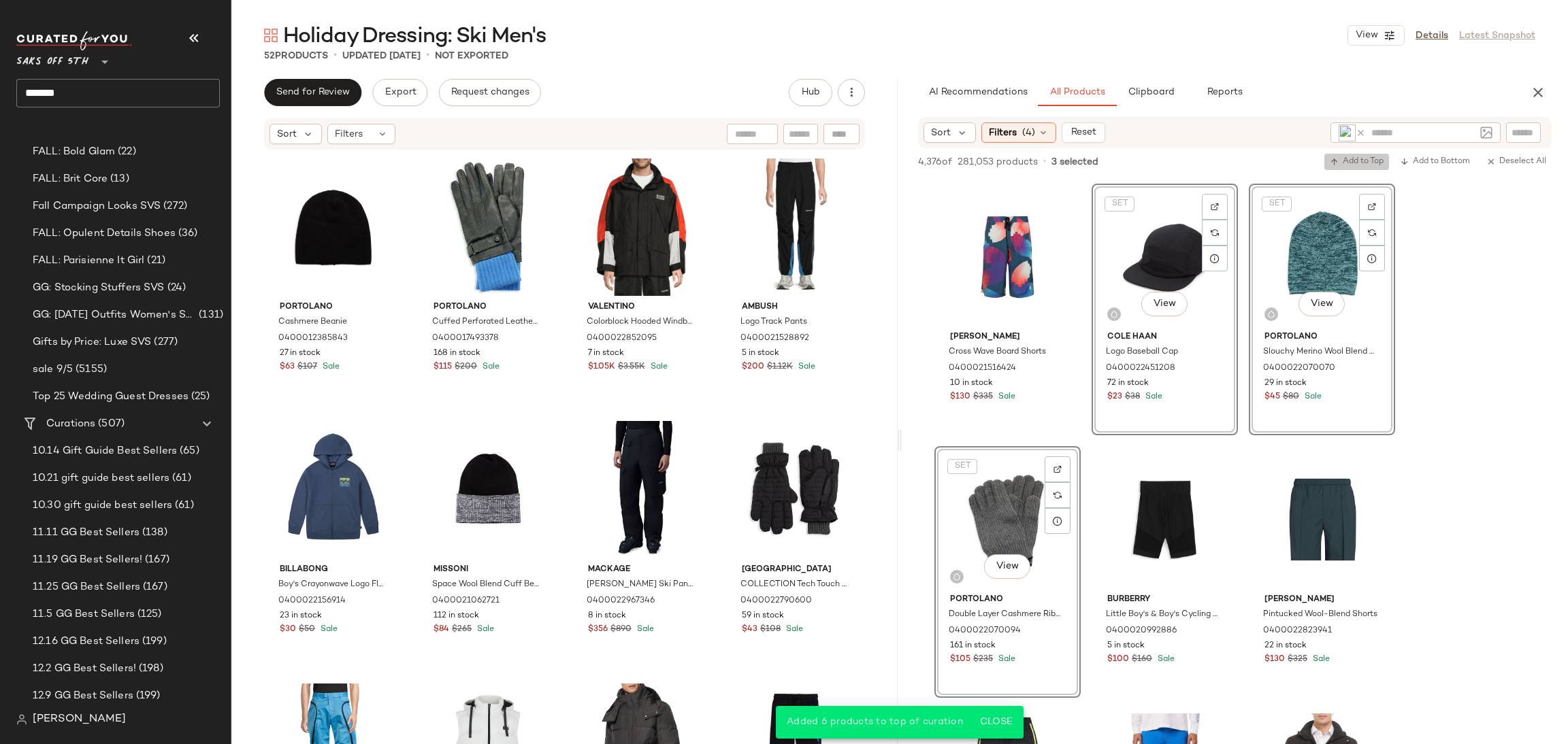
click at [1337, 161] on span "Add to Top" at bounding box center [1356, 162] width 53 height 9
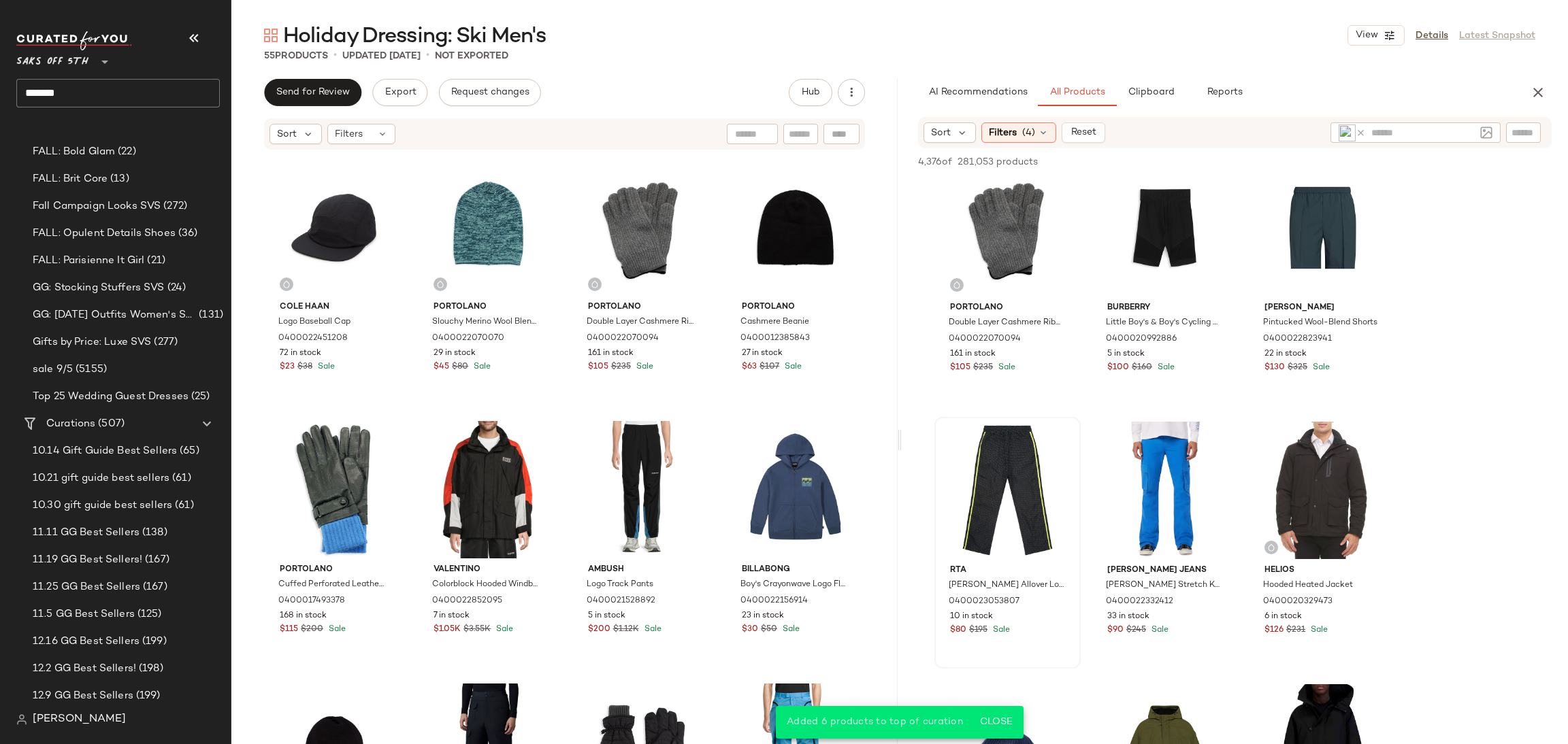
scroll to position [1864, 0]
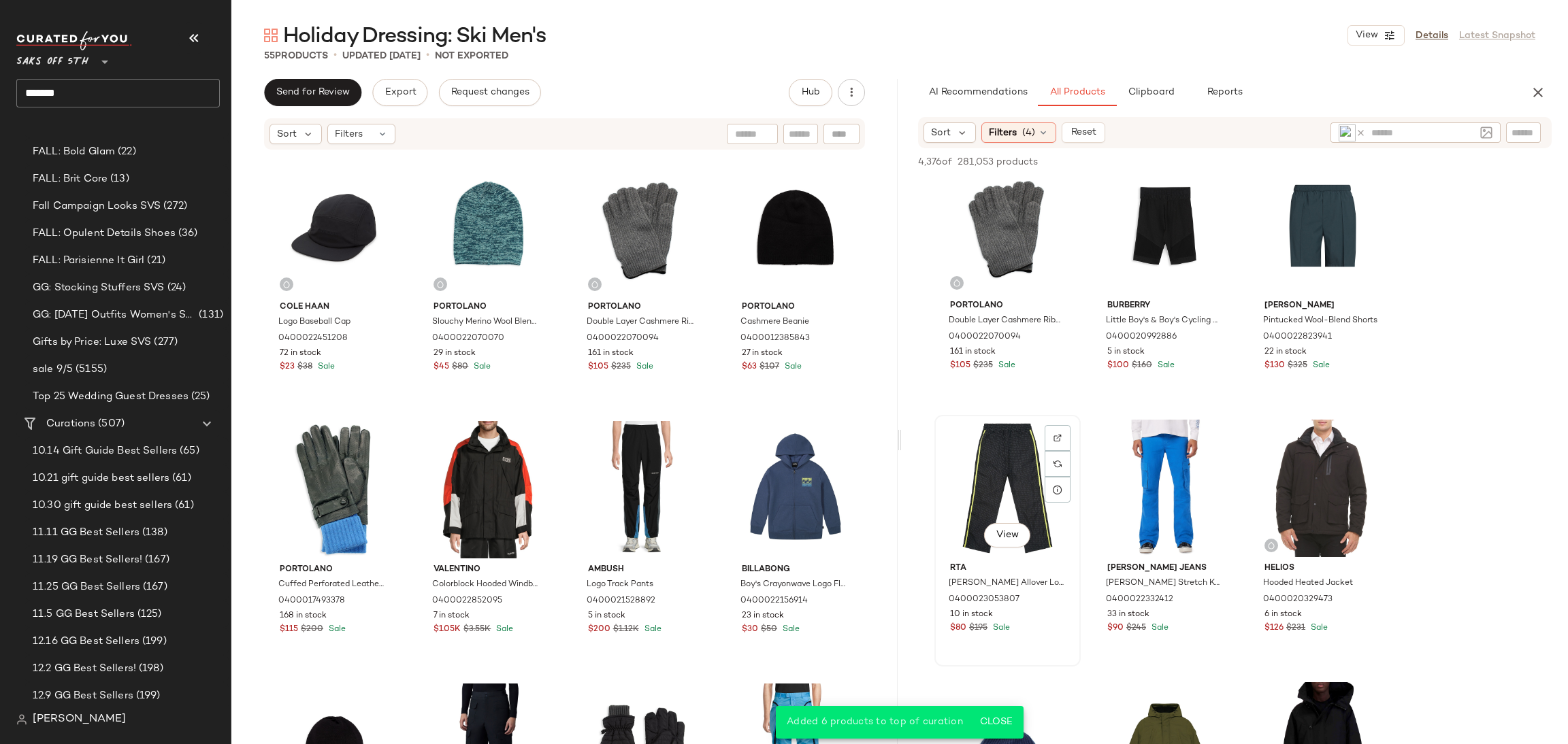
click at [1017, 454] on div "View" at bounding box center [1007, 489] width 137 height 138
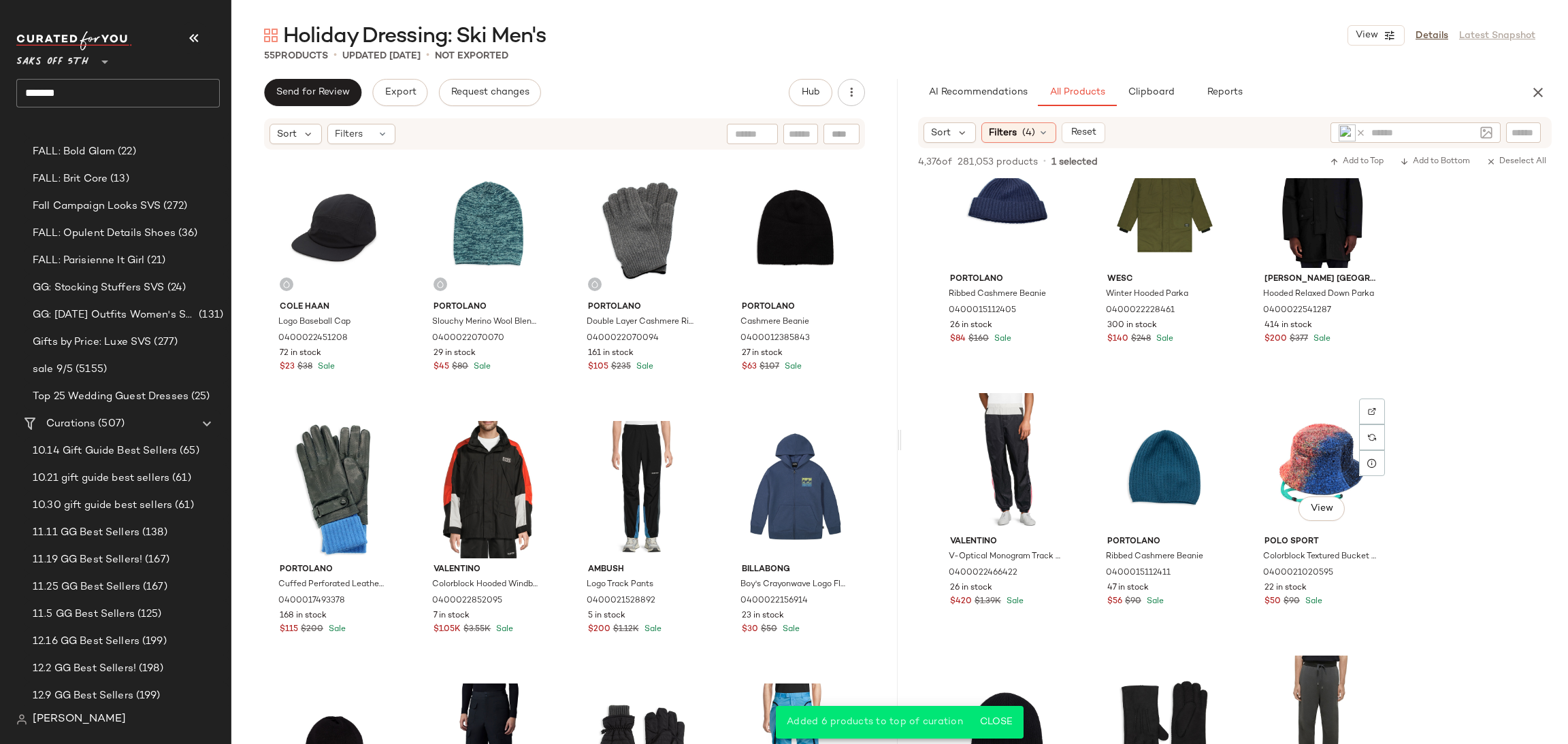
scroll to position [2572, 0]
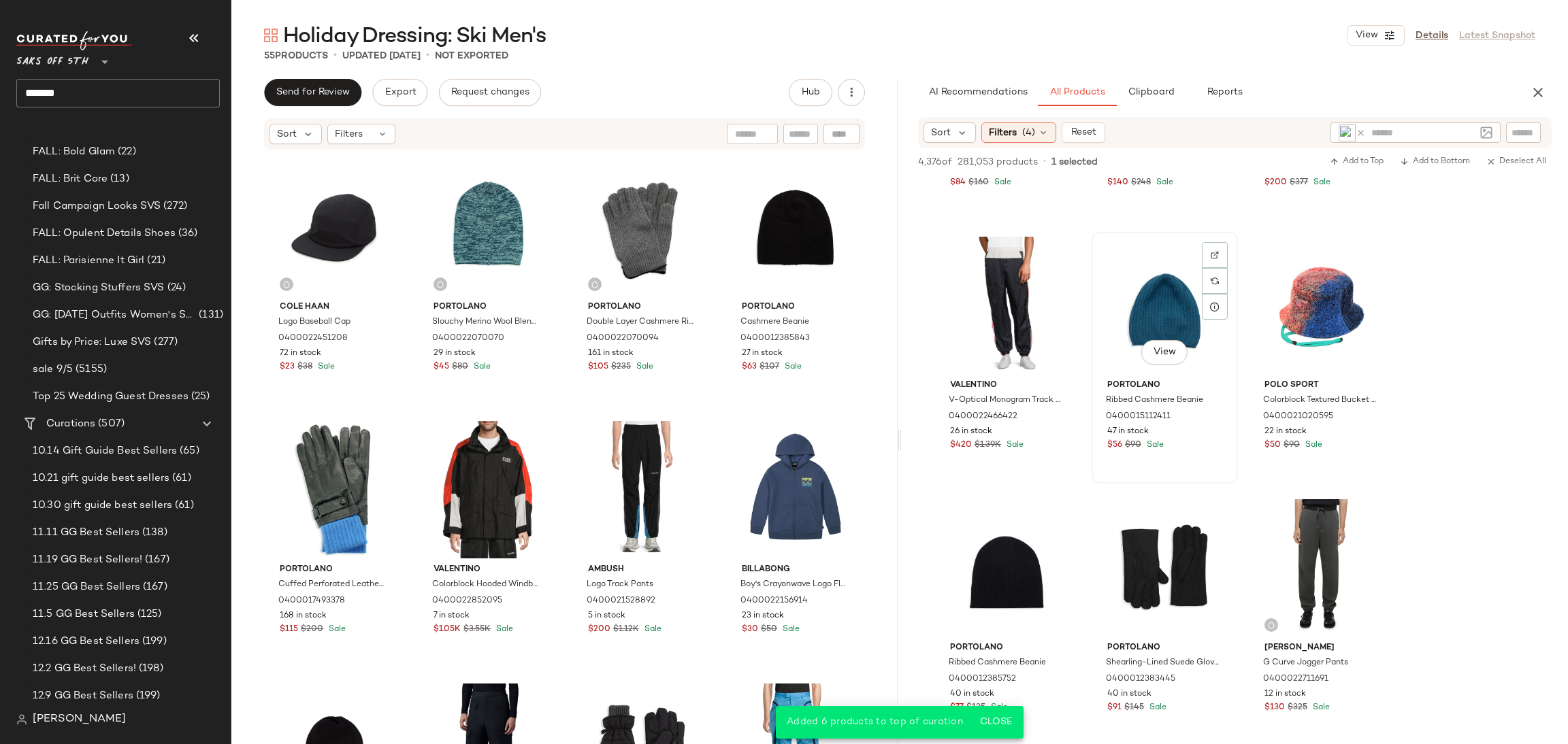
click at [1156, 270] on div "View" at bounding box center [1164, 305] width 137 height 138
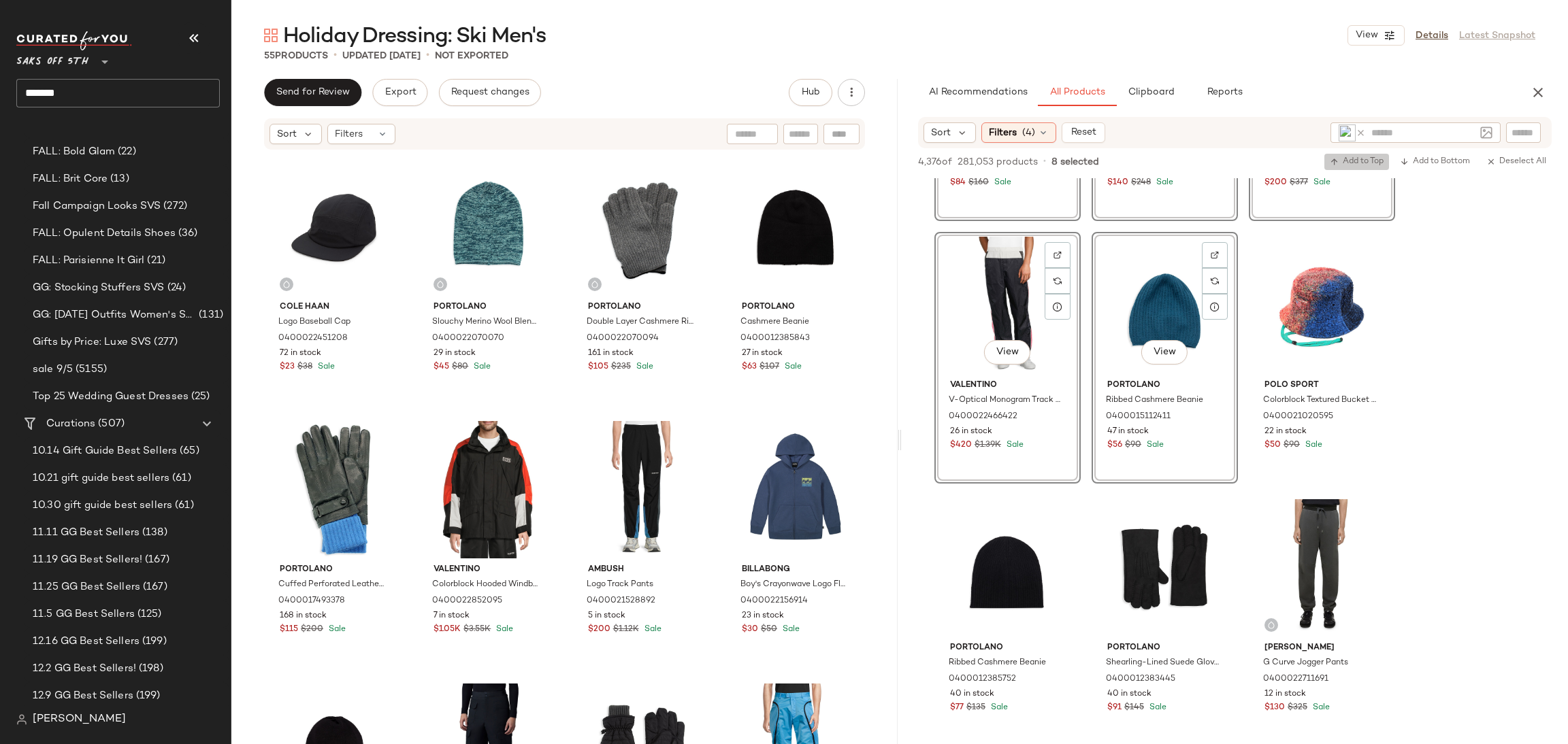
click at [1334, 159] on icon "button" at bounding box center [1334, 162] width 9 height 9
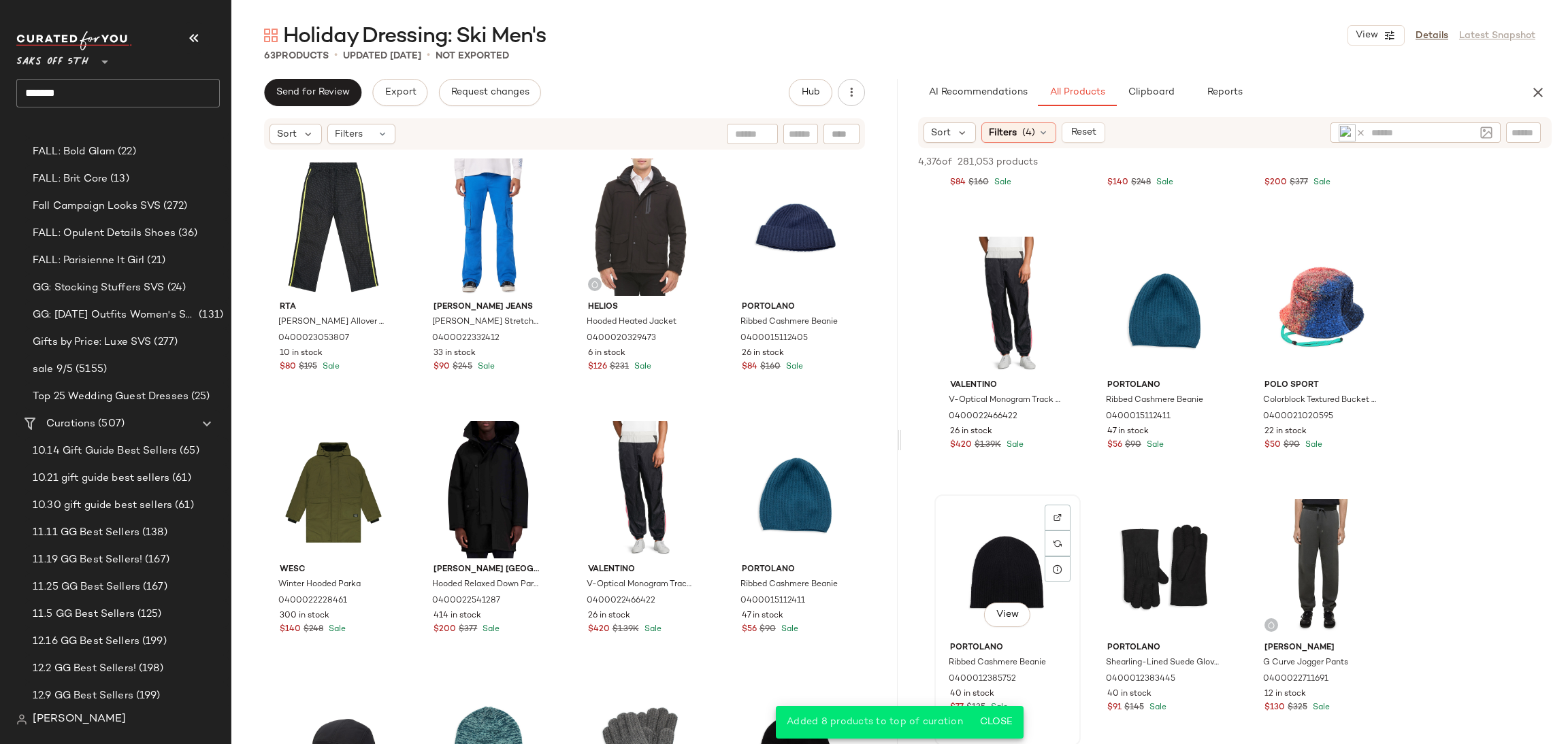
click at [1011, 537] on div "View" at bounding box center [1007, 568] width 137 height 138
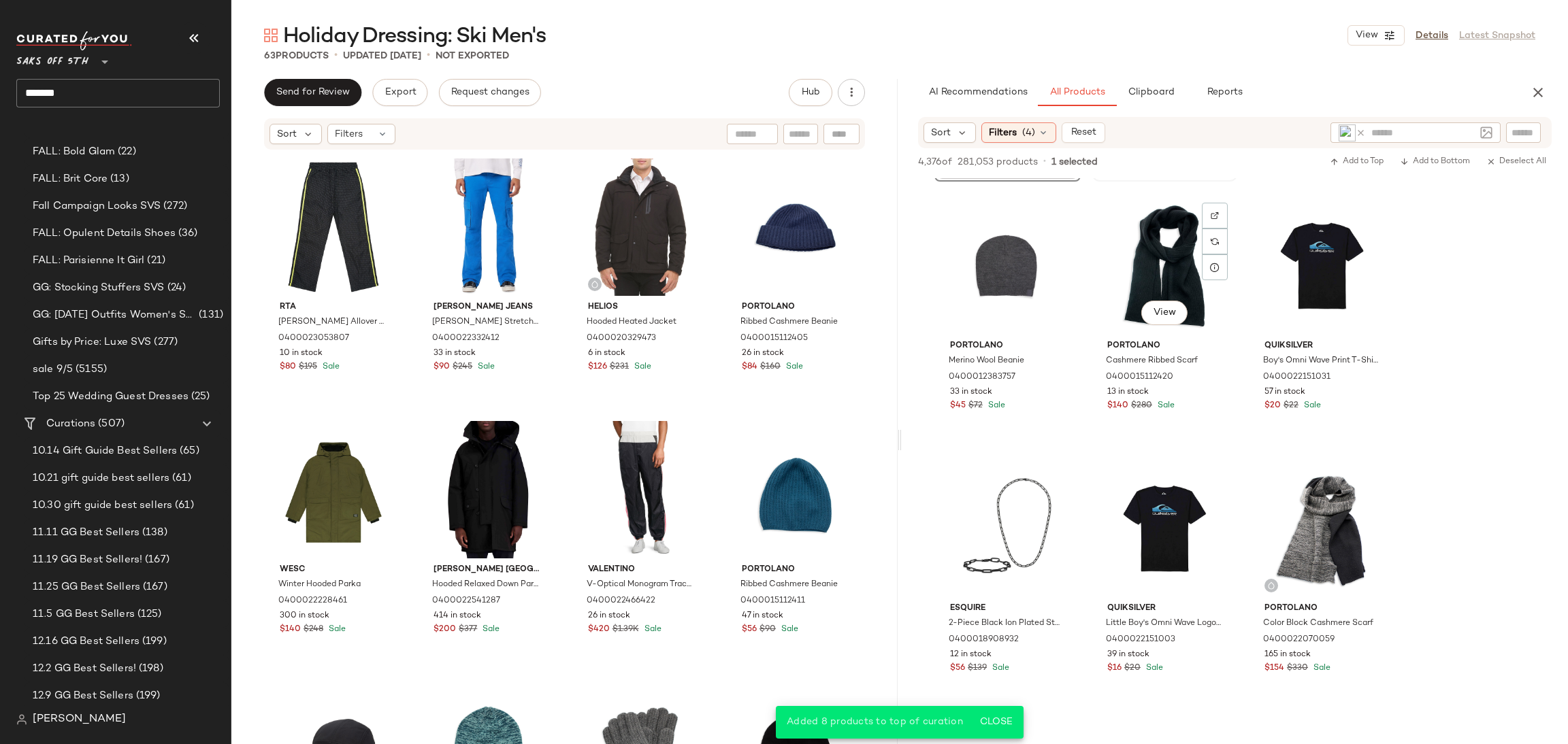
scroll to position [3146, 0]
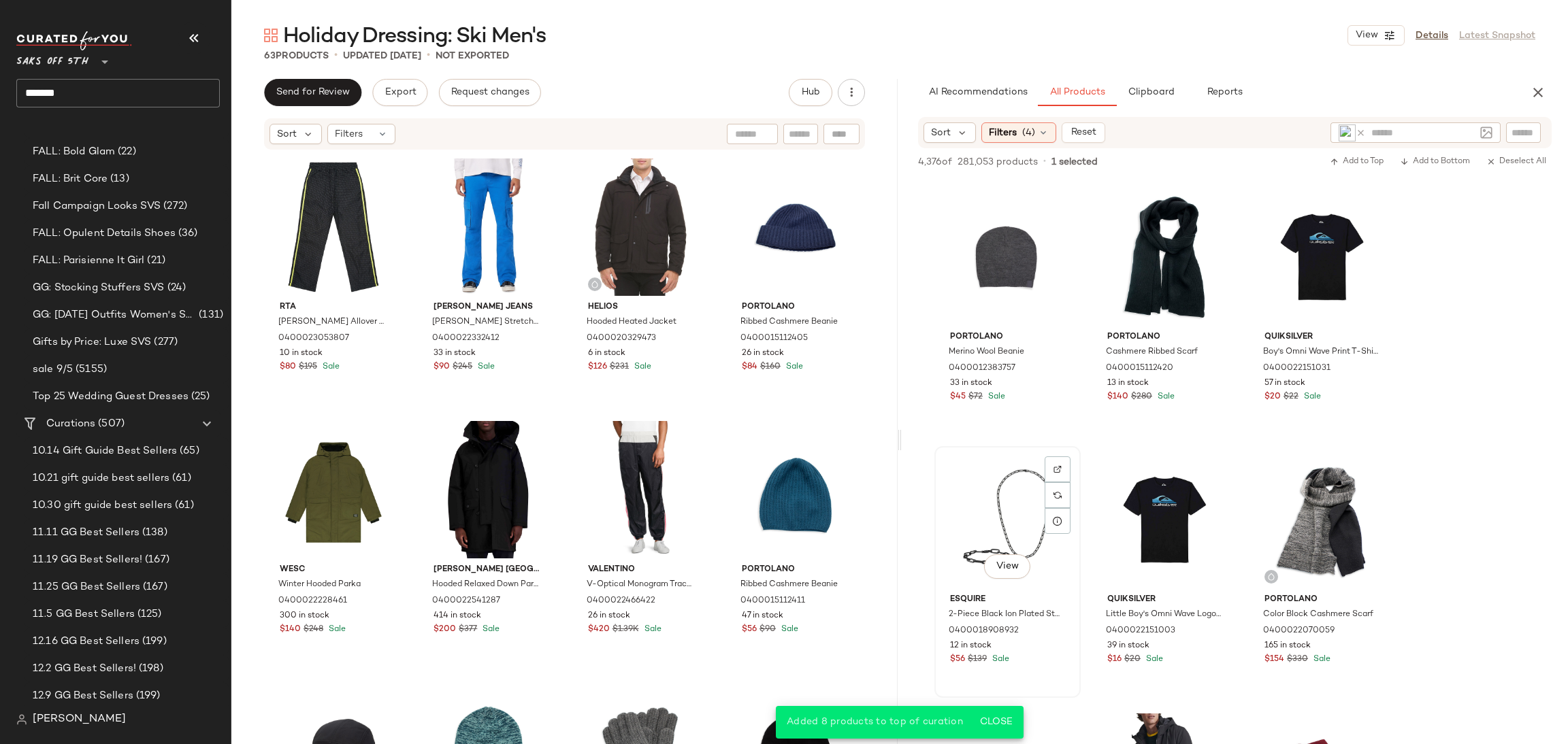
click at [1027, 499] on div "View" at bounding box center [1007, 520] width 137 height 138
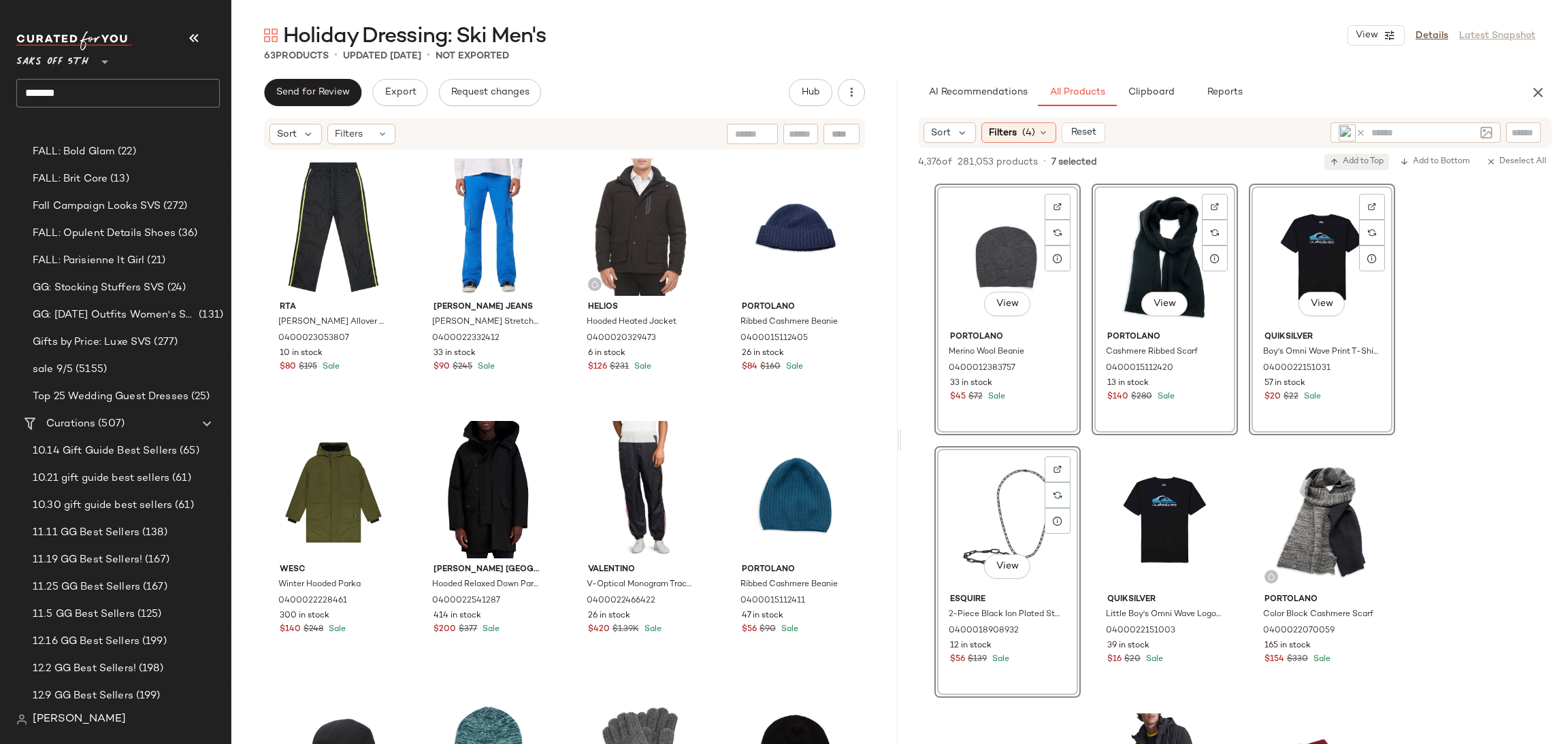
click at [1358, 157] on span "Add to Top" at bounding box center [1356, 162] width 53 height 9
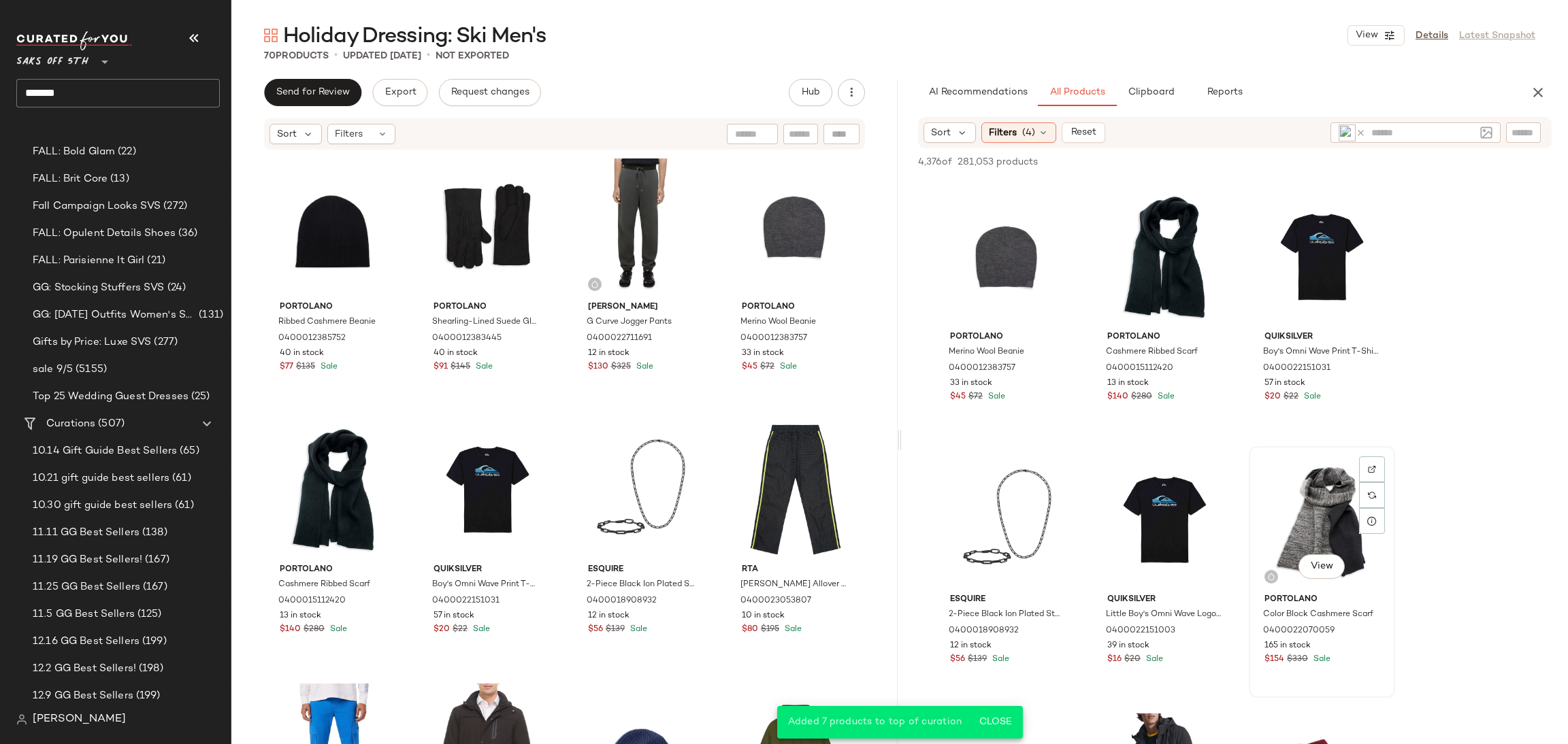
click at [1329, 486] on div "View" at bounding box center [1321, 520] width 137 height 138
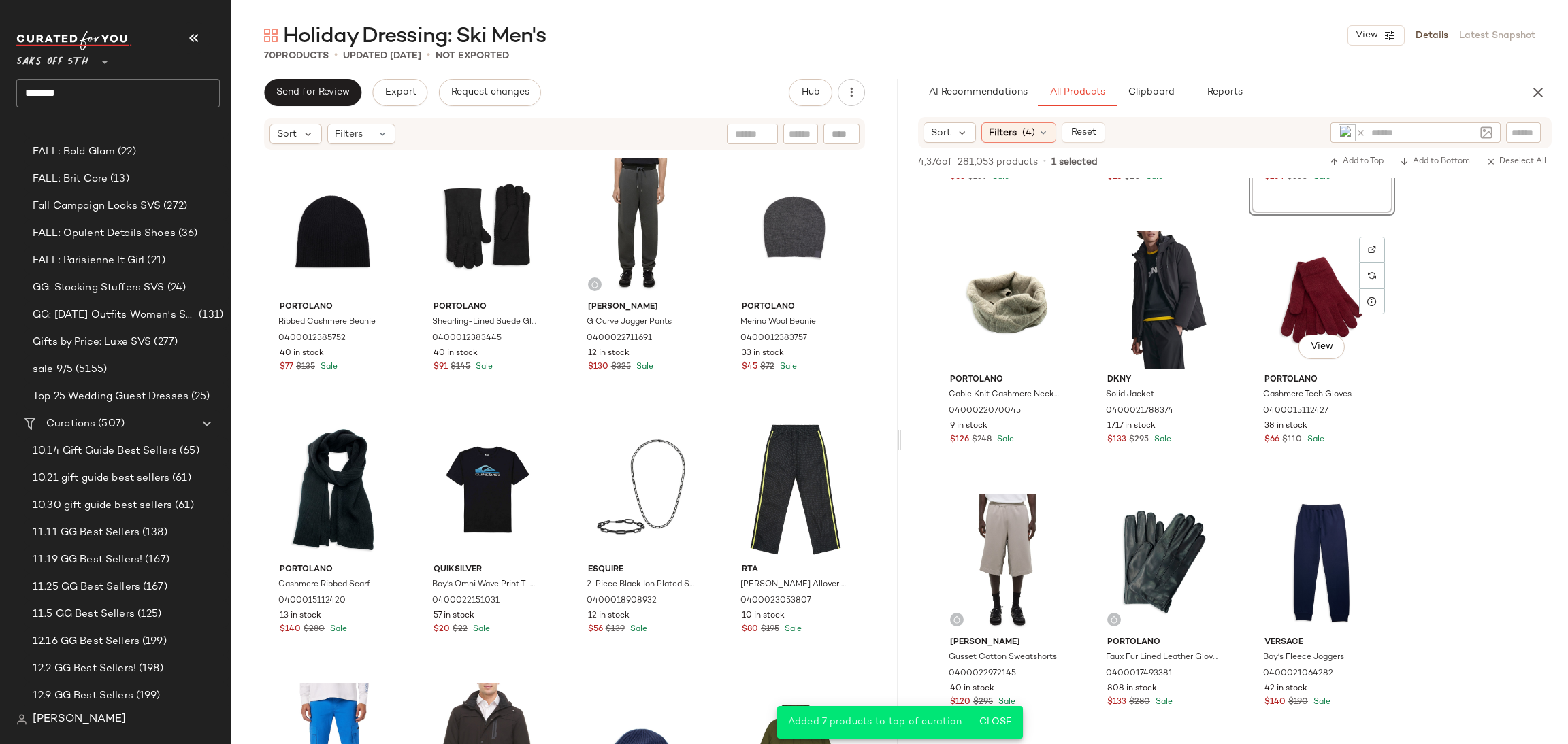
scroll to position [3632, 0]
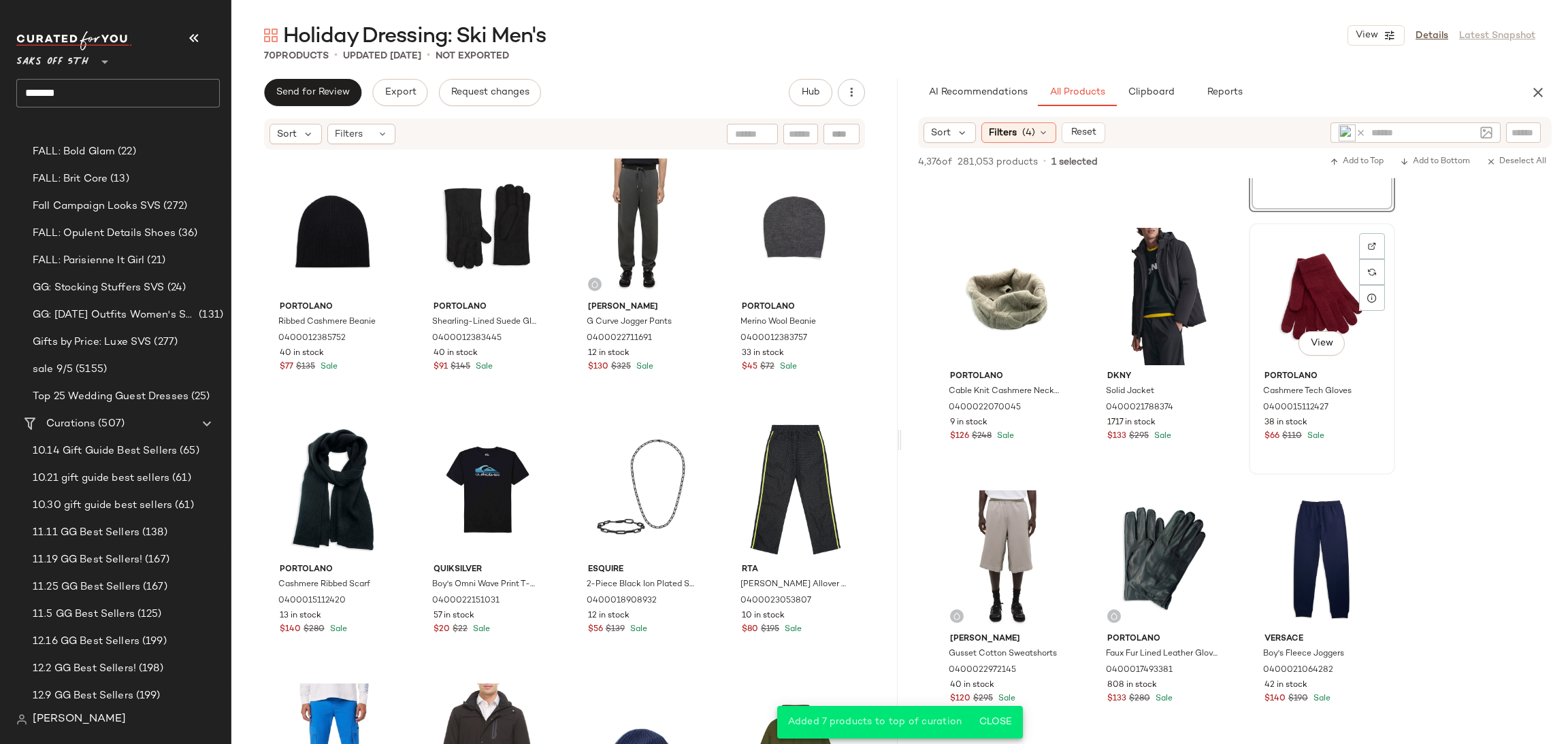
click at [1310, 292] on div "View" at bounding box center [1321, 297] width 137 height 138
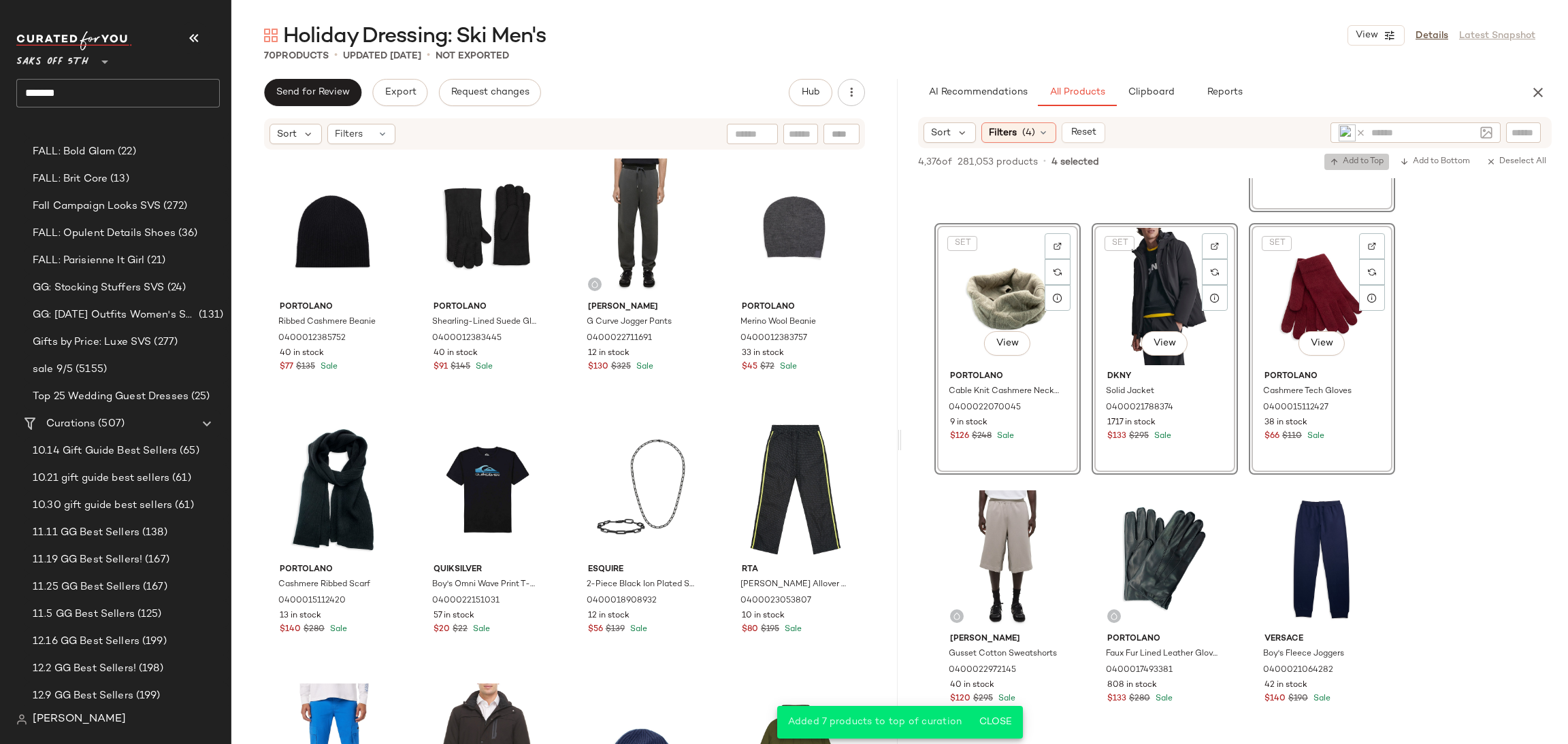
click at [1361, 162] on span "Add to Top" at bounding box center [1356, 162] width 53 height 9
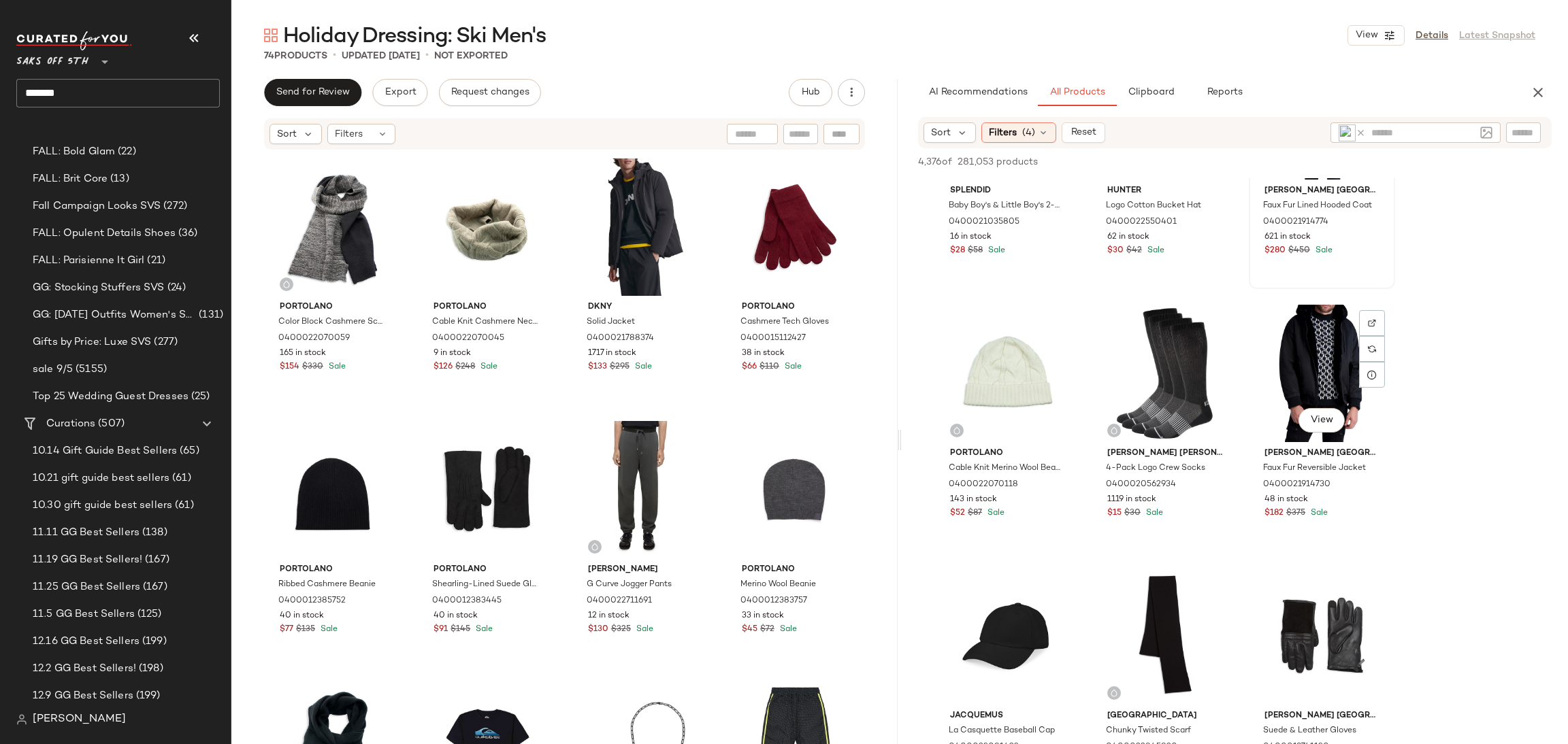
scroll to position [4357, 0]
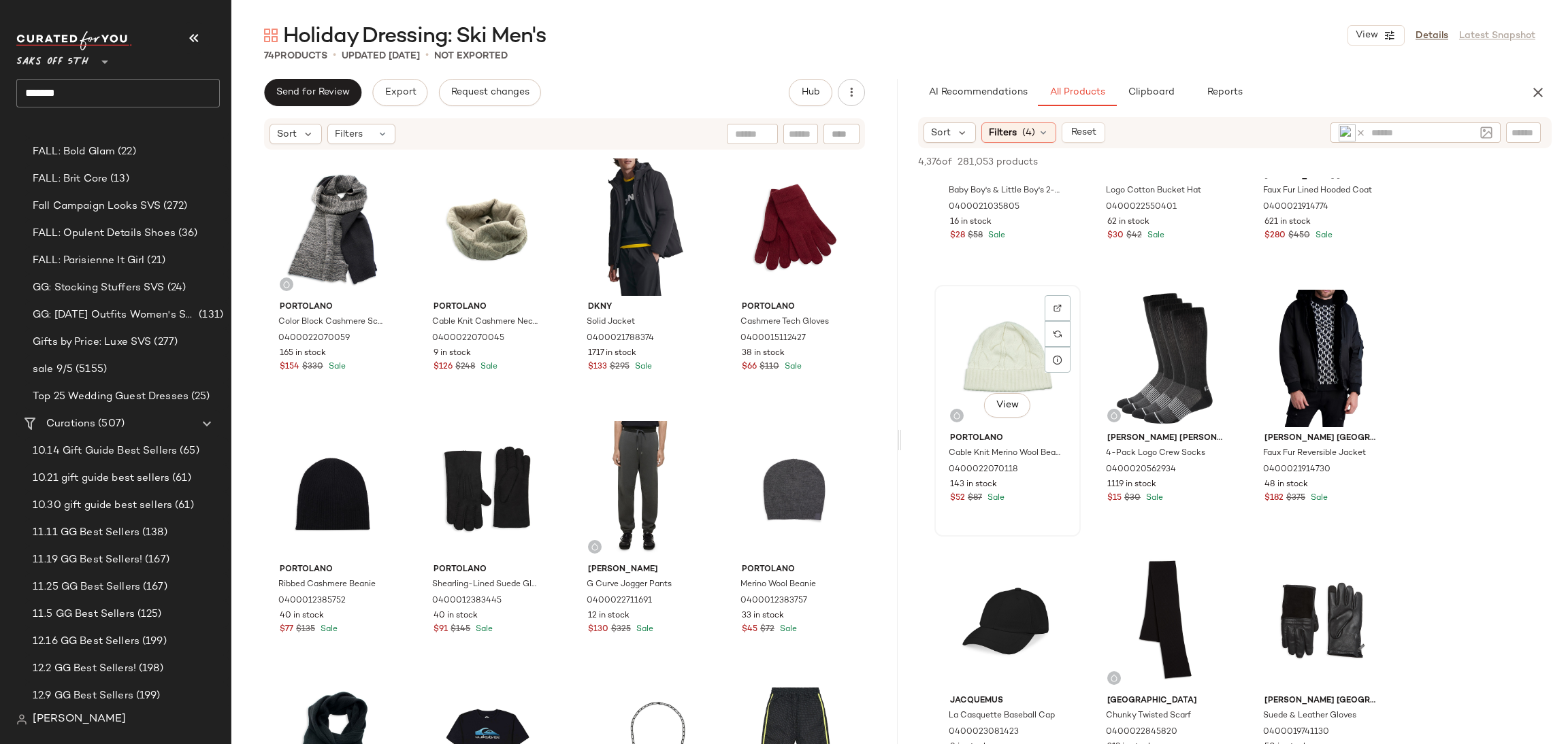
click at [989, 353] on div "View" at bounding box center [1007, 359] width 137 height 138
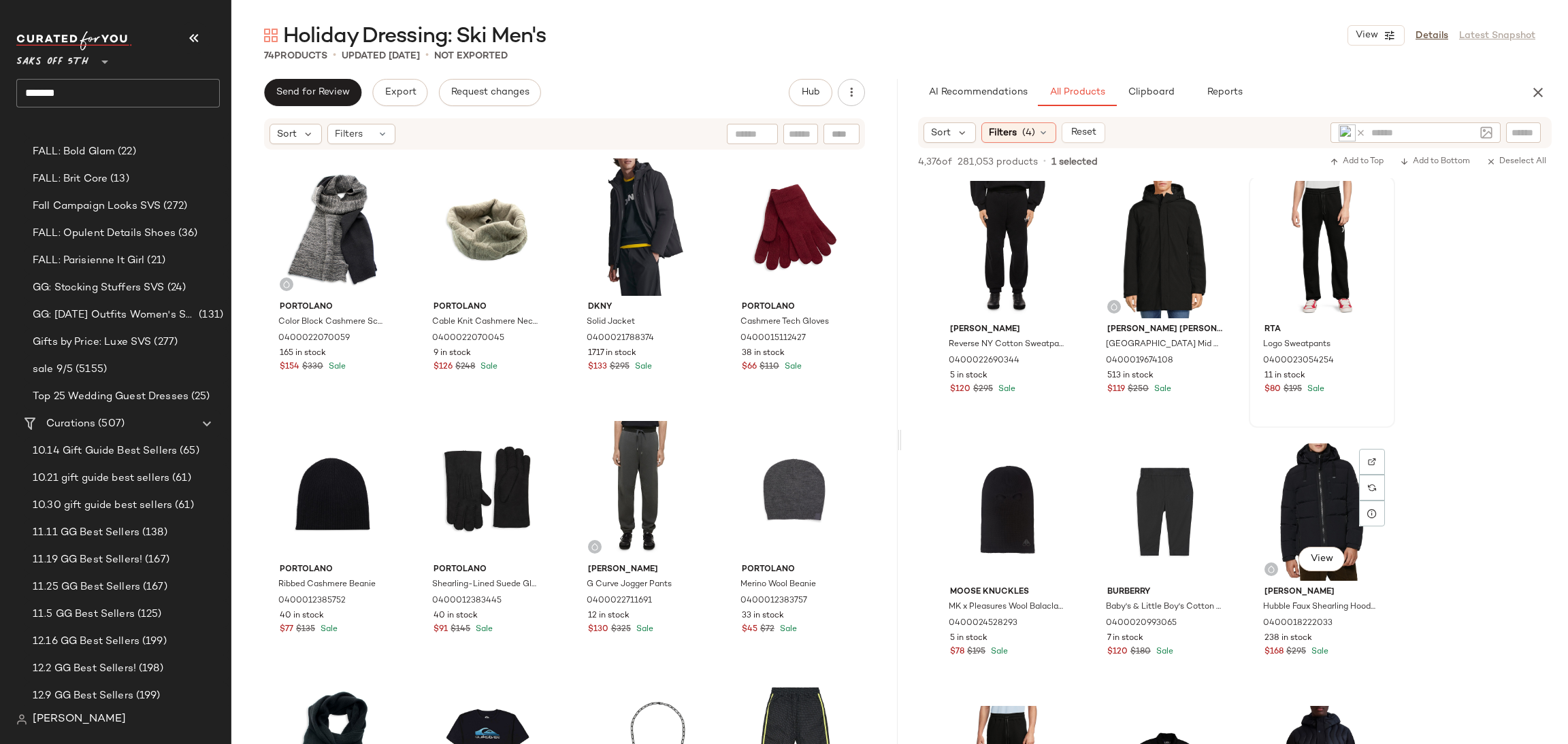
scroll to position [4993, 0]
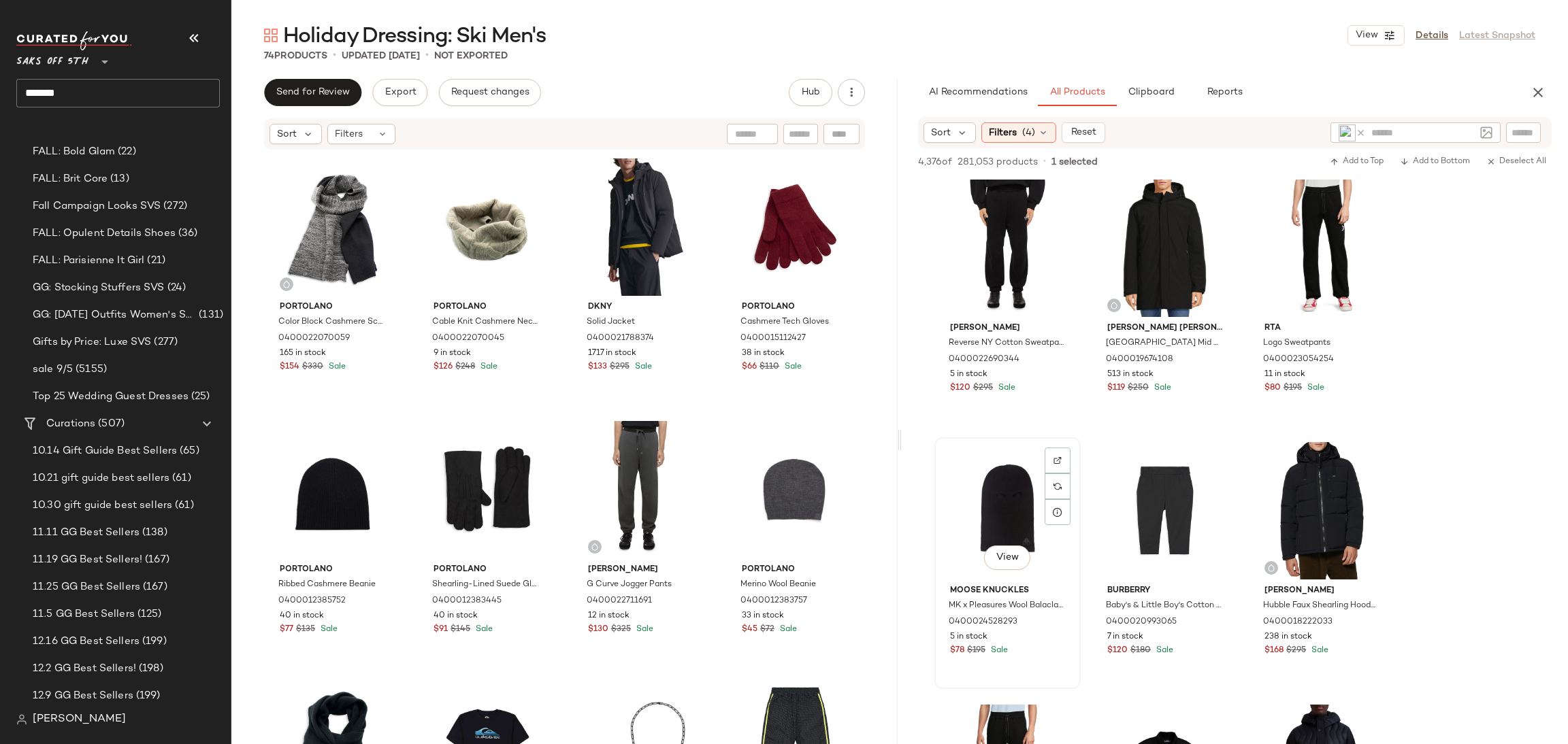
click at [999, 490] on div "View" at bounding box center [1007, 511] width 137 height 138
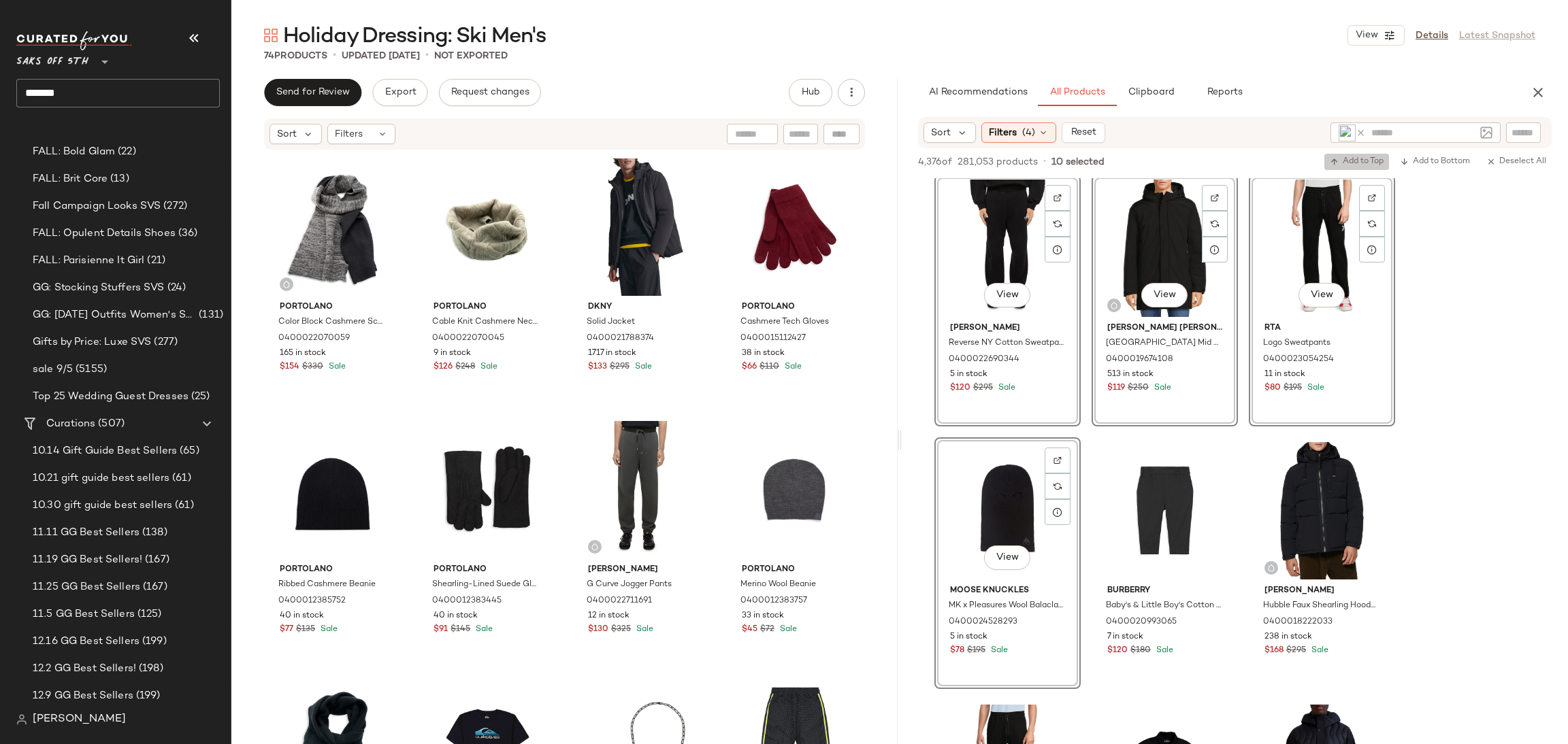
click at [1368, 157] on span "Add to Top" at bounding box center [1356, 162] width 53 height 9
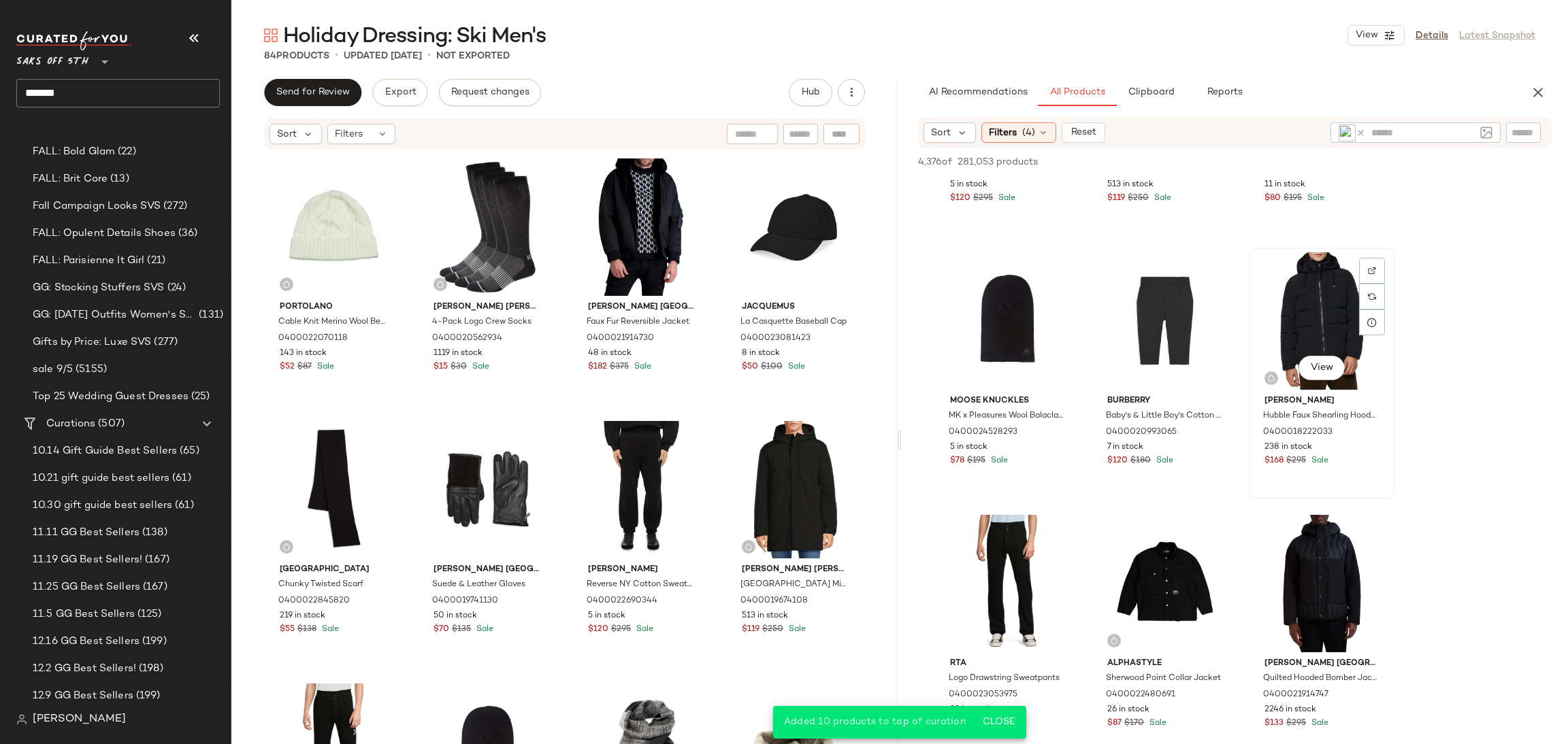
scroll to position [5203, 0]
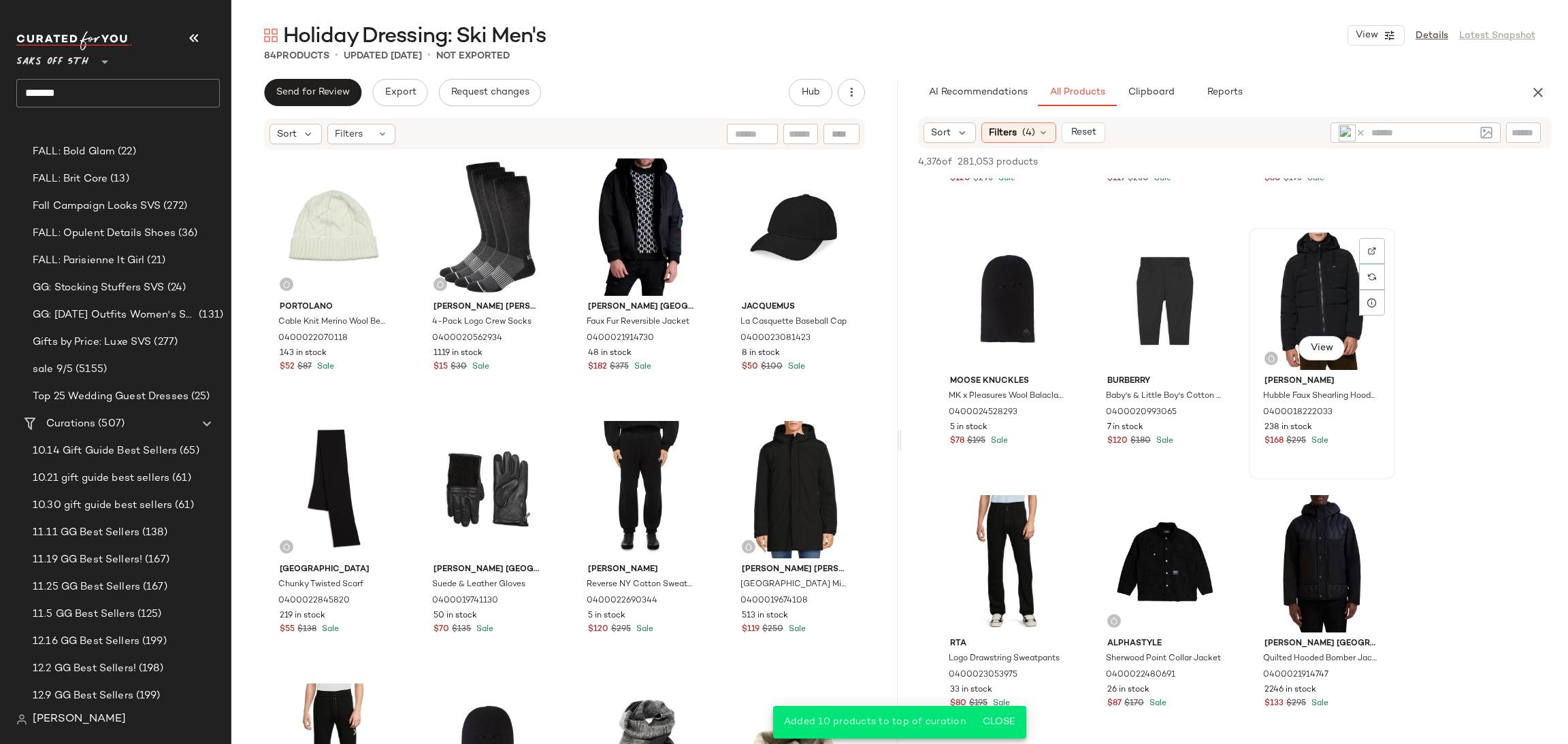
click at [1327, 280] on div "View" at bounding box center [1321, 302] width 137 height 138
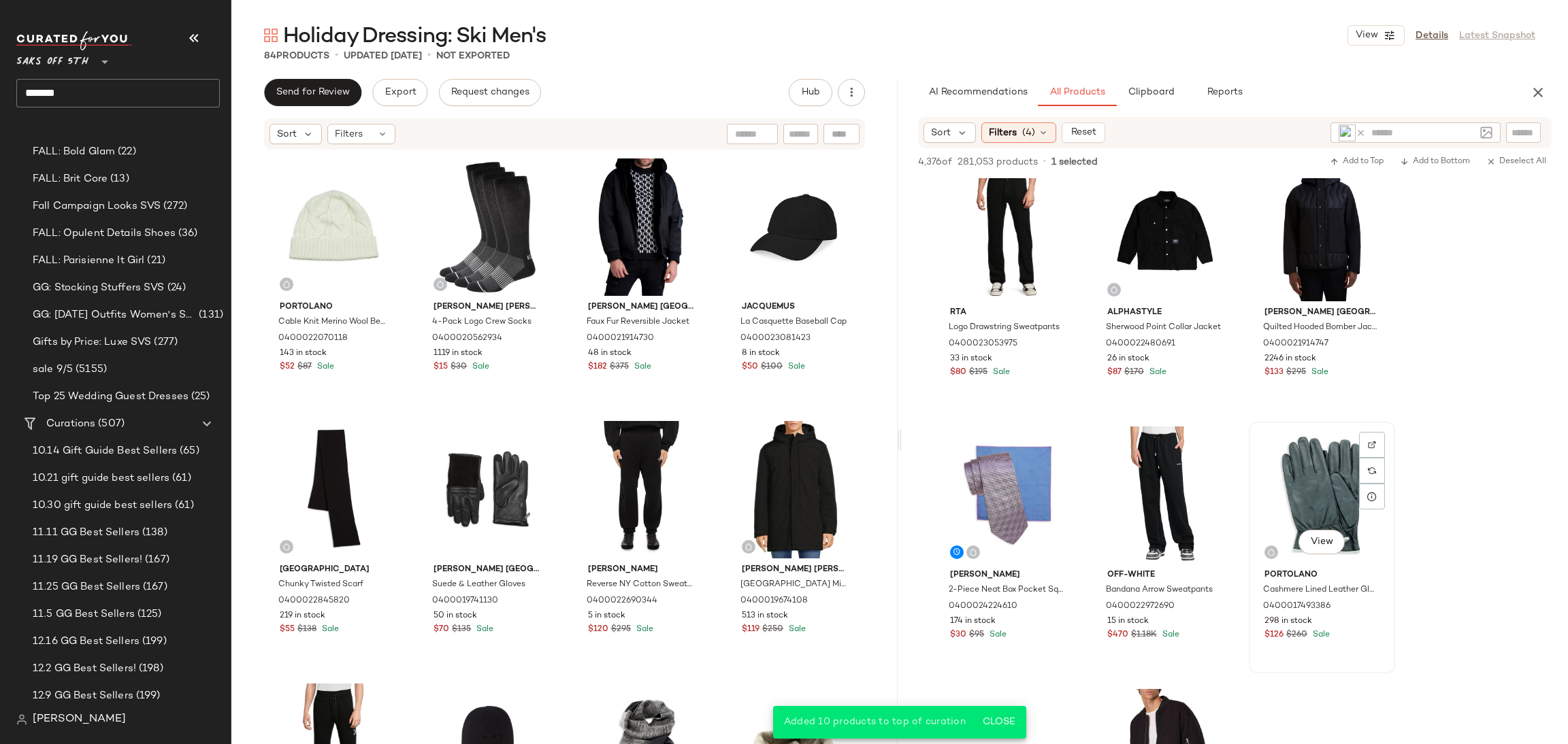
scroll to position [5534, 0]
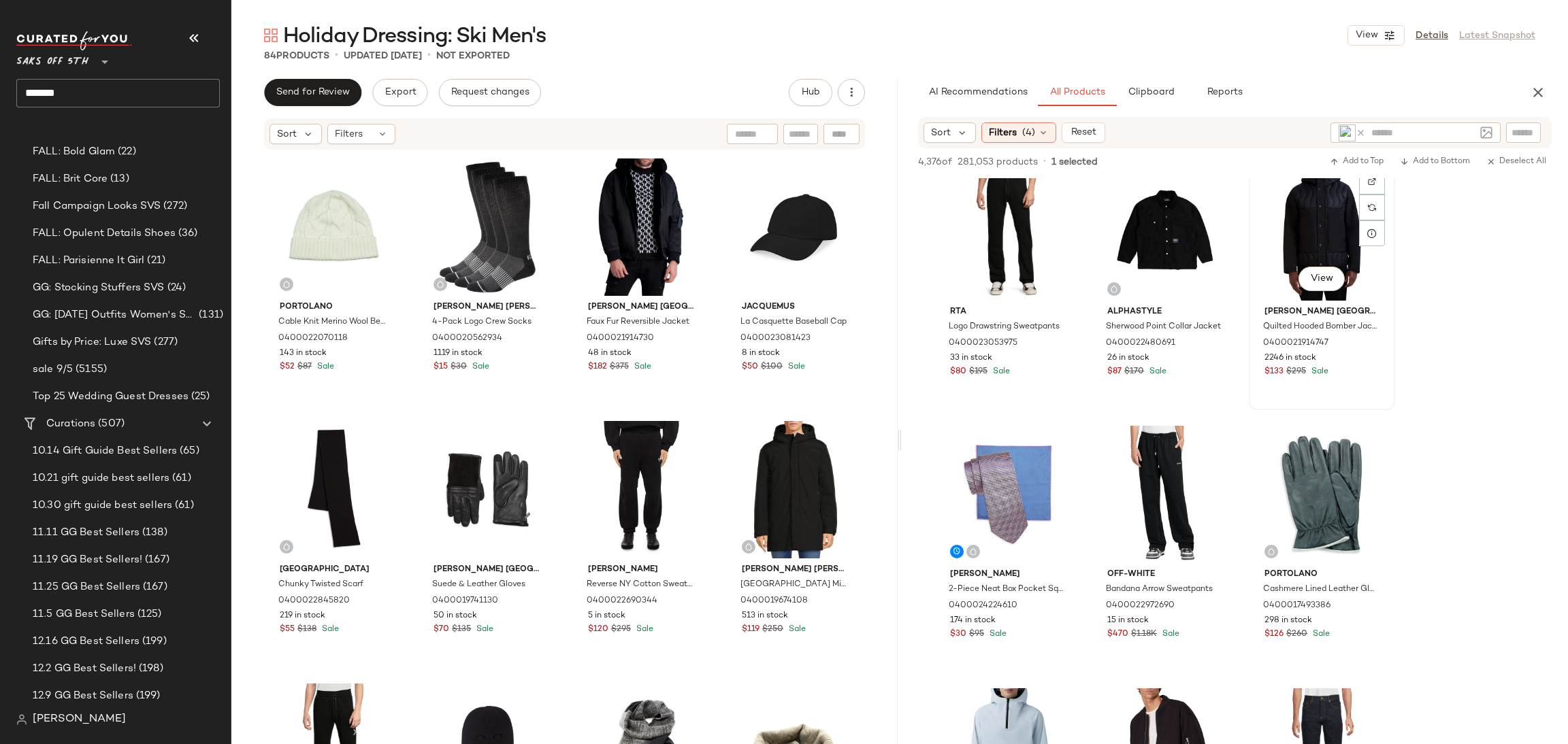
click at [1305, 243] on div "View" at bounding box center [1321, 232] width 137 height 138
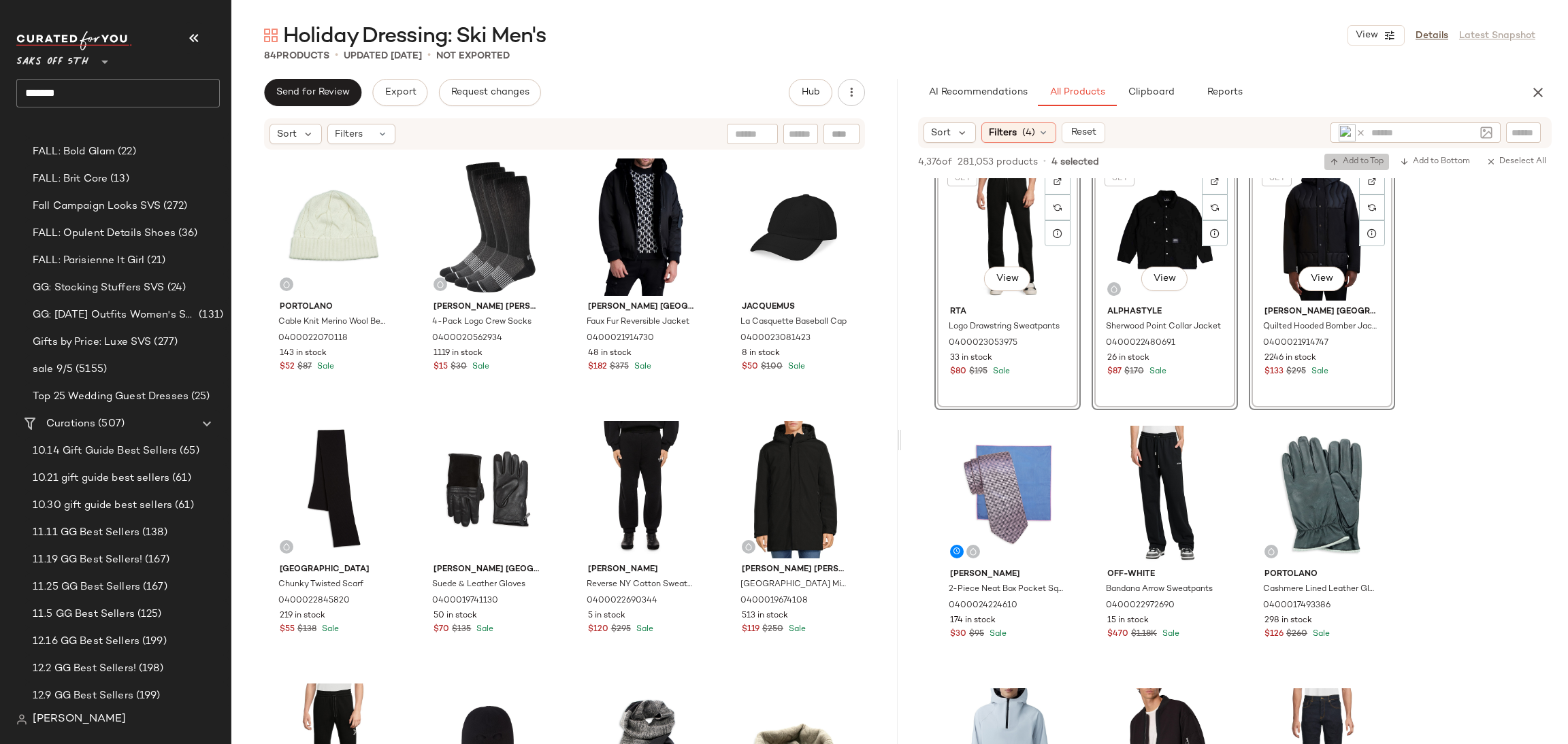
click at [1349, 163] on span "Add to Top" at bounding box center [1356, 162] width 53 height 9
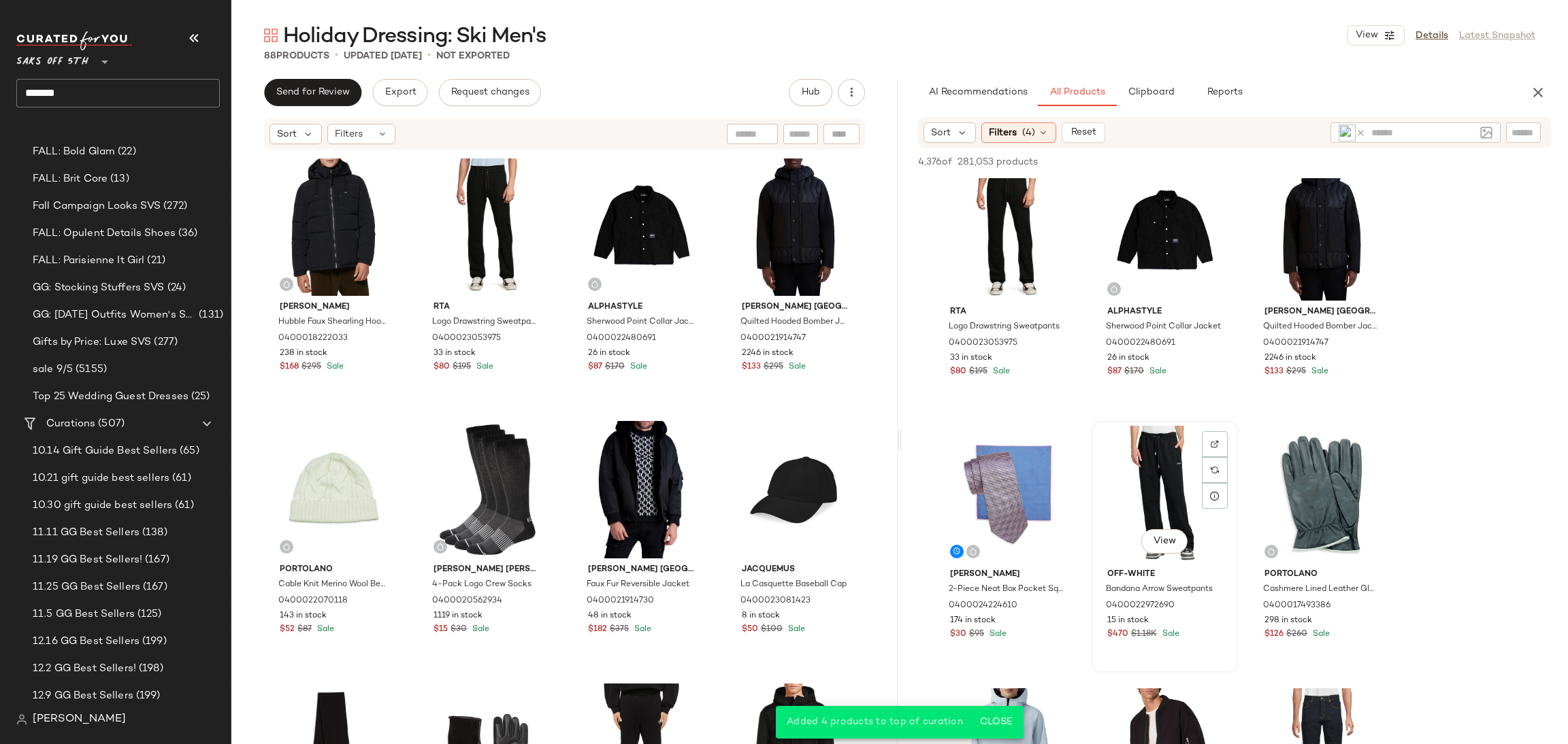
click at [1167, 486] on div "View" at bounding box center [1164, 495] width 137 height 138
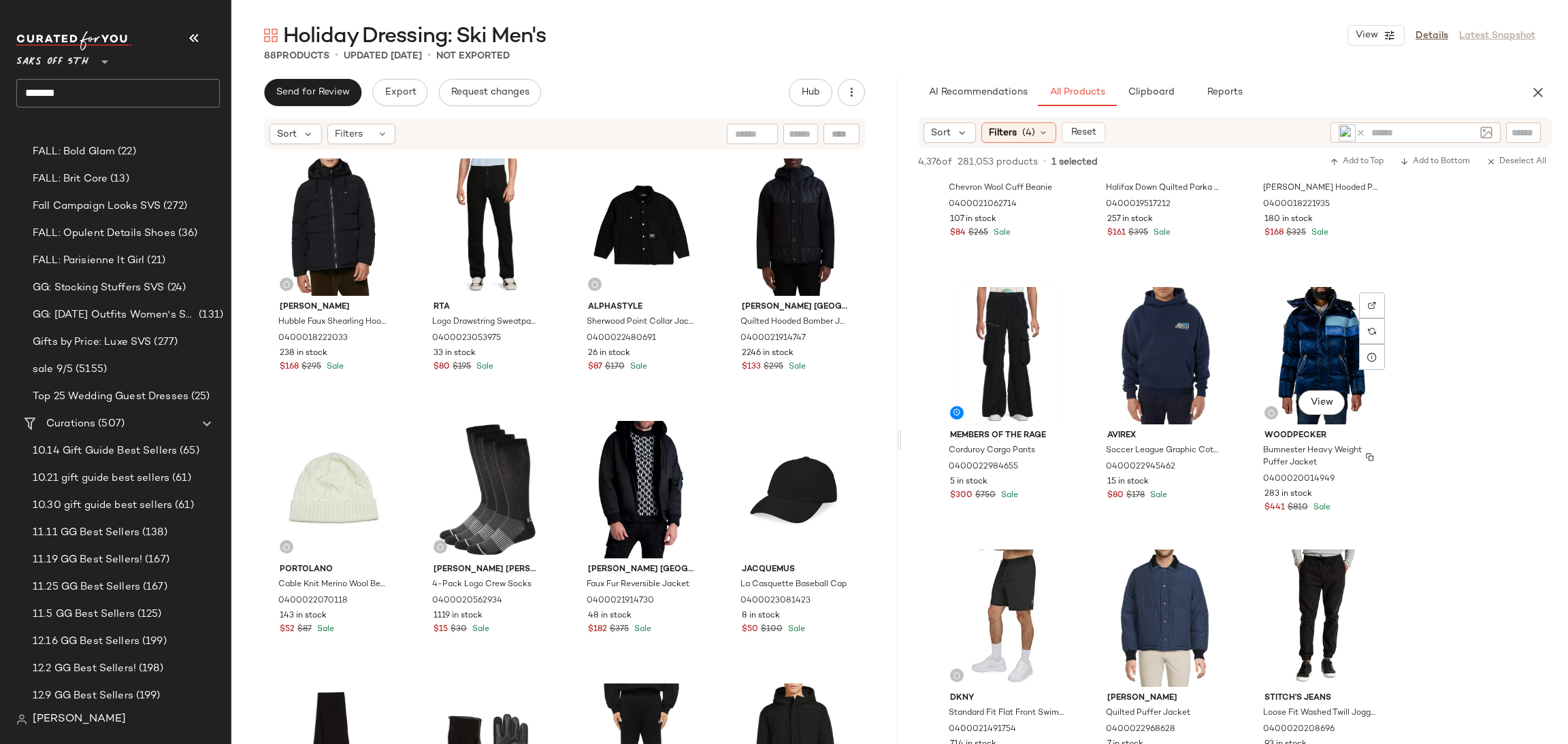
scroll to position [8912, 0]
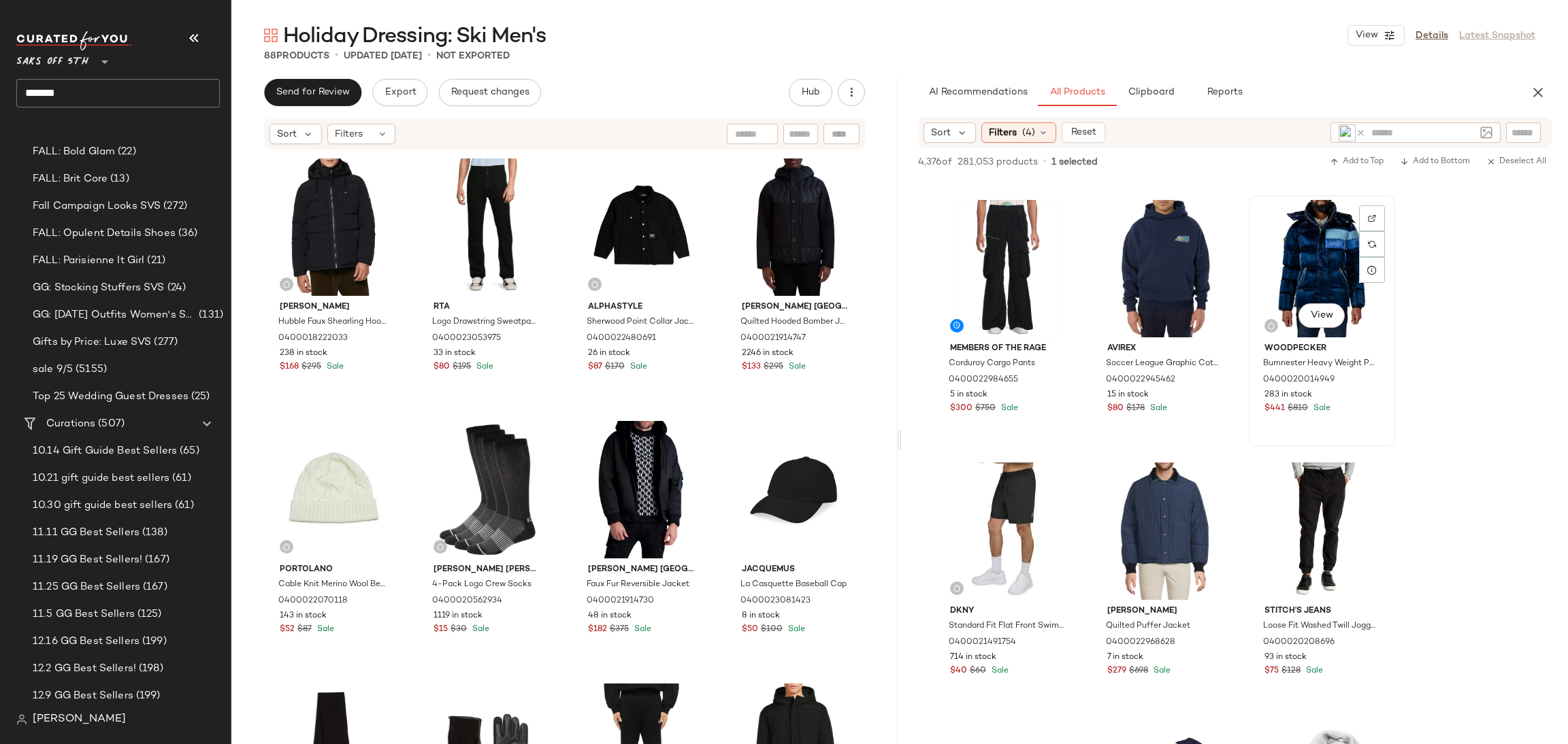
click at [1310, 233] on div "View" at bounding box center [1321, 269] width 137 height 138
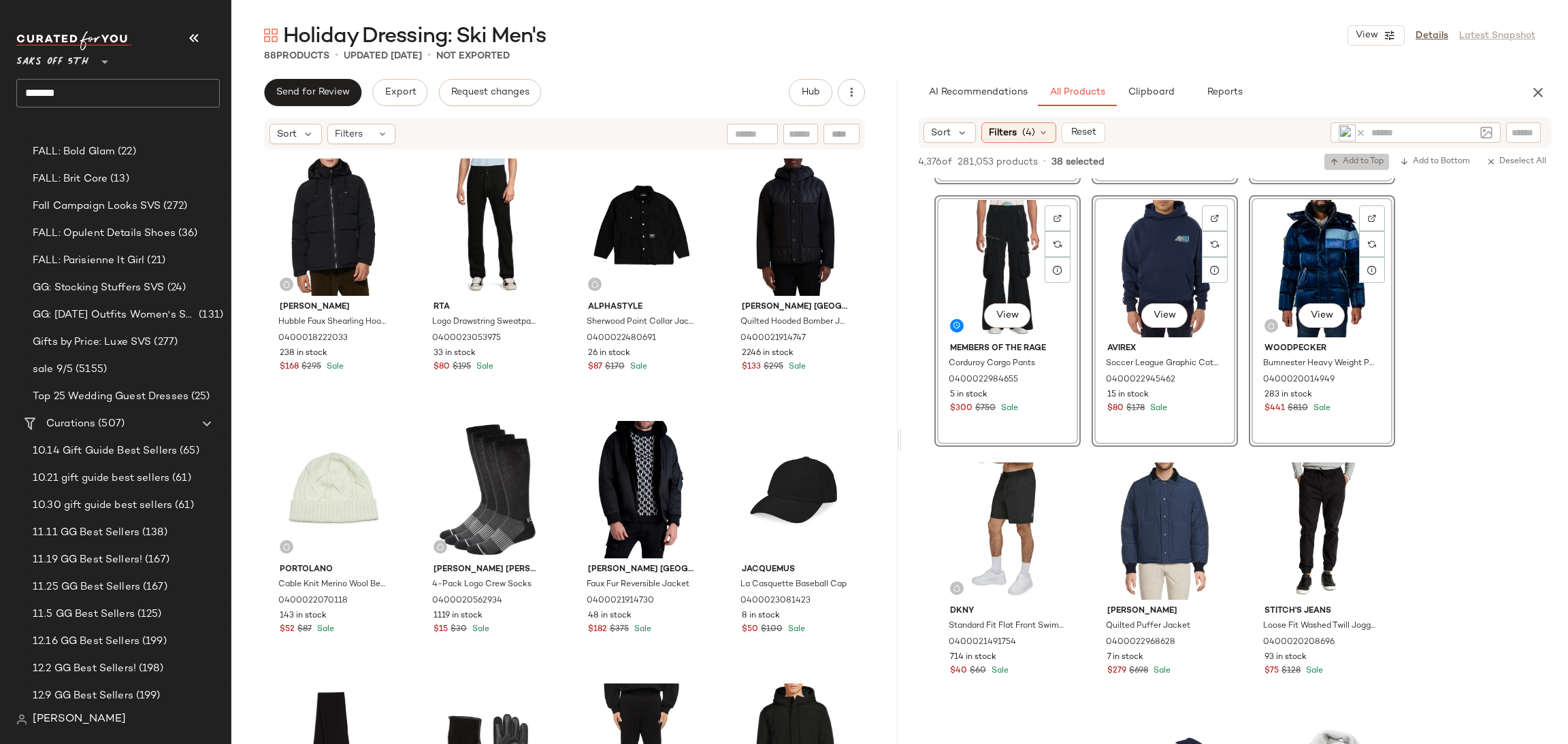
click at [1343, 159] on span "Add to Top" at bounding box center [1356, 162] width 53 height 9
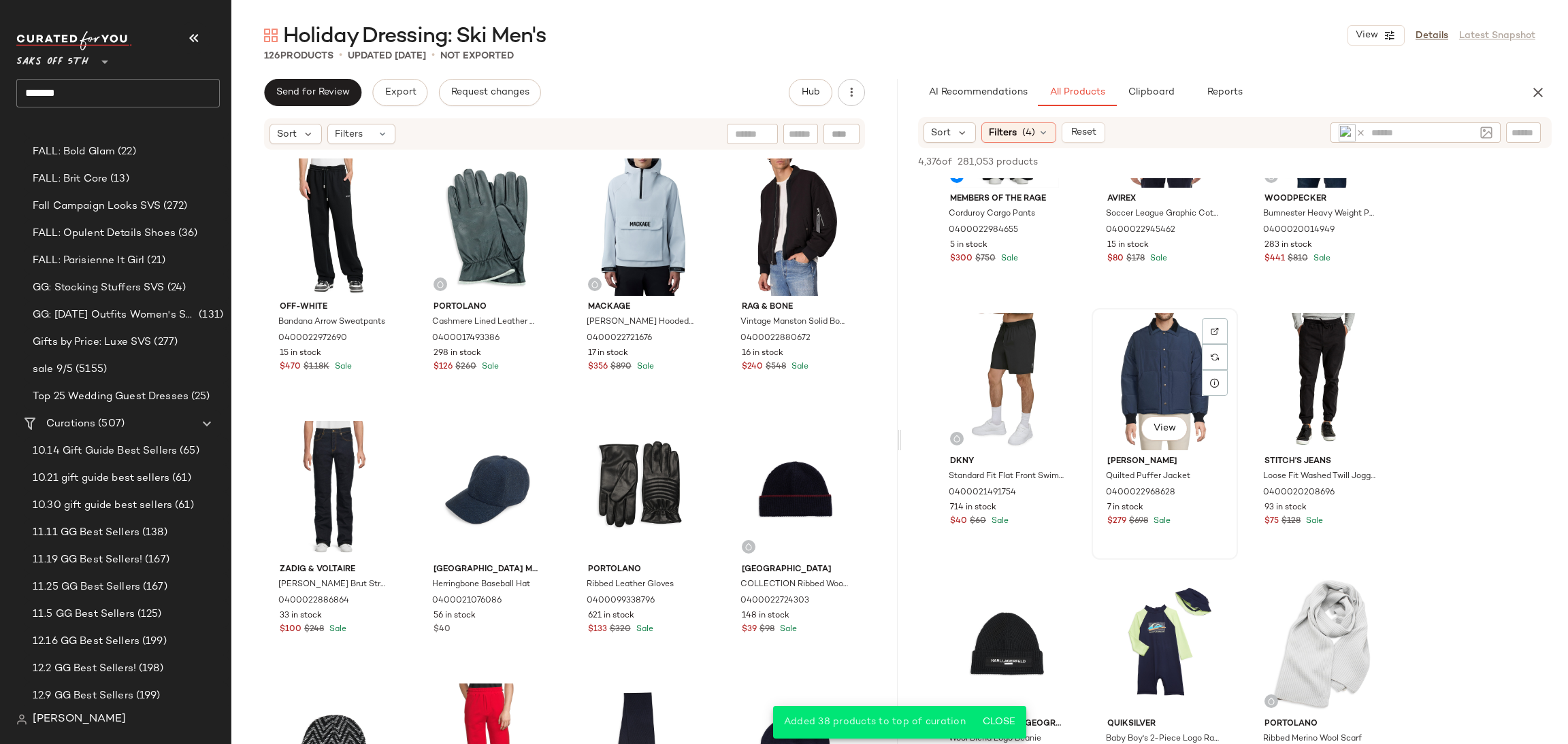
scroll to position [9079, 0]
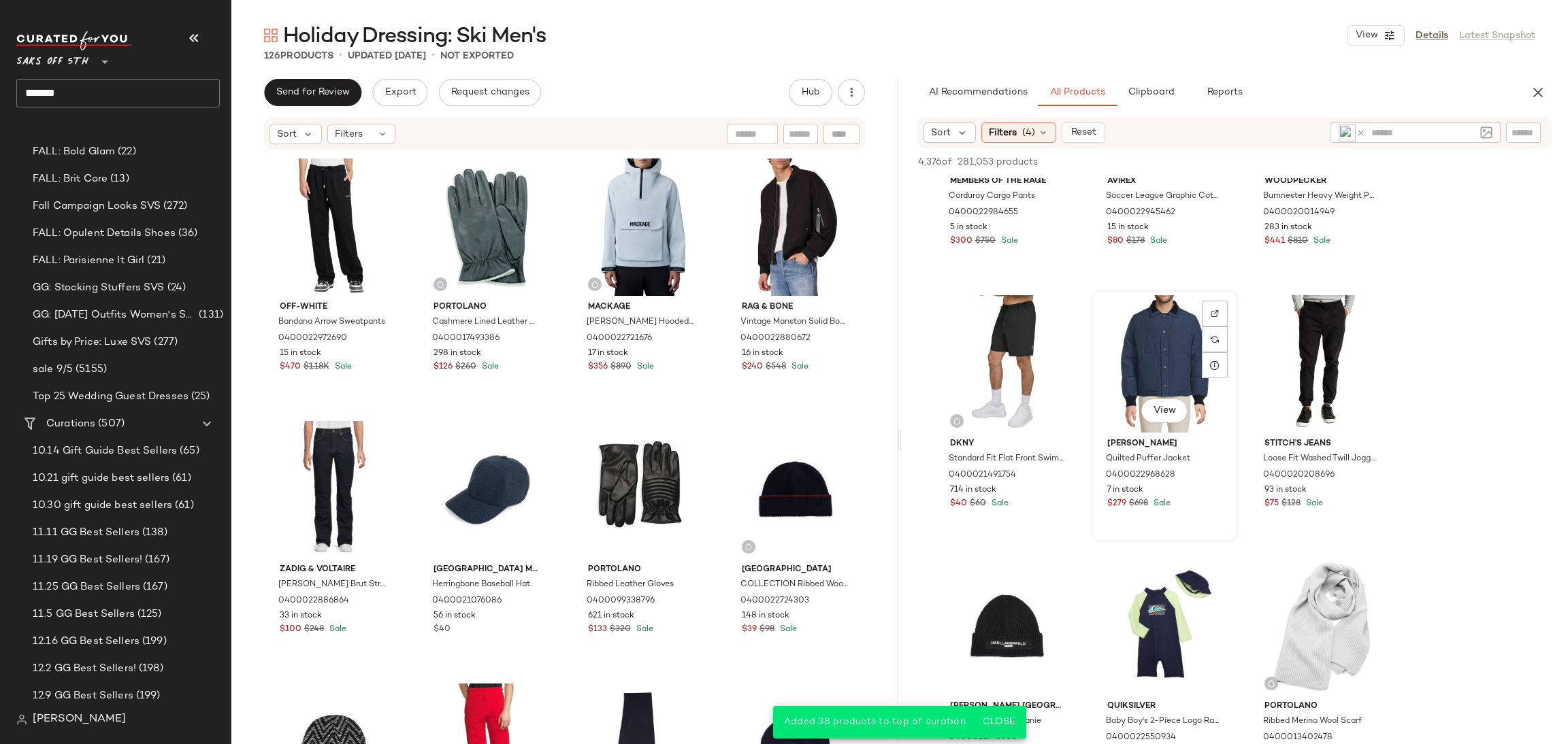
click at [1161, 338] on div "View" at bounding box center [1164, 364] width 137 height 138
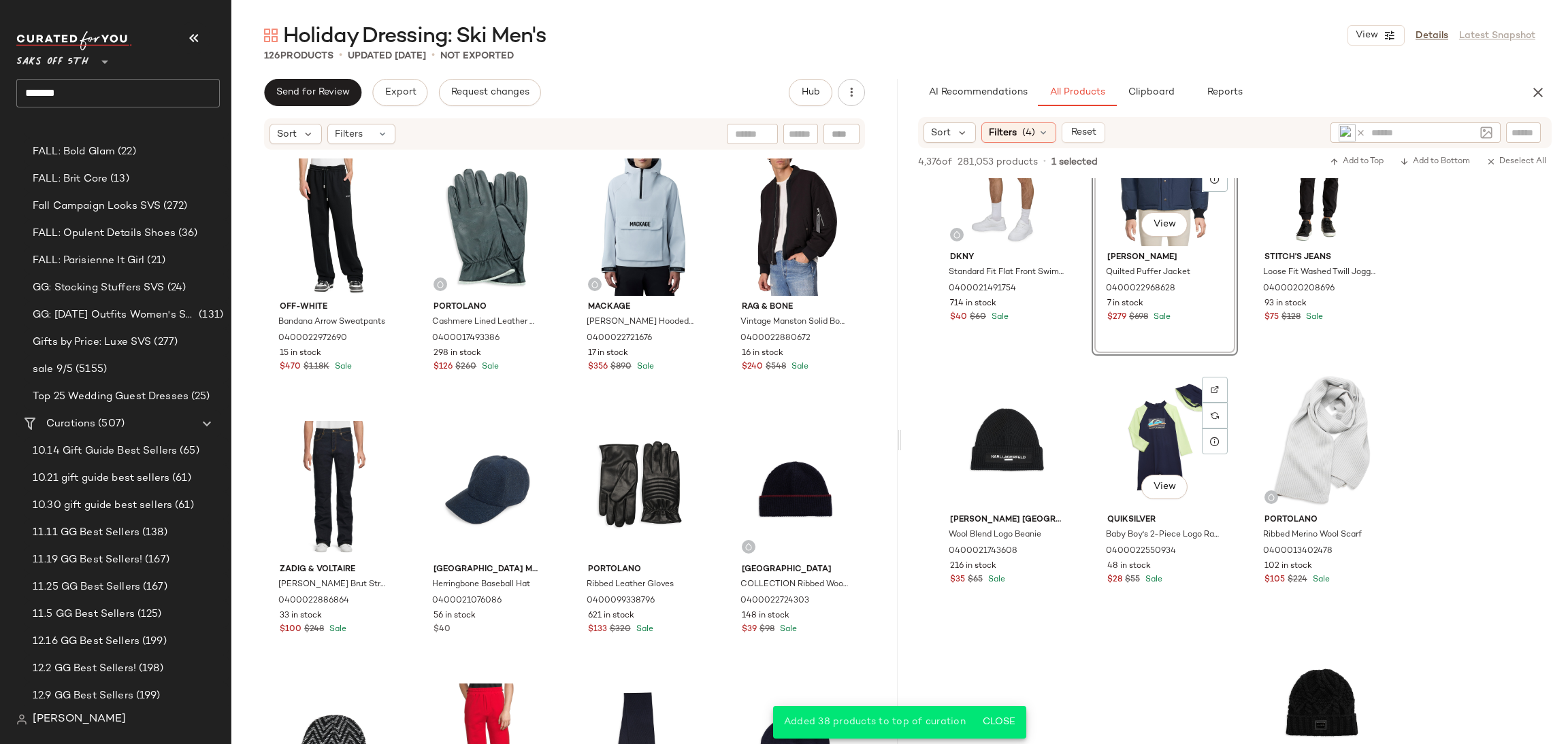
scroll to position [9281, 0]
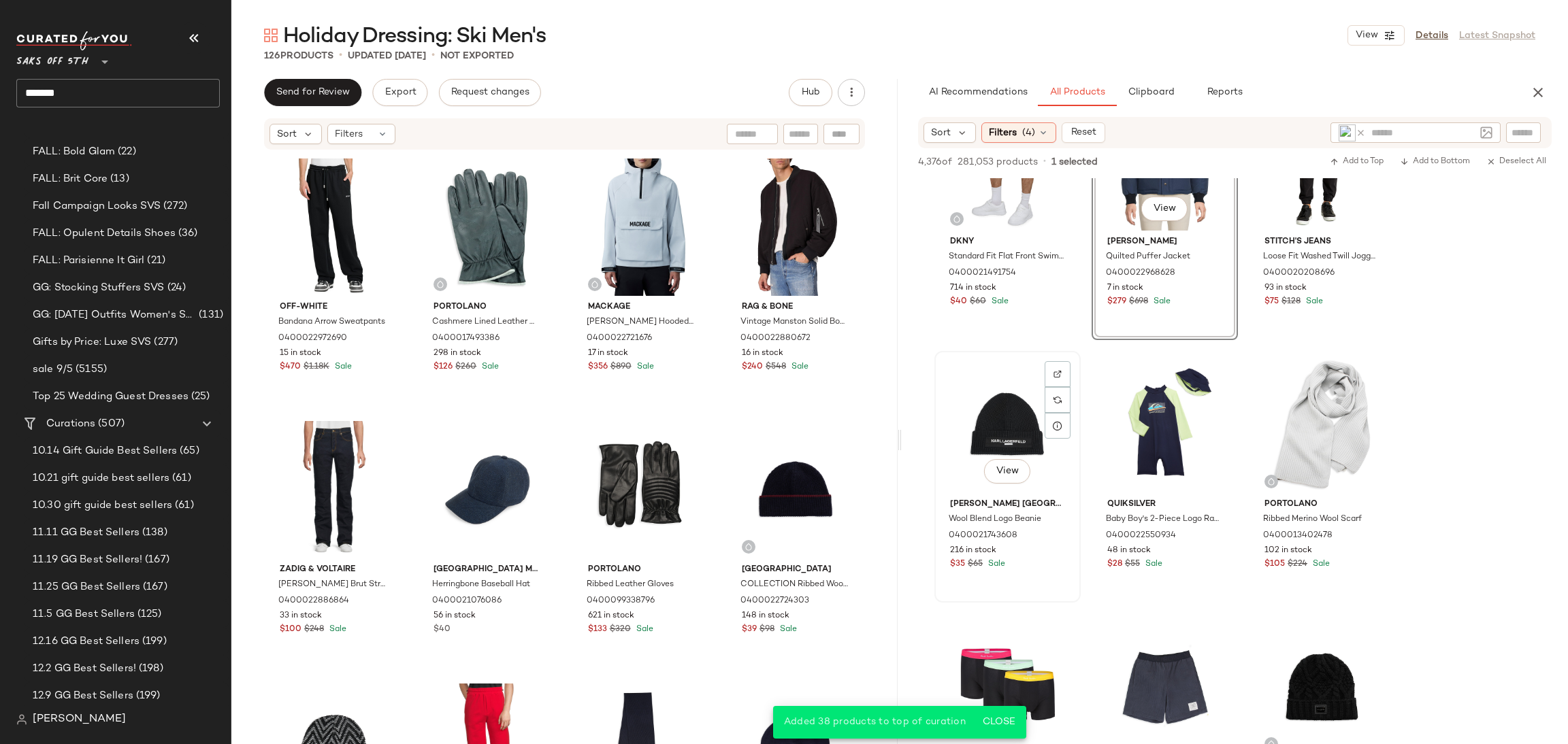
click at [976, 408] on div "View" at bounding box center [1007, 425] width 137 height 138
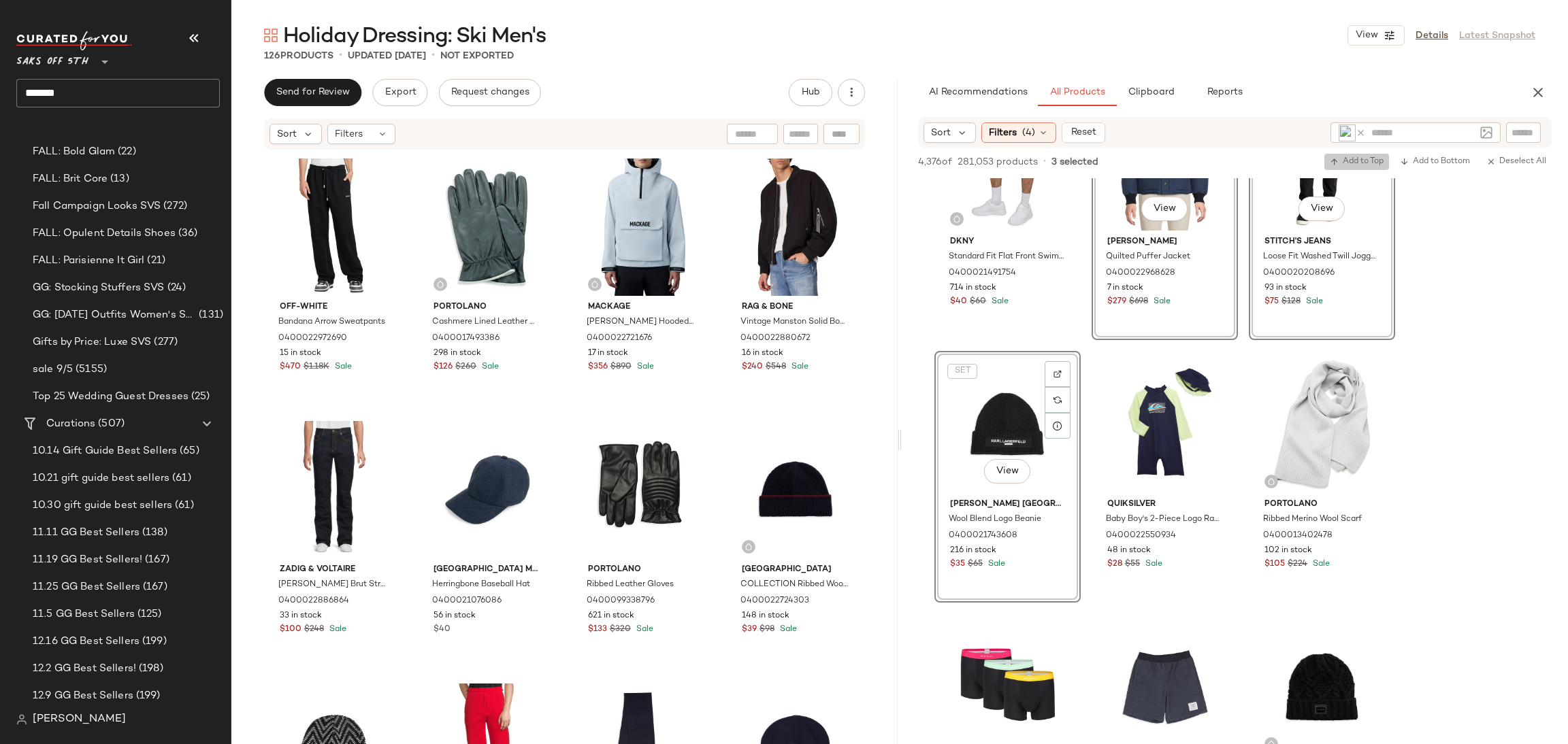
click at [1346, 165] on span "Add to Top" at bounding box center [1356, 162] width 53 height 9
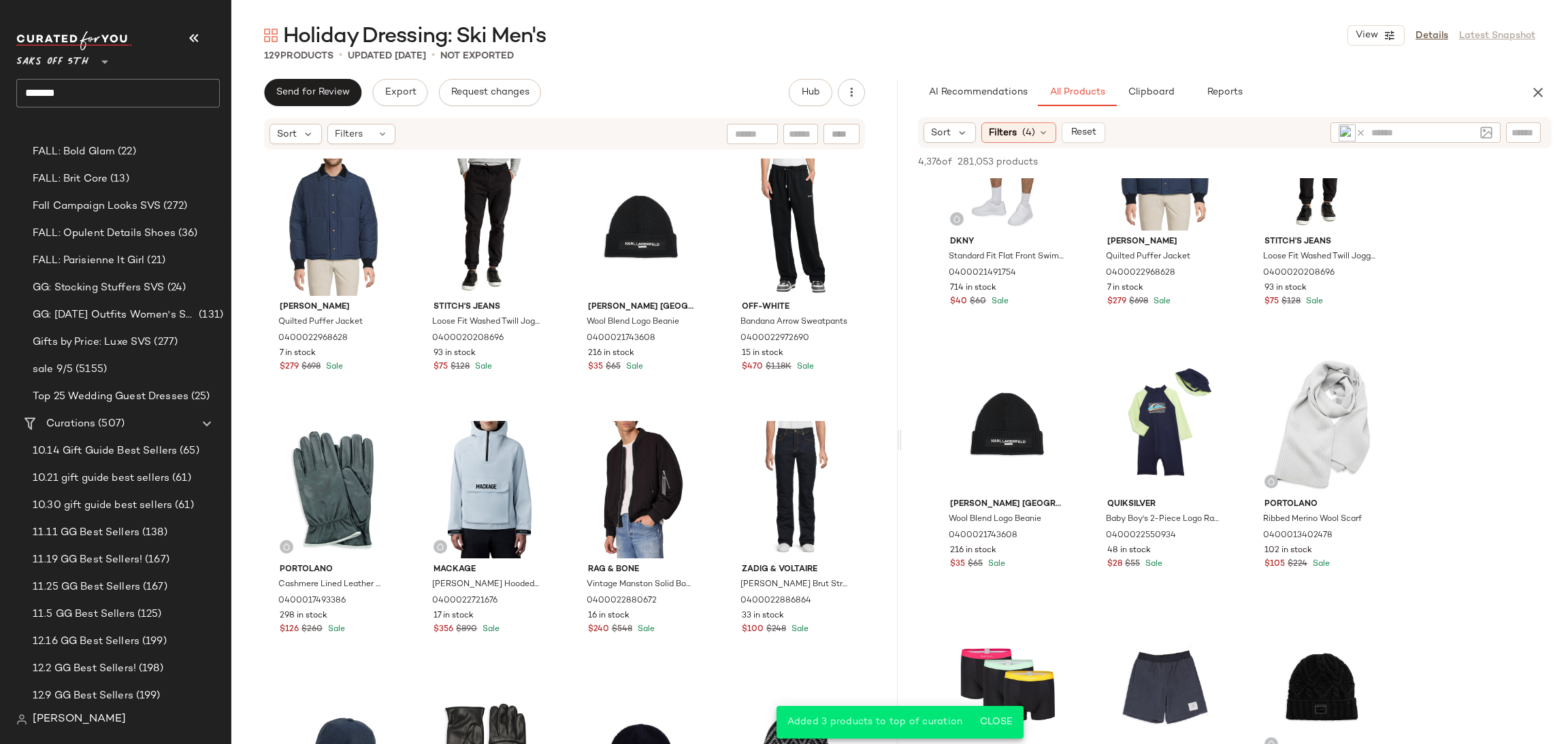
click at [1012, 115] on div "AI Recommendations All Products Clipboard Reports Sort Filters (4) Reset 4,376 …" at bounding box center [1235, 440] width 666 height 722
click at [1012, 132] on span "Filters" at bounding box center [1003, 133] width 28 height 14
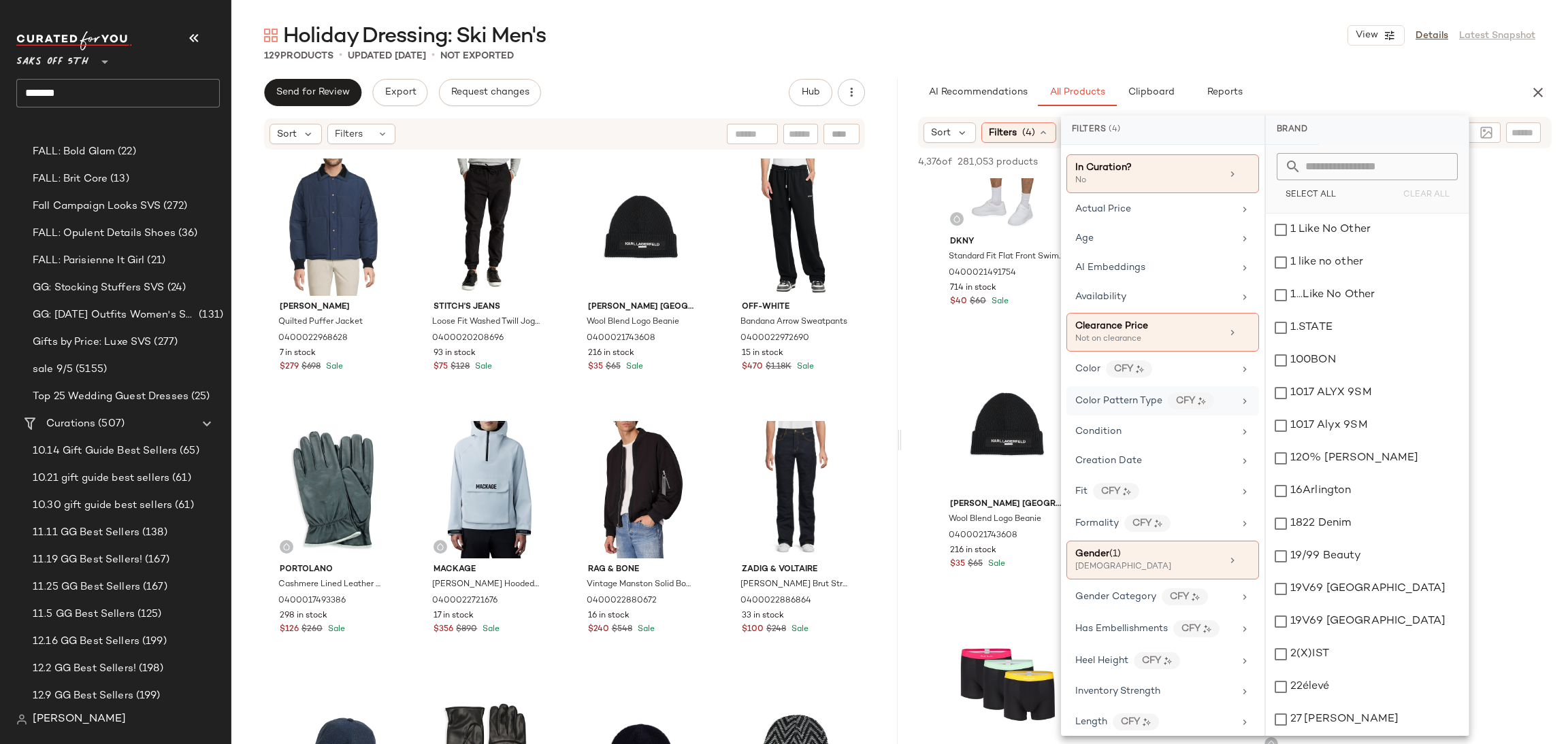
scroll to position [9, 0]
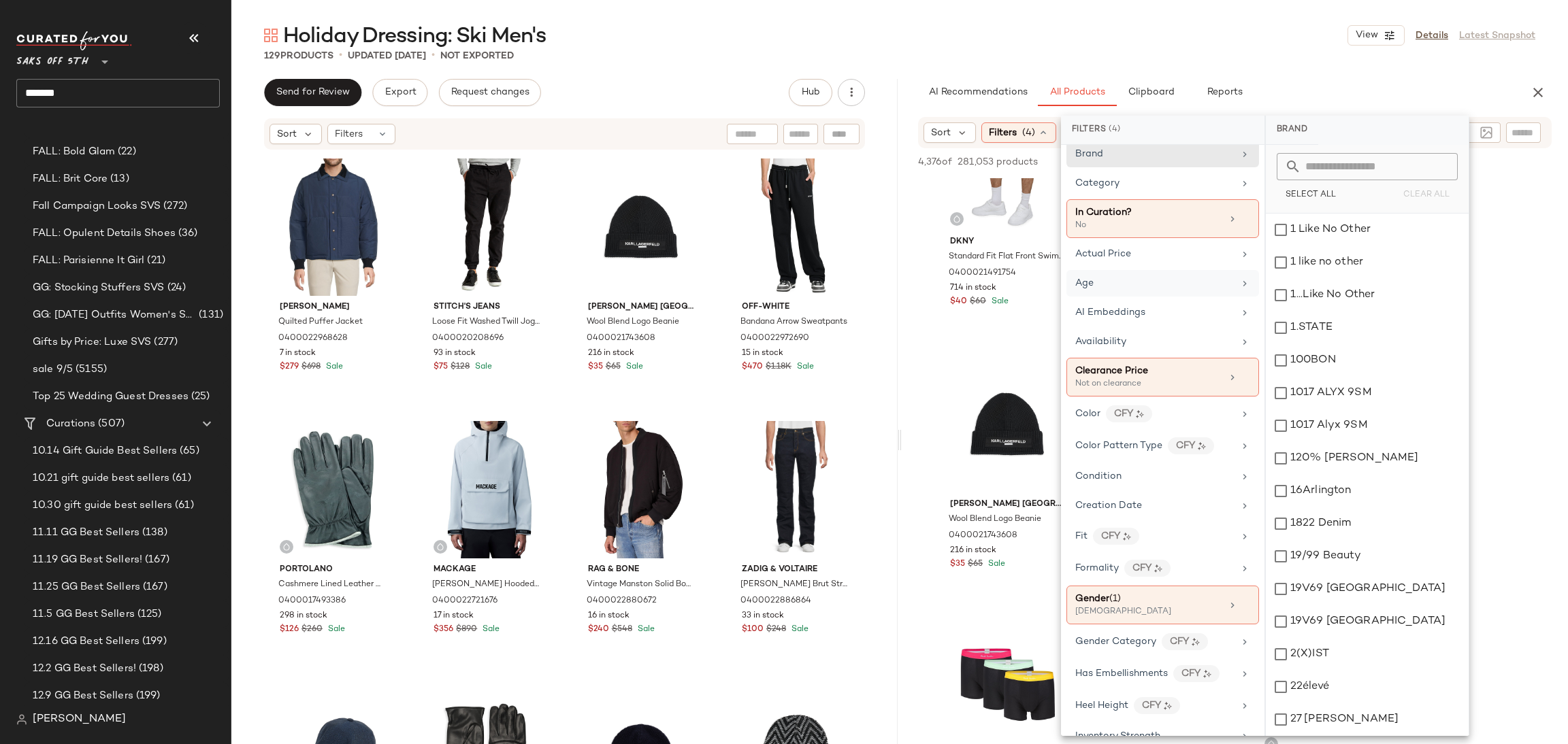
click at [1109, 287] on div "Age" at bounding box center [1154, 283] width 159 height 14
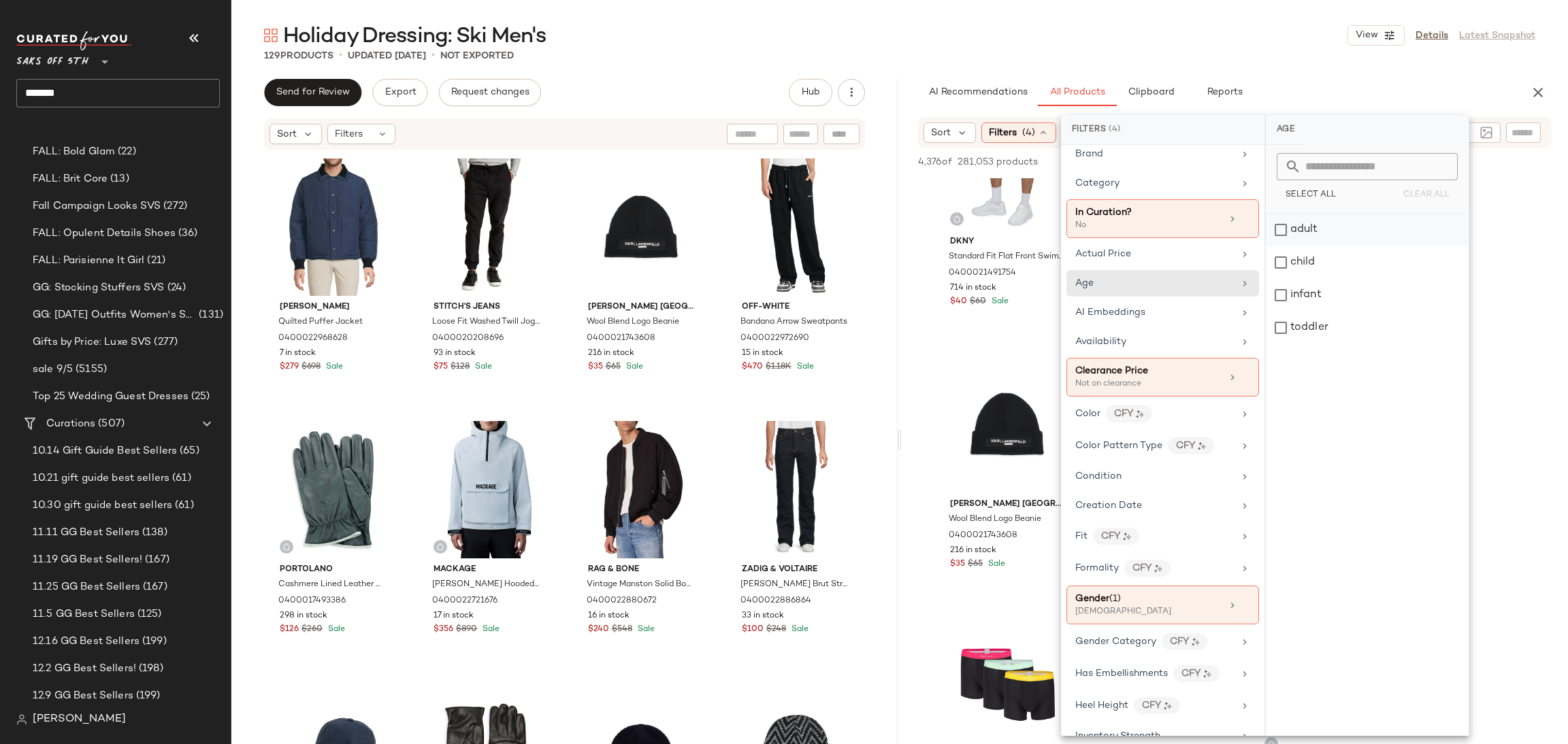
click at [1273, 233] on div "adult" at bounding box center [1367, 230] width 203 height 32
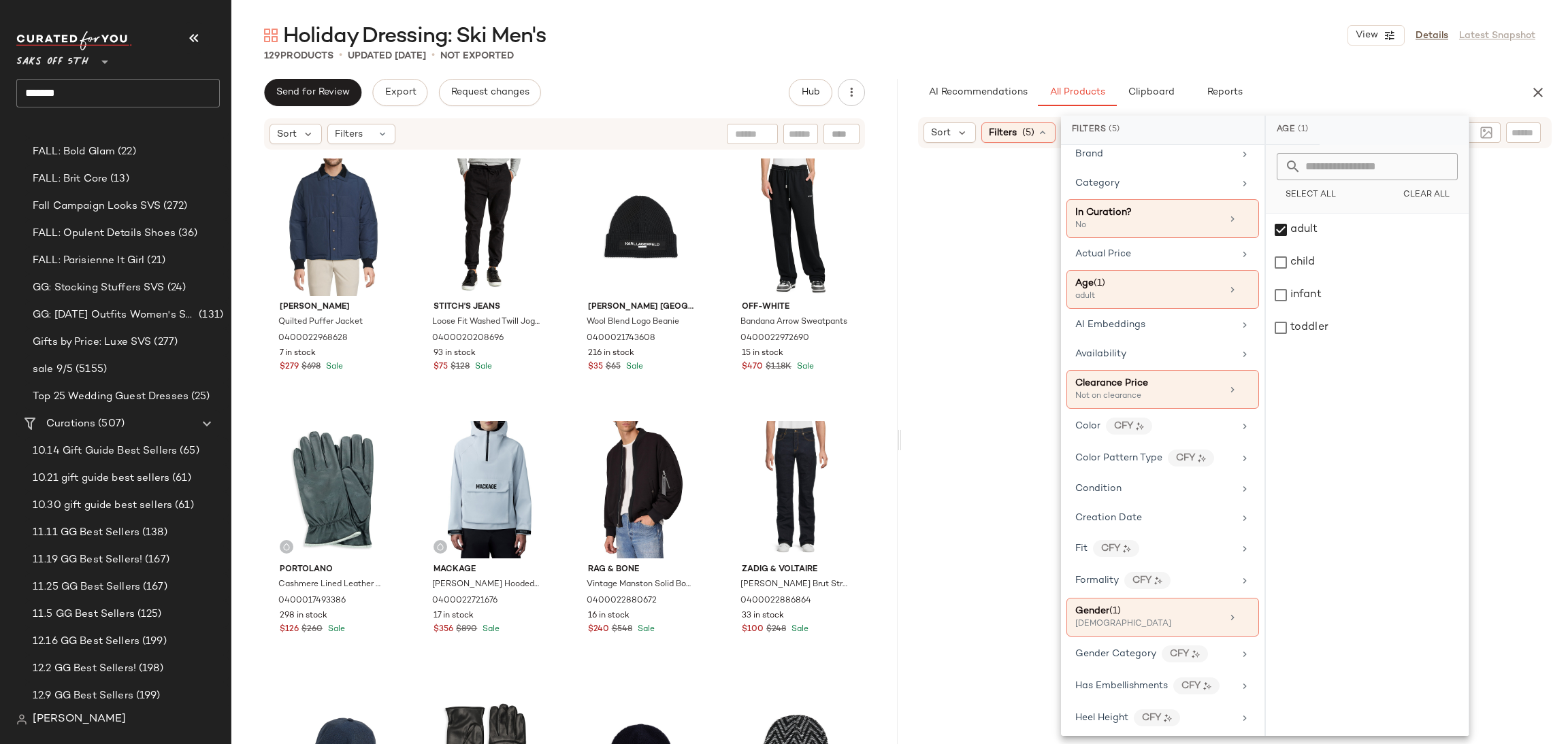
click at [1292, 75] on div "Holiday Dressing: Ski Men's View Details Latest Snapshot 129 Products • updated…" at bounding box center [900, 383] width 1337 height 722
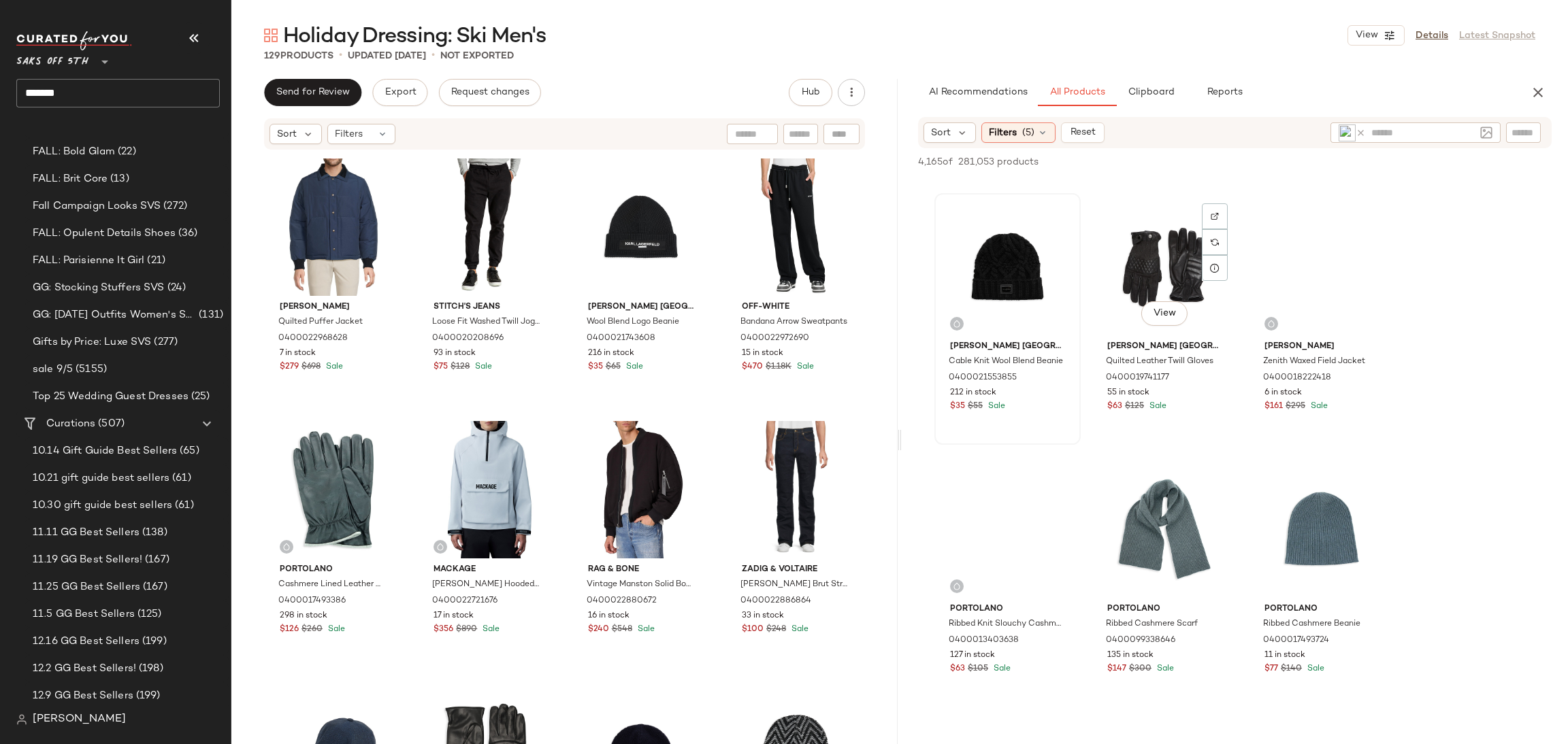
scroll to position [1036, 0]
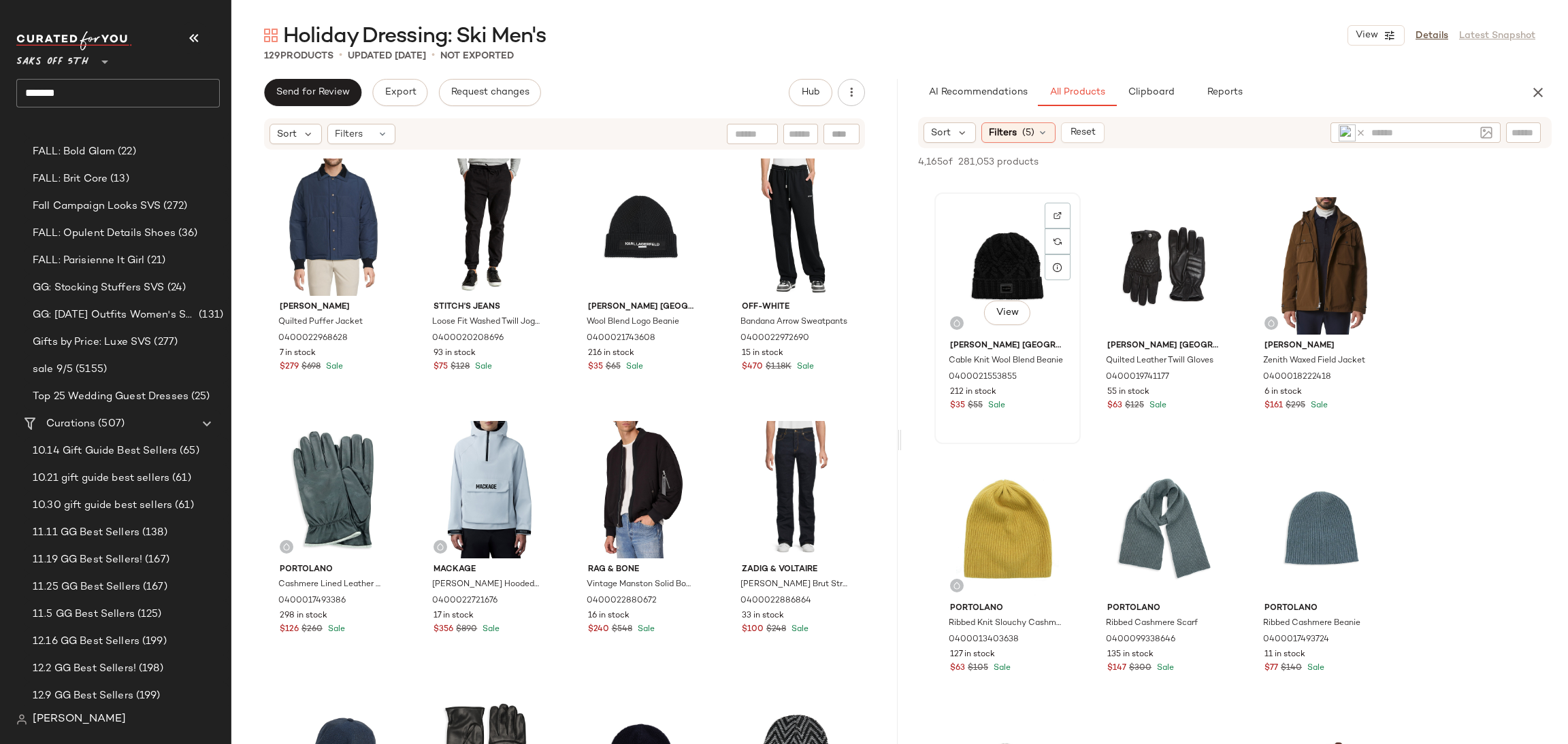
click at [990, 257] on div "View" at bounding box center [1007, 266] width 137 height 138
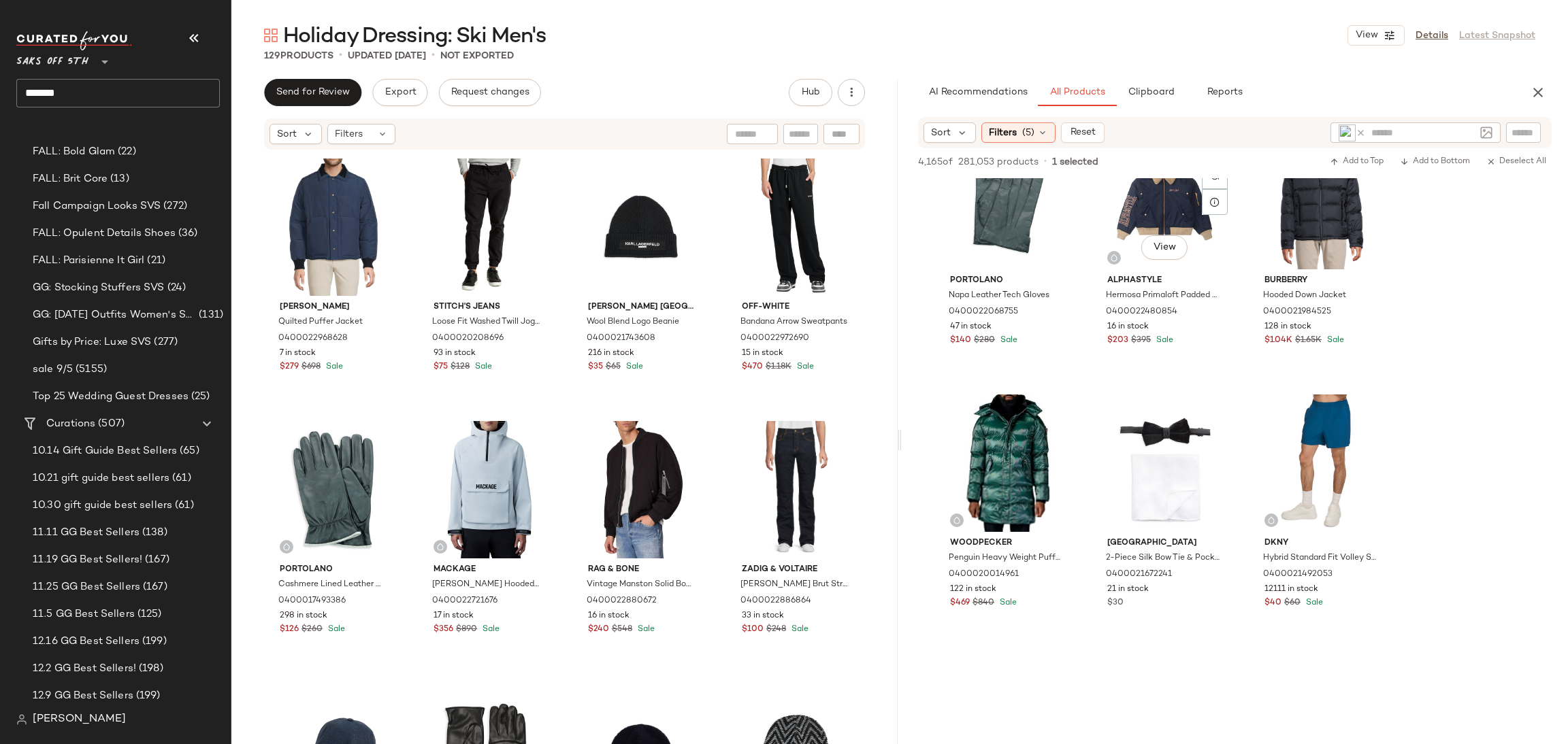
scroll to position [2941, 0]
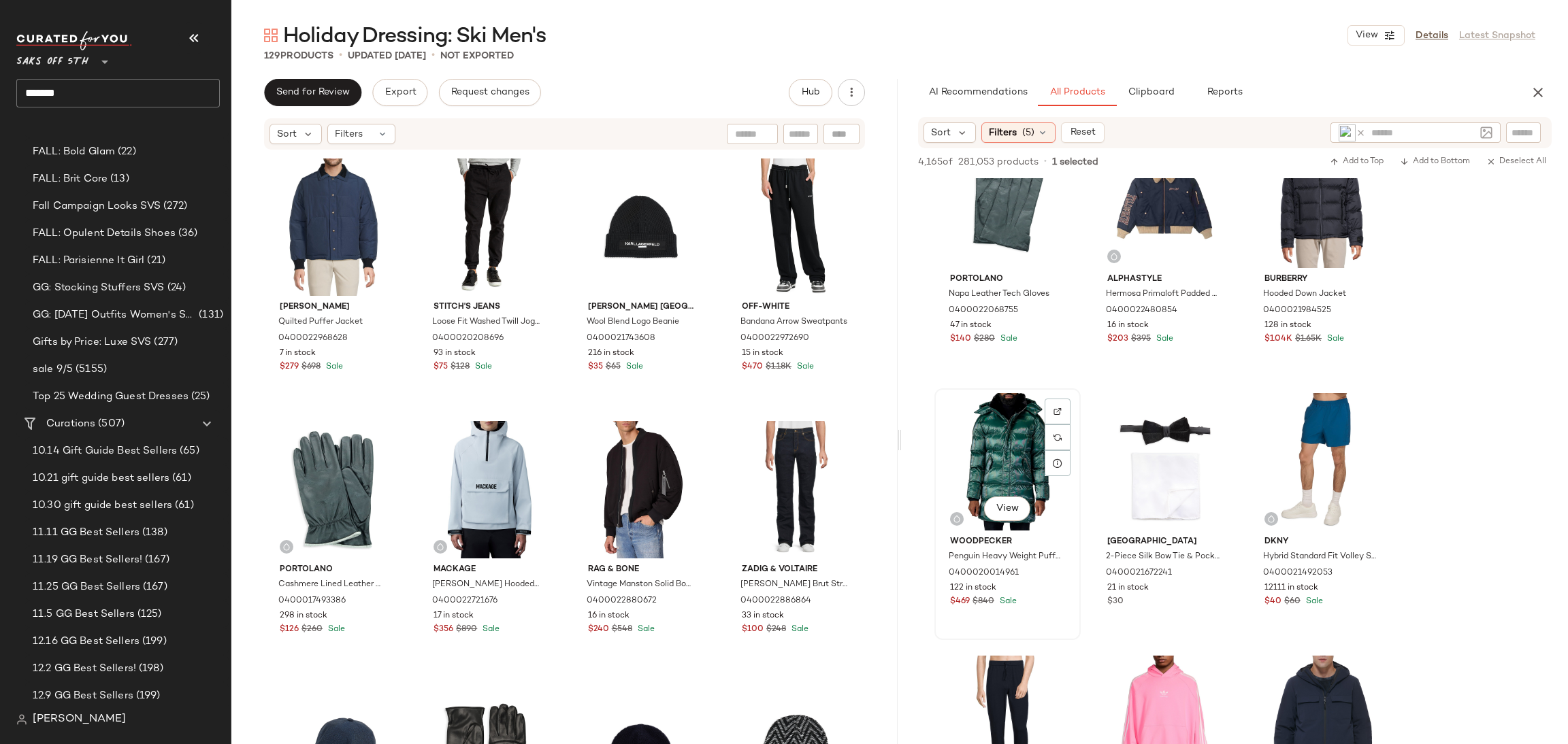
click at [1014, 415] on div "View" at bounding box center [1007, 462] width 137 height 138
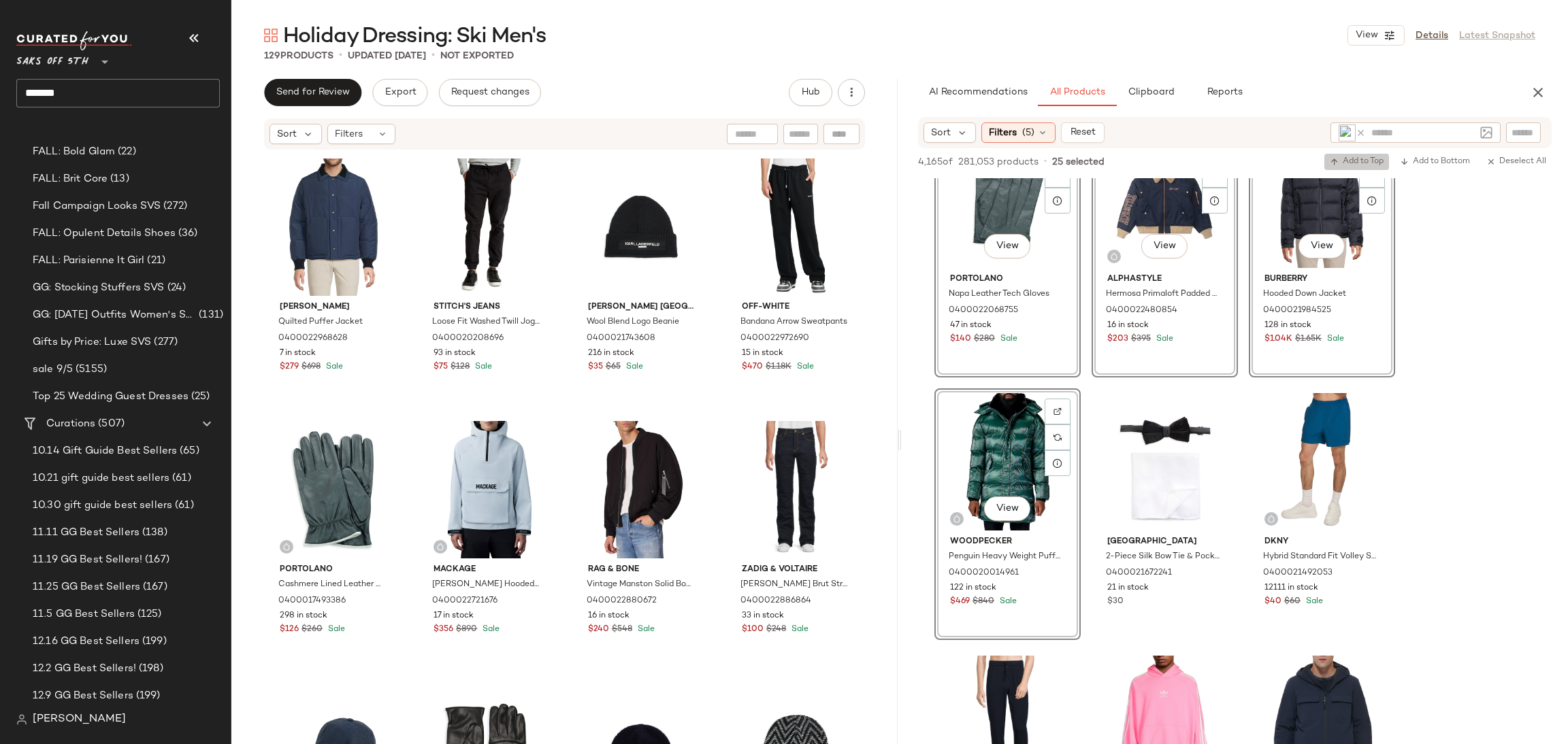
click at [1349, 155] on button "Add to Top" at bounding box center [1357, 162] width 65 height 16
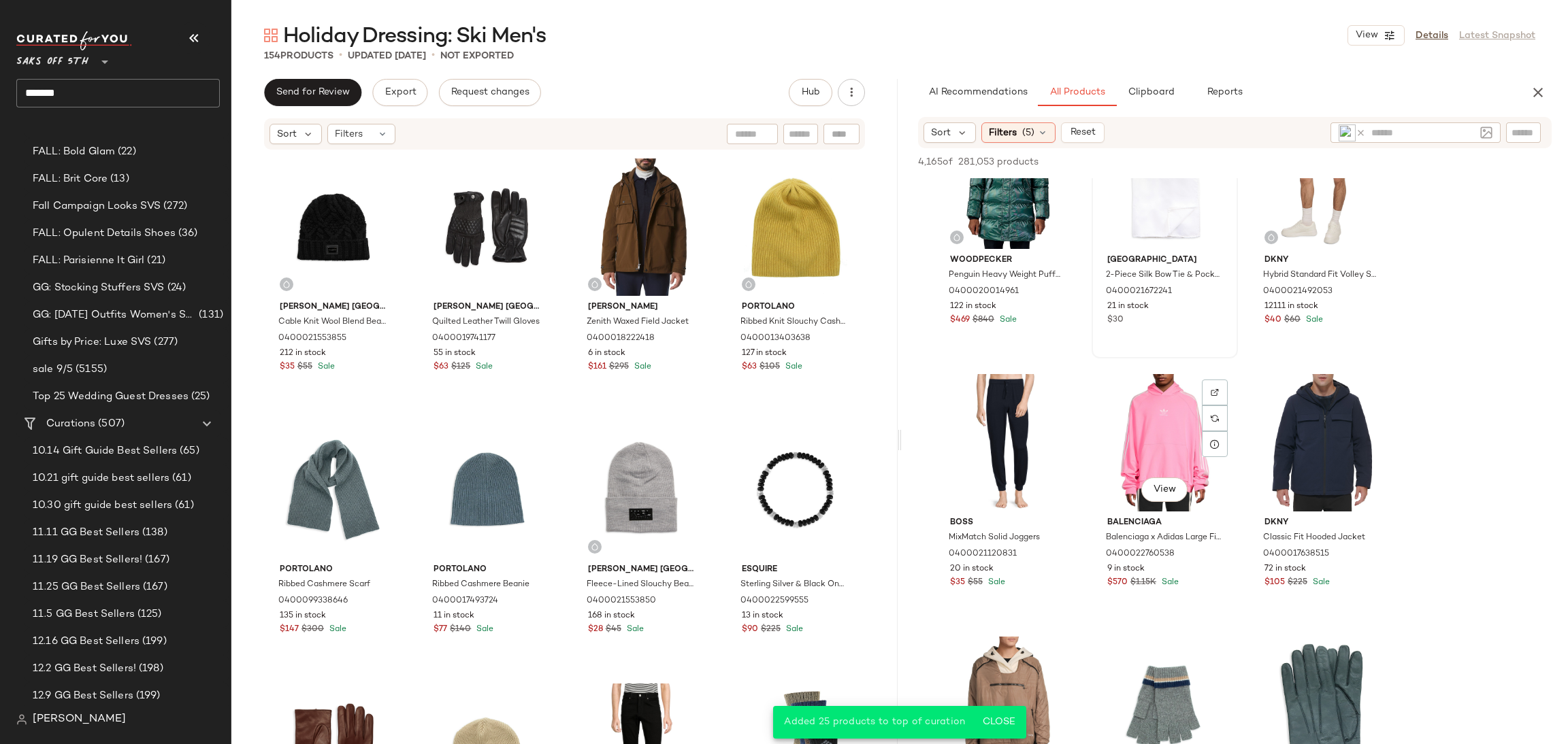
scroll to position [3242, 0]
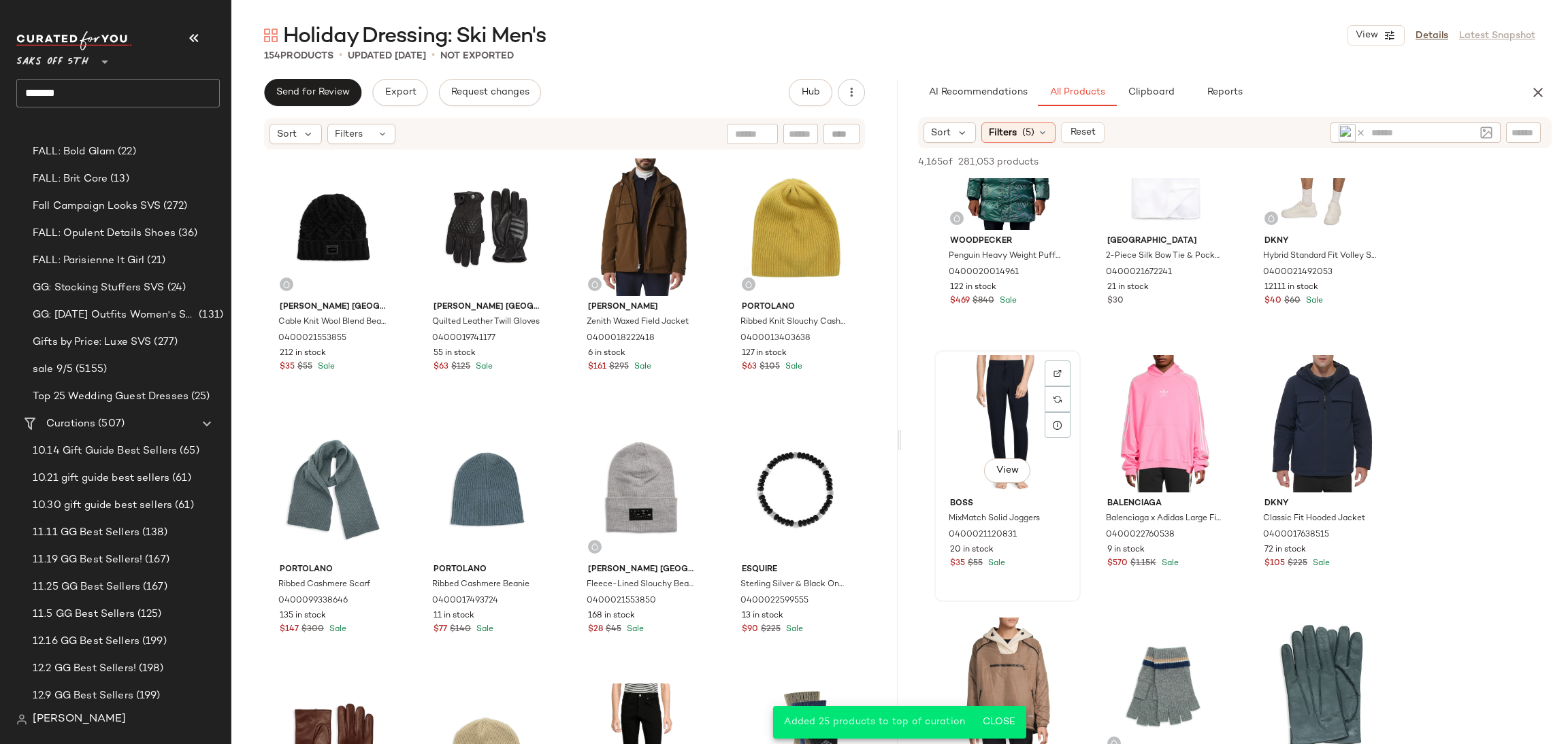
click at [986, 367] on div "View" at bounding box center [1007, 424] width 137 height 138
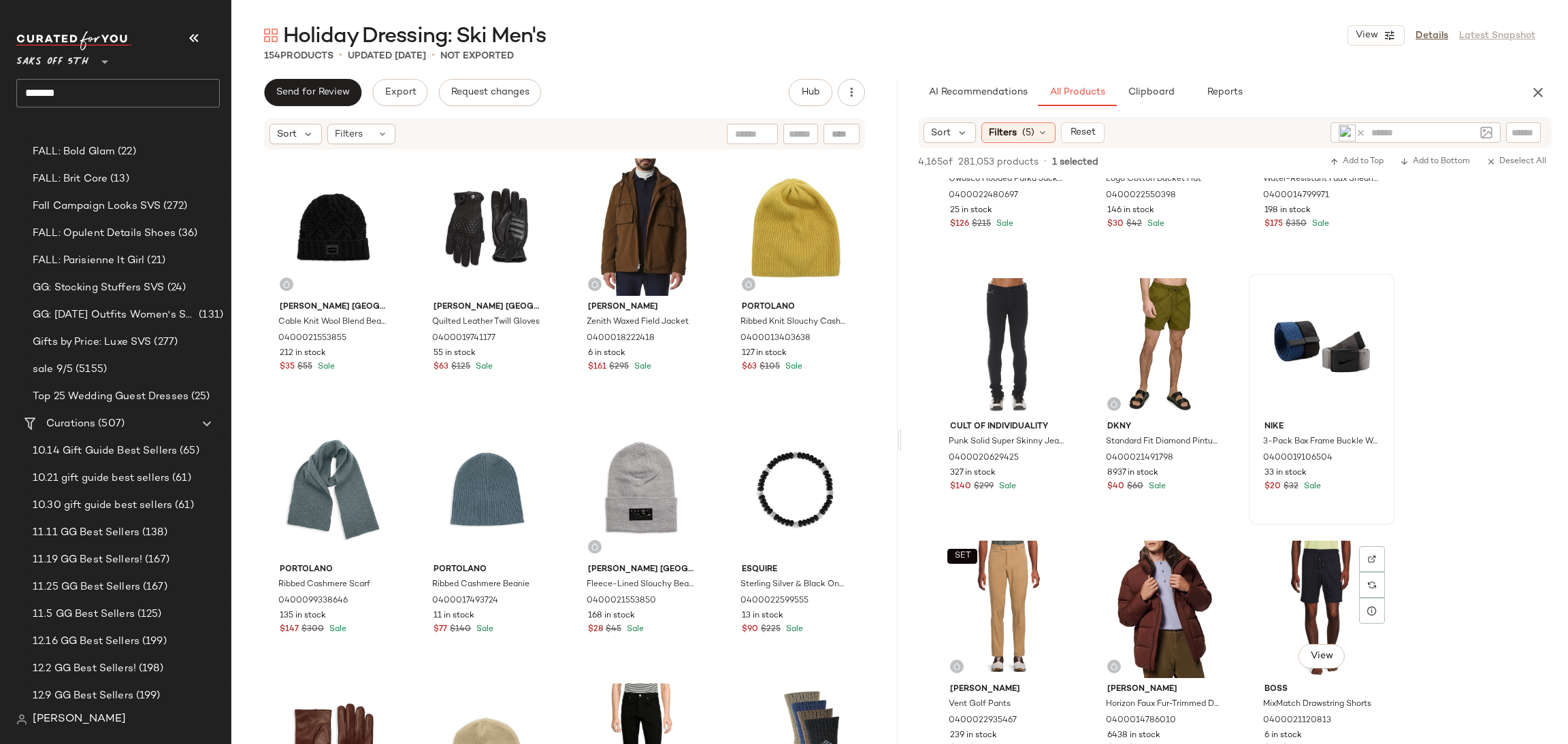
scroll to position [5678, 0]
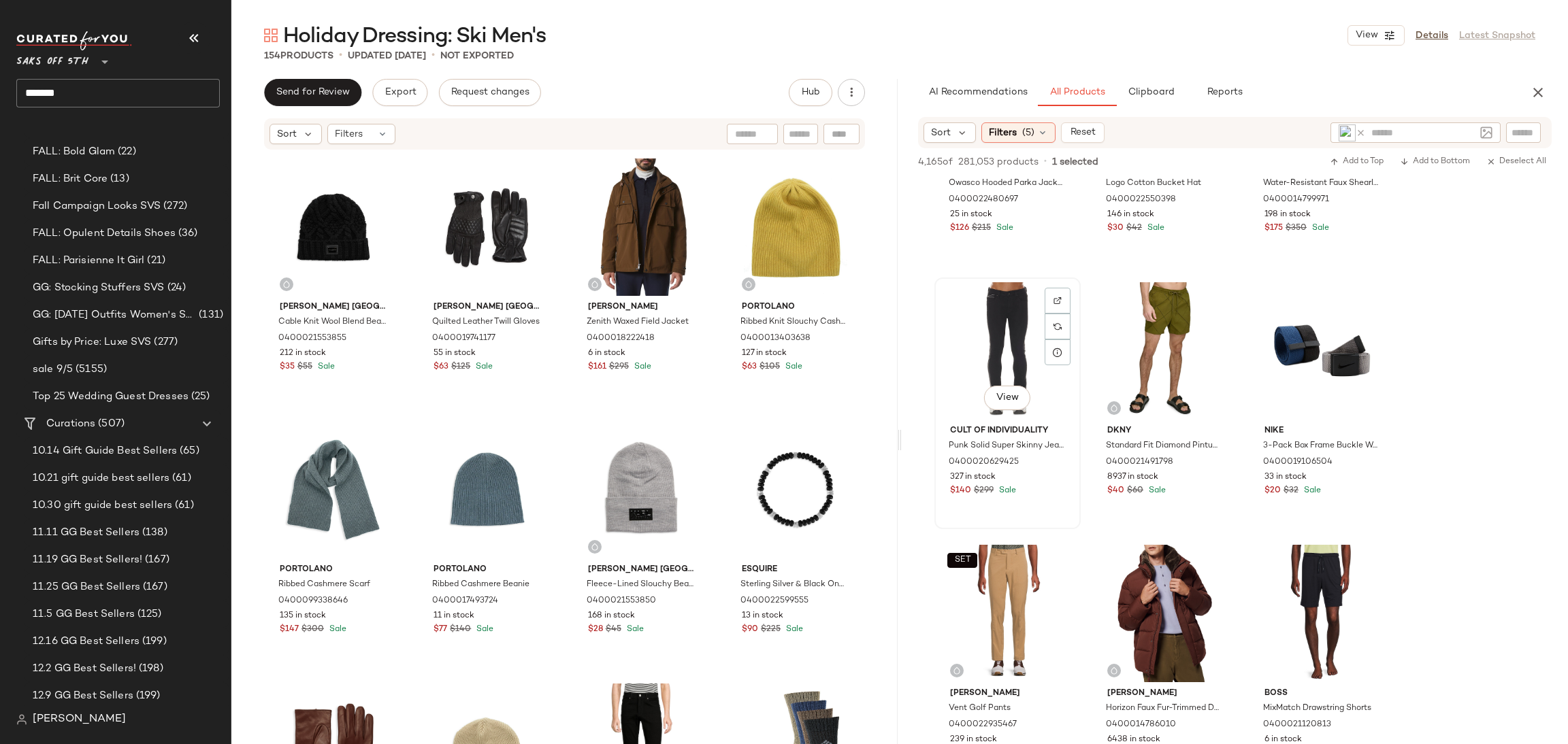
click at [996, 308] on div "View" at bounding box center [1007, 351] width 137 height 138
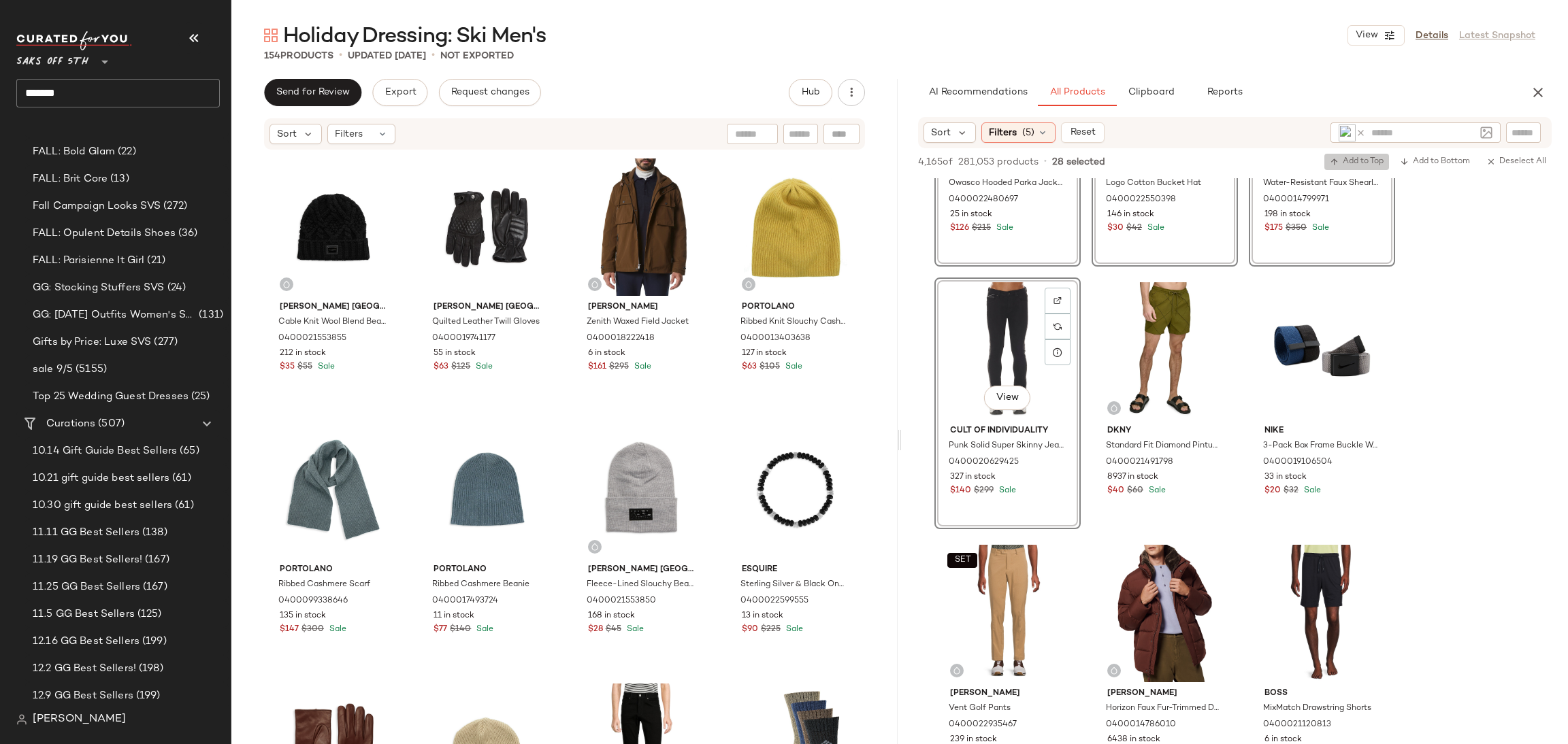
click at [1353, 167] on button "Add to Top" at bounding box center [1357, 162] width 65 height 16
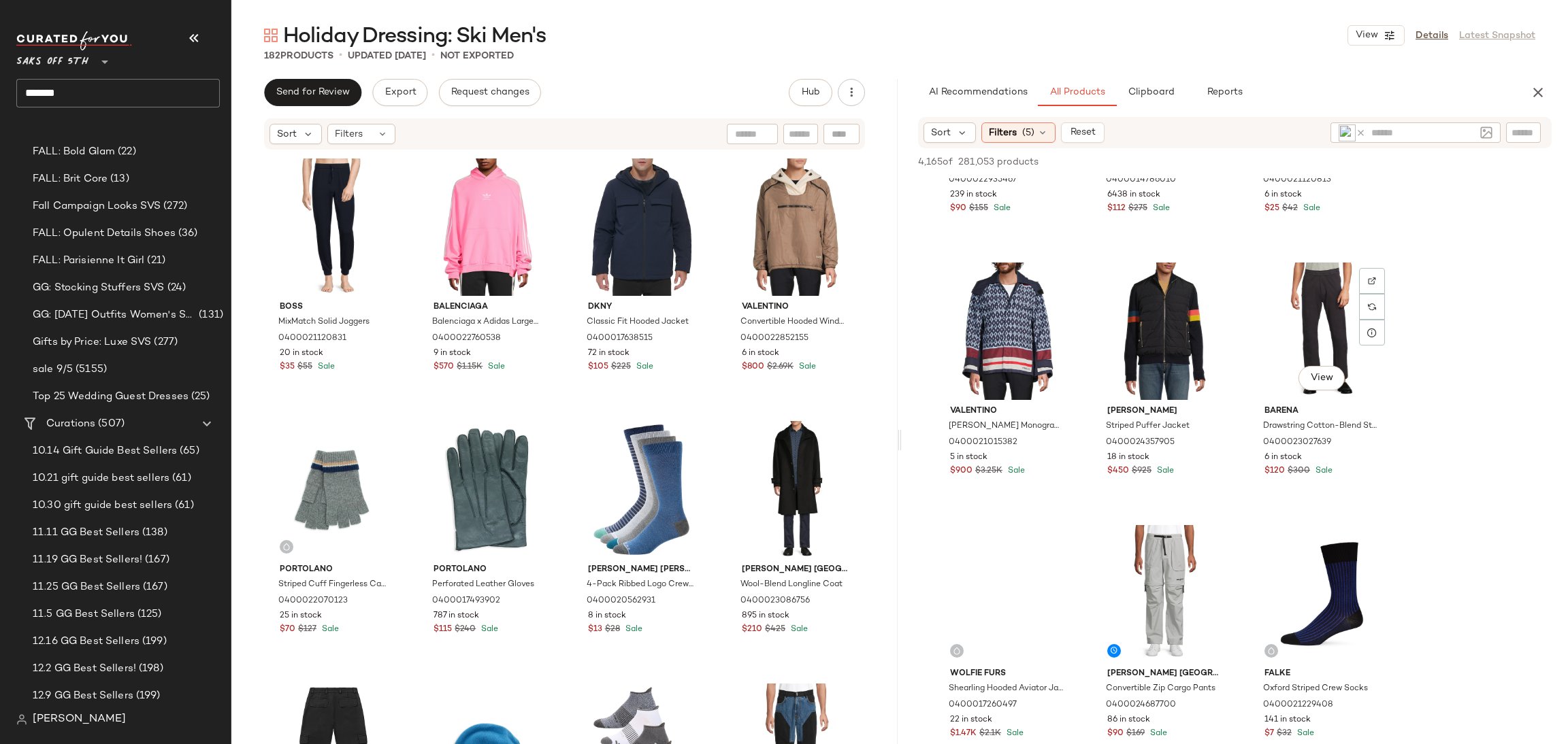
scroll to position [6223, 0]
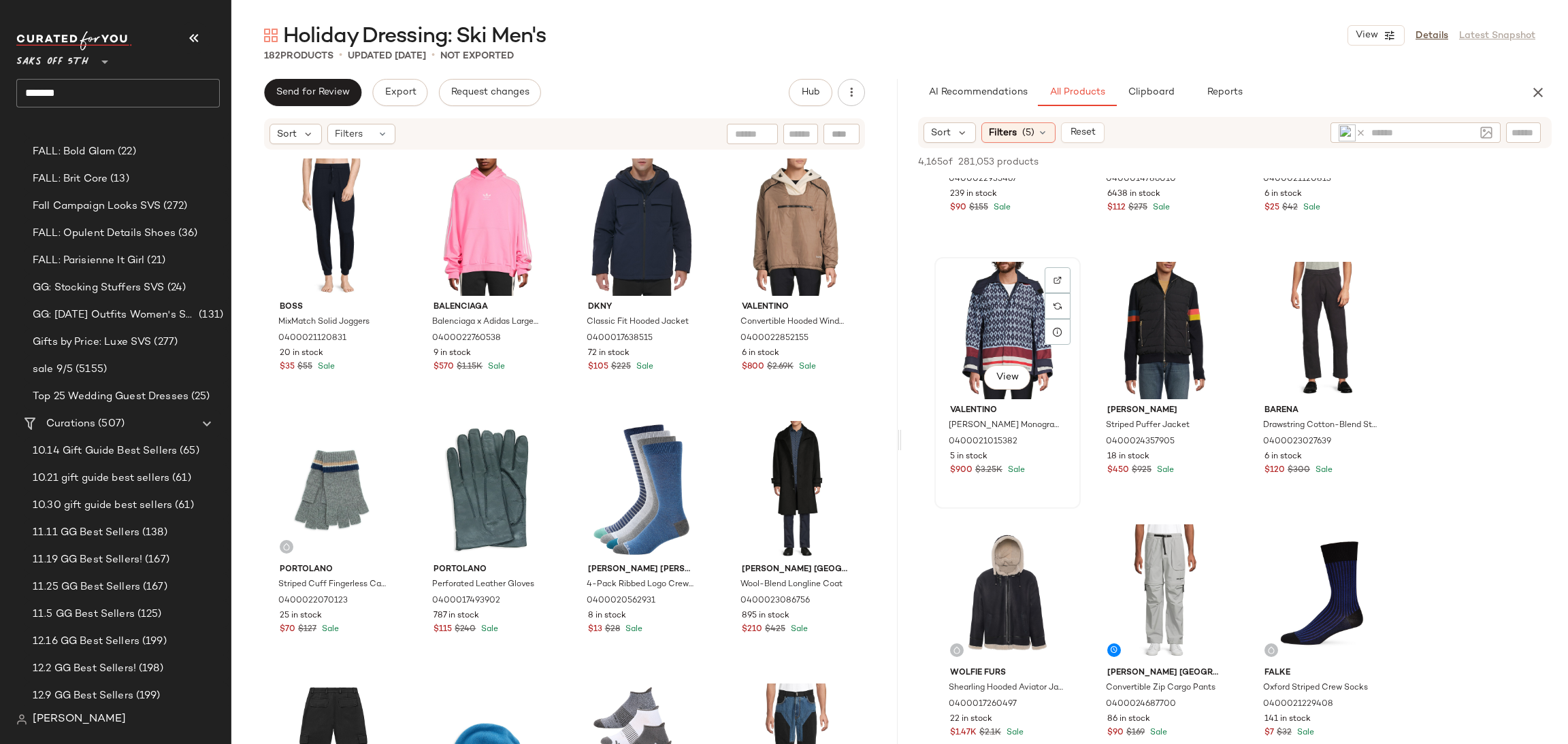
click at [1019, 329] on div "View" at bounding box center [1007, 331] width 137 height 138
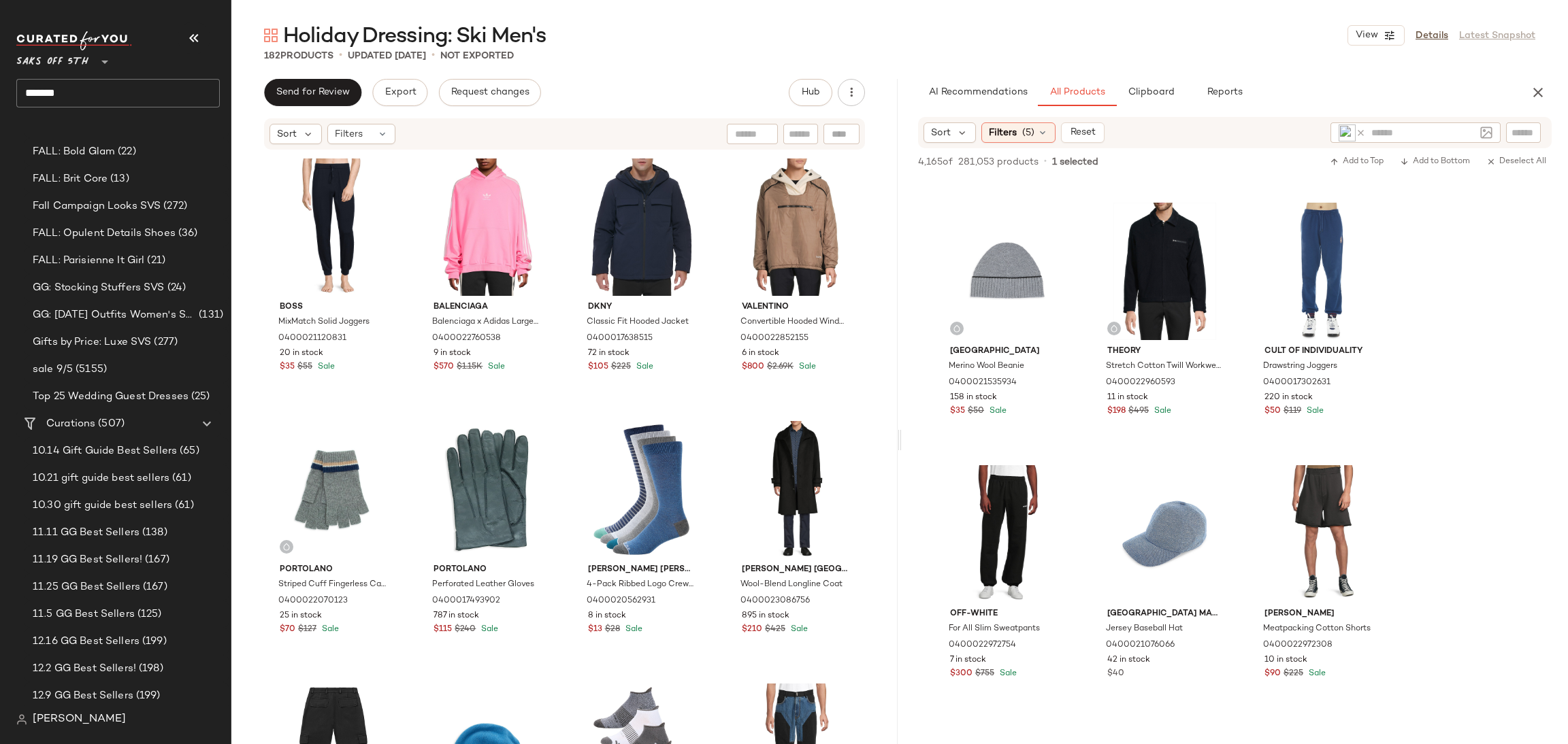
scroll to position [8123, 0]
click at [1153, 515] on div "View" at bounding box center [1164, 533] width 137 height 138
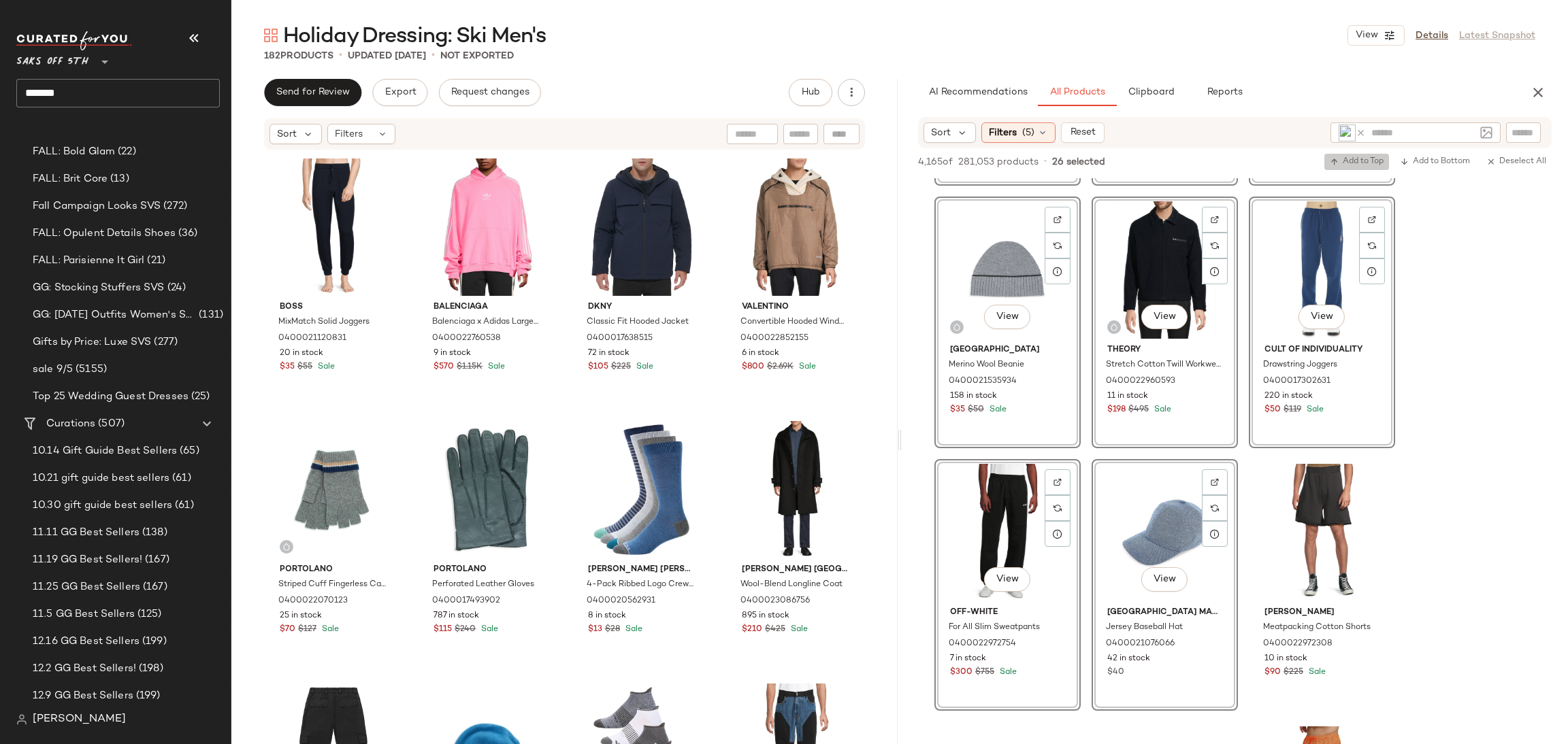
click at [1344, 161] on span "Add to Top" at bounding box center [1356, 162] width 53 height 9
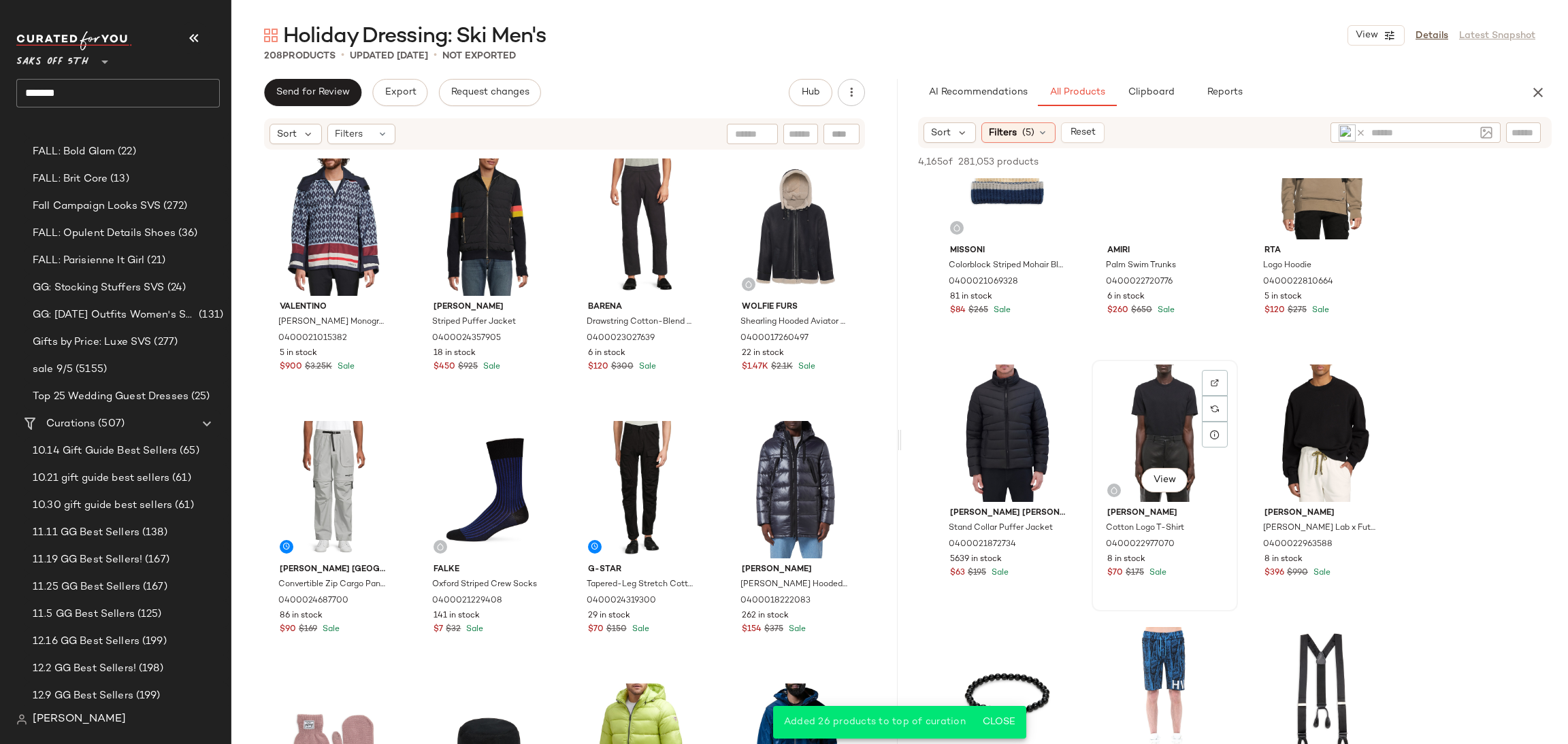
scroll to position [9016, 0]
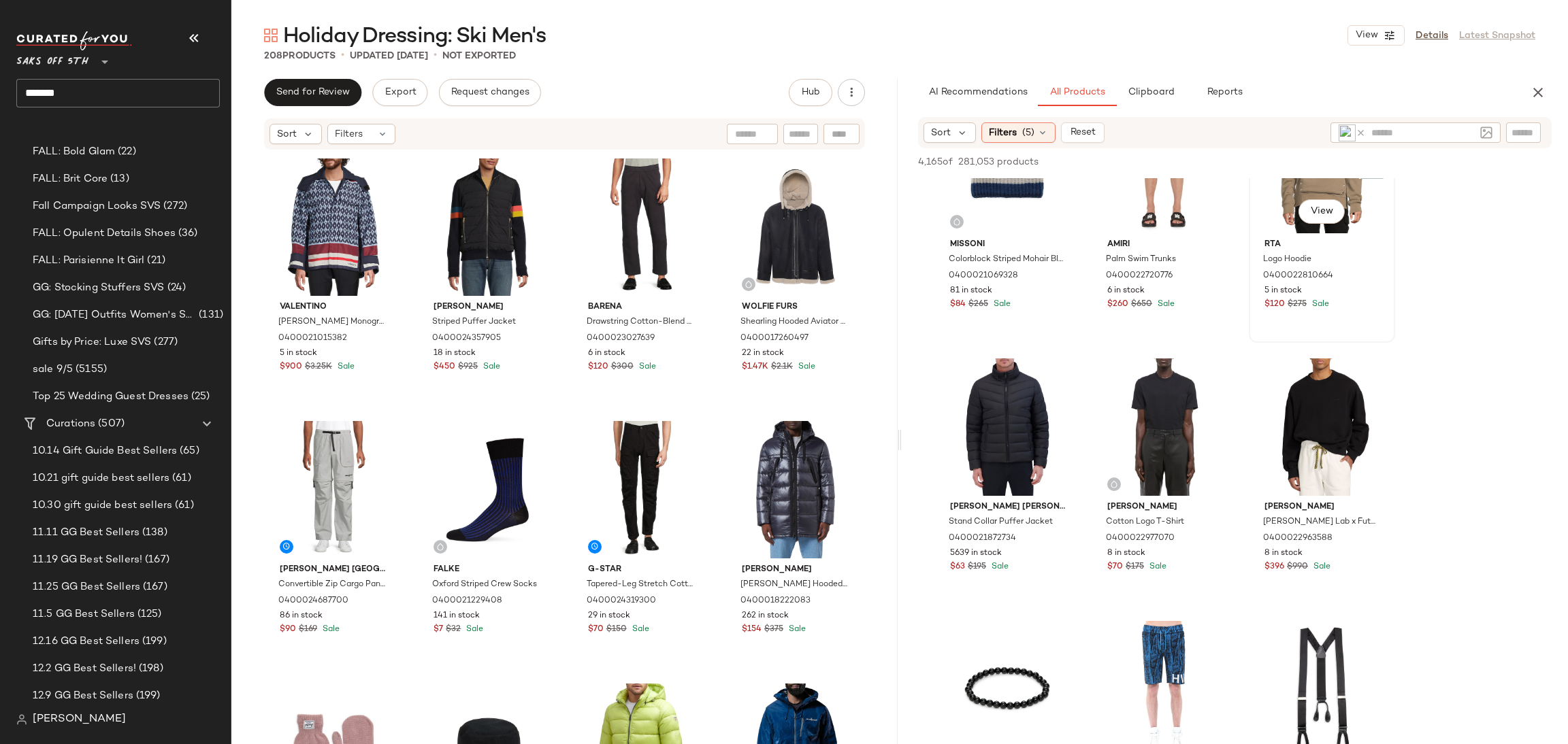
click at [1293, 193] on div "View" at bounding box center [1321, 165] width 137 height 138
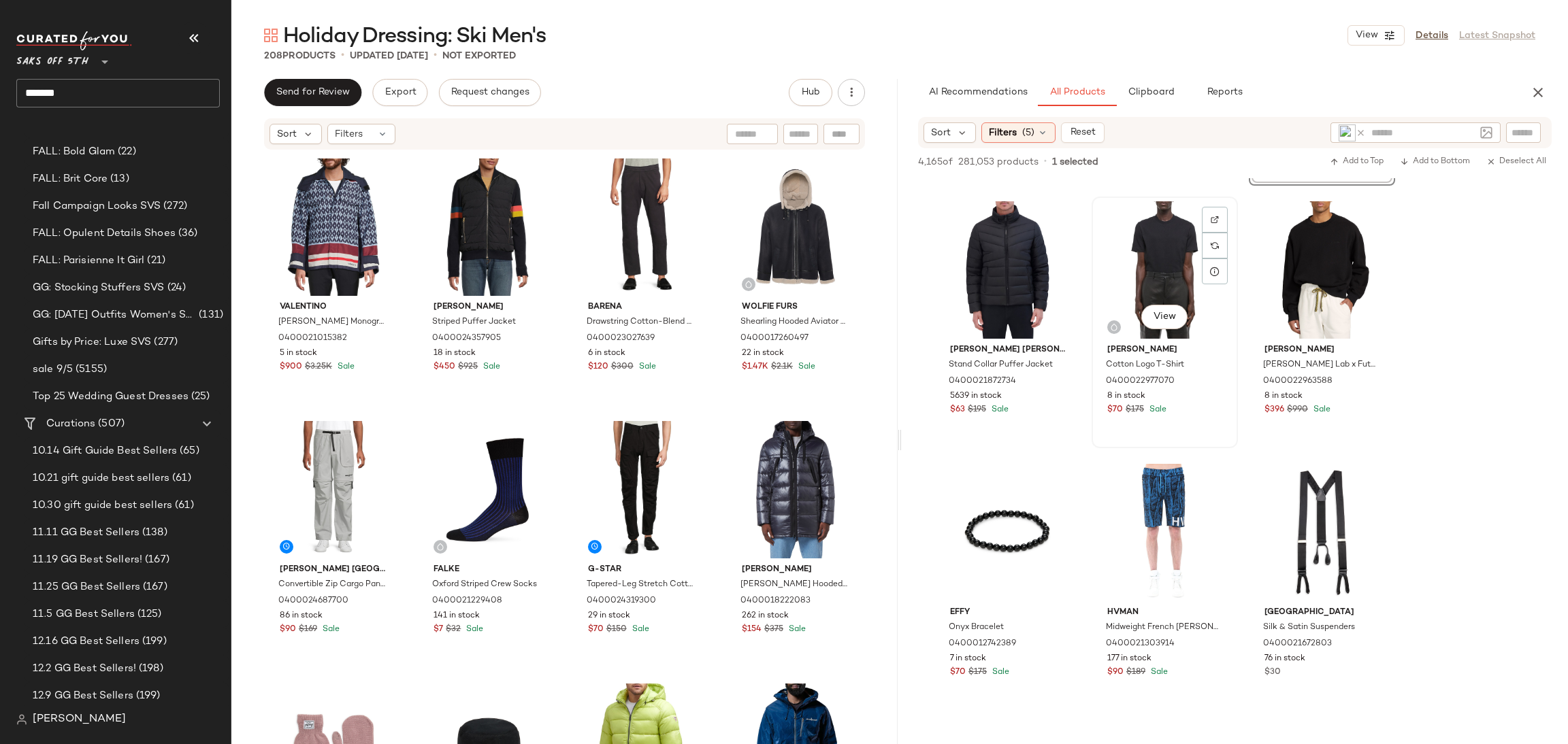
scroll to position [9179, 0]
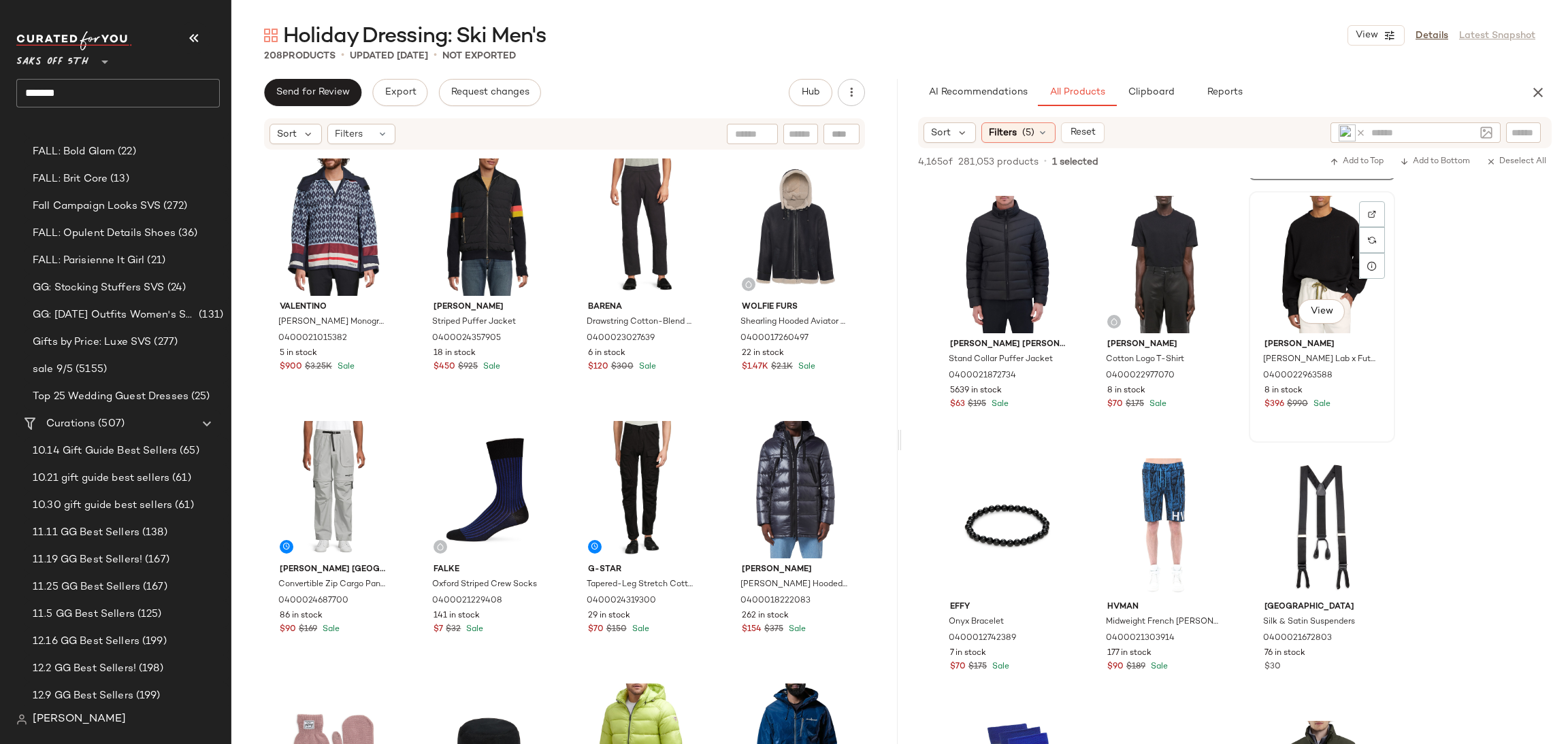
click at [1296, 279] on div "View" at bounding box center [1321, 264] width 137 height 138
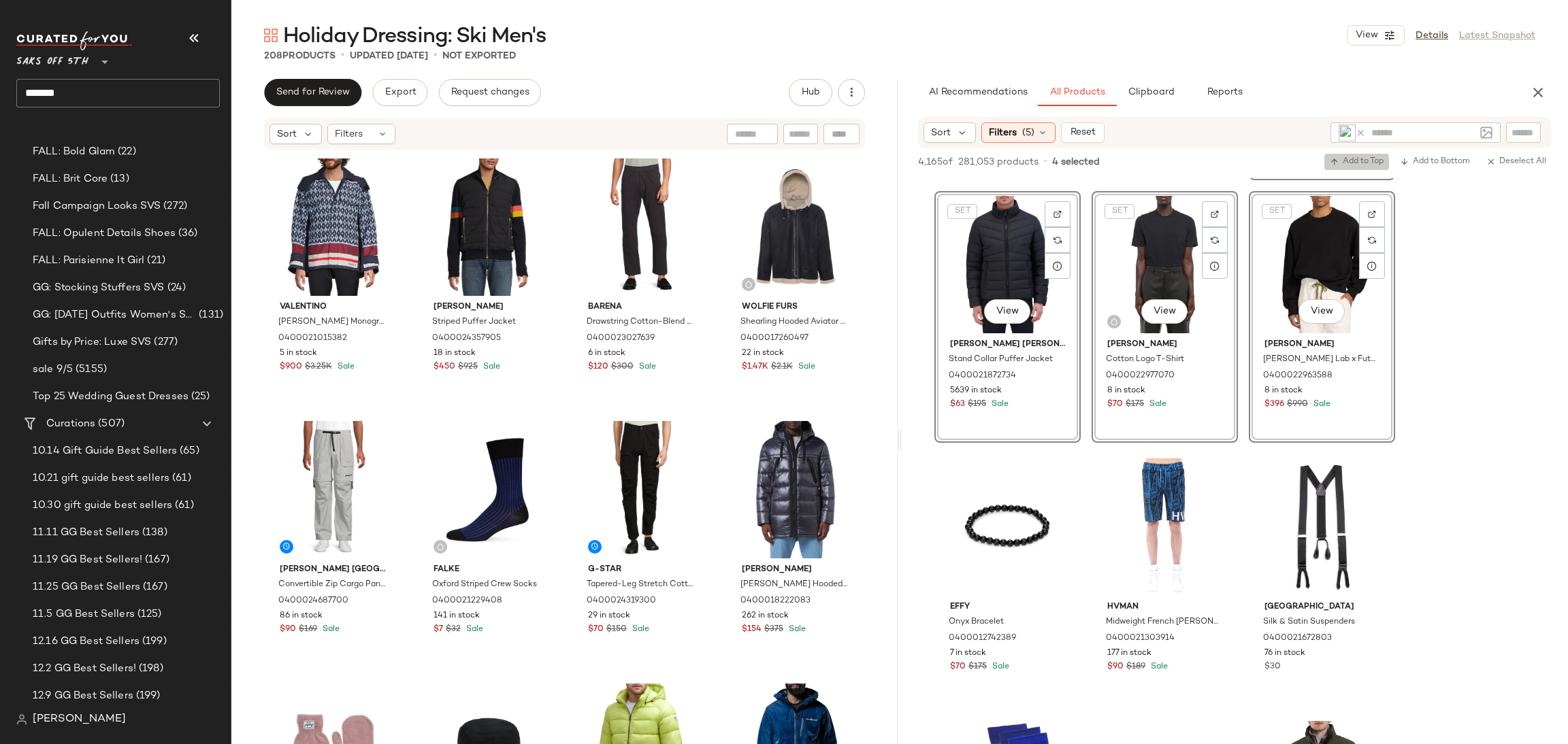
click at [1345, 155] on button "Add to Top" at bounding box center [1357, 162] width 65 height 16
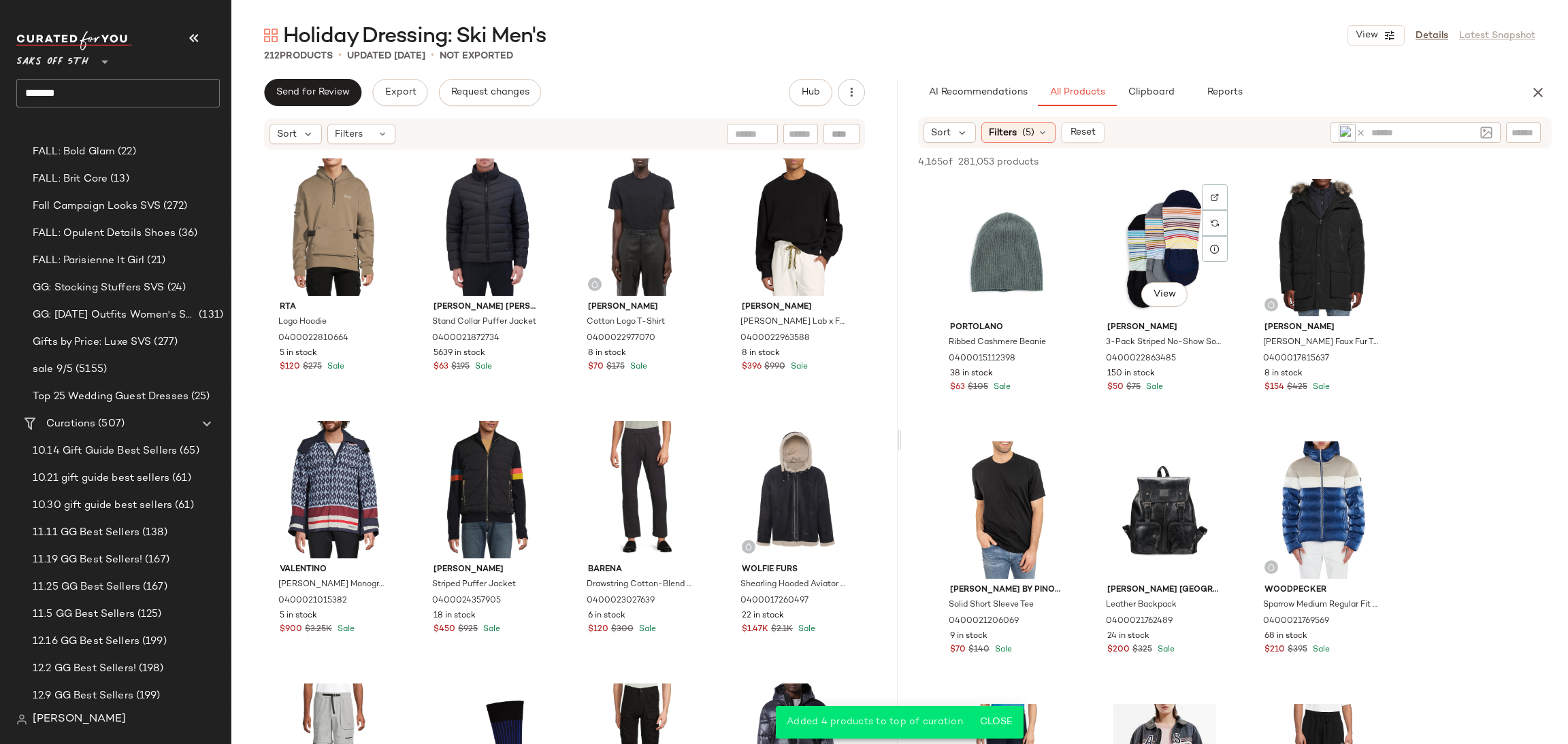
scroll to position [9985, 0]
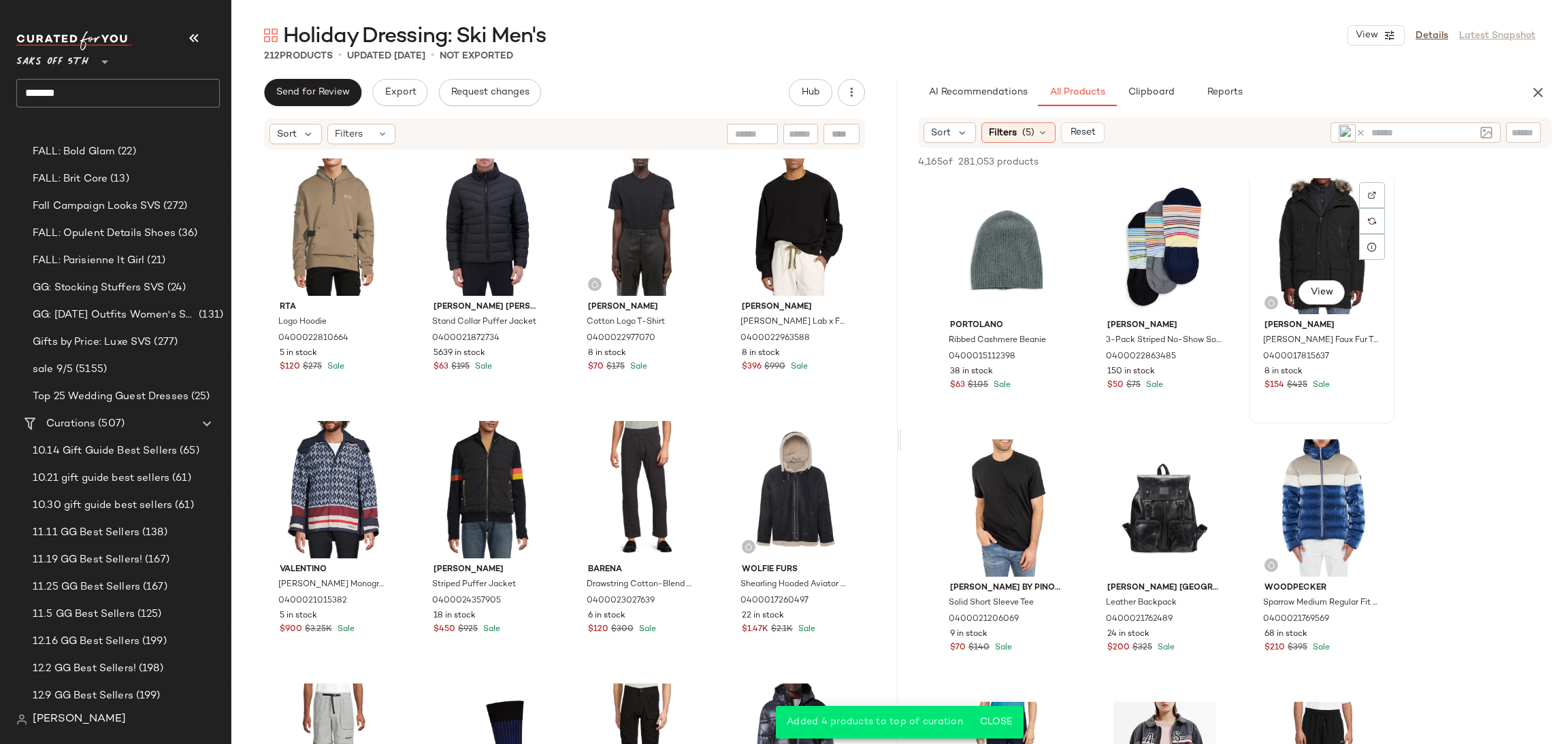
click at [1300, 241] on div "View" at bounding box center [1321, 246] width 137 height 138
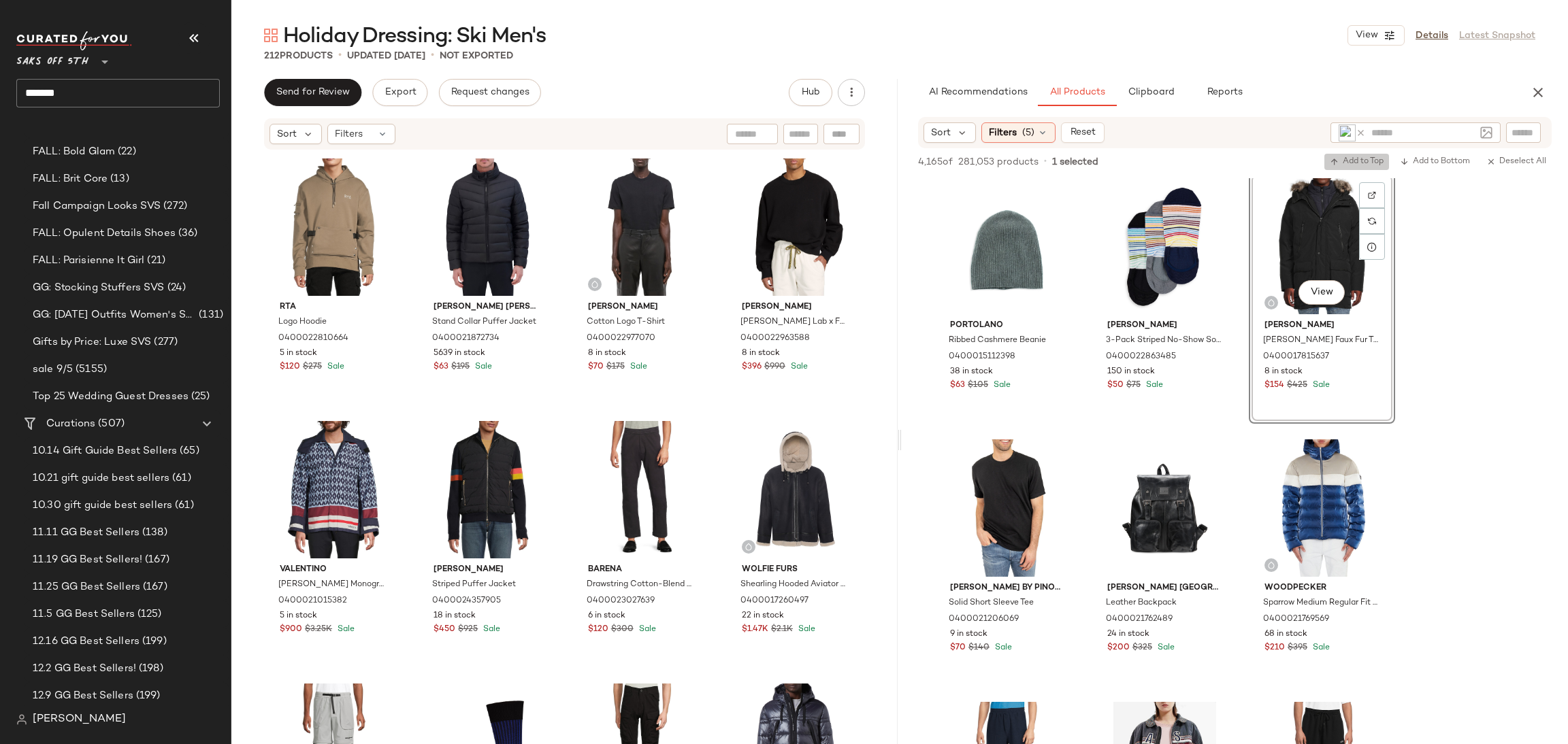
click at [1354, 161] on span "Add to Top" at bounding box center [1356, 162] width 53 height 9
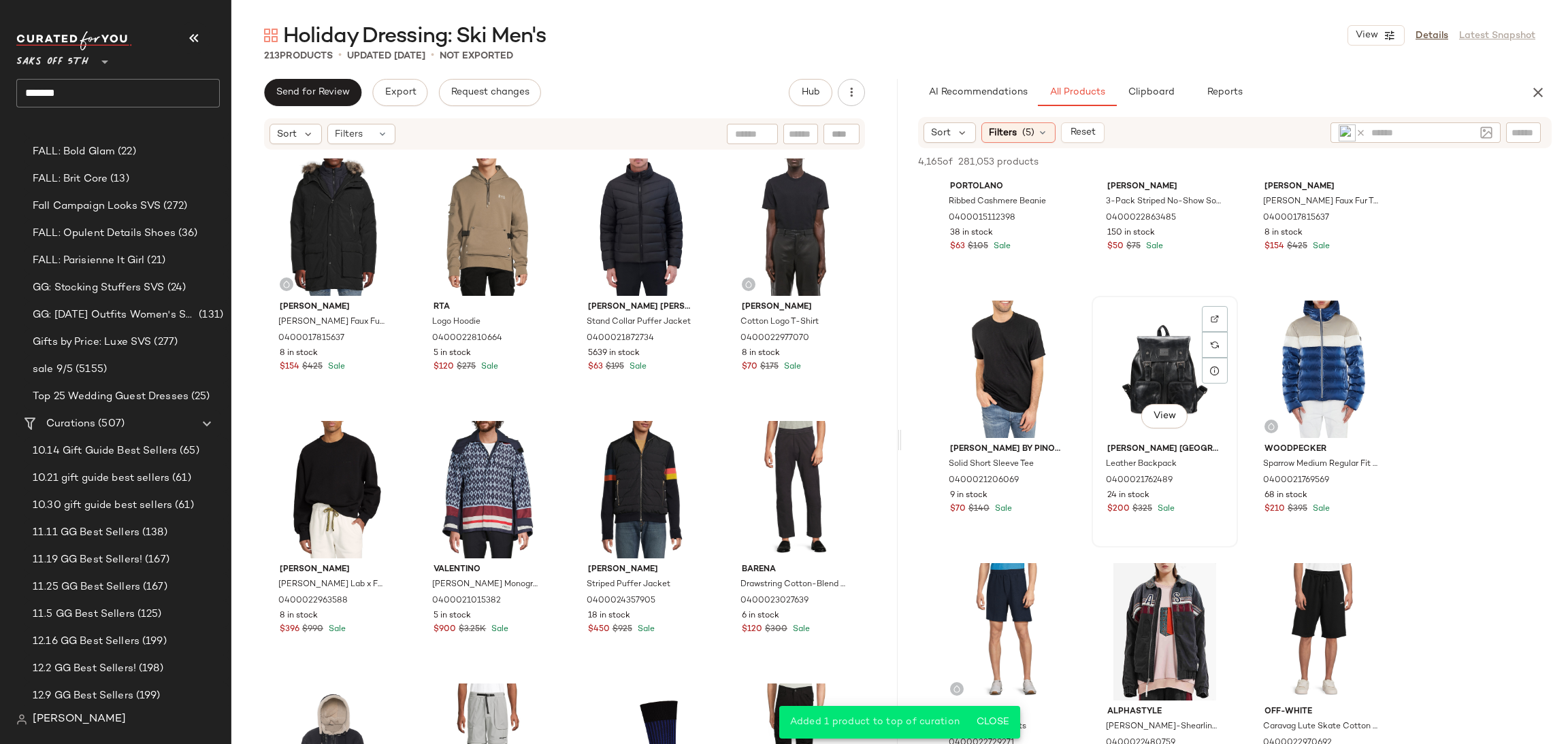
scroll to position [10131, 0]
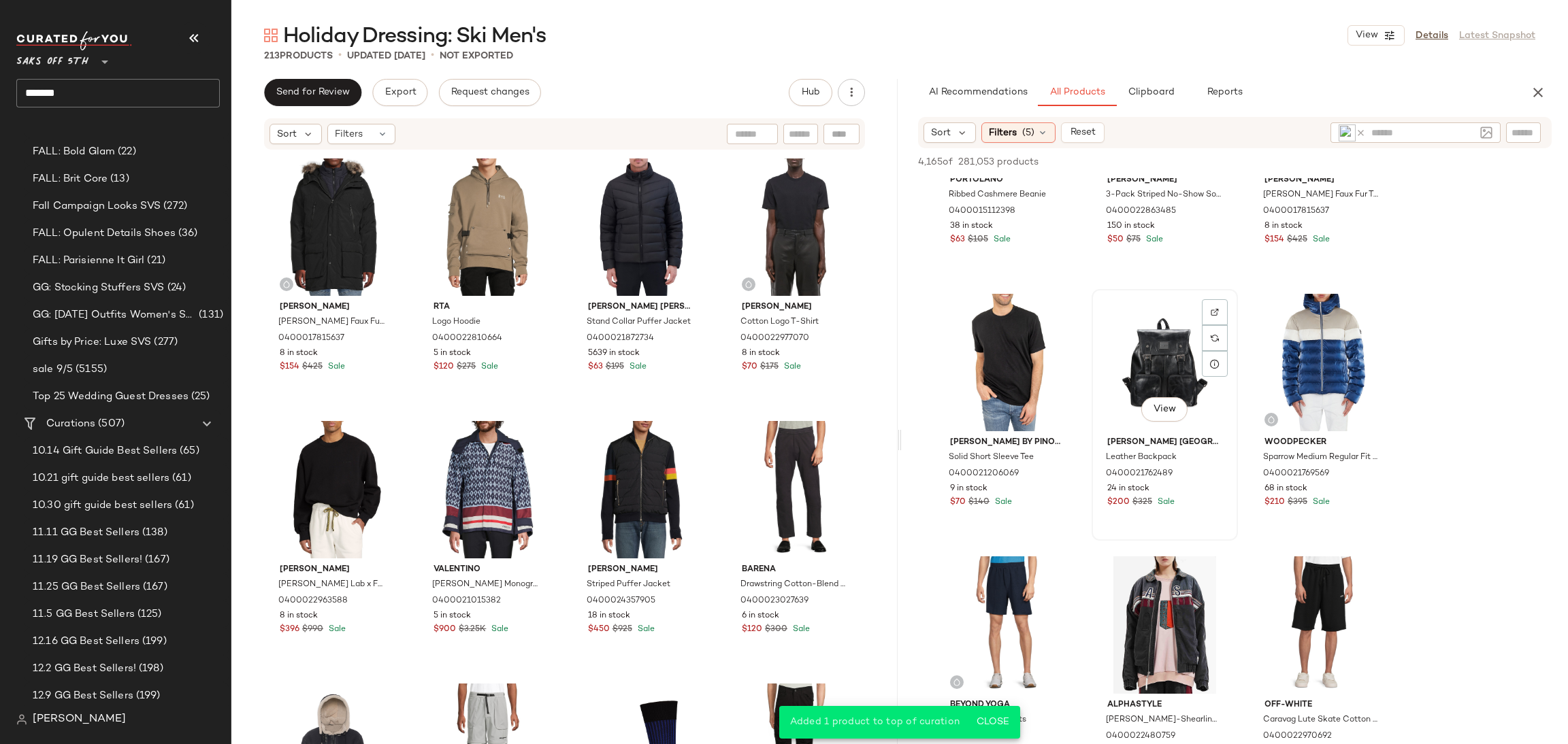
click at [1170, 345] on div "View" at bounding box center [1164, 363] width 137 height 138
click at [1331, 326] on div "View" at bounding box center [1321, 363] width 137 height 138
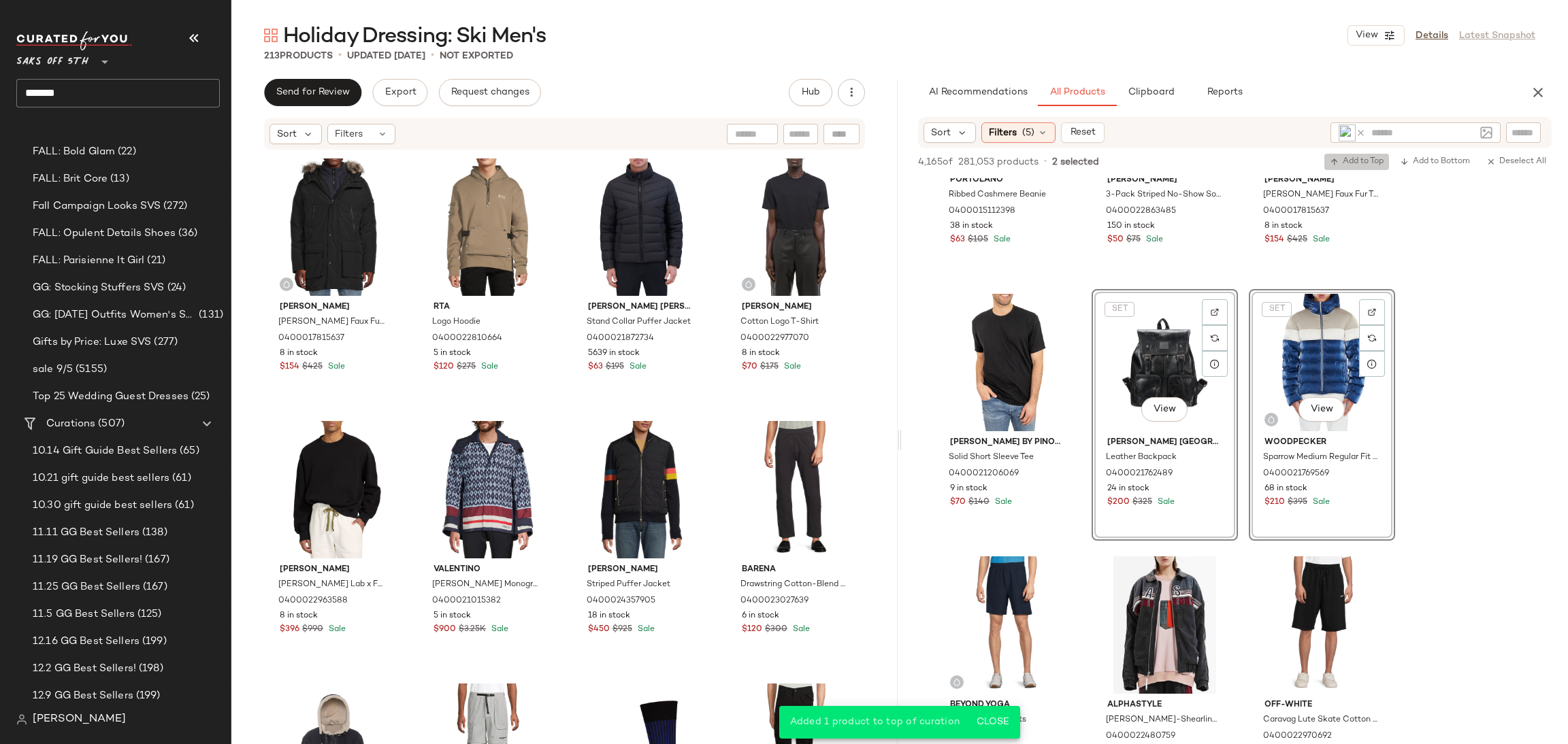
click at [1345, 163] on span "Add to Top" at bounding box center [1356, 162] width 53 height 9
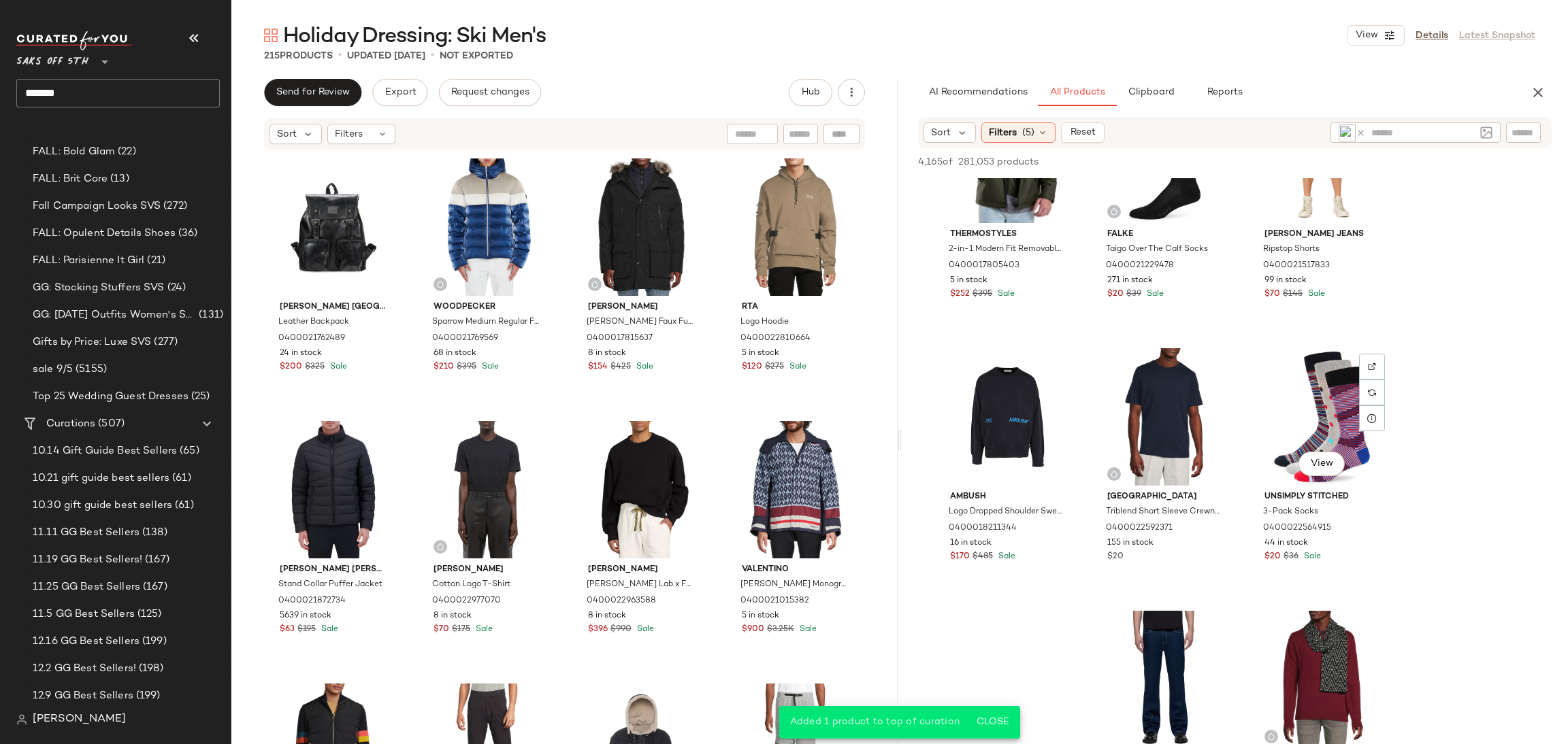
scroll to position [11128, 0]
